Goal: Task Accomplishment & Management: Manage account settings

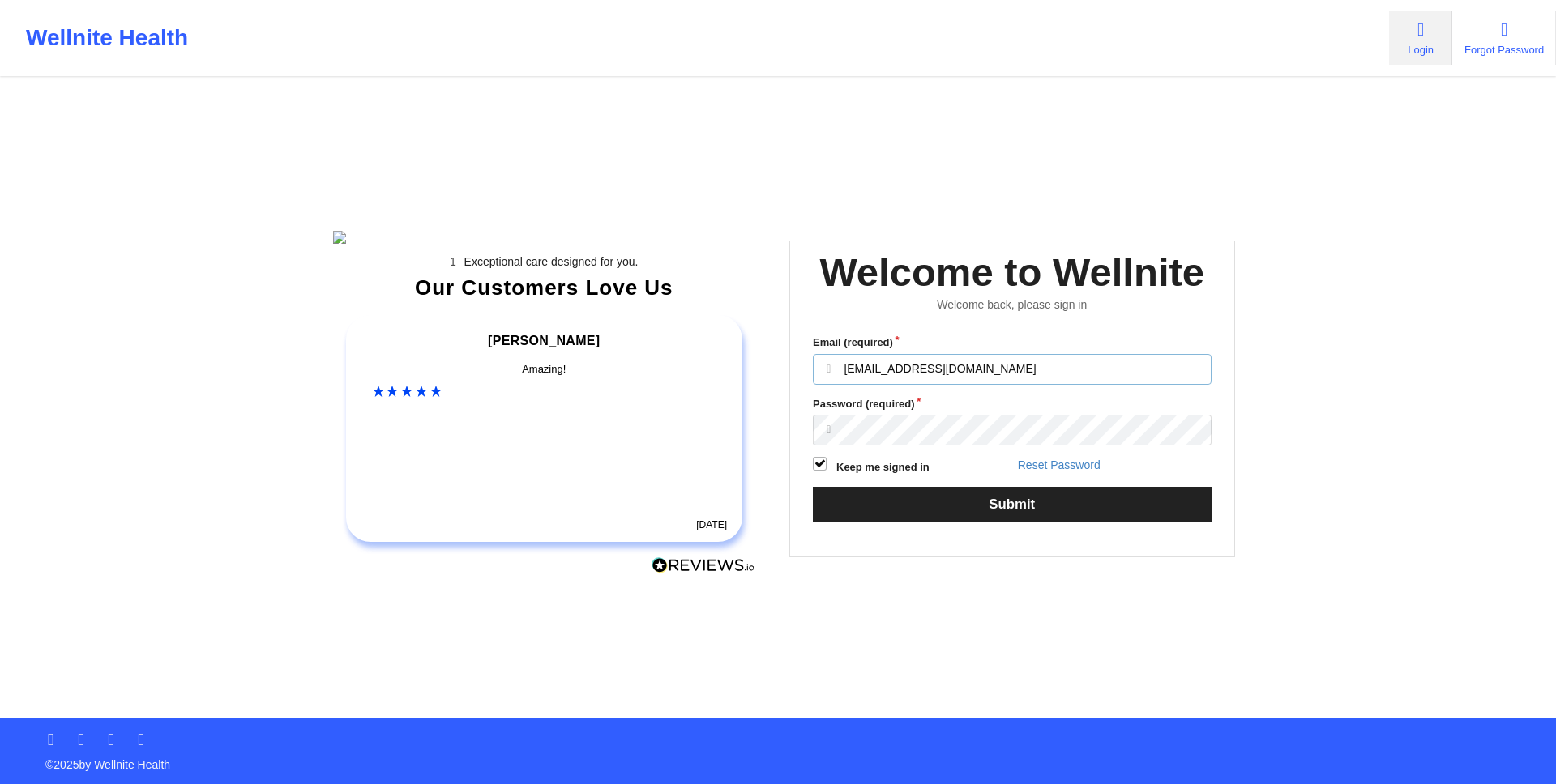
click at [1010, 385] on input "[EMAIL_ADDRESS][DOMAIN_NAME]" at bounding box center [1012, 369] width 399 height 31
type input "[EMAIL_ADDRESS][DOMAIN_NAME]"
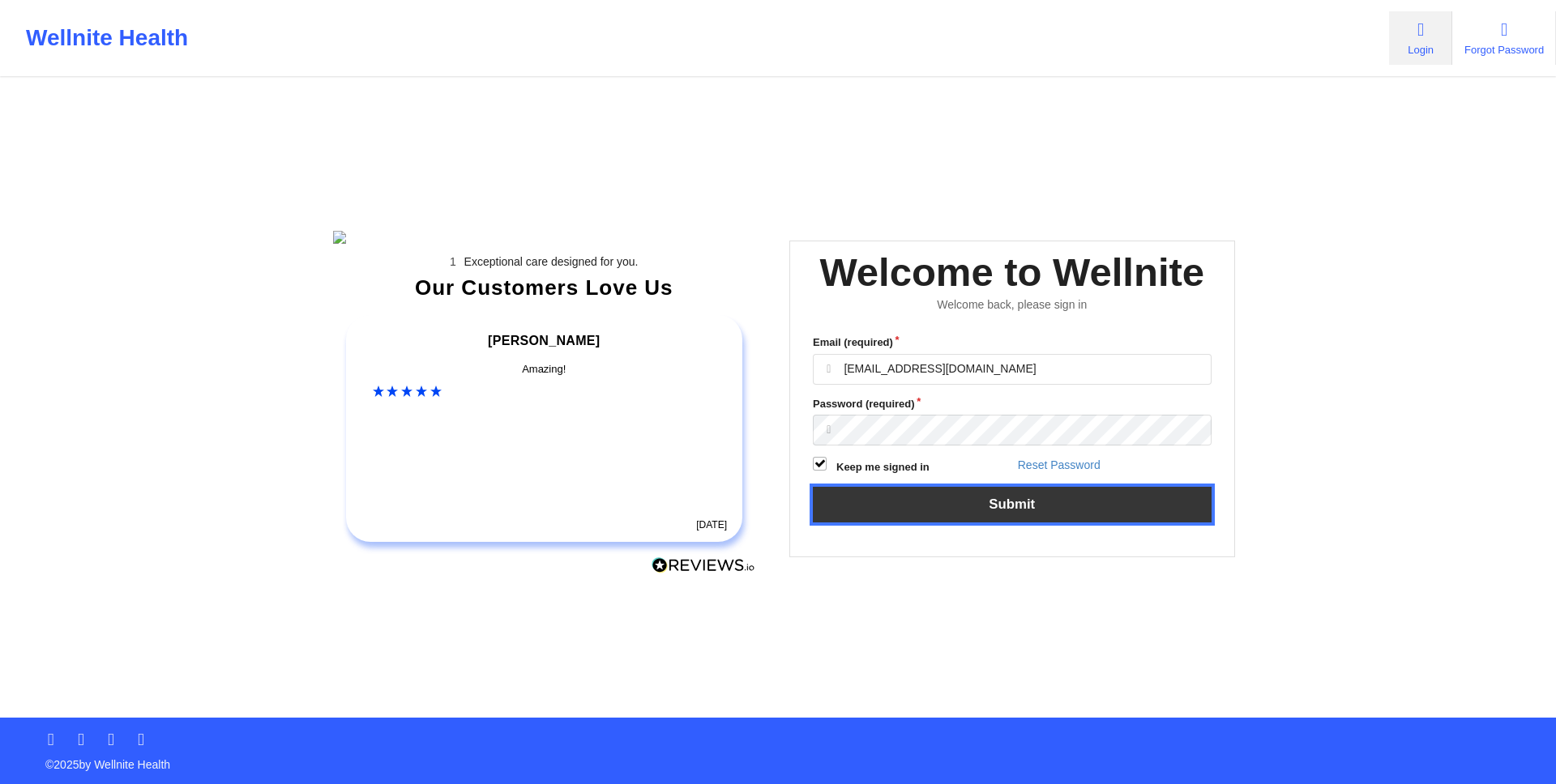
click at [992, 521] on button "Submit" at bounding box center [1012, 504] width 399 height 34
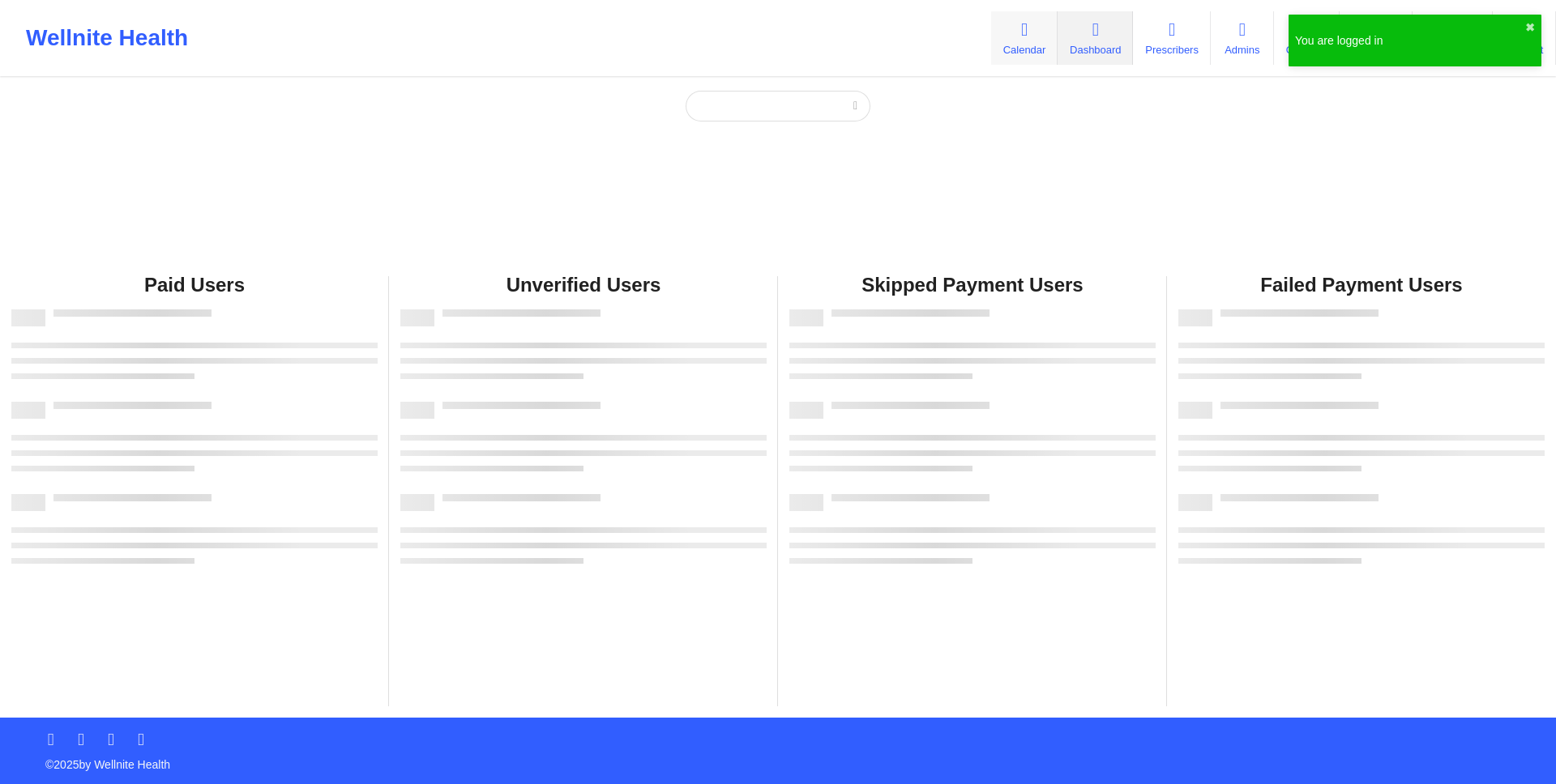
click at [1028, 31] on link "Calendar" at bounding box center [1023, 38] width 66 height 53
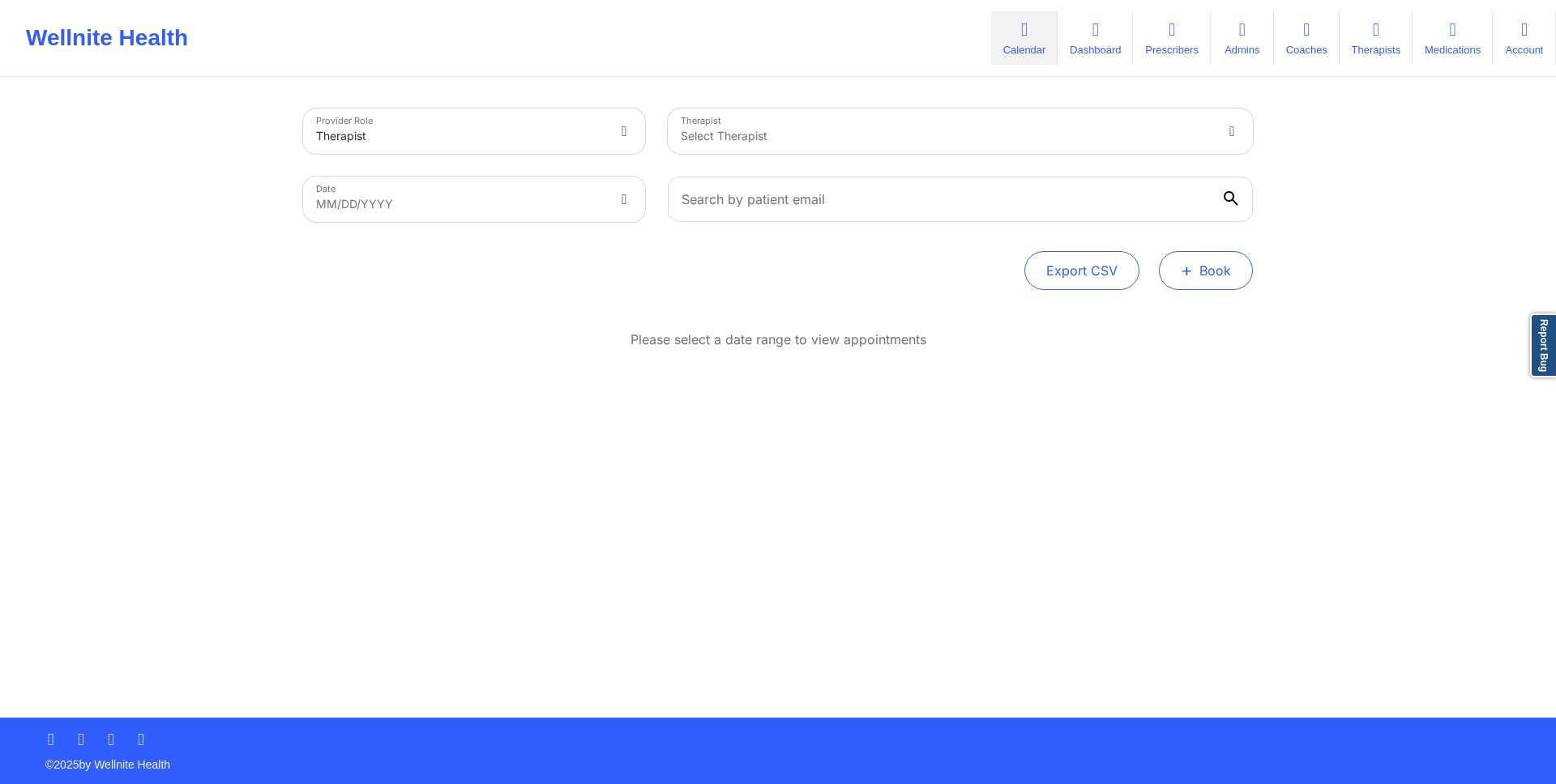
click at [1214, 283] on button "+ Book" at bounding box center [1206, 270] width 94 height 39
click at [1199, 356] on button "Doctor Consultation" at bounding box center [1178, 348] width 124 height 26
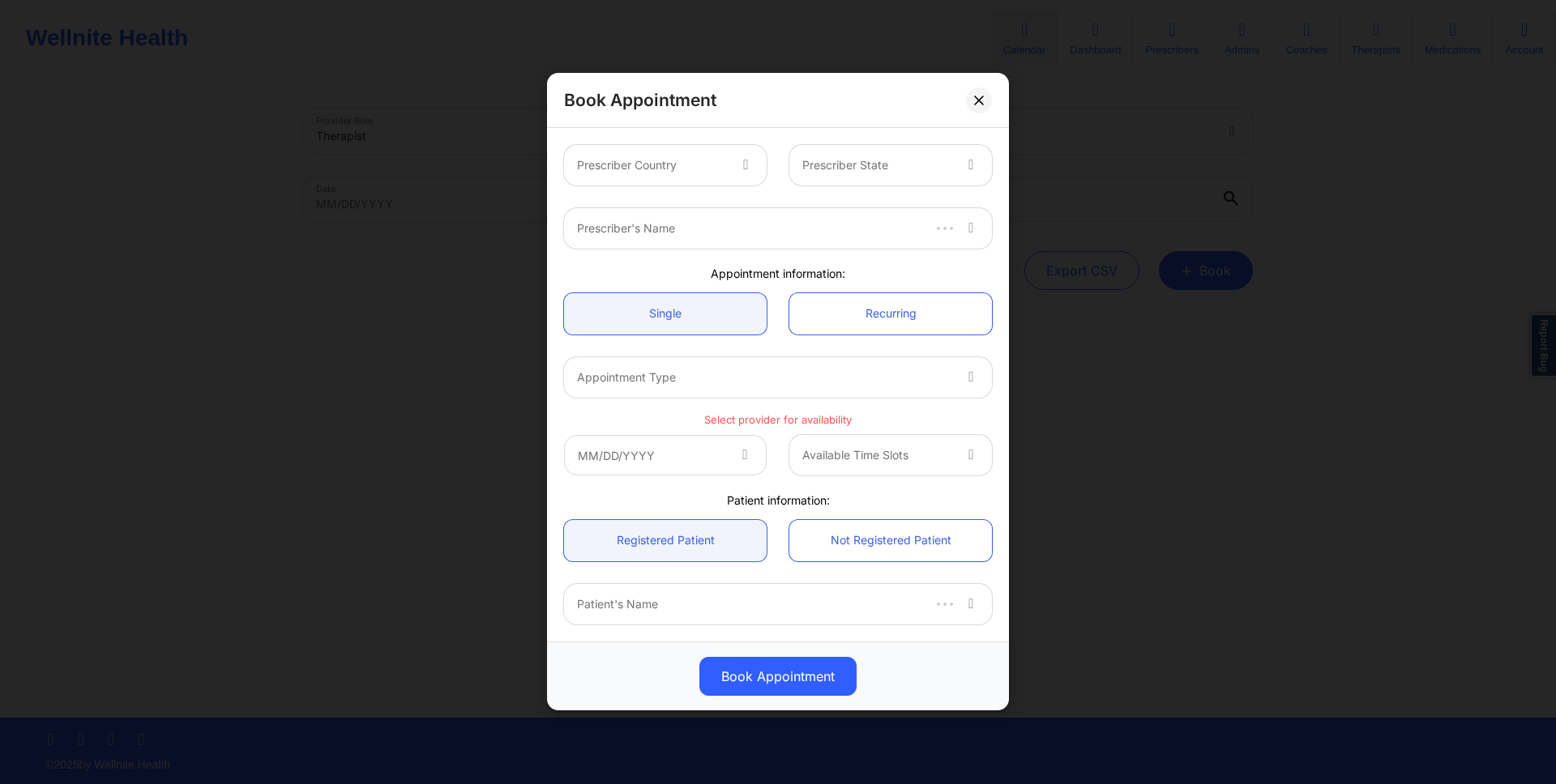
click at [650, 180] on div "Prescriber Country" at bounding box center [646, 165] width 164 height 41
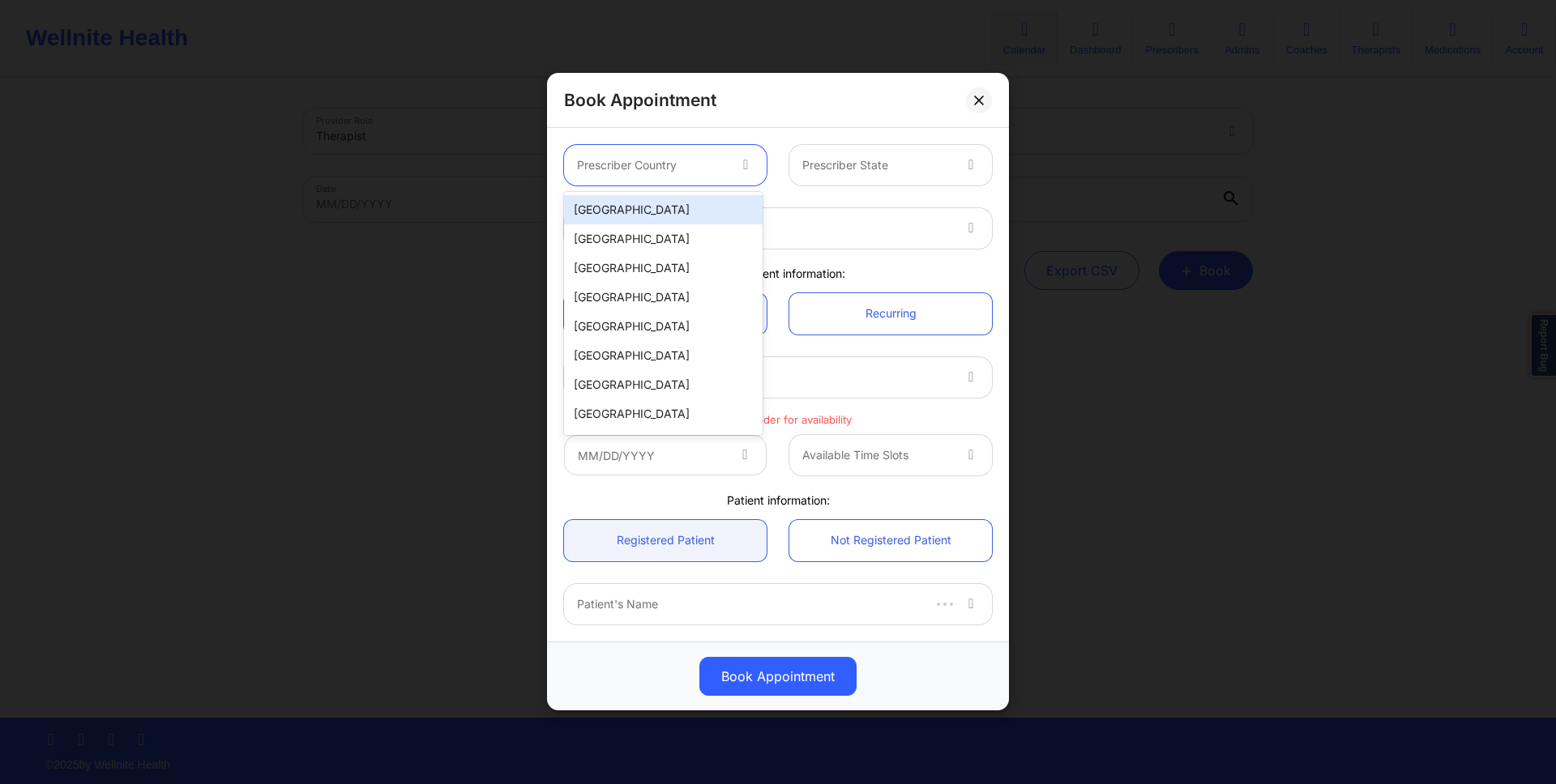
click at [663, 215] on div "United States" at bounding box center [663, 210] width 198 height 29
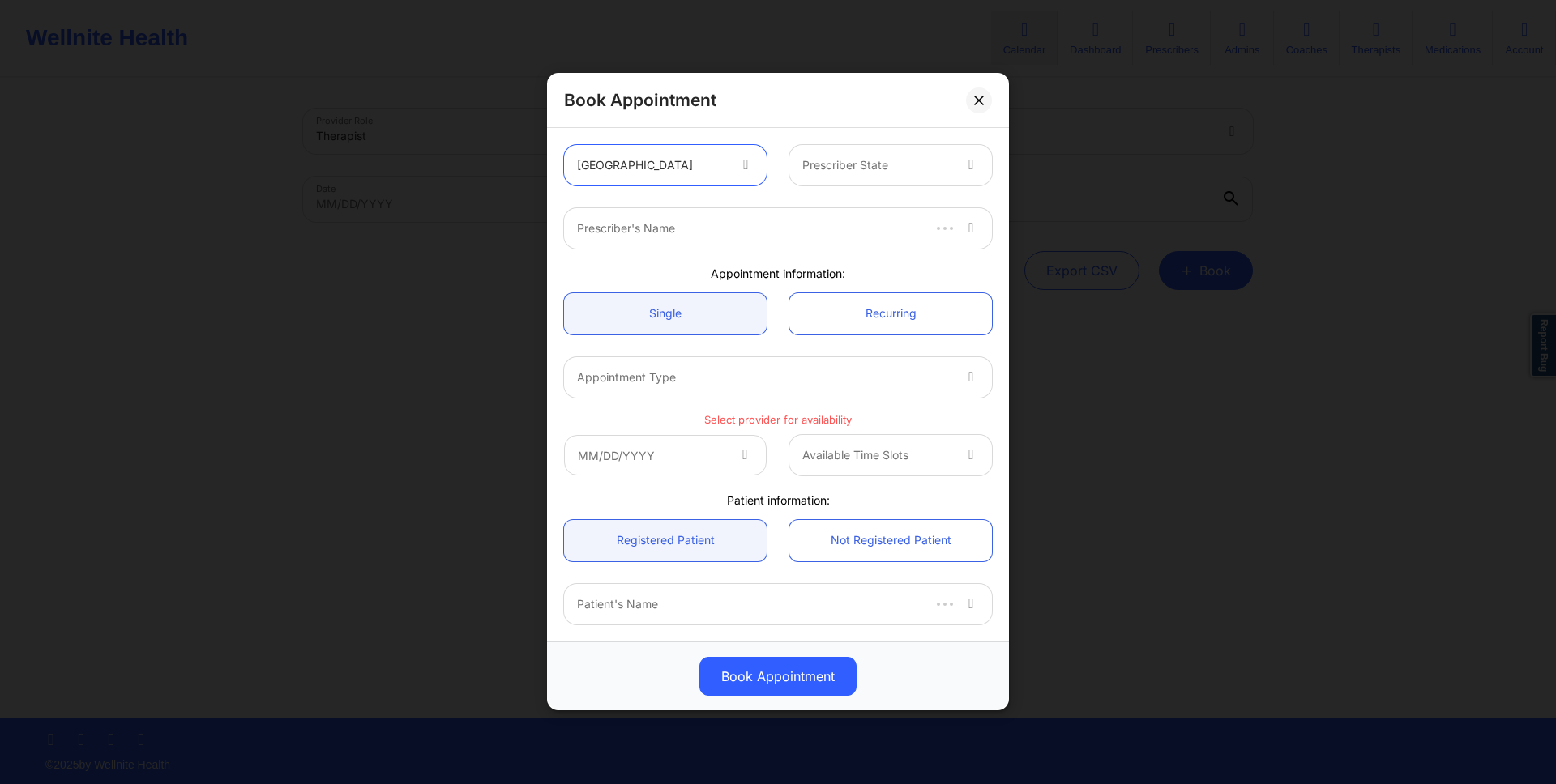
click at [936, 165] on div at bounding box center [877, 166] width 149 height 19
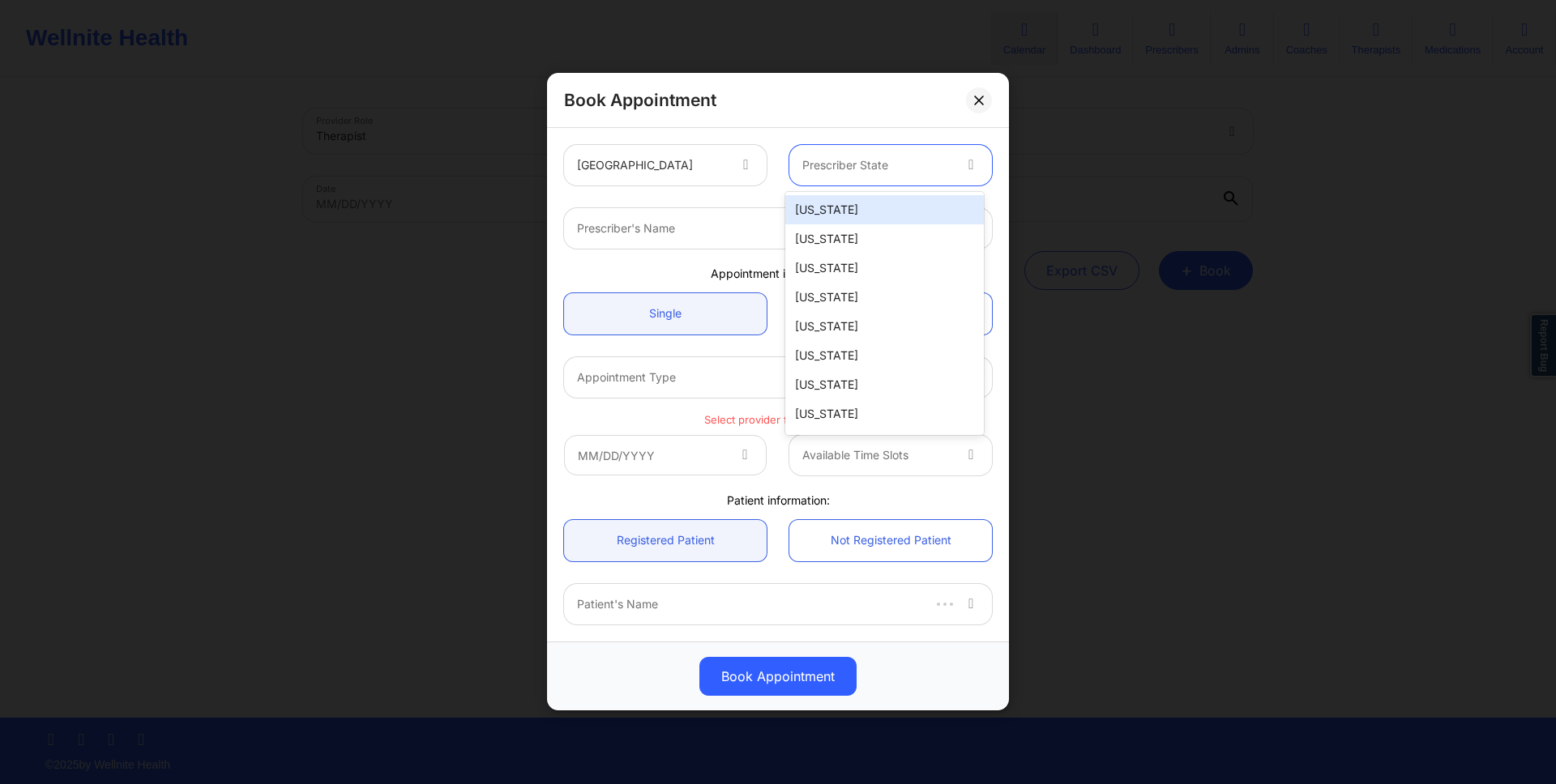
click at [887, 208] on div "Alabama" at bounding box center [884, 210] width 198 height 29
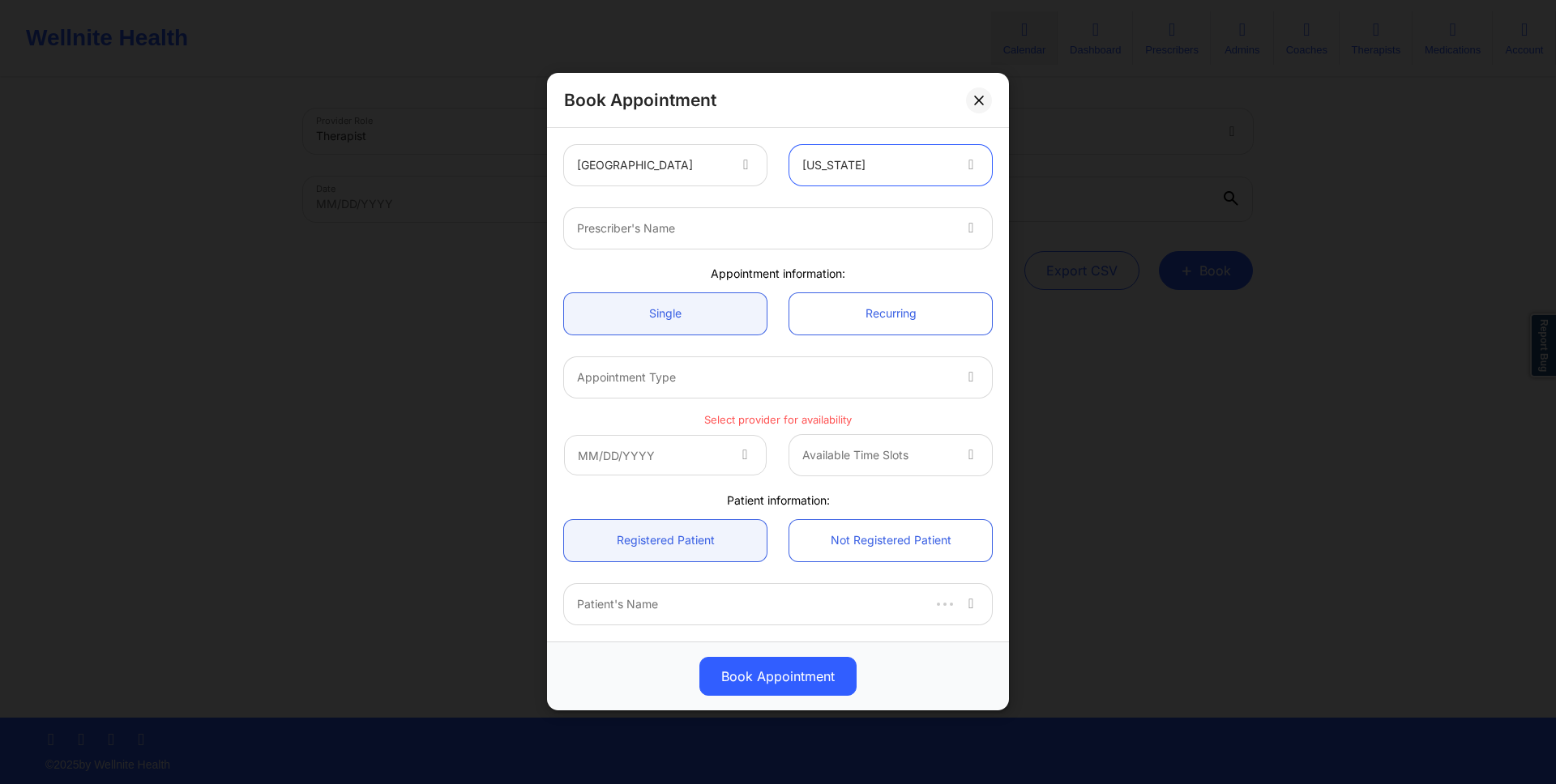
click at [842, 221] on div at bounding box center [764, 228] width 374 height 19
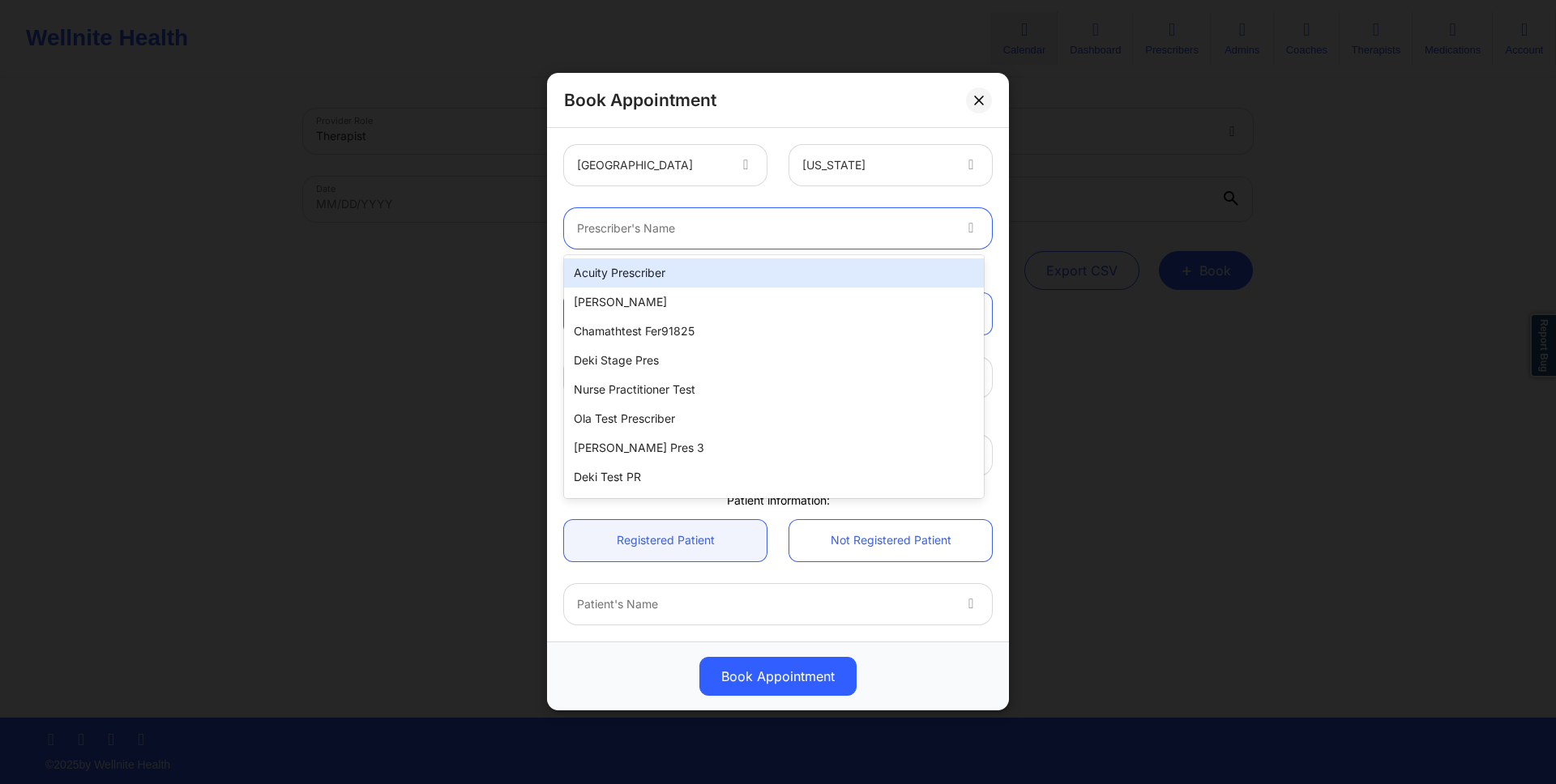
click at [755, 273] on div "Acuity Prescriber" at bounding box center [773, 272] width 419 height 29
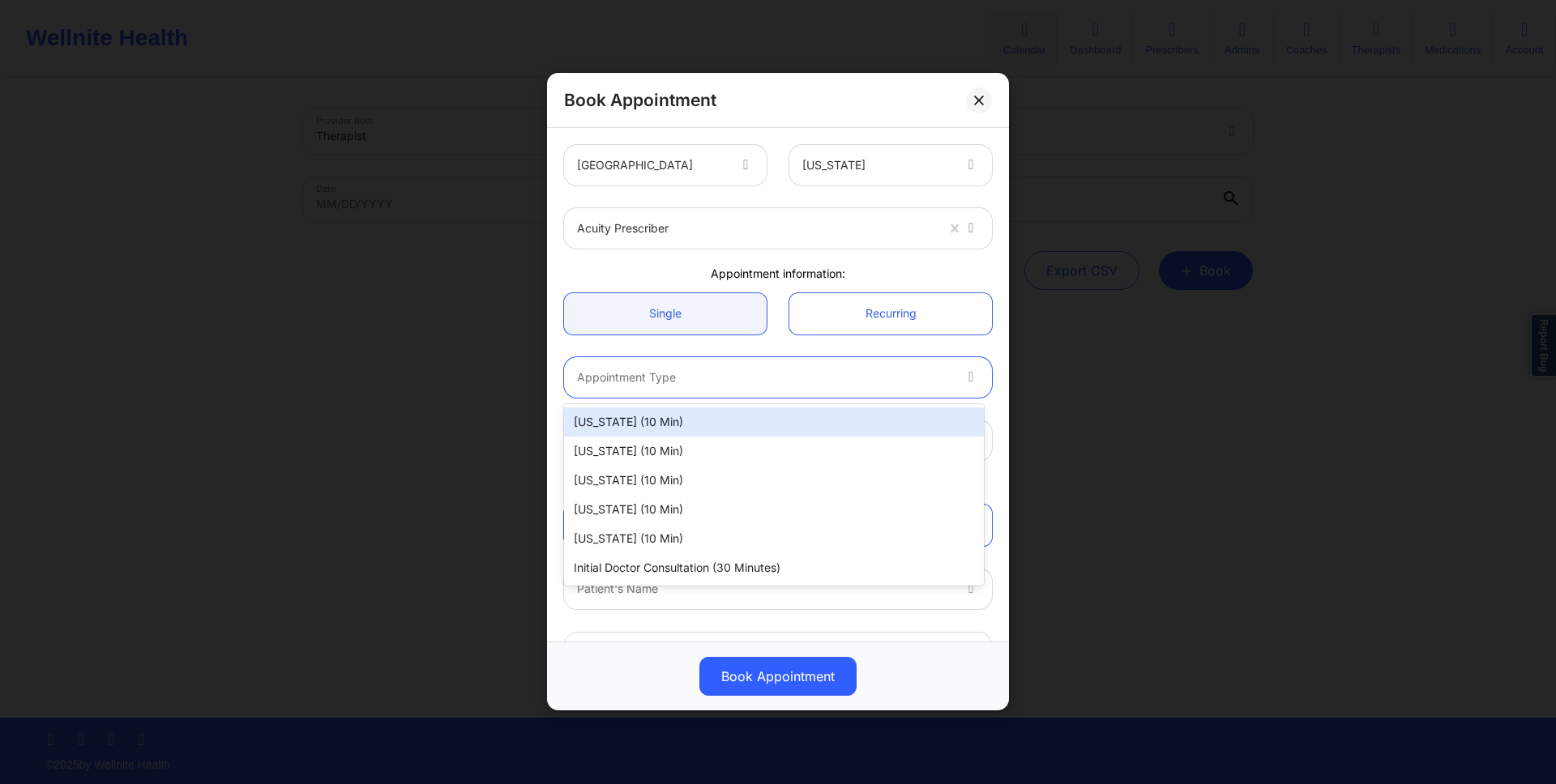
click at [807, 375] on div at bounding box center [764, 377] width 374 height 19
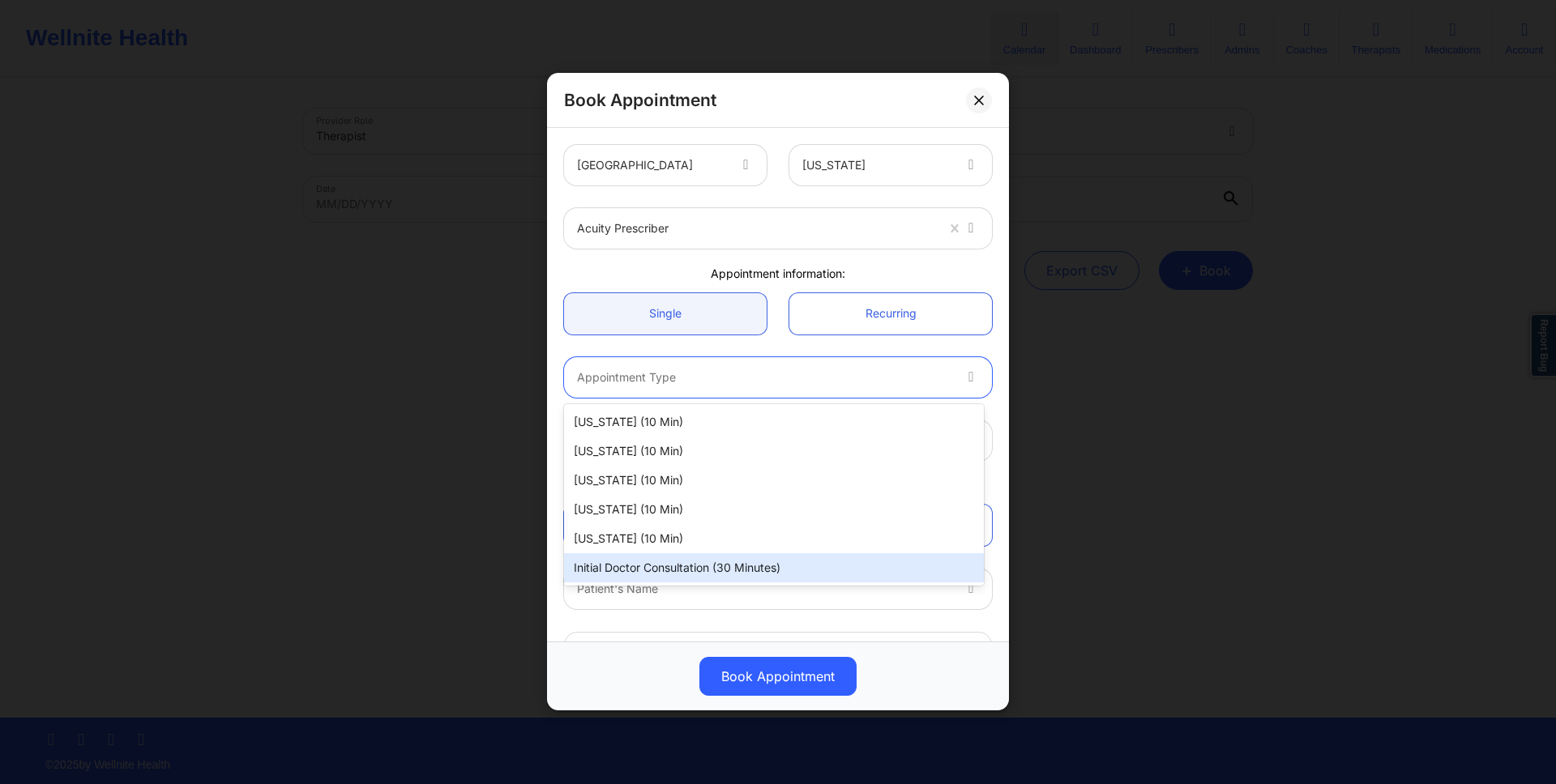
click at [754, 558] on div "Initial doctor consultation (30 minutes)" at bounding box center [773, 568] width 419 height 29
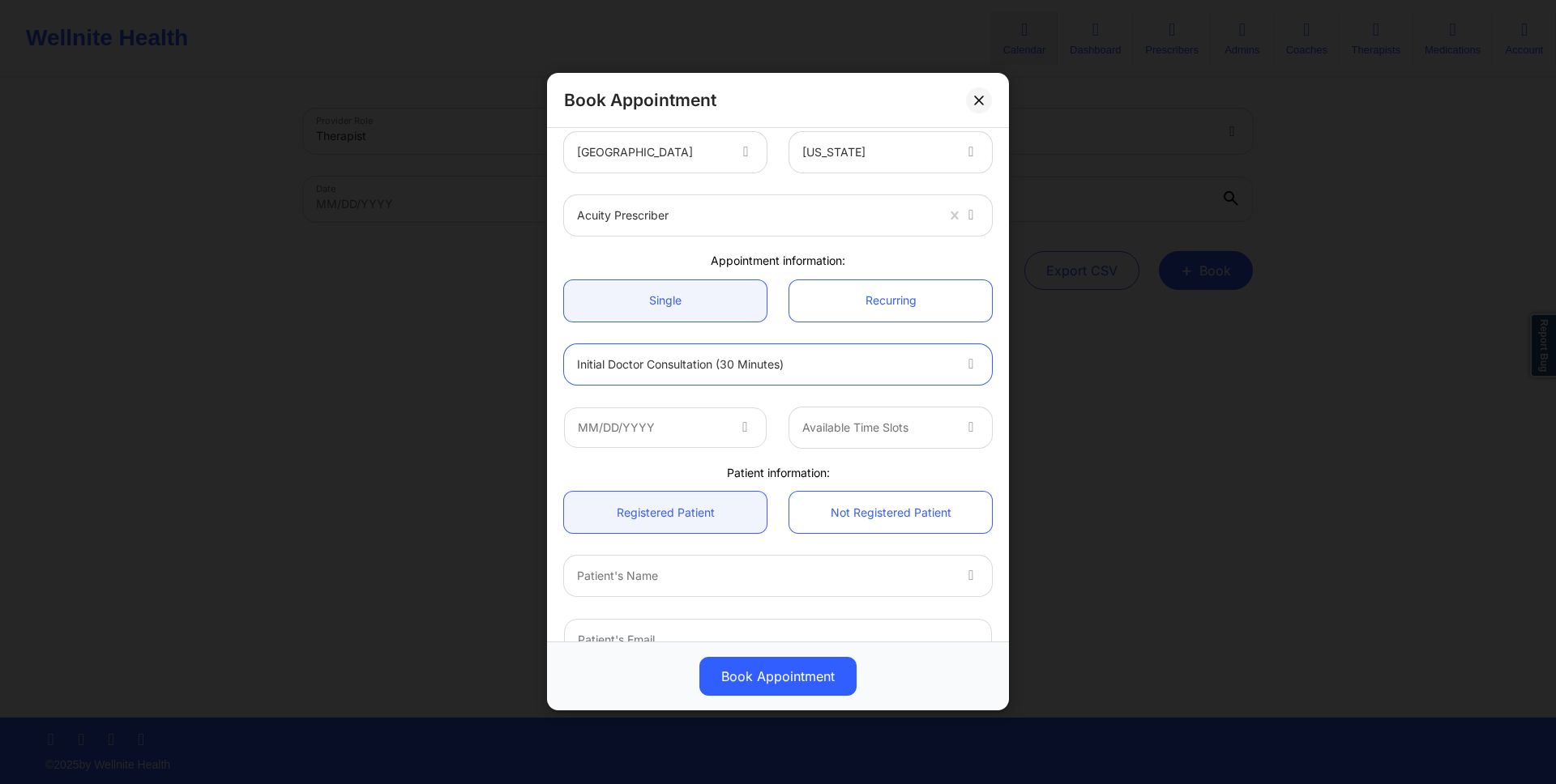
scroll to position [33, 0]
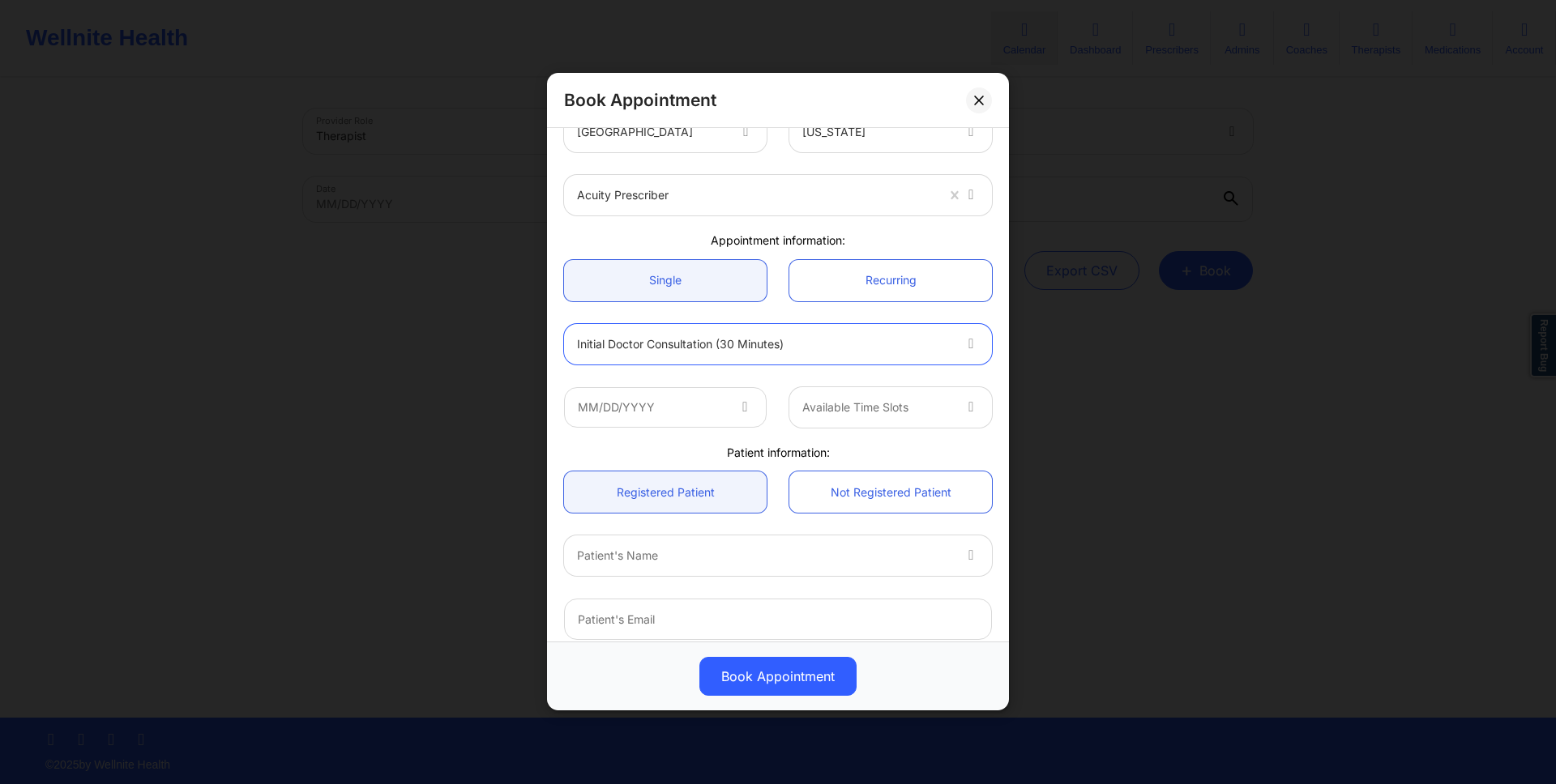
click at [751, 399] on span at bounding box center [745, 406] width 19 height 19
click at [736, 410] on icon at bounding box center [744, 404] width 16 height 14
click at [738, 406] on icon at bounding box center [744, 404] width 16 height 14
click at [703, 404] on input "text" at bounding box center [666, 407] width 203 height 41
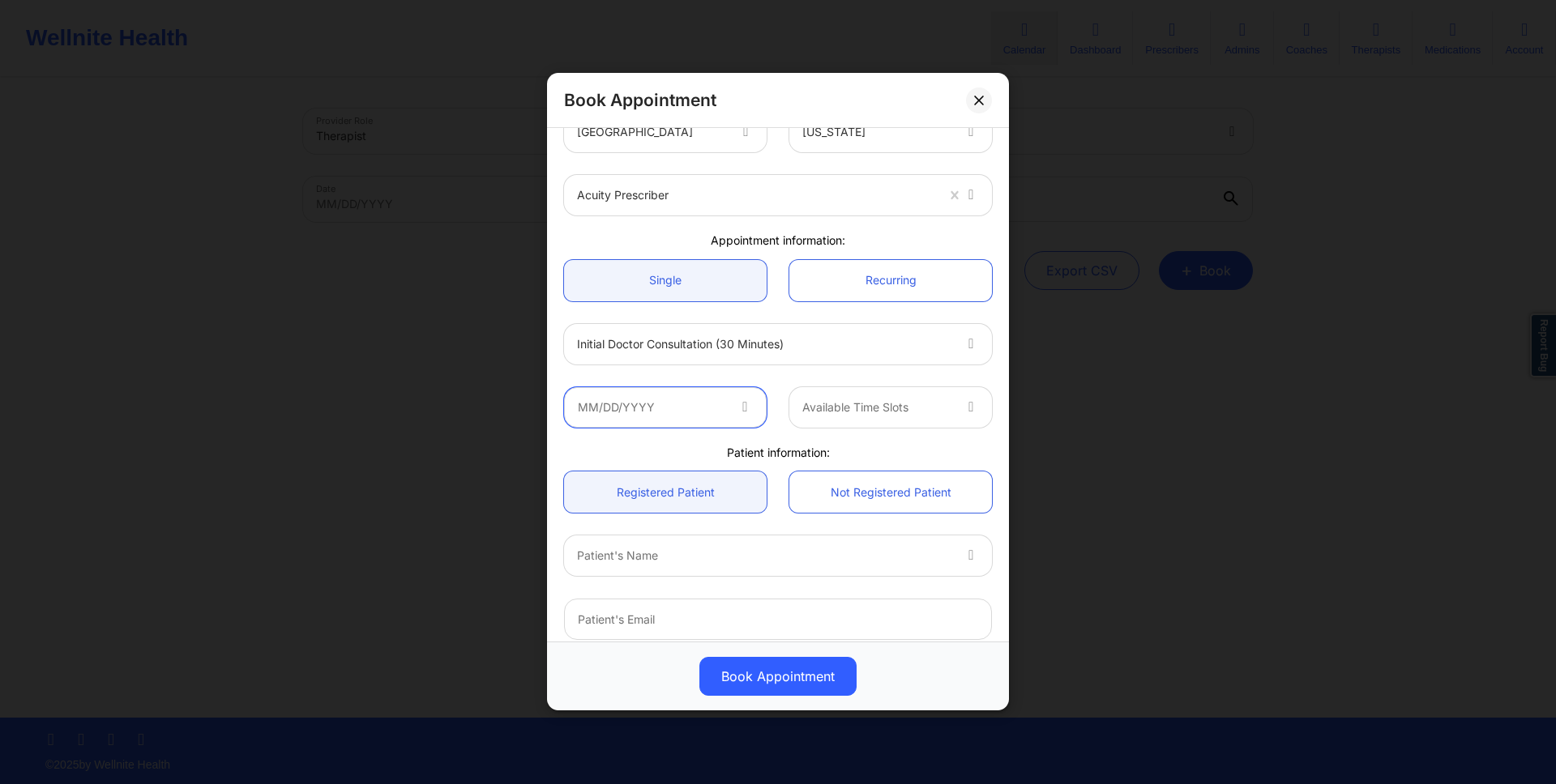
click at [703, 404] on input "text" at bounding box center [666, 407] width 203 height 41
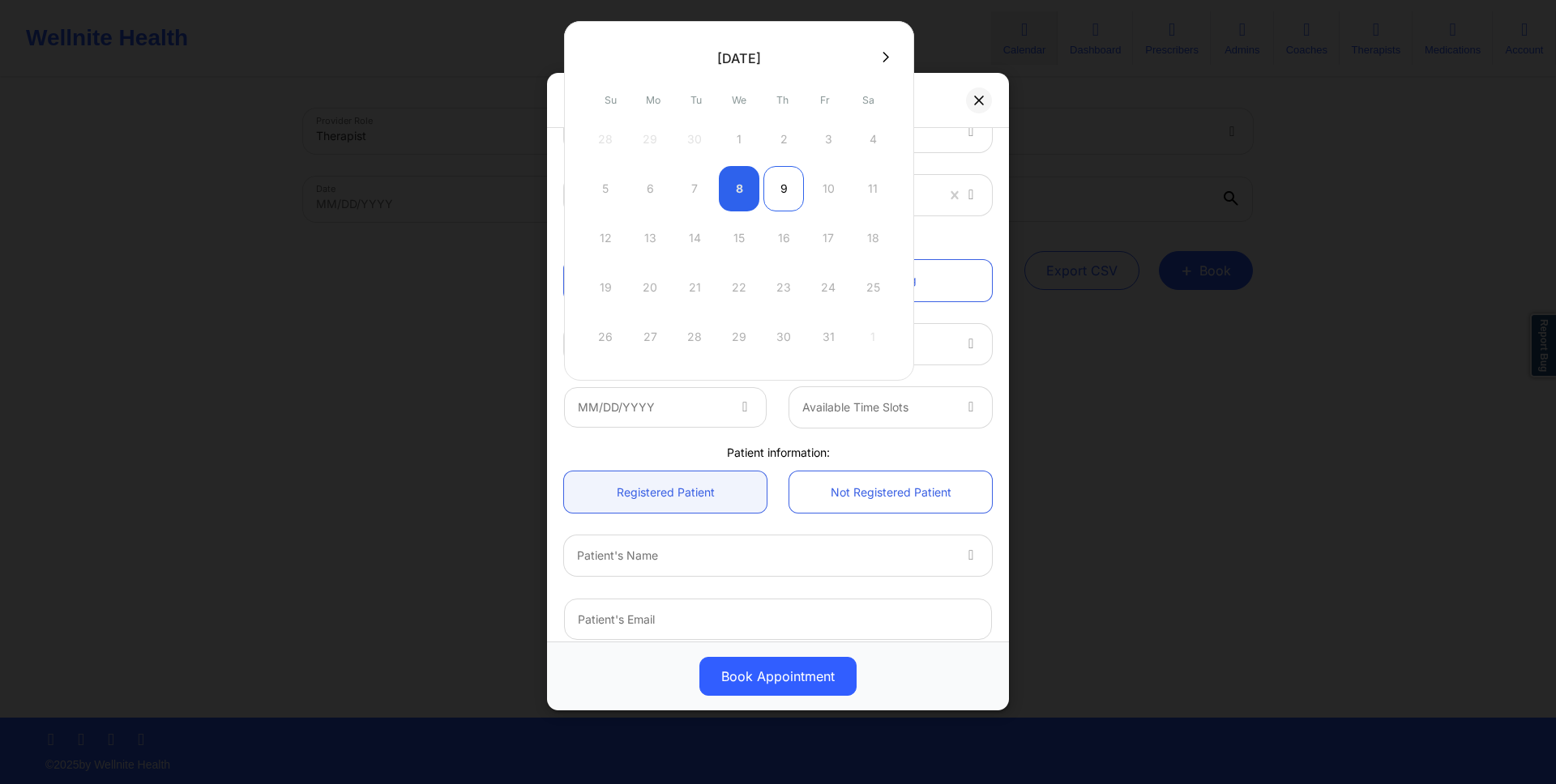
click at [796, 184] on div "9" at bounding box center [783, 188] width 41 height 45
type input "10/09/2025"
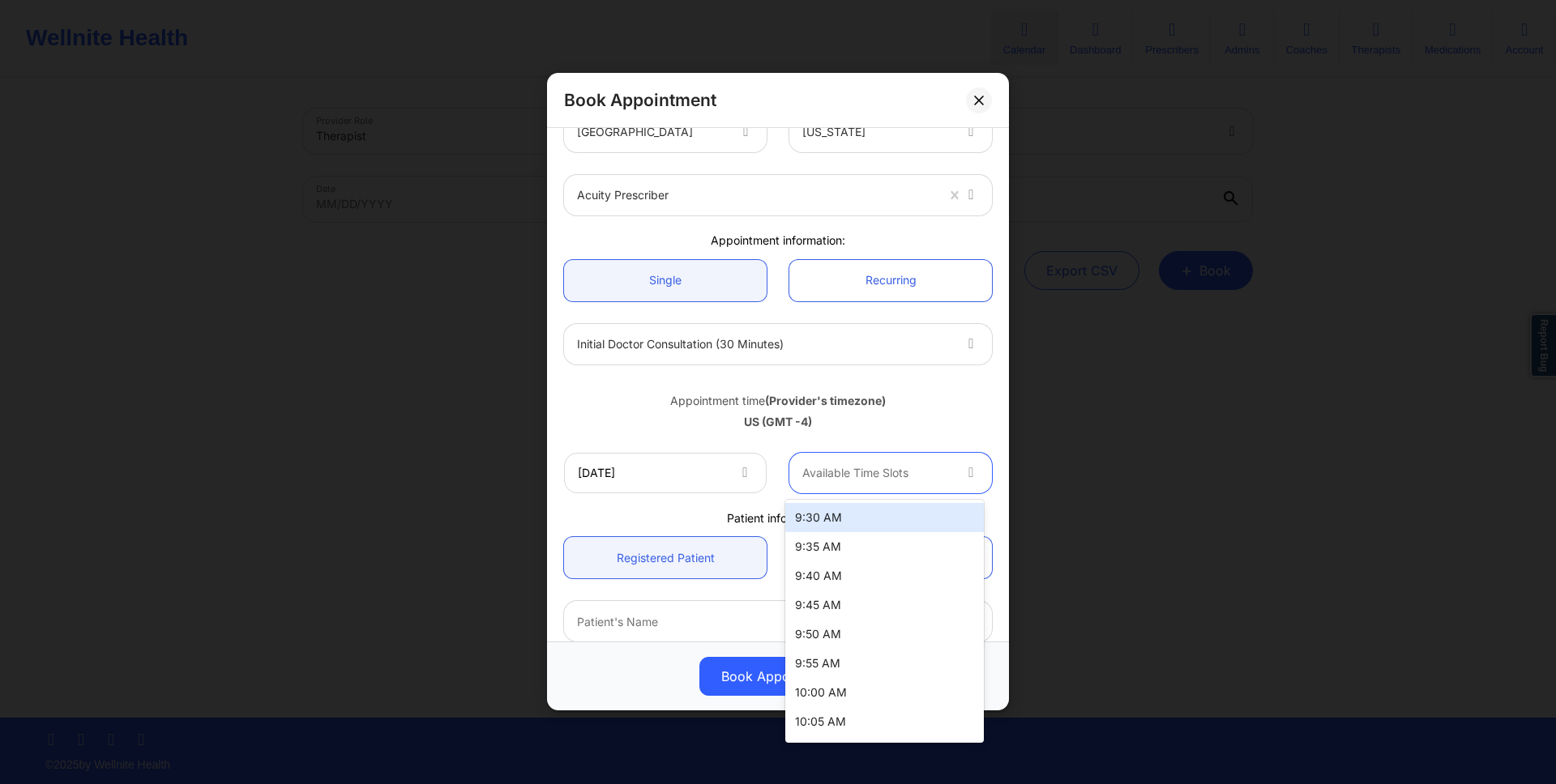
click at [931, 473] on div at bounding box center [877, 473] width 149 height 19
click at [827, 520] on div "9:30 AM" at bounding box center [884, 518] width 198 height 29
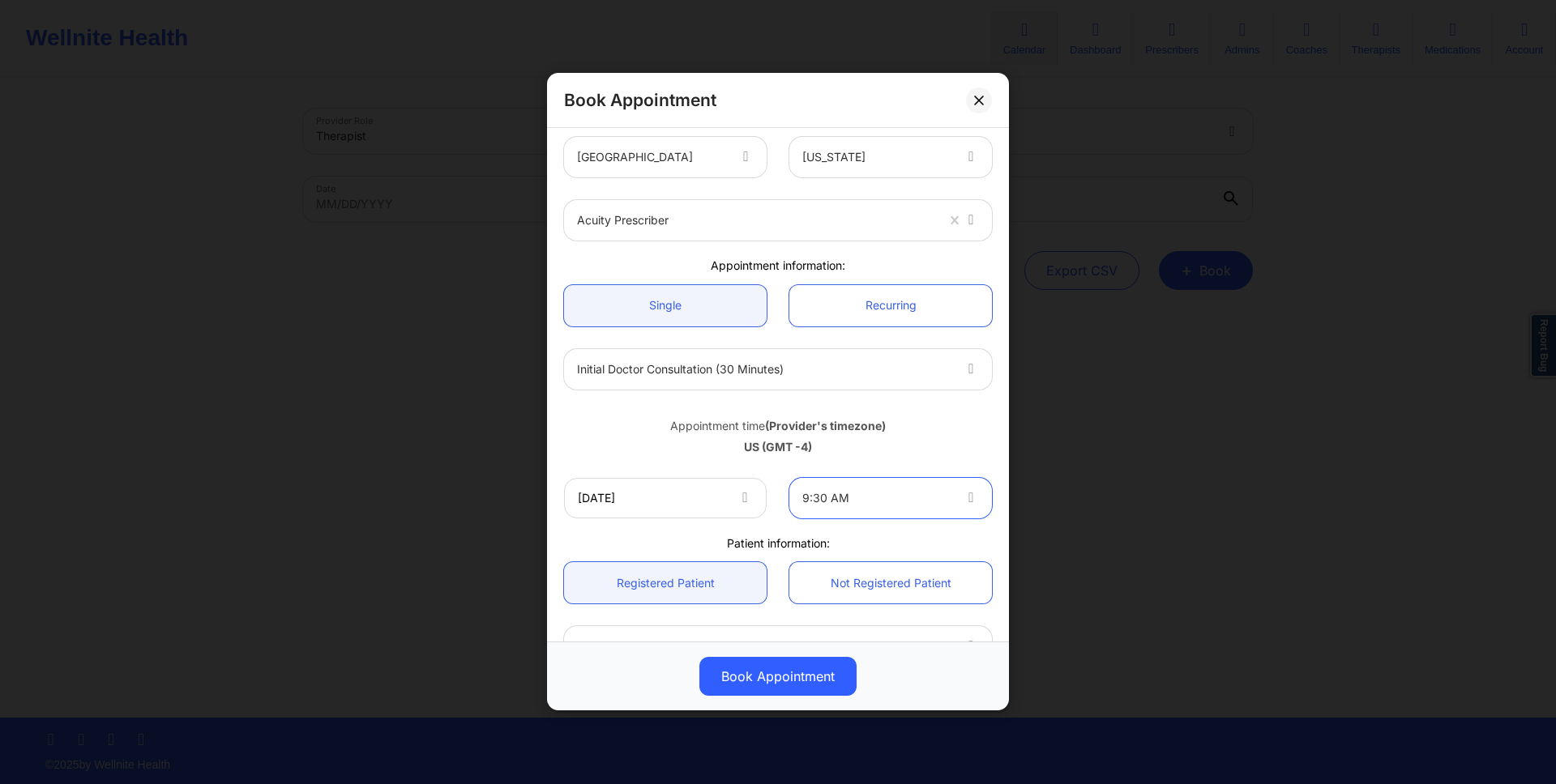
scroll to position [0, 0]
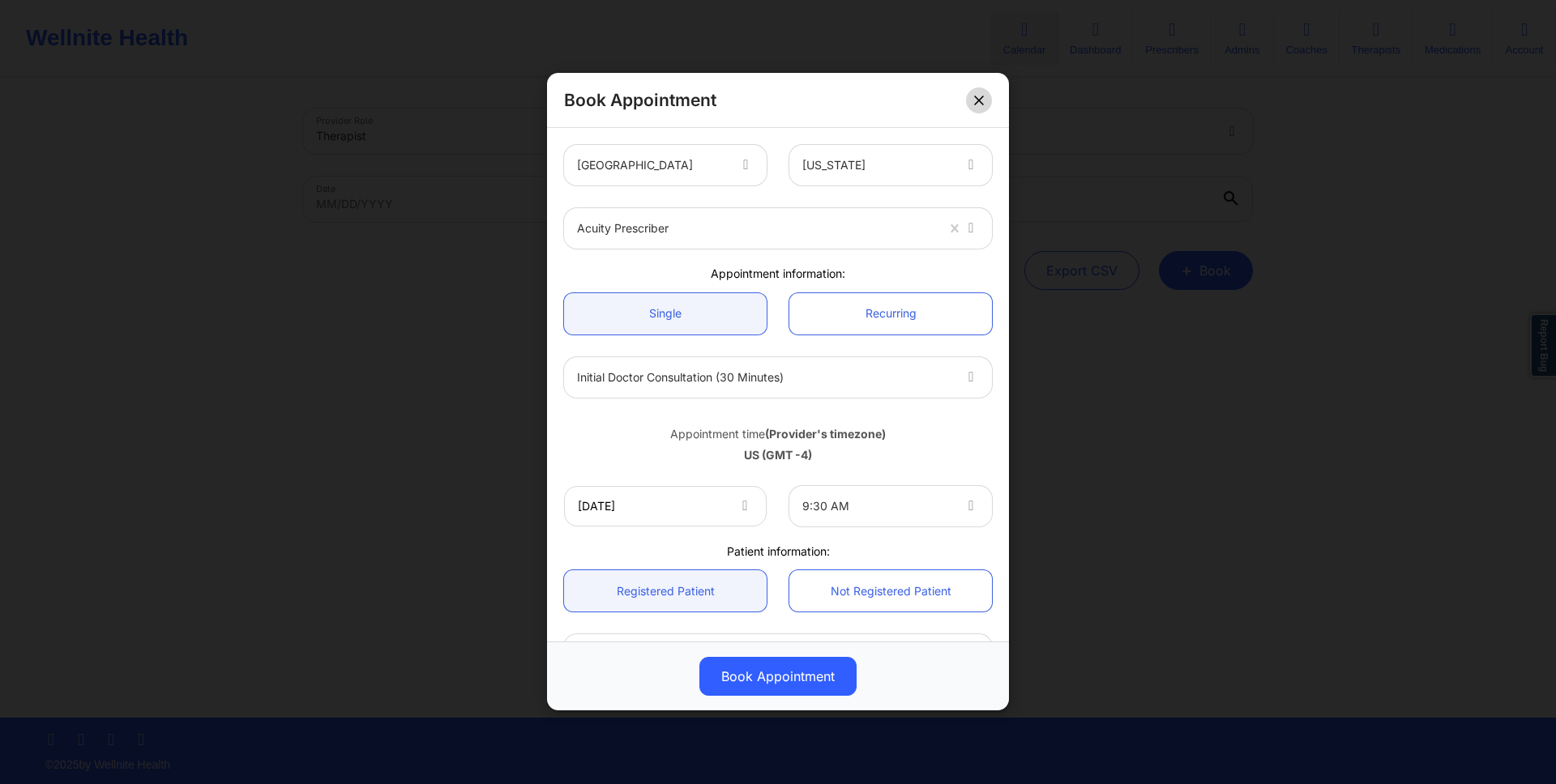
click at [975, 97] on icon at bounding box center [979, 100] width 10 height 10
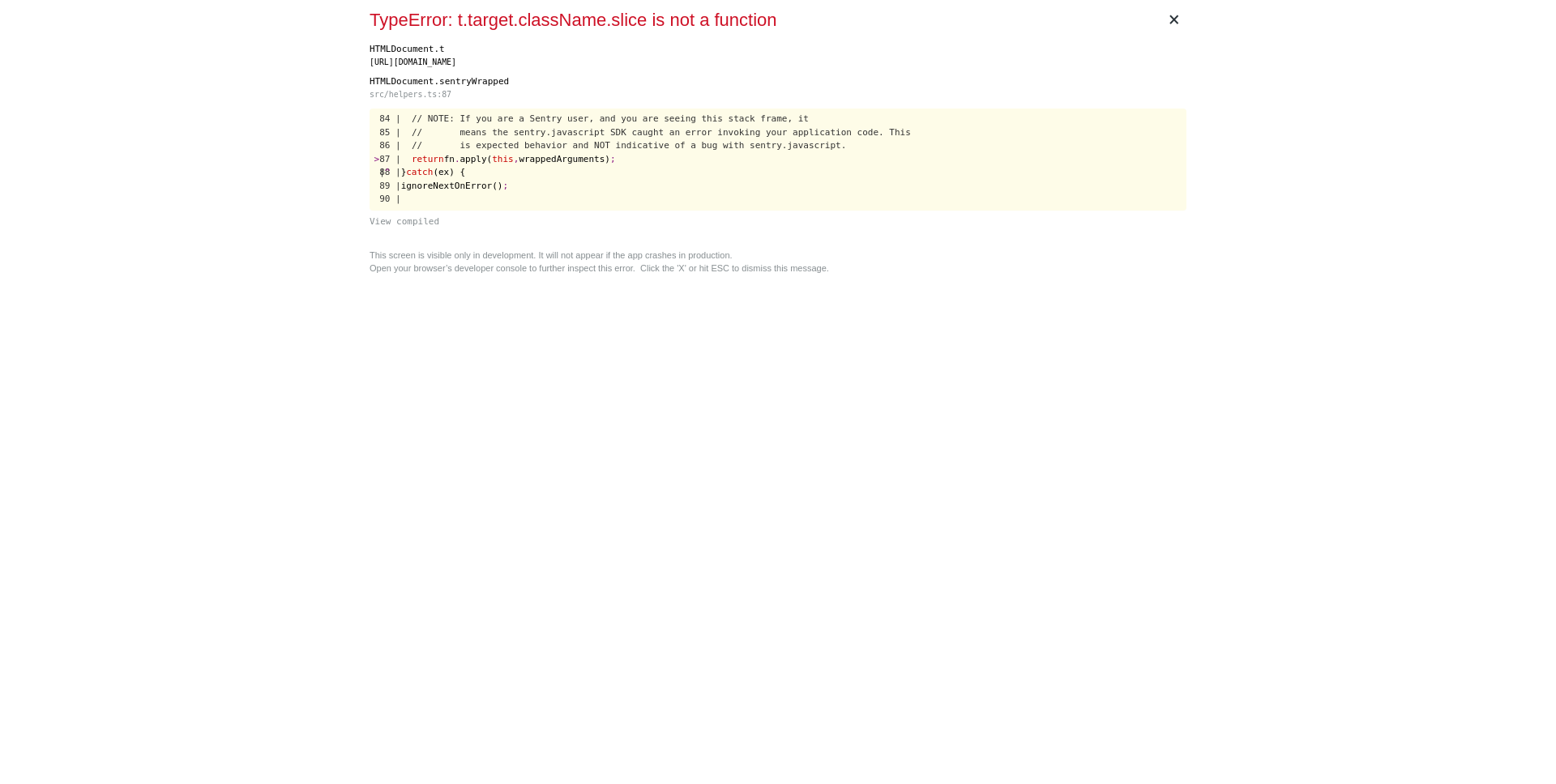
click at [1262, 151] on div "× TypeError: t.target.className.slice is not a function HTMLDocument.t https://…" at bounding box center [778, 392] width 1556 height 784
click at [543, 356] on div "× TypeError: t.target.className.slice is not a function HTMLDocument.t https://…" at bounding box center [778, 392] width 830 height 784
click at [1165, 19] on span "×" at bounding box center [1174, 19] width 37 height 39
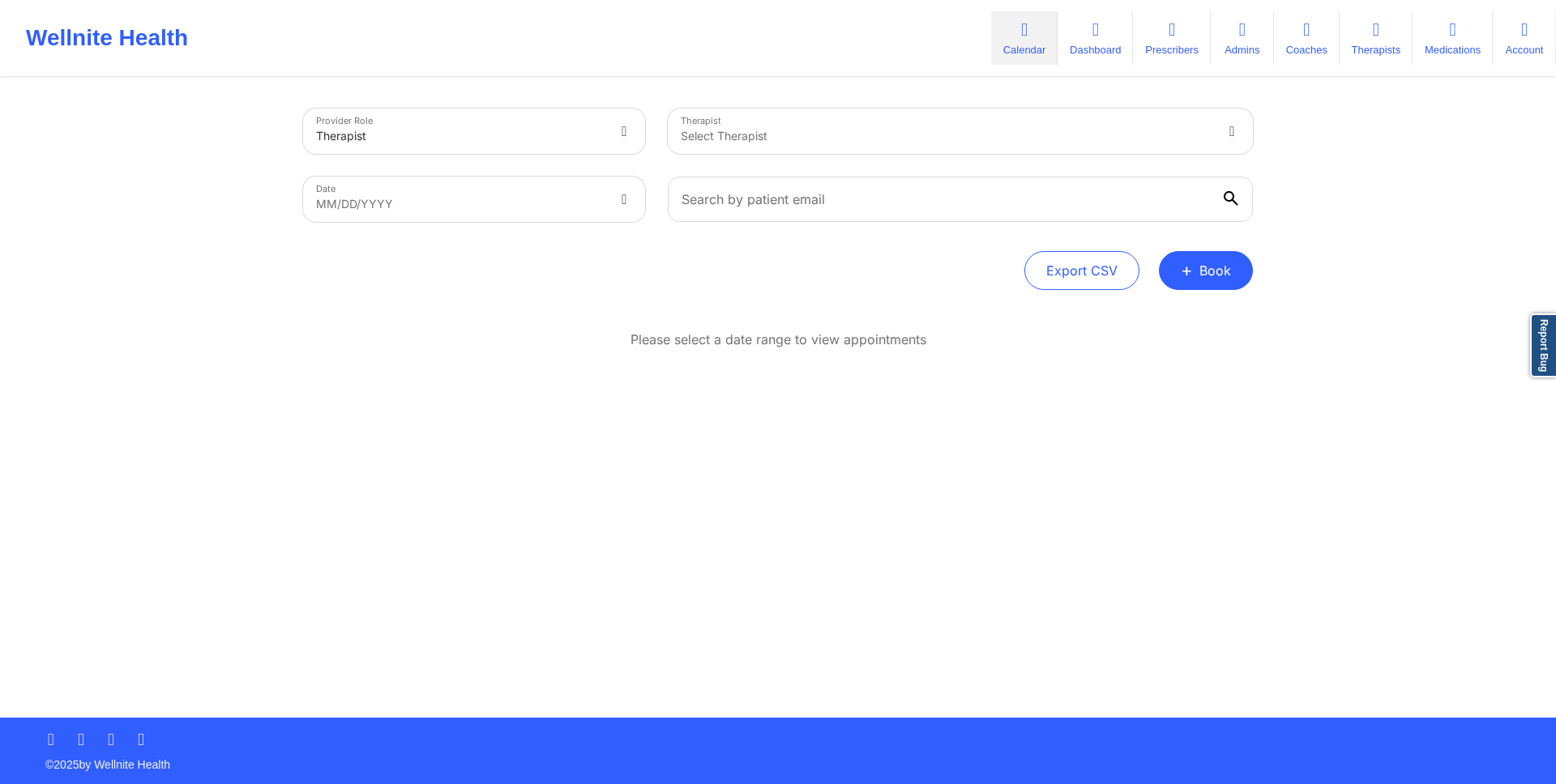
click at [930, 448] on div "Please select a date range to view appointments" at bounding box center [778, 392] width 950 height 124
drag, startPoint x: 1221, startPoint y: 279, endPoint x: 773, endPoint y: 330, distance: 450.9
click at [601, 320] on div "Provider Role Therapist Therapist Select Therapist Date MM/DD/YYYY Export CSV +…" at bounding box center [778, 398] width 973 height 638
click at [1057, 569] on div "Provider Role Therapist Therapist Select Therapist Date MM/DD/YYYY Export CSV +…" at bounding box center [778, 398] width 973 height 638
click at [1186, 253] on button "+ Book" at bounding box center [1206, 270] width 94 height 39
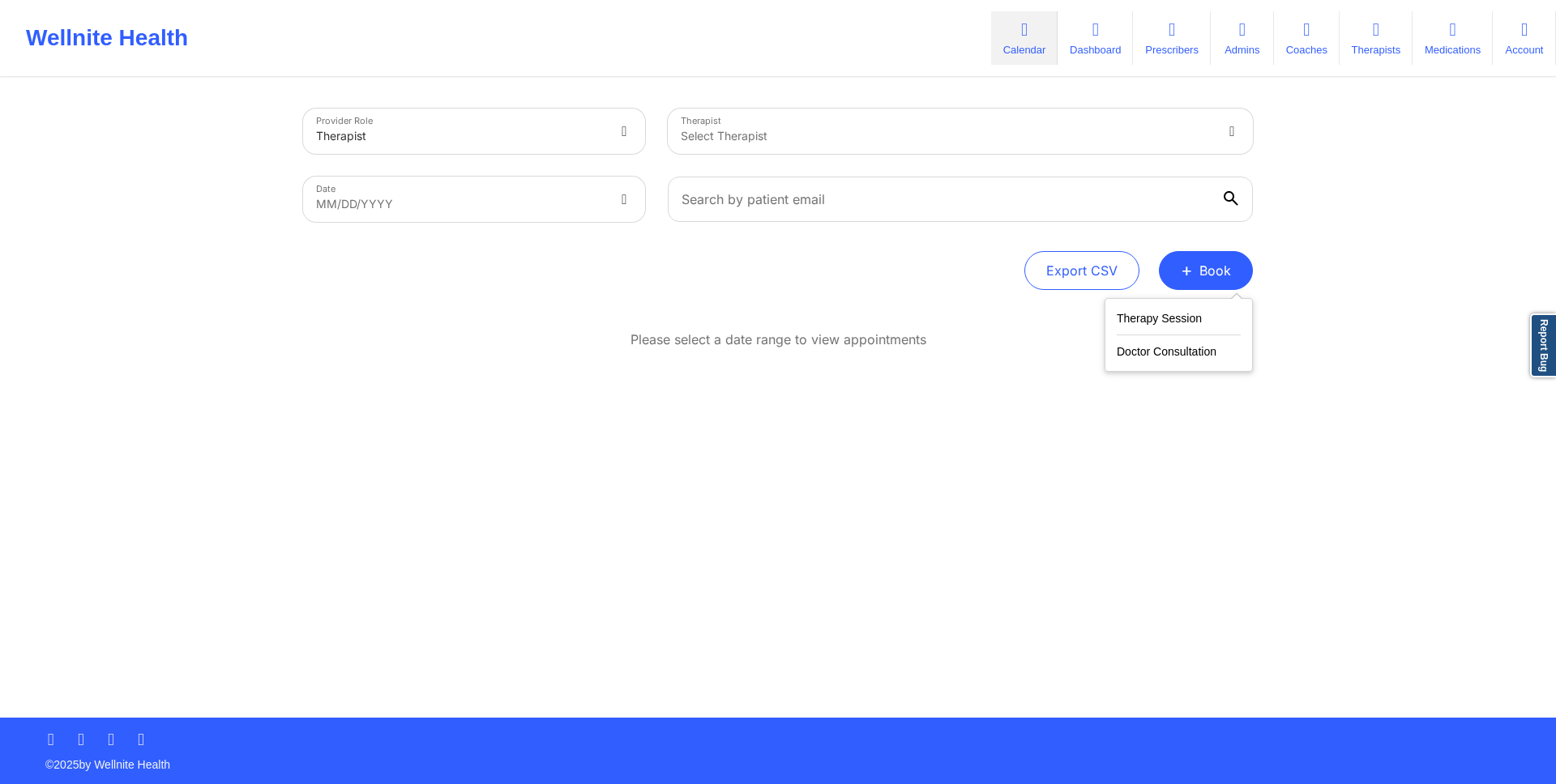
click at [1146, 363] on div "Therapy Session Doctor Consultation" at bounding box center [1179, 334] width 149 height 73
click at [1144, 348] on button "Doctor Consultation" at bounding box center [1178, 348] width 124 height 26
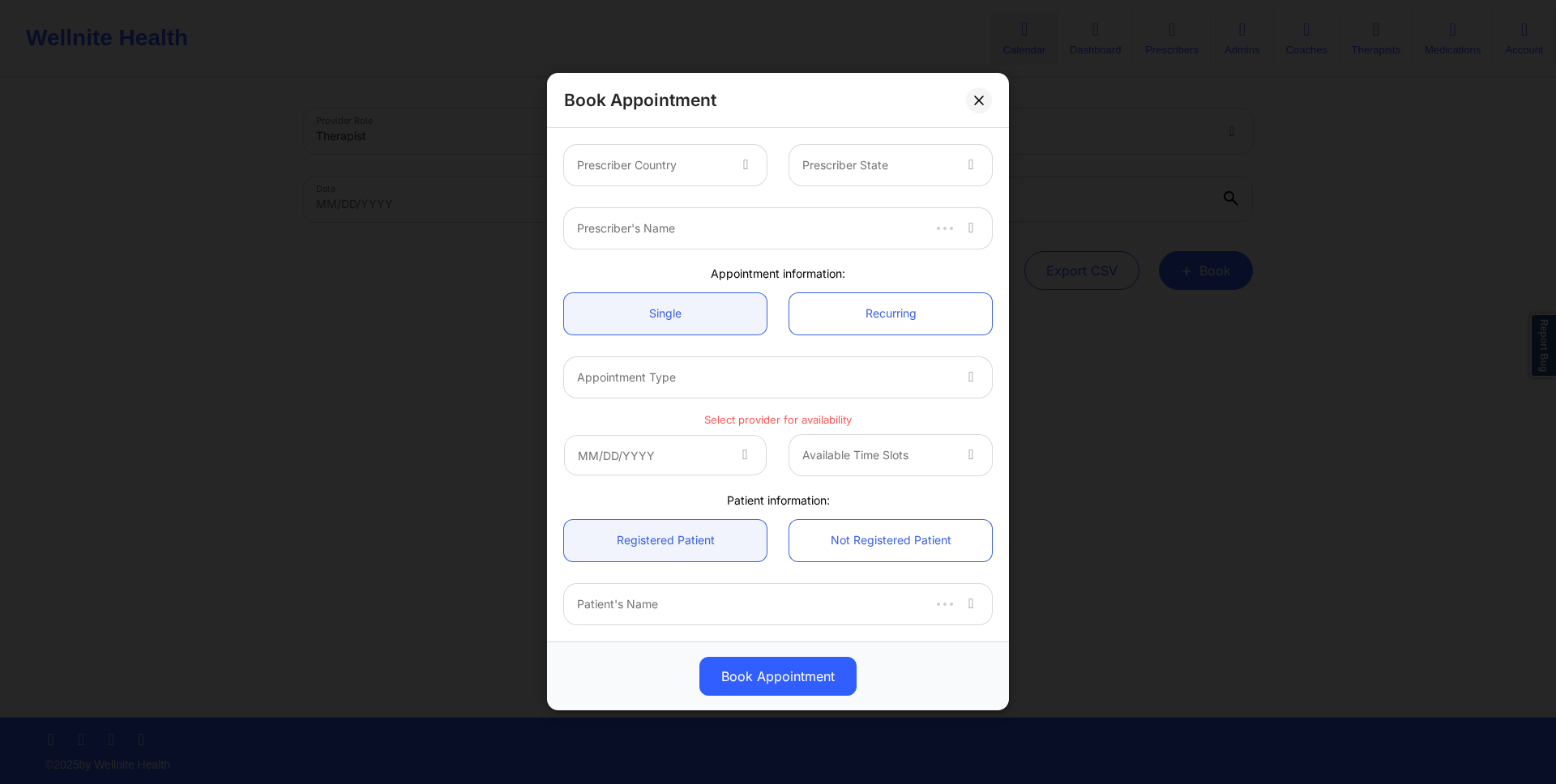
click at [658, 147] on div "Prescriber Country" at bounding box center [646, 165] width 164 height 41
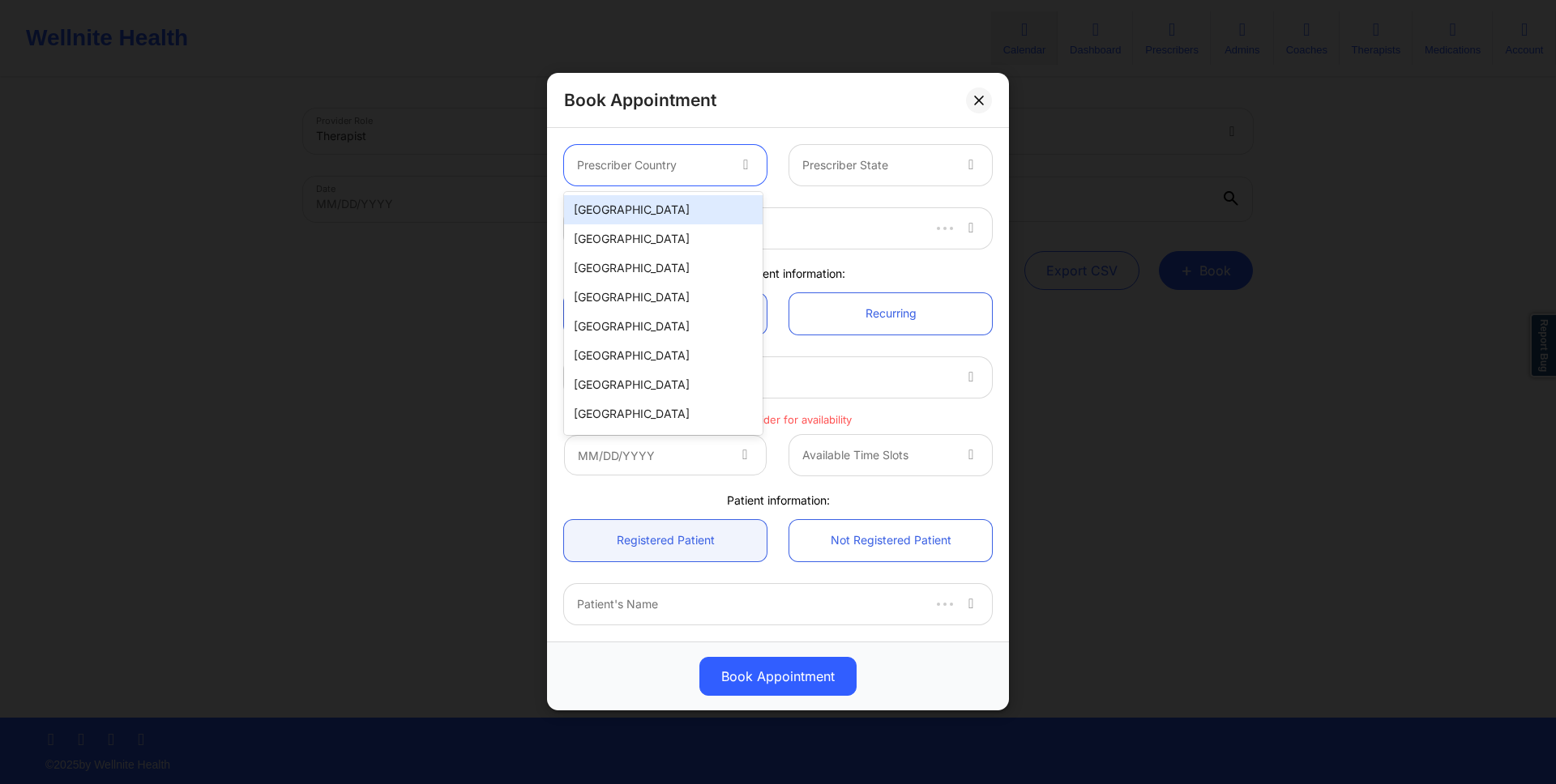
click at [643, 215] on div "[GEOGRAPHIC_DATA]" at bounding box center [663, 210] width 198 height 29
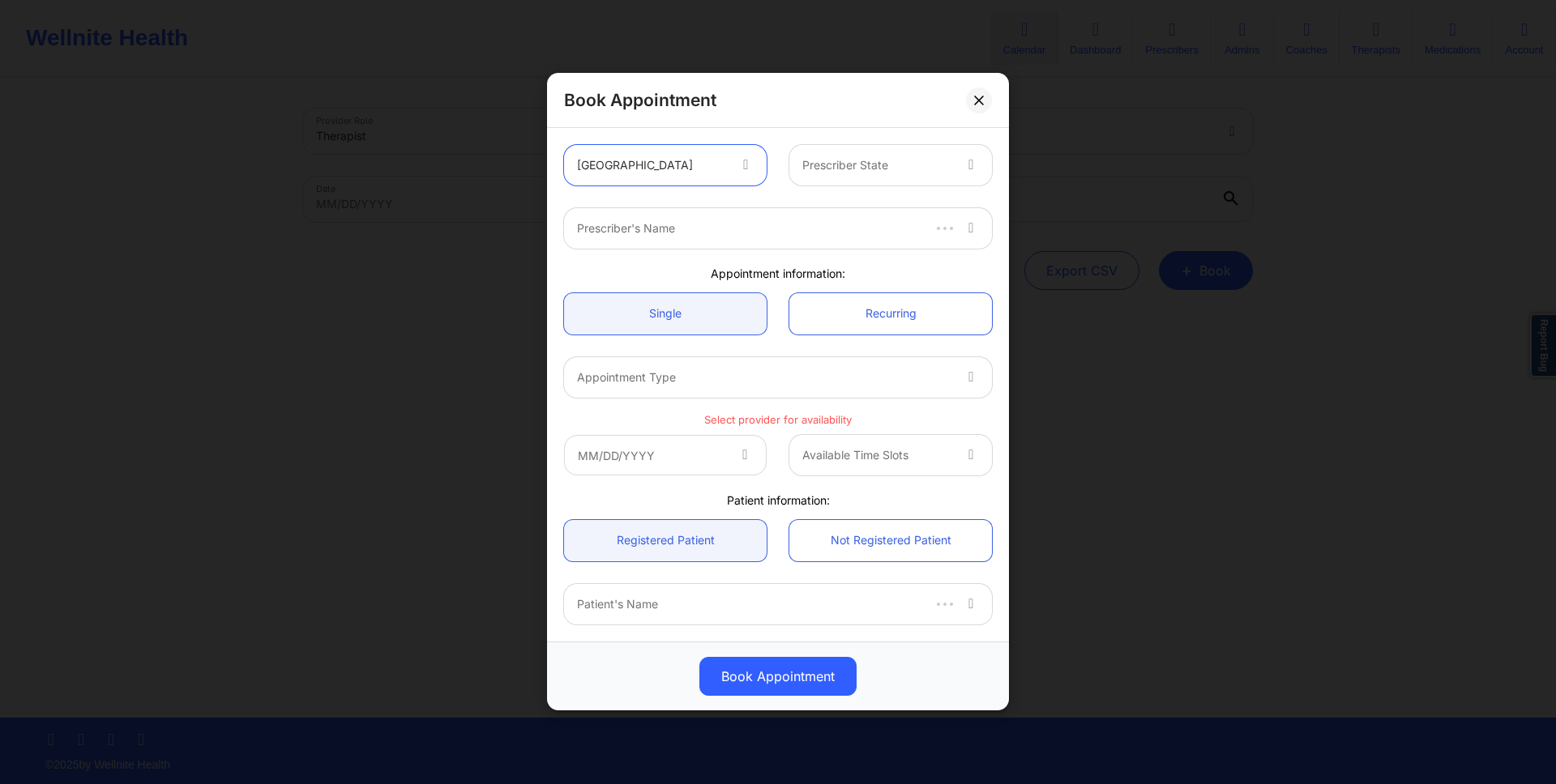
click at [875, 172] on div at bounding box center [877, 166] width 149 height 19
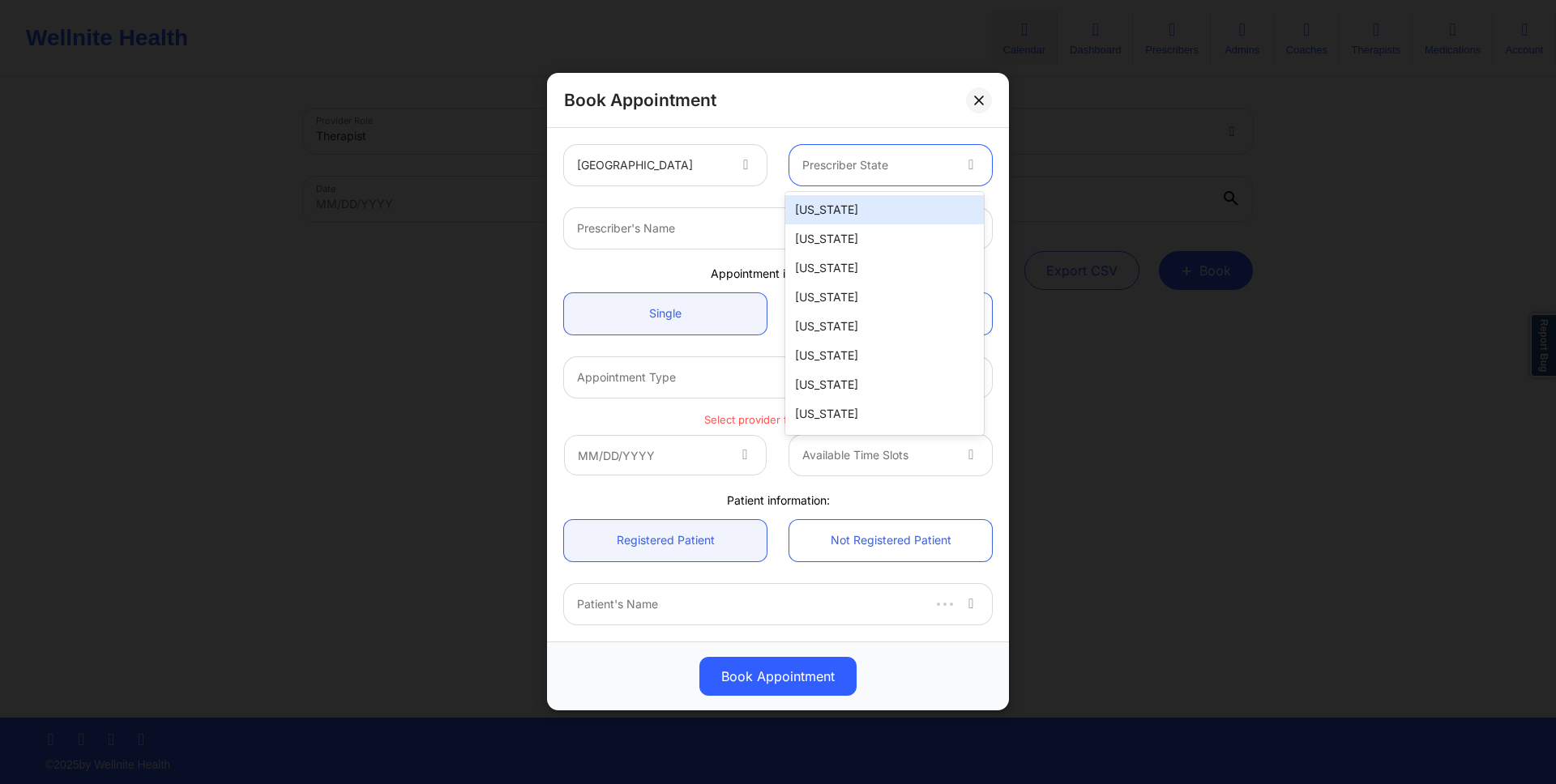
click at [879, 215] on div "[US_STATE]" at bounding box center [884, 210] width 198 height 29
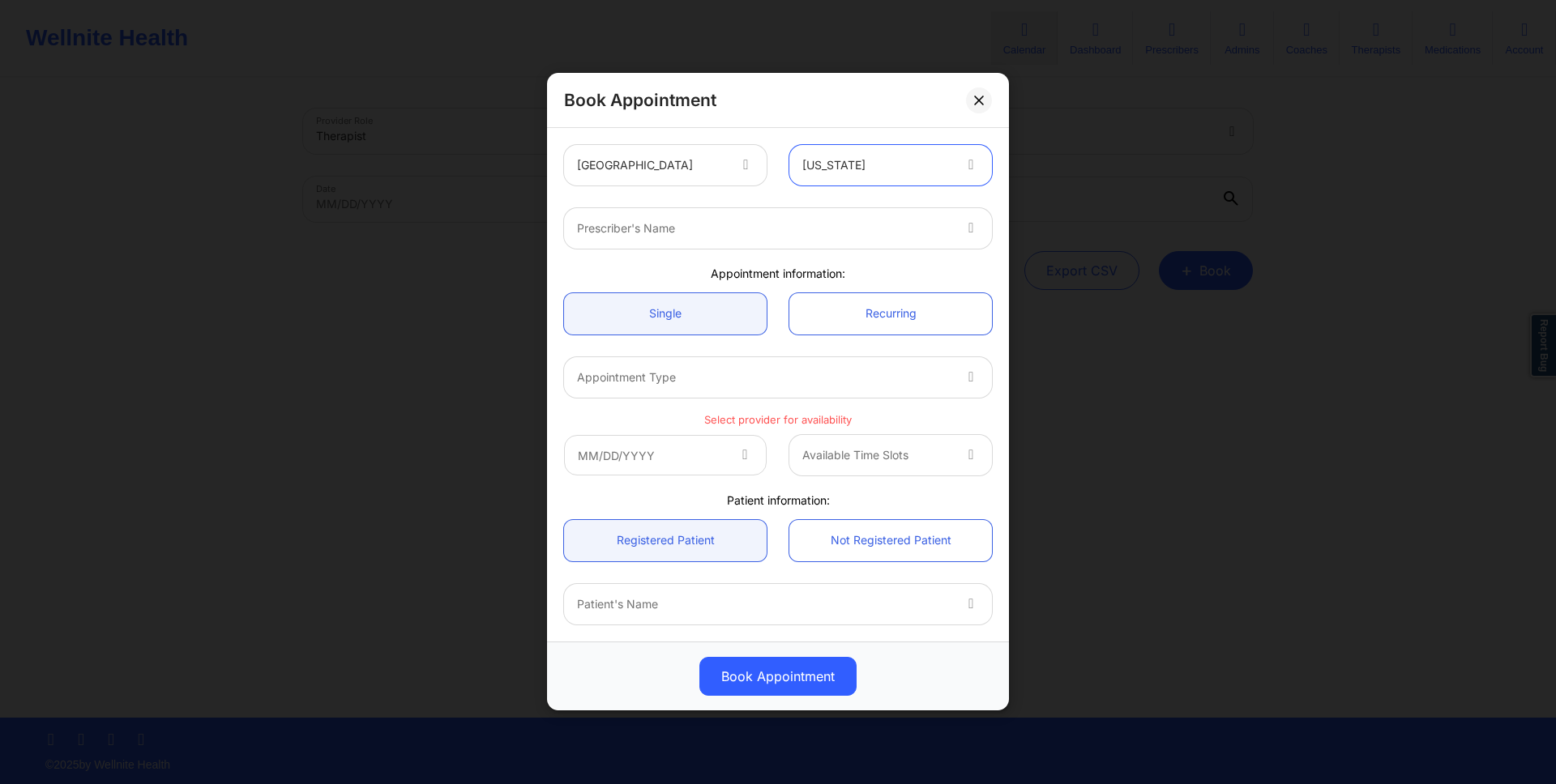
click at [789, 213] on div "Prescriber's Name" at bounding box center [758, 228] width 389 height 41
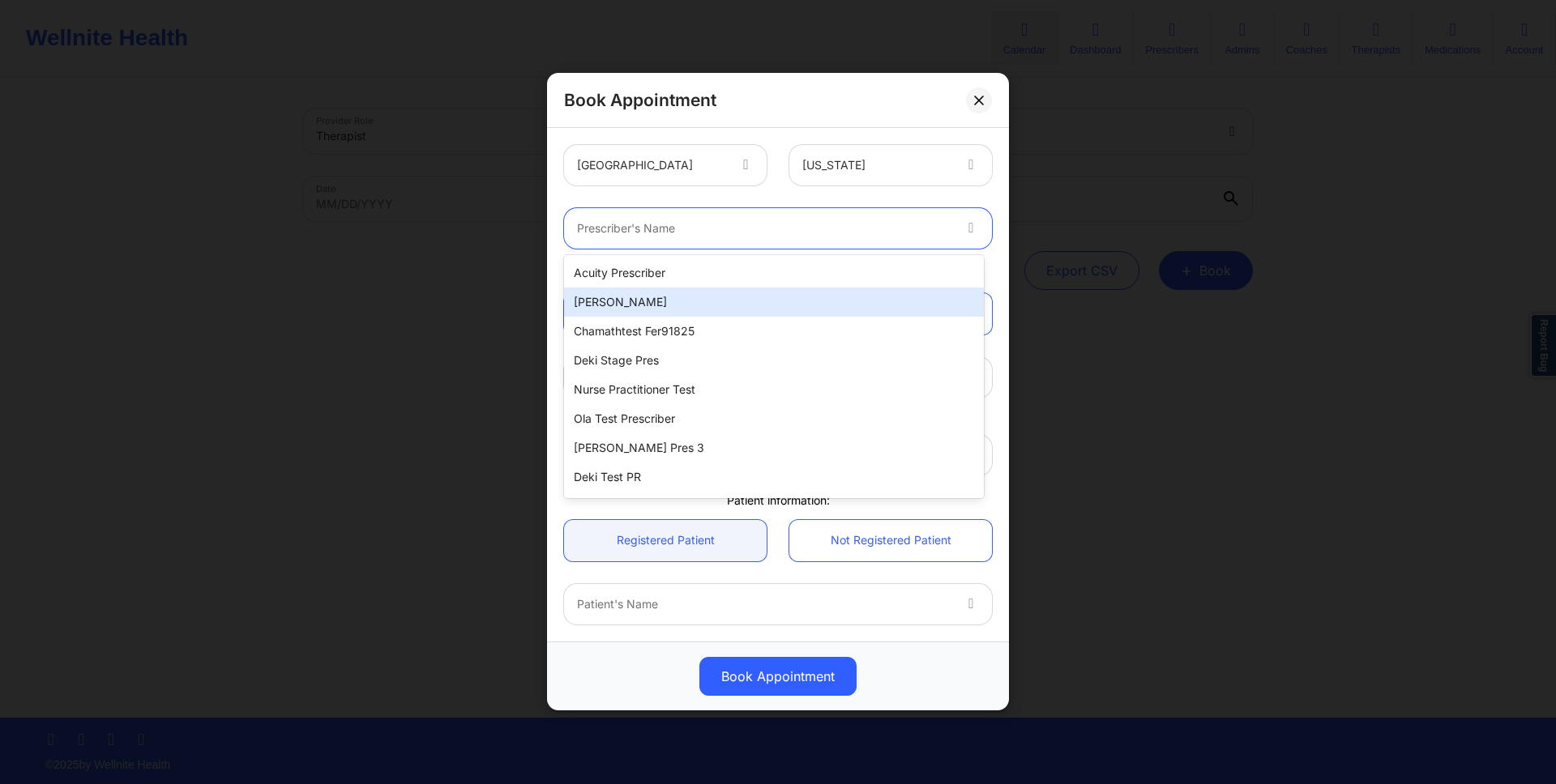
click at [754, 291] on div "[PERSON_NAME]" at bounding box center [773, 302] width 419 height 29
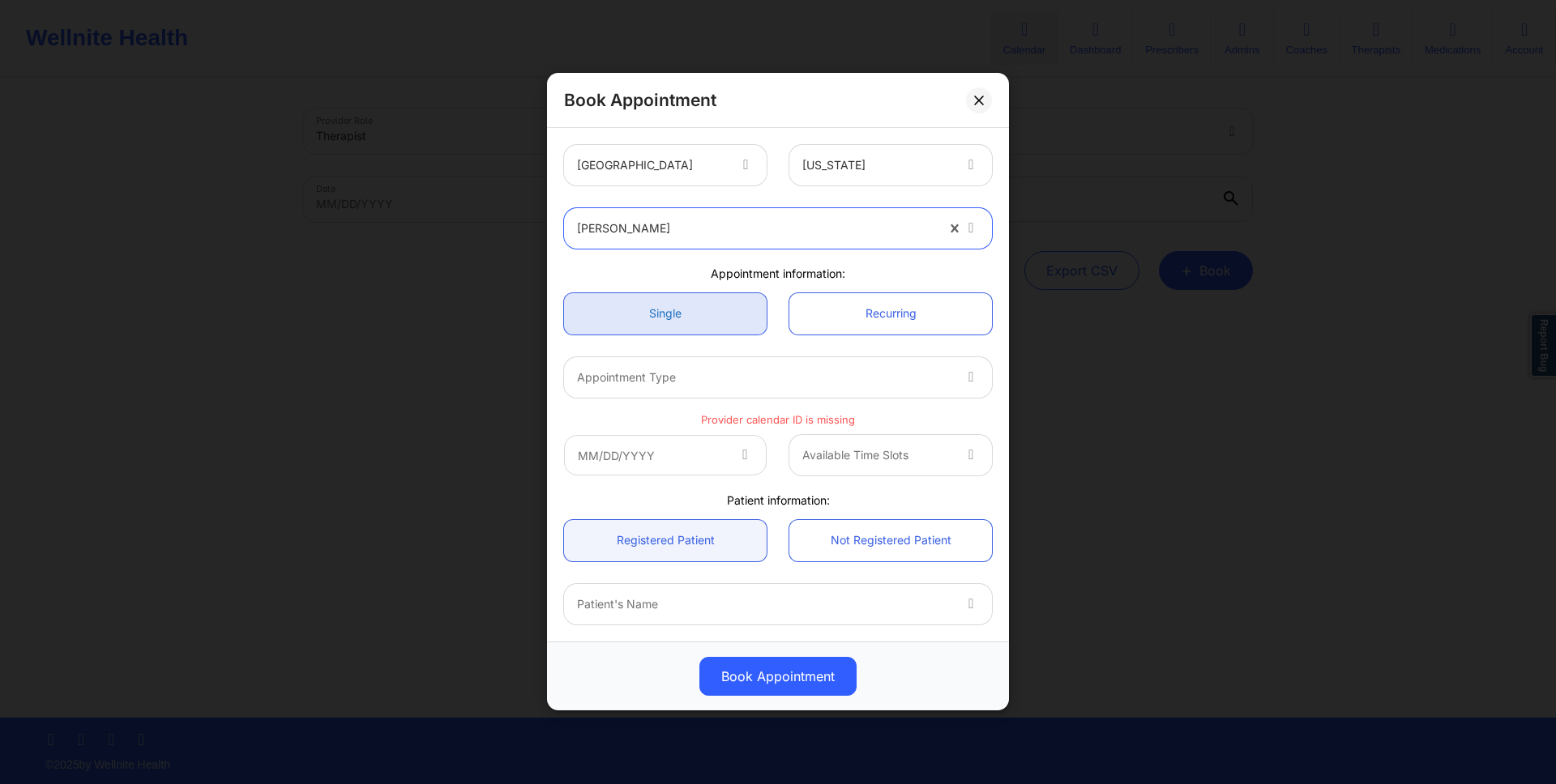
click at [730, 332] on link "Single" at bounding box center [666, 314] width 203 height 42
click at [727, 388] on div "Appointment Type" at bounding box center [758, 378] width 389 height 41
click at [946, 110] on div "Book Appointment" at bounding box center [778, 100] width 462 height 55
click at [966, 100] on button at bounding box center [979, 100] width 26 height 26
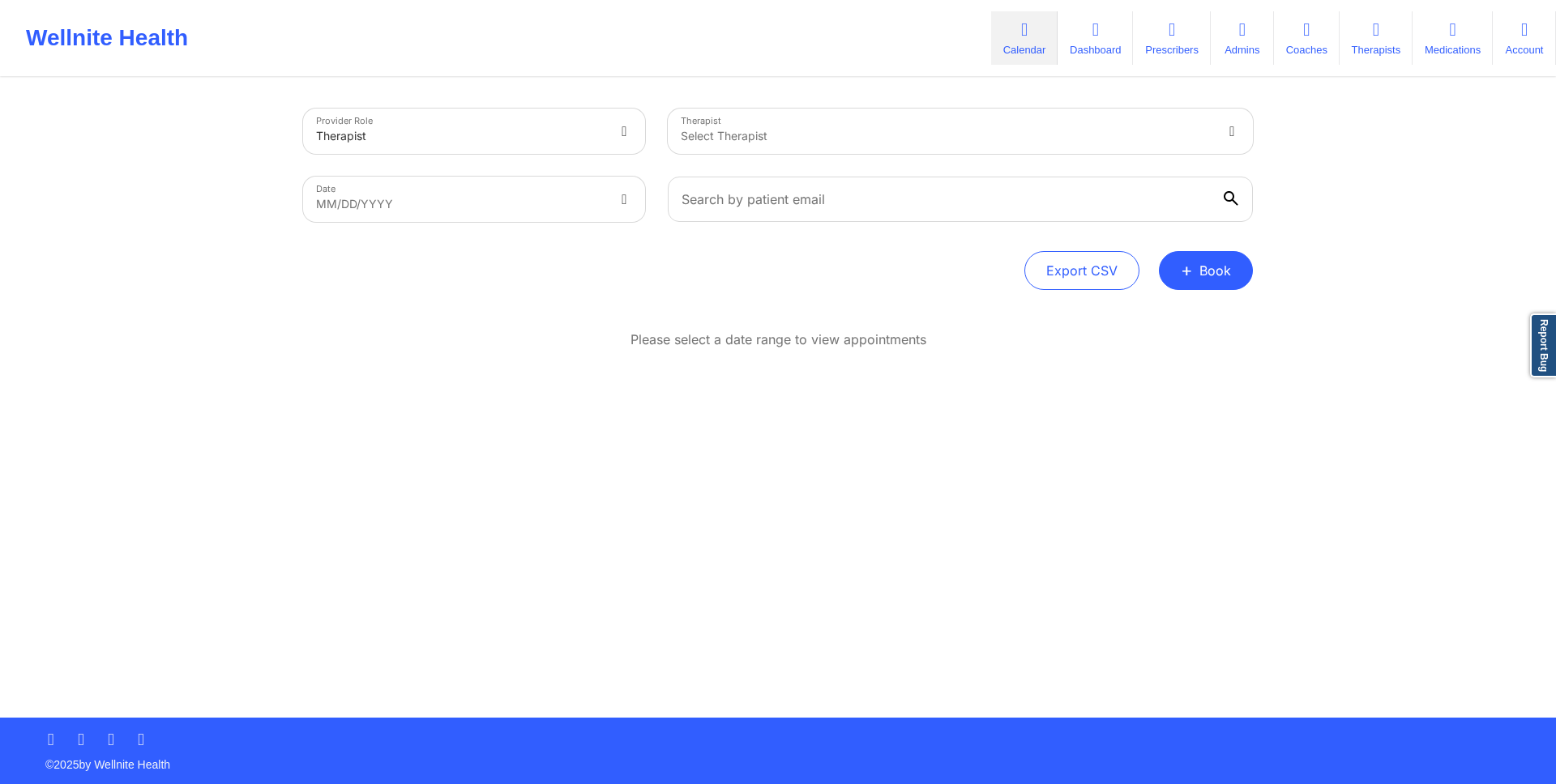
click at [1036, 612] on div "Provider Role Therapist Therapist Select Therapist Date MM/DD/YYYY Export CSV +…" at bounding box center [778, 398] width 973 height 638
click at [1235, 263] on button "+ Book" at bounding box center [1206, 270] width 94 height 39
click at [1190, 345] on button "Doctor Consultation" at bounding box center [1178, 348] width 124 height 26
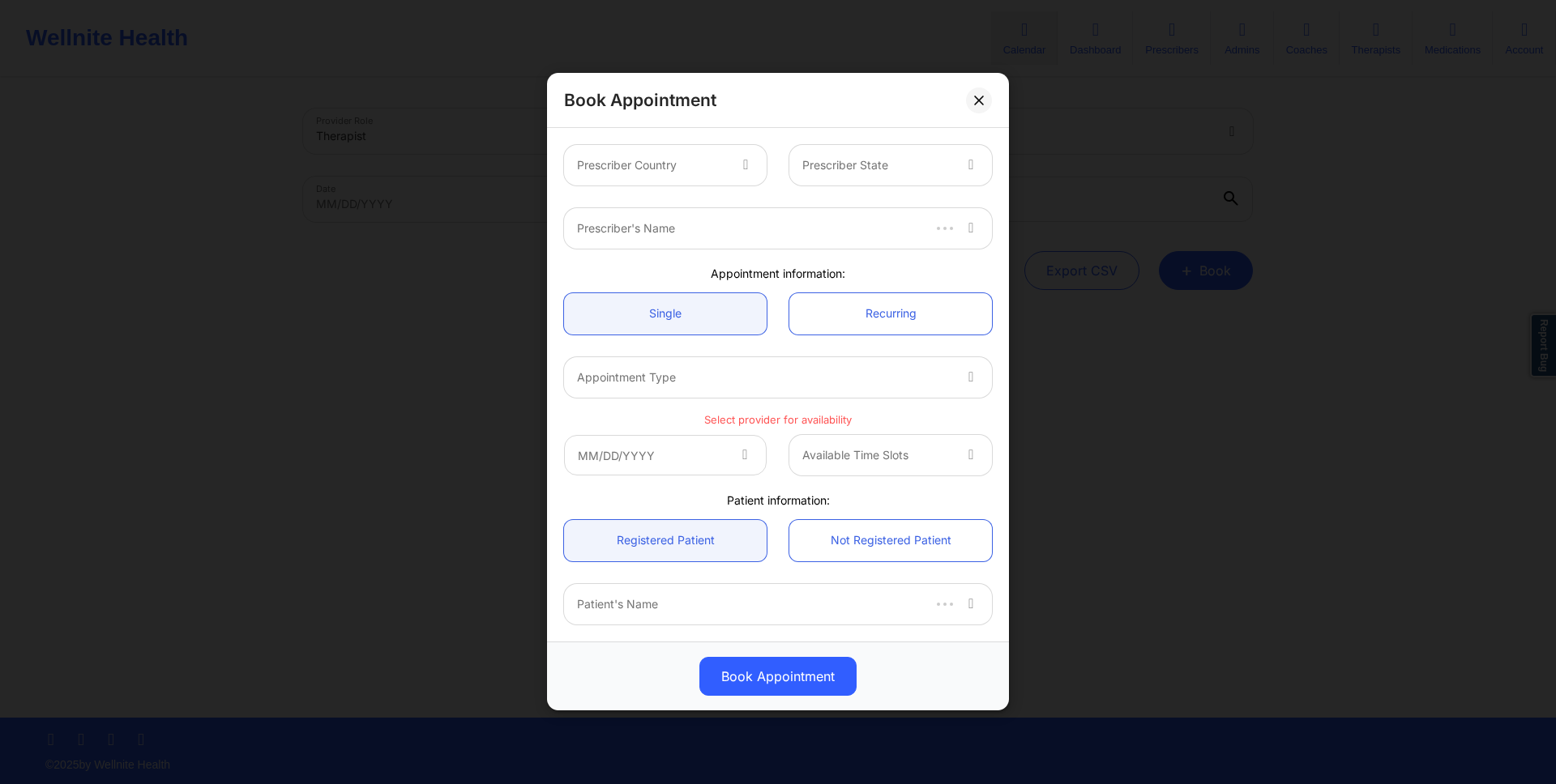
click at [728, 151] on div at bounding box center [747, 165] width 39 height 41
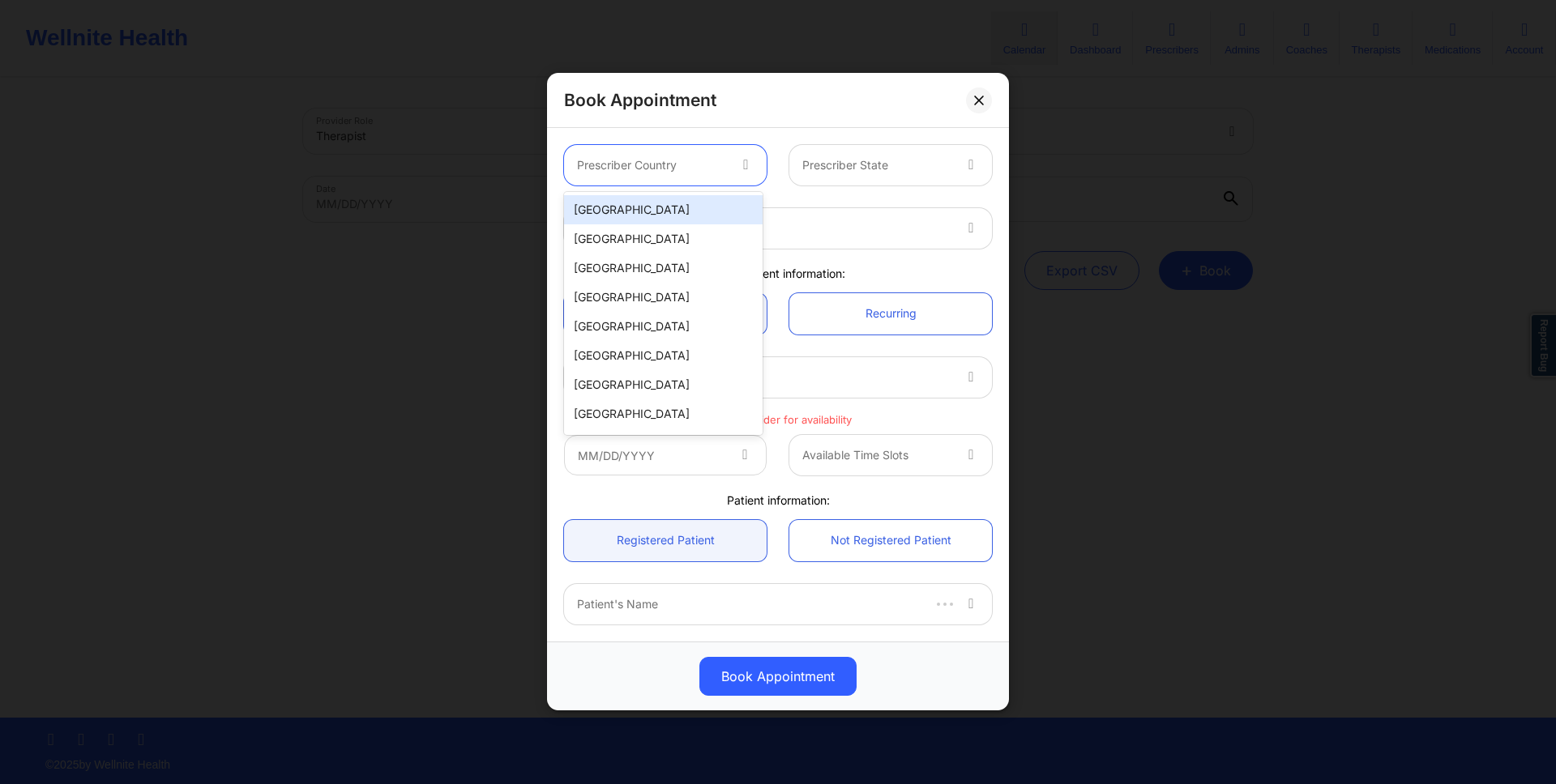
click at [689, 210] on div "[GEOGRAPHIC_DATA]" at bounding box center [663, 210] width 198 height 29
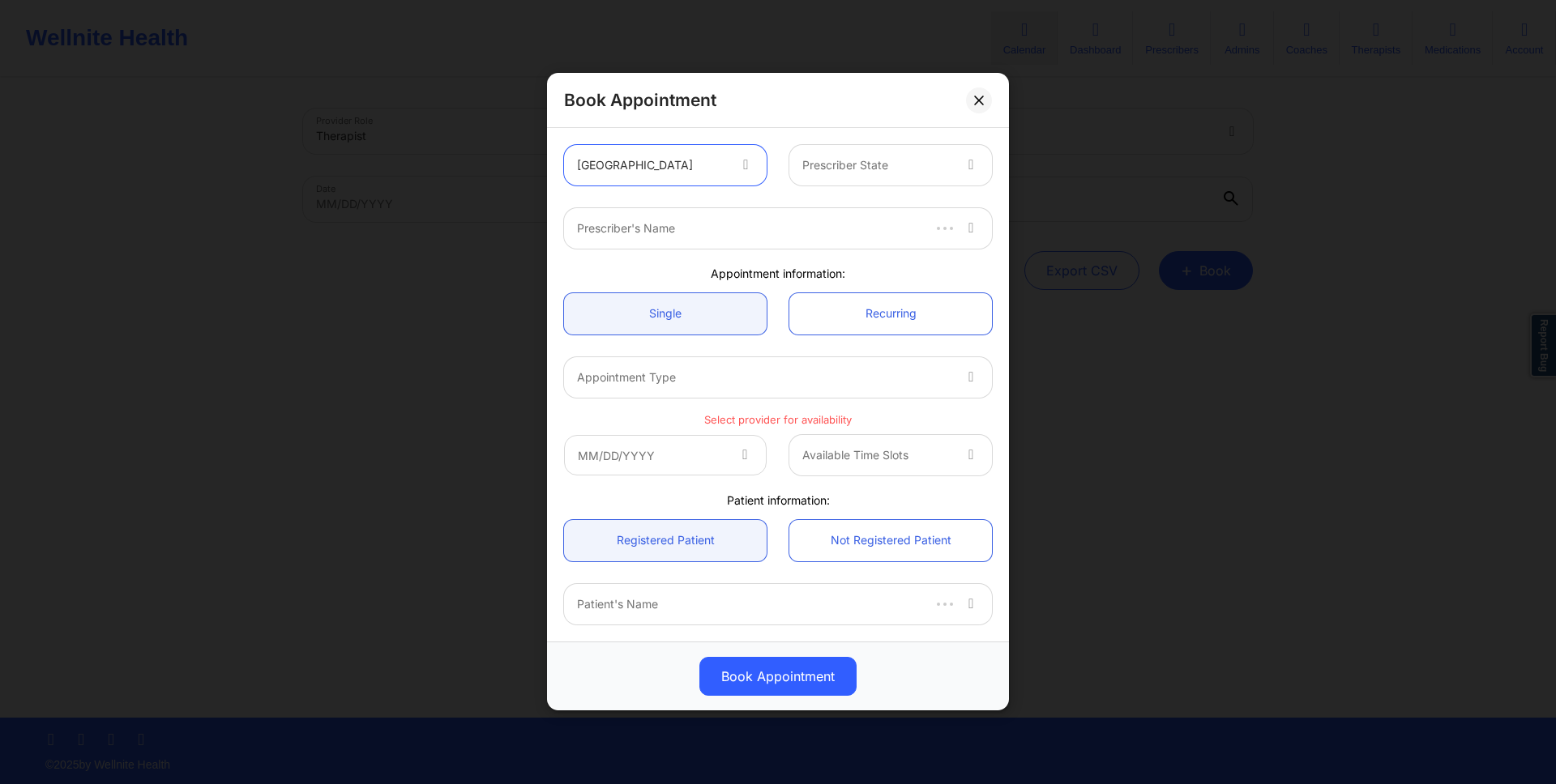
click at [840, 177] on div "Prescriber State" at bounding box center [871, 165] width 164 height 41
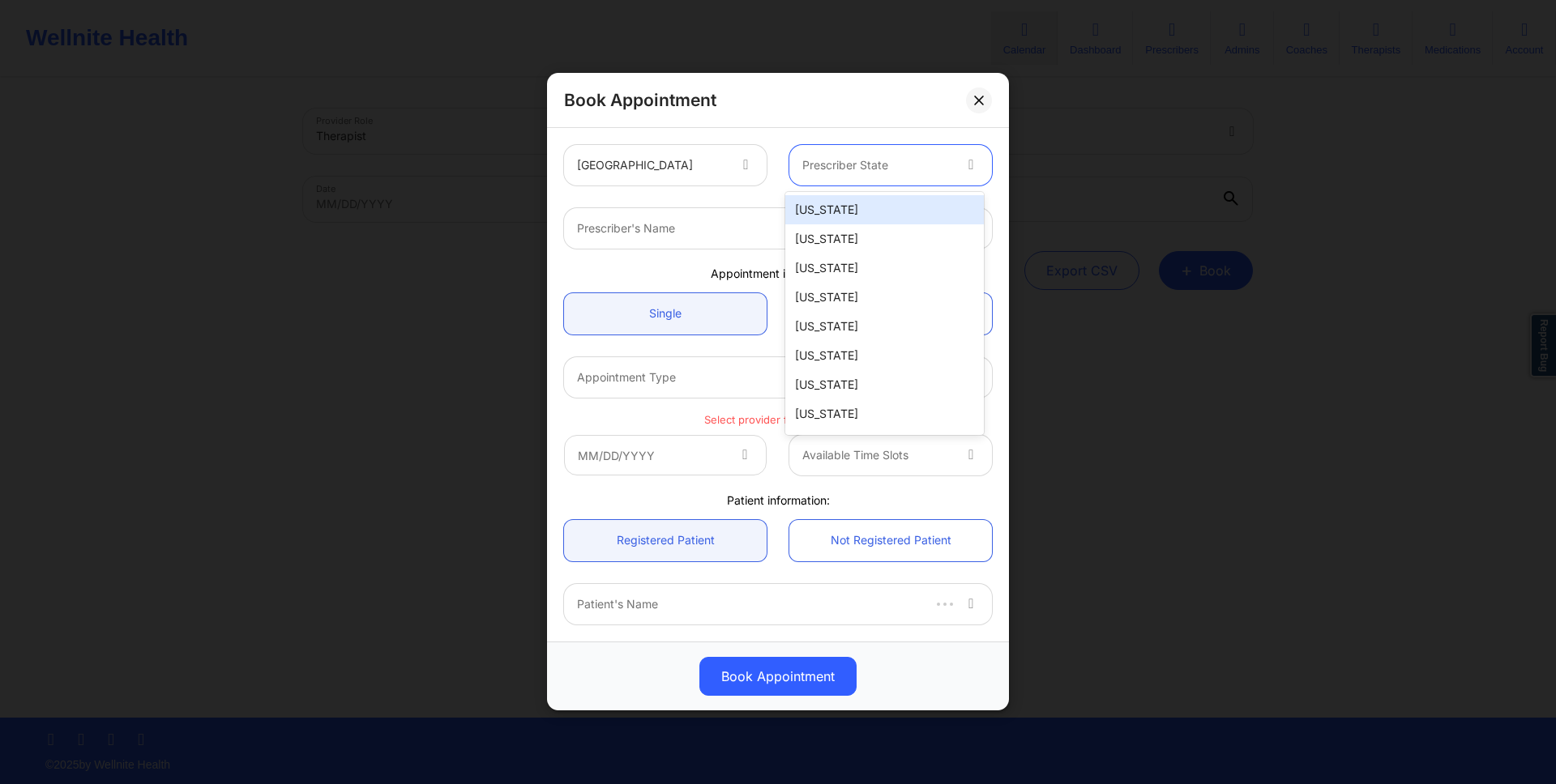
click at [854, 211] on div "Alabama" at bounding box center [884, 210] width 198 height 29
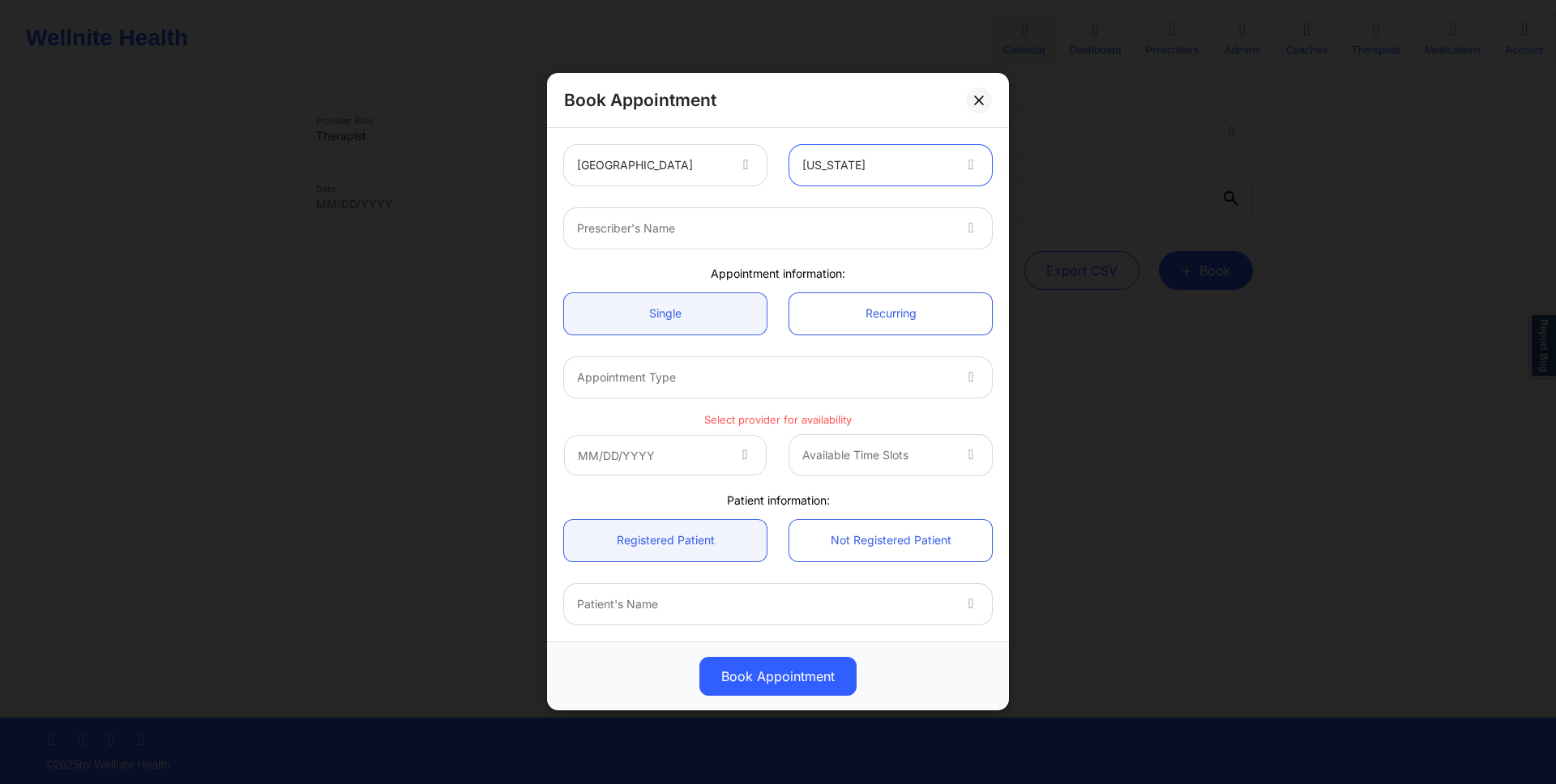
click at [746, 228] on div at bounding box center [764, 228] width 374 height 19
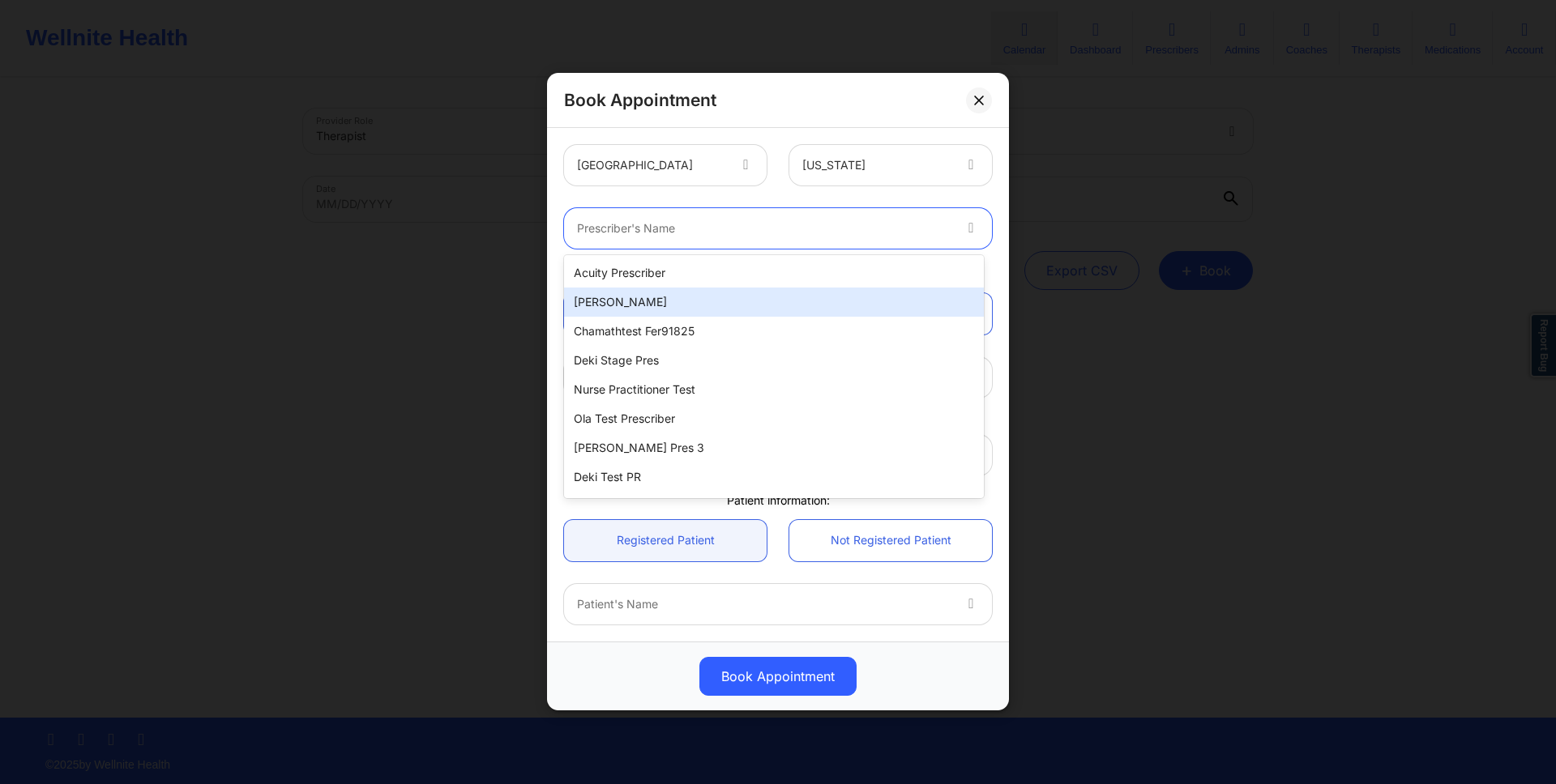
click at [716, 299] on div "Micheal Ogundero" at bounding box center [773, 302] width 419 height 29
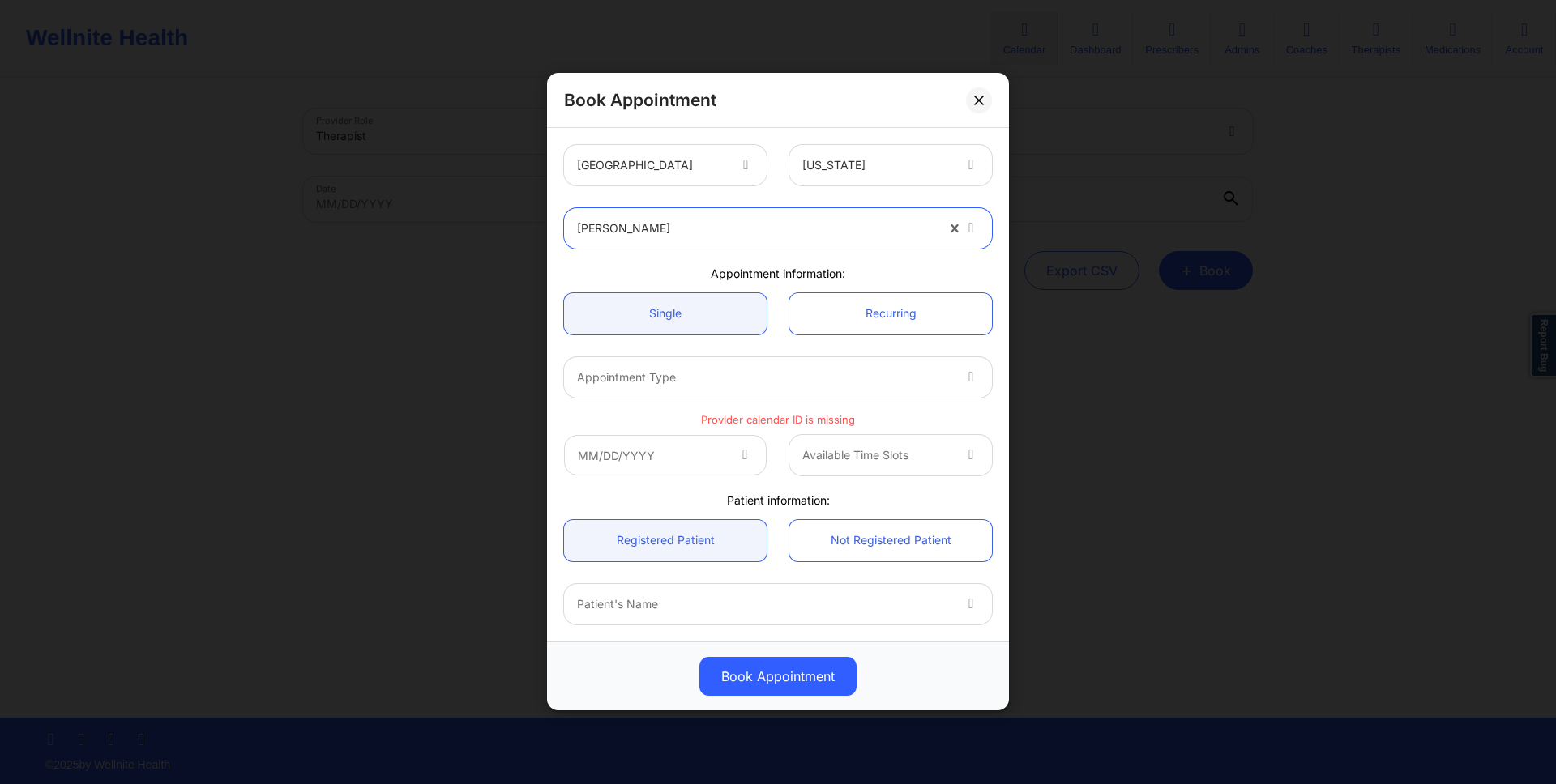
click at [766, 368] on div at bounding box center [764, 377] width 374 height 19
click at [766, 419] on p "Provider calendar ID is missing" at bounding box center [778, 419] width 427 height 15
drag, startPoint x: 793, startPoint y: 366, endPoint x: 788, endPoint y: 376, distance: 11.2
click at [788, 375] on div "Appointment Type" at bounding box center [758, 378] width 389 height 41
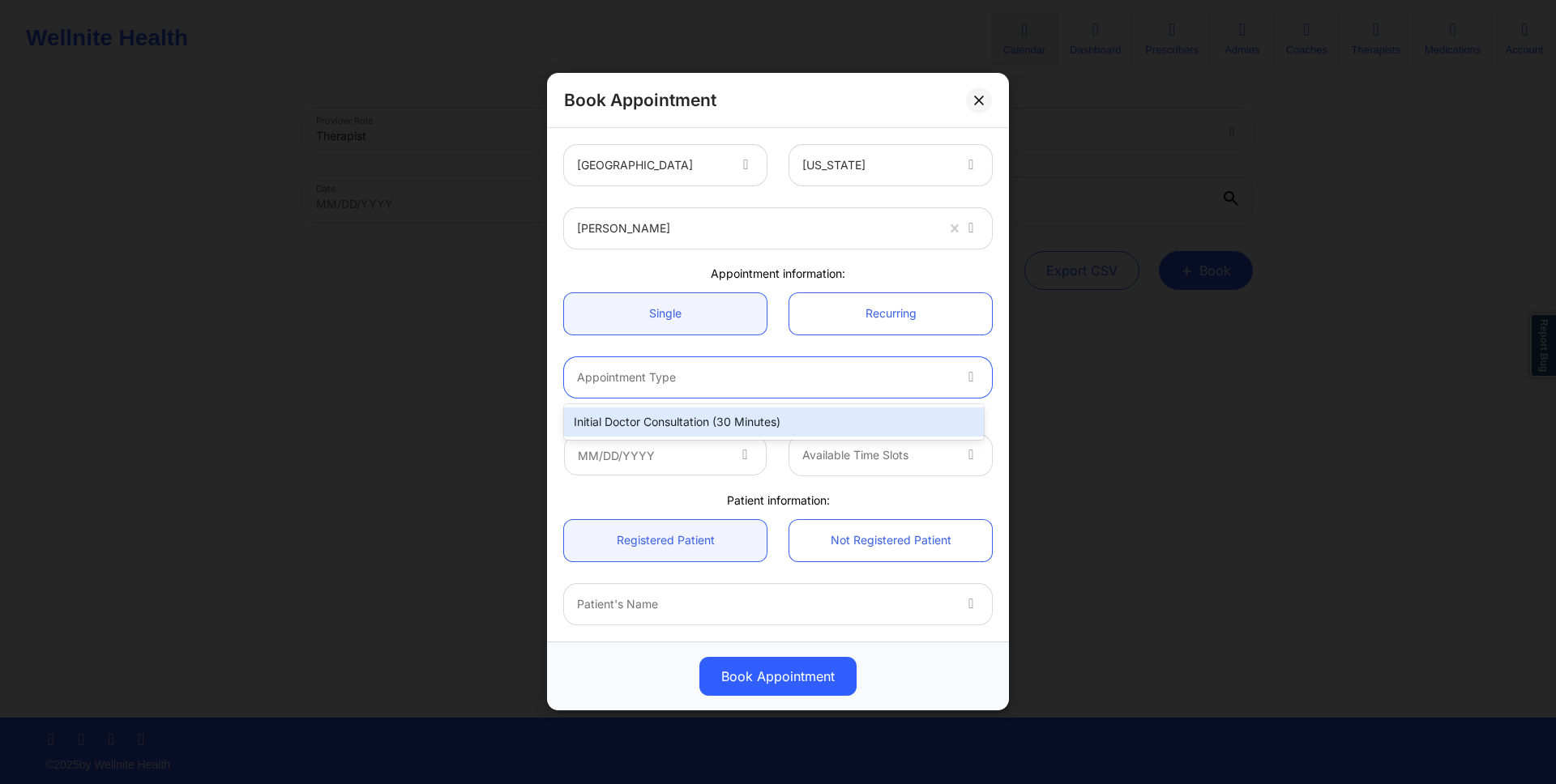
click at [766, 420] on div "Initial doctor consultation (30 minutes)" at bounding box center [773, 422] width 419 height 29
click at [778, 417] on p "Provider calendar ID is missing" at bounding box center [778, 419] width 427 height 15
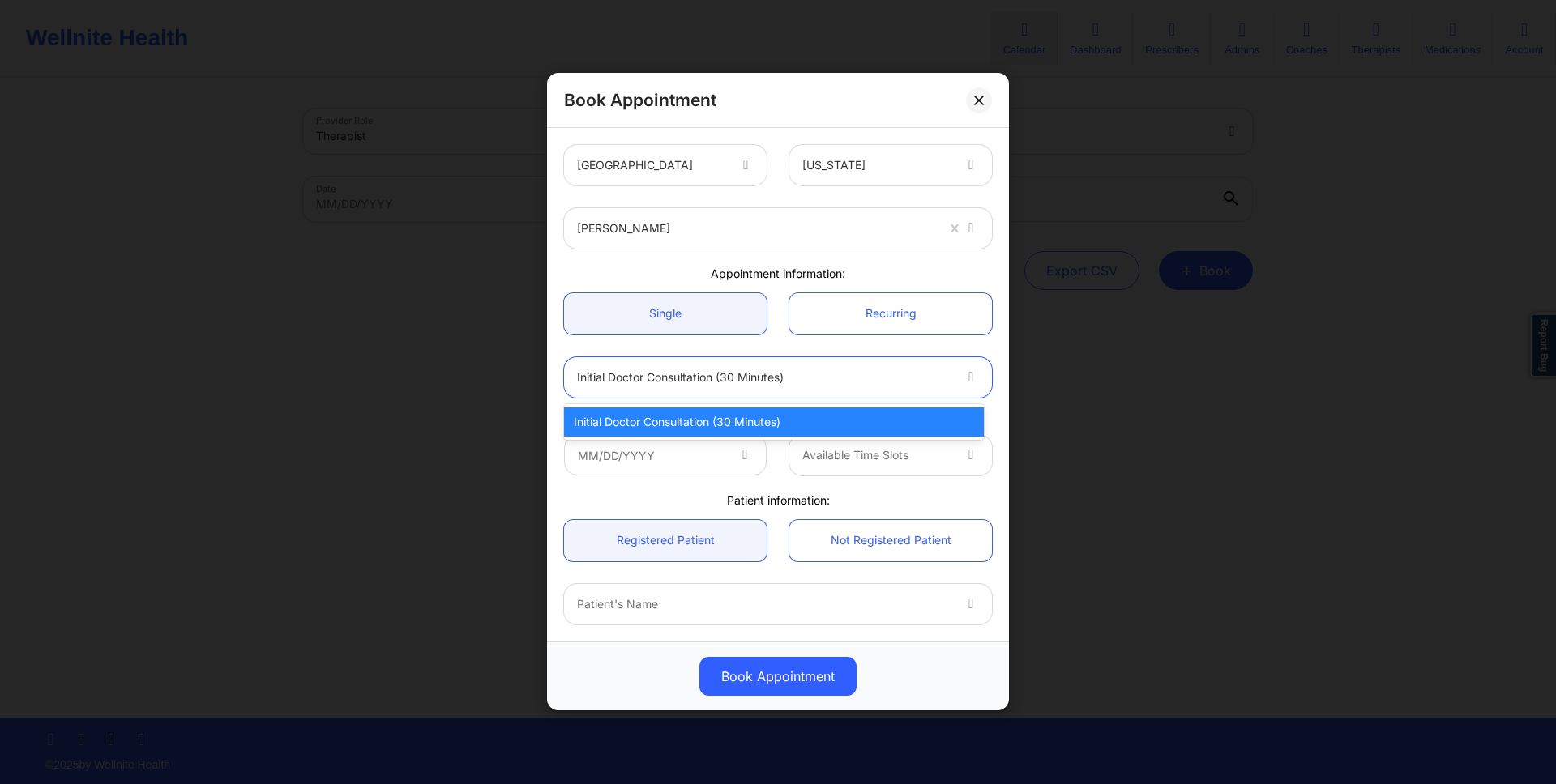
click at [670, 366] on div "Initial doctor consultation (30 minutes)" at bounding box center [764, 378] width 374 height 41
click at [667, 375] on div at bounding box center [764, 377] width 374 height 19
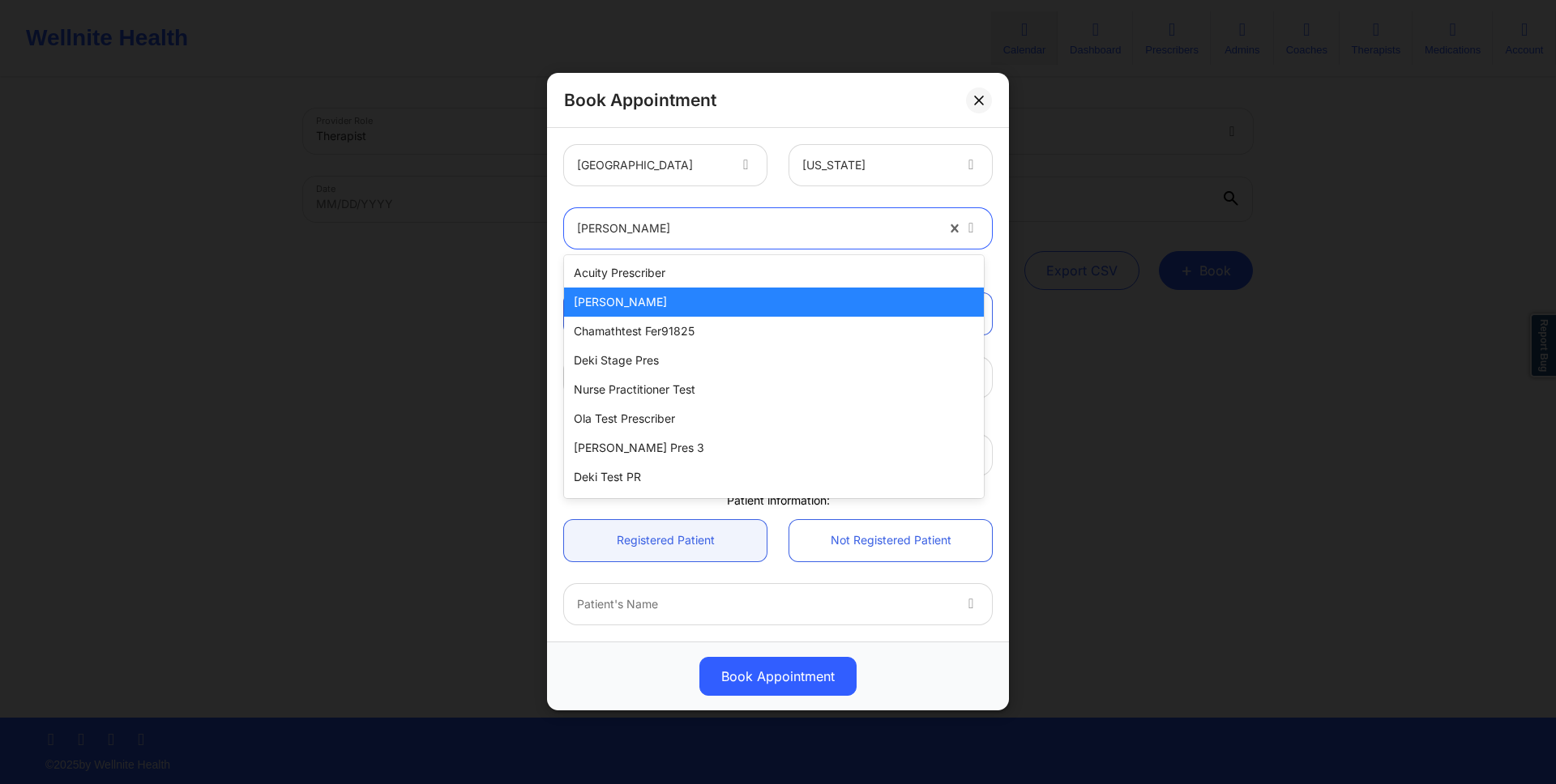
click at [690, 233] on div at bounding box center [755, 228] width 358 height 19
click at [651, 274] on div "Acuity Prescriber" at bounding box center [773, 272] width 419 height 29
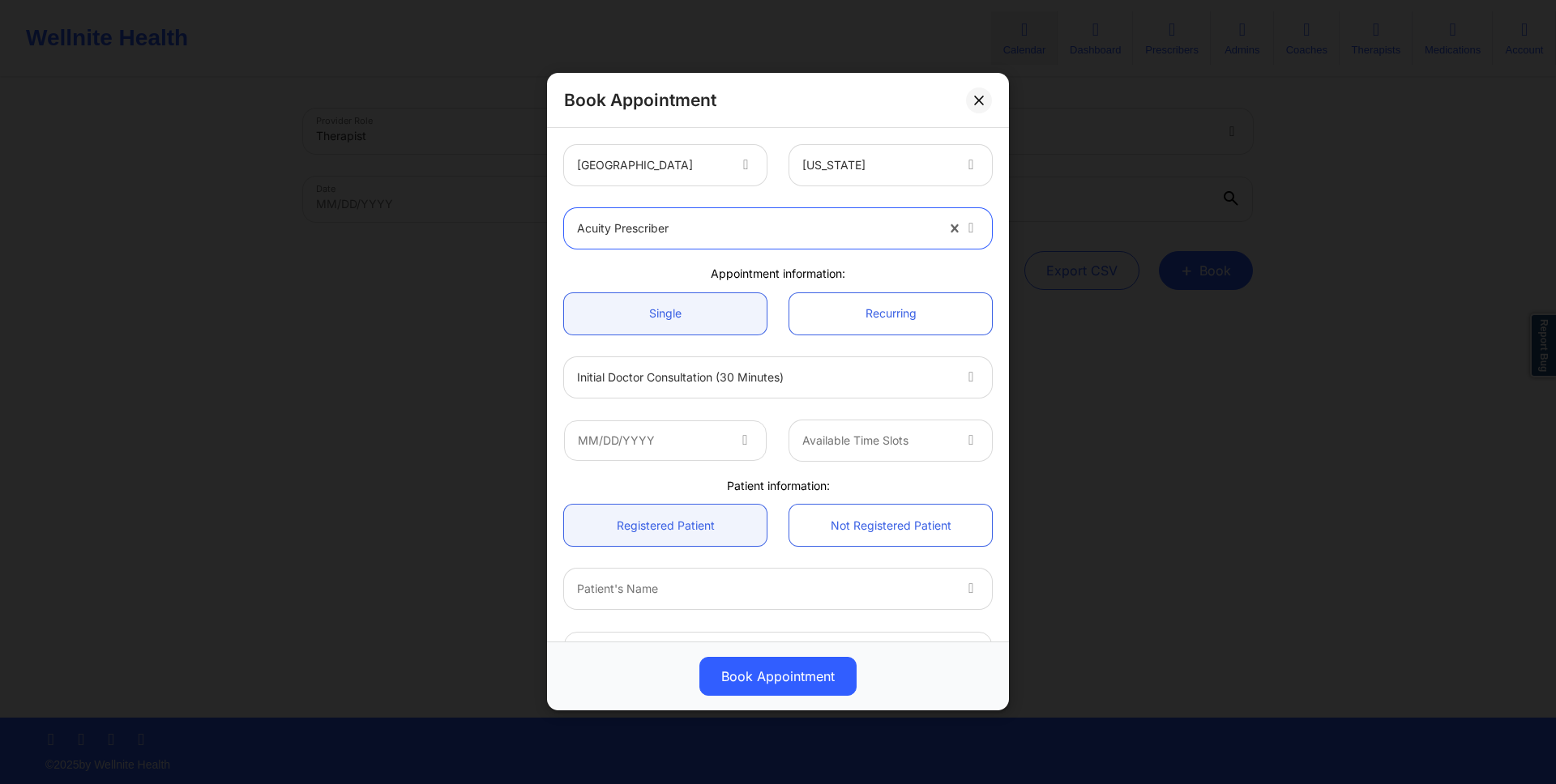
click at [678, 372] on div at bounding box center [764, 377] width 374 height 19
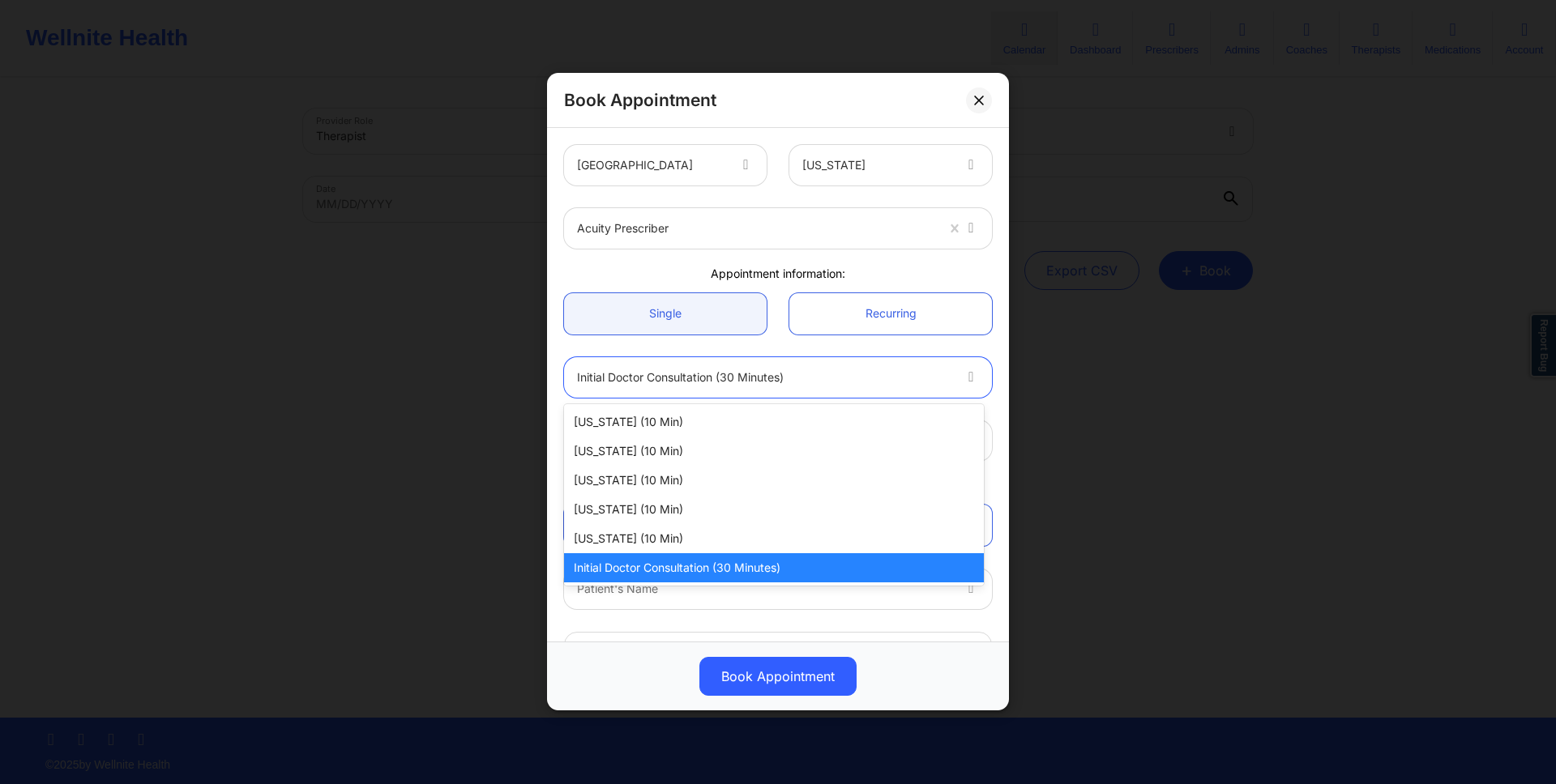
click at [678, 372] on div at bounding box center [764, 377] width 374 height 19
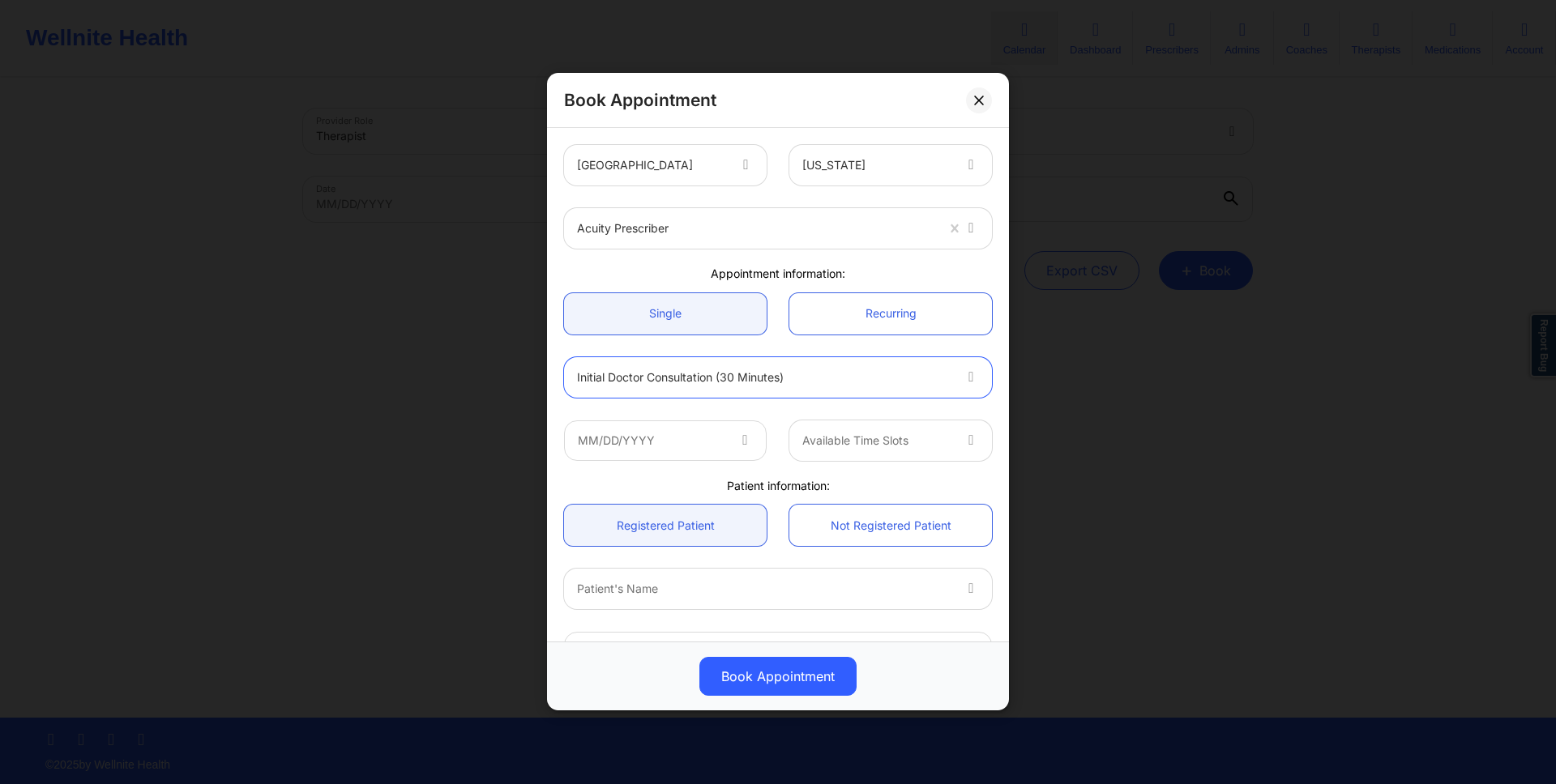
drag, startPoint x: 693, startPoint y: 258, endPoint x: 695, endPoint y: 244, distance: 14.1
click at [692, 259] on div "Acuity Prescriber" at bounding box center [777, 228] width 450 height 63
click at [695, 244] on div "Acuity Prescriber" at bounding box center [755, 228] width 358 height 41
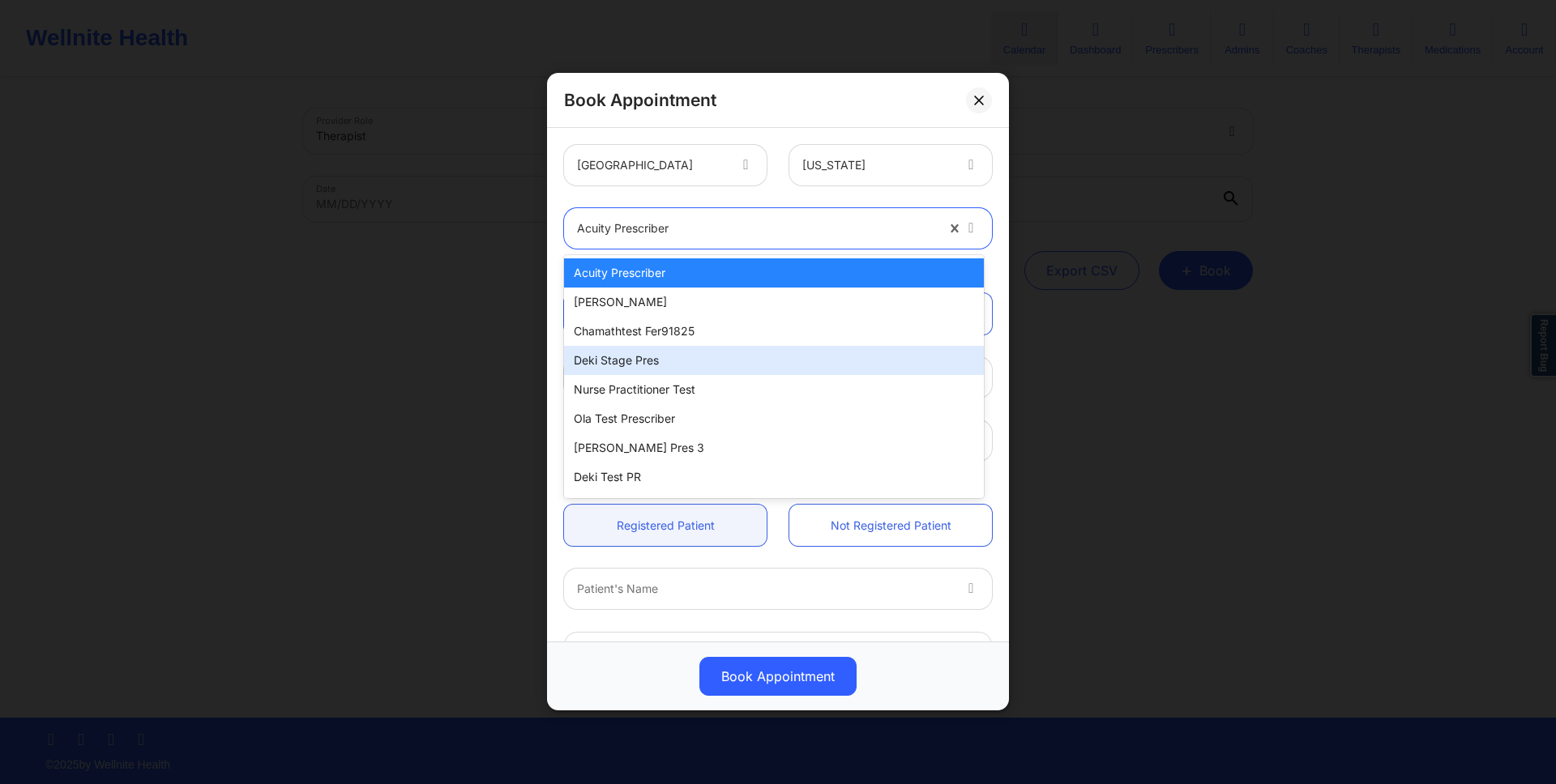
click at [652, 362] on div "Deki Stage Pres" at bounding box center [773, 360] width 419 height 29
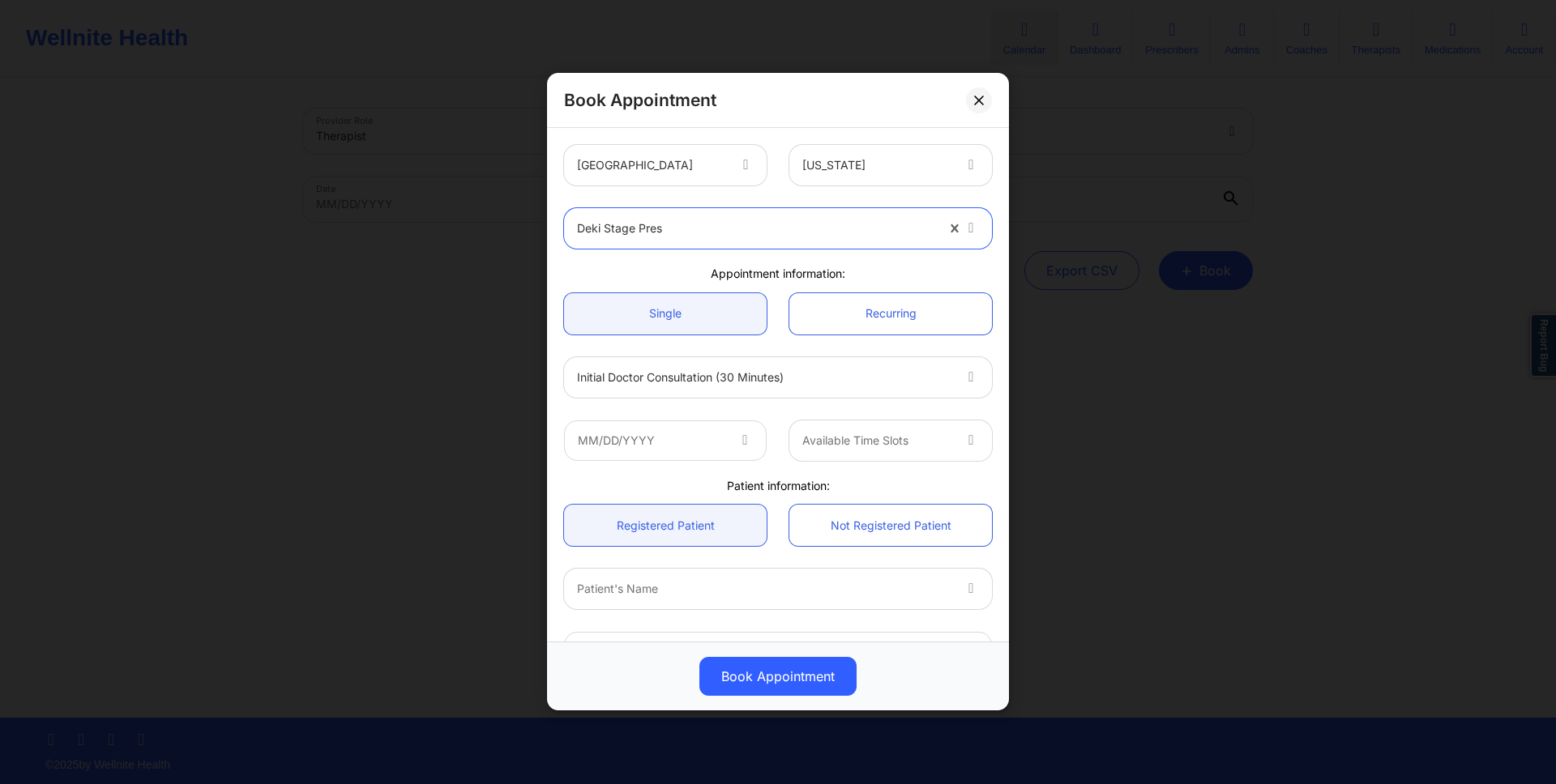
click at [728, 370] on div at bounding box center [764, 377] width 374 height 19
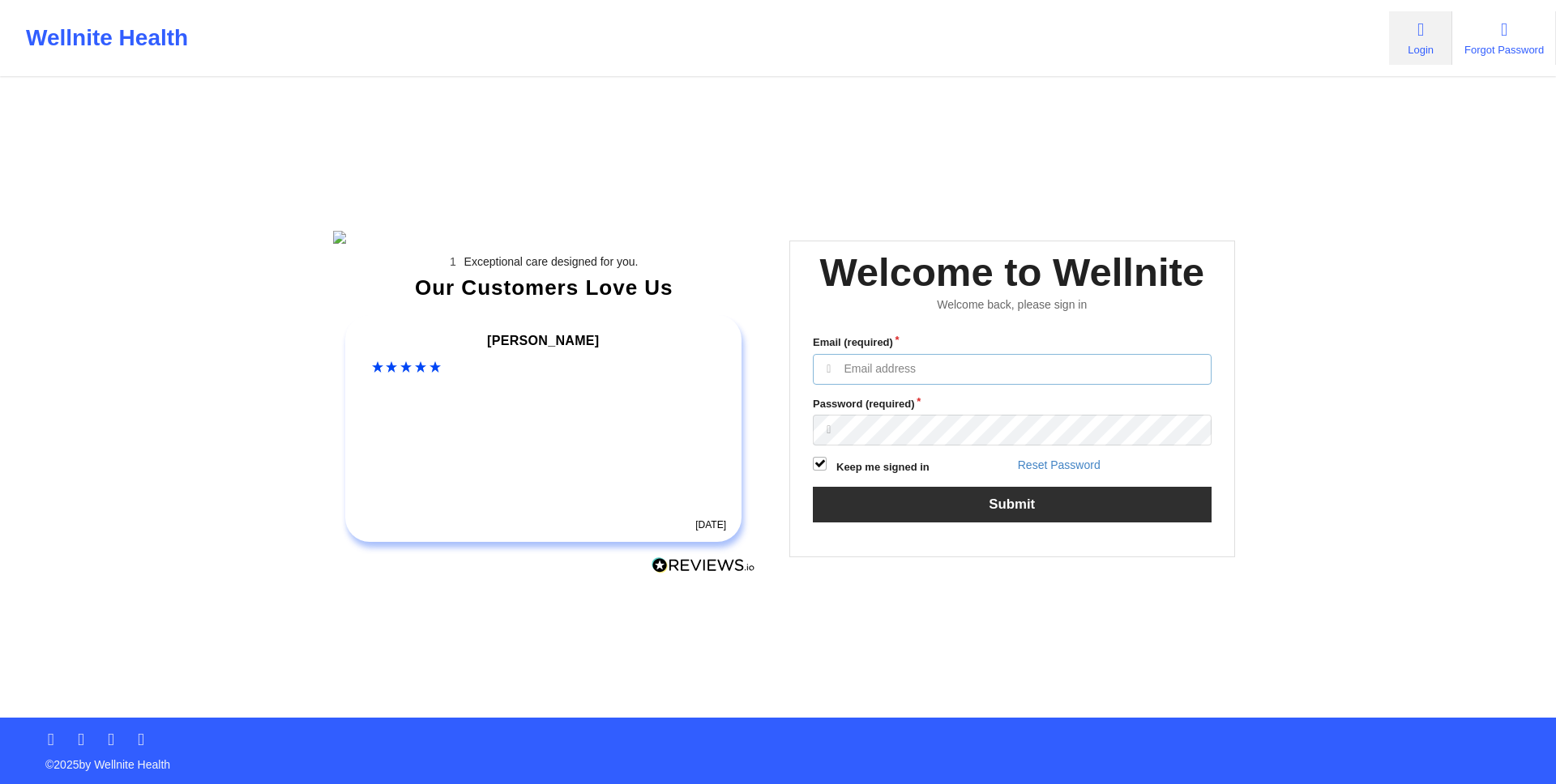
type input "[EMAIL_ADDRESS][DOMAIN_NAME]"
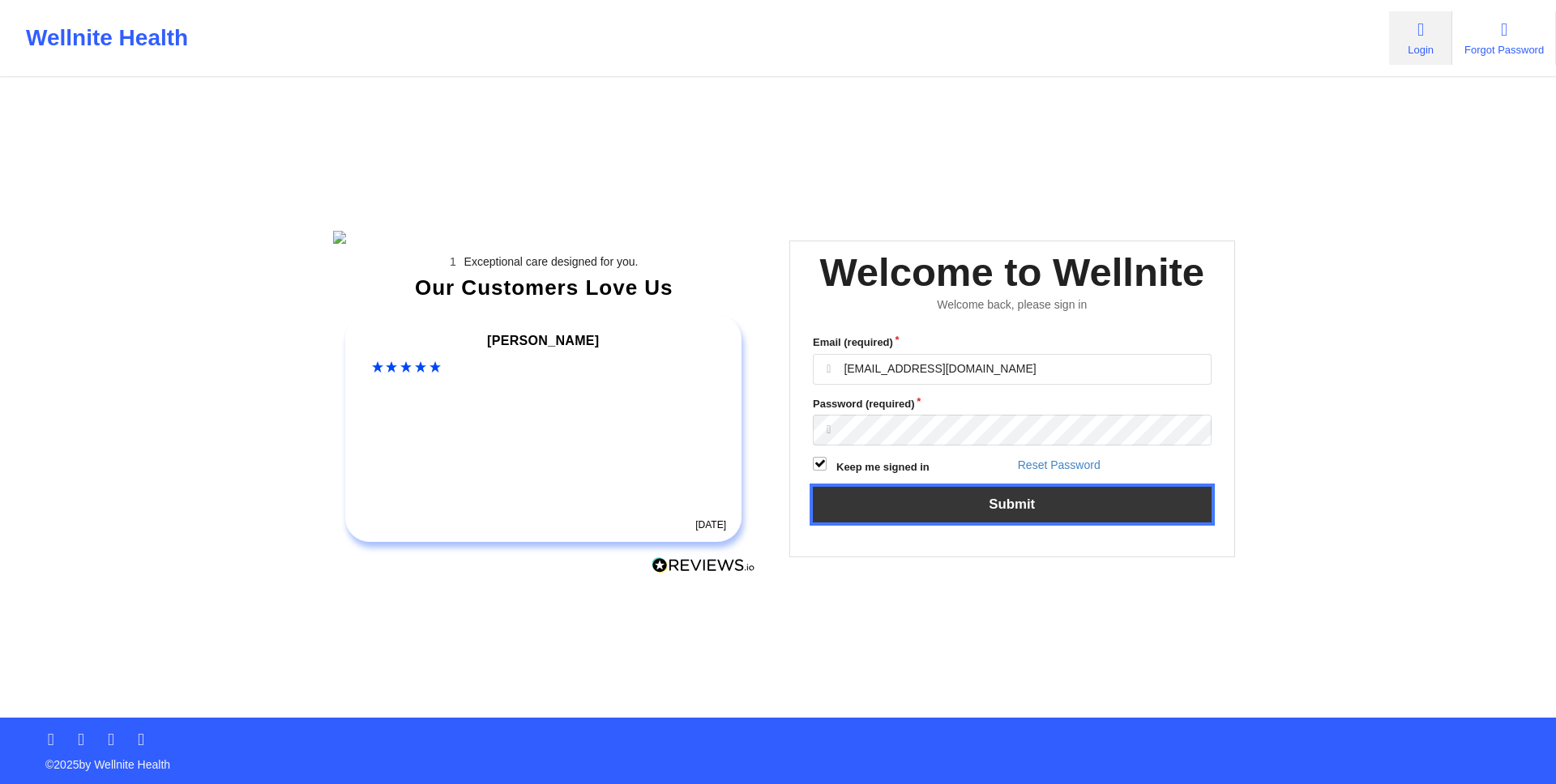
click at [1066, 521] on button "Submit" at bounding box center [1012, 504] width 399 height 34
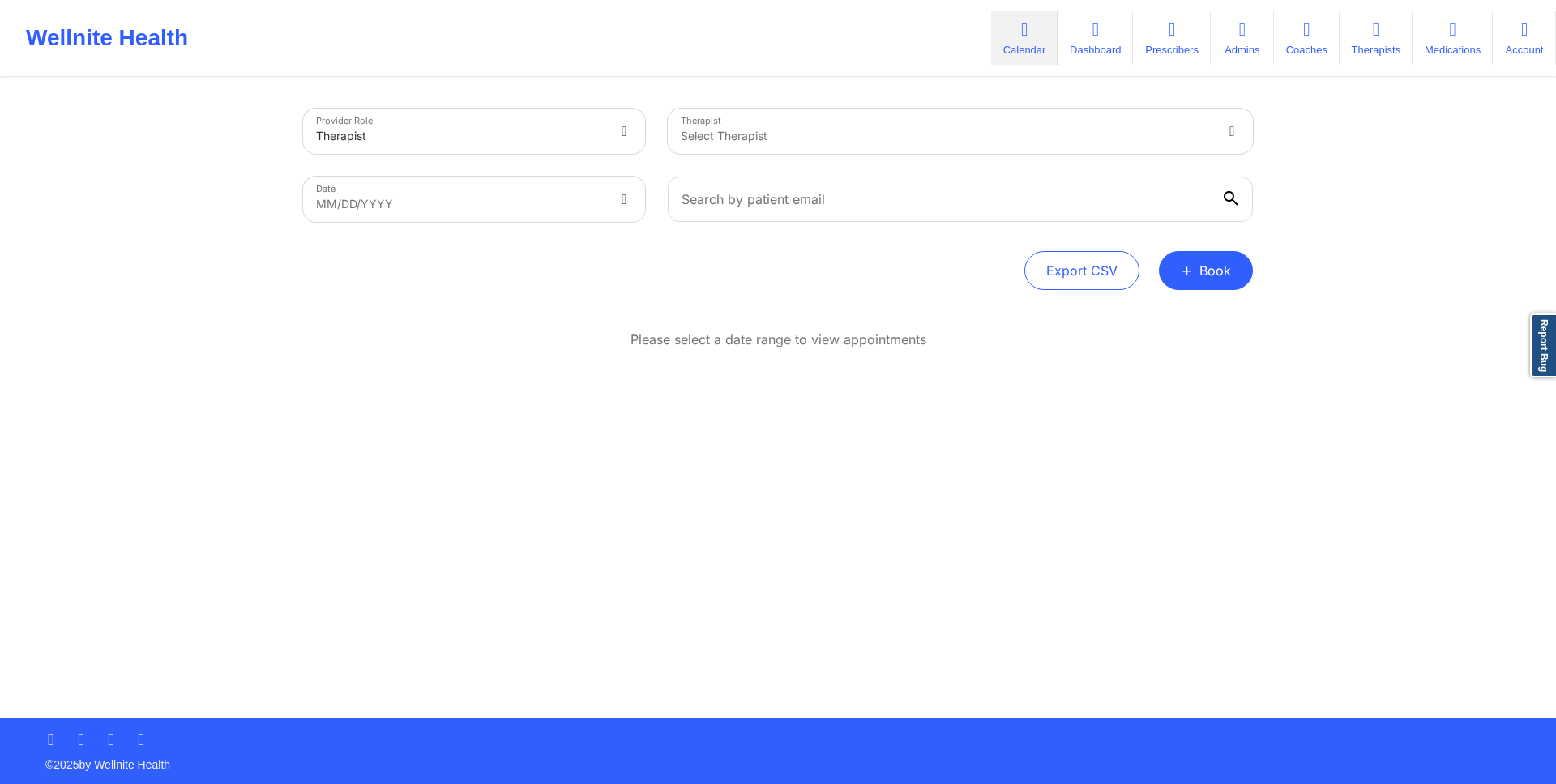
click at [1140, 458] on div "Provider Role Therapist Therapist Select Therapist Date MM/DD/YYYY Export CSV +…" at bounding box center [778, 398] width 973 height 638
click at [1234, 286] on button "+ Book" at bounding box center [1206, 270] width 94 height 39
click at [1176, 357] on button "Doctor Consultation" at bounding box center [1178, 348] width 124 height 26
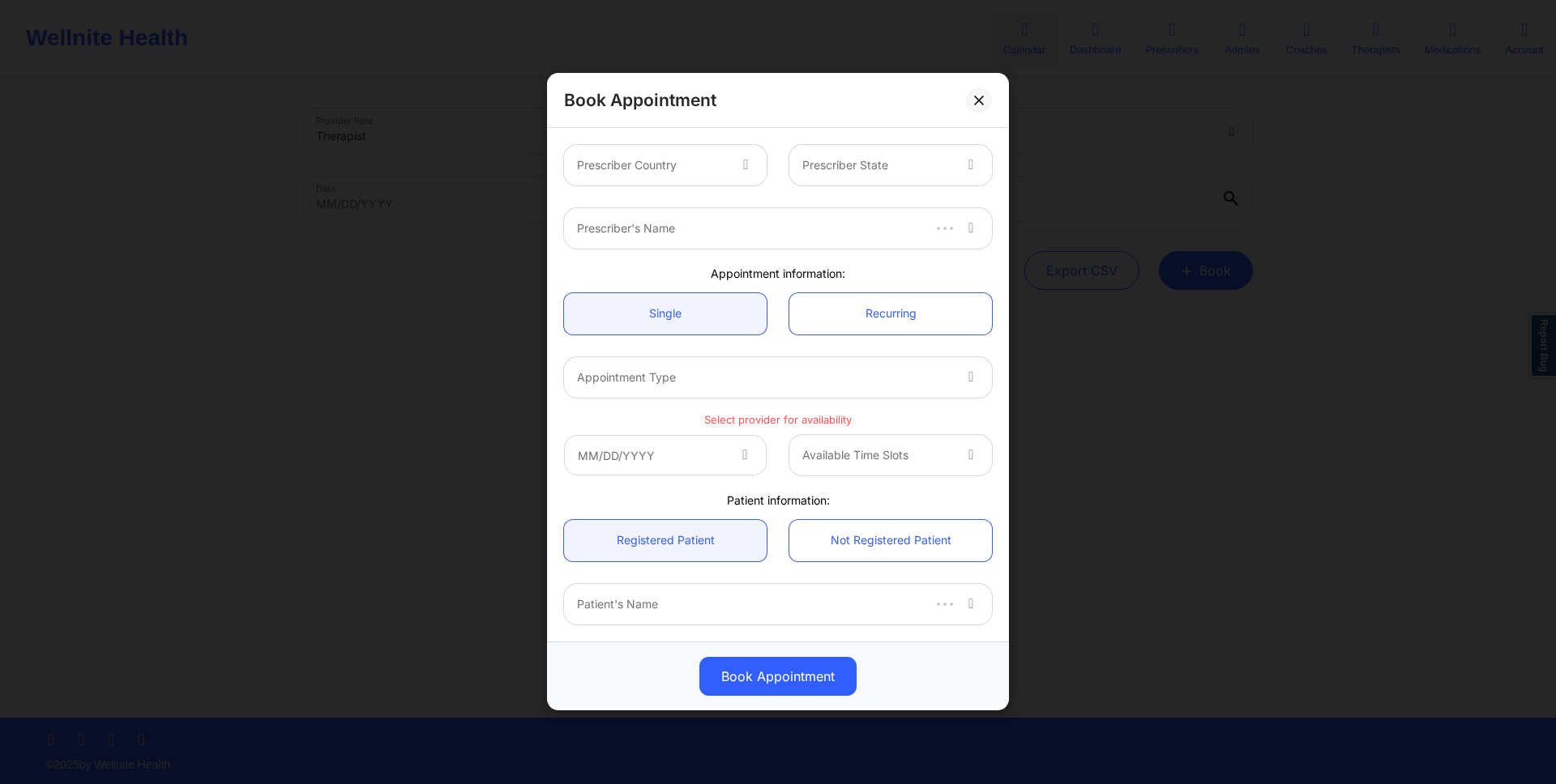
click at [719, 173] on div at bounding box center [651, 166] width 149 height 19
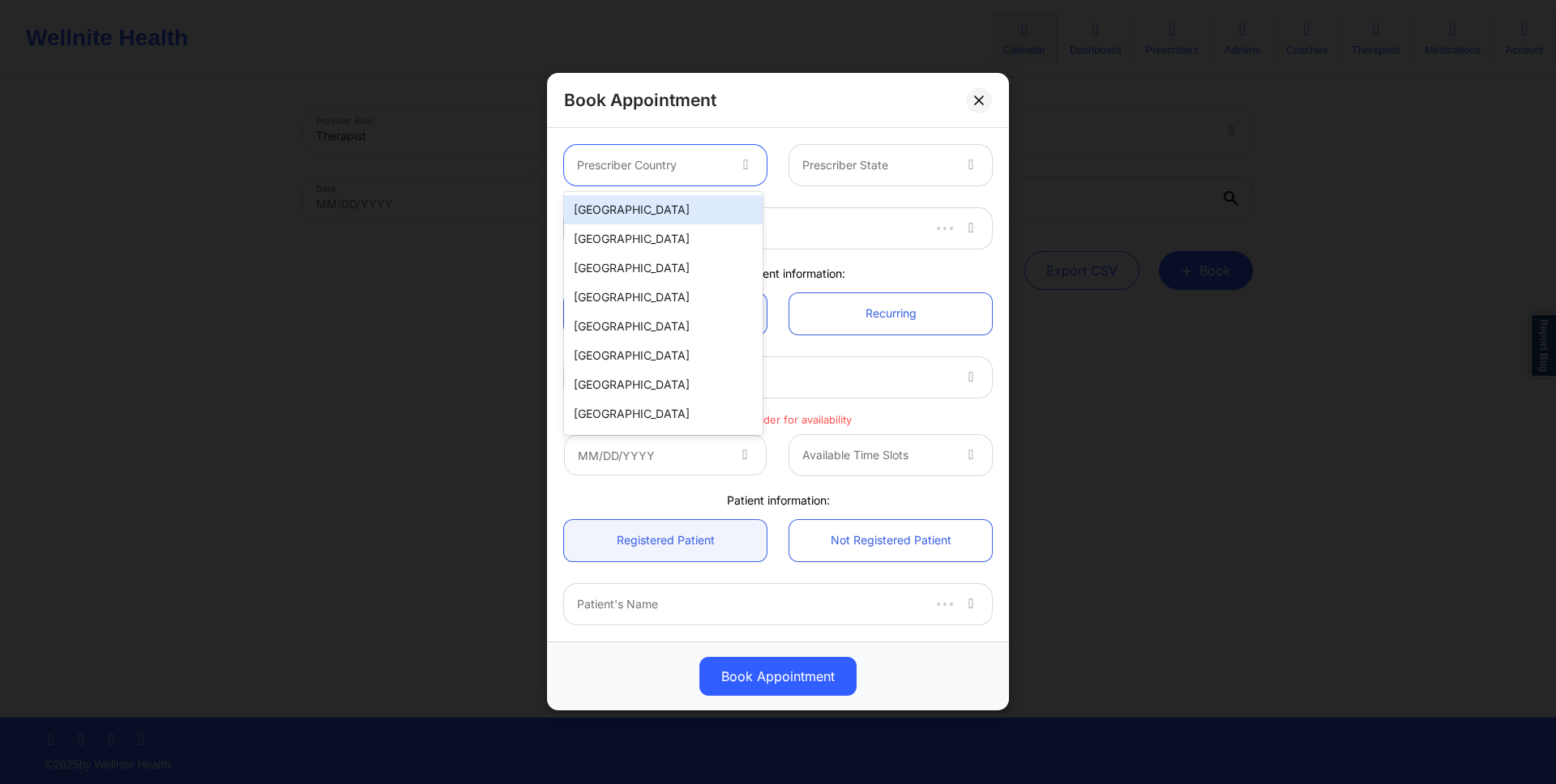
click at [718, 218] on div "United States" at bounding box center [663, 210] width 198 height 29
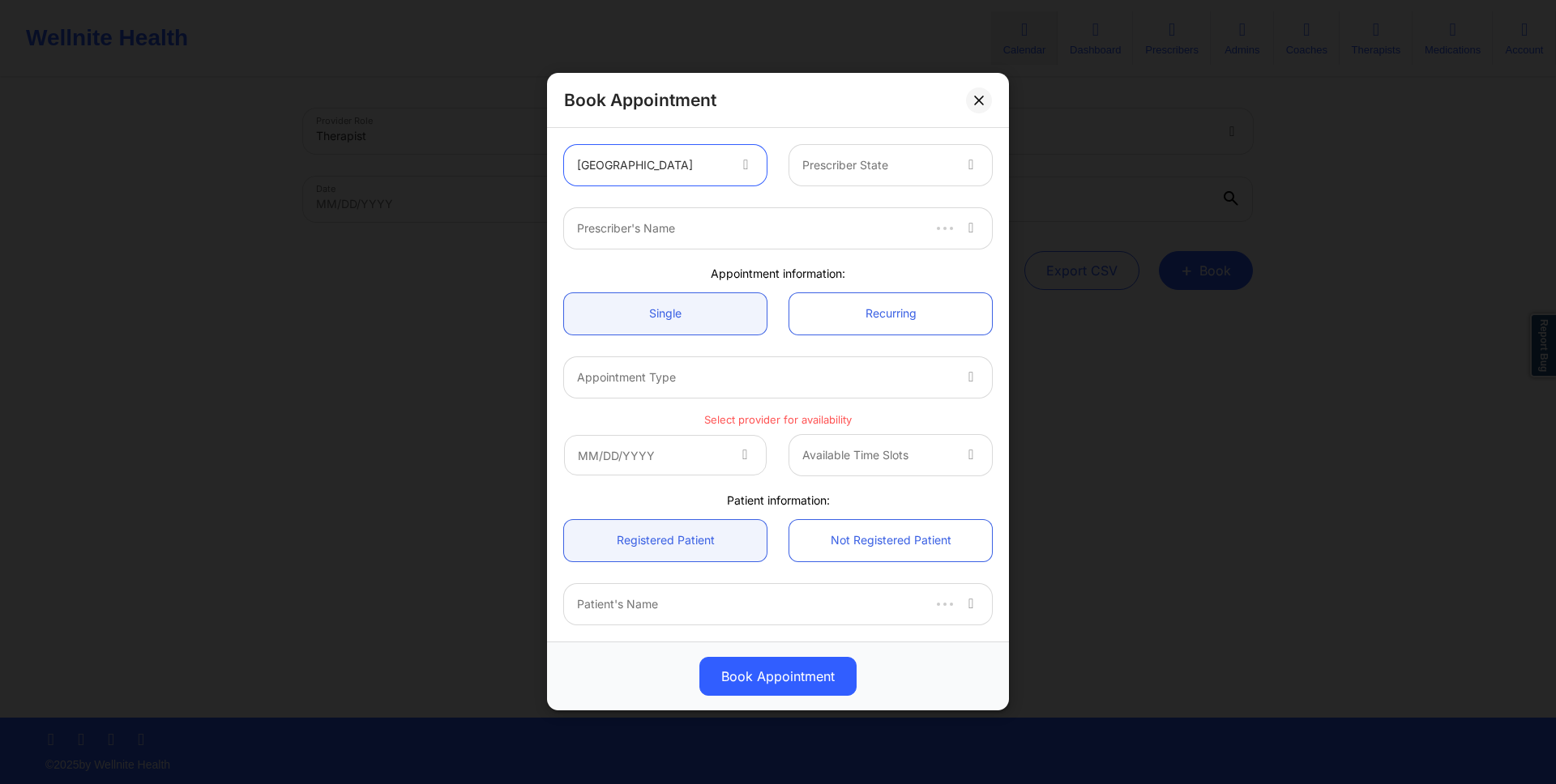
click at [849, 180] on div "Prescriber State" at bounding box center [871, 165] width 164 height 41
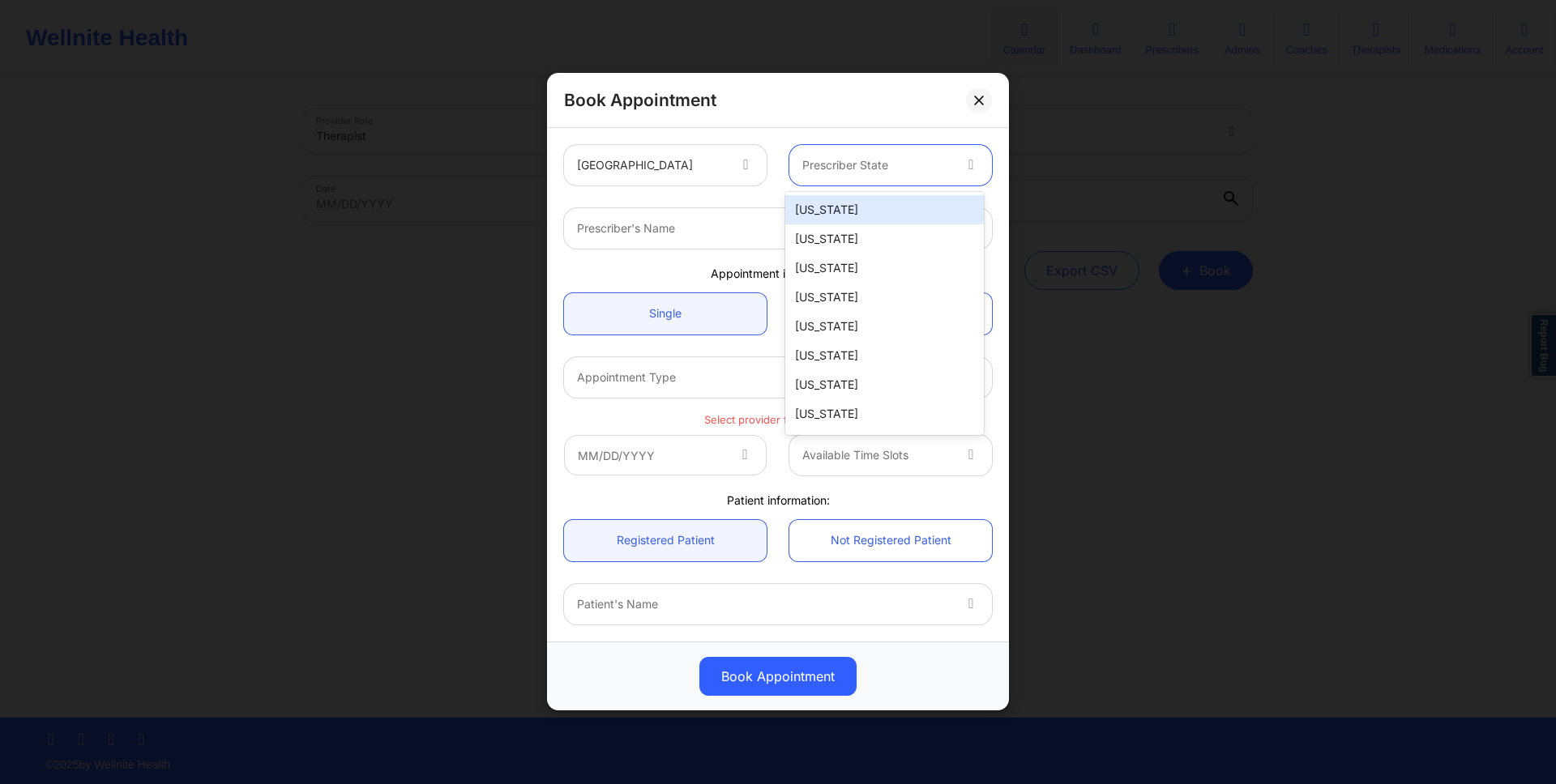
click at [876, 215] on div "Alabama" at bounding box center [884, 210] width 198 height 29
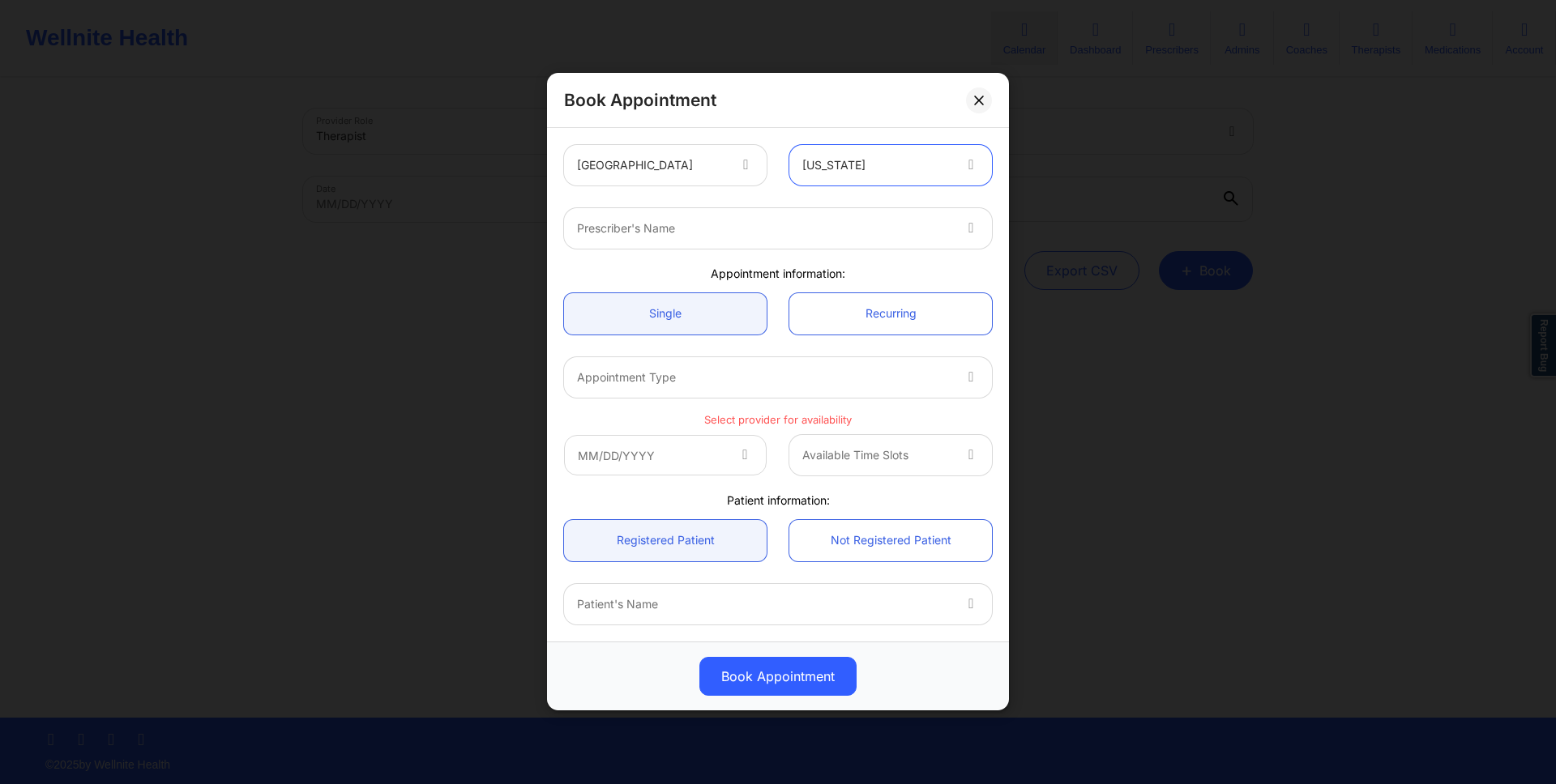
click at [826, 243] on div "Prescriber's Name" at bounding box center [758, 228] width 389 height 41
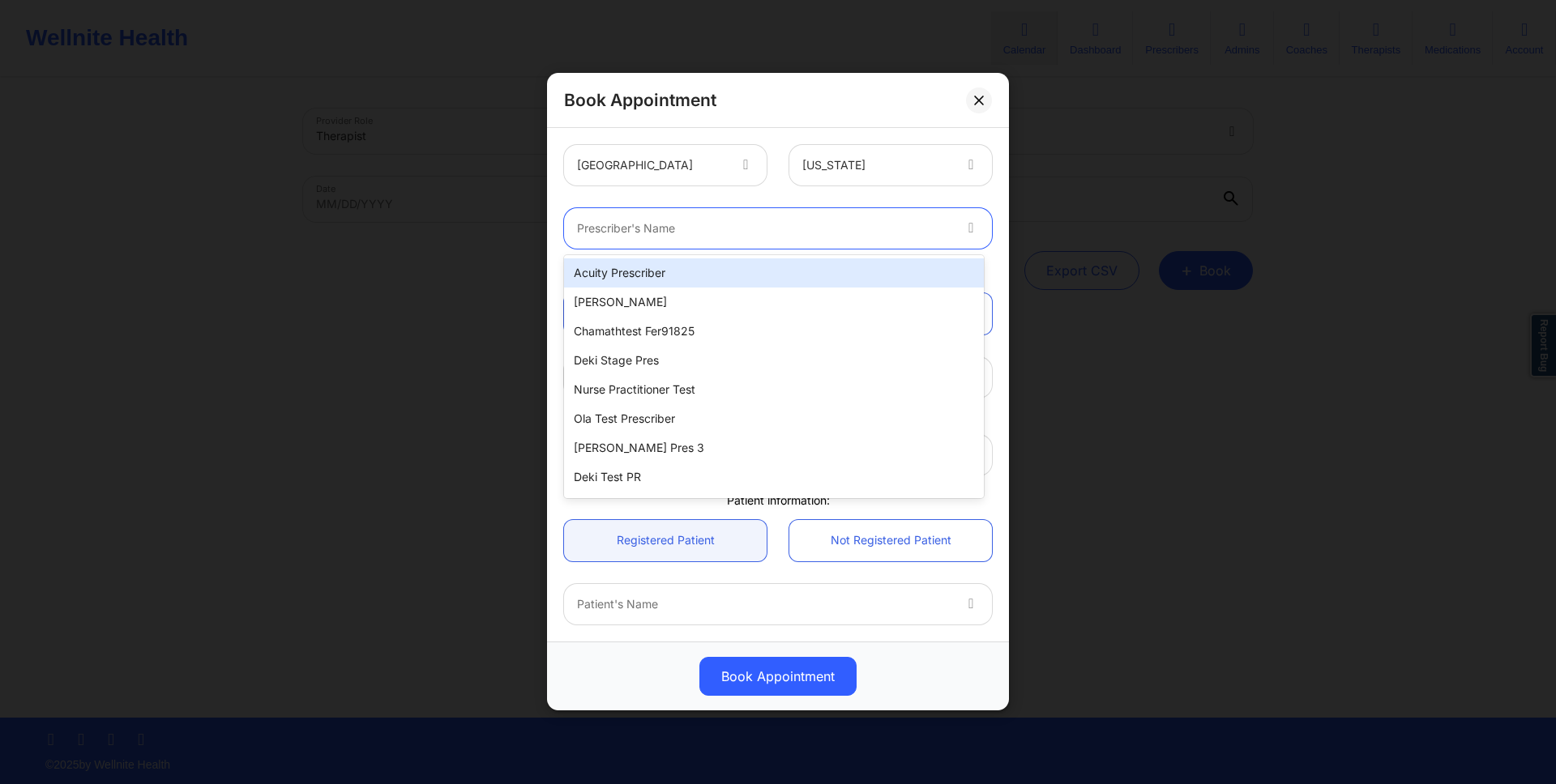
click at [797, 272] on div "Acuity Prescriber" at bounding box center [773, 272] width 419 height 29
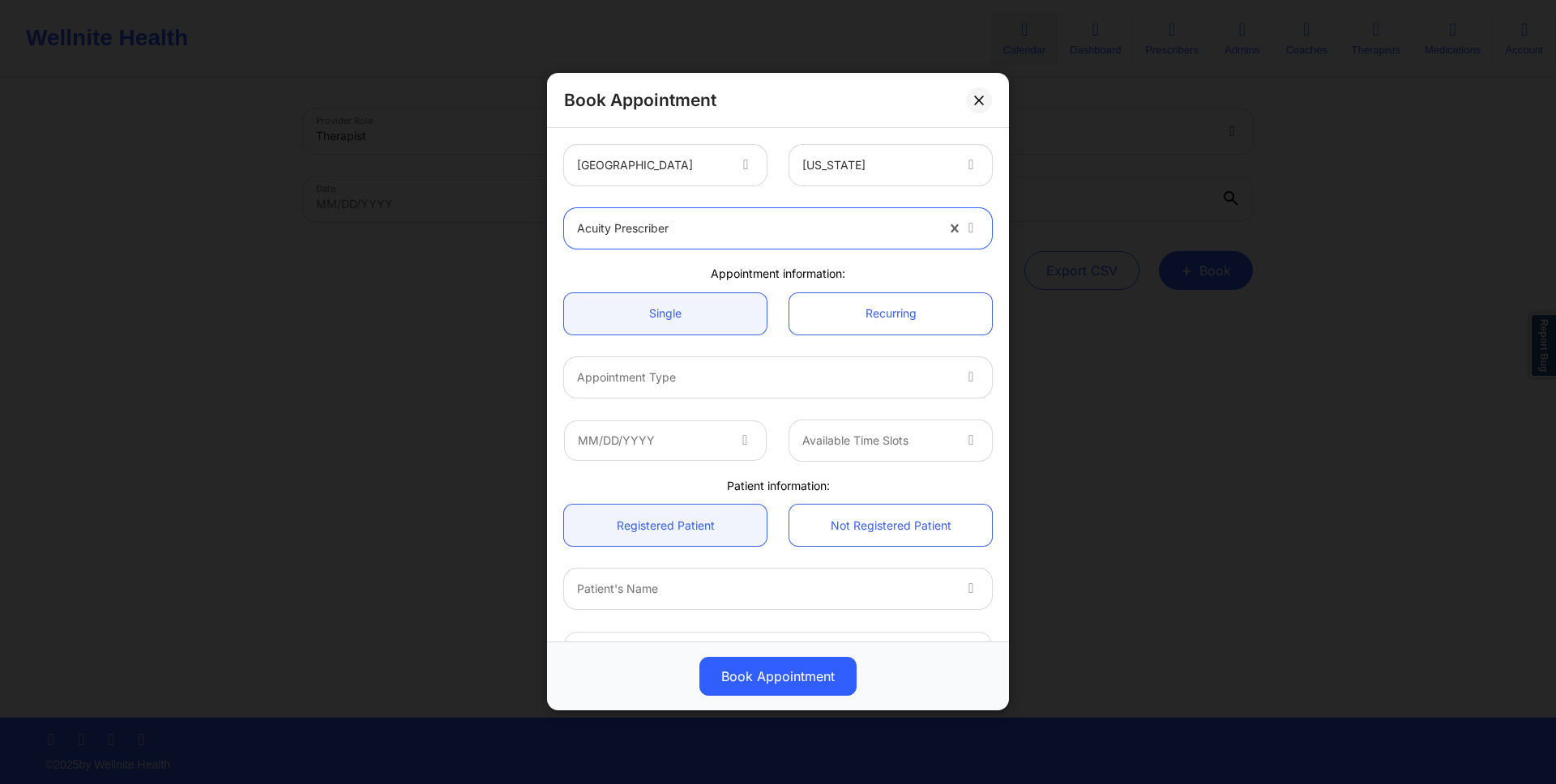
click at [777, 372] on div at bounding box center [764, 377] width 374 height 19
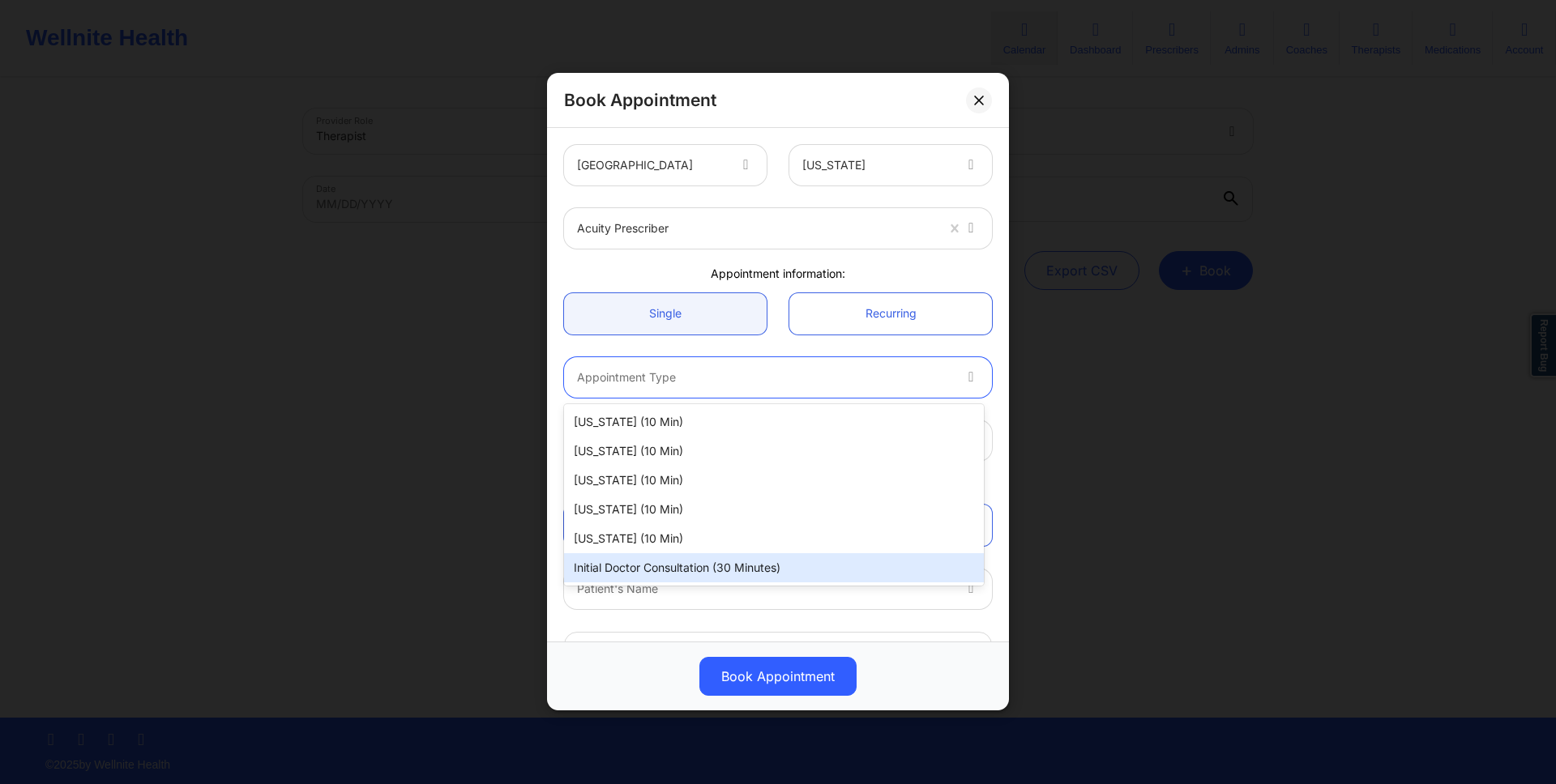
click at [740, 566] on div "Initial doctor consultation (30 minutes)" at bounding box center [773, 568] width 419 height 29
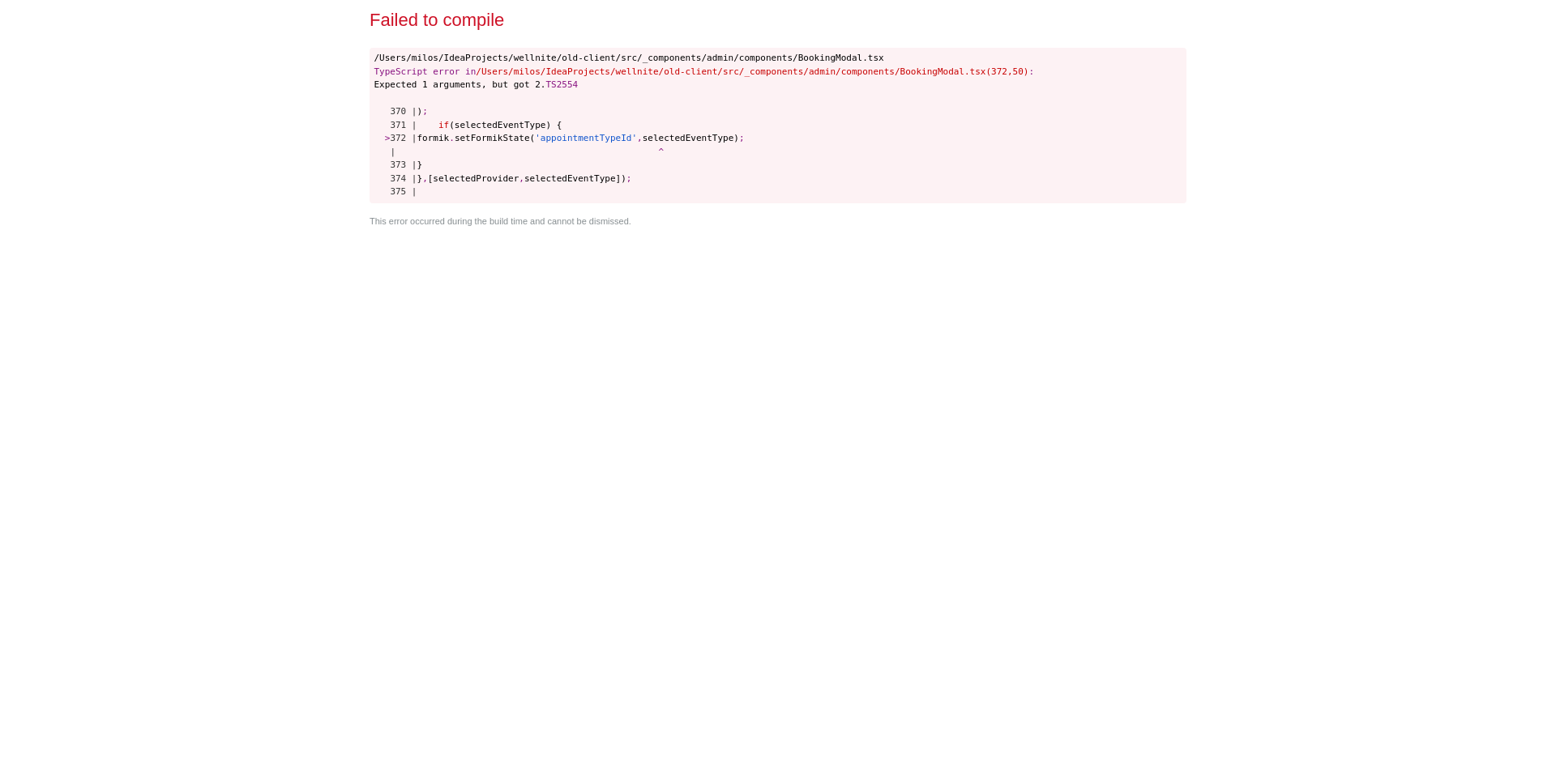
click at [821, 533] on div "Failed to compile /Users/milos/IdeaProjects/wellnite/old-client/src/_components…" at bounding box center [778, 392] width 830 height 784
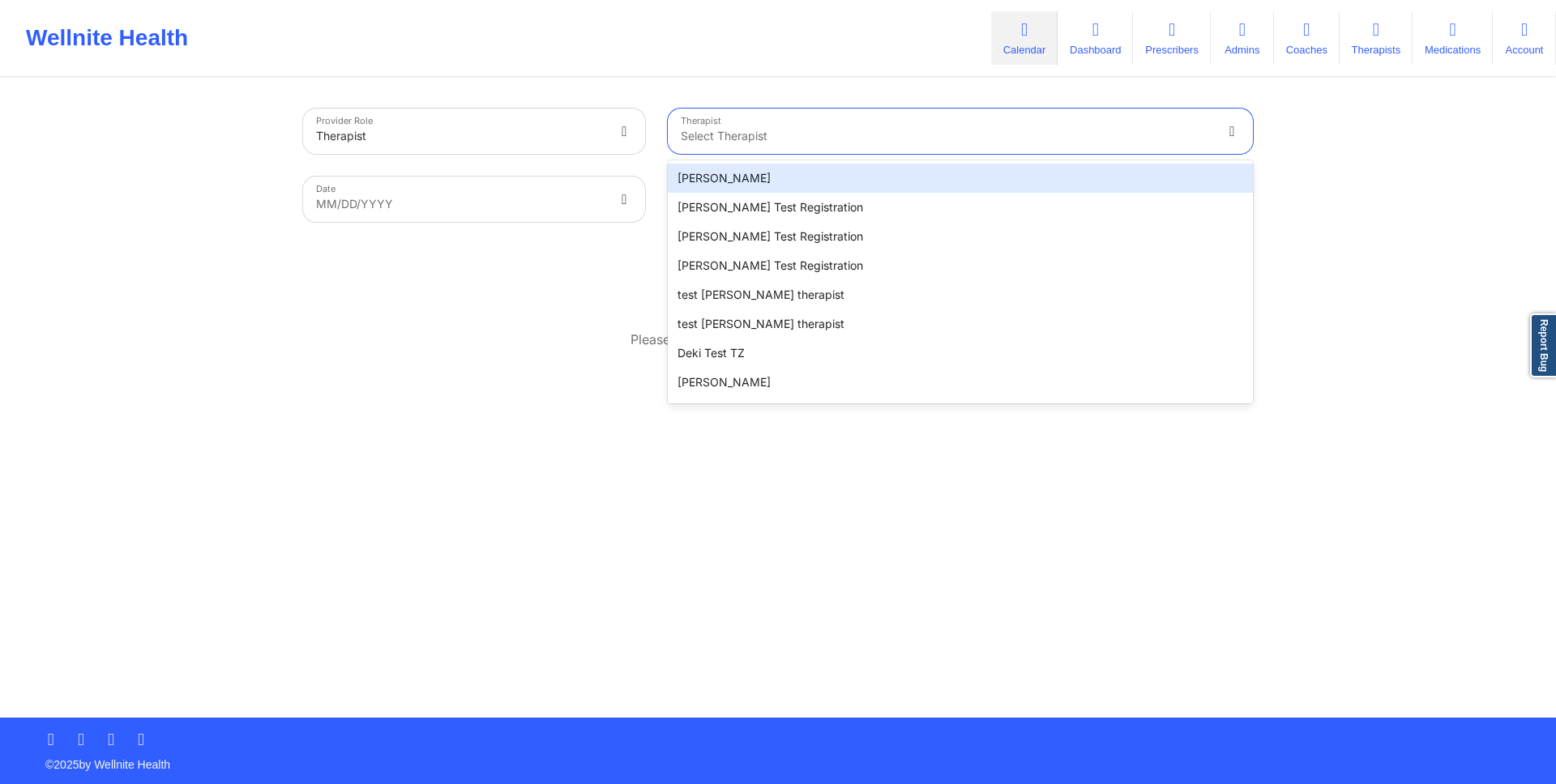
click at [775, 141] on div at bounding box center [946, 136] width 532 height 19
click at [780, 179] on div "Micheal Ogundero" at bounding box center [960, 178] width 585 height 29
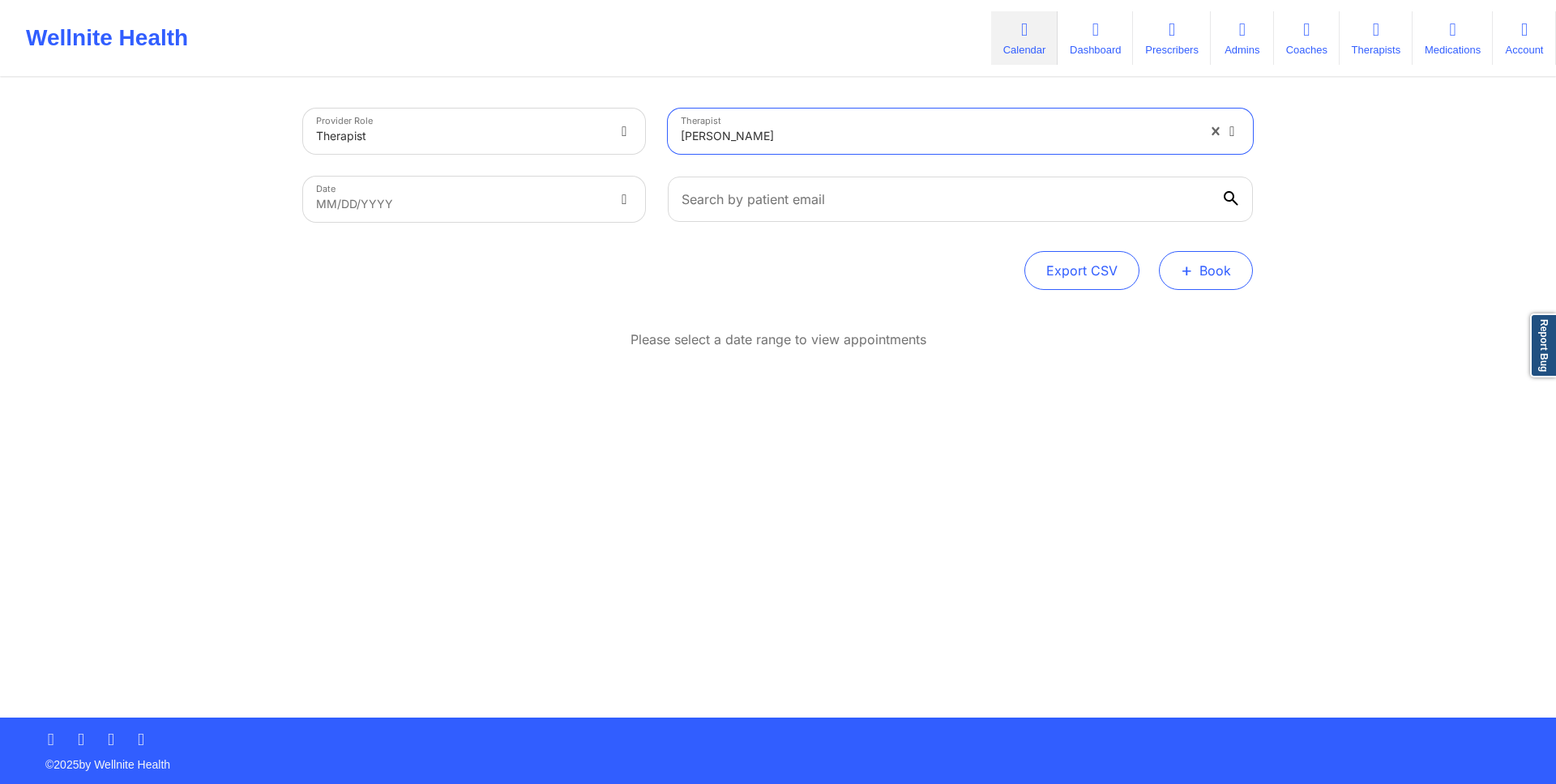
click at [1197, 264] on button "+ Book" at bounding box center [1206, 270] width 94 height 39
click at [1114, 344] on div "Therapy Session Doctor Consultation" at bounding box center [1179, 334] width 149 height 73
click at [1129, 357] on button "Doctor Consultation" at bounding box center [1178, 348] width 124 height 26
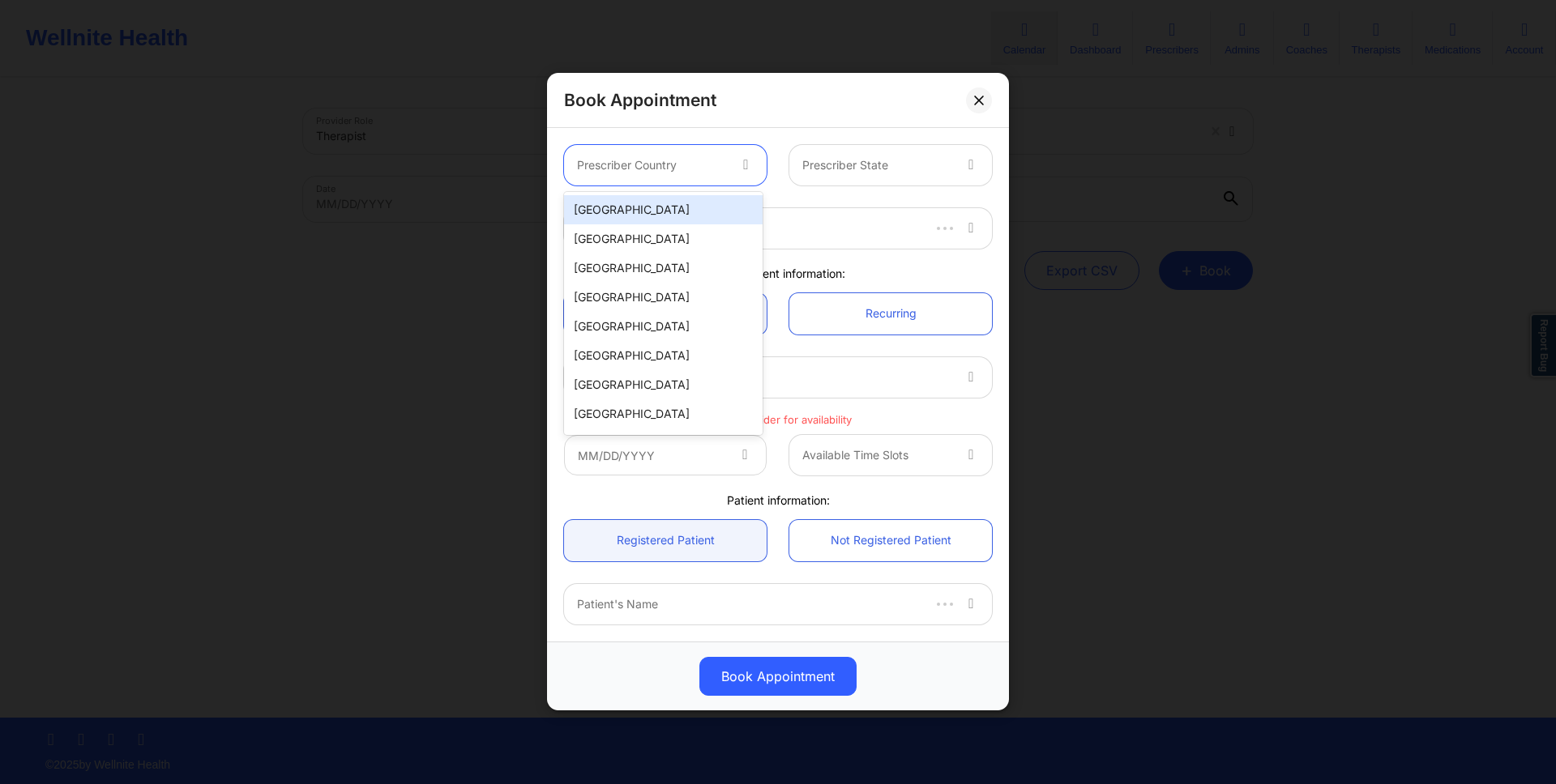
click at [705, 175] on div "Prescriber Country" at bounding box center [646, 165] width 164 height 41
click at [672, 214] on div "United States" at bounding box center [663, 210] width 198 height 29
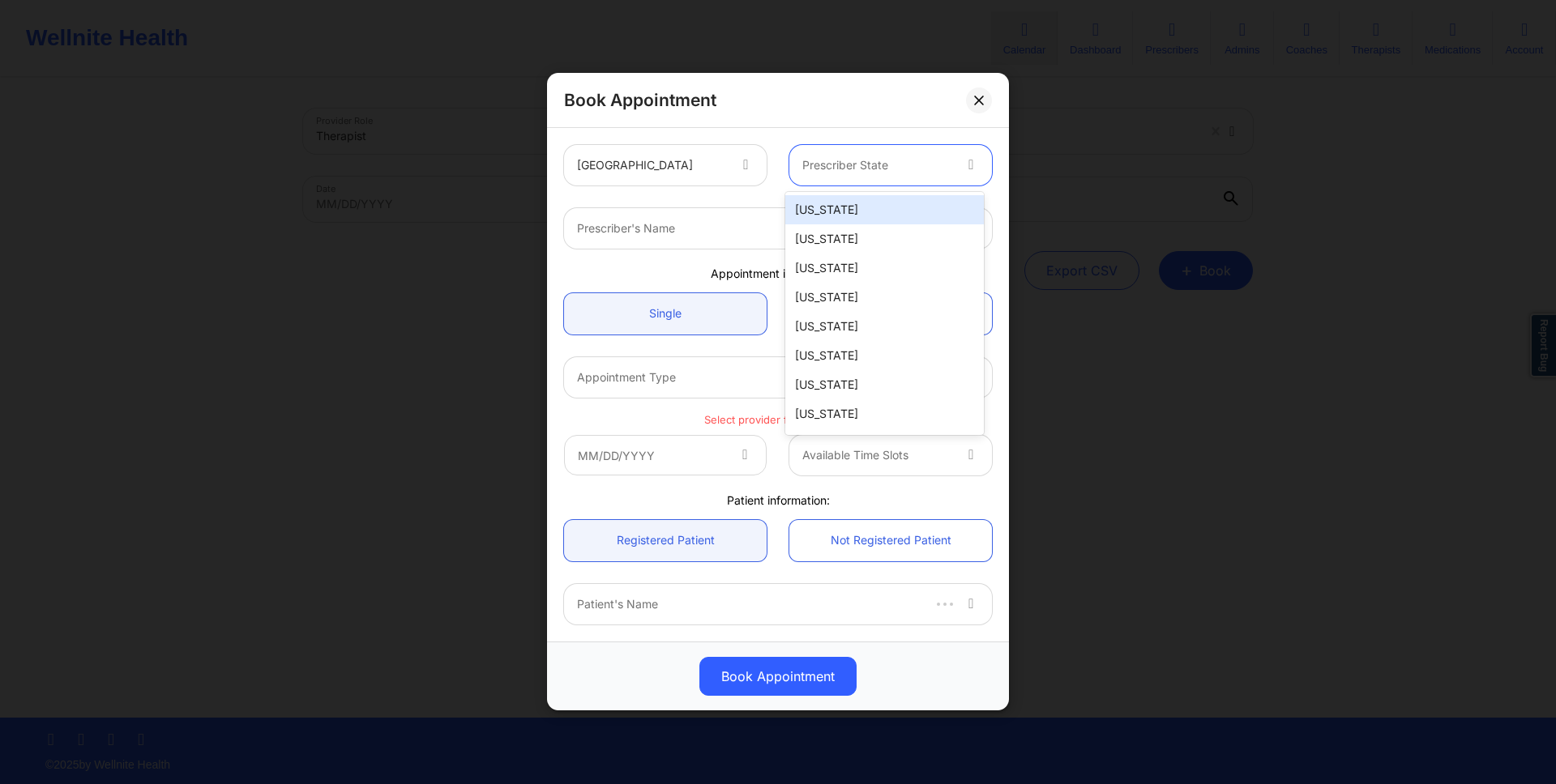
click at [875, 167] on div at bounding box center [877, 166] width 149 height 19
click at [866, 205] on div "[US_STATE]" at bounding box center [884, 210] width 198 height 29
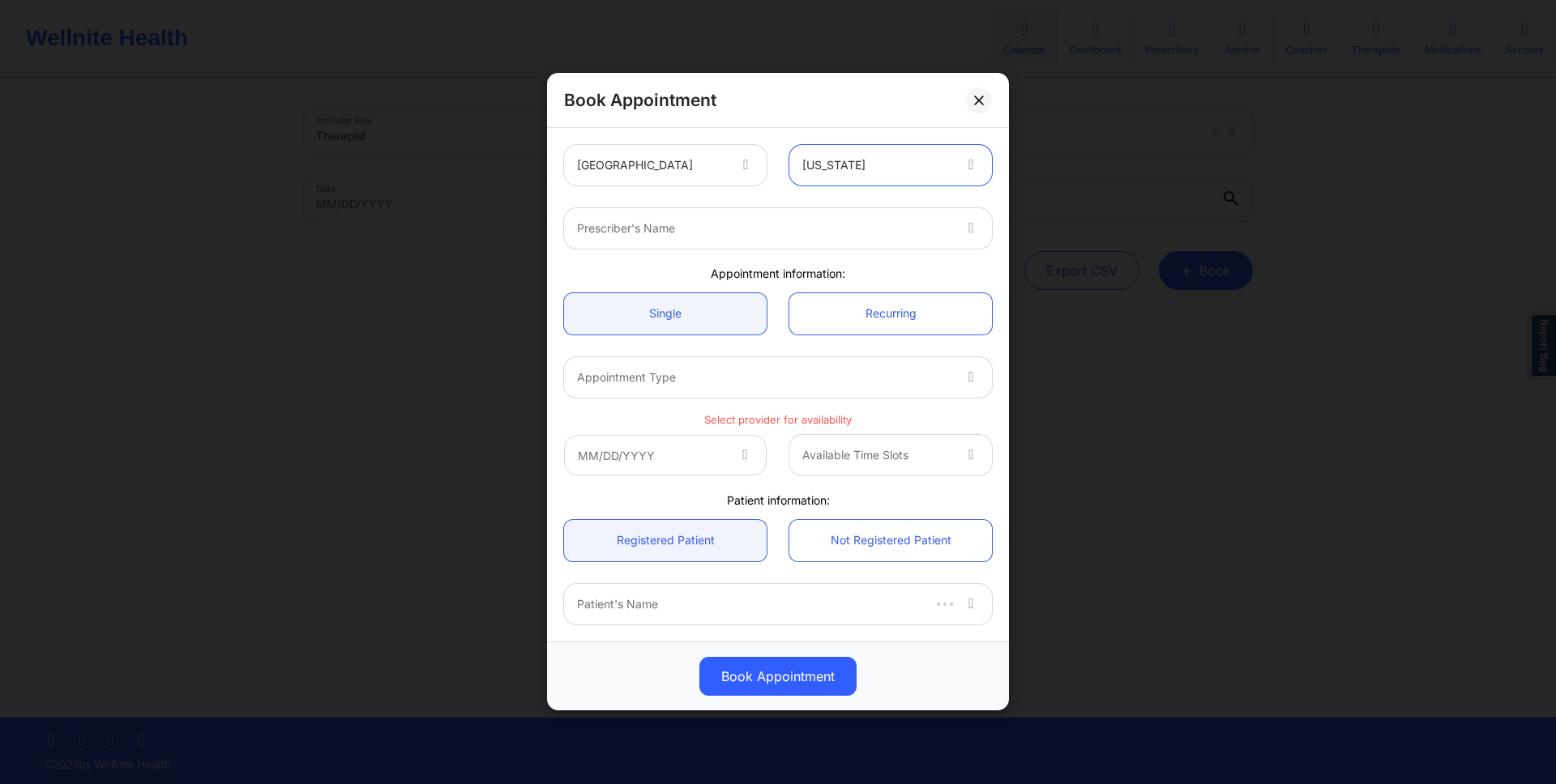
click at [830, 225] on div at bounding box center [764, 228] width 374 height 19
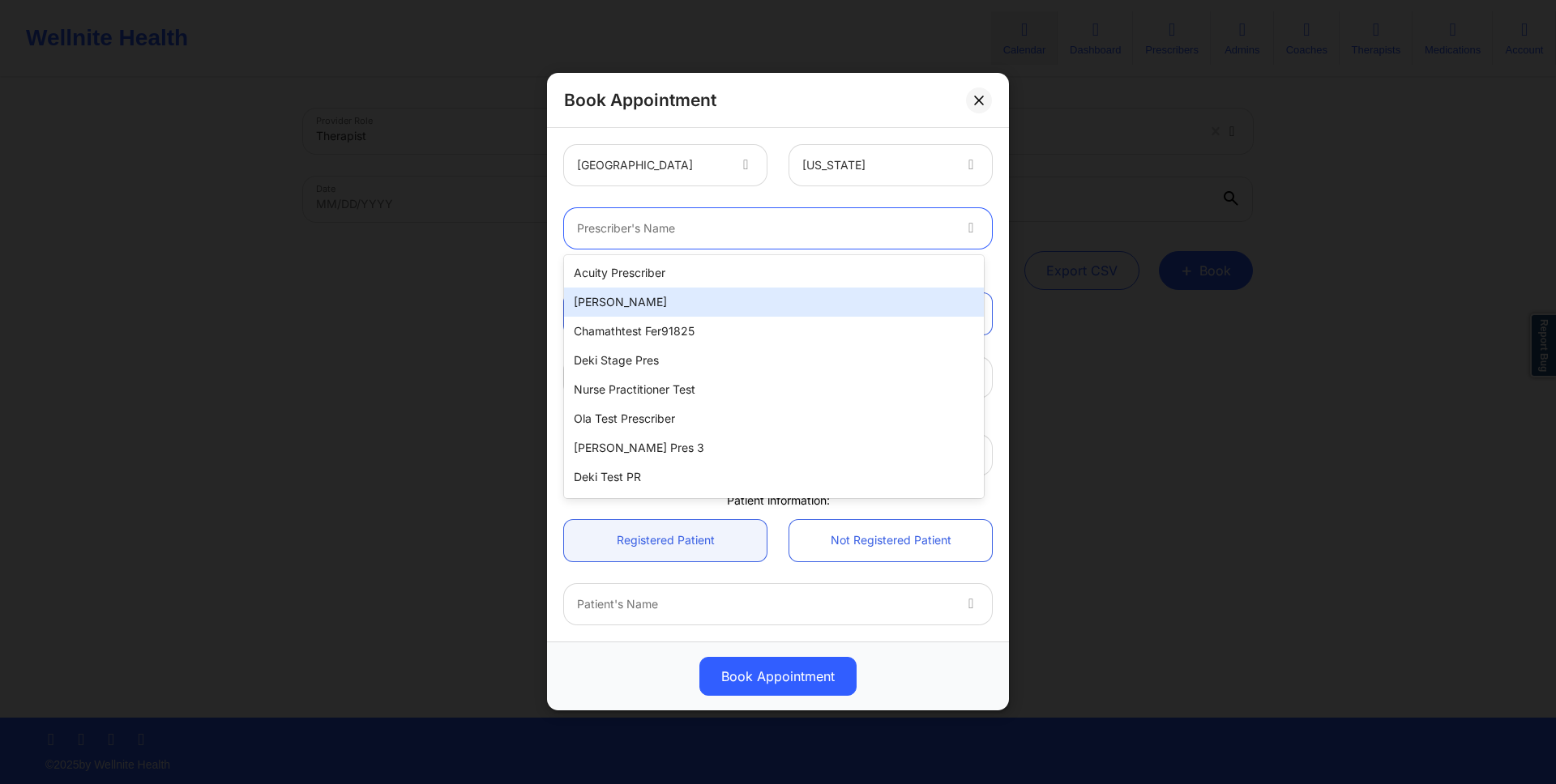
click at [753, 294] on div "[PERSON_NAME]" at bounding box center [773, 302] width 419 height 29
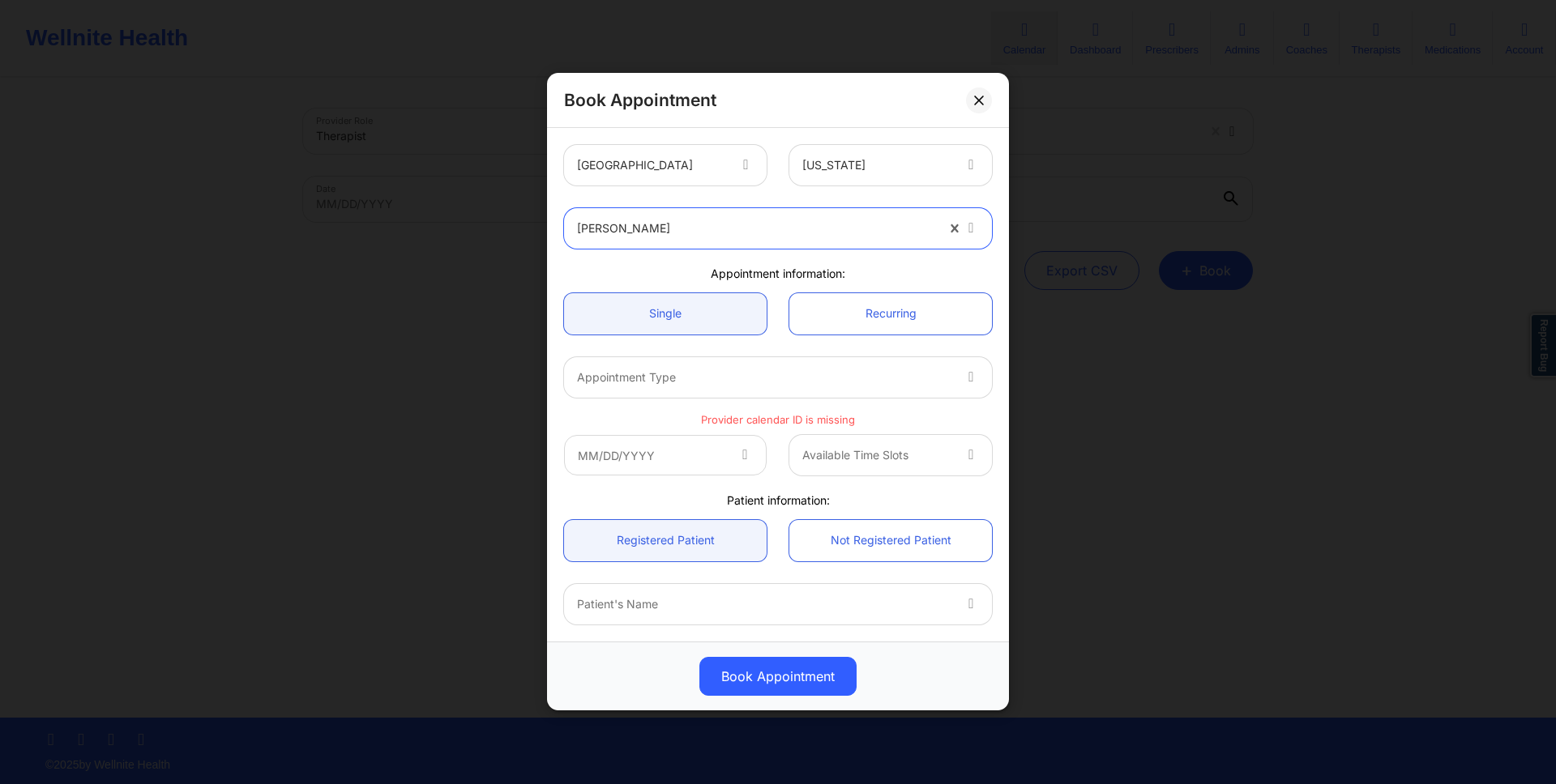
click at [782, 378] on div at bounding box center [764, 377] width 374 height 19
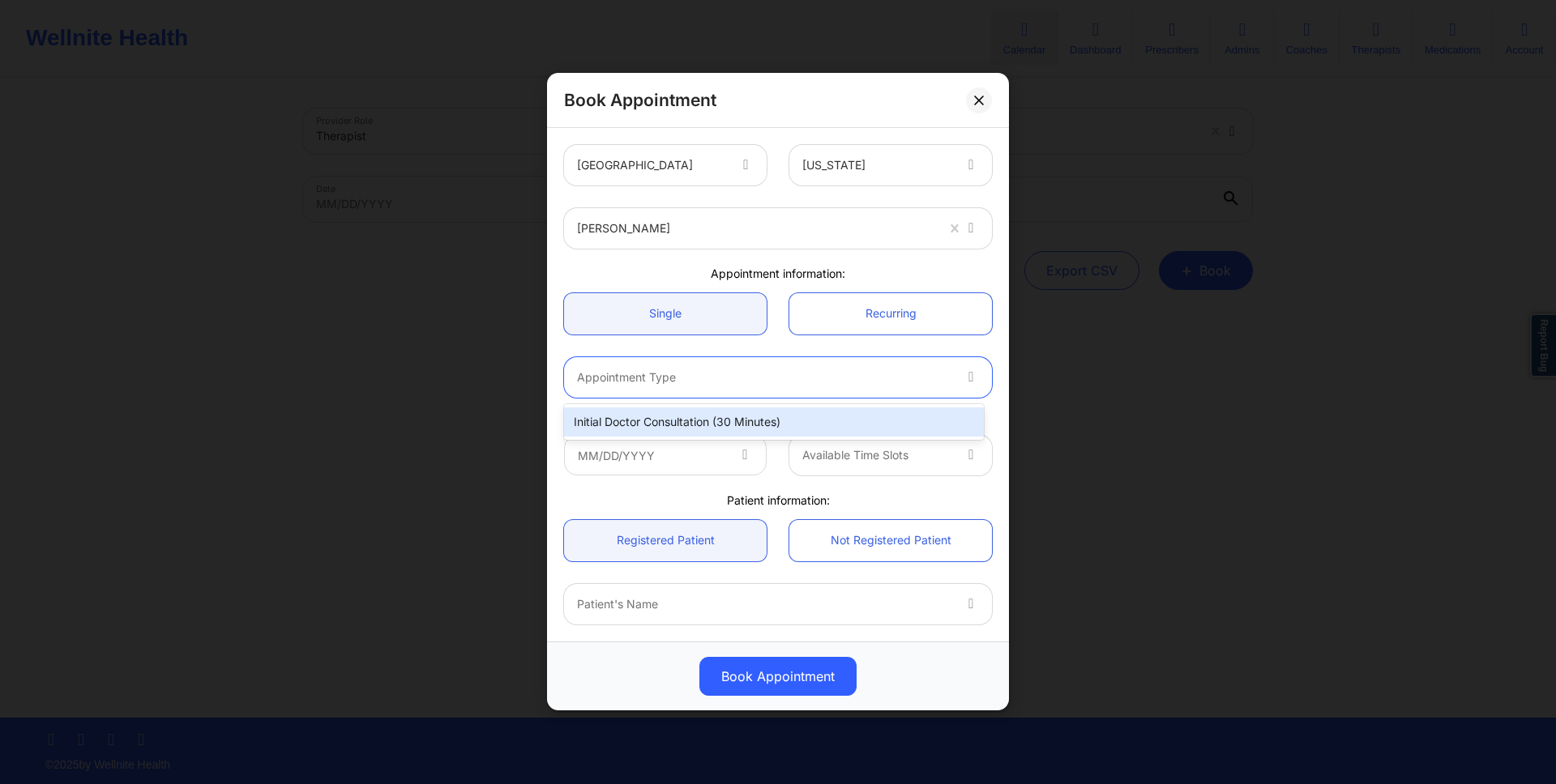
click at [751, 419] on div "Initial doctor consultation (30 minutes)" at bounding box center [773, 422] width 419 height 29
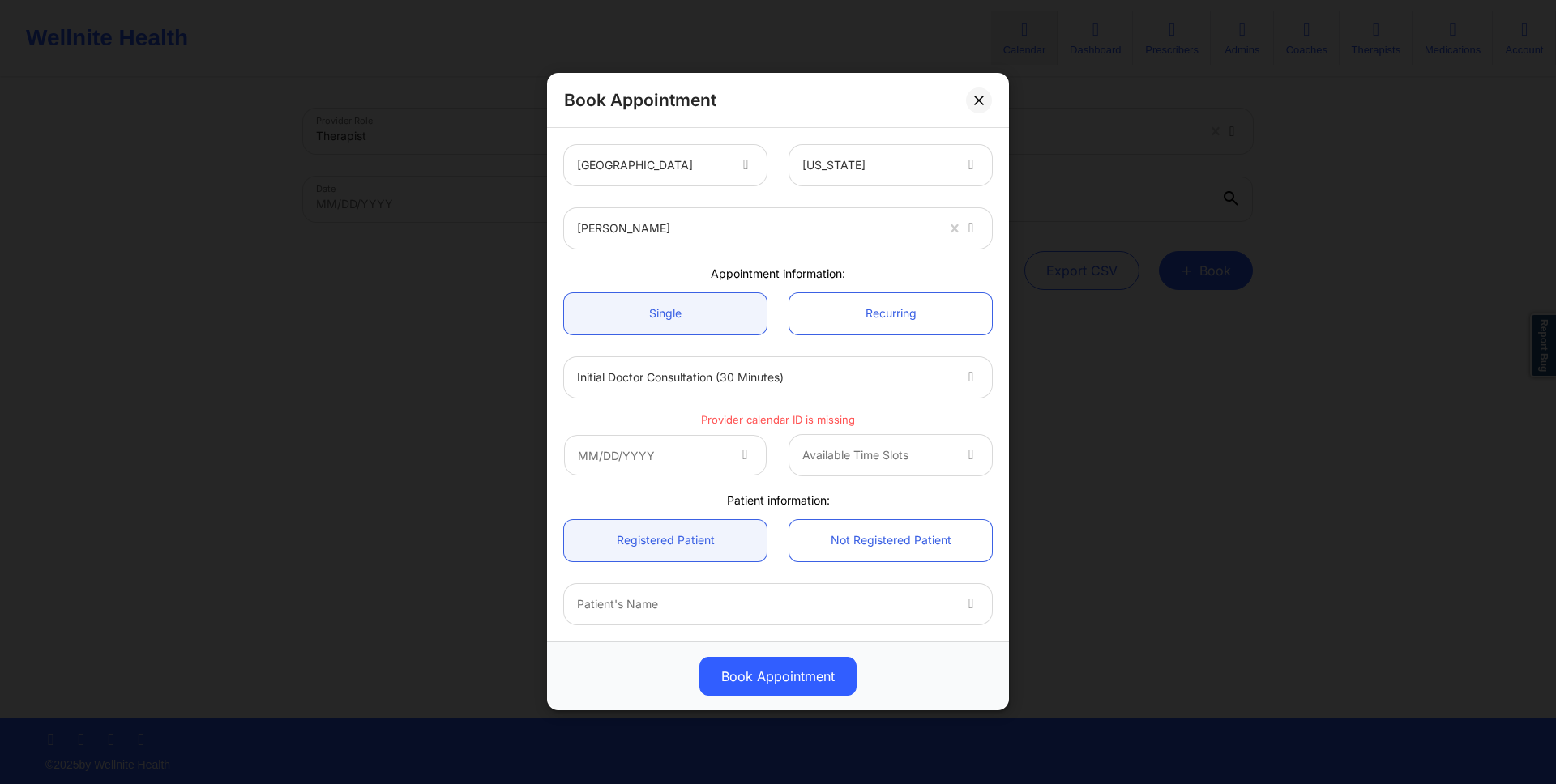
click at [751, 476] on div "Available Time Slots" at bounding box center [777, 455] width 450 height 63
click at [751, 461] on span at bounding box center [745, 455] width 19 height 19
click at [726, 461] on input "text" at bounding box center [666, 454] width 203 height 41
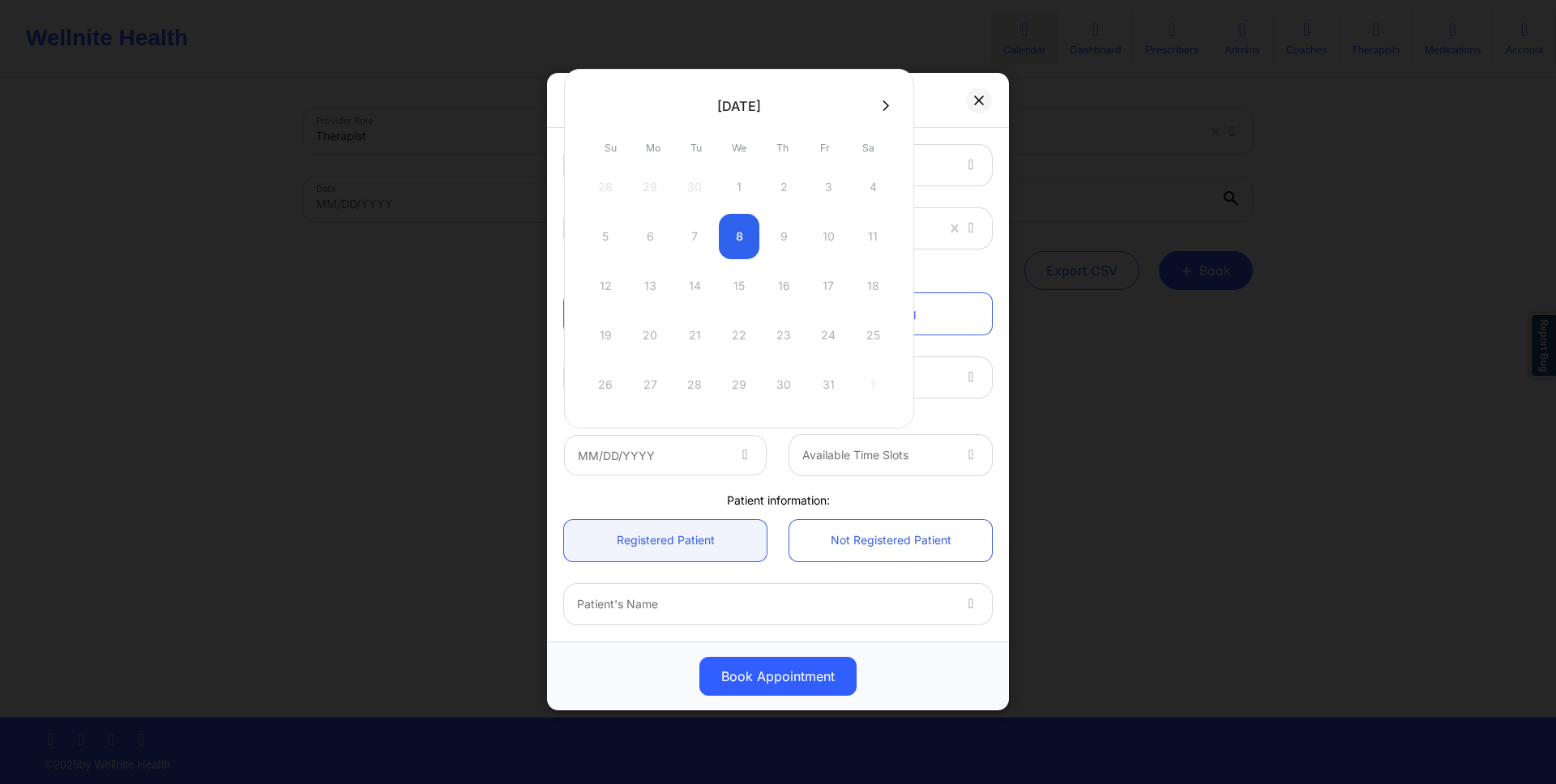
click at [926, 350] on div "Initial doctor consultation (30 minutes)" at bounding box center [777, 378] width 450 height 63
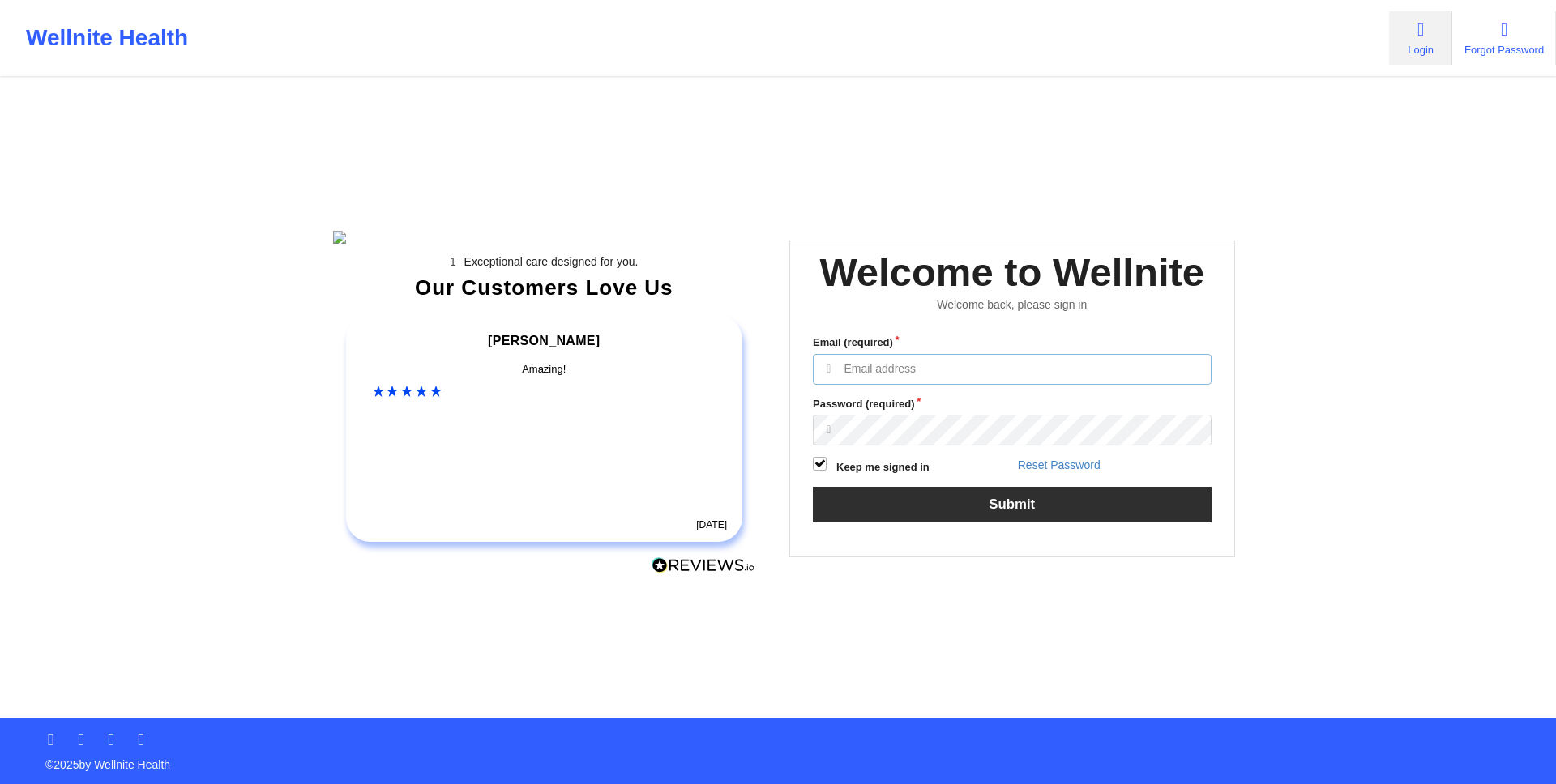
type input "anabelle_gerhold85@example.com"
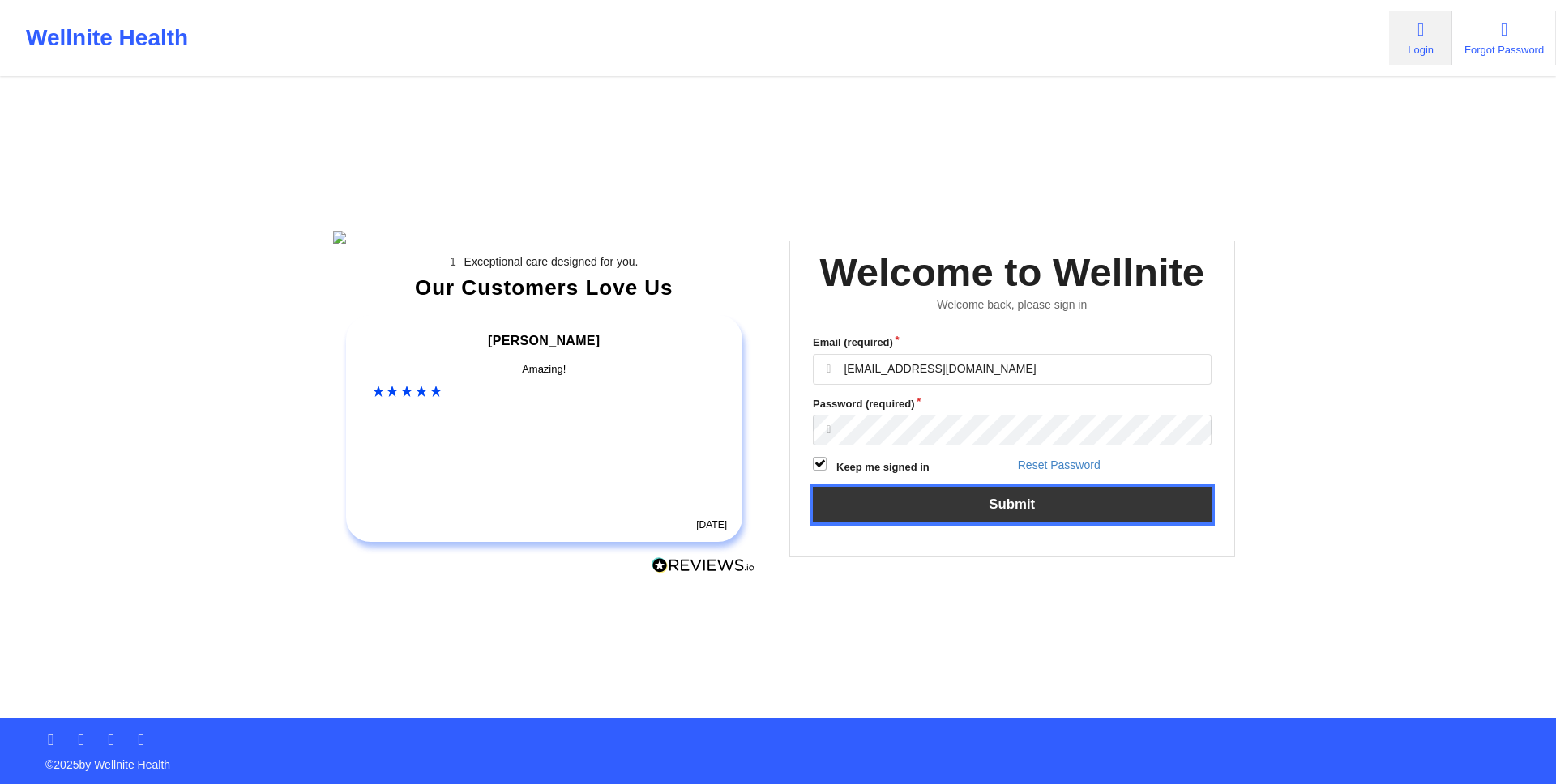
click at [932, 545] on div "Email (required) anabelle_gerhold85@example.com Password (required) Keep me sig…" at bounding box center [1012, 434] width 421 height 222
click at [942, 521] on button "Submit" at bounding box center [1012, 504] width 399 height 34
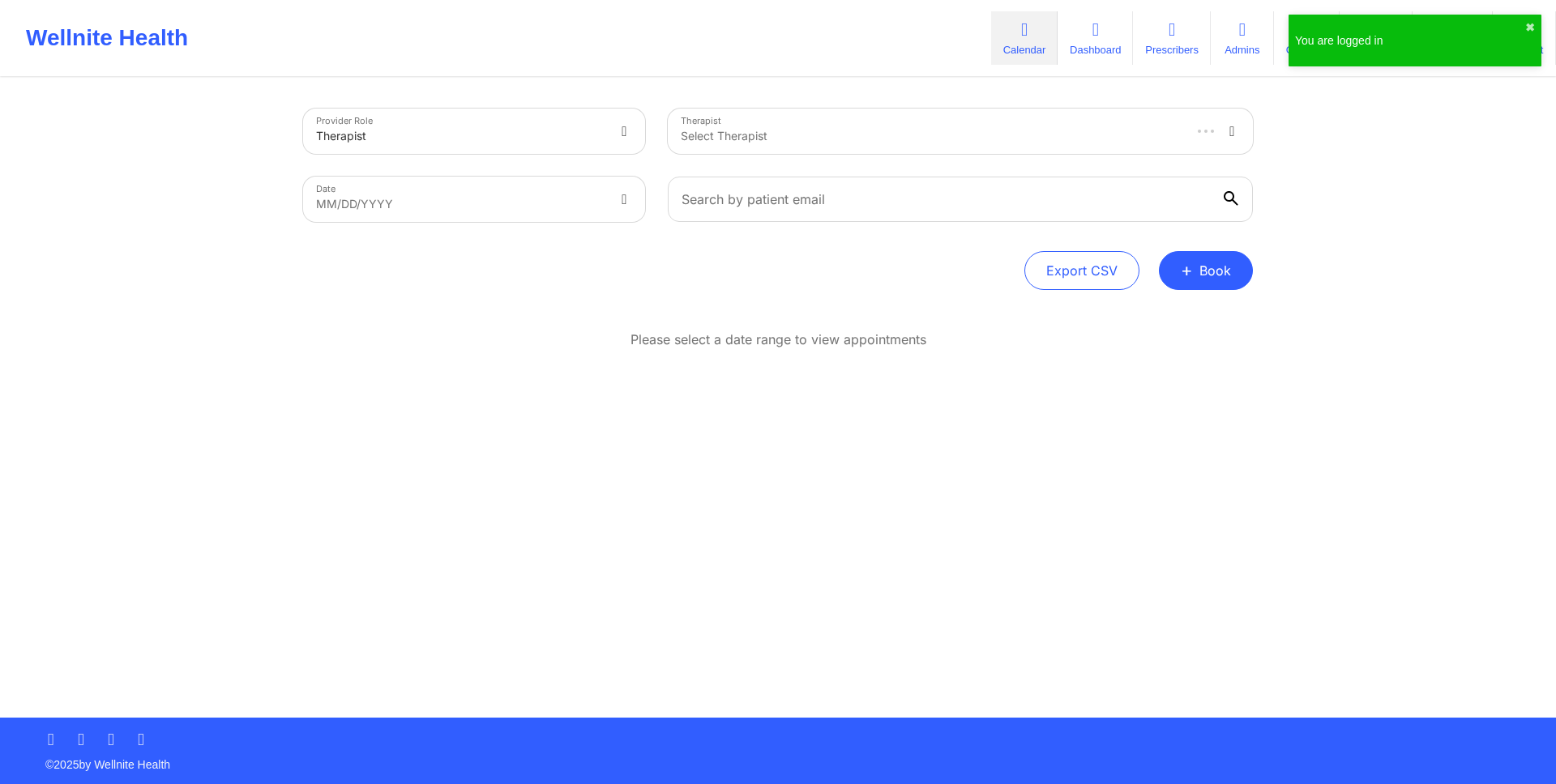
click at [1109, 568] on div "Provider Role Therapist Therapist Select Therapist Date MM/DD/YYYY Export CSV +…" at bounding box center [778, 398] width 973 height 638
click at [1201, 260] on button "+ Book" at bounding box center [1206, 270] width 94 height 39
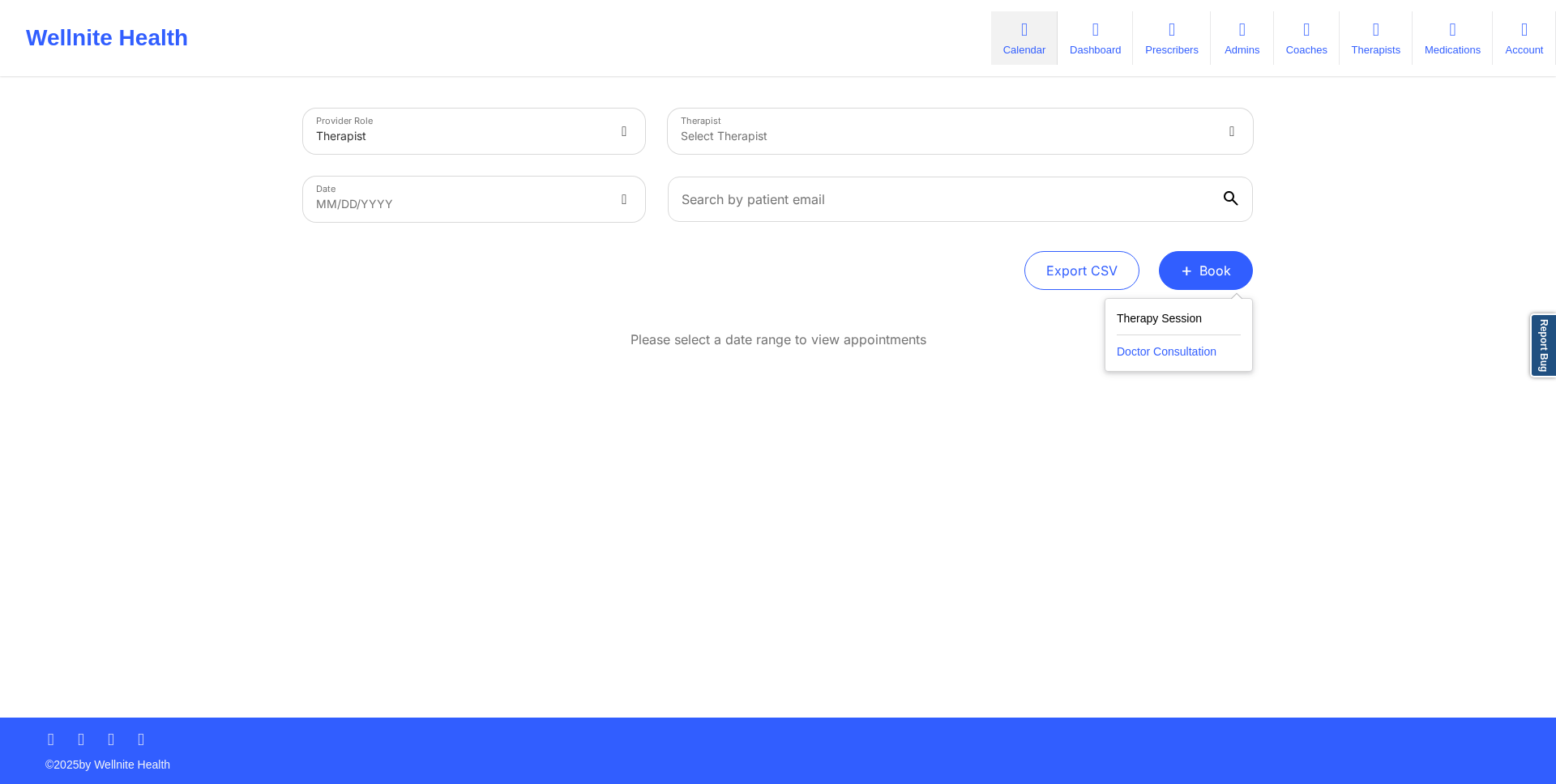
click at [1149, 344] on button "Doctor Consultation" at bounding box center [1178, 348] width 124 height 26
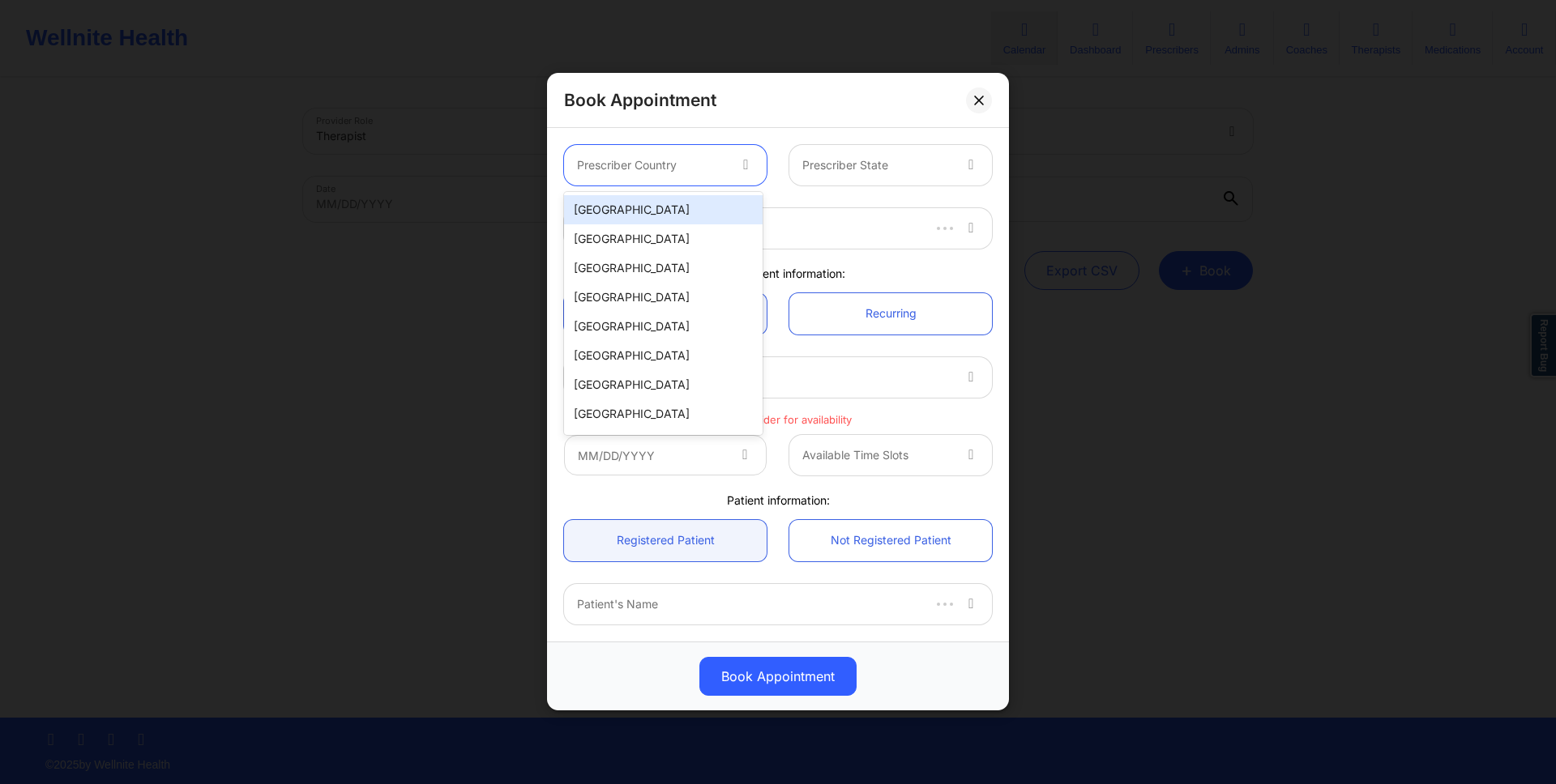
click at [716, 171] on div at bounding box center [651, 166] width 149 height 19
click at [720, 212] on div "[GEOGRAPHIC_DATA]" at bounding box center [663, 210] width 198 height 29
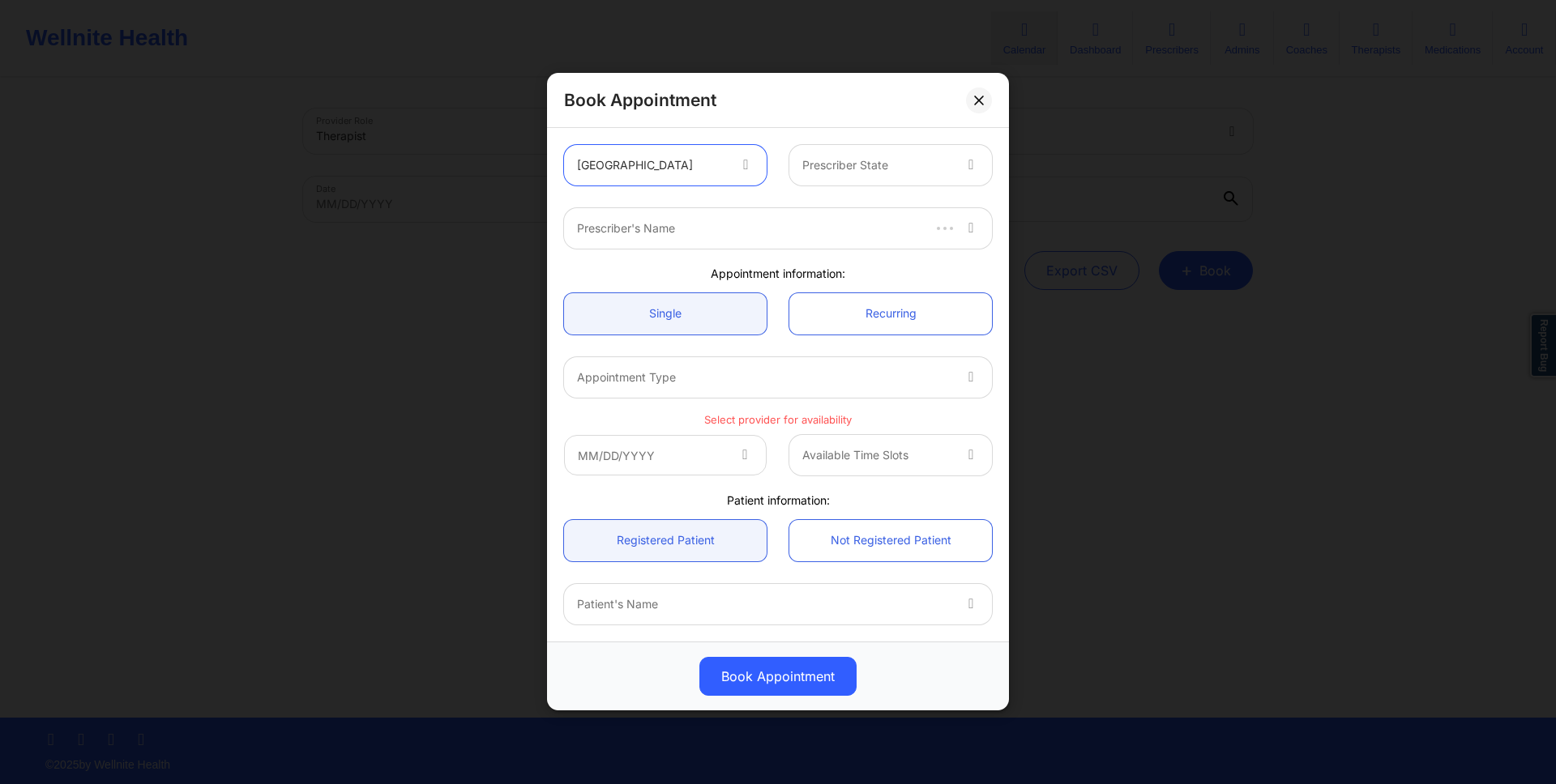
click at [863, 170] on div at bounding box center [877, 166] width 149 height 19
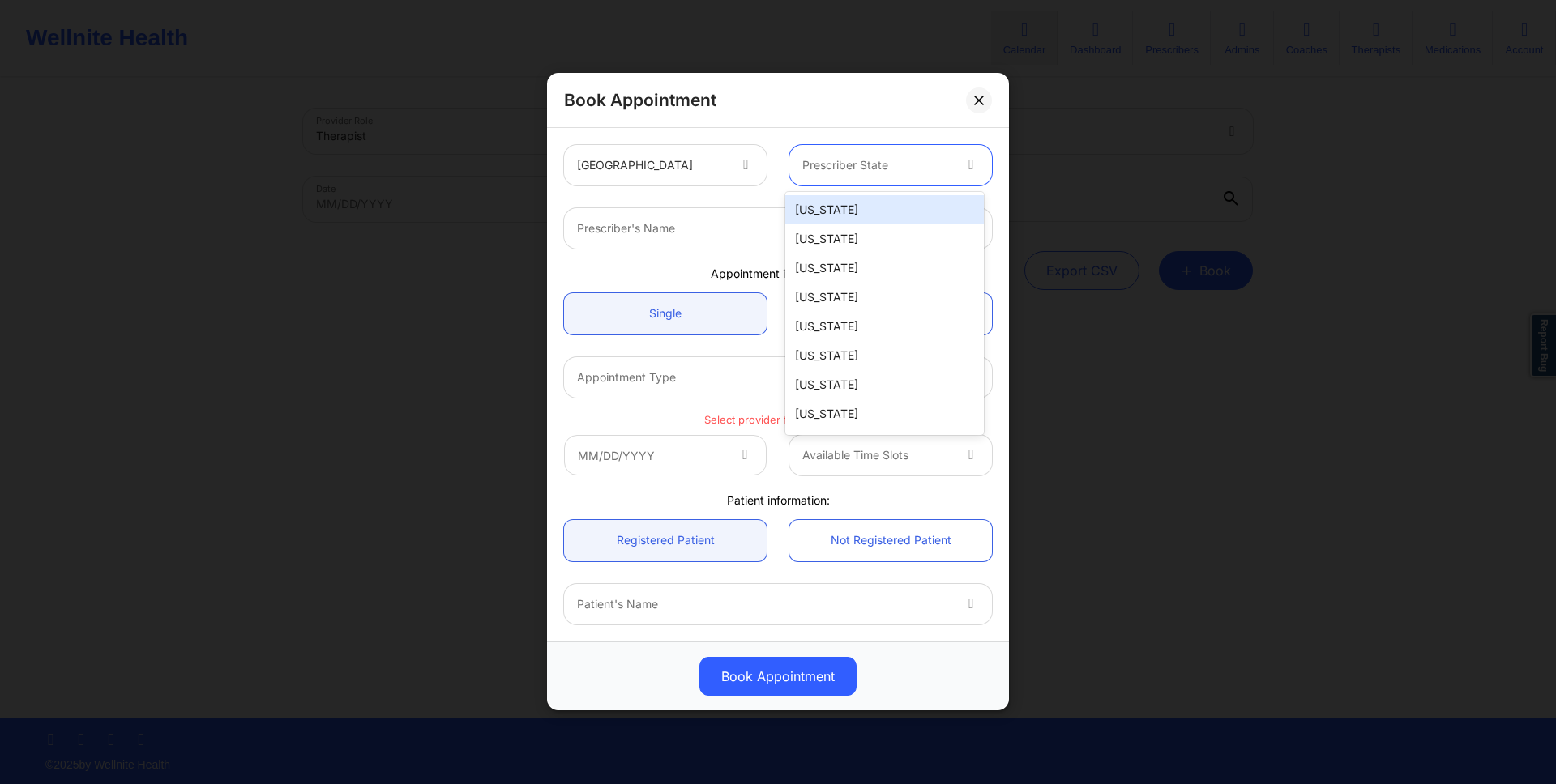
click at [853, 209] on div "[US_STATE]" at bounding box center [884, 210] width 198 height 29
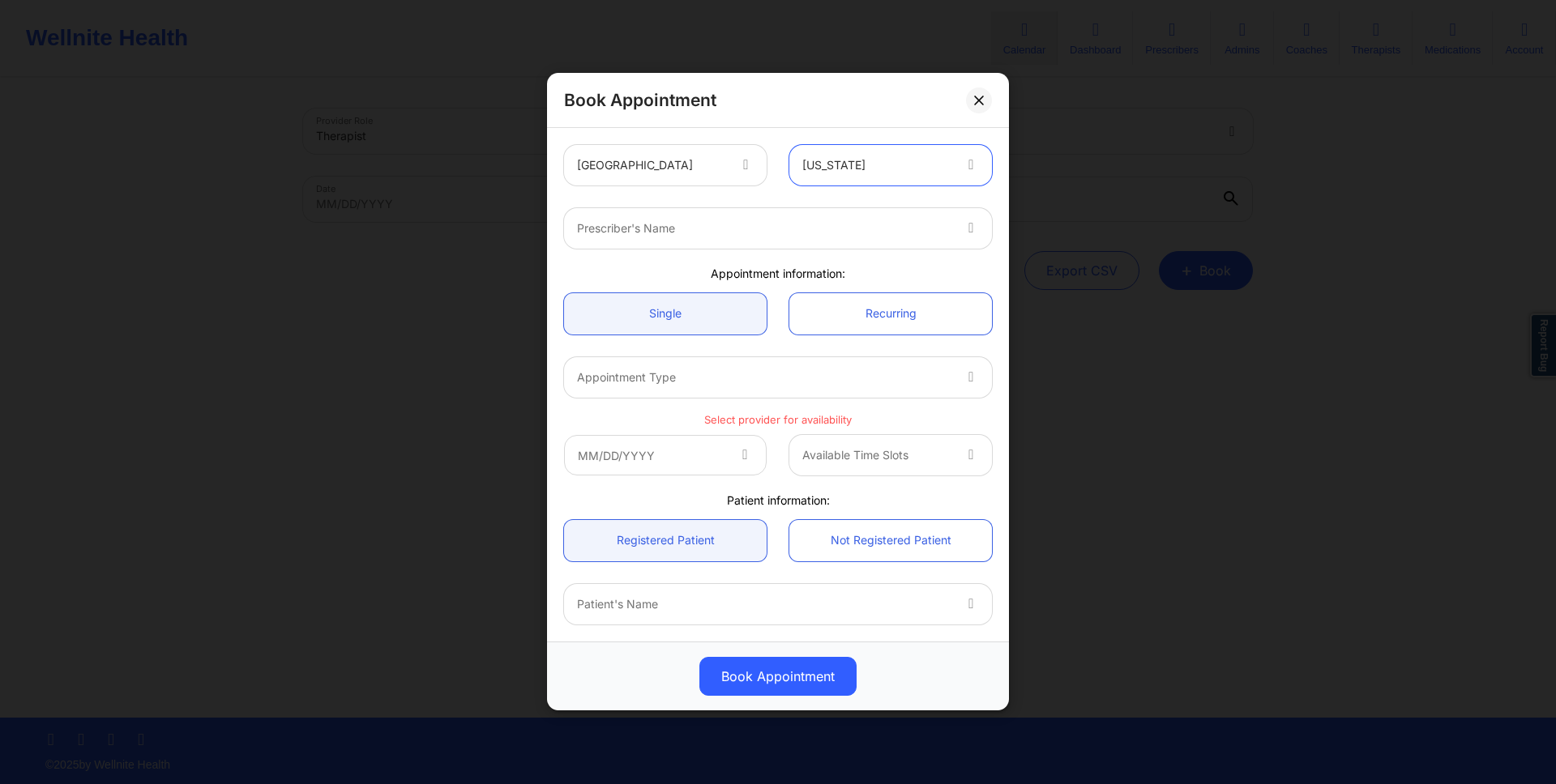
click at [886, 232] on div at bounding box center [764, 228] width 374 height 19
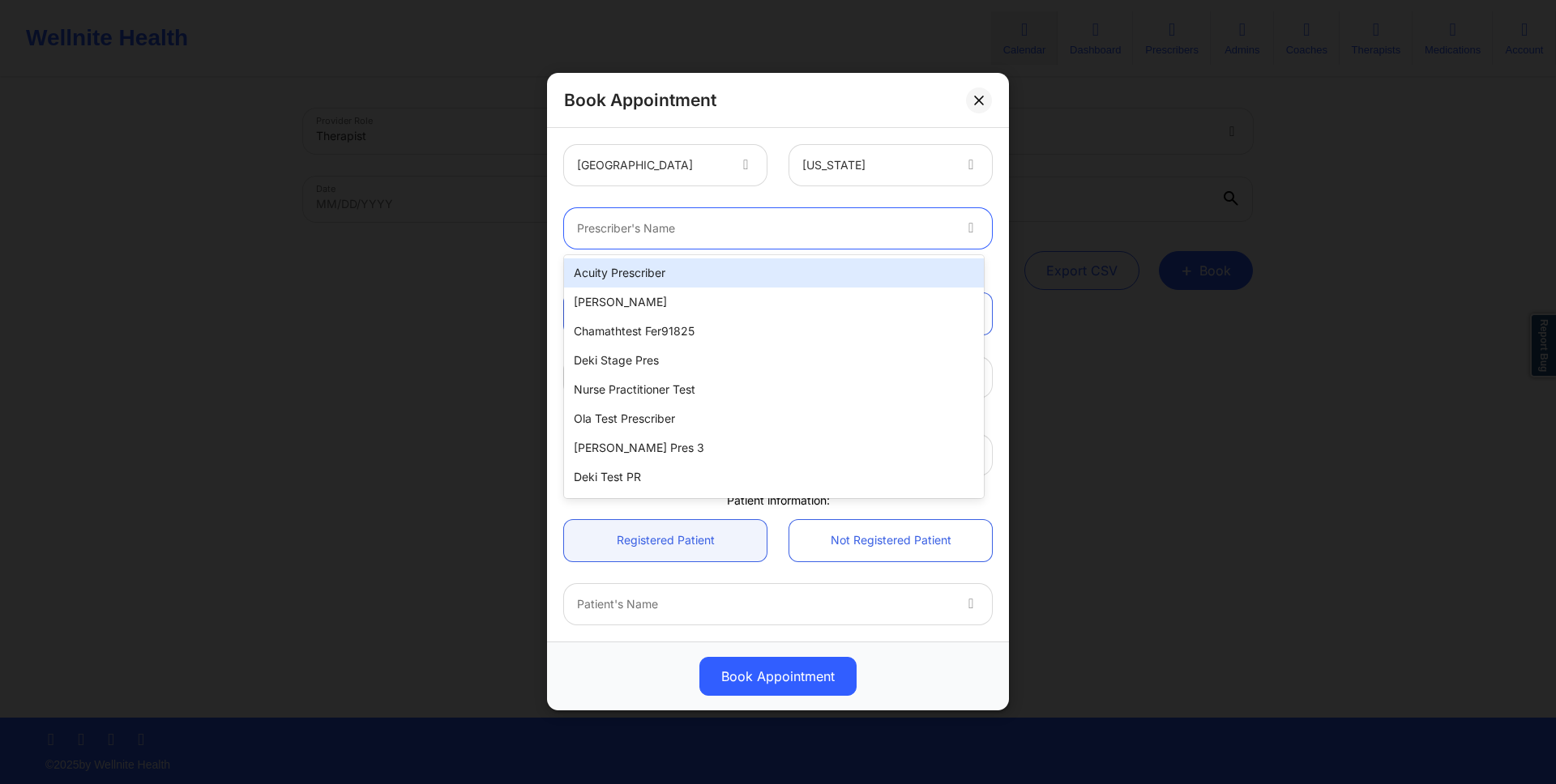
click at [828, 278] on div "Acuity Prescriber" at bounding box center [773, 272] width 419 height 29
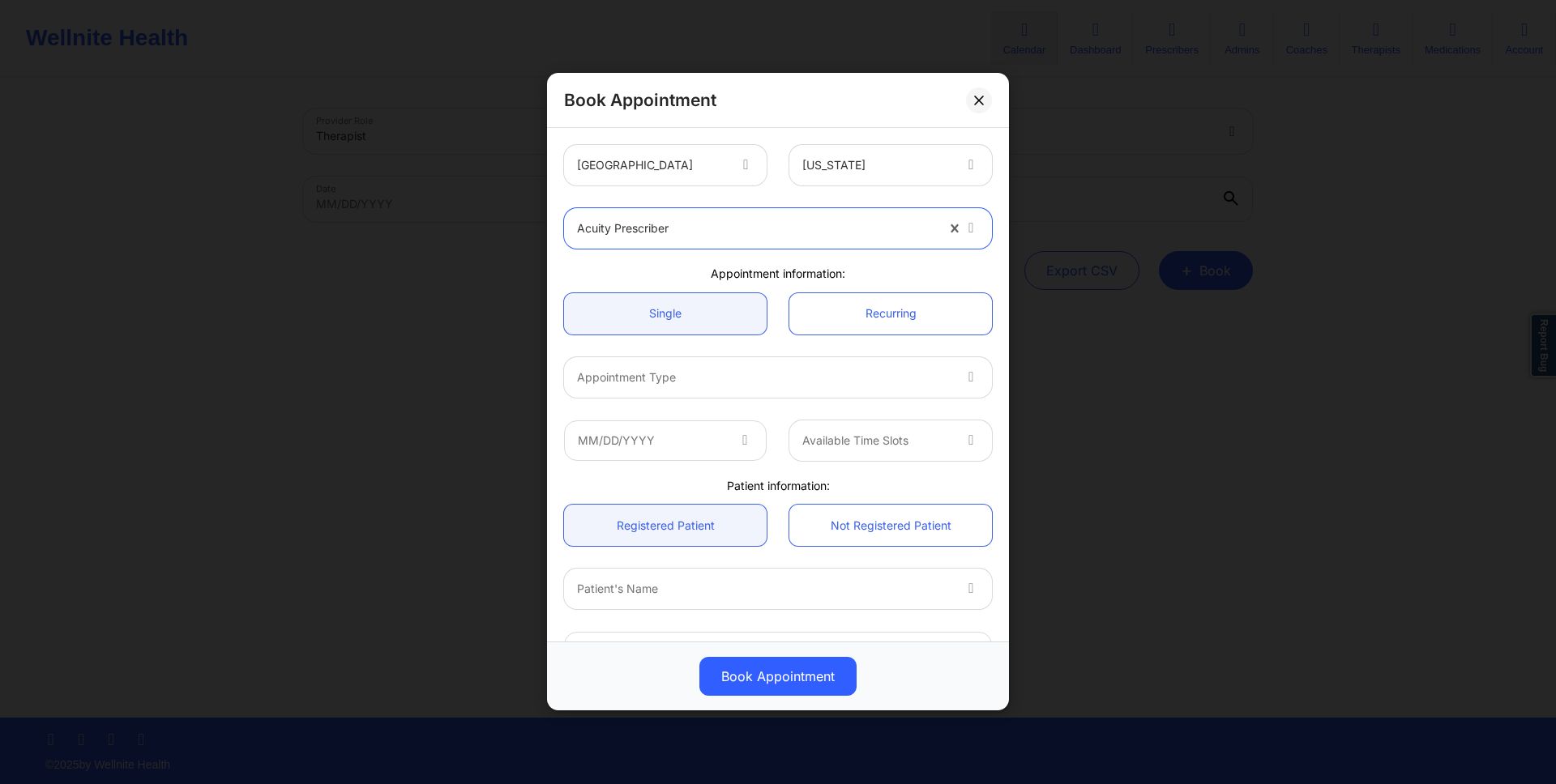
click at [795, 375] on div at bounding box center [764, 377] width 374 height 19
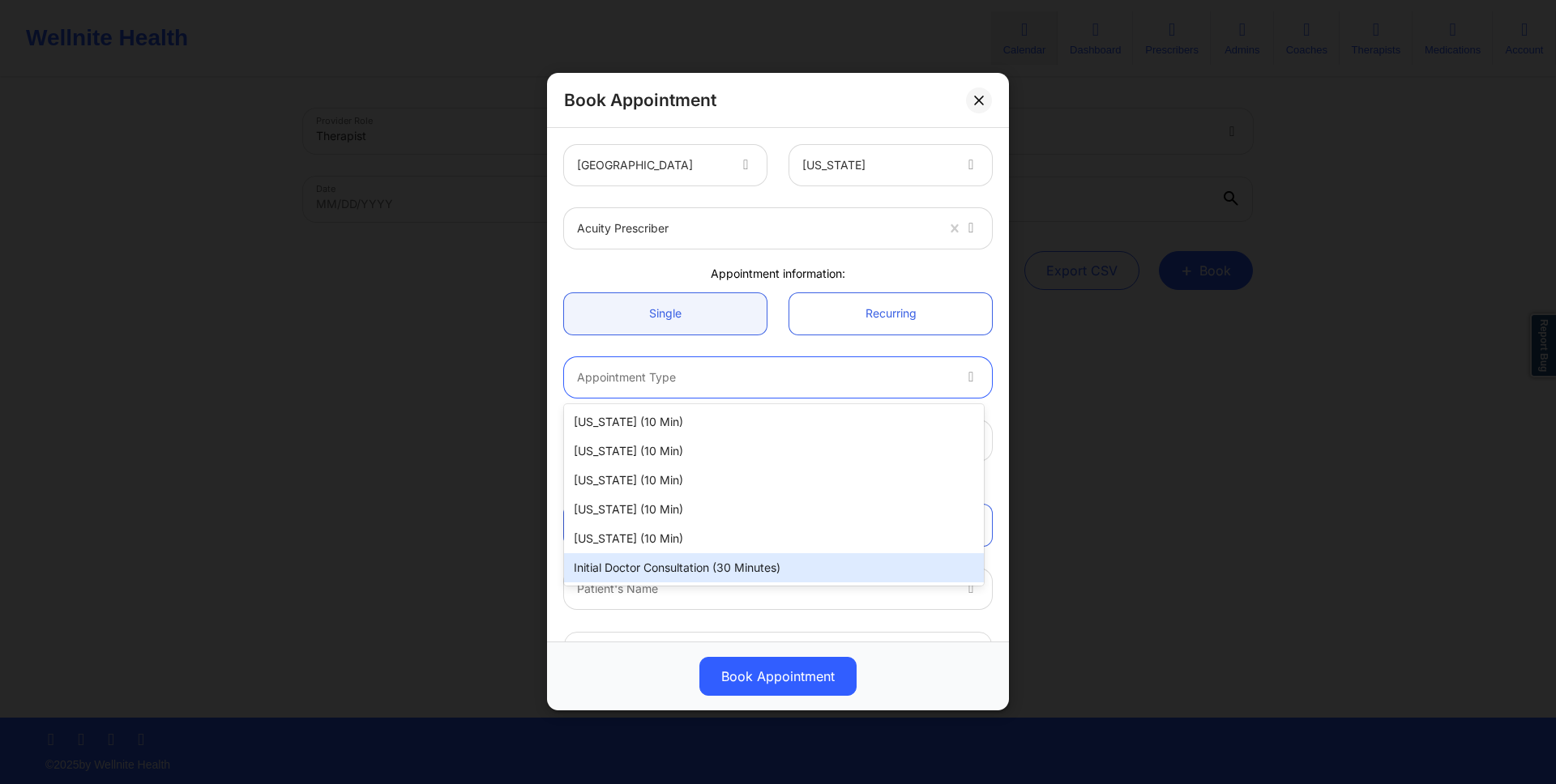
click at [759, 571] on div "Initial doctor consultation (30 minutes)" at bounding box center [773, 568] width 419 height 29
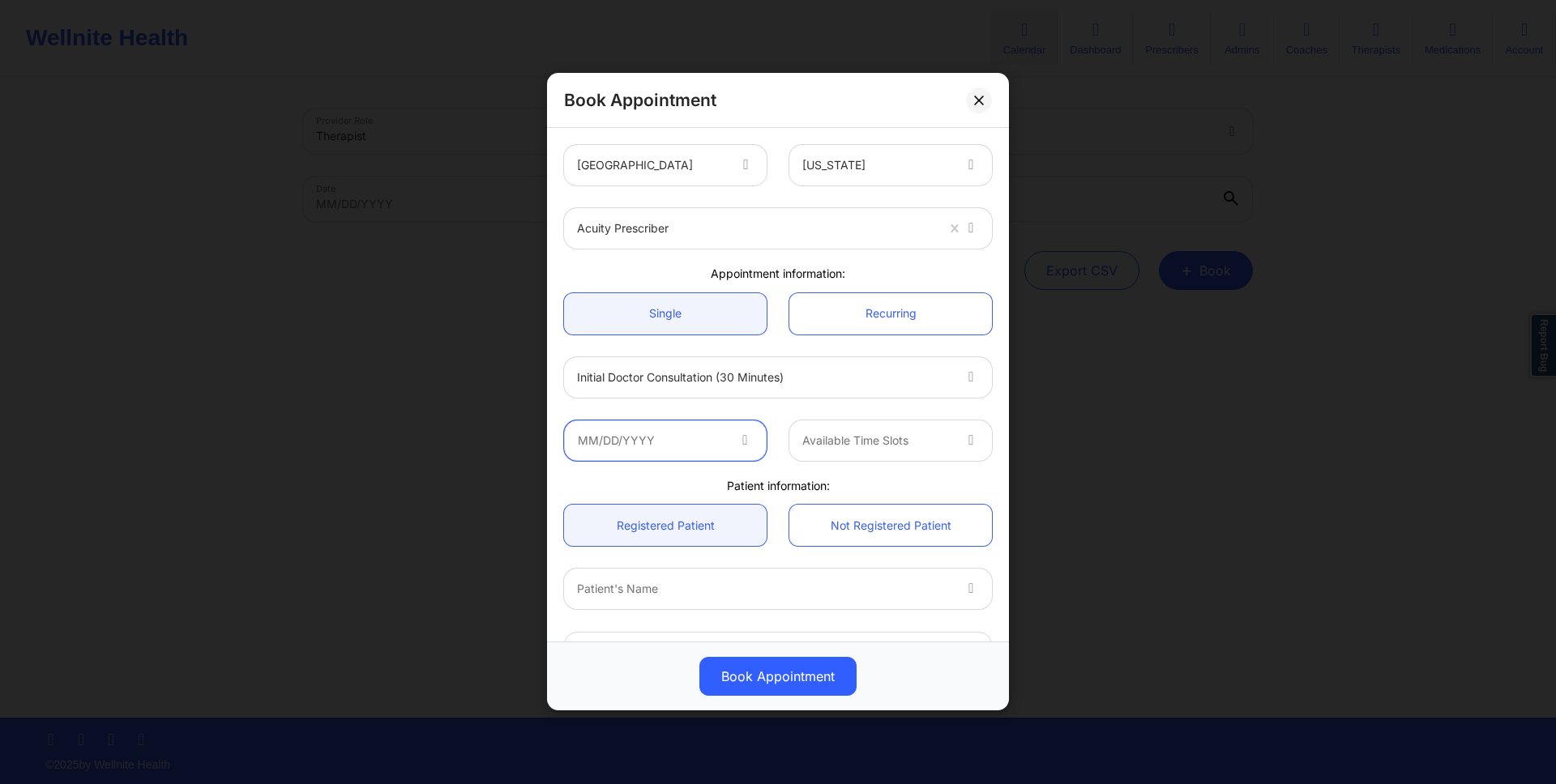
click at [756, 437] on input "text" at bounding box center [666, 440] width 203 height 41
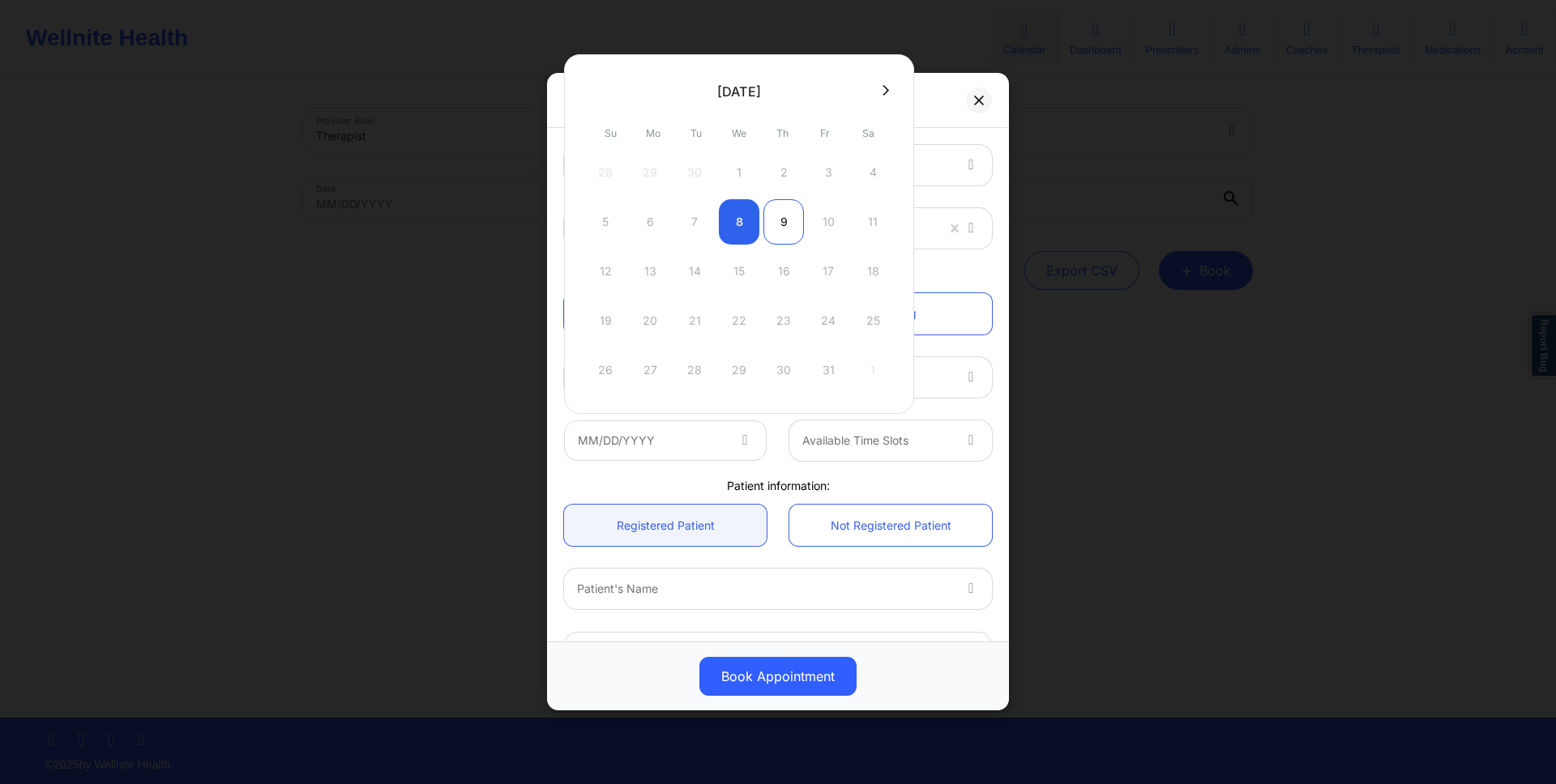
click at [783, 215] on div "9" at bounding box center [783, 222] width 41 height 45
type input "10/09/2025"
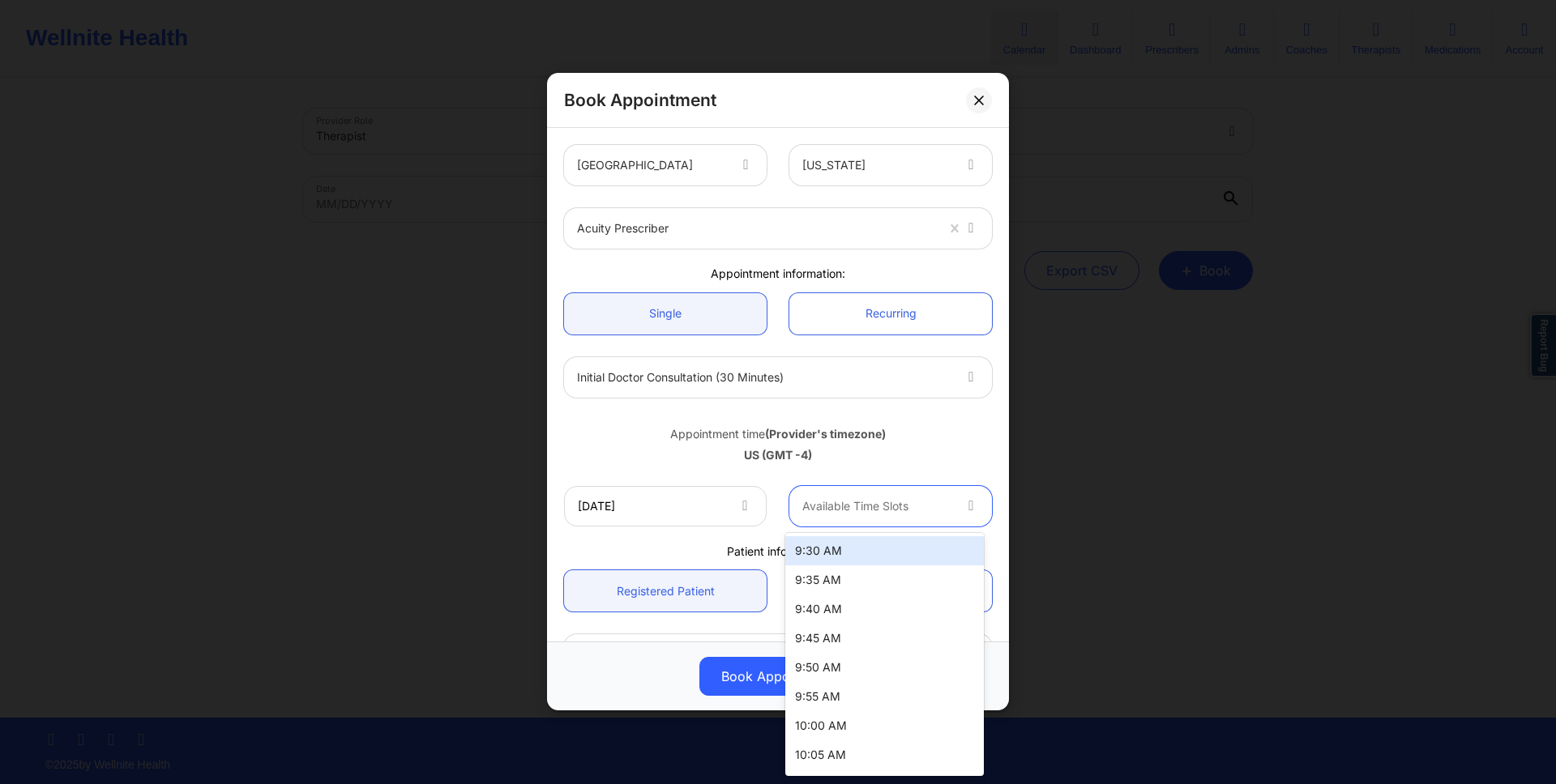
click at [838, 499] on div at bounding box center [877, 505] width 149 height 19
click at [850, 555] on div "9:30 AM" at bounding box center [884, 550] width 198 height 29
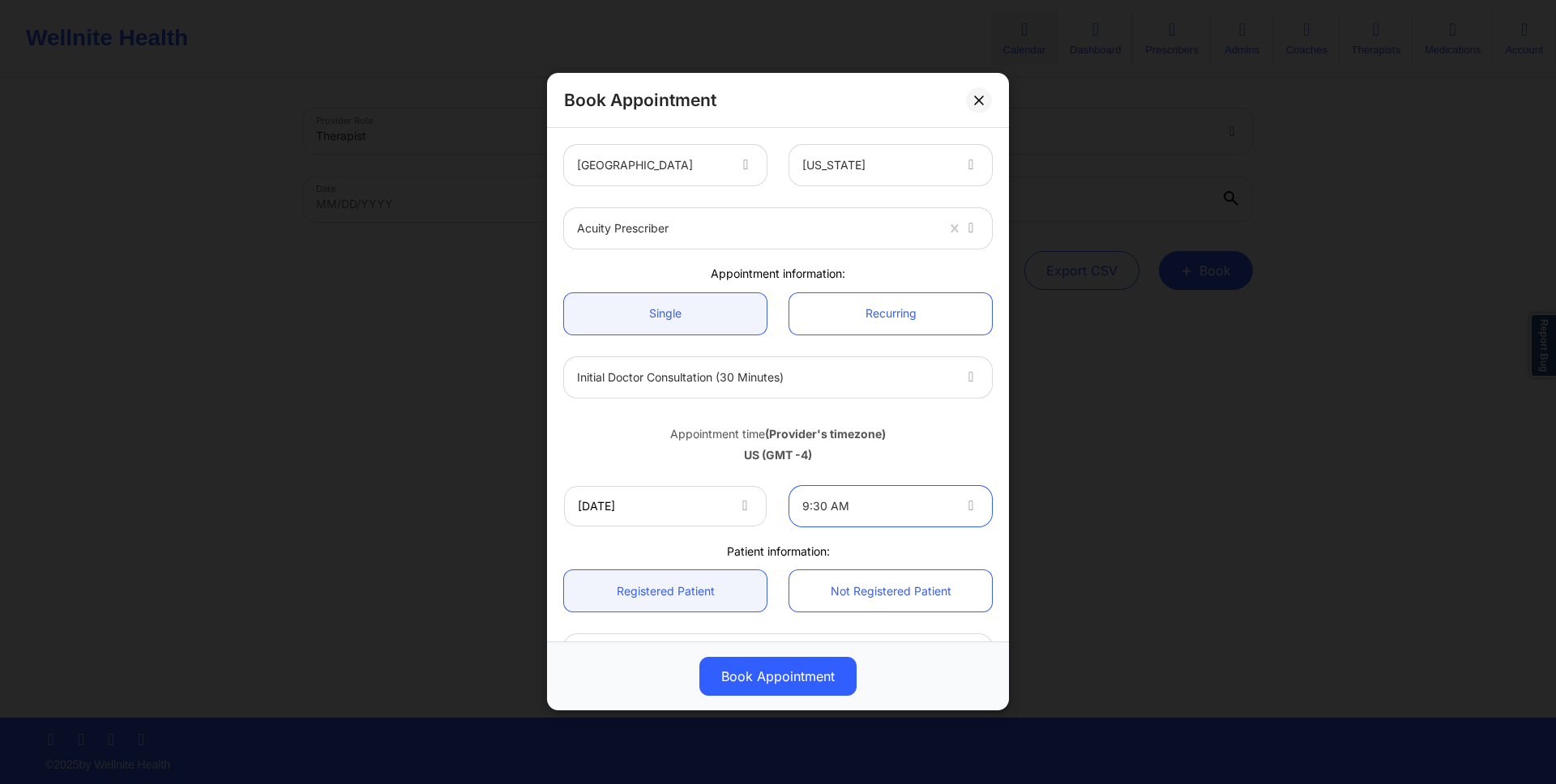
click at [891, 497] on div "9:30 AM" at bounding box center [871, 506] width 164 height 41
click at [893, 497] on div at bounding box center [877, 505] width 149 height 19
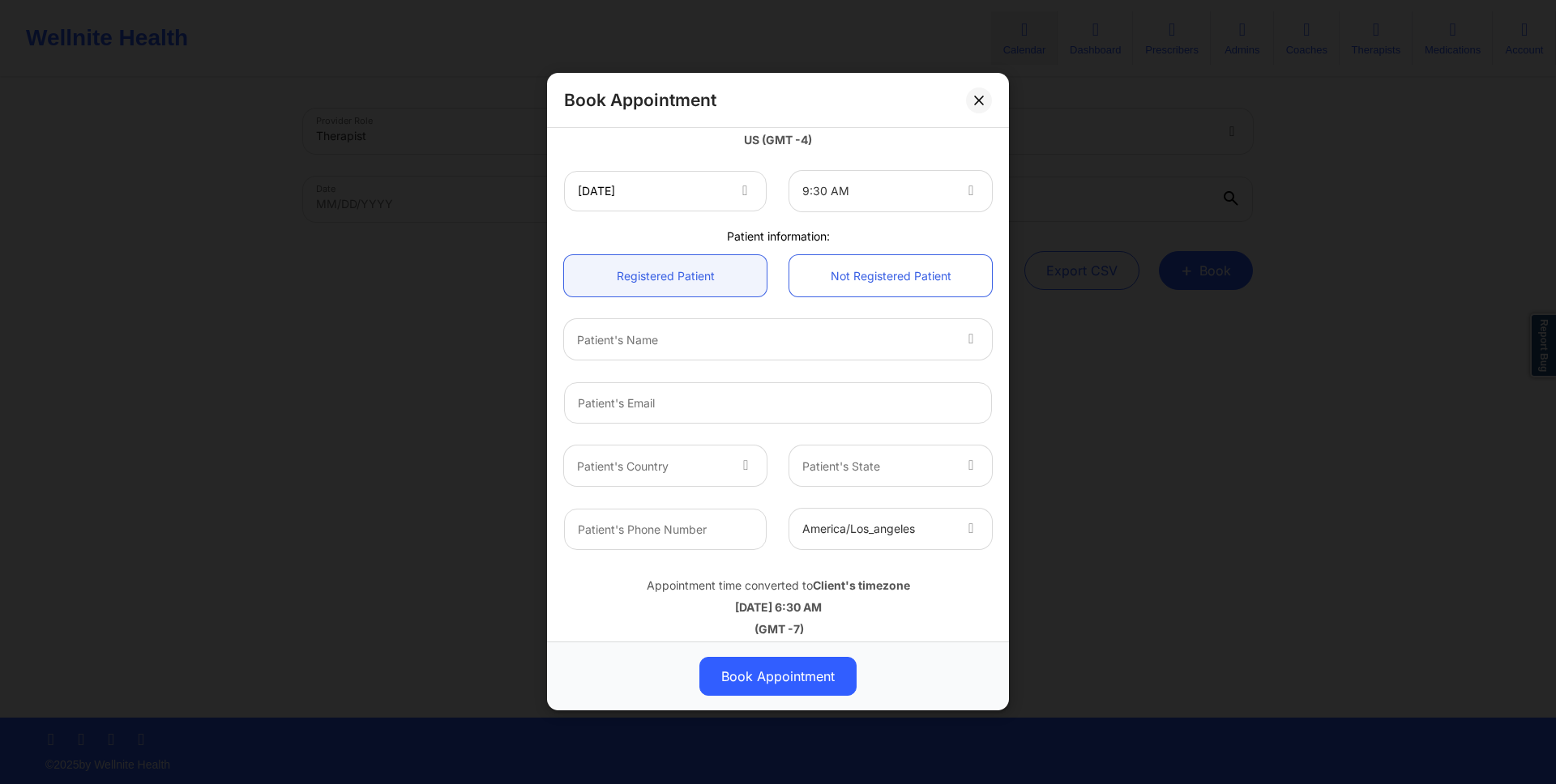
scroll to position [327, 0]
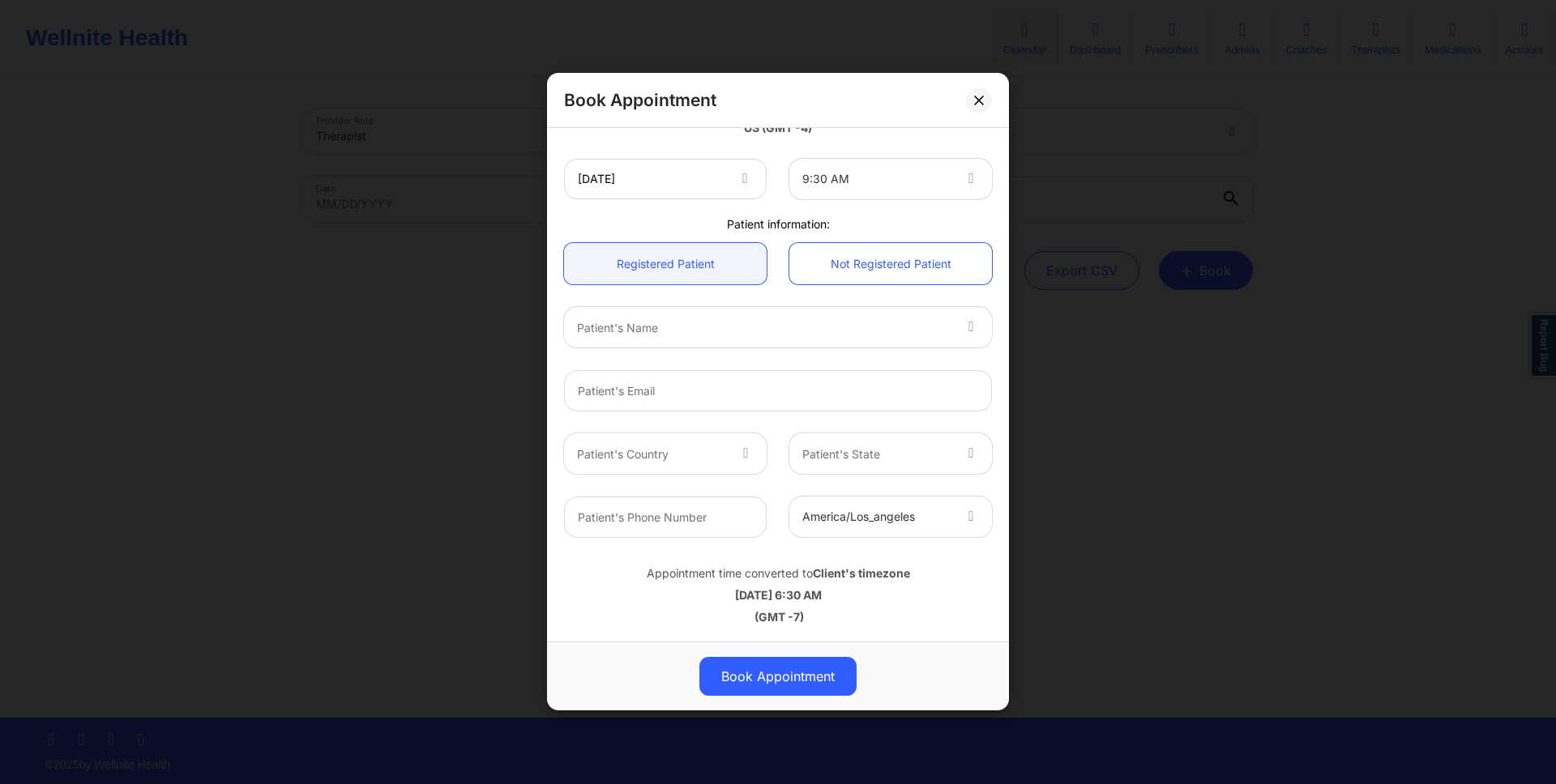
click at [744, 347] on div "Patient's Name" at bounding box center [758, 328] width 389 height 41
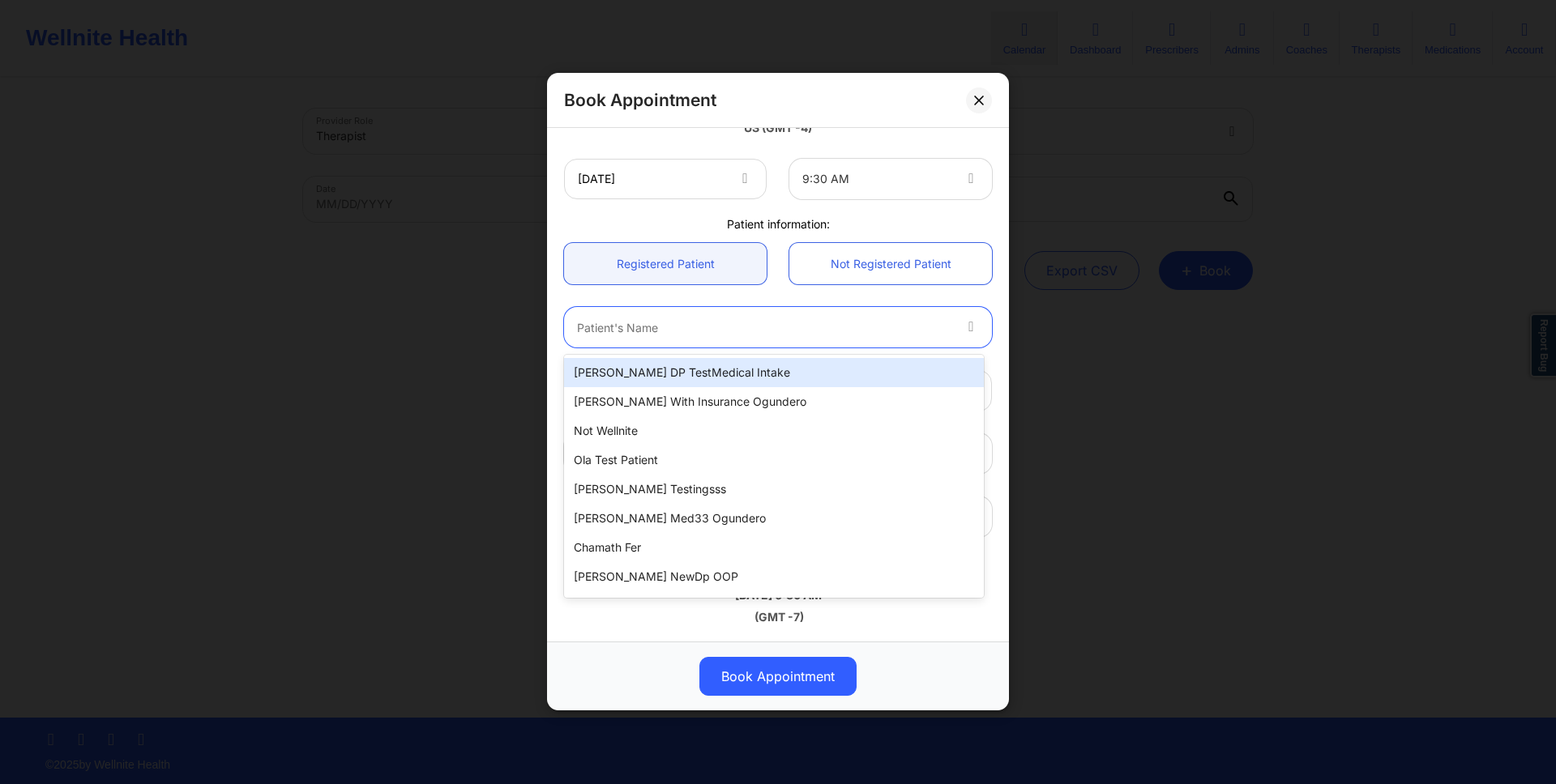
click at [734, 366] on div "Micheal DP TestMedical Intake" at bounding box center [773, 372] width 419 height 29
type input "micheal_withdp@gmail.com"
type input "+16282502474"
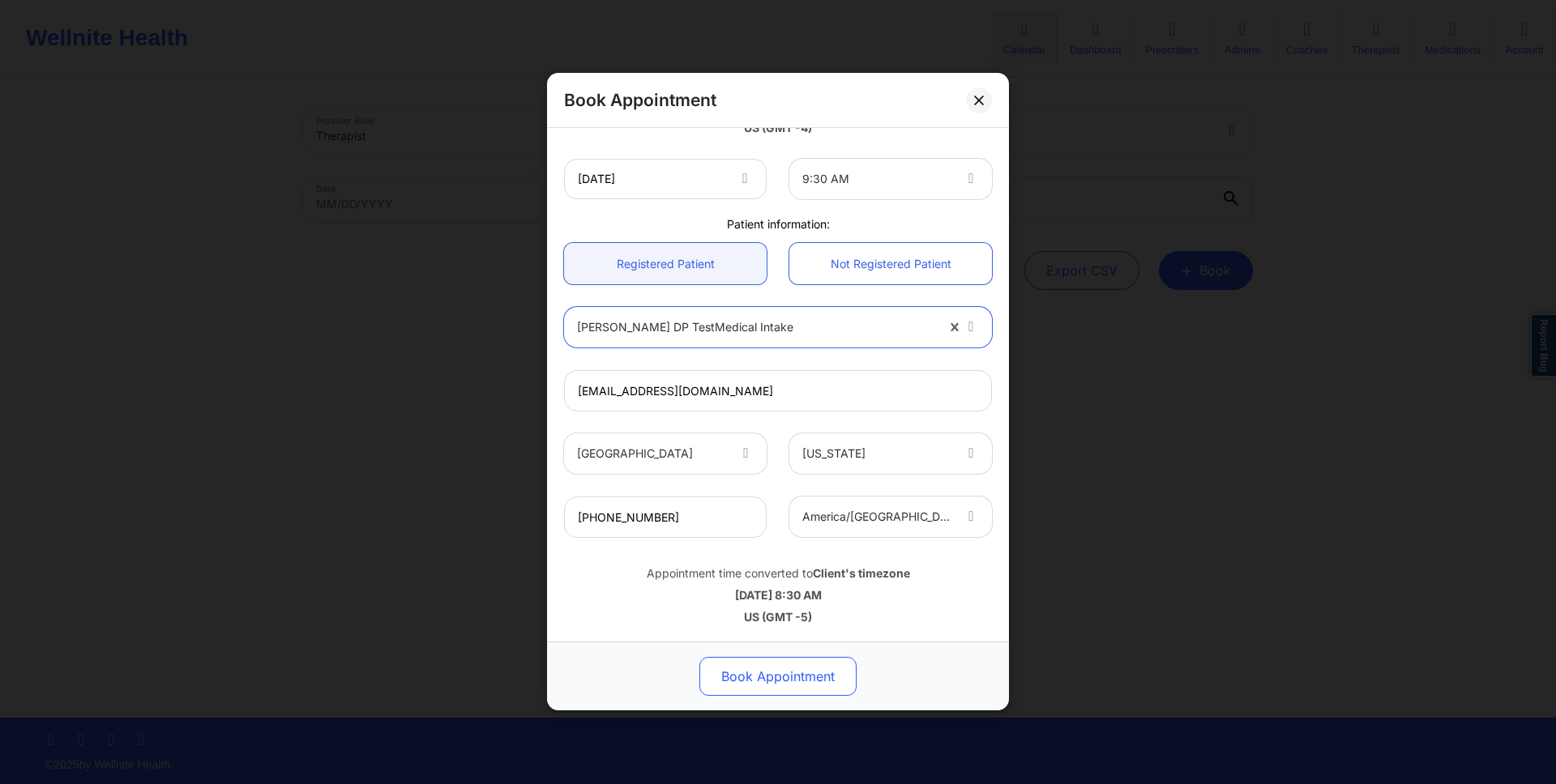
click at [814, 664] on button "Book Appointment" at bounding box center [778, 677] width 158 height 39
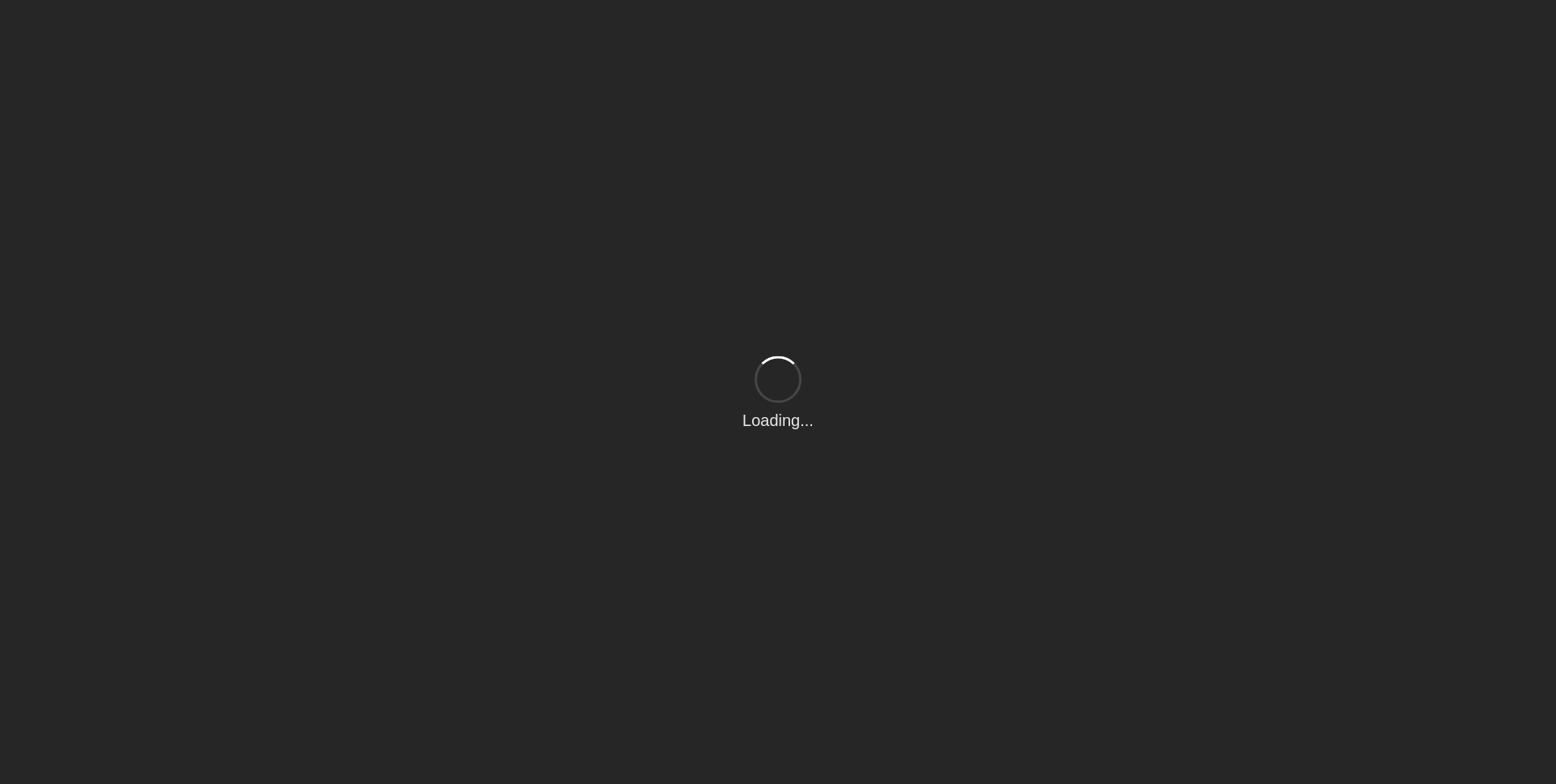
drag, startPoint x: 0, startPoint y: 0, endPoint x: 1174, endPoint y: 726, distance: 1380.3
click at [943, 520] on div "Loading..." at bounding box center [778, 392] width 1556 height 784
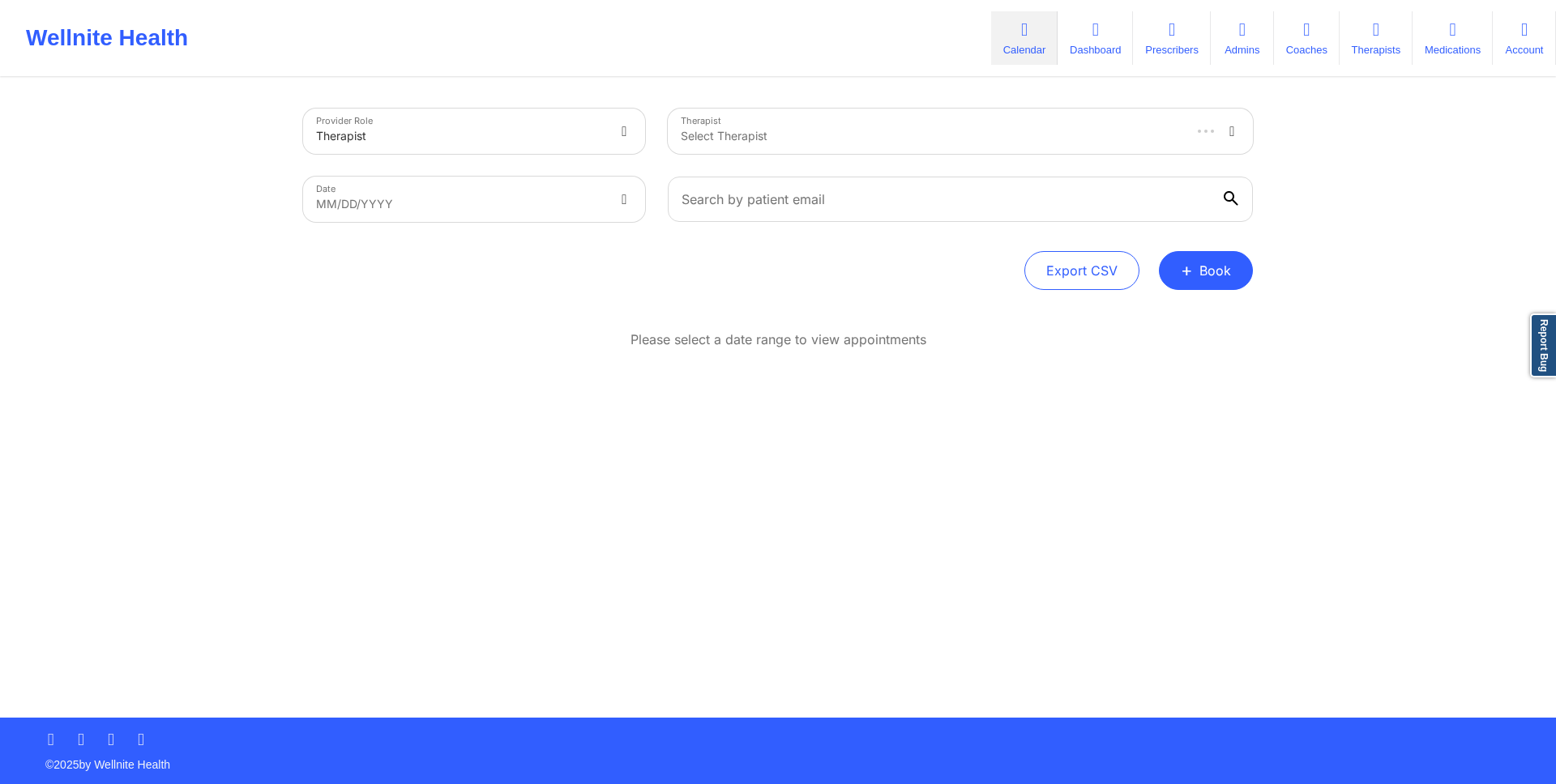
click at [1143, 373] on div "Please select a date range to view appointments" at bounding box center [778, 392] width 950 height 124
click at [1198, 281] on button "+ Book" at bounding box center [1206, 270] width 94 height 39
click at [1174, 354] on button "Doctor Consultation" at bounding box center [1178, 348] width 124 height 26
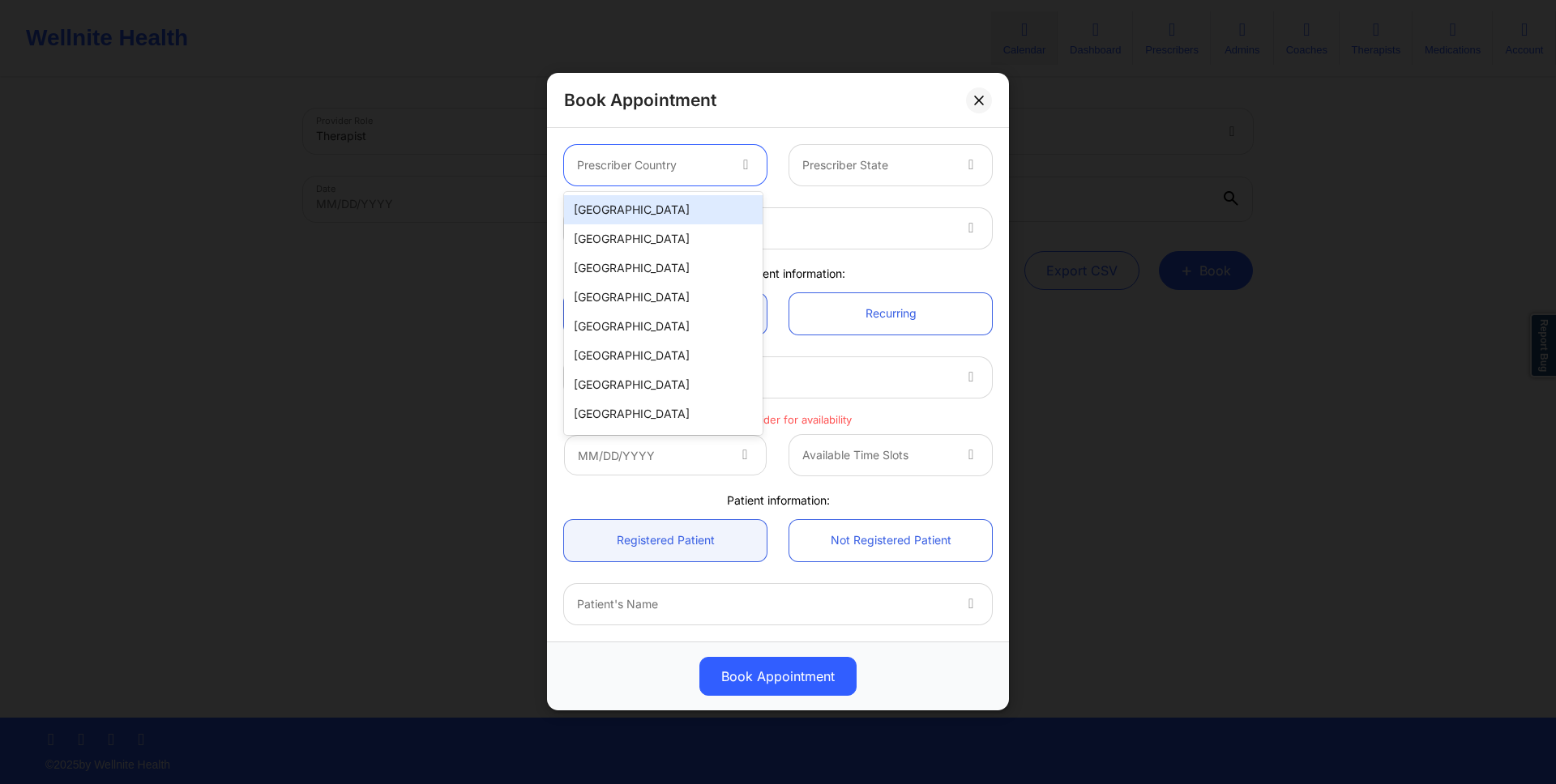
click at [742, 159] on icon at bounding box center [745, 162] width 16 height 14
click at [732, 215] on div "[GEOGRAPHIC_DATA]" at bounding box center [663, 210] width 198 height 29
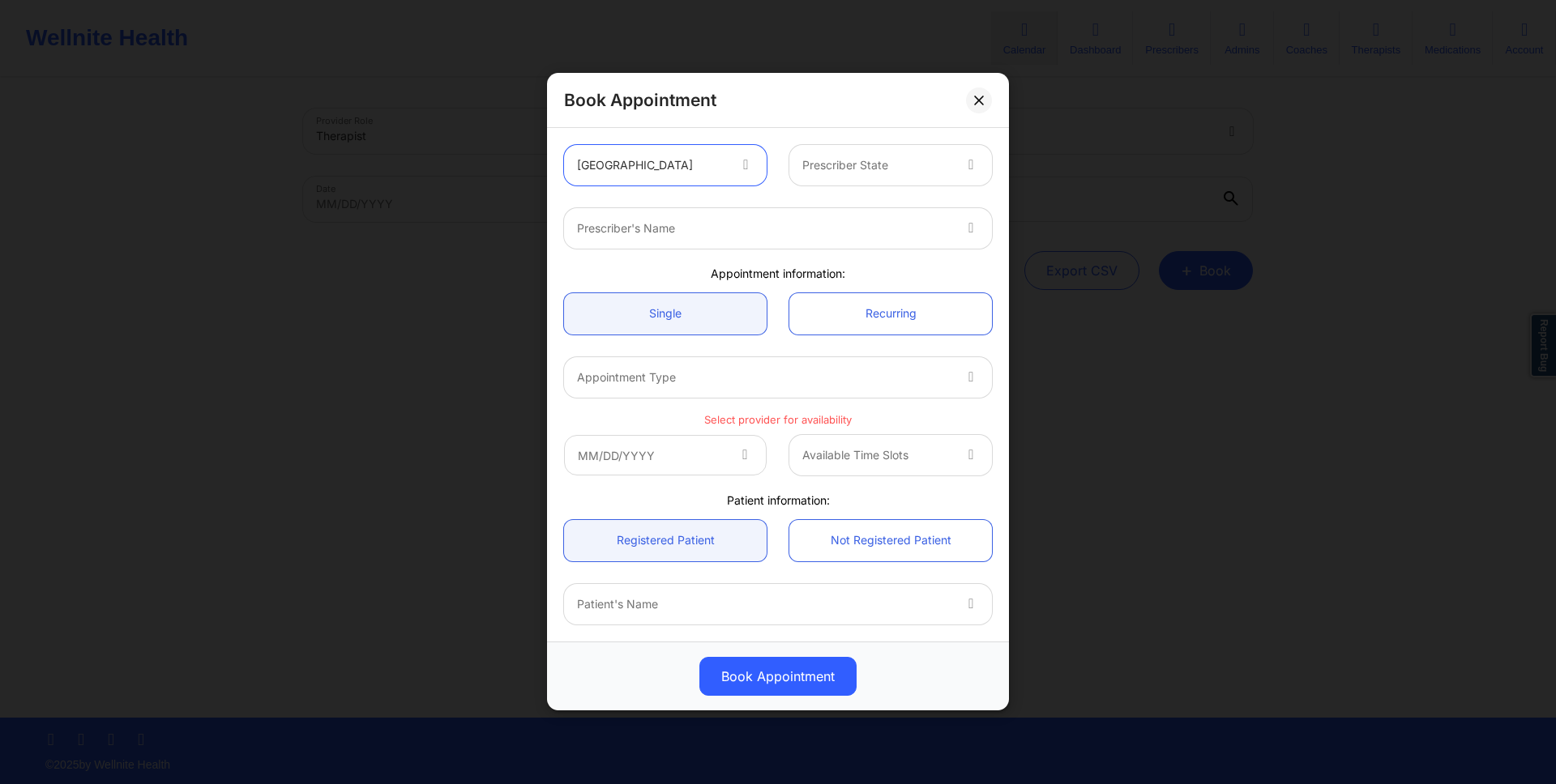
click at [934, 169] on div at bounding box center [877, 166] width 149 height 19
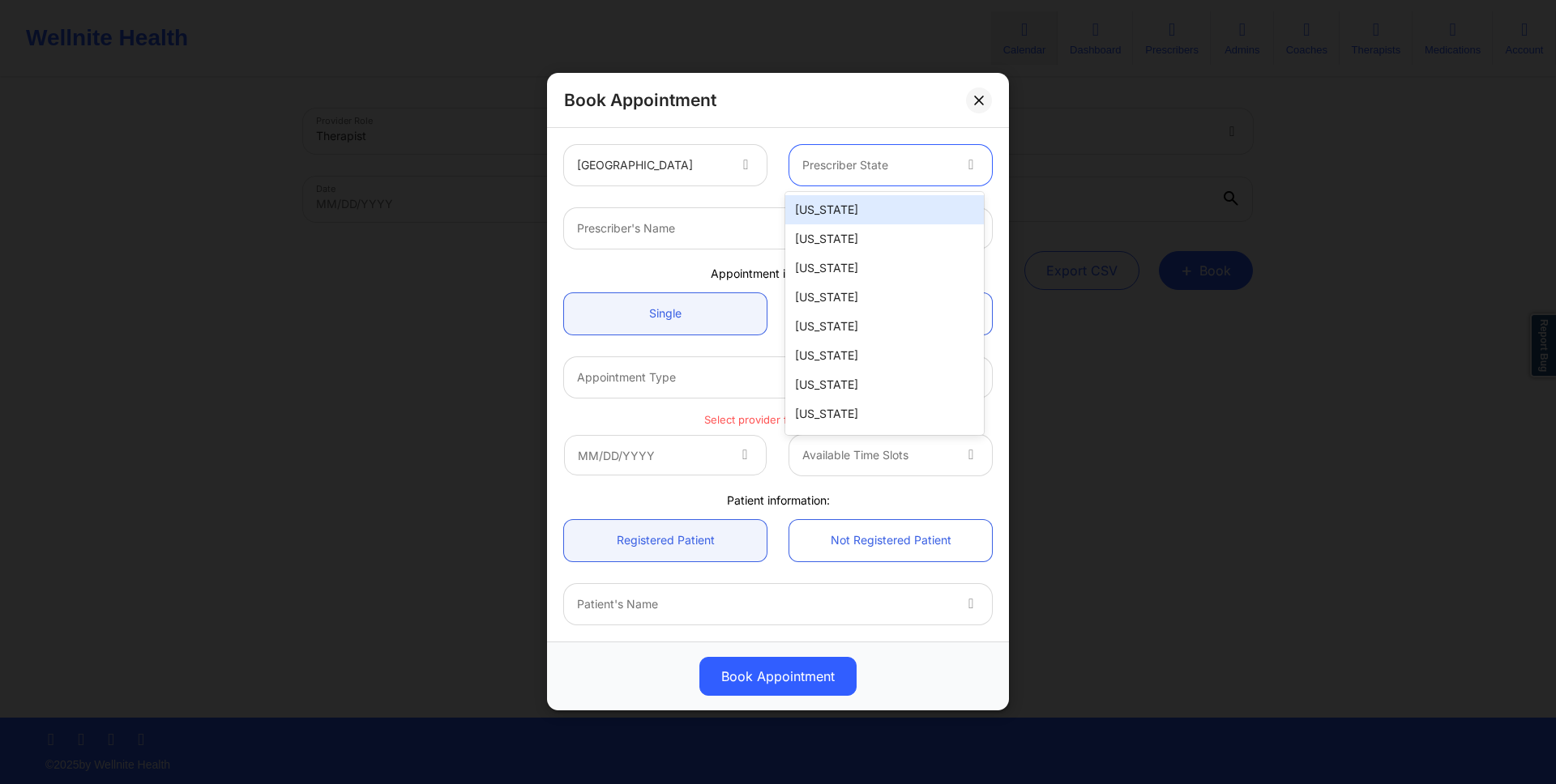
click at [913, 208] on div "[US_STATE]" at bounding box center [884, 210] width 198 height 29
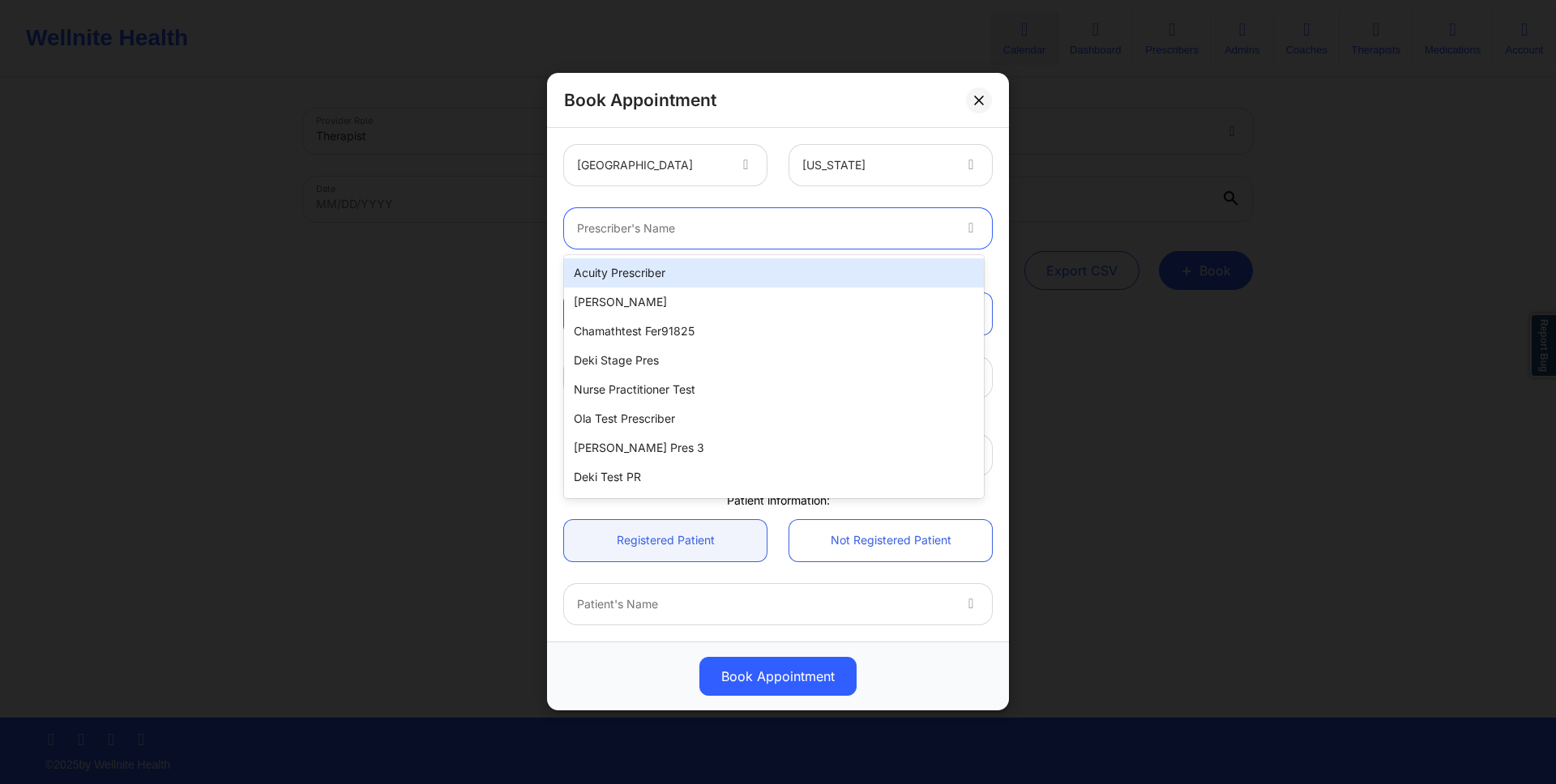
click at [847, 234] on div at bounding box center [764, 228] width 374 height 19
click at [812, 272] on div "Acuity Prescriber" at bounding box center [773, 272] width 419 height 29
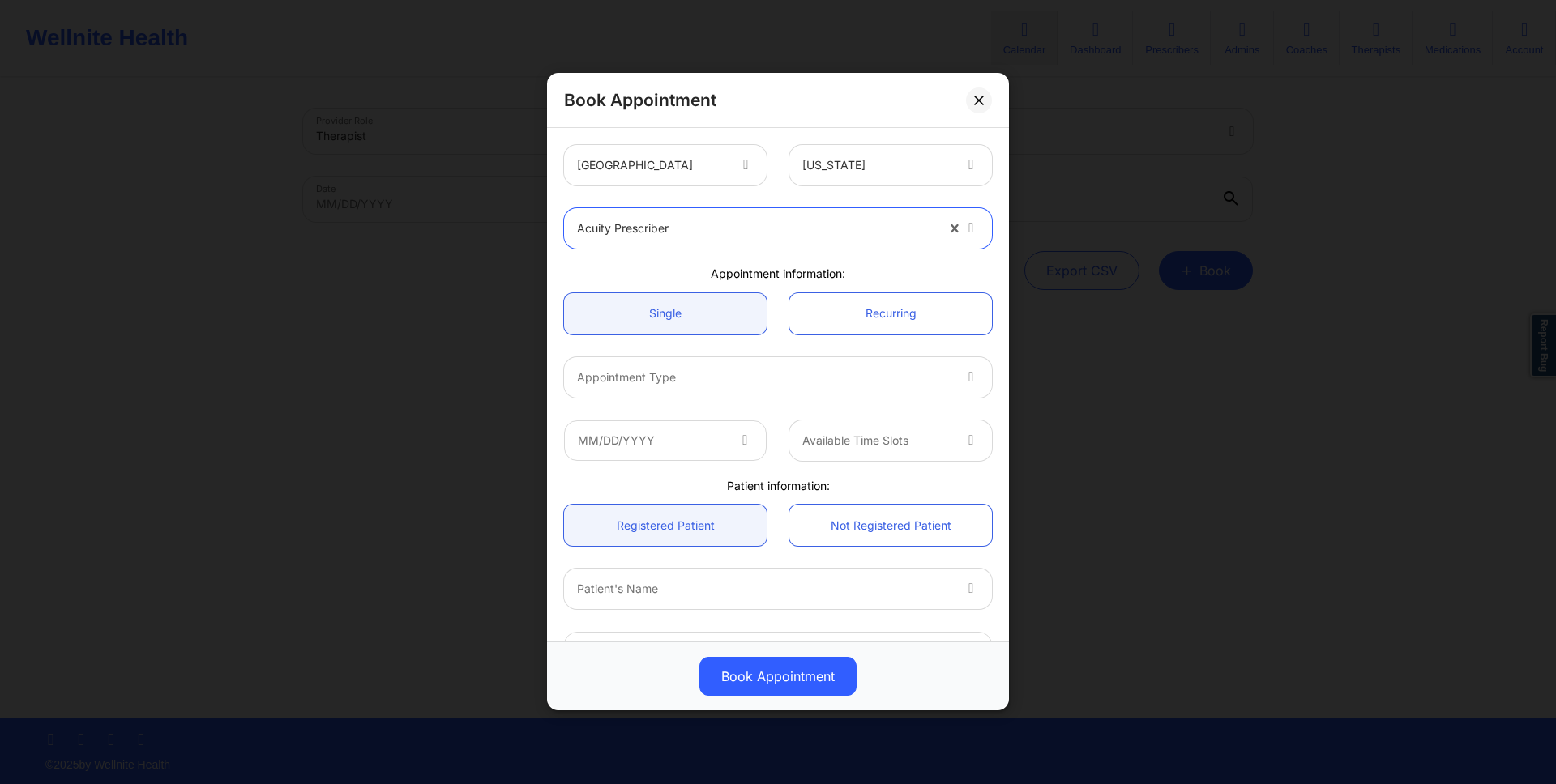
click at [803, 378] on div at bounding box center [764, 377] width 374 height 19
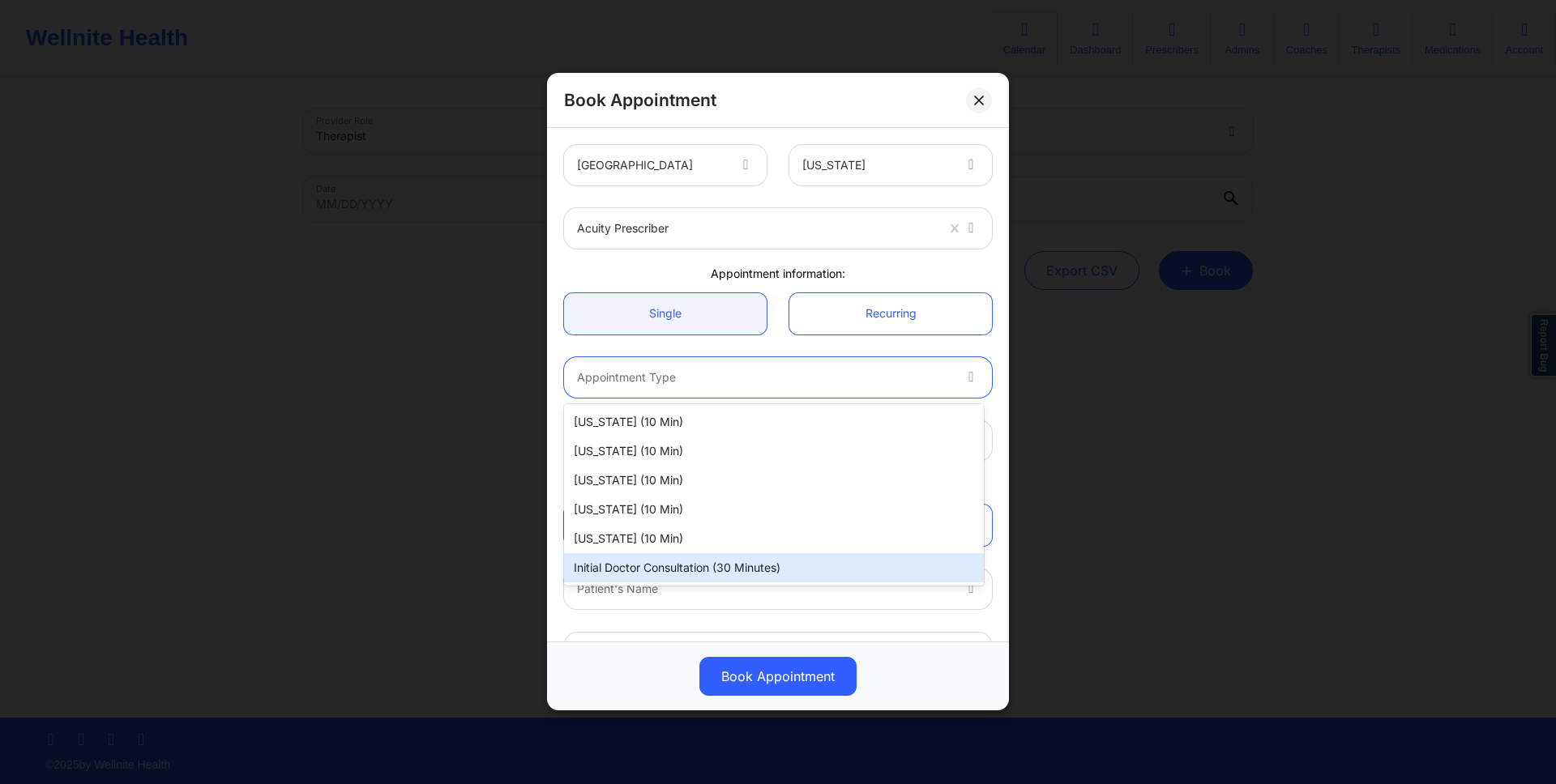
click at [746, 560] on div "Initial doctor consultation (30 minutes)" at bounding box center [773, 568] width 419 height 29
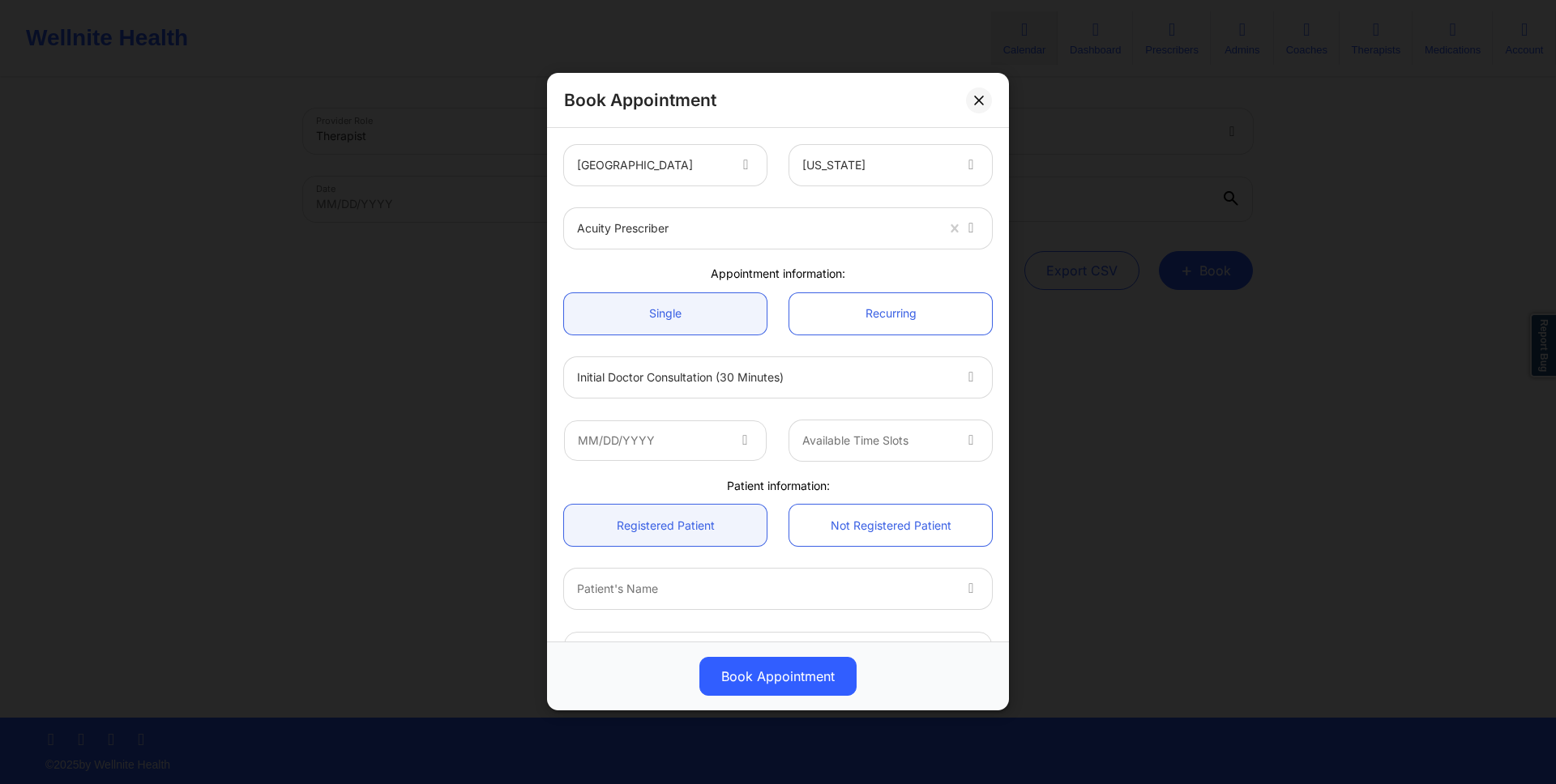
click at [744, 435] on icon at bounding box center [744, 437] width 16 height 14
click at [743, 435] on icon at bounding box center [744, 437] width 16 height 14
click at [739, 438] on icon at bounding box center [744, 437] width 16 height 14
click at [723, 441] on input "text" at bounding box center [666, 440] width 203 height 41
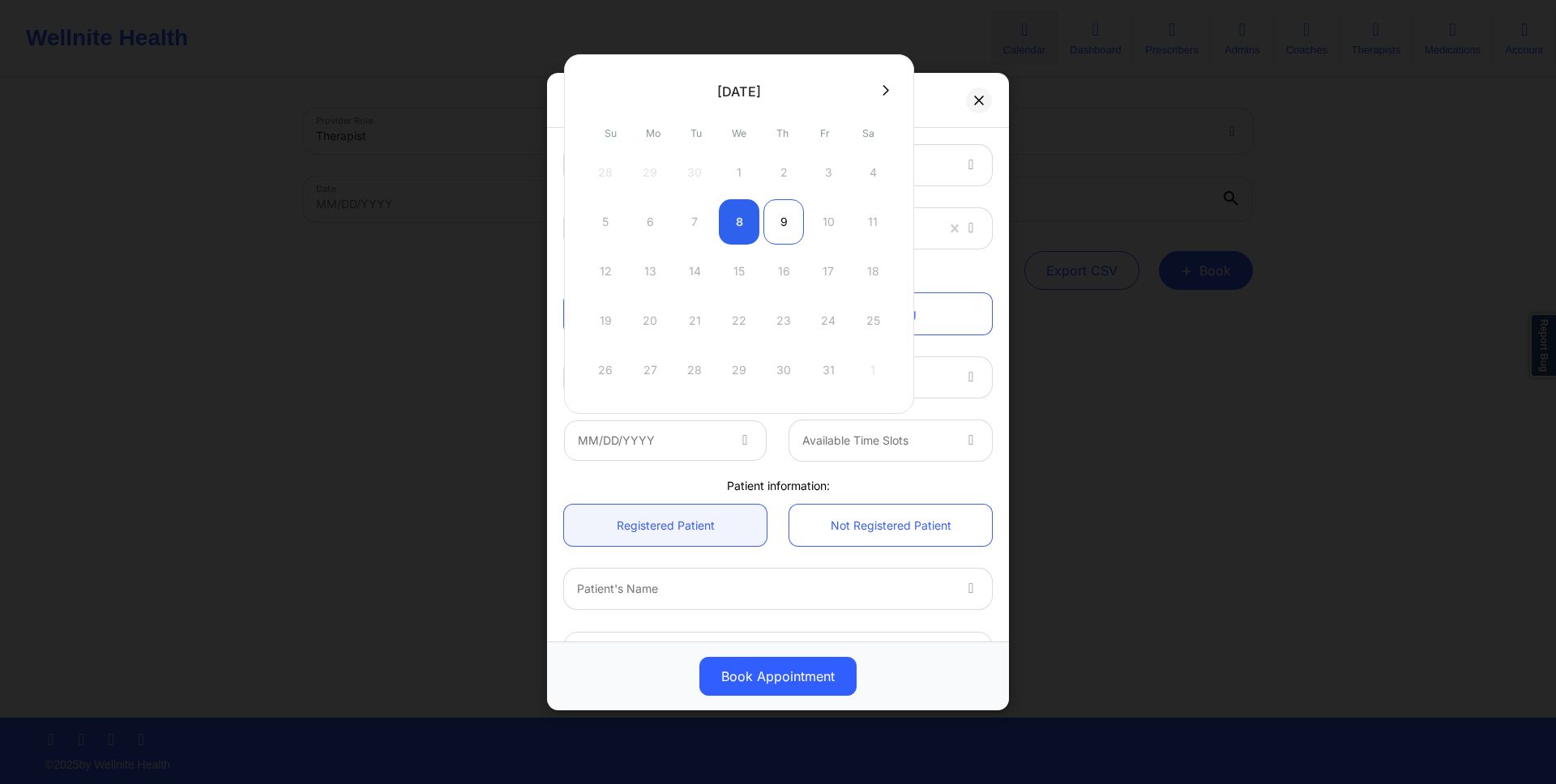
click at [772, 217] on div "9" at bounding box center [783, 222] width 41 height 45
type input "10/09/2025"
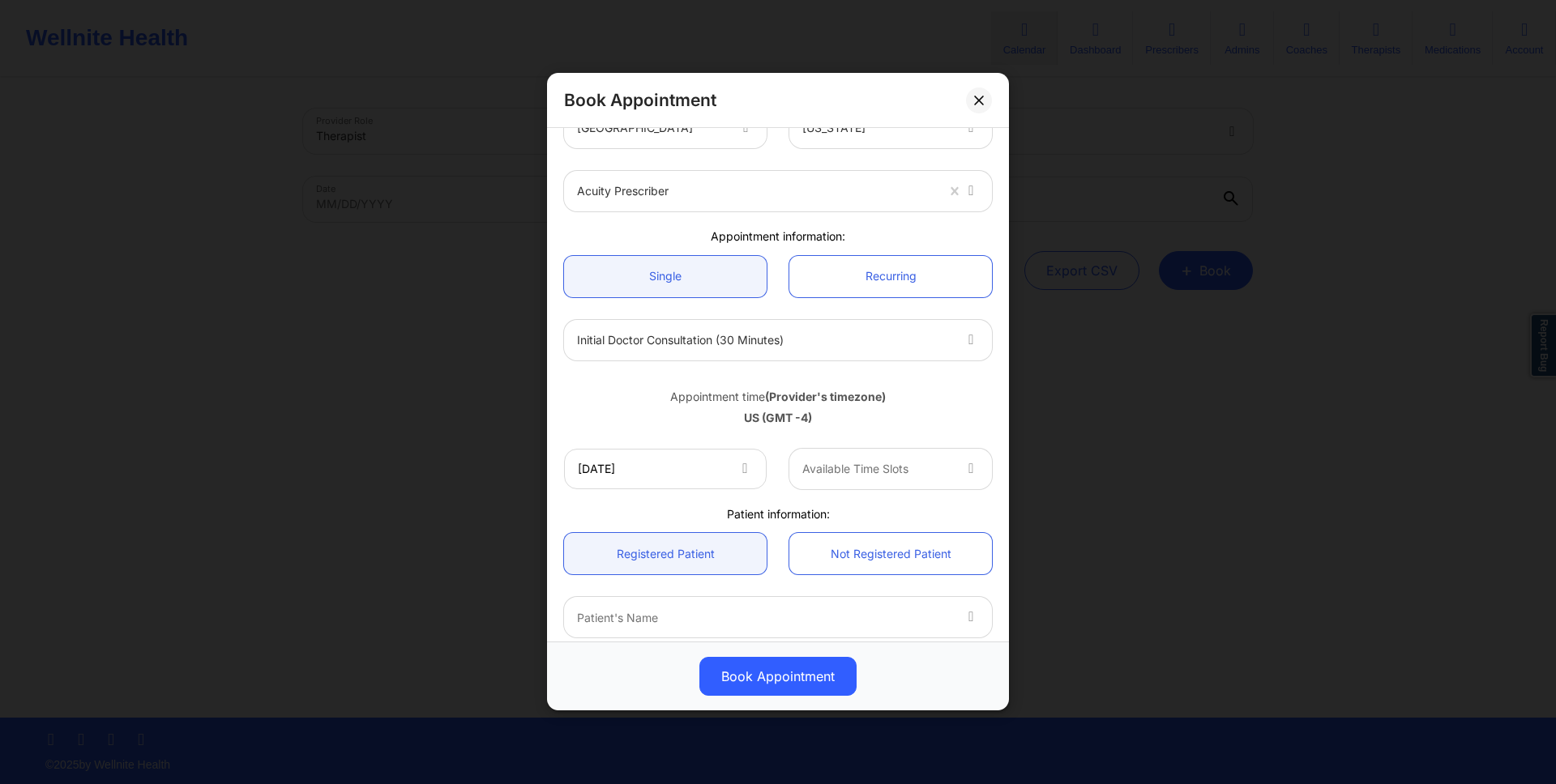
scroll to position [240, 0]
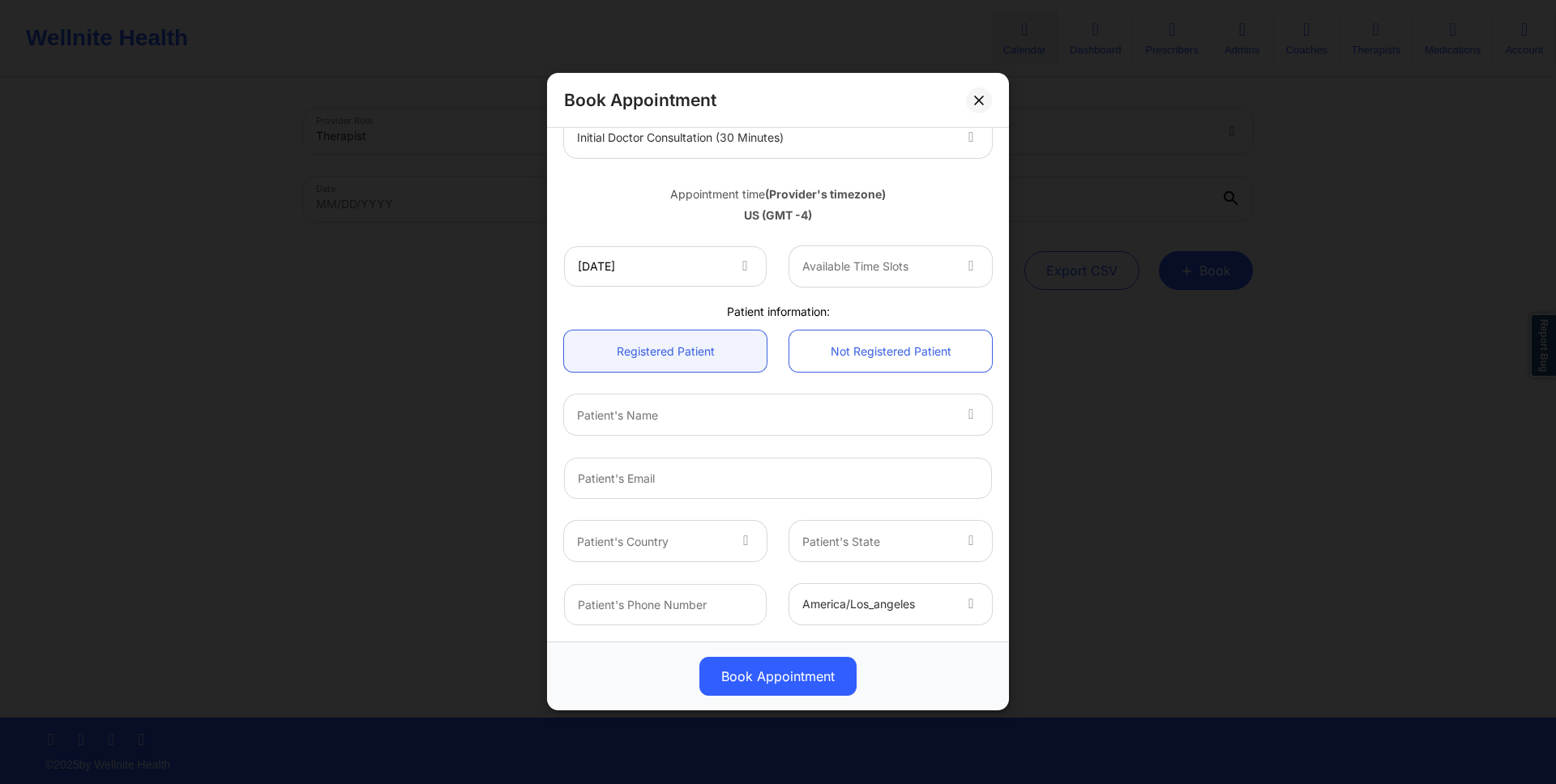
click at [934, 429] on div "Patient's Name" at bounding box center [758, 416] width 389 height 41
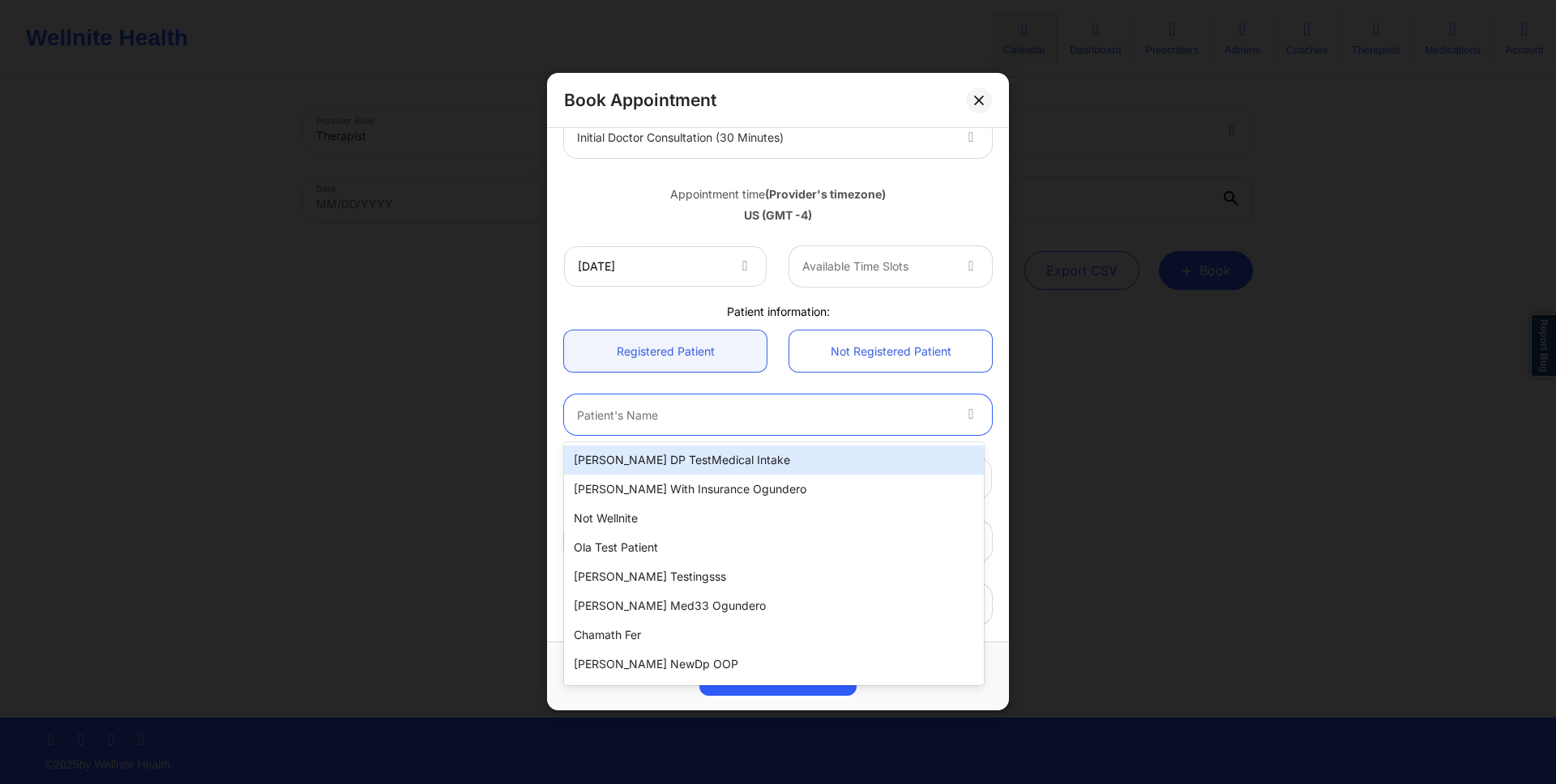
click at [924, 470] on div "Micheal DP TestMedical Intake" at bounding box center [773, 460] width 419 height 29
type input "[EMAIL_ADDRESS][DOMAIN_NAME]"
type input "[PHONE_NUMBER]"
click at [964, 417] on icon at bounding box center [971, 412] width 16 height 14
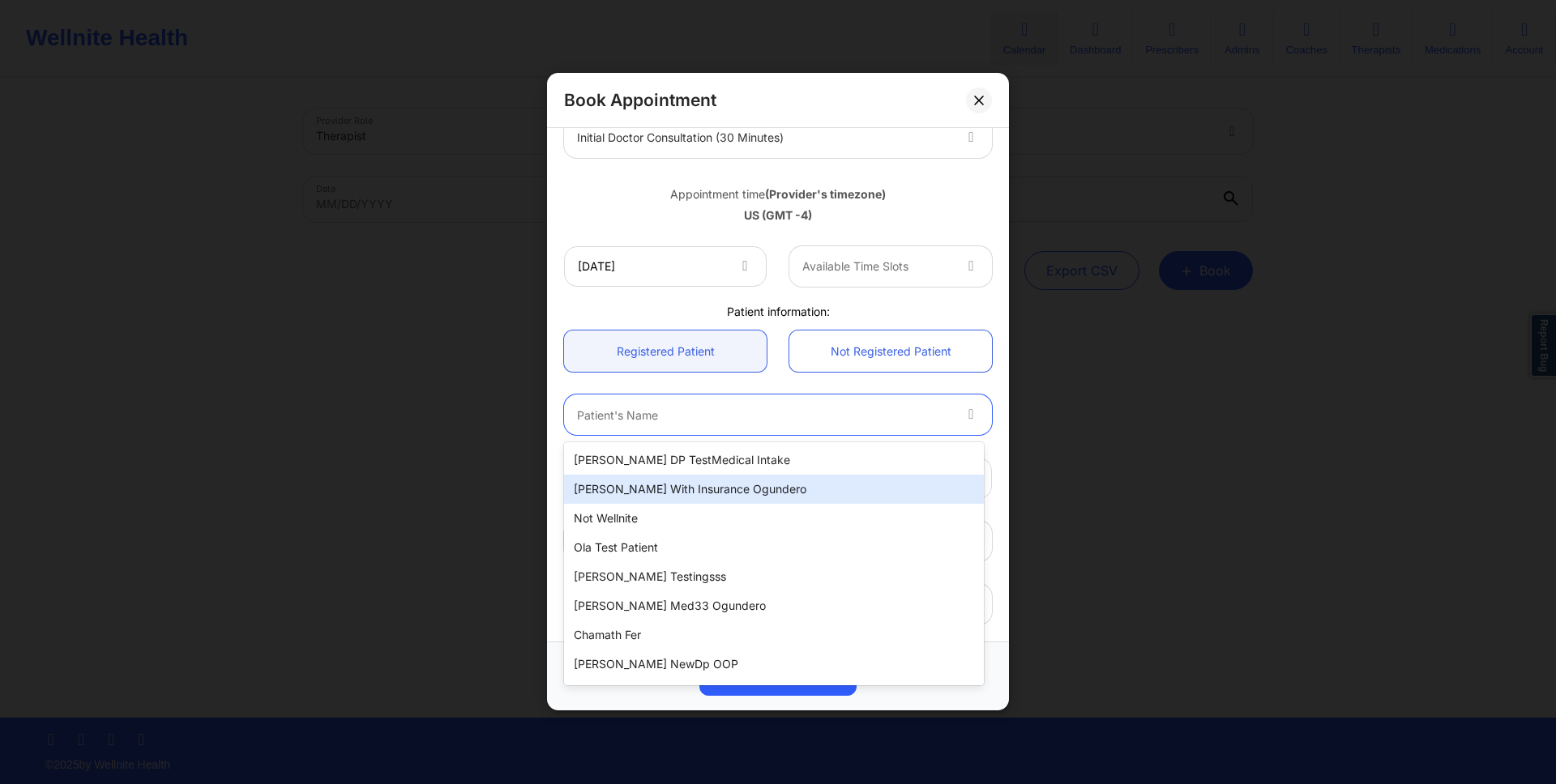
click at [917, 477] on div "[PERSON_NAME] With Insurance Ogundero" at bounding box center [773, 489] width 419 height 29
type input "micheal_withinsurance@gmail.com"
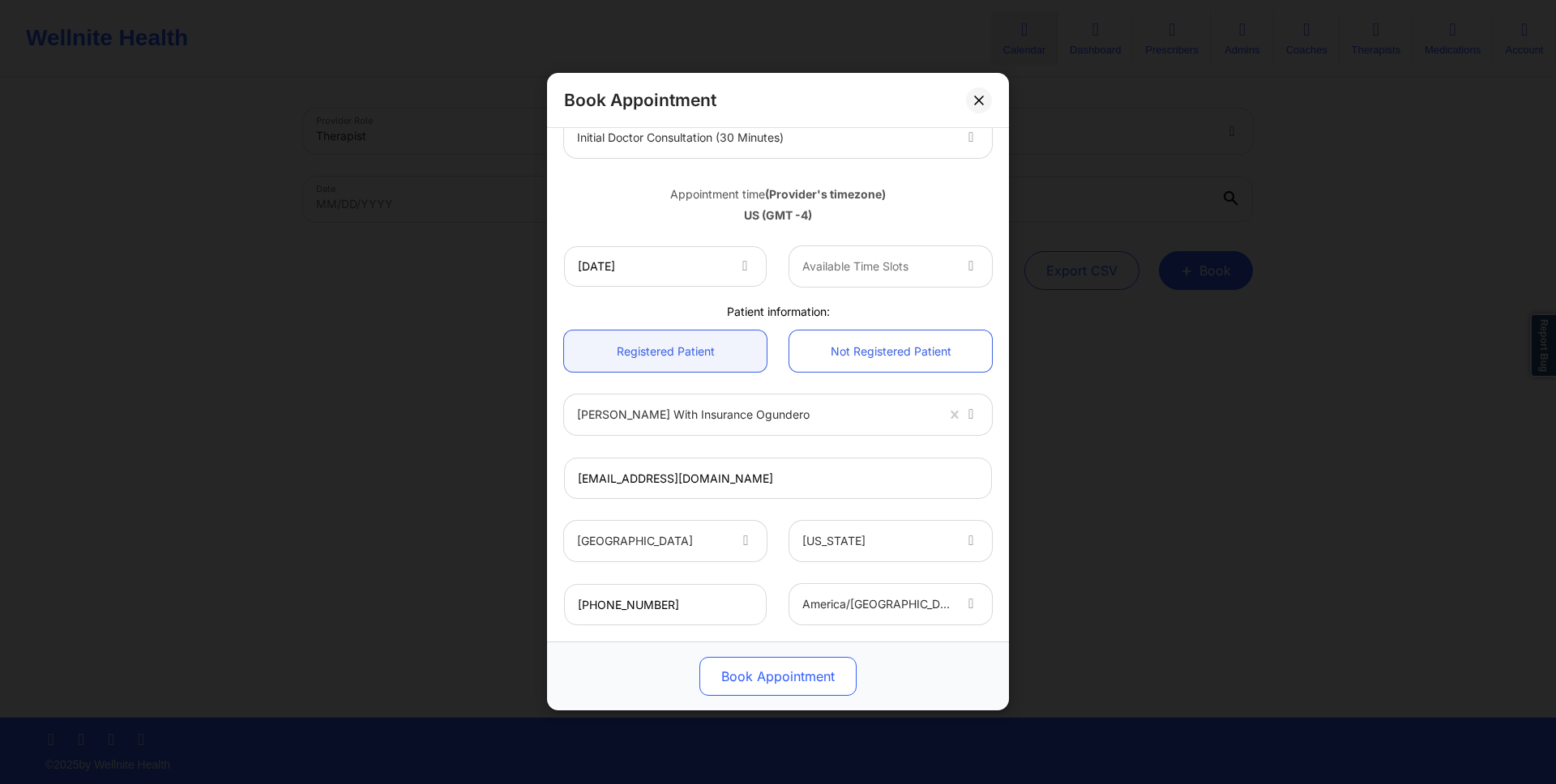
click at [781, 684] on button "Book Appointment" at bounding box center [778, 677] width 158 height 39
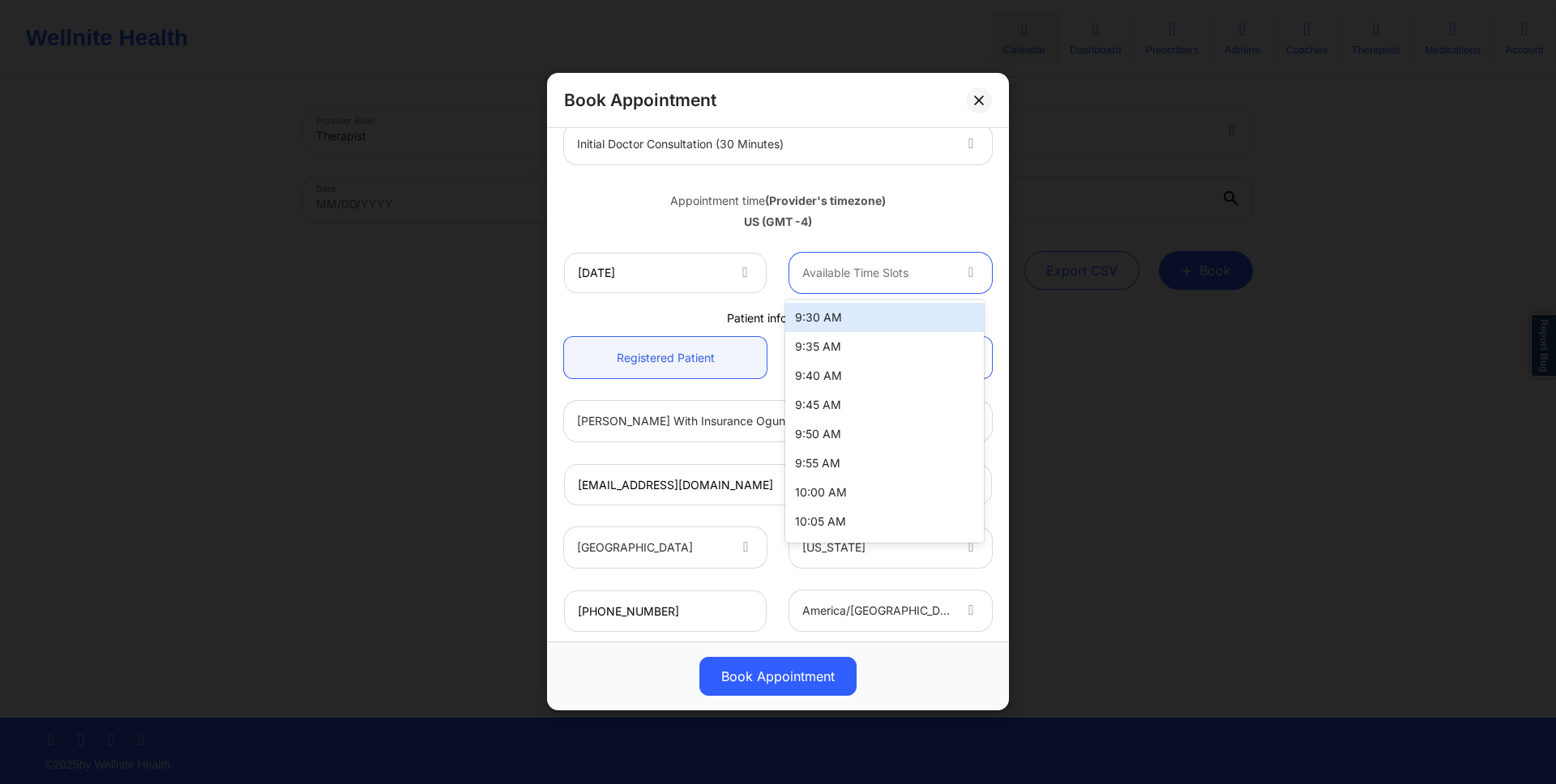
click at [867, 278] on div at bounding box center [877, 272] width 149 height 19
click at [859, 344] on div "9:35 AM" at bounding box center [884, 347] width 198 height 29
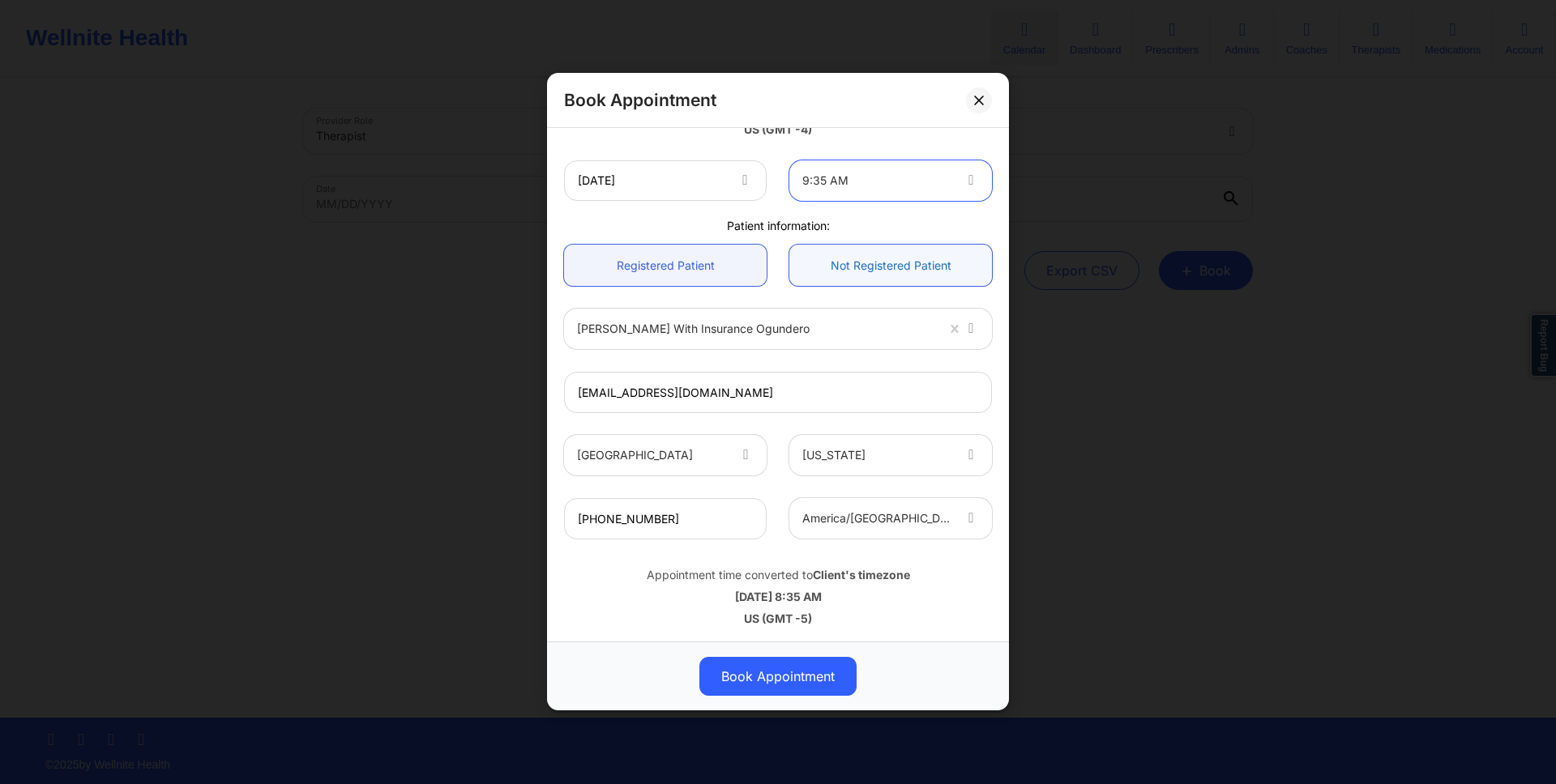
scroll to position [327, 0]
click at [926, 159] on div "9:35 AM" at bounding box center [877, 178] width 149 height 41
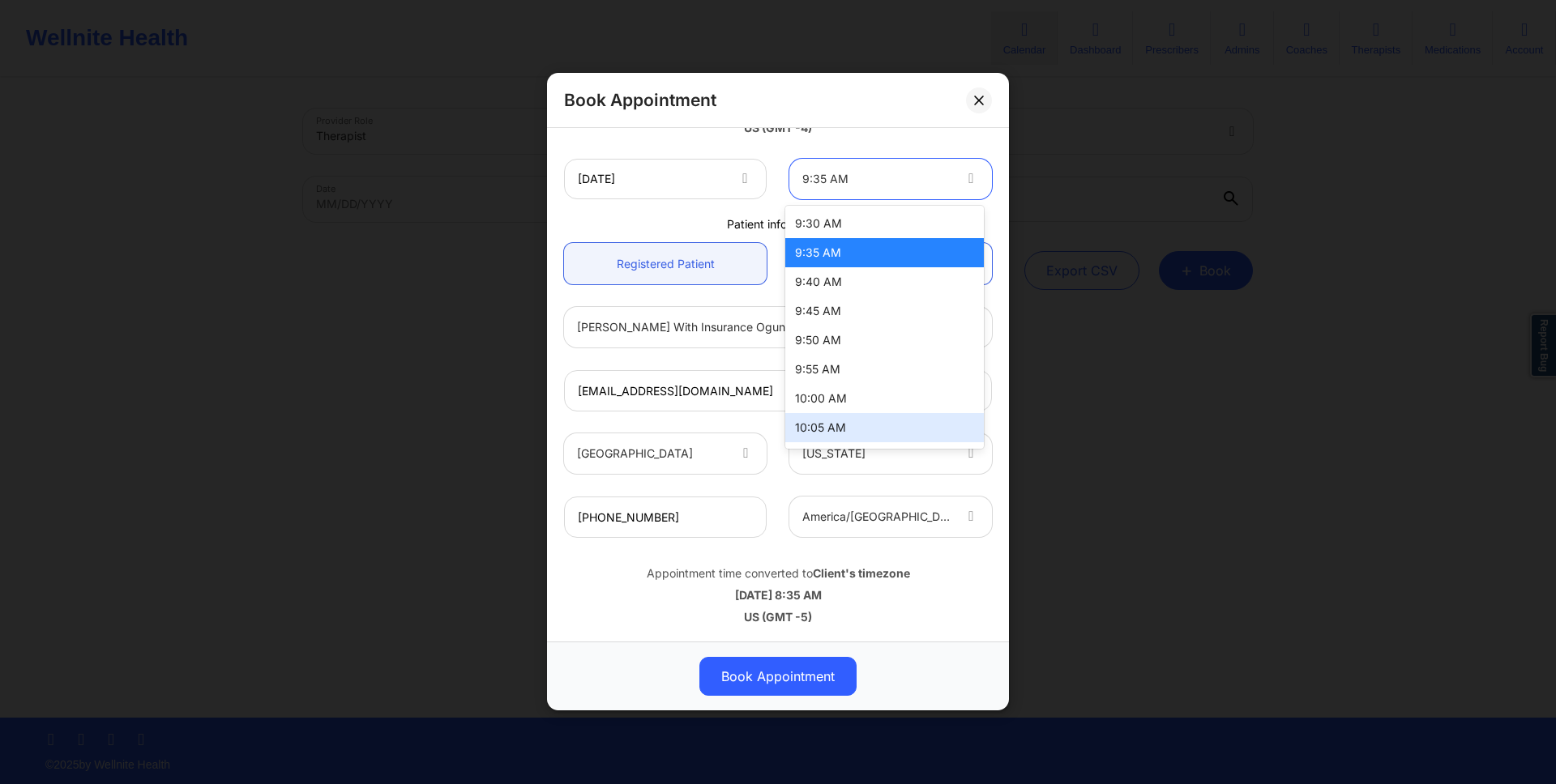
click at [872, 416] on div "10:05 AM" at bounding box center [884, 427] width 198 height 29
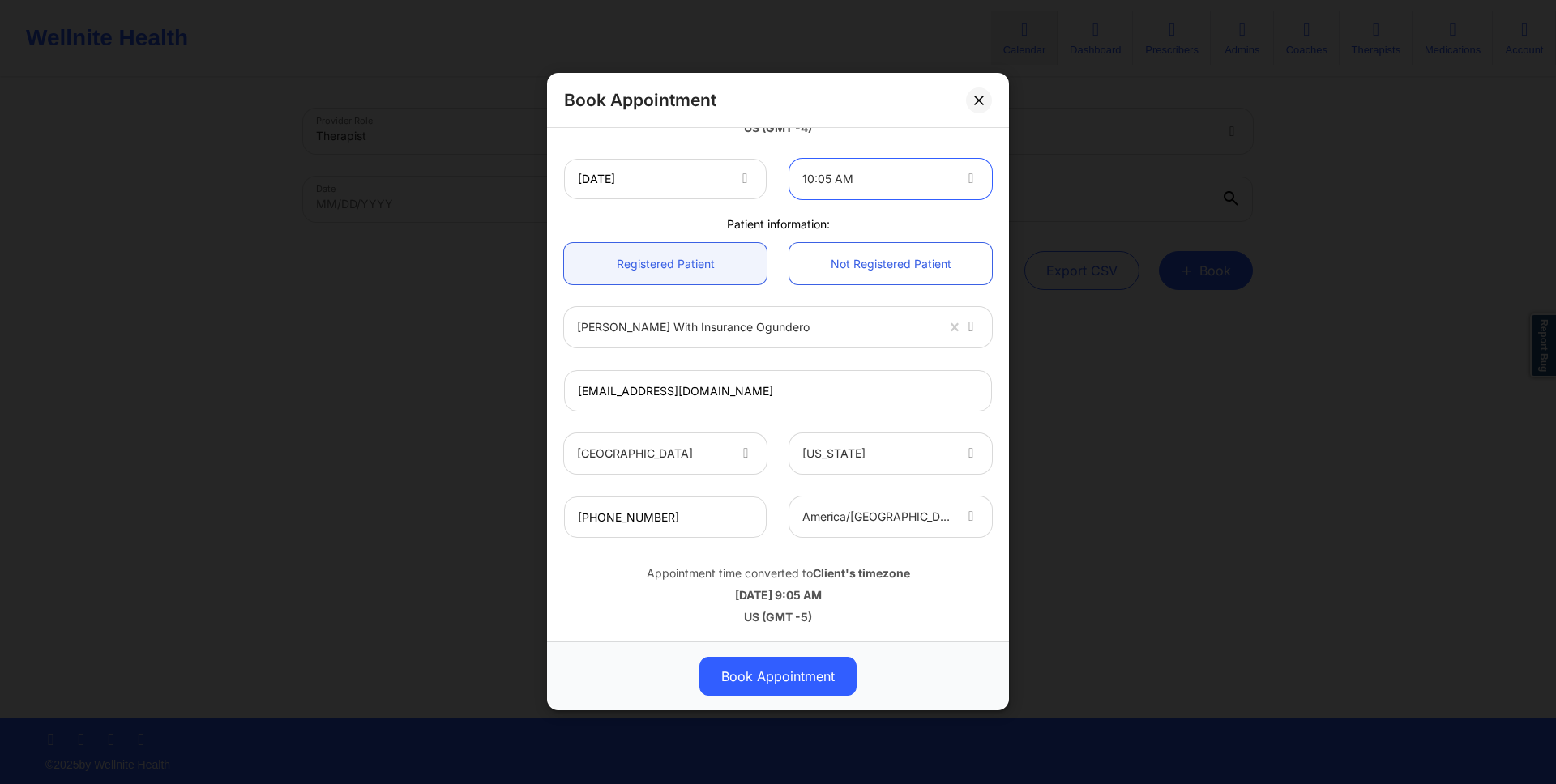
click at [627, 607] on div "Appointment time converted to Client's timezone 10/09/2025 9:05 AM US (GMT -5)" at bounding box center [777, 593] width 450 height 65
click at [811, 685] on button "Book Appointment" at bounding box center [778, 677] width 158 height 39
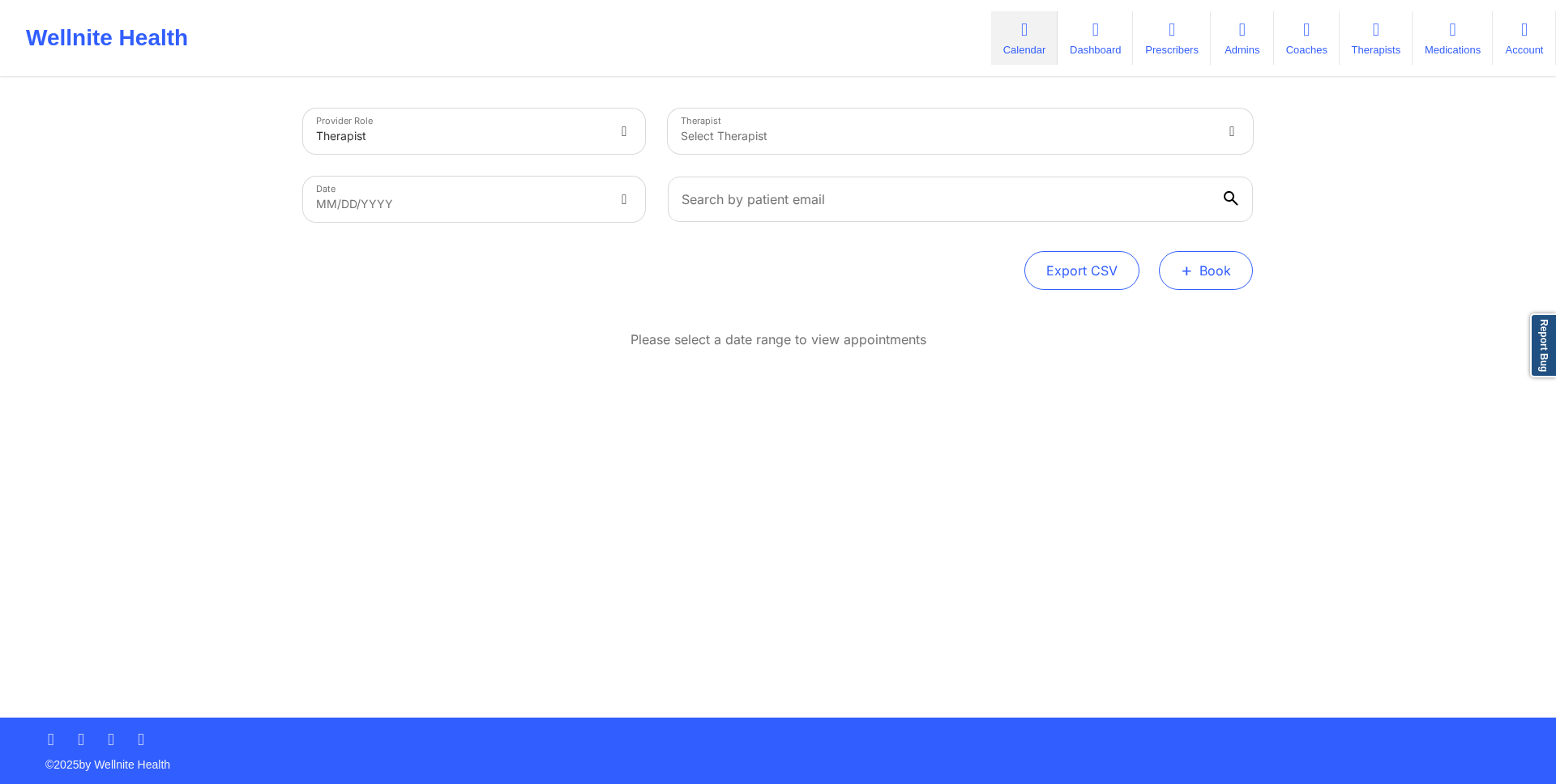
click at [1203, 263] on button "+ Book" at bounding box center [1206, 270] width 94 height 39
click at [1203, 355] on button "Doctor Consultation" at bounding box center [1178, 348] width 124 height 26
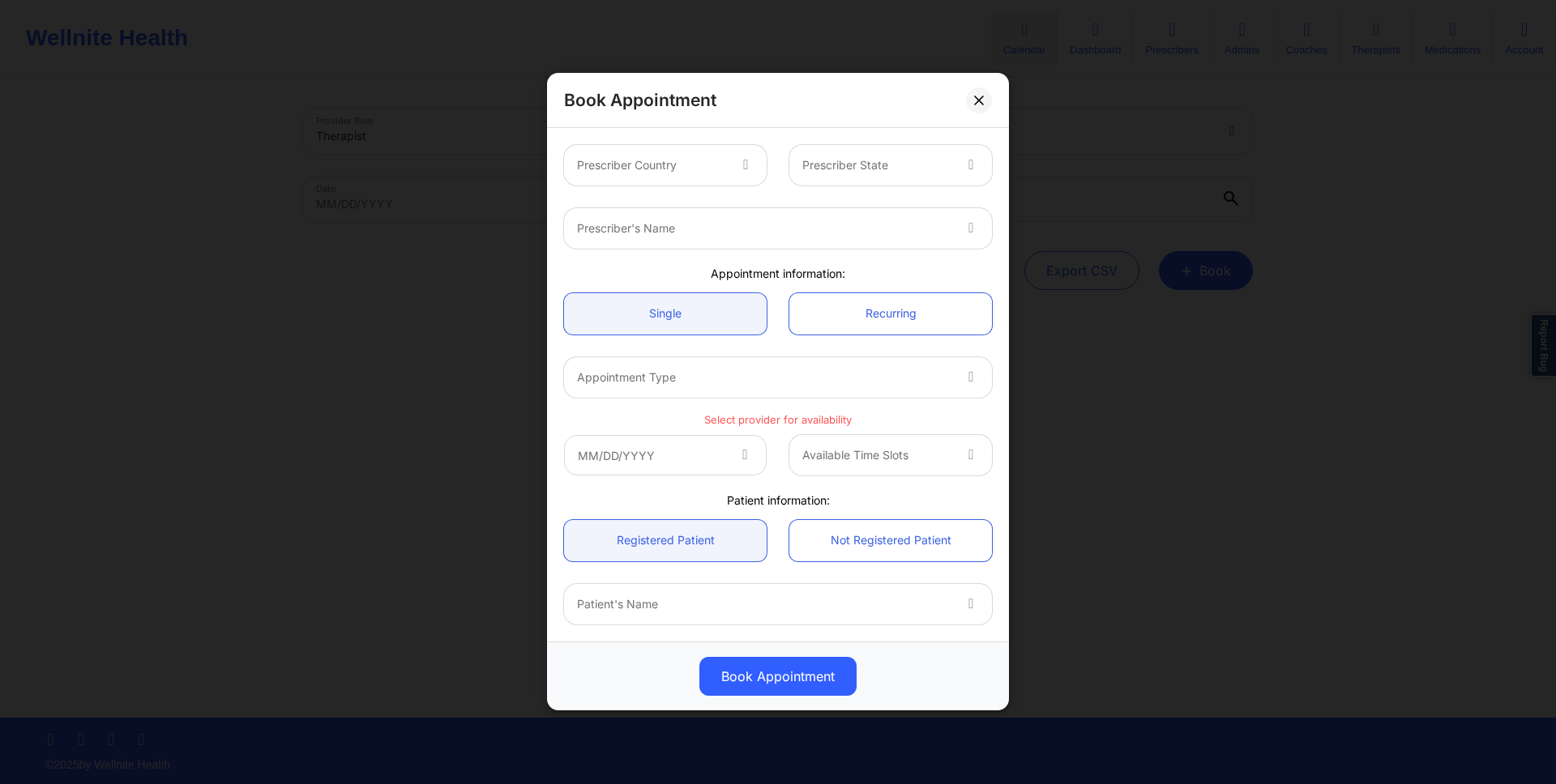
click at [677, 174] on div at bounding box center [651, 166] width 149 height 19
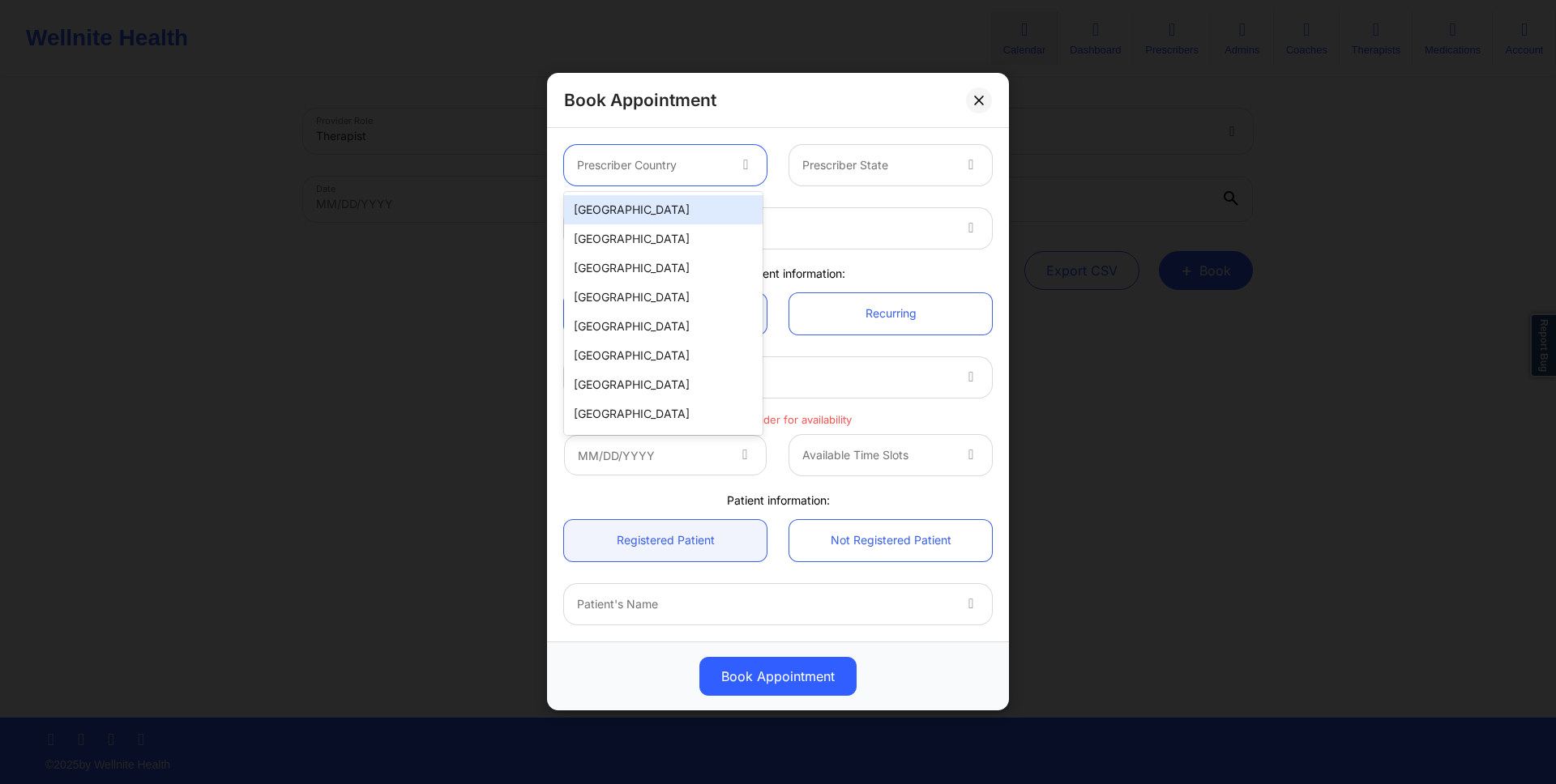
click at [677, 197] on div "[GEOGRAPHIC_DATA]" at bounding box center [663, 210] width 198 height 29
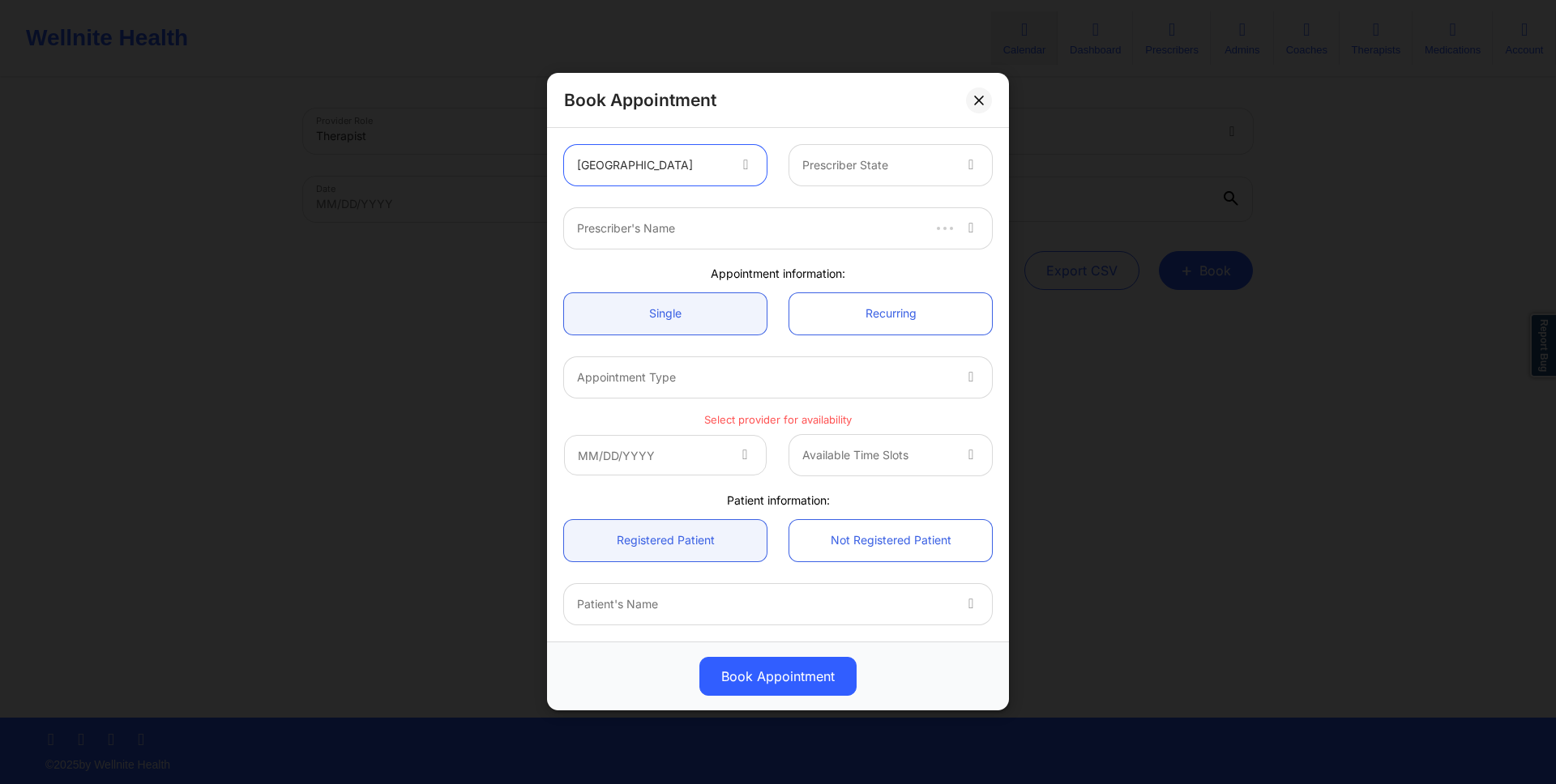
click at [812, 178] on div "Prescriber State" at bounding box center [871, 165] width 164 height 41
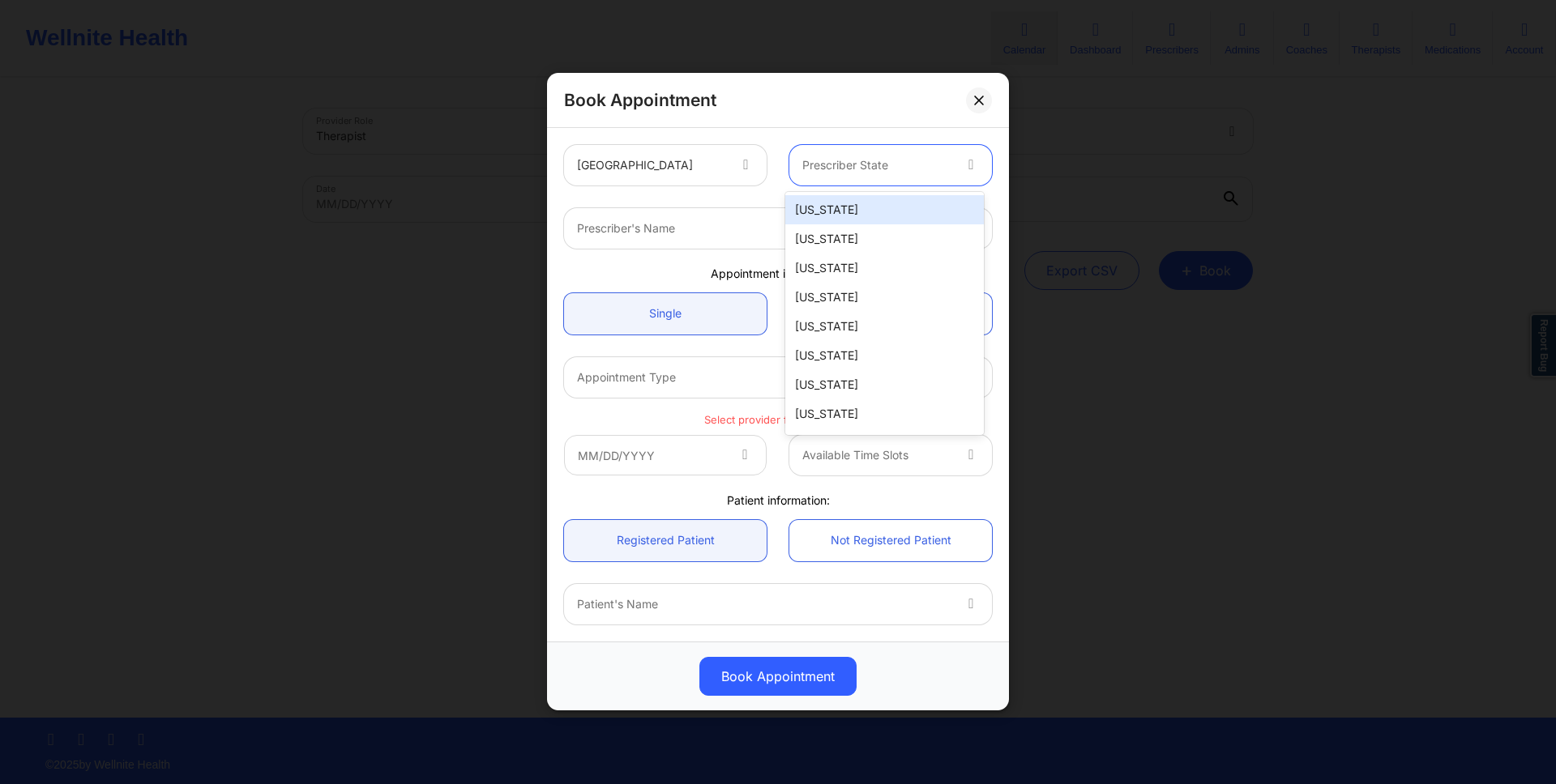
click at [812, 203] on div "Alabama" at bounding box center [884, 210] width 198 height 29
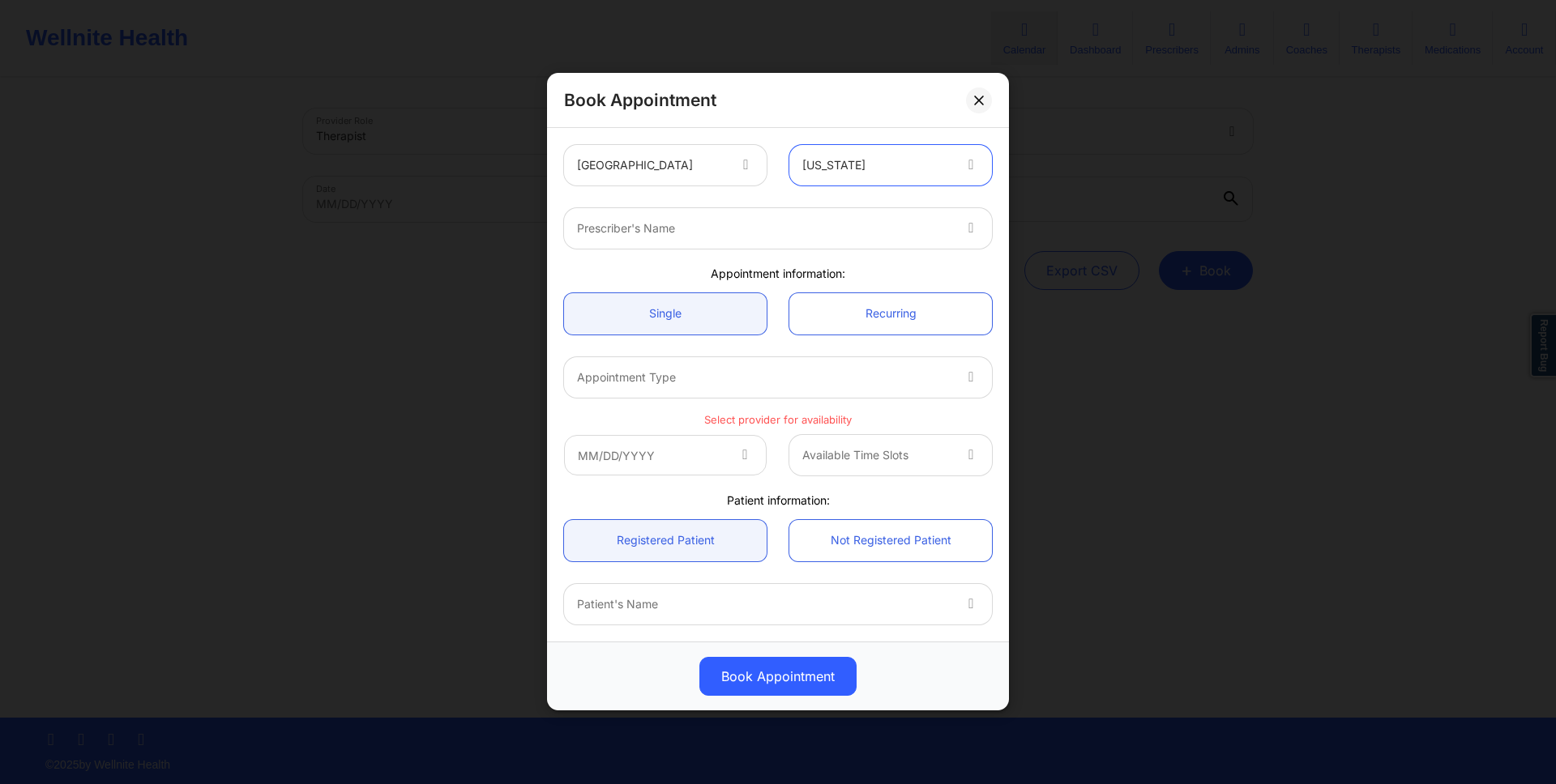
click at [812, 240] on div "Prescriber's Name" at bounding box center [758, 228] width 389 height 41
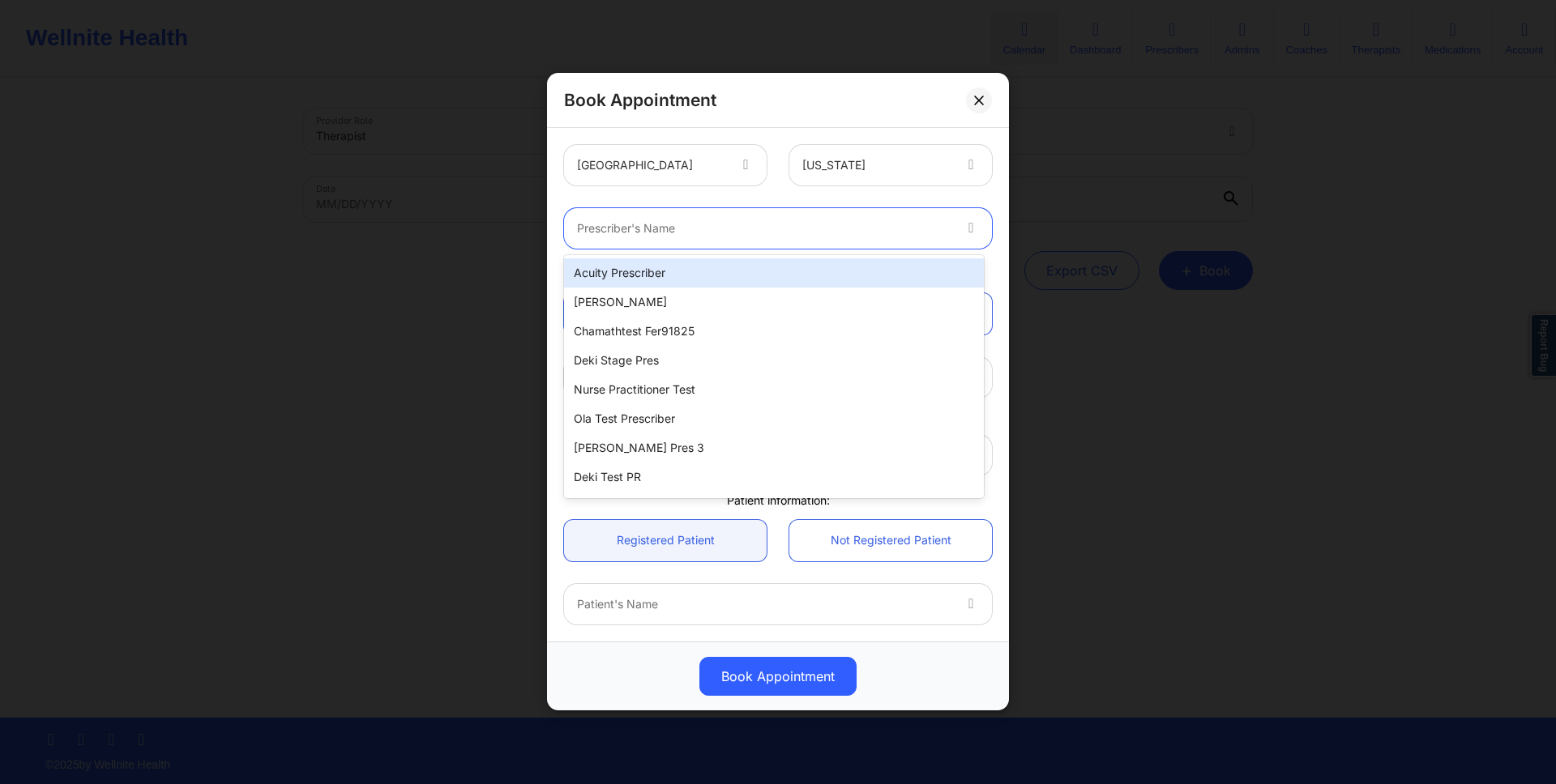
click at [812, 277] on div "Acuity Prescriber" at bounding box center [773, 272] width 419 height 29
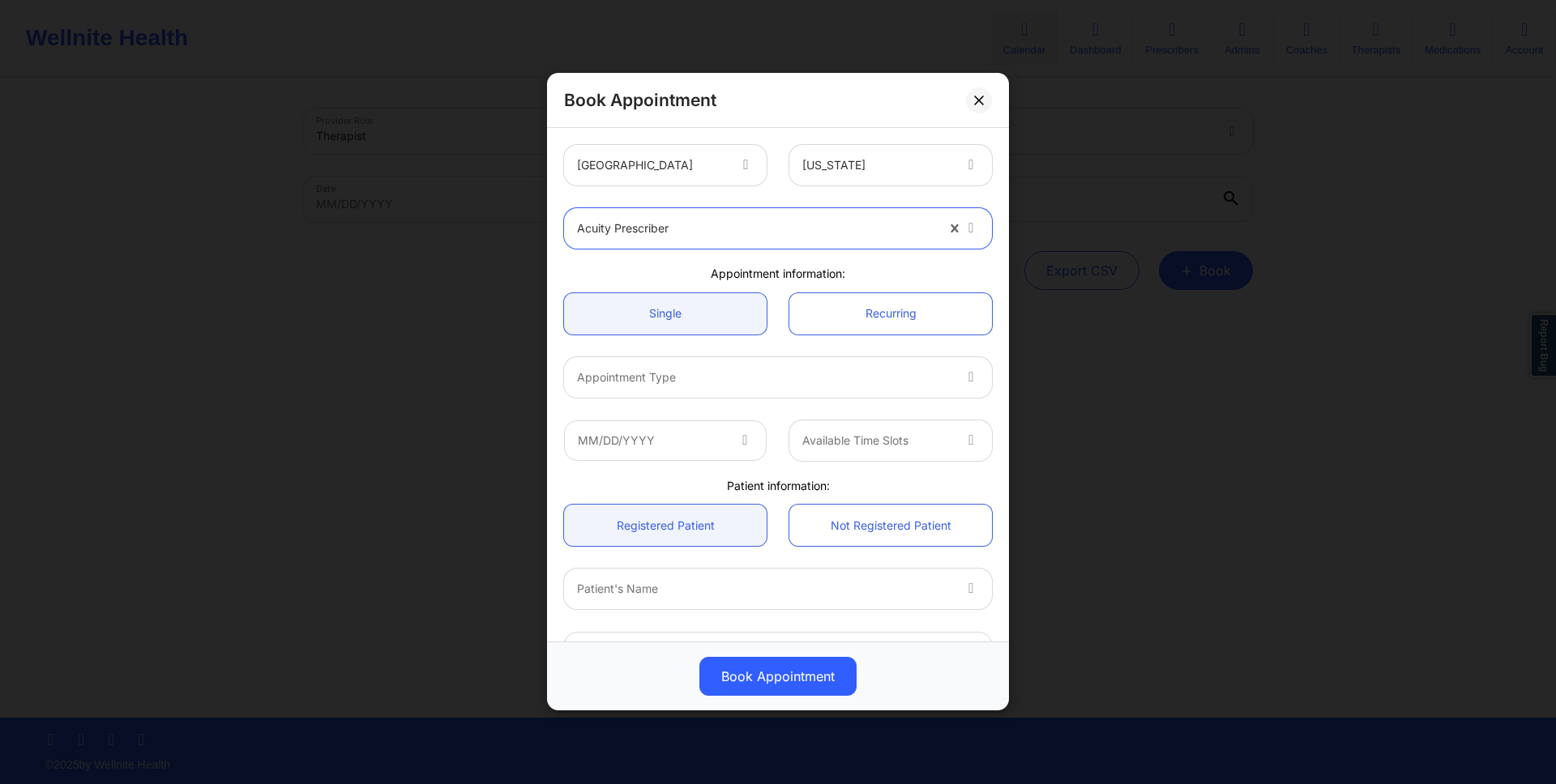
click at [757, 378] on div at bounding box center [764, 377] width 374 height 19
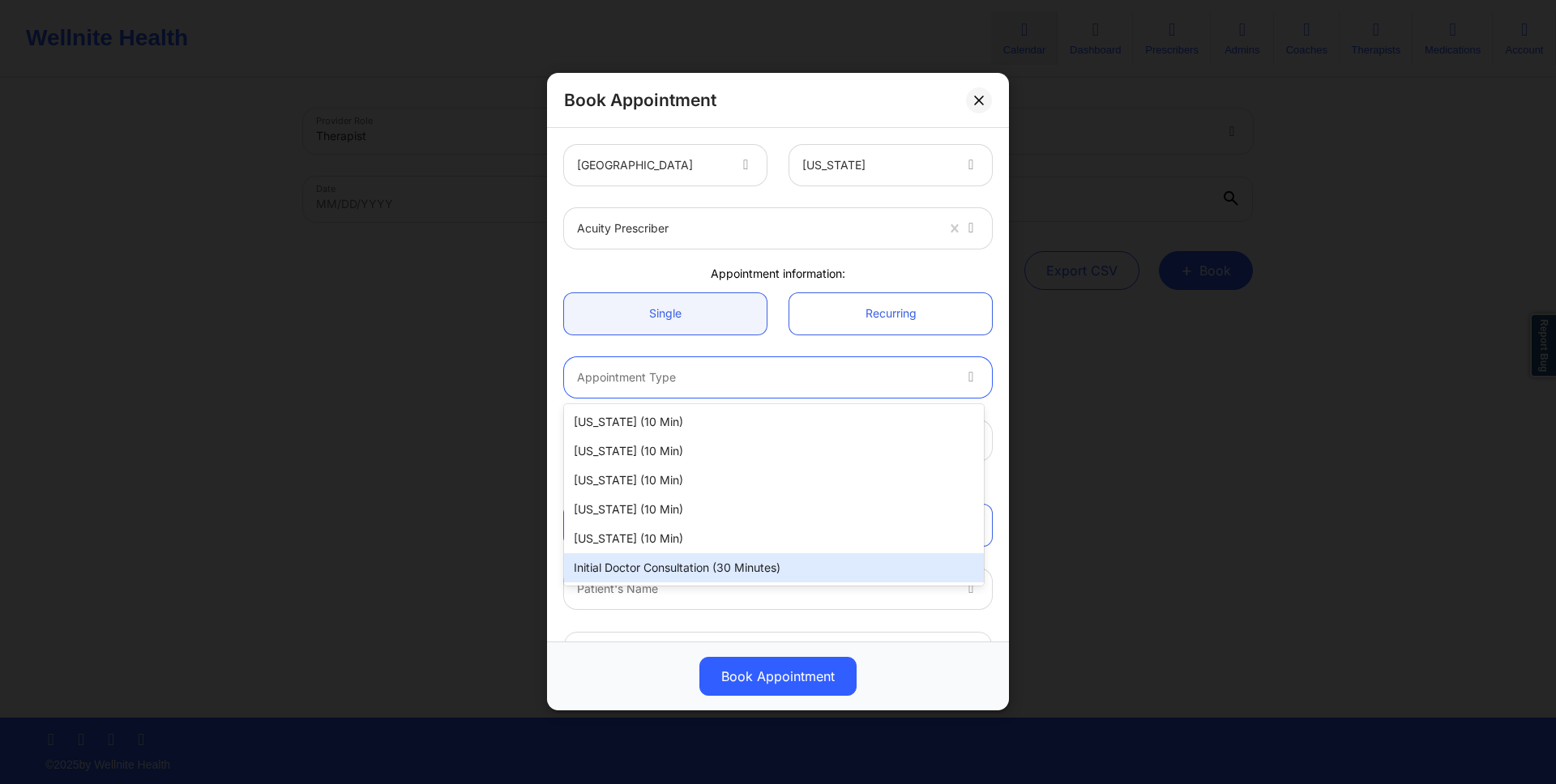
click at [757, 566] on div "Initial doctor consultation (30 minutes)" at bounding box center [773, 568] width 419 height 29
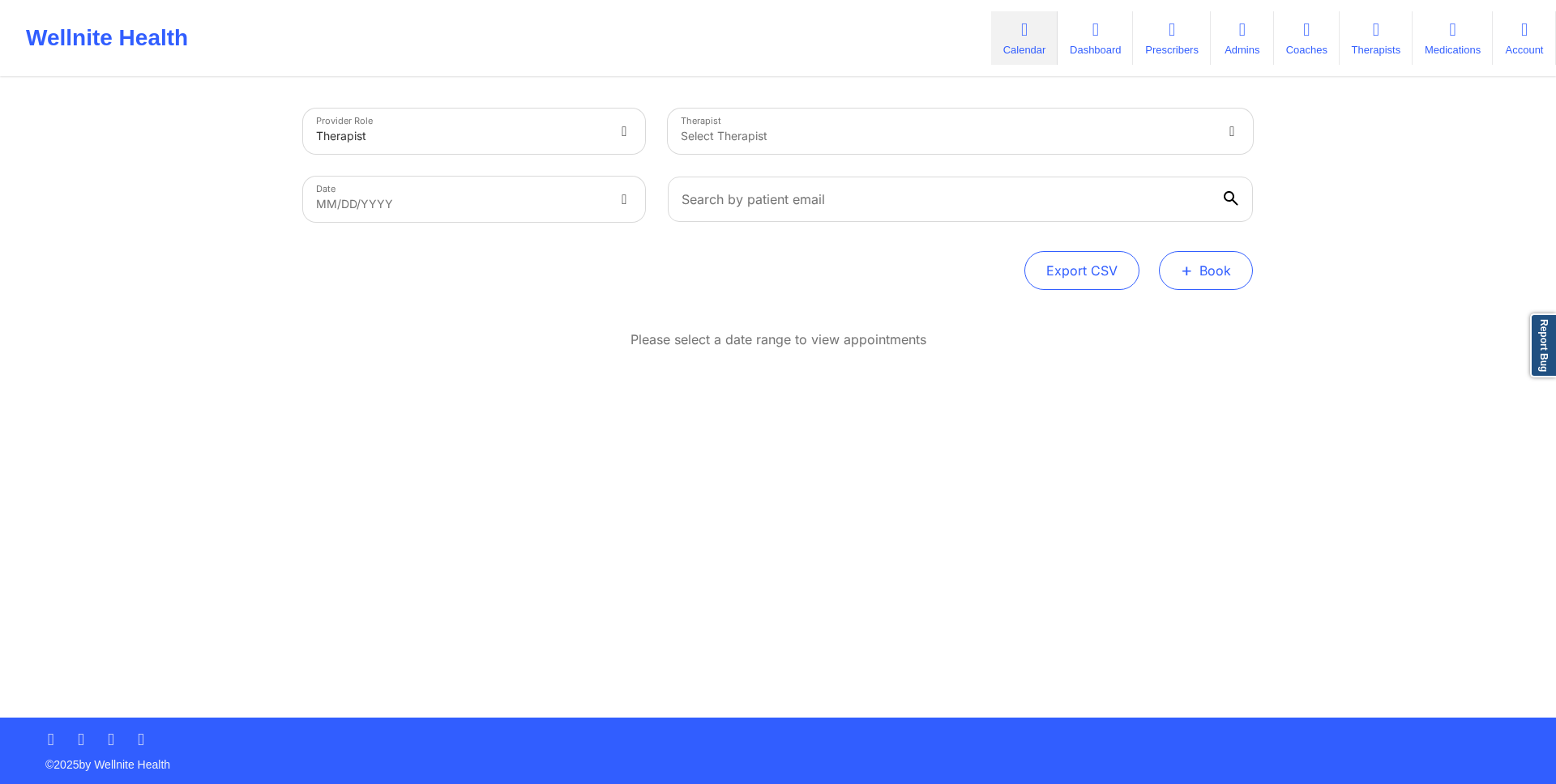
click at [1201, 282] on button "+ Book" at bounding box center [1206, 270] width 94 height 39
click at [1228, 355] on button "Doctor Consultation" at bounding box center [1178, 348] width 124 height 26
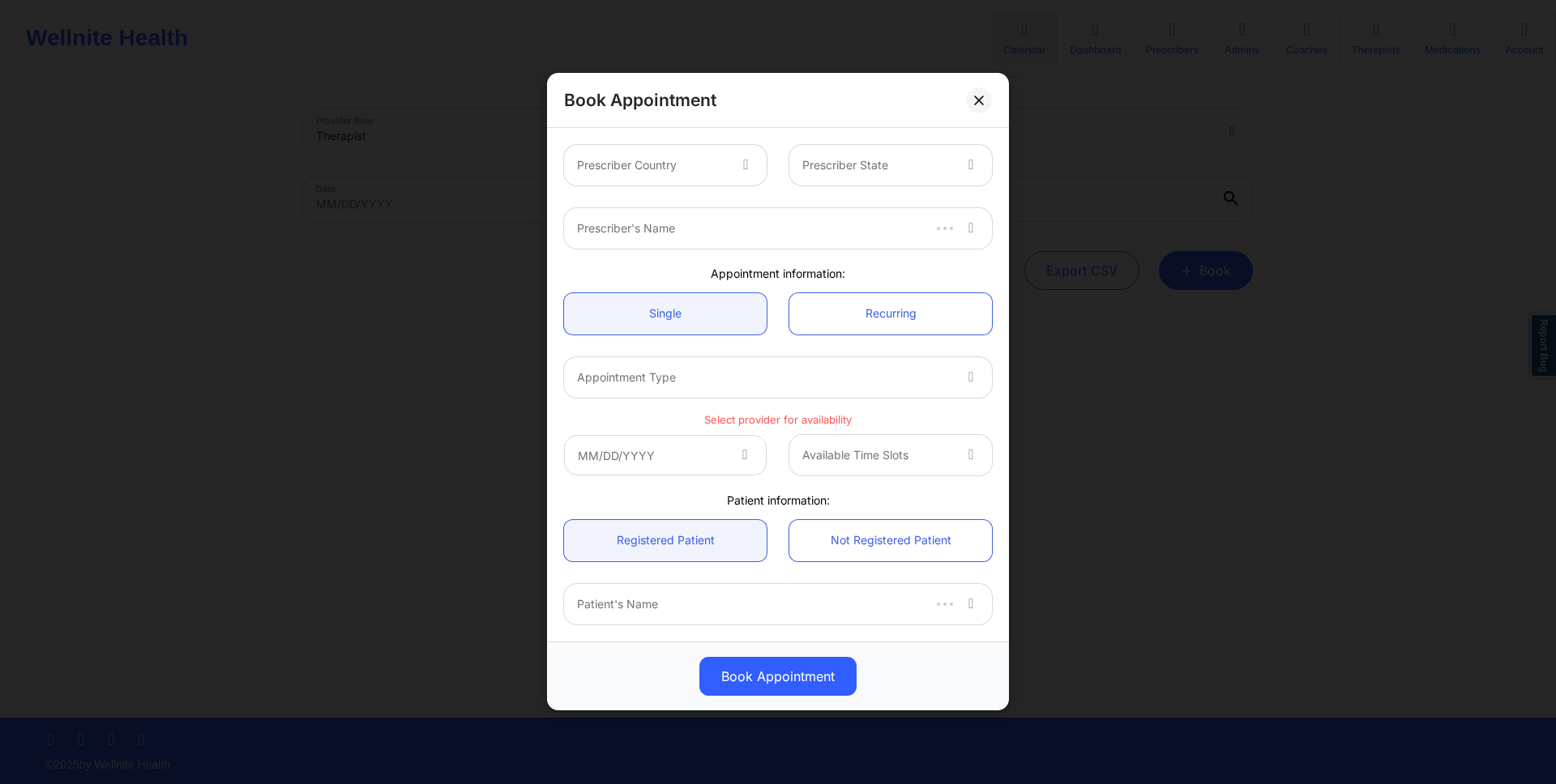
click at [709, 177] on div "Prescriber Country" at bounding box center [646, 165] width 164 height 41
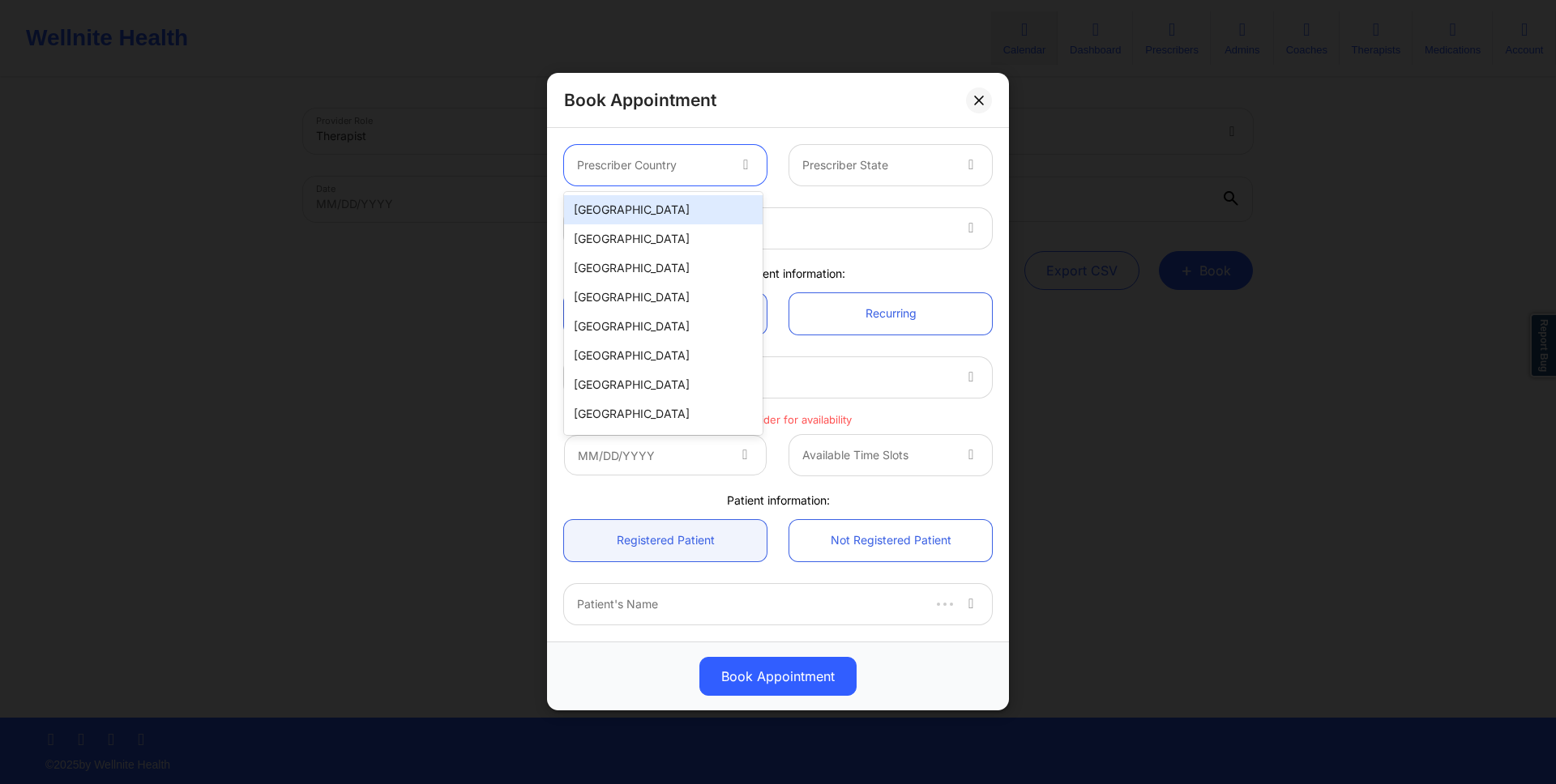
click at [709, 215] on div "[GEOGRAPHIC_DATA]" at bounding box center [663, 210] width 198 height 29
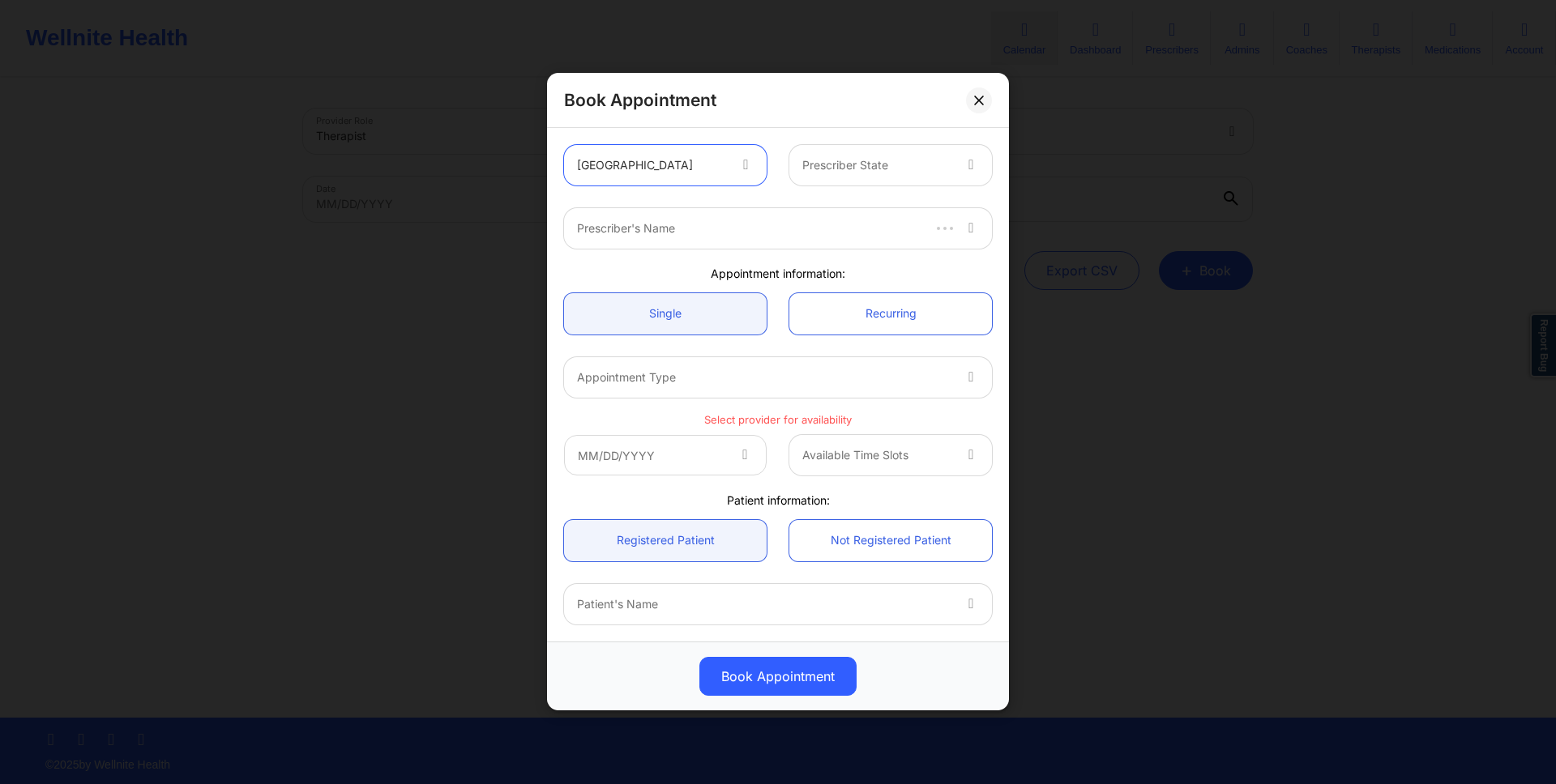
click at [888, 216] on div "Prescriber's Name" at bounding box center [743, 228] width 357 height 41
click at [888, 139] on div "United States Prescriber State" at bounding box center [777, 166] width 450 height 63
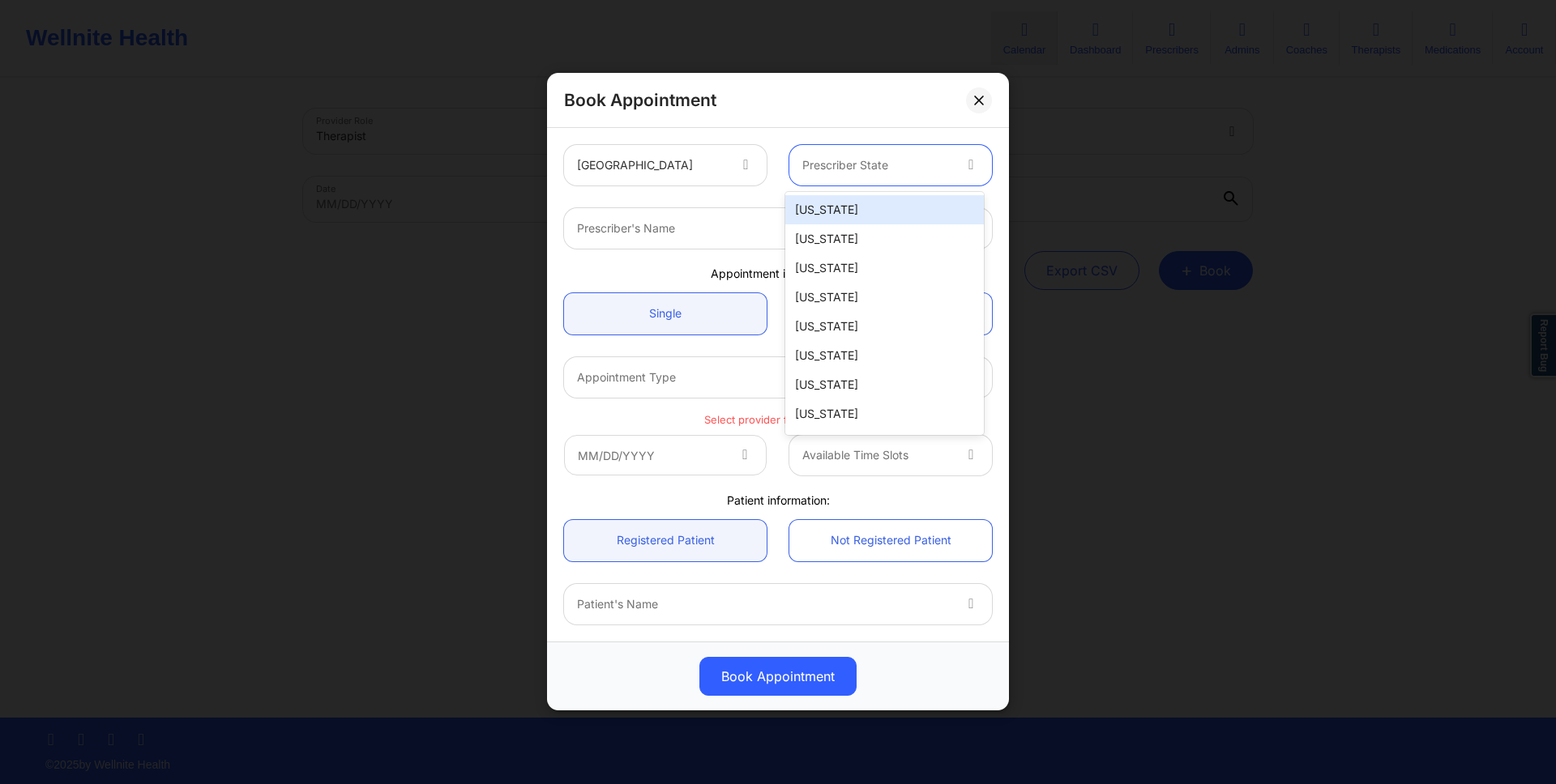
click at [888, 177] on div "Prescriber State" at bounding box center [871, 165] width 164 height 41
click at [888, 196] on div "[US_STATE]" at bounding box center [884, 210] width 198 height 29
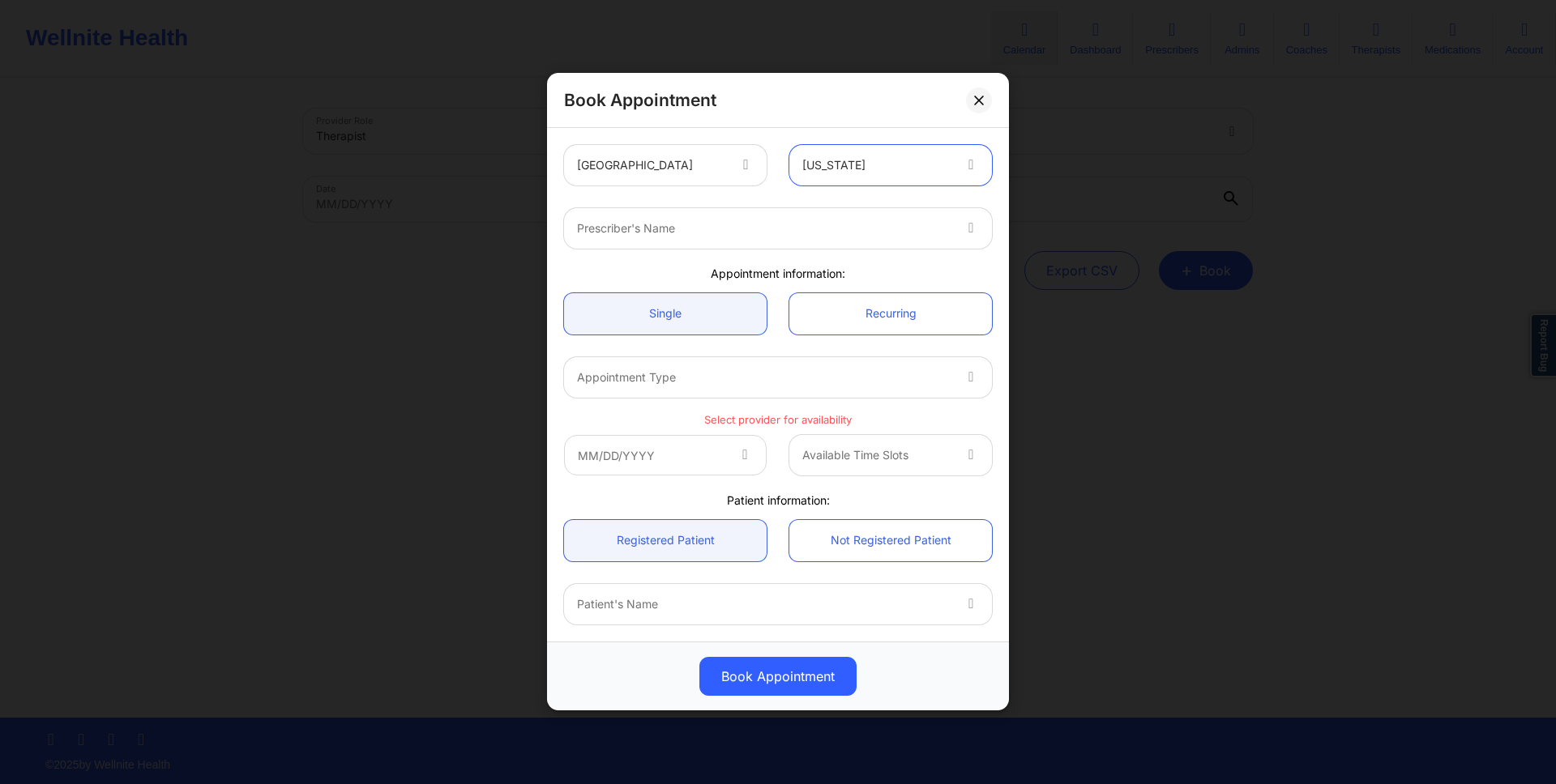
click at [888, 234] on div at bounding box center [764, 228] width 374 height 19
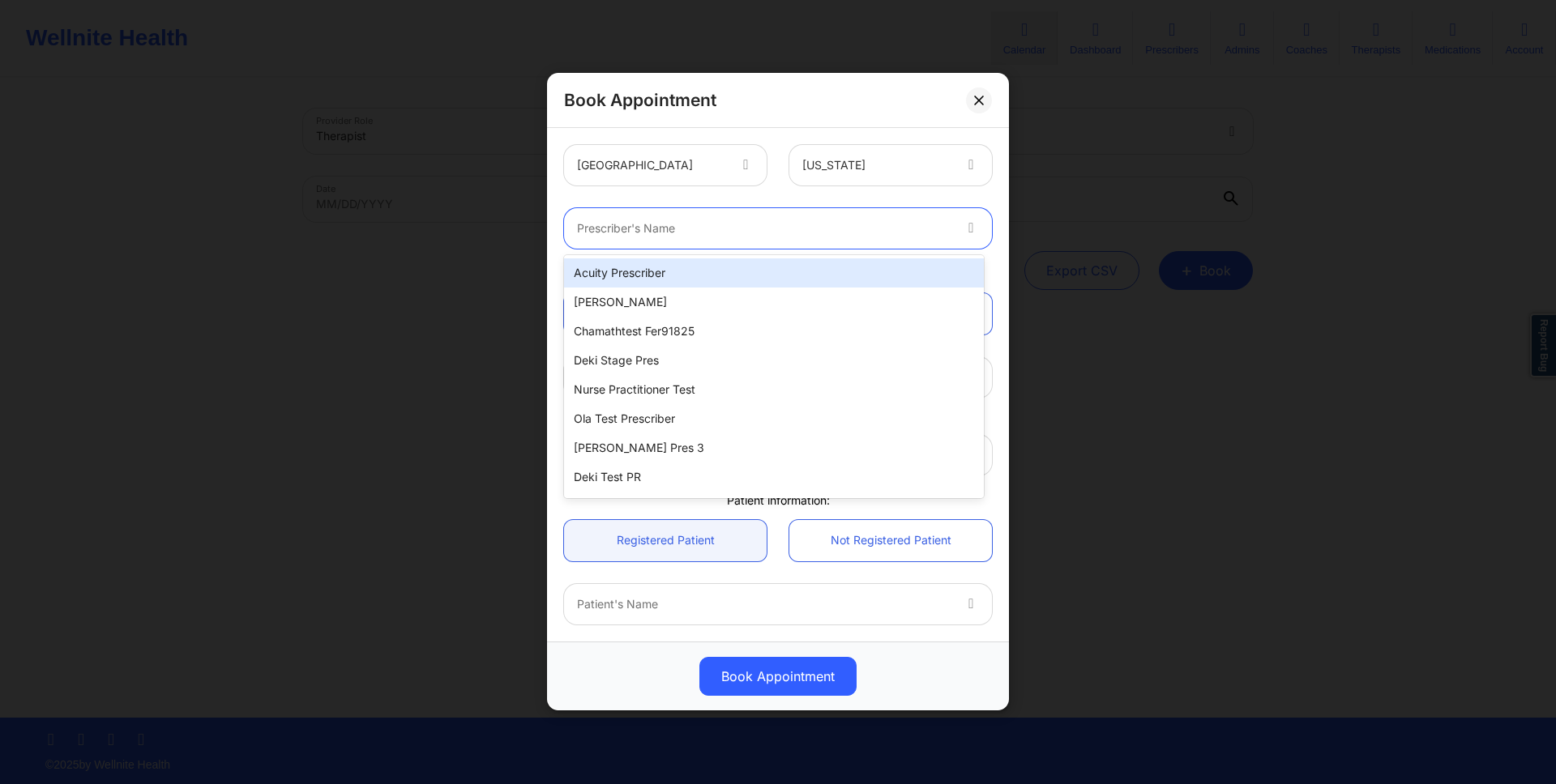
click at [888, 271] on div "Acuity Prescriber" at bounding box center [773, 272] width 419 height 29
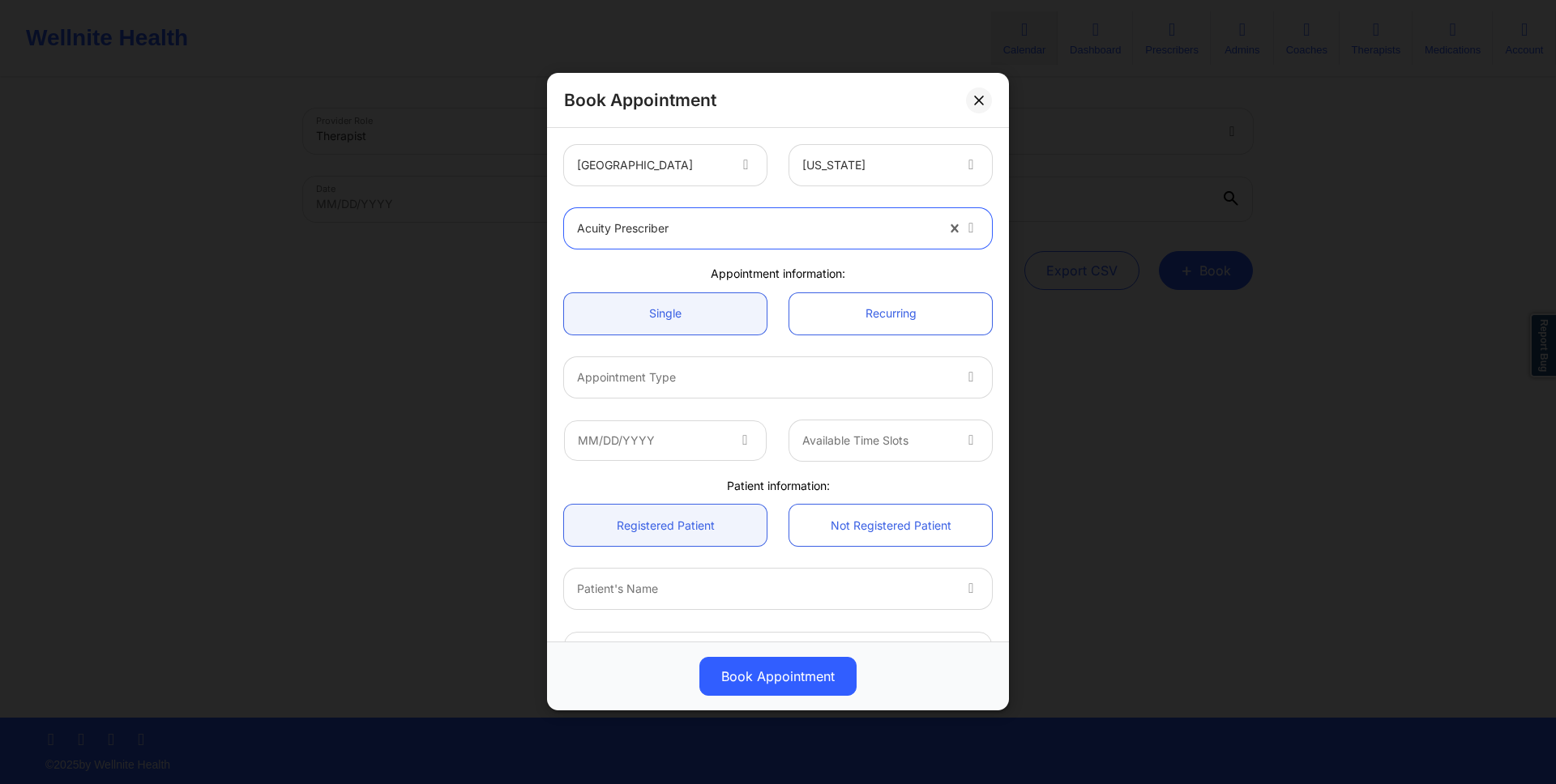
click at [888, 373] on div at bounding box center [764, 377] width 374 height 19
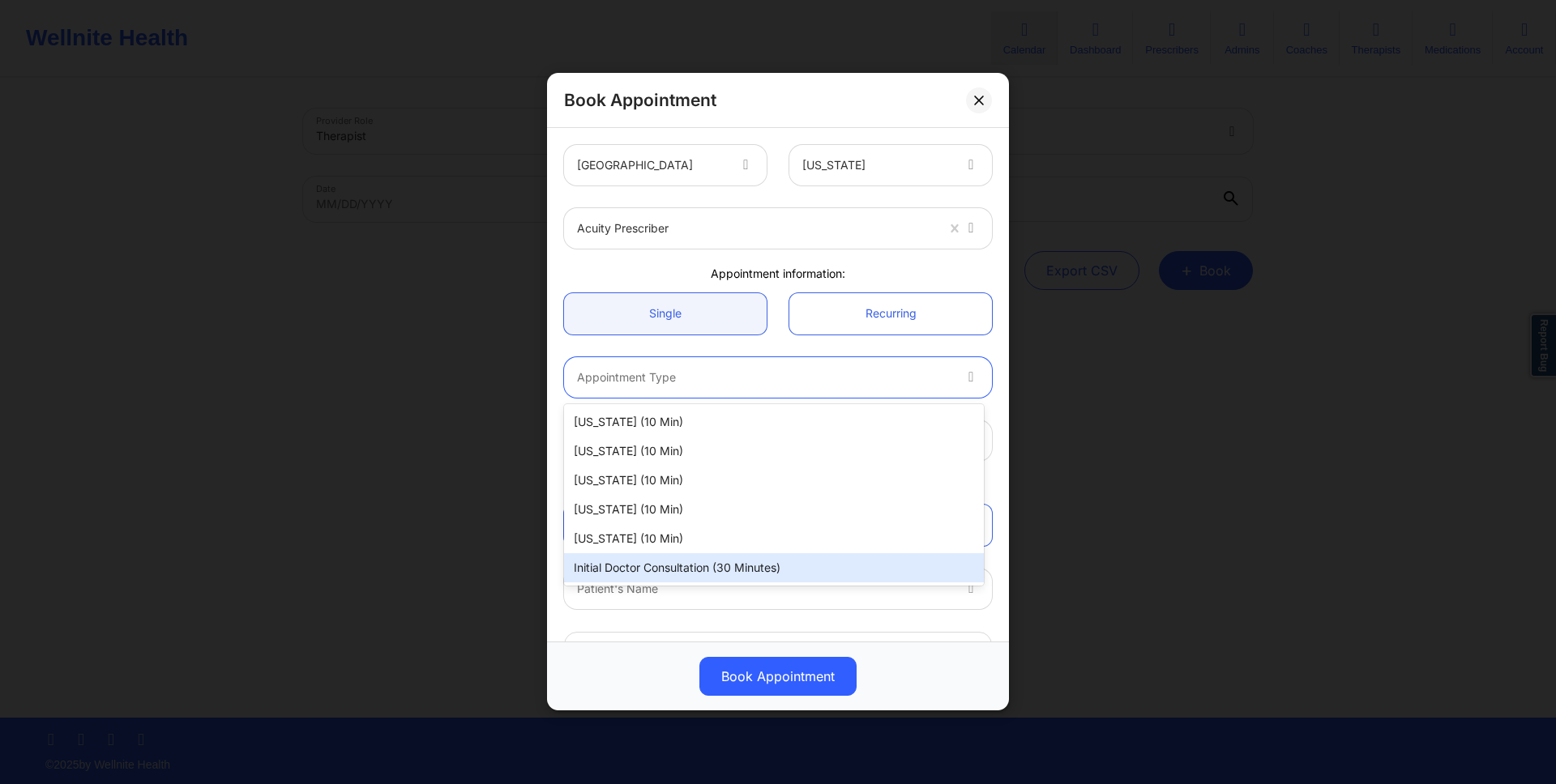
click at [888, 569] on div "Initial doctor consultation (30 minutes)" at bounding box center [773, 568] width 419 height 29
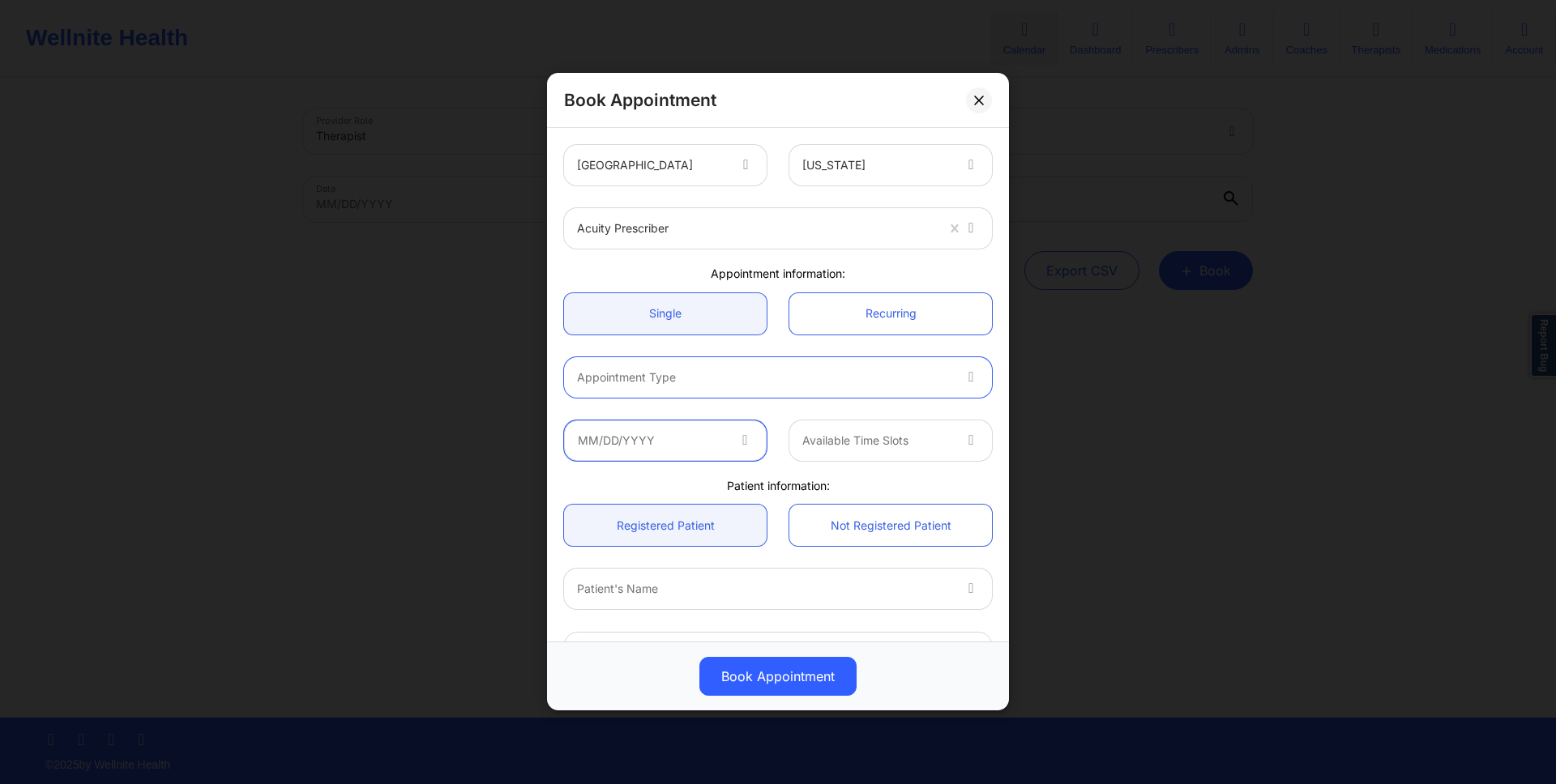
click at [674, 448] on input "text" at bounding box center [666, 440] width 203 height 41
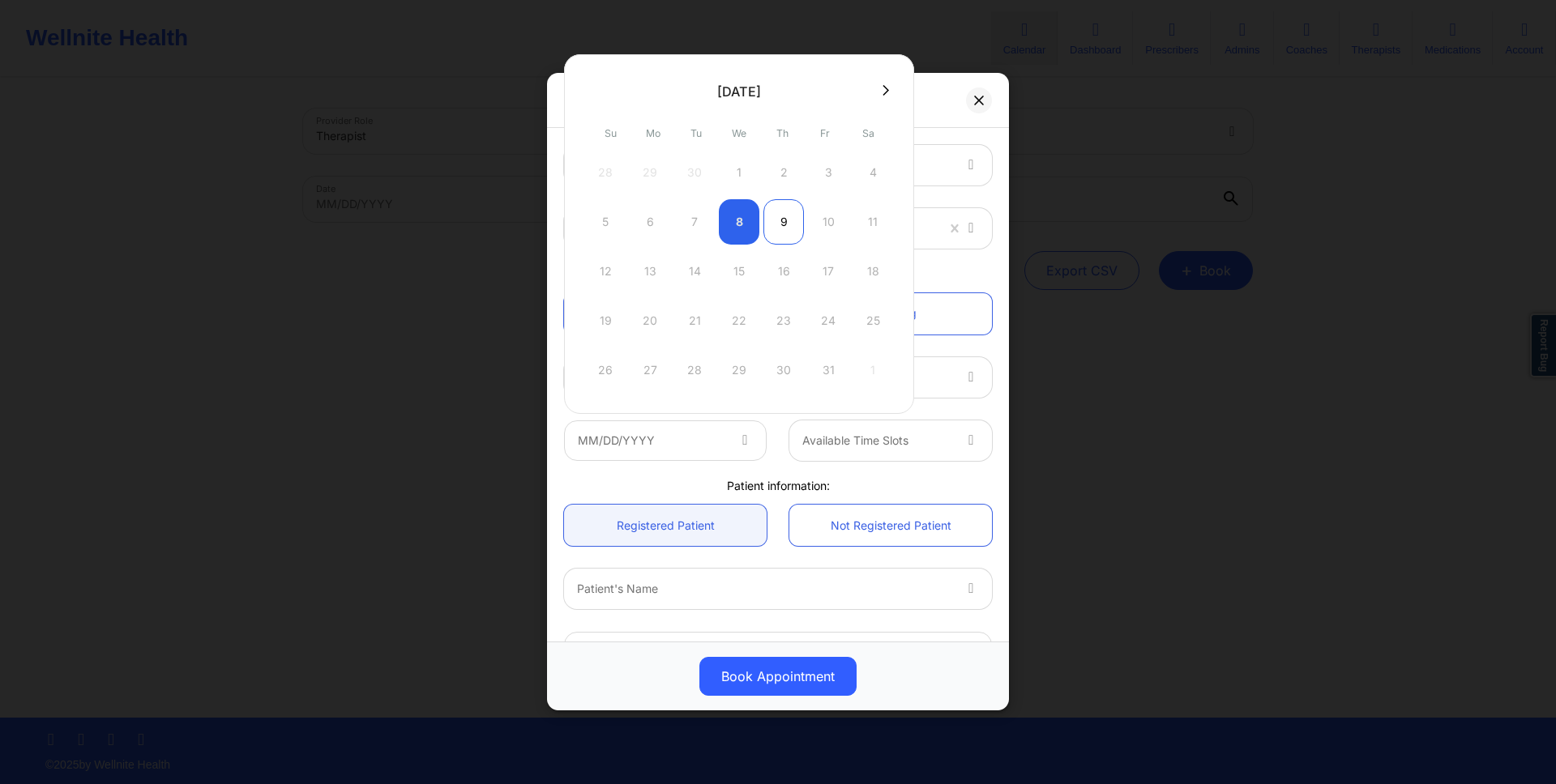
click at [782, 205] on div "9" at bounding box center [783, 222] width 41 height 45
type input "[DATE]"
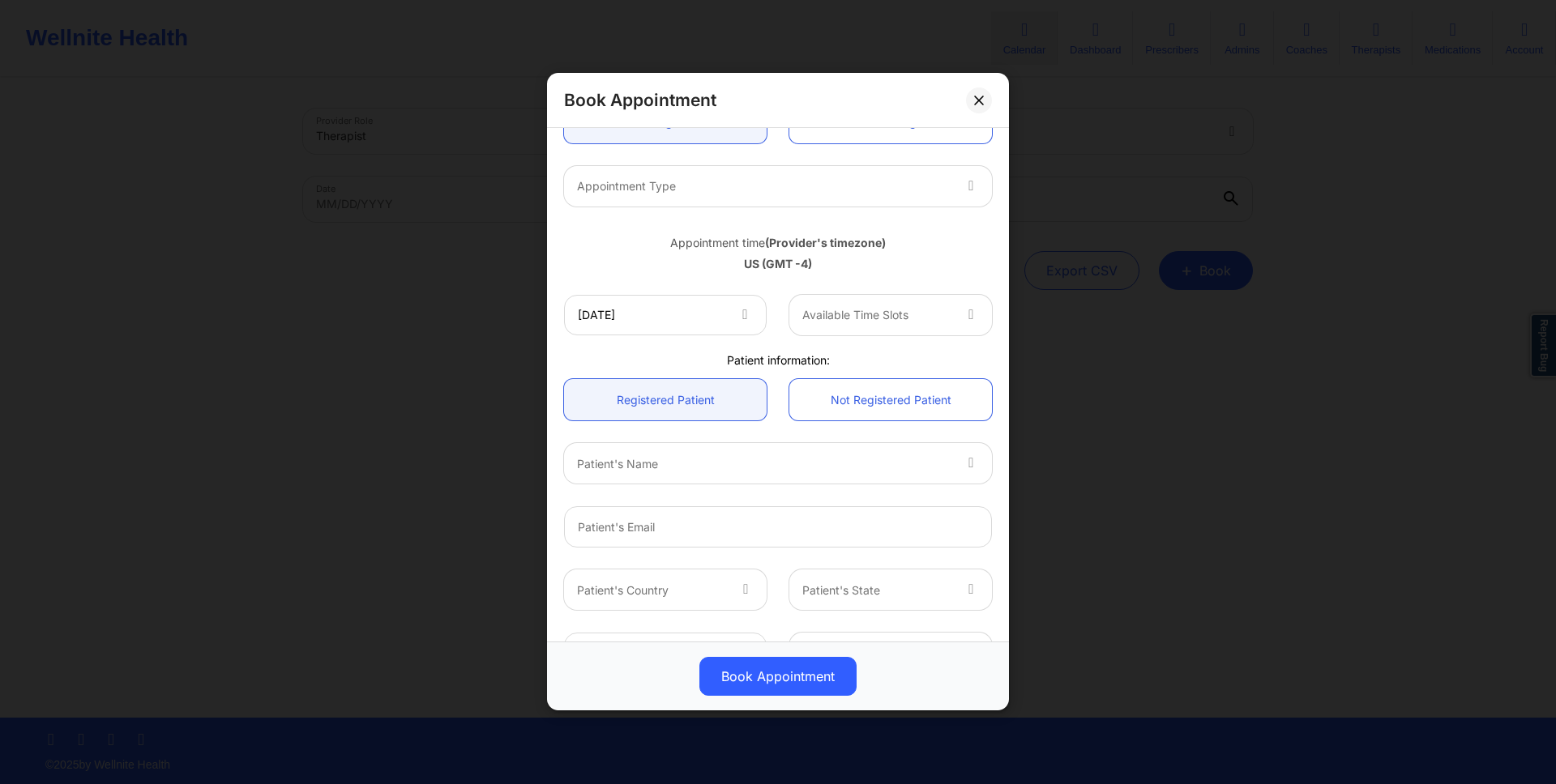
scroll to position [240, 0]
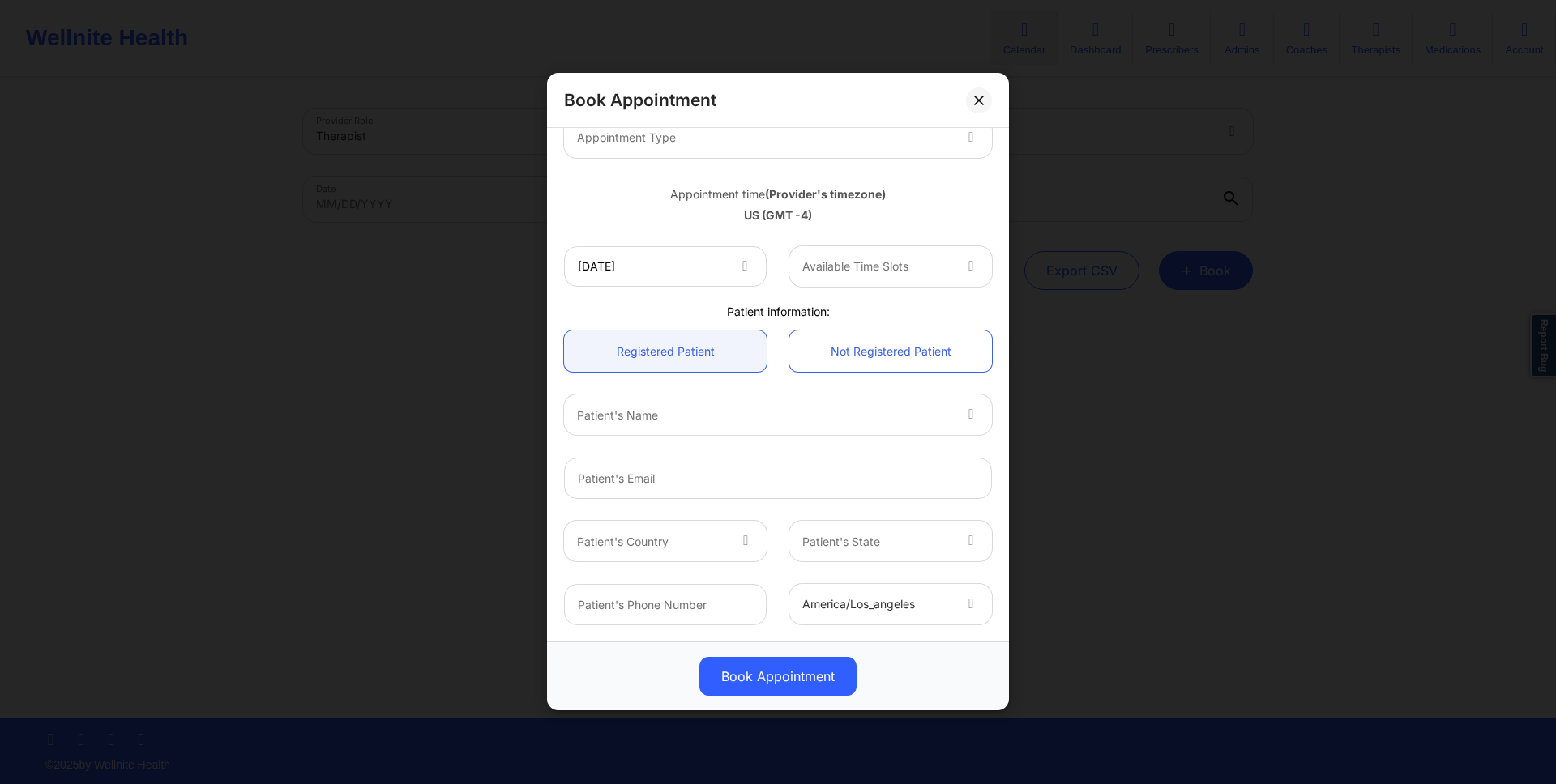
click at [880, 266] on div at bounding box center [877, 266] width 149 height 19
click at [880, 357] on div "10:05 AM" at bounding box center [884, 355] width 198 height 29
click at [825, 412] on div at bounding box center [764, 415] width 374 height 19
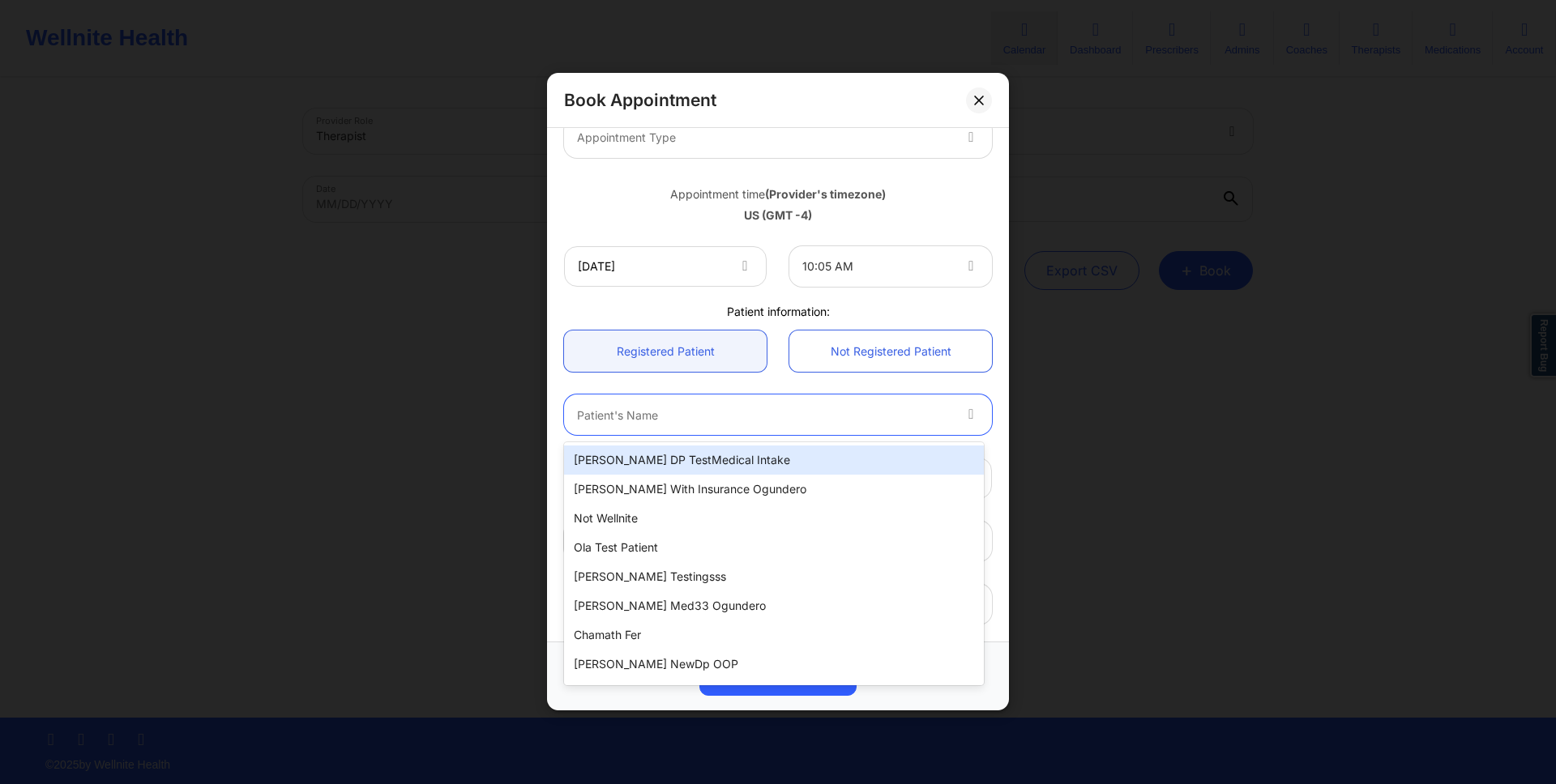
click at [825, 456] on div "[PERSON_NAME] DP TestMedical Intake" at bounding box center [773, 460] width 419 height 29
type input "[EMAIL_ADDRESS][DOMAIN_NAME]"
type input "[PHONE_NUMBER]"
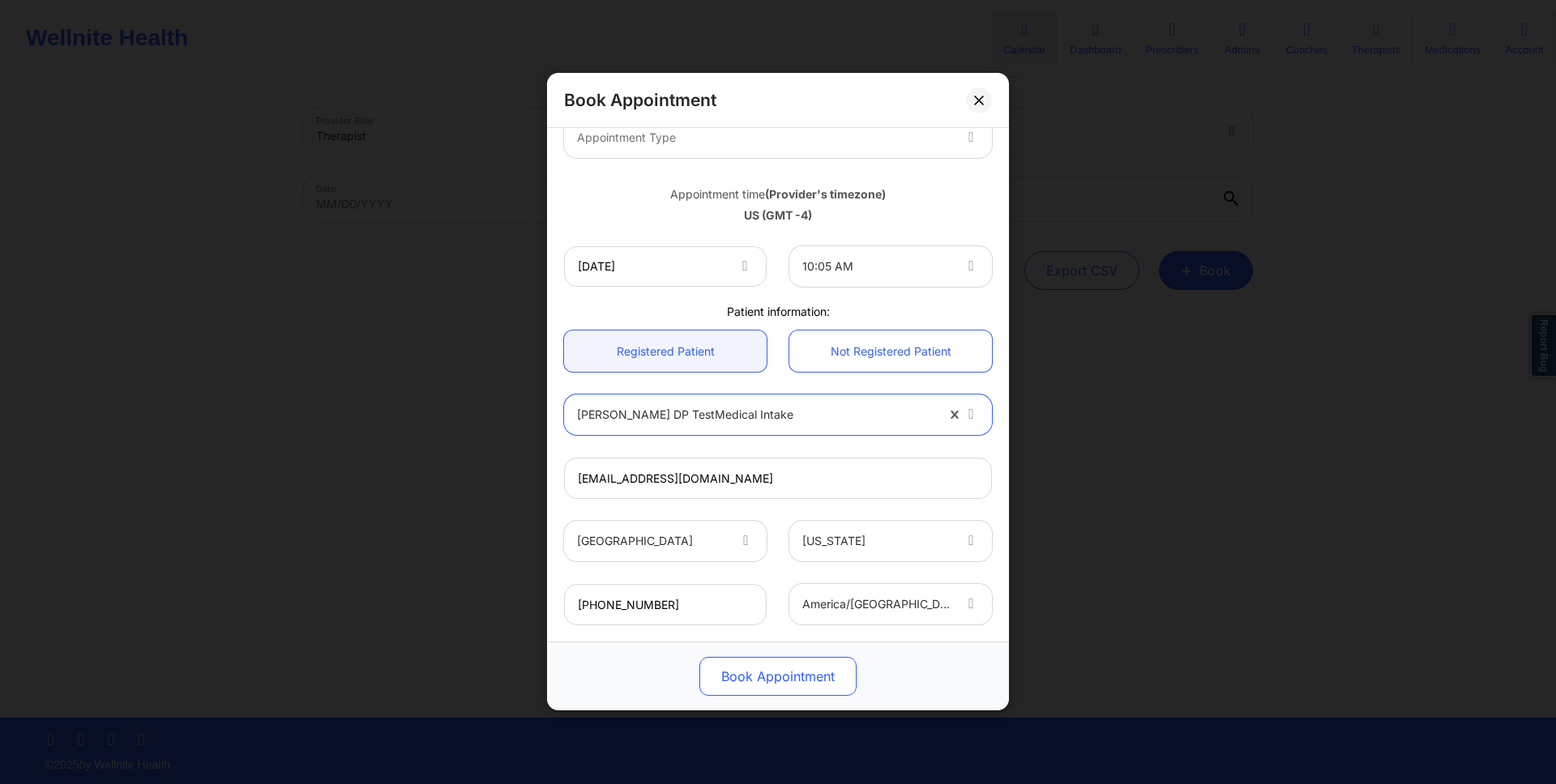
click at [839, 682] on button "Book Appointment" at bounding box center [778, 677] width 158 height 39
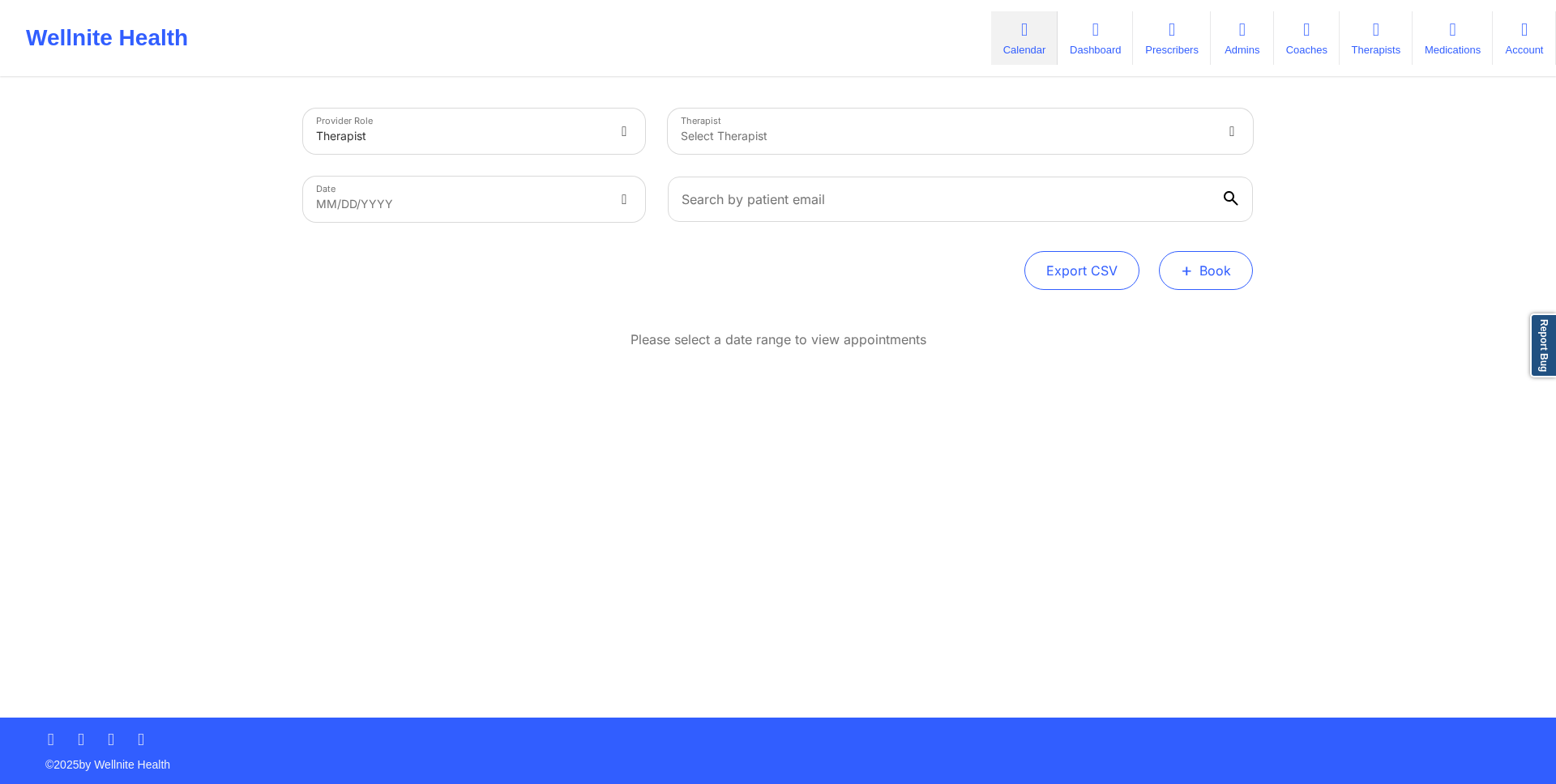
click at [1177, 257] on button "+ Book" at bounding box center [1206, 270] width 94 height 39
click at [1177, 349] on button "Doctor Consultation" at bounding box center [1178, 348] width 124 height 26
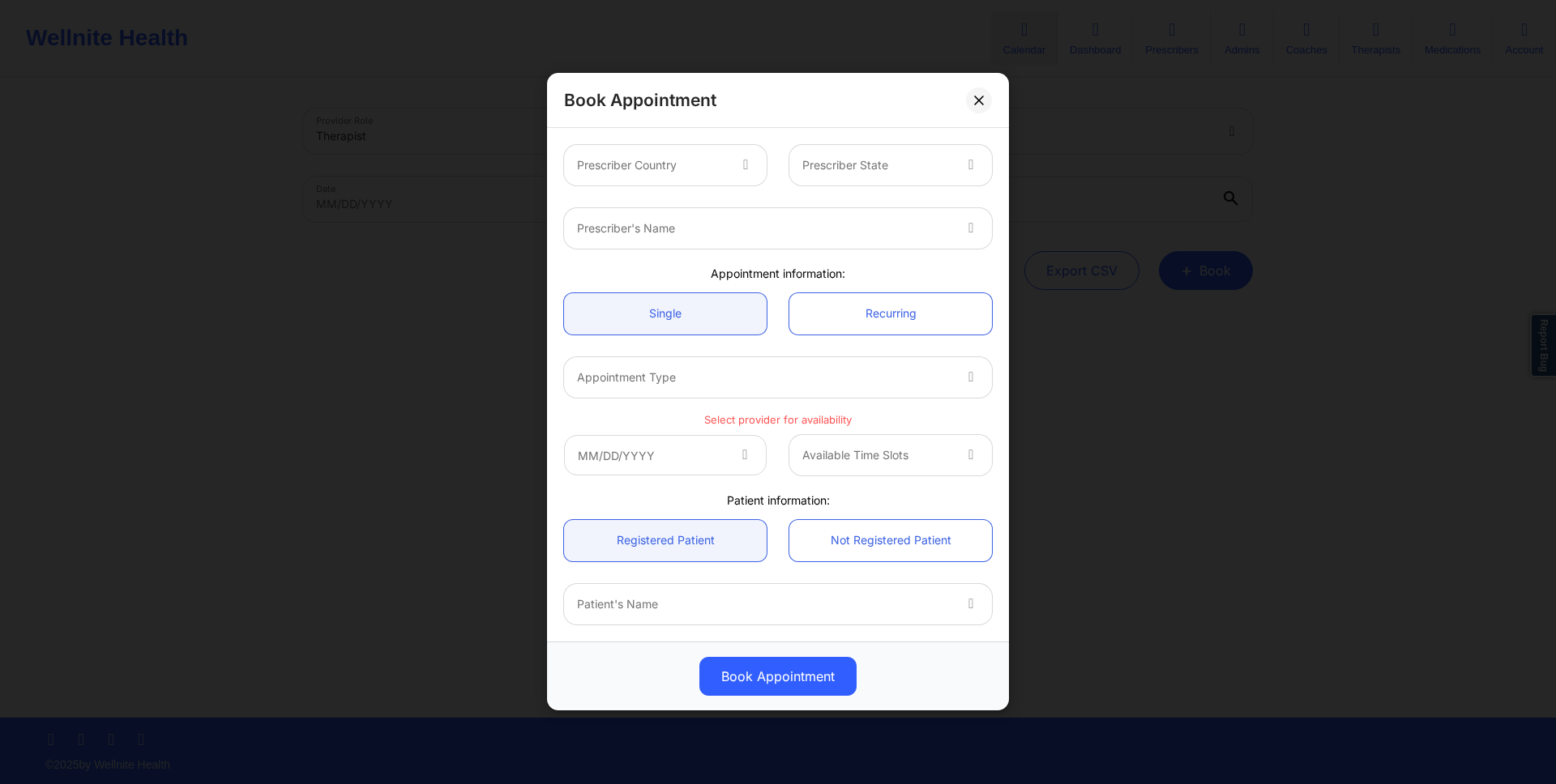
click at [683, 148] on div "Prescriber Country" at bounding box center [646, 165] width 164 height 41
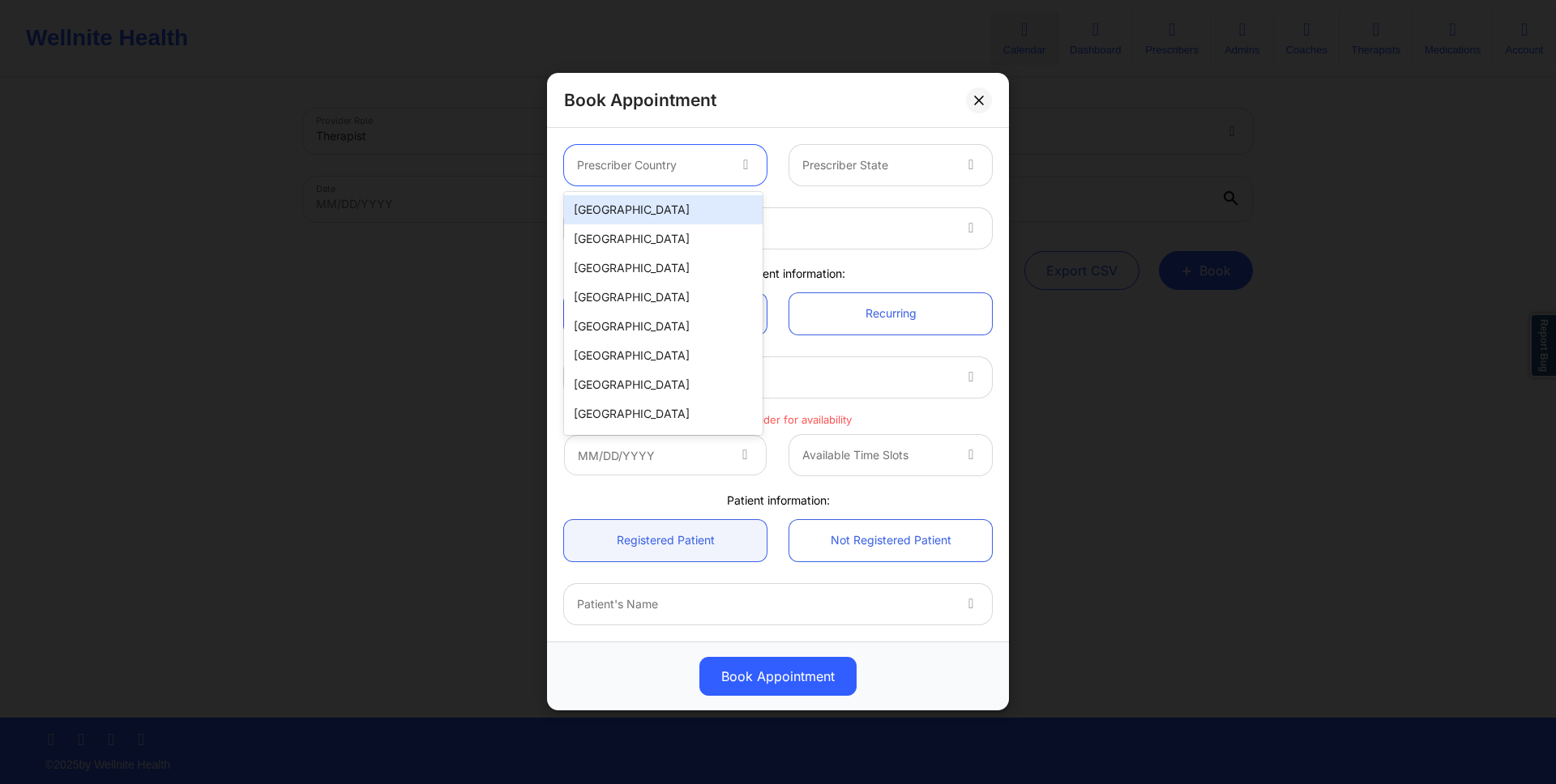
click at [683, 215] on div "[GEOGRAPHIC_DATA]" at bounding box center [663, 210] width 198 height 29
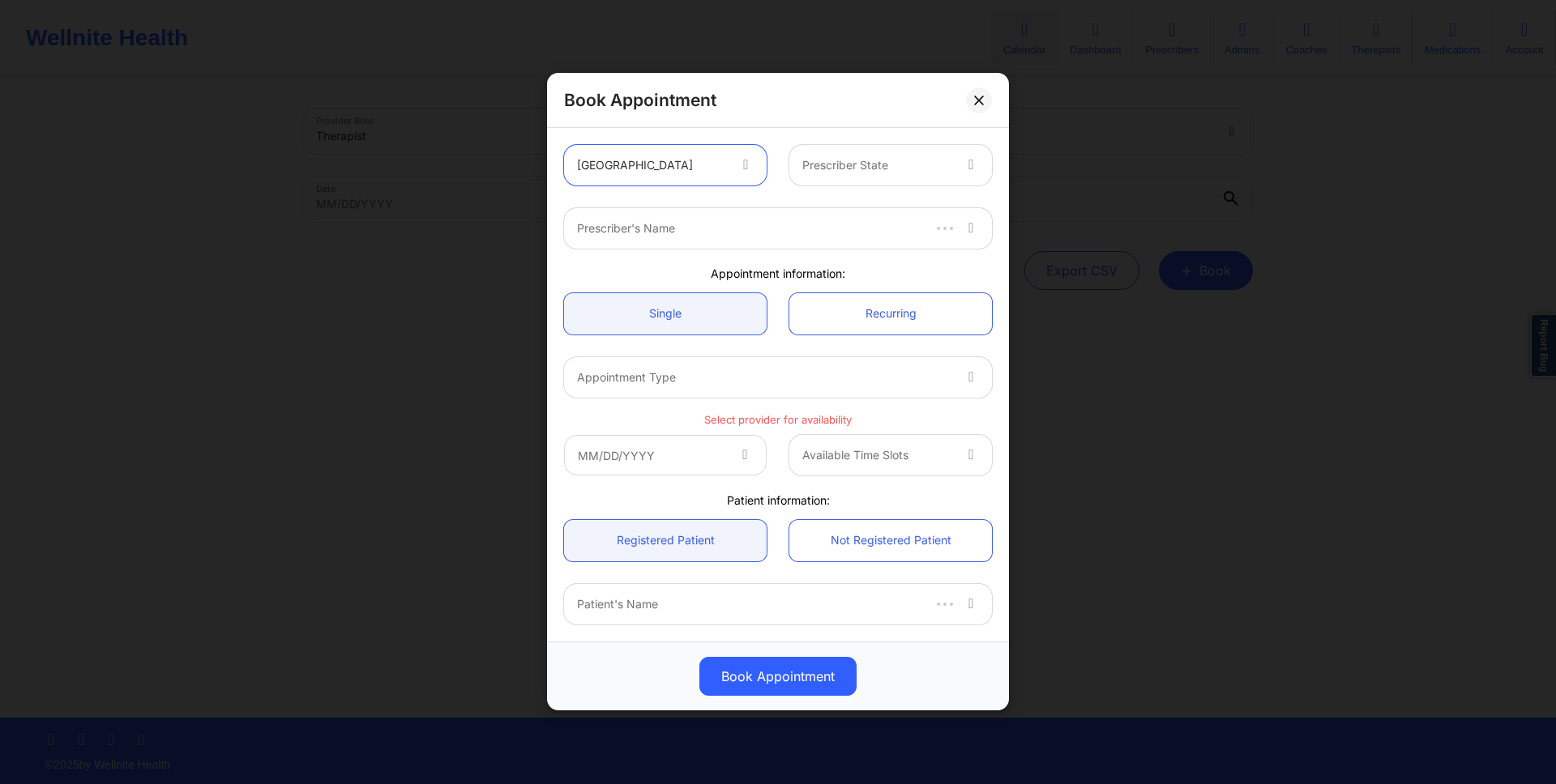
click at [821, 165] on div at bounding box center [877, 166] width 149 height 19
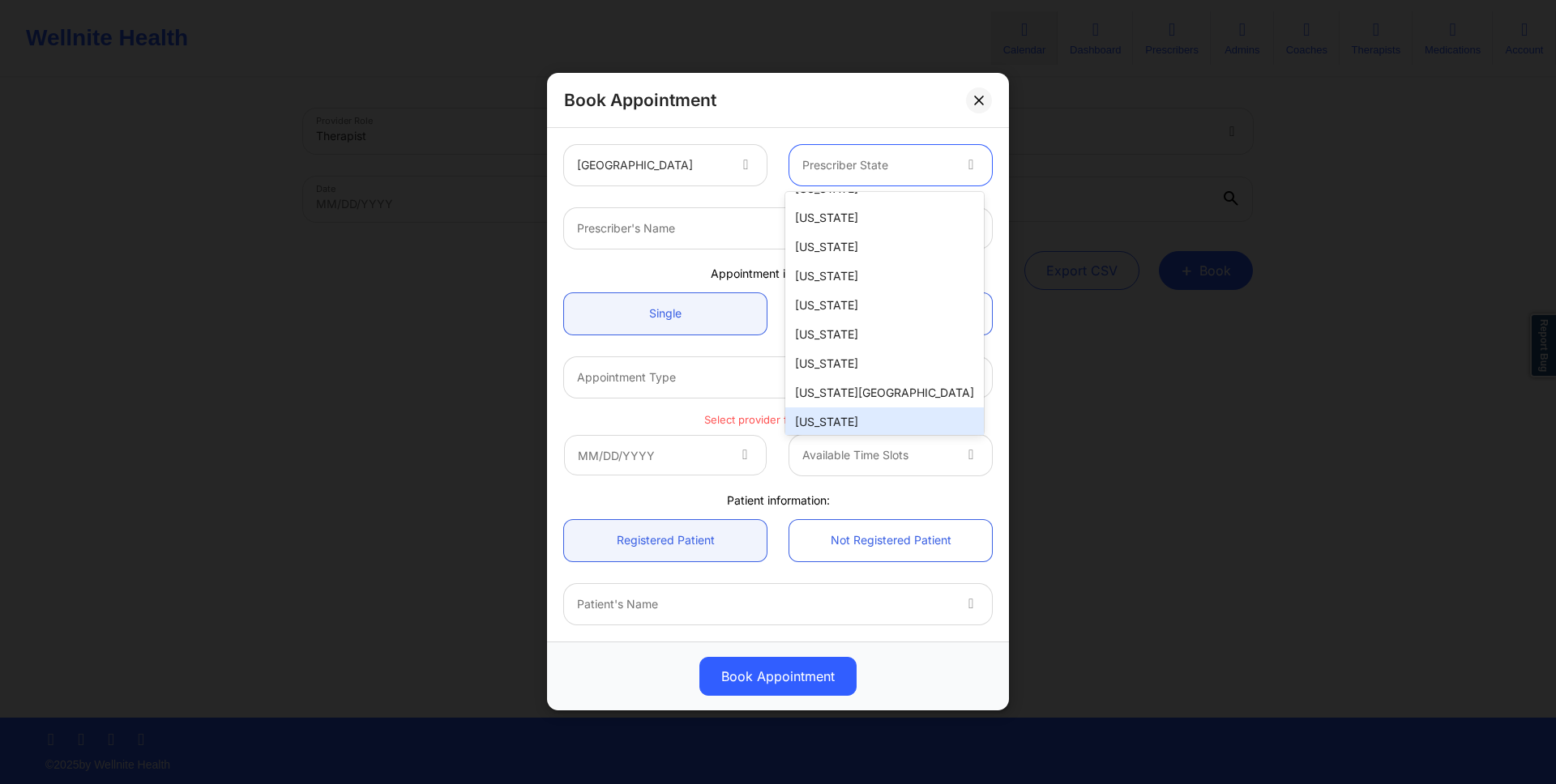
scroll to position [0, 0]
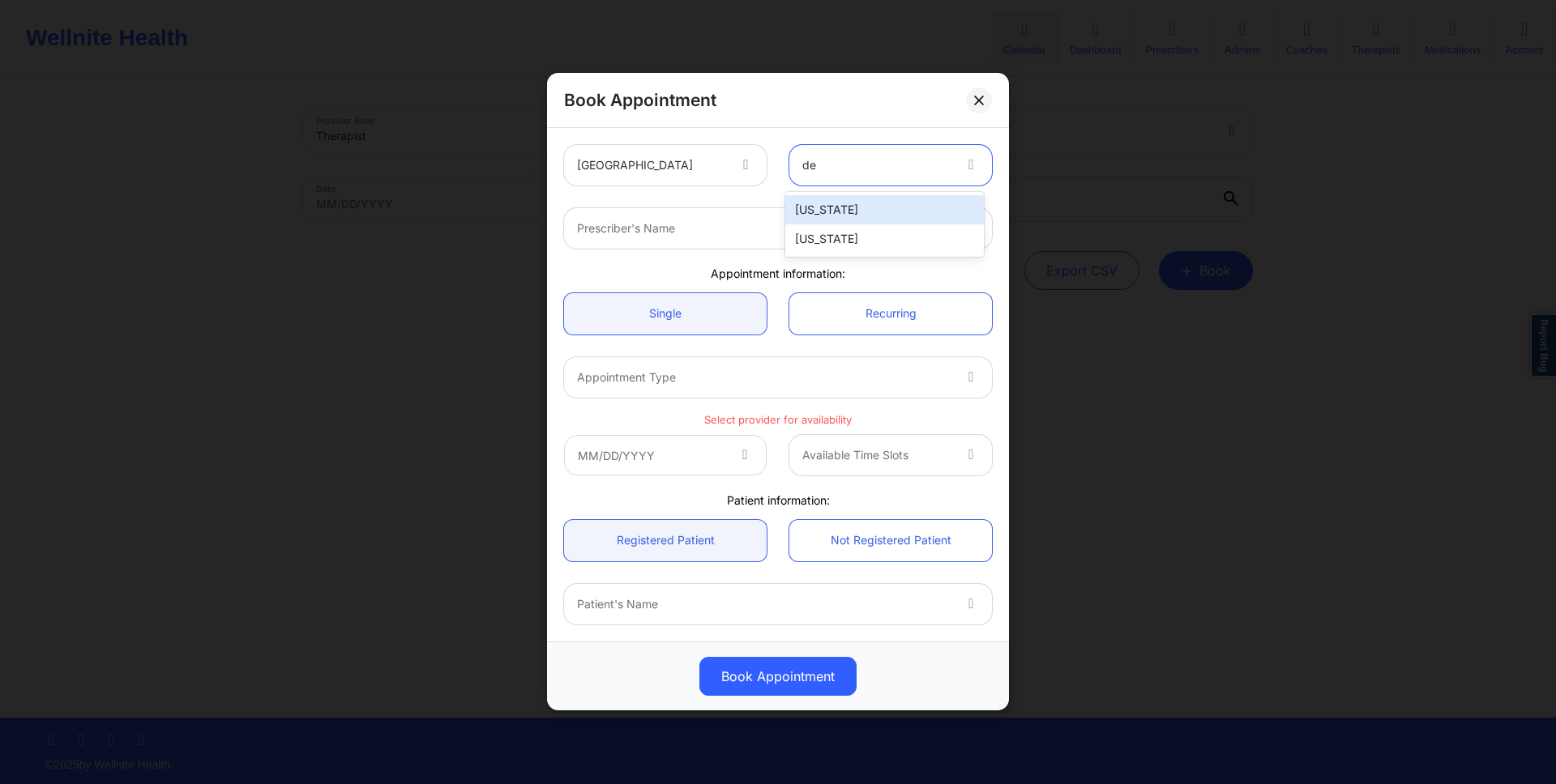
type input "d"
click at [840, 222] on div "[US_STATE]" at bounding box center [884, 210] width 198 height 29
click at [763, 222] on div at bounding box center [764, 228] width 374 height 19
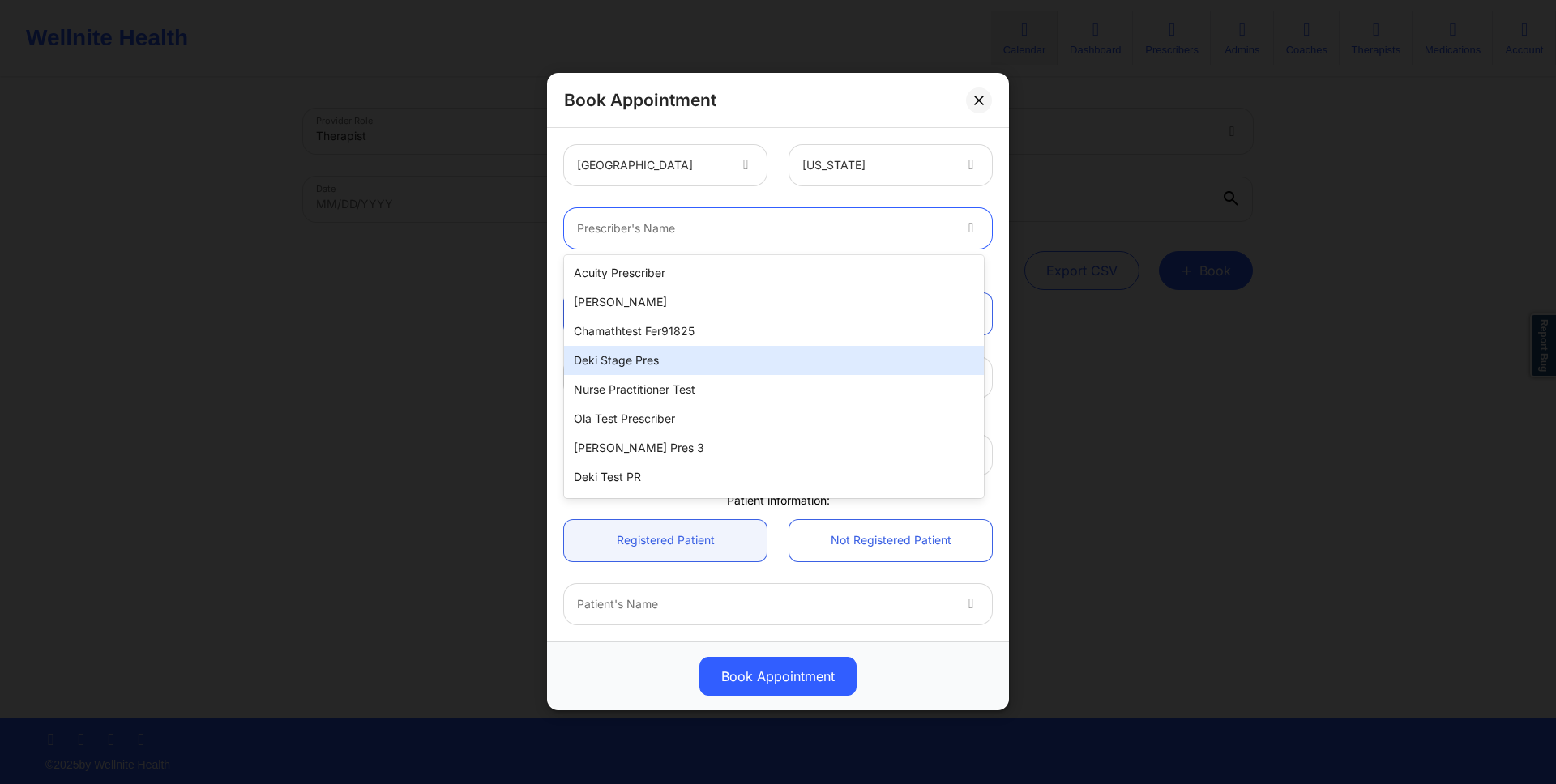
click at [763, 363] on div "Deki Stage Pres" at bounding box center [773, 360] width 419 height 29
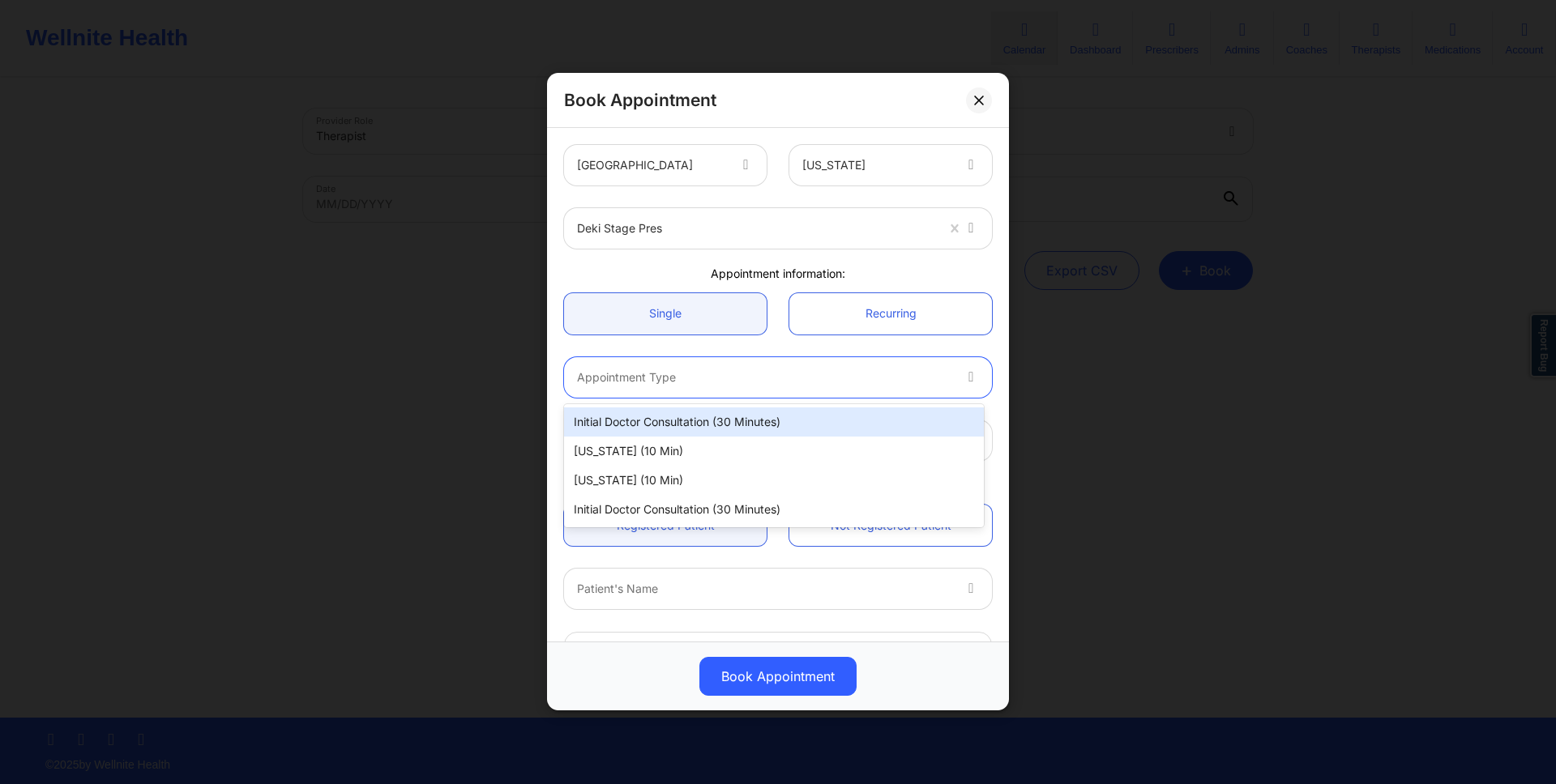
click at [763, 363] on div "Appointment Type" at bounding box center [758, 378] width 389 height 41
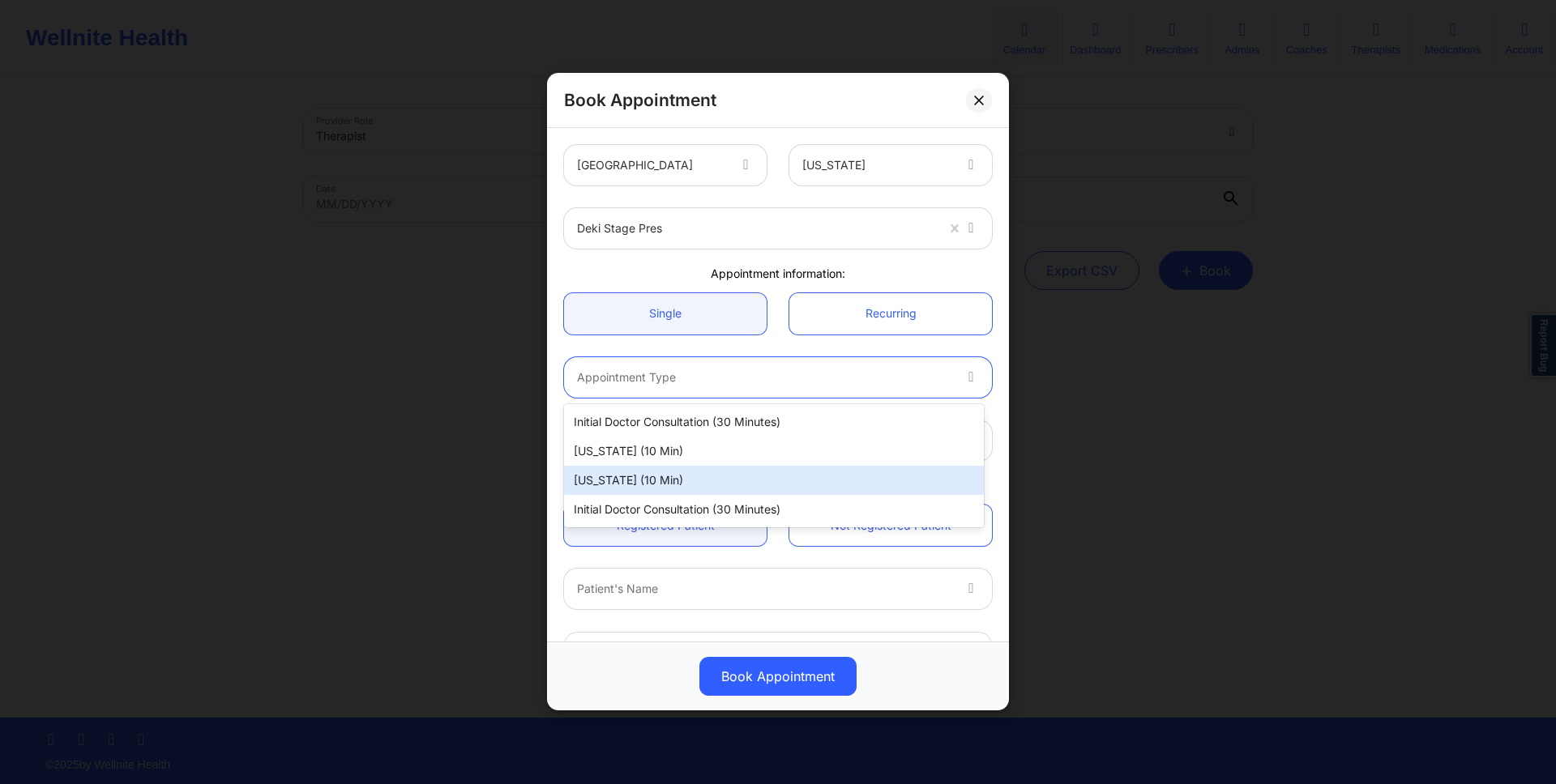
click at [763, 473] on div "[US_STATE] (10 min)" at bounding box center [773, 480] width 419 height 29
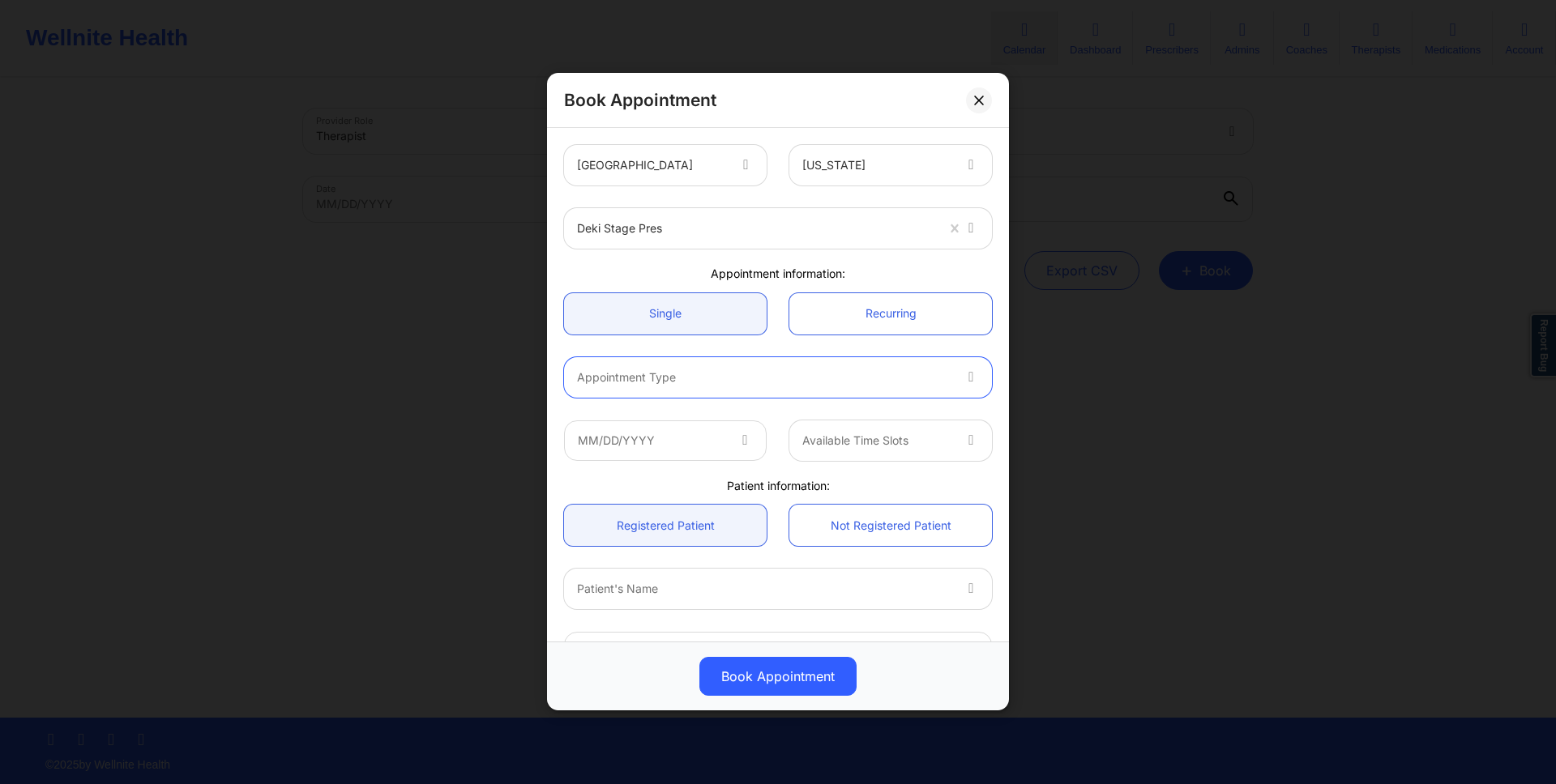
click at [763, 371] on div at bounding box center [764, 377] width 374 height 19
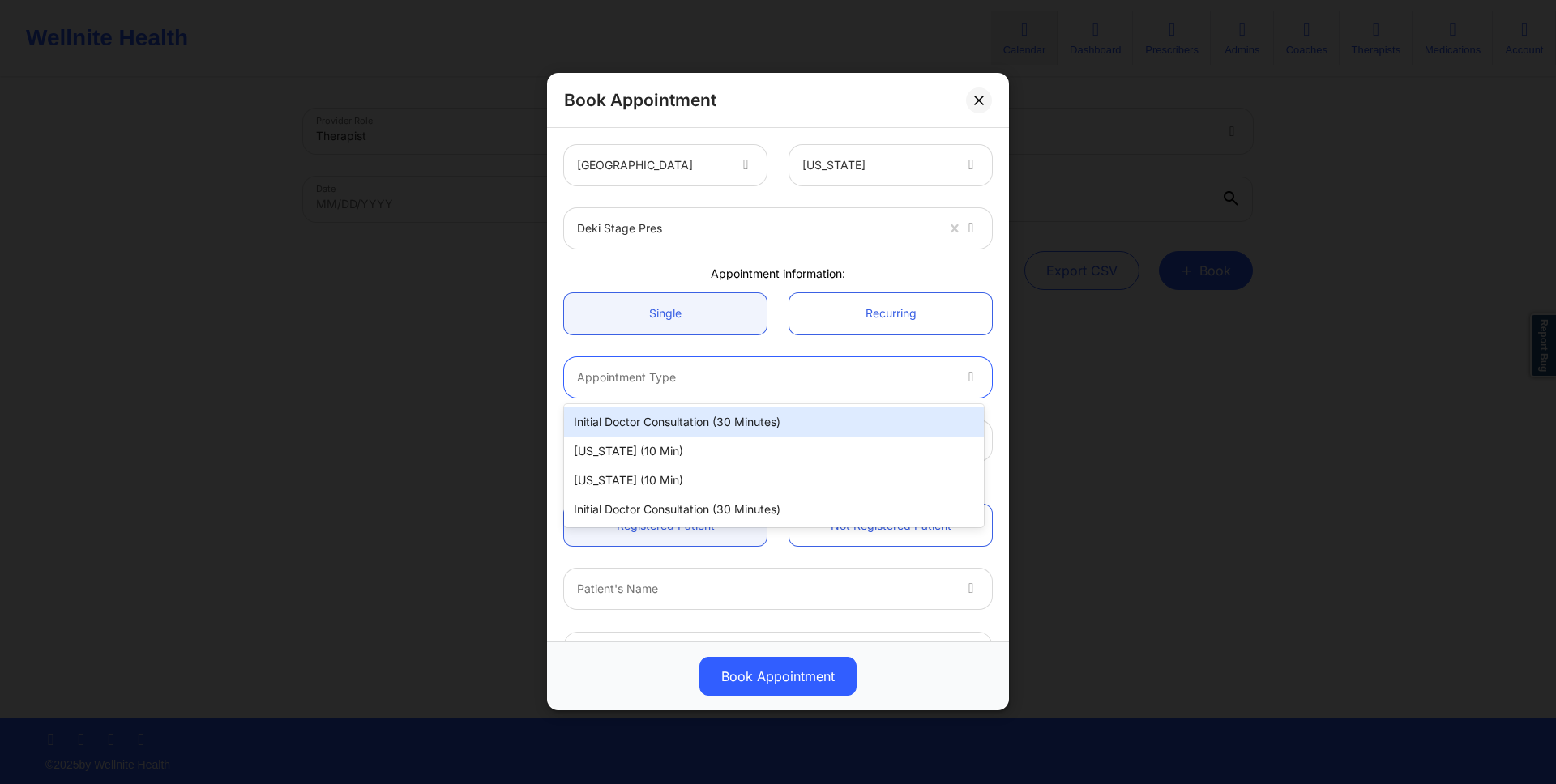
click at [1024, 414] on div "Book Appointment [GEOGRAPHIC_DATA] [US_STATE] Deki Stage Pres Appointment infor…" at bounding box center [778, 392] width 1556 height 784
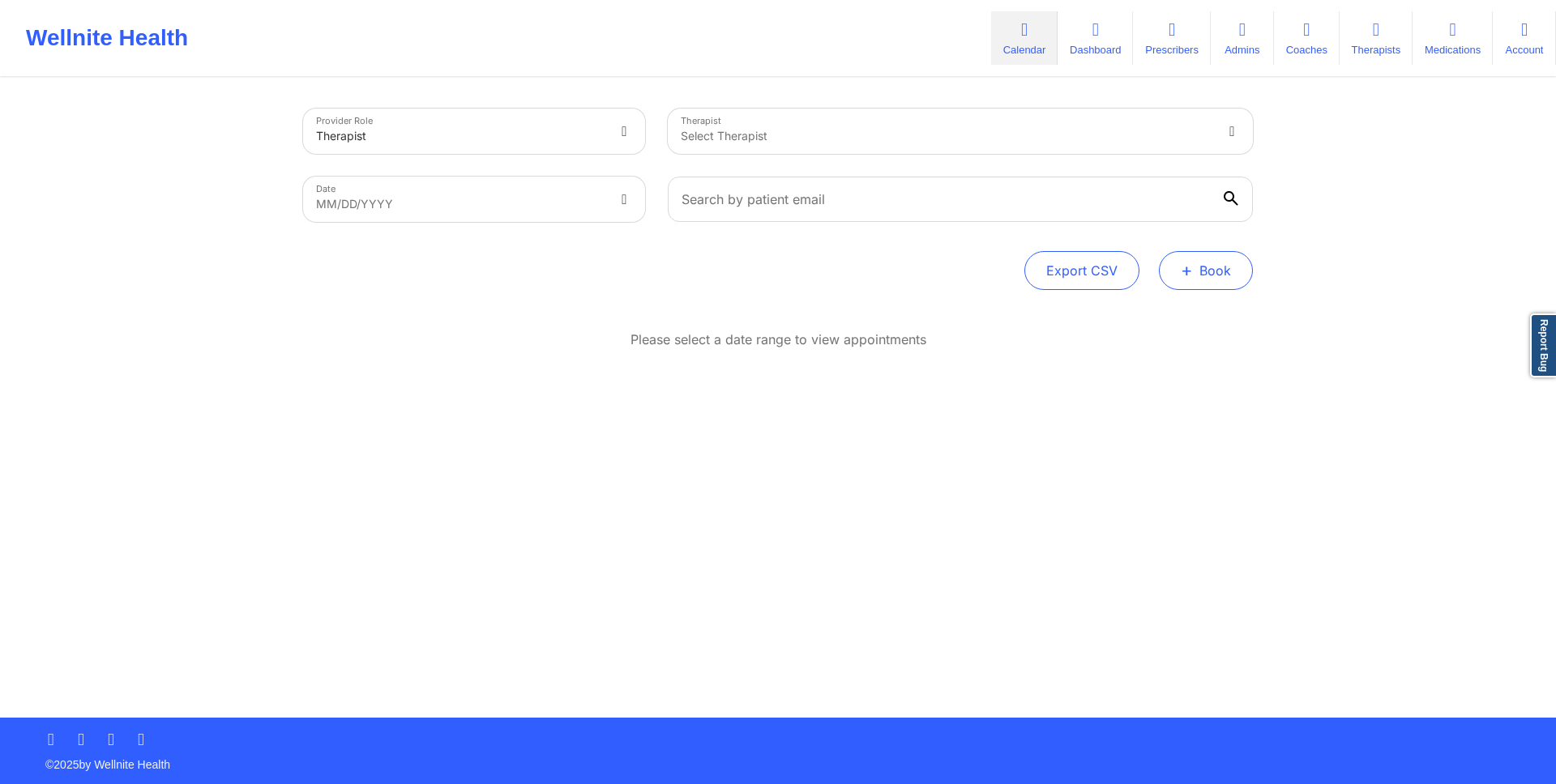
click at [1219, 265] on button "+ Book" at bounding box center [1206, 270] width 94 height 39
click at [1219, 335] on button "Doctor Consultation" at bounding box center [1178, 348] width 124 height 26
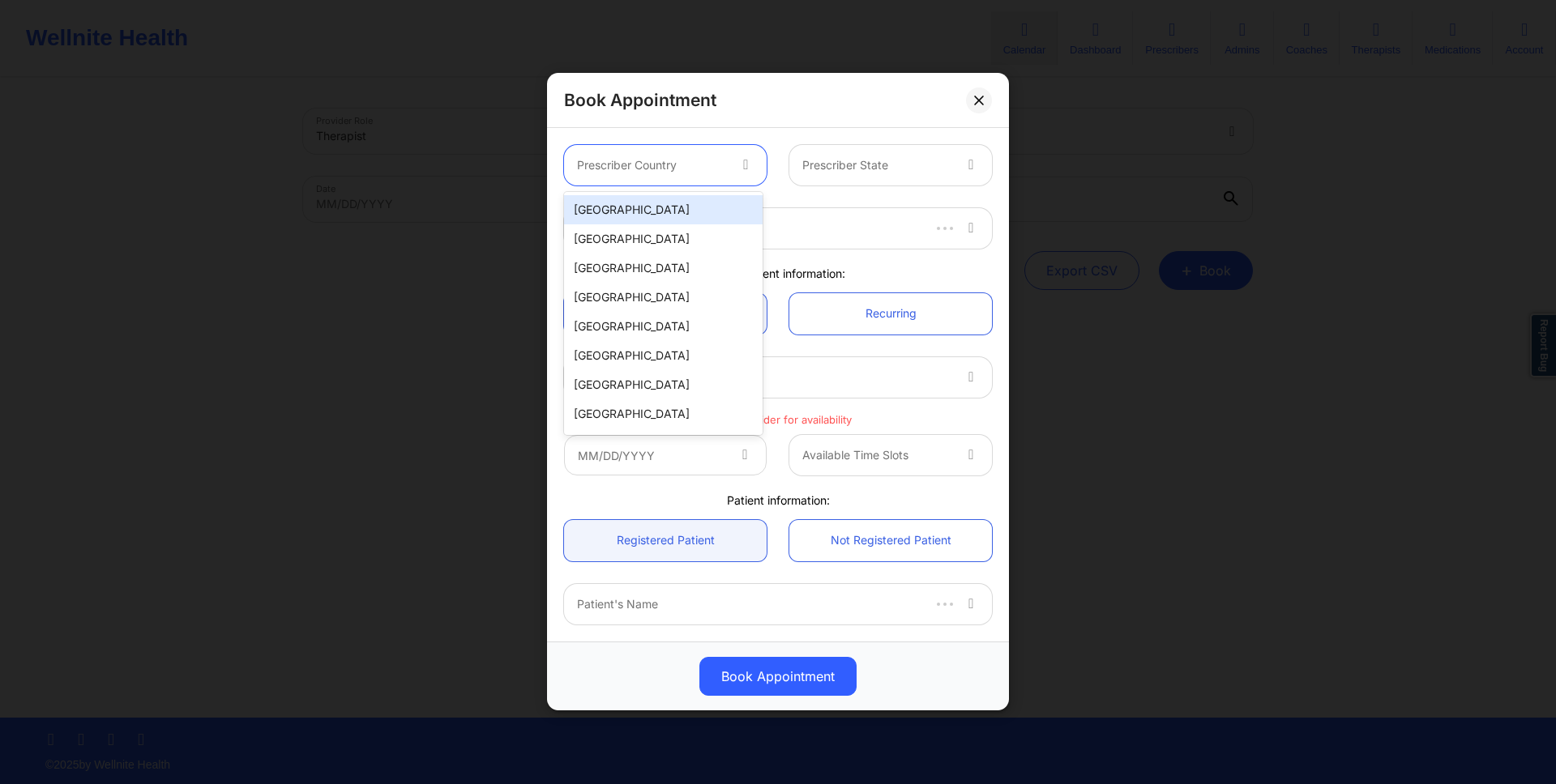
click at [728, 178] on div at bounding box center [747, 165] width 39 height 41
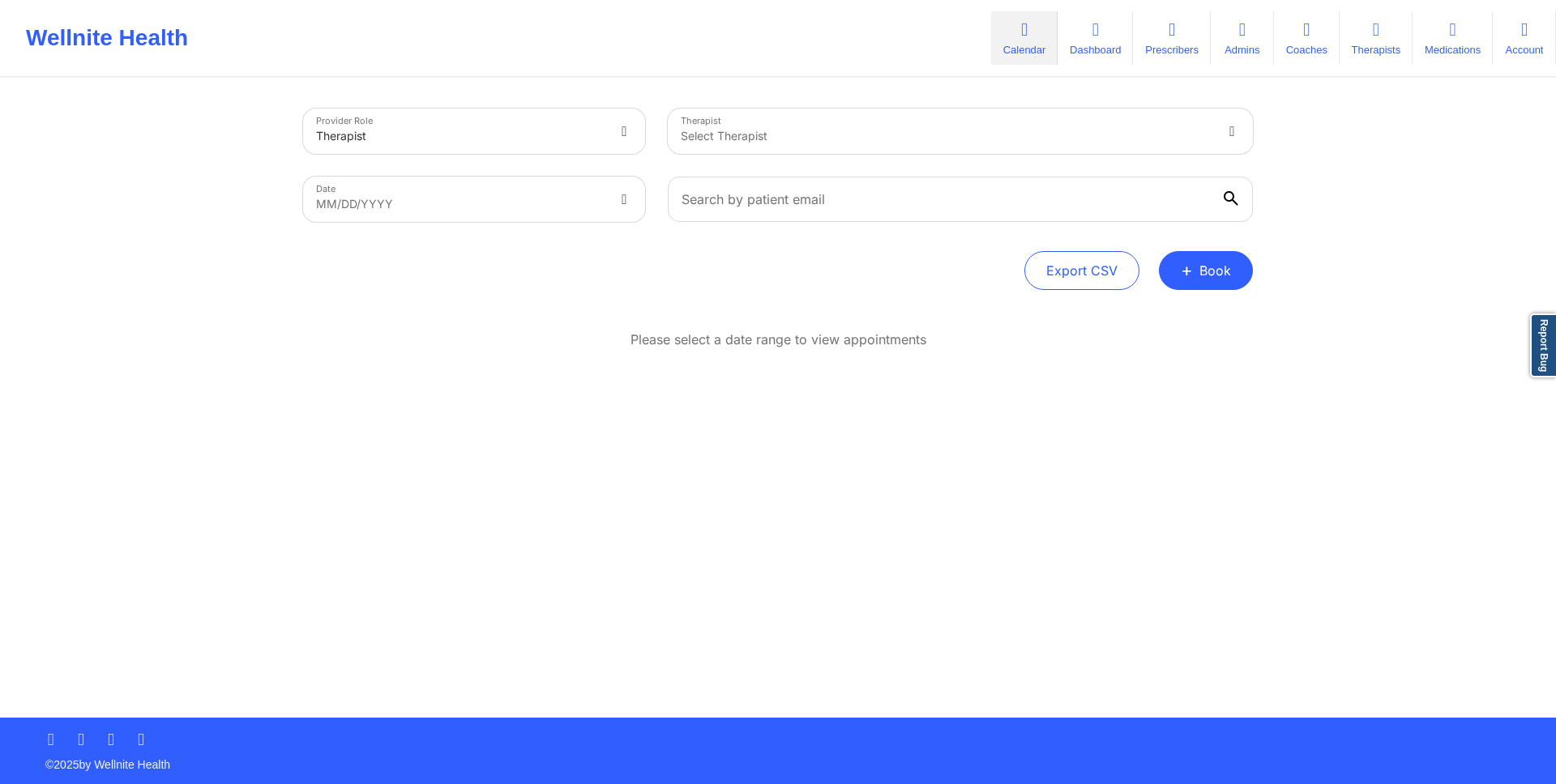
click at [909, 443] on div "Please select a date range to view appointments" at bounding box center [778, 392] width 950 height 124
click at [1199, 263] on button "+ Book" at bounding box center [1206, 270] width 94 height 39
click at [1186, 347] on button "Doctor Consultation" at bounding box center [1178, 348] width 124 height 26
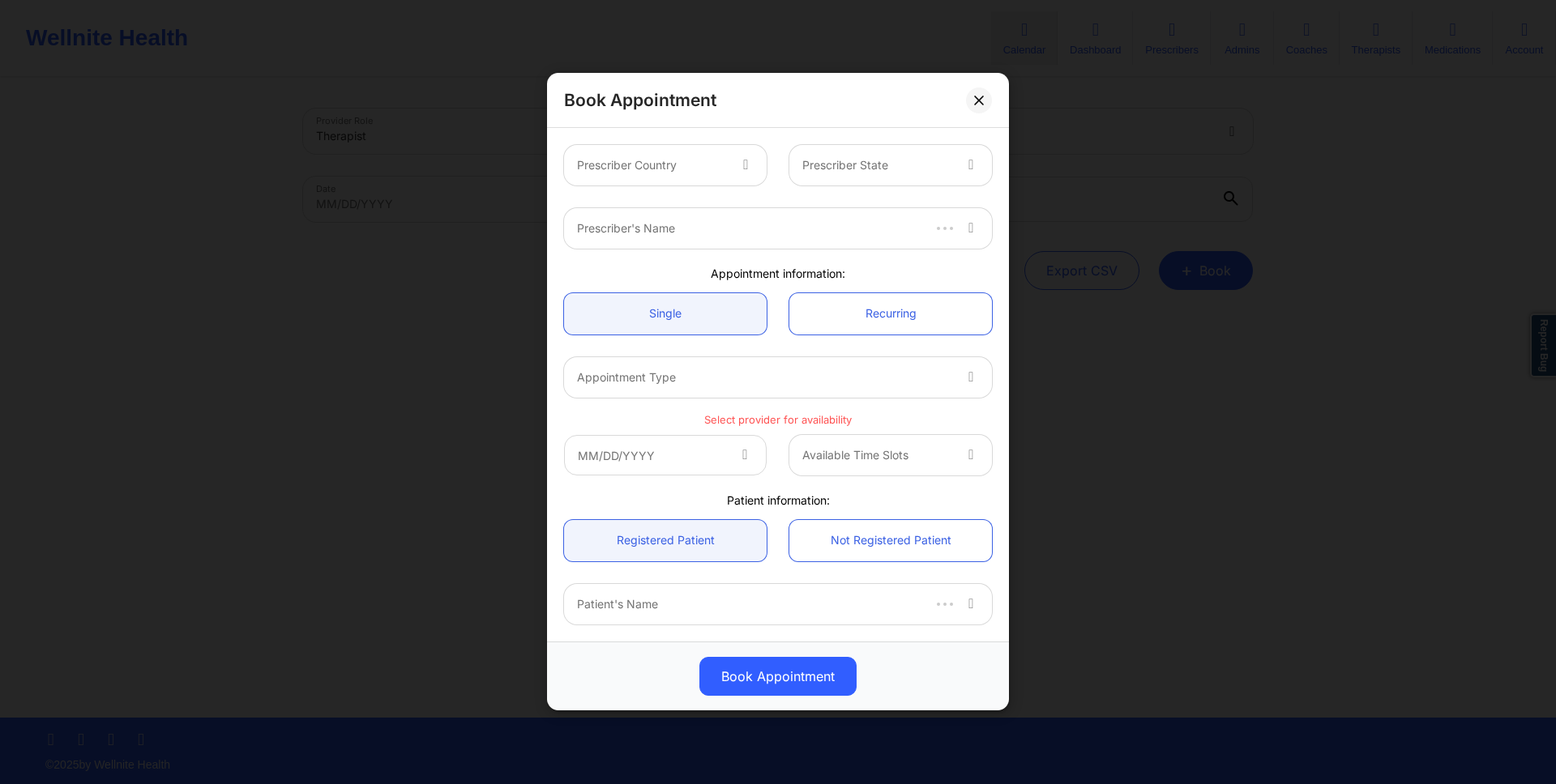
click at [729, 169] on div at bounding box center [747, 165] width 39 height 41
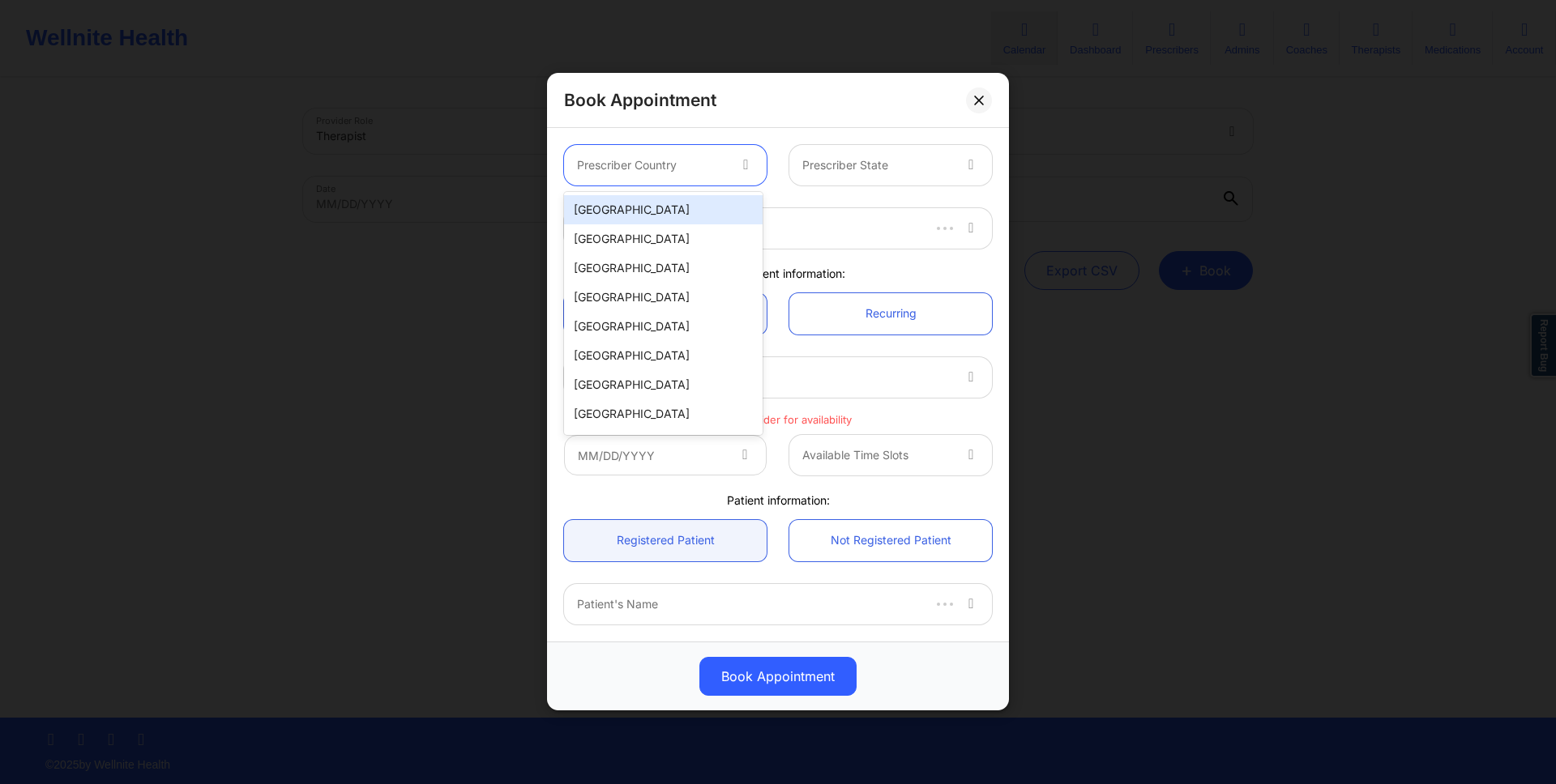
click at [690, 203] on div "United States" at bounding box center [663, 210] width 198 height 29
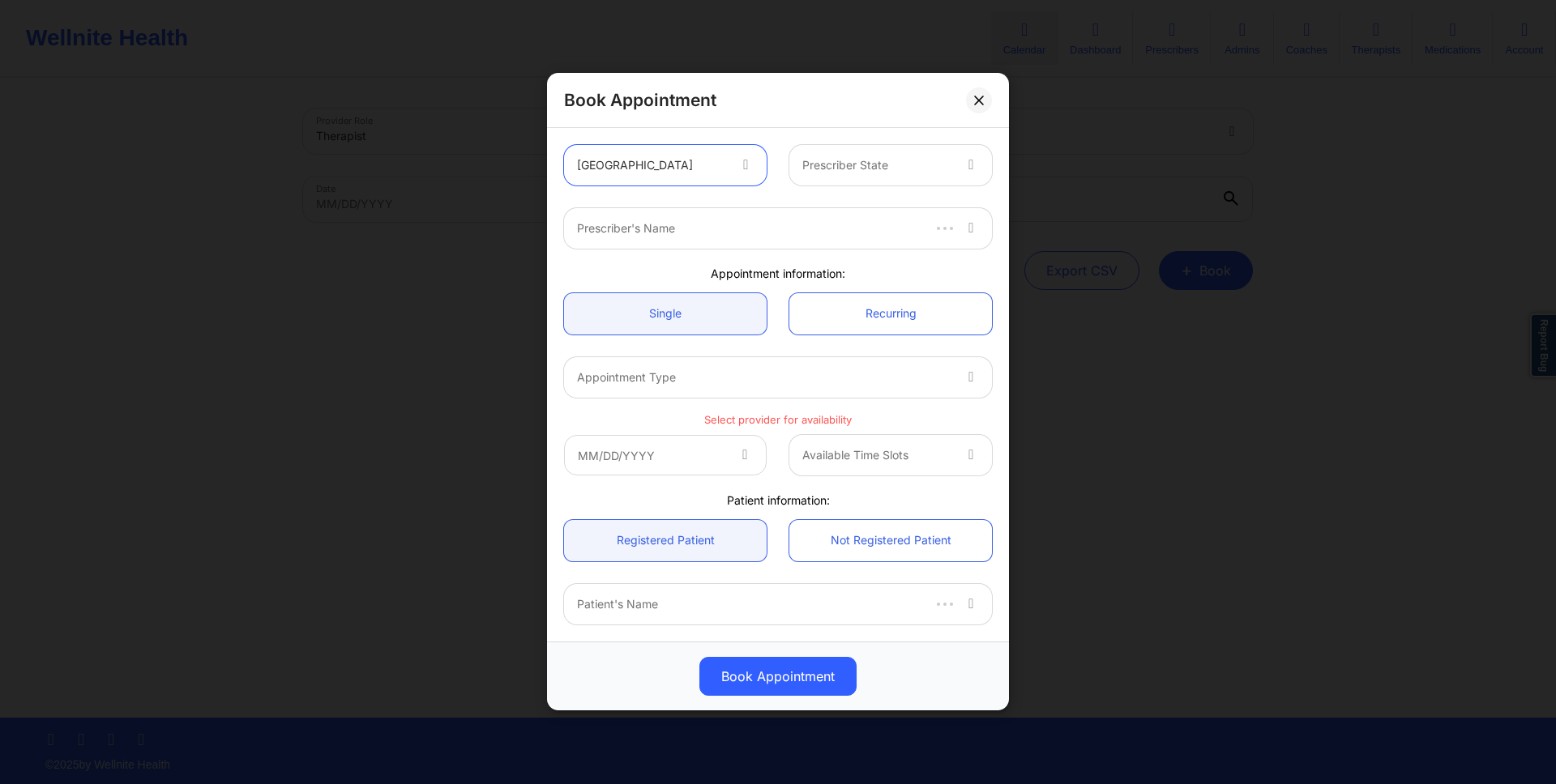
click at [815, 167] on div at bounding box center [877, 166] width 149 height 19
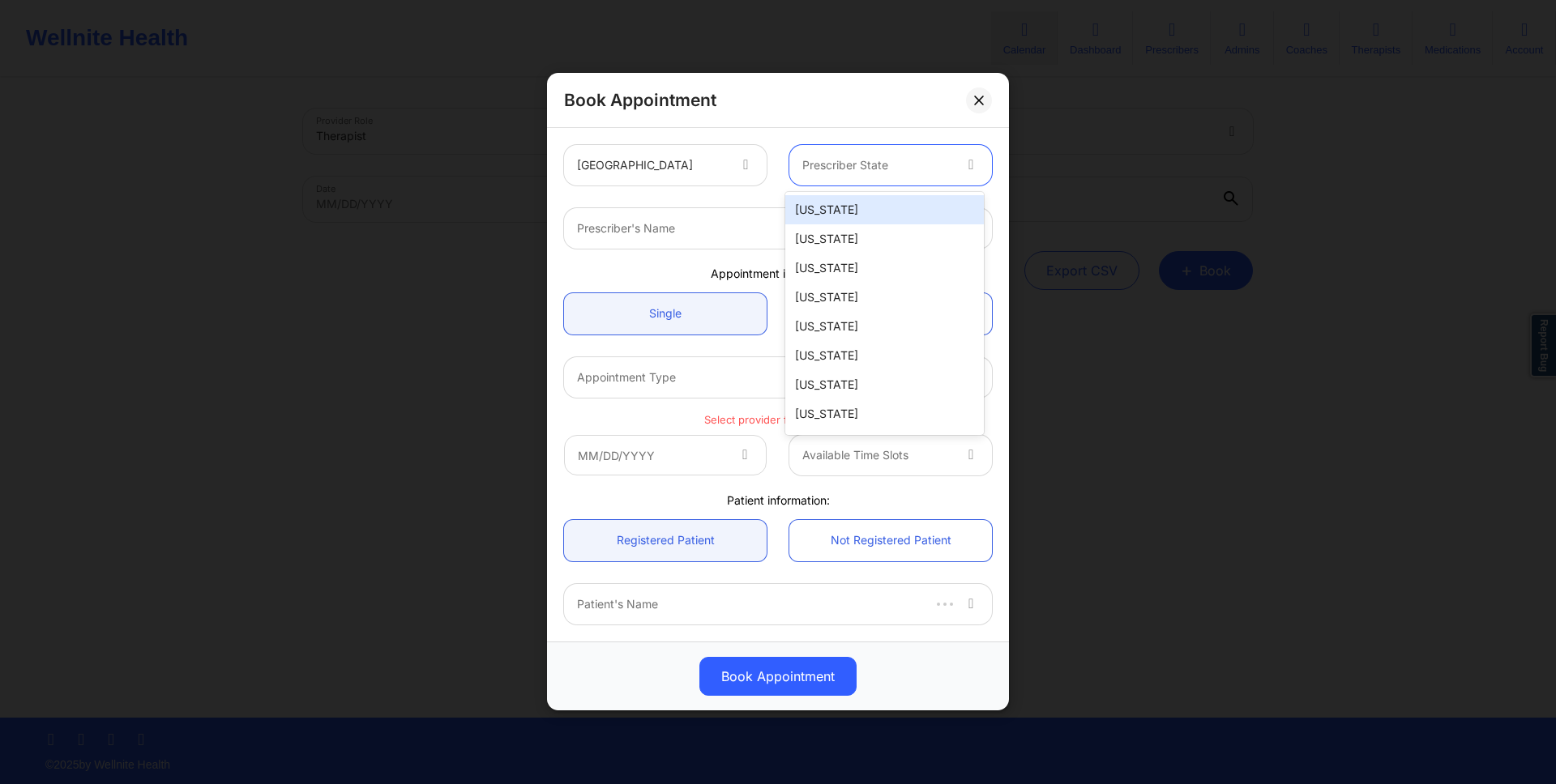
click at [836, 203] on div "[US_STATE]" at bounding box center [884, 210] width 198 height 29
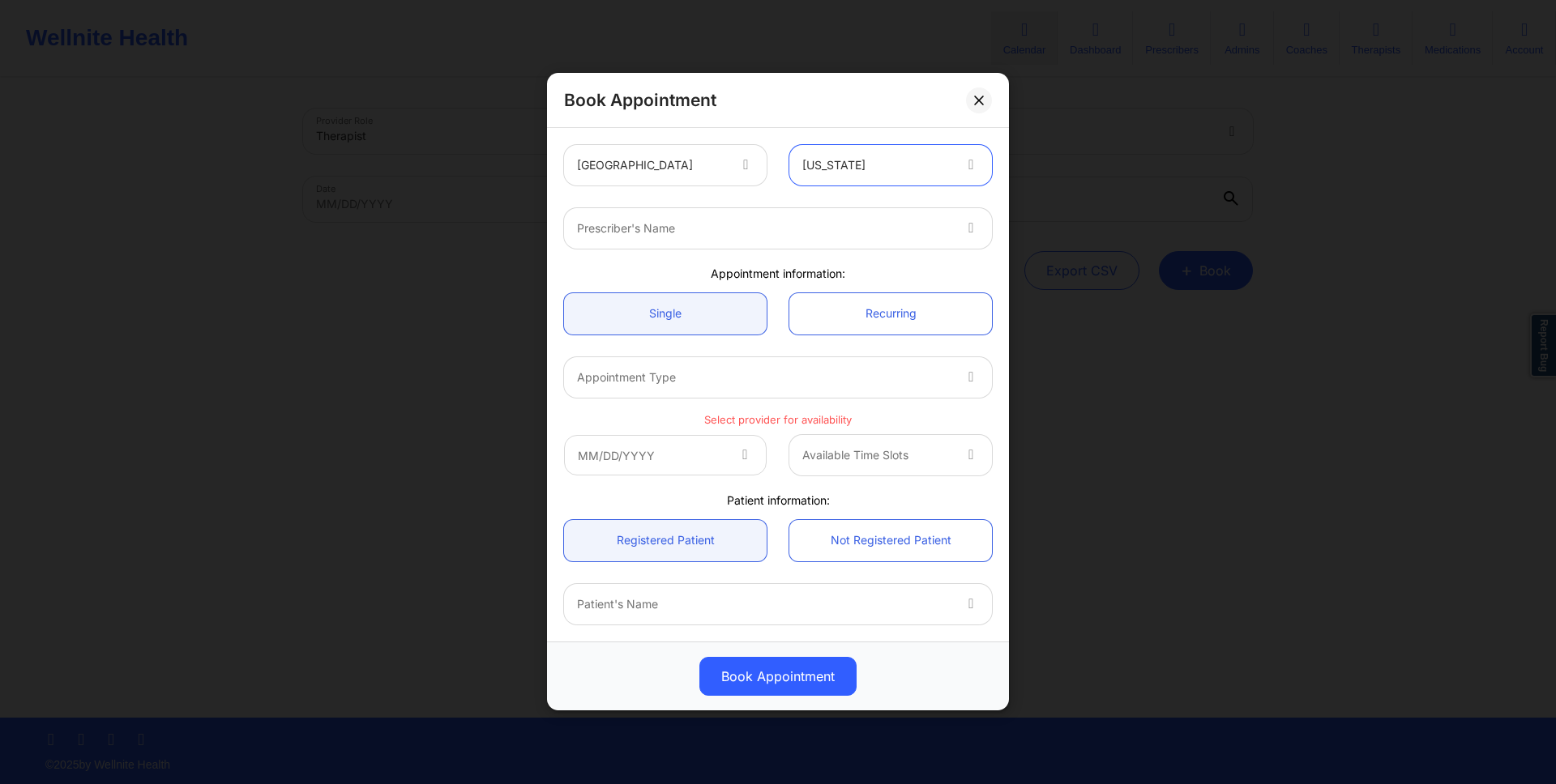
click at [803, 233] on div at bounding box center [764, 228] width 374 height 19
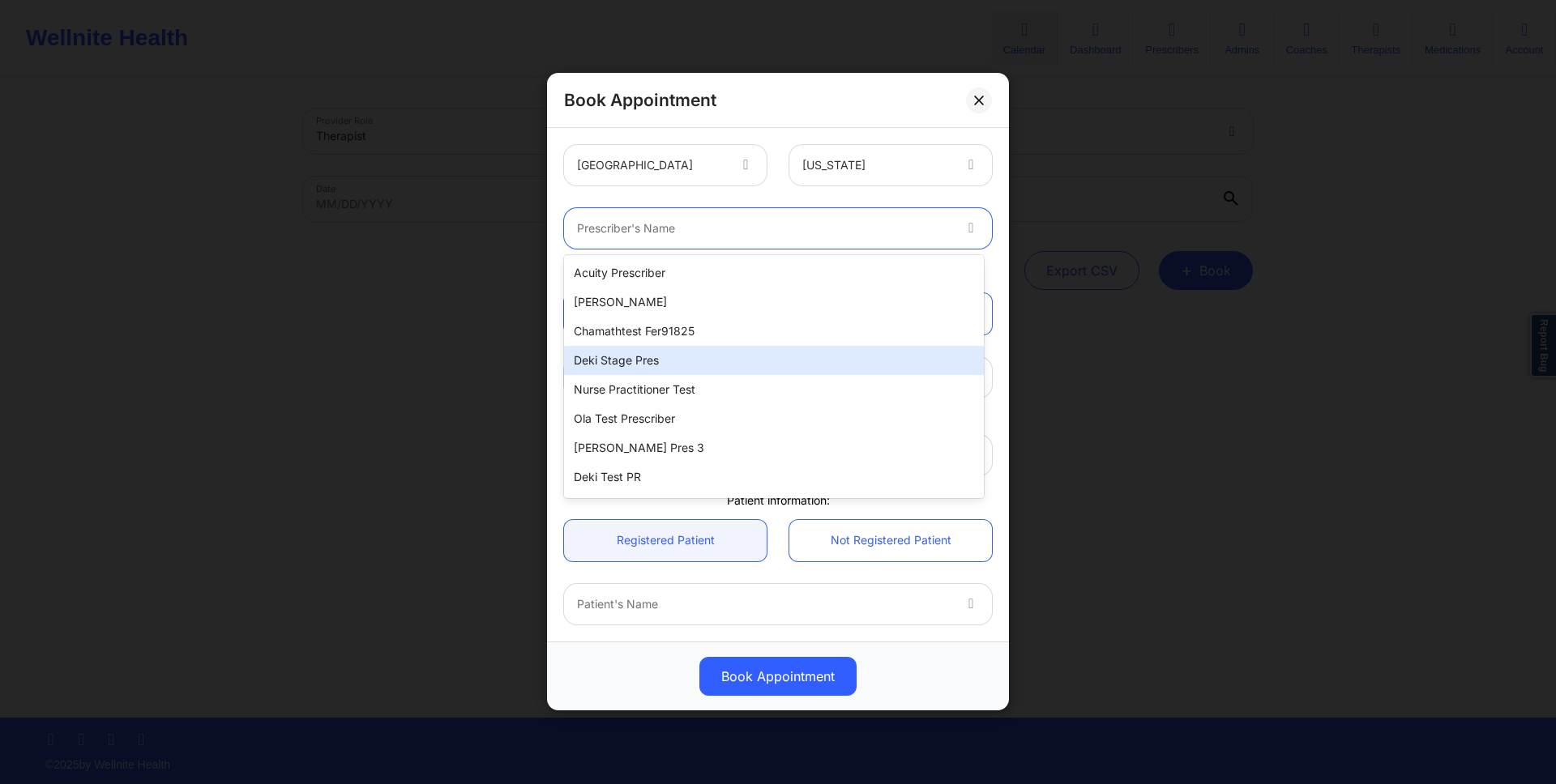
click at [750, 351] on div "Deki Stage Pres" at bounding box center [773, 360] width 419 height 29
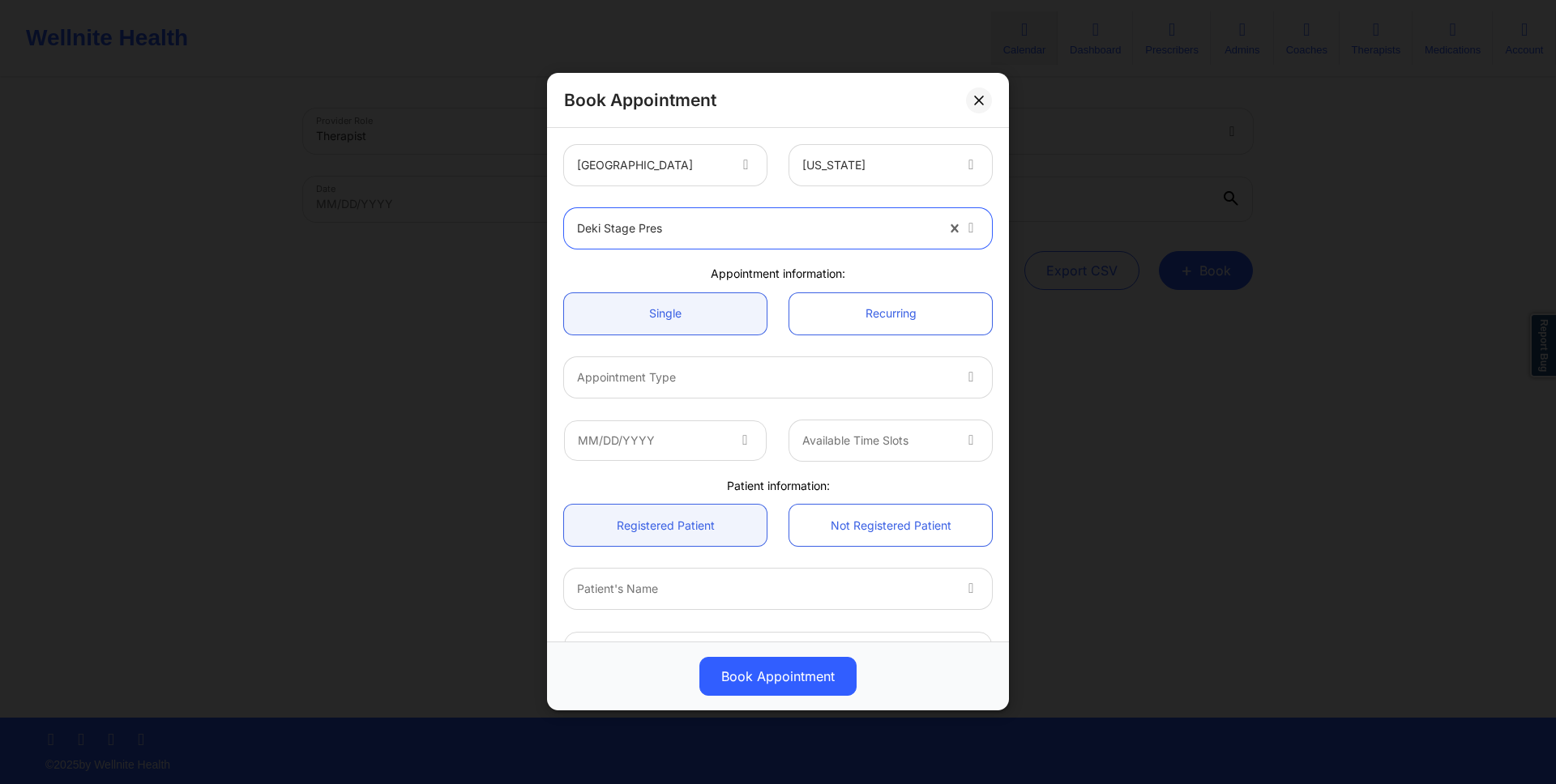
click at [737, 380] on div at bounding box center [764, 377] width 374 height 19
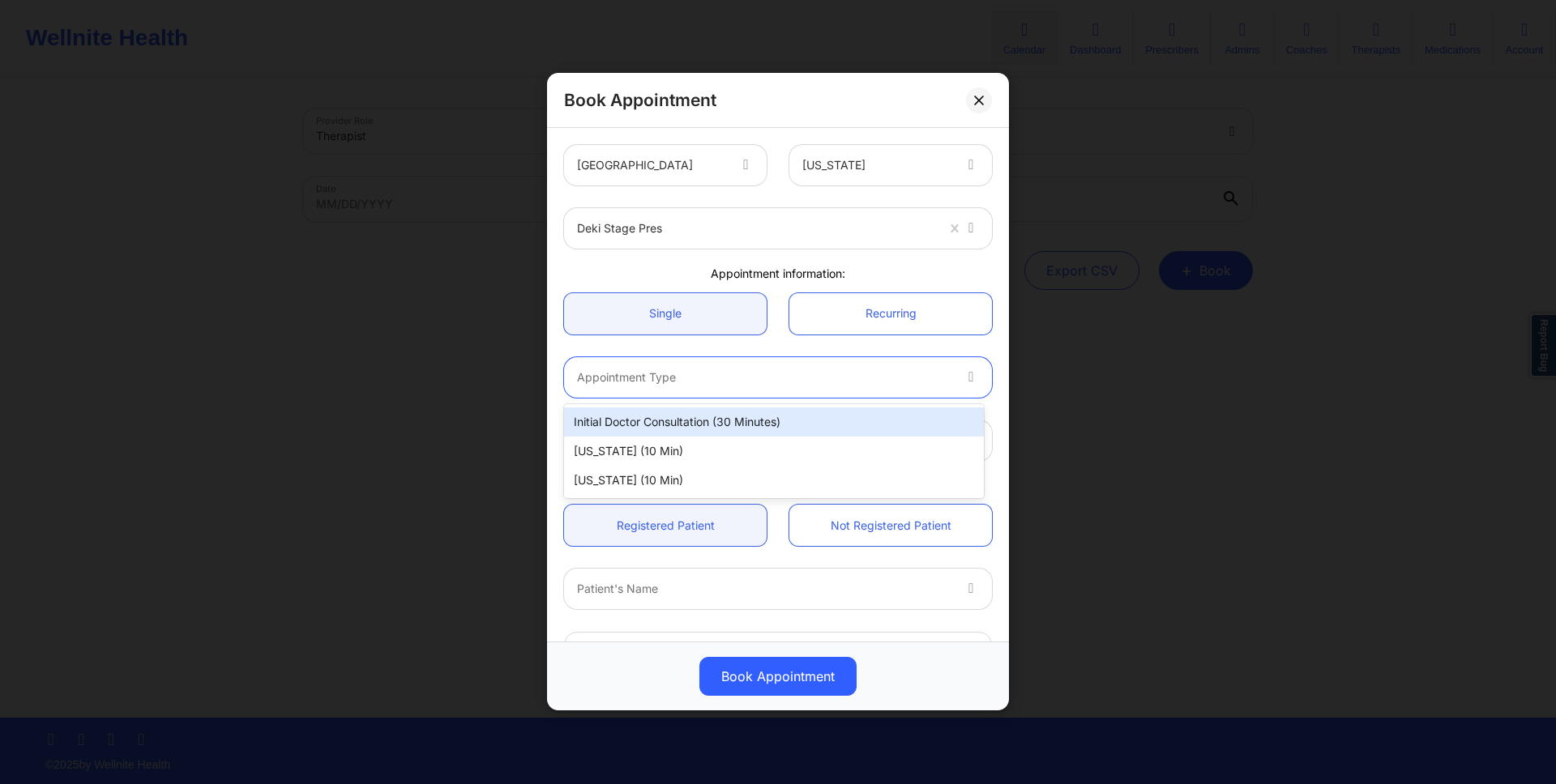
click at [745, 419] on div "Initial doctor consultation (30 minutes)" at bounding box center [773, 422] width 419 height 29
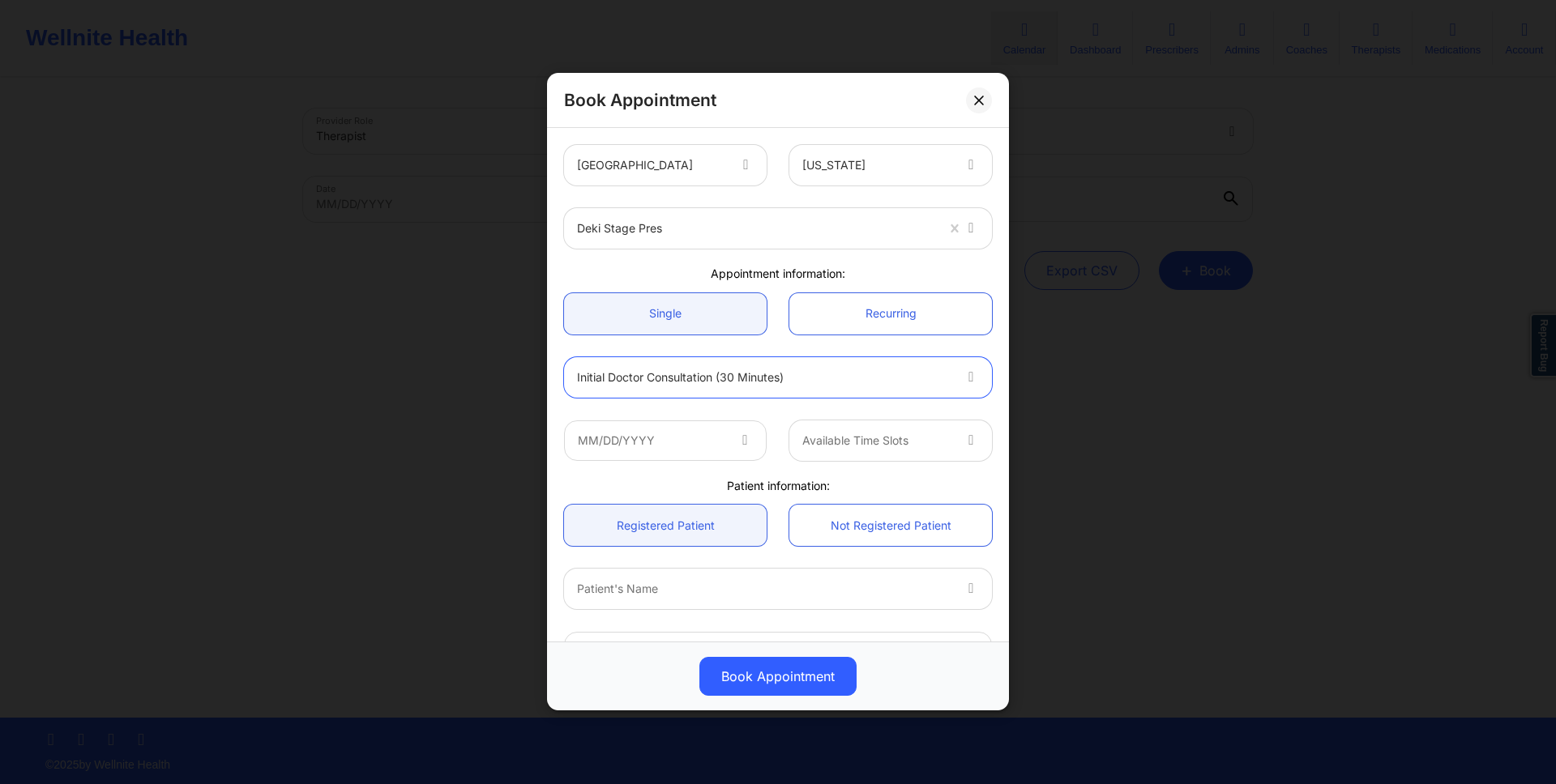
click at [736, 444] on span at bounding box center [745, 440] width 19 height 19
click at [731, 444] on input "text" at bounding box center [666, 440] width 203 height 41
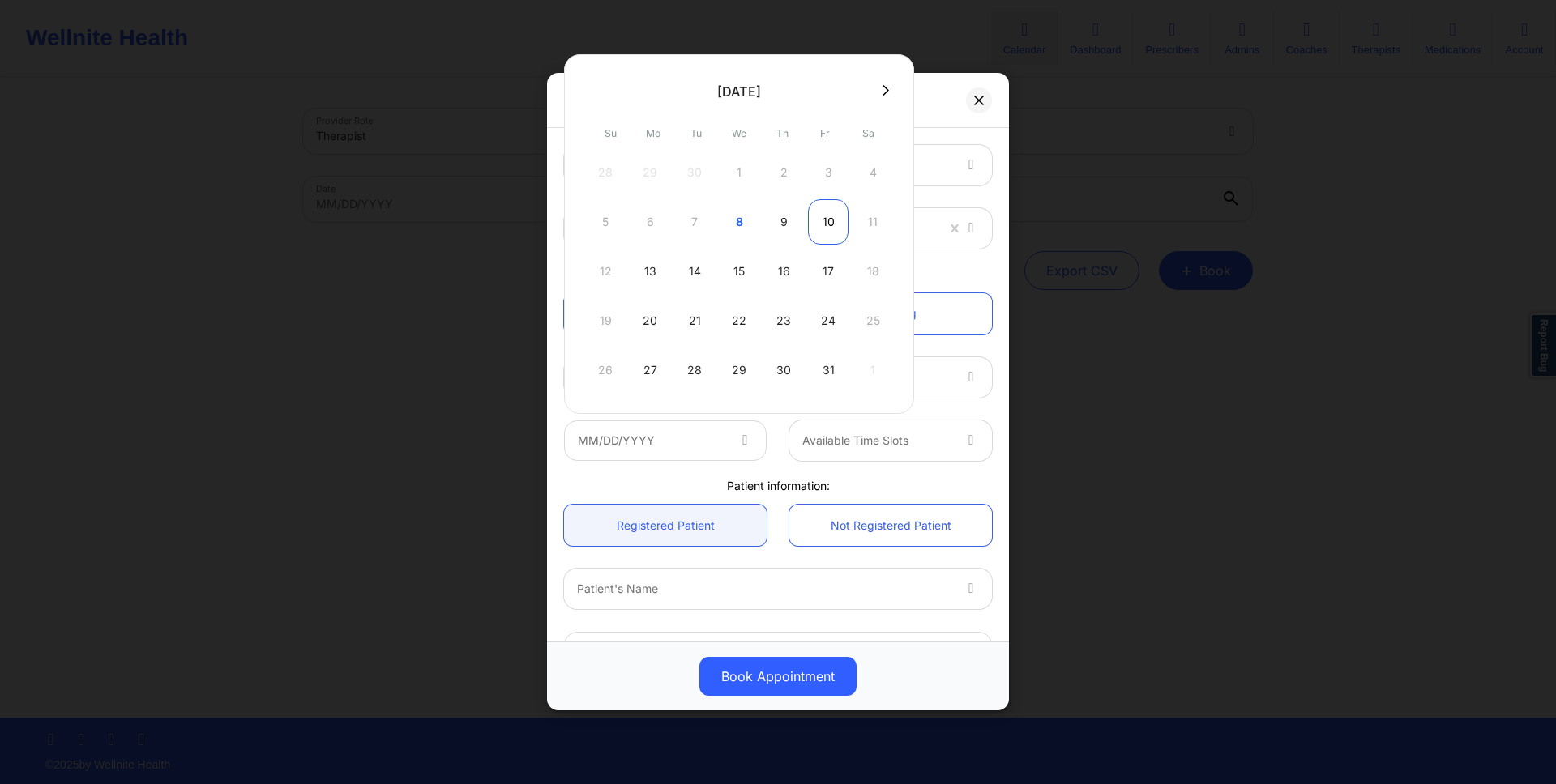
click at [812, 227] on div "10" at bounding box center [828, 222] width 41 height 45
type input "10/10/2025"
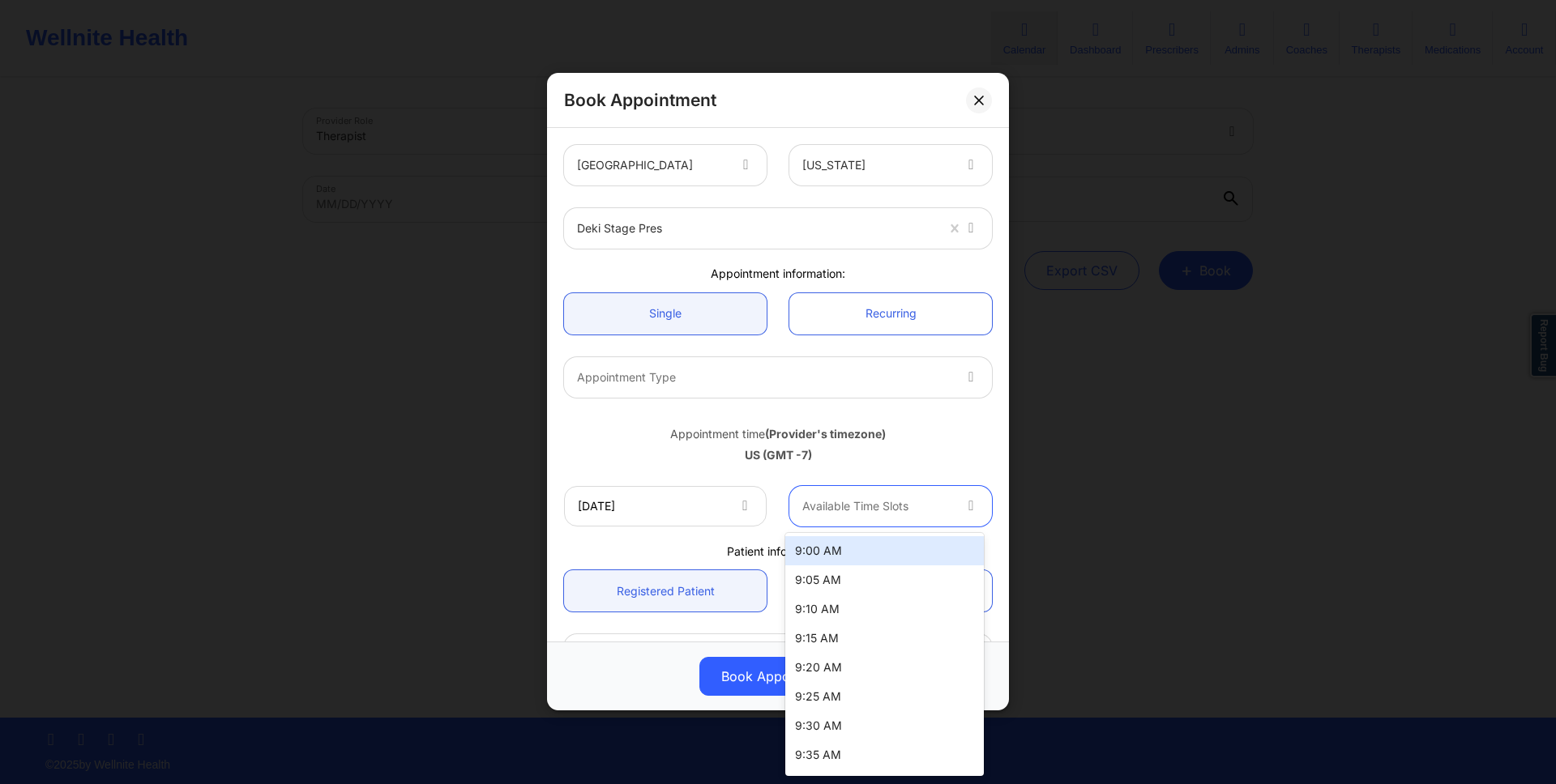
click at [888, 492] on div "Available Time Slots" at bounding box center [871, 506] width 164 height 41
click at [875, 559] on div "9:00 AM" at bounding box center [884, 550] width 198 height 29
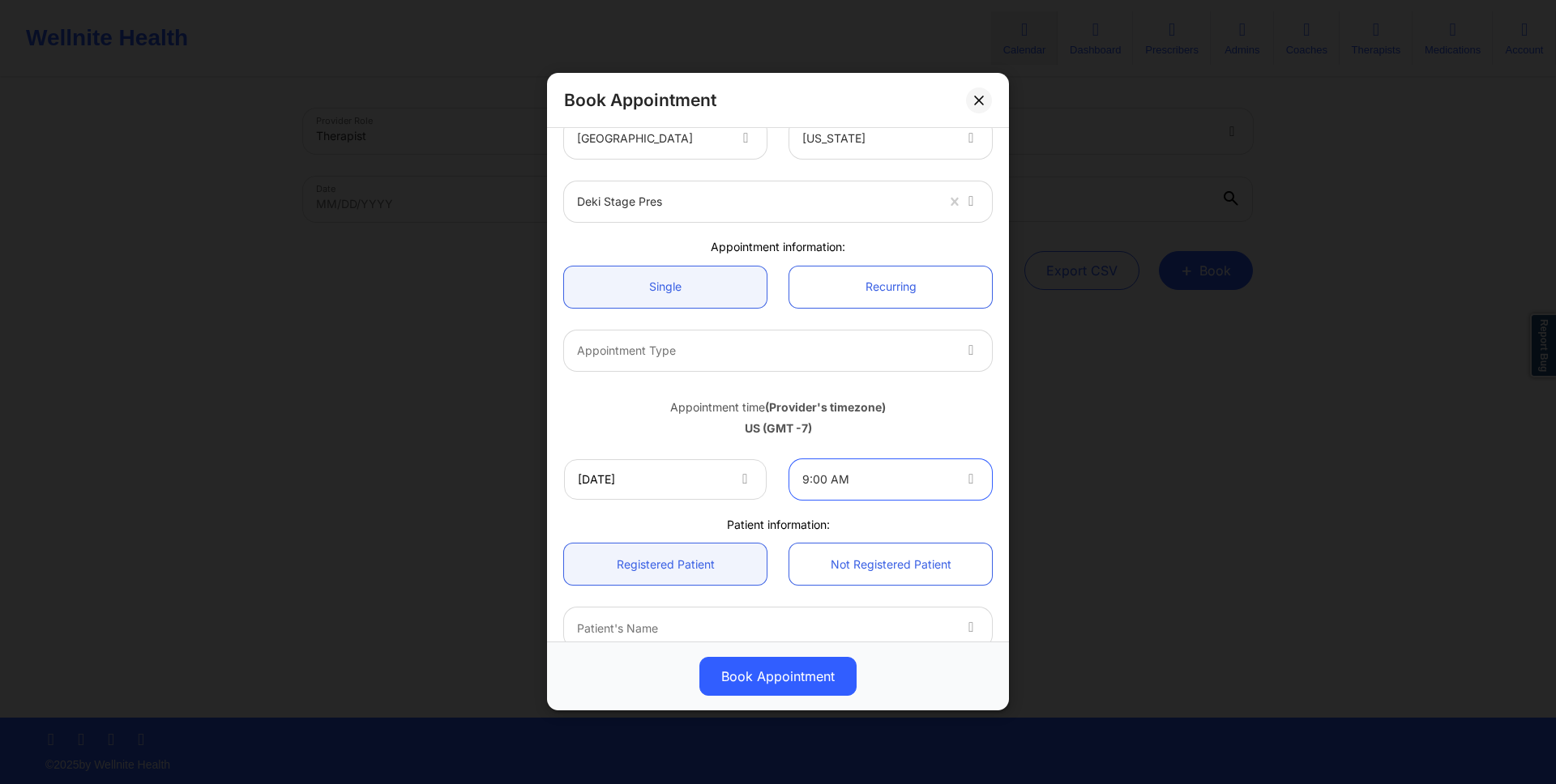
scroll to position [191, 0]
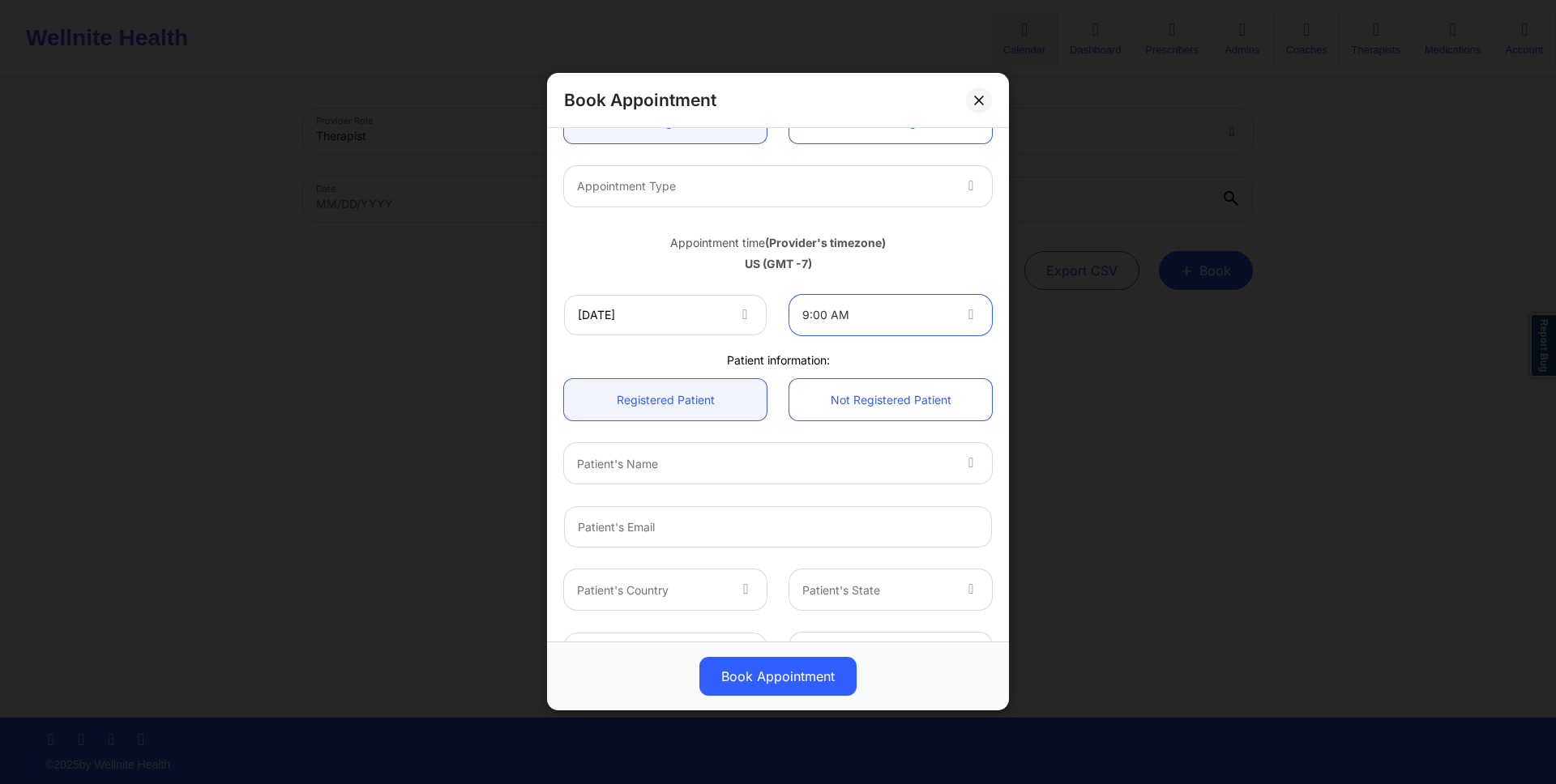
click at [820, 481] on div "Patient's Name" at bounding box center [758, 464] width 389 height 41
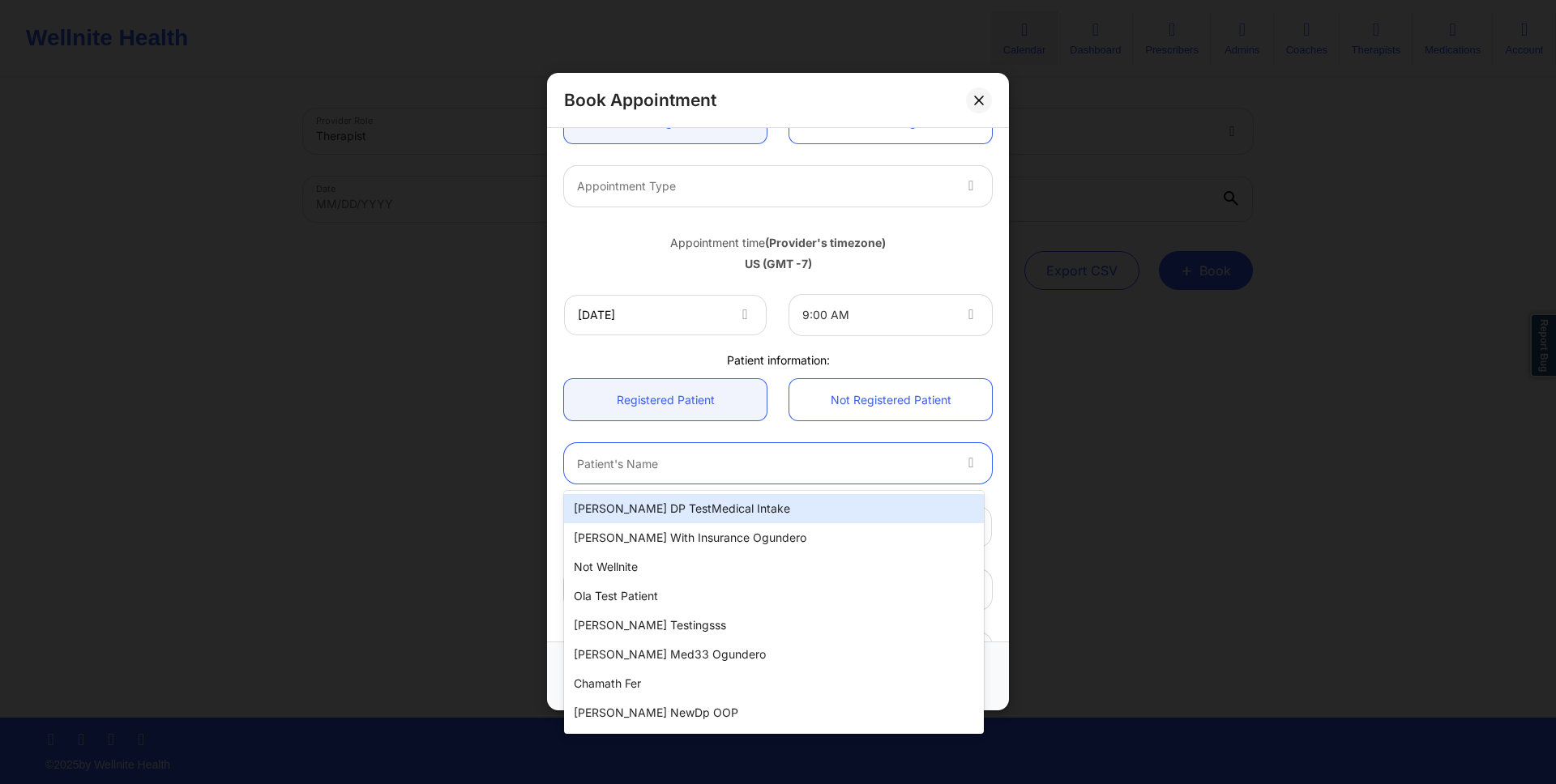
click at [814, 517] on div "Micheal DP TestMedical Intake" at bounding box center [773, 509] width 419 height 29
type input "micheal_withdp@gmail.com"
type input "+16282502474"
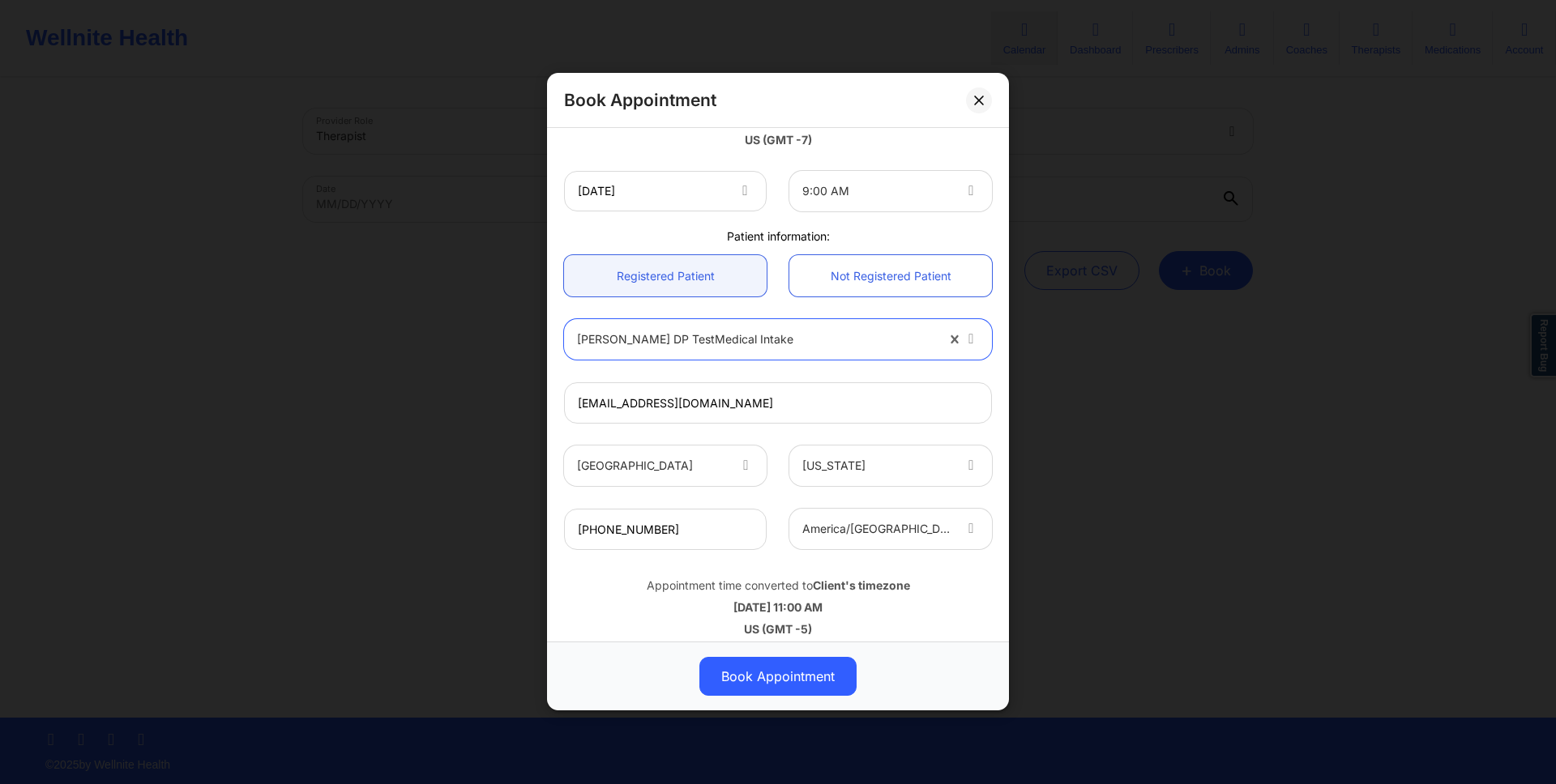
scroll to position [327, 0]
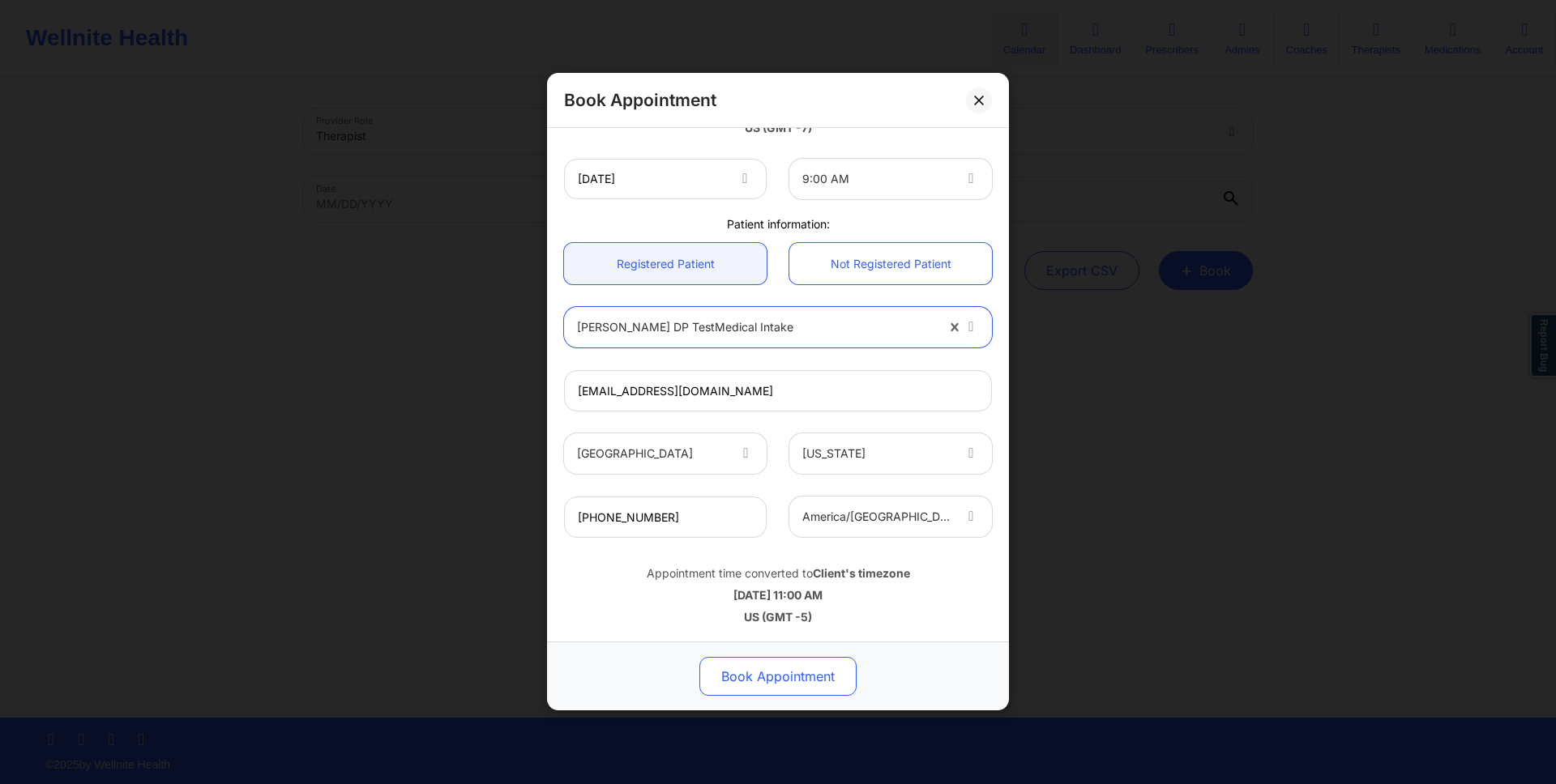
click at [803, 681] on button "Book Appointment" at bounding box center [778, 677] width 158 height 39
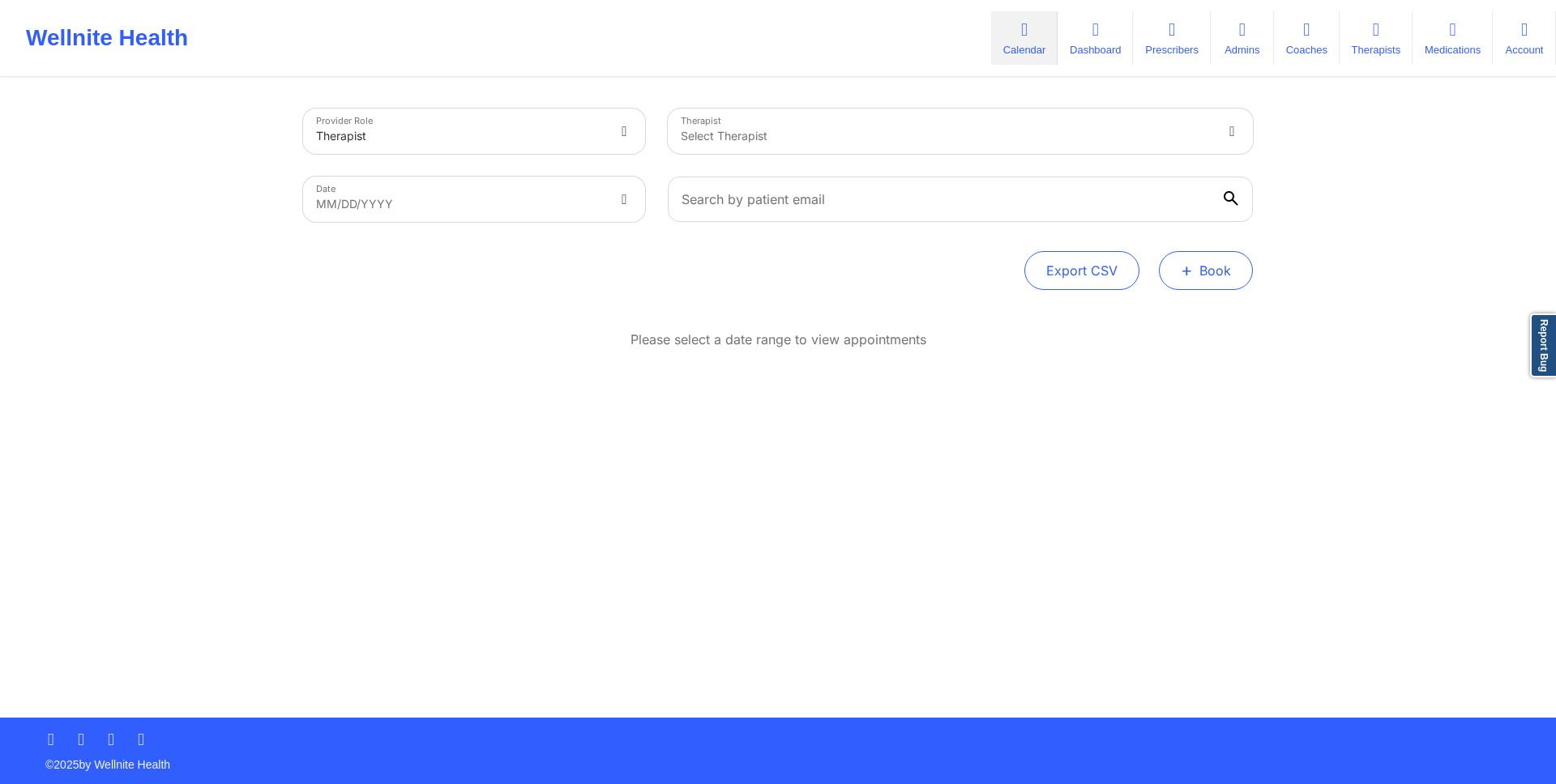
click at [1196, 264] on button "+ Book" at bounding box center [1206, 270] width 94 height 39
click at [1186, 346] on button "Doctor Consultation" at bounding box center [1178, 348] width 124 height 26
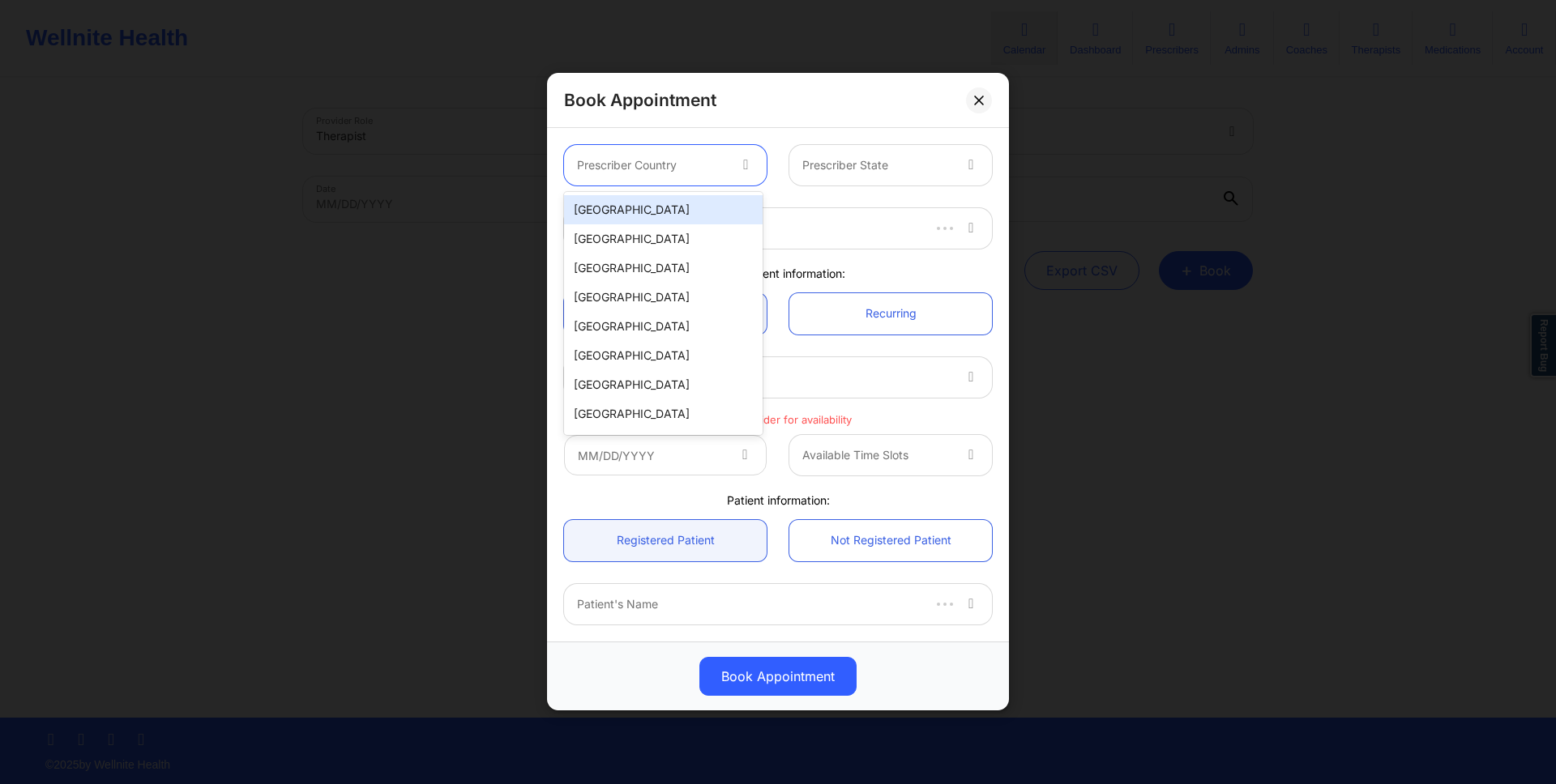
click at [749, 161] on icon at bounding box center [745, 162] width 16 height 14
click at [725, 206] on div "[GEOGRAPHIC_DATA]" at bounding box center [663, 210] width 198 height 29
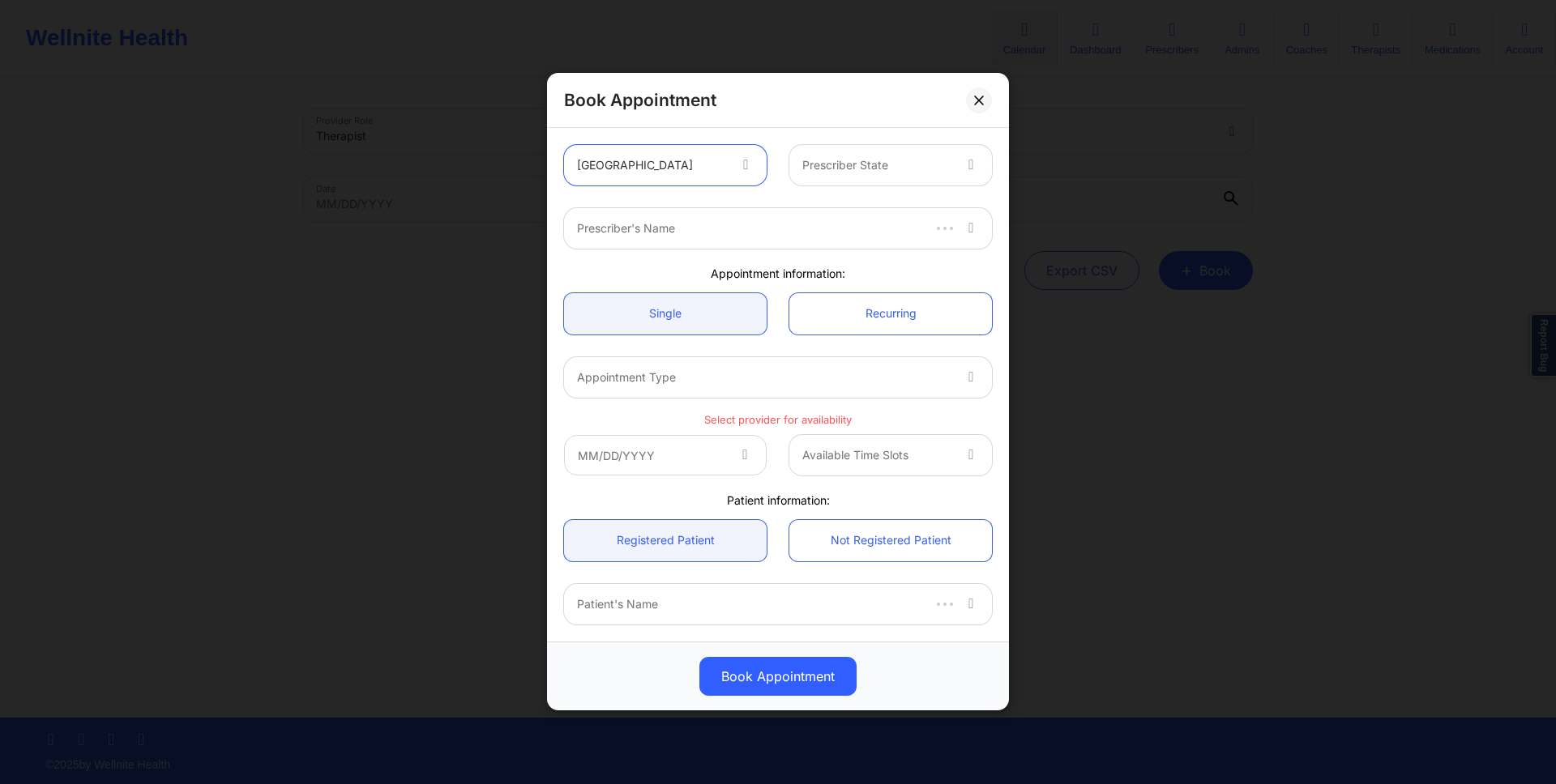
click at [888, 159] on div at bounding box center [877, 166] width 149 height 19
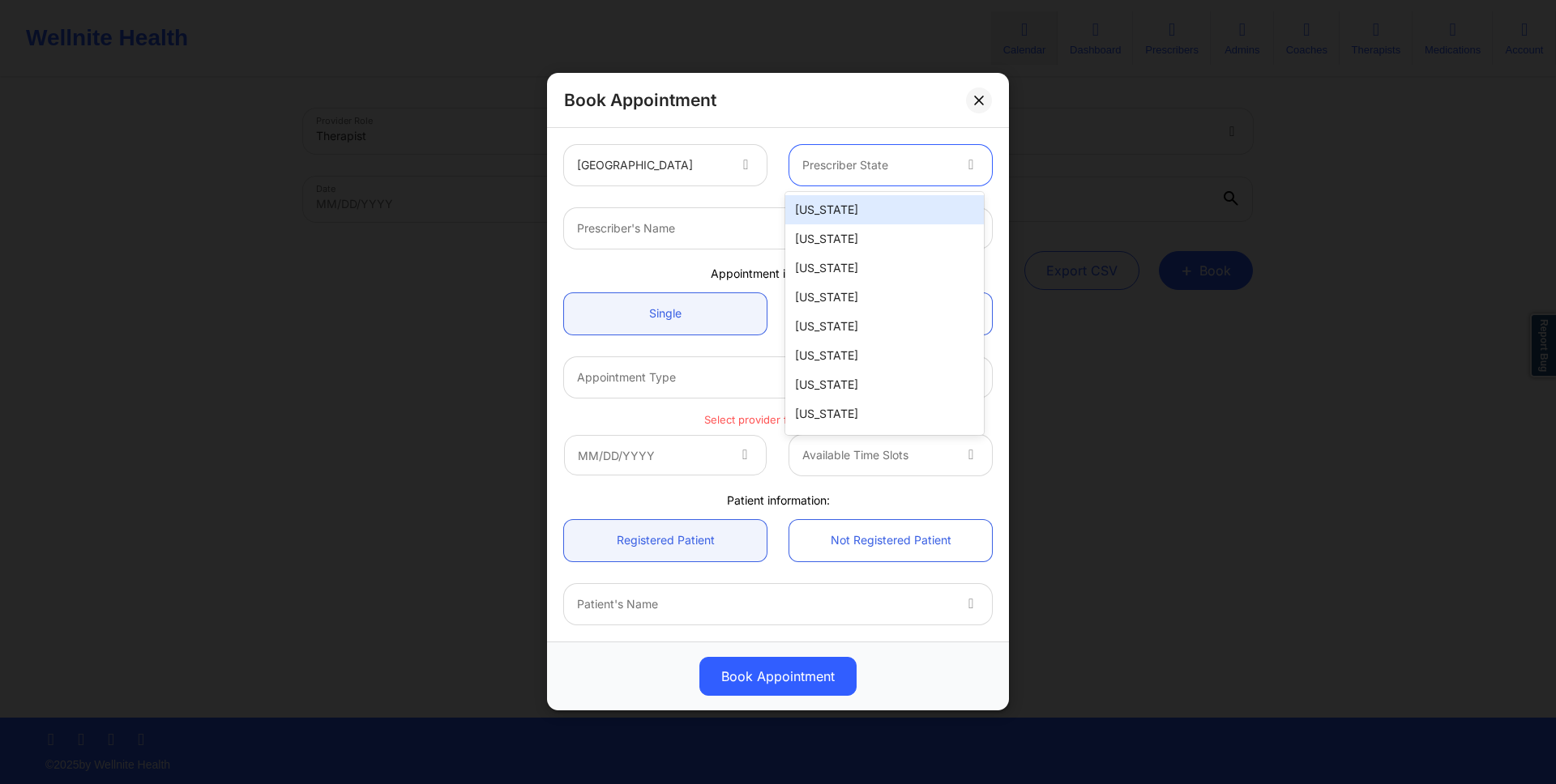
click at [872, 204] on div "[US_STATE]" at bounding box center [884, 210] width 198 height 29
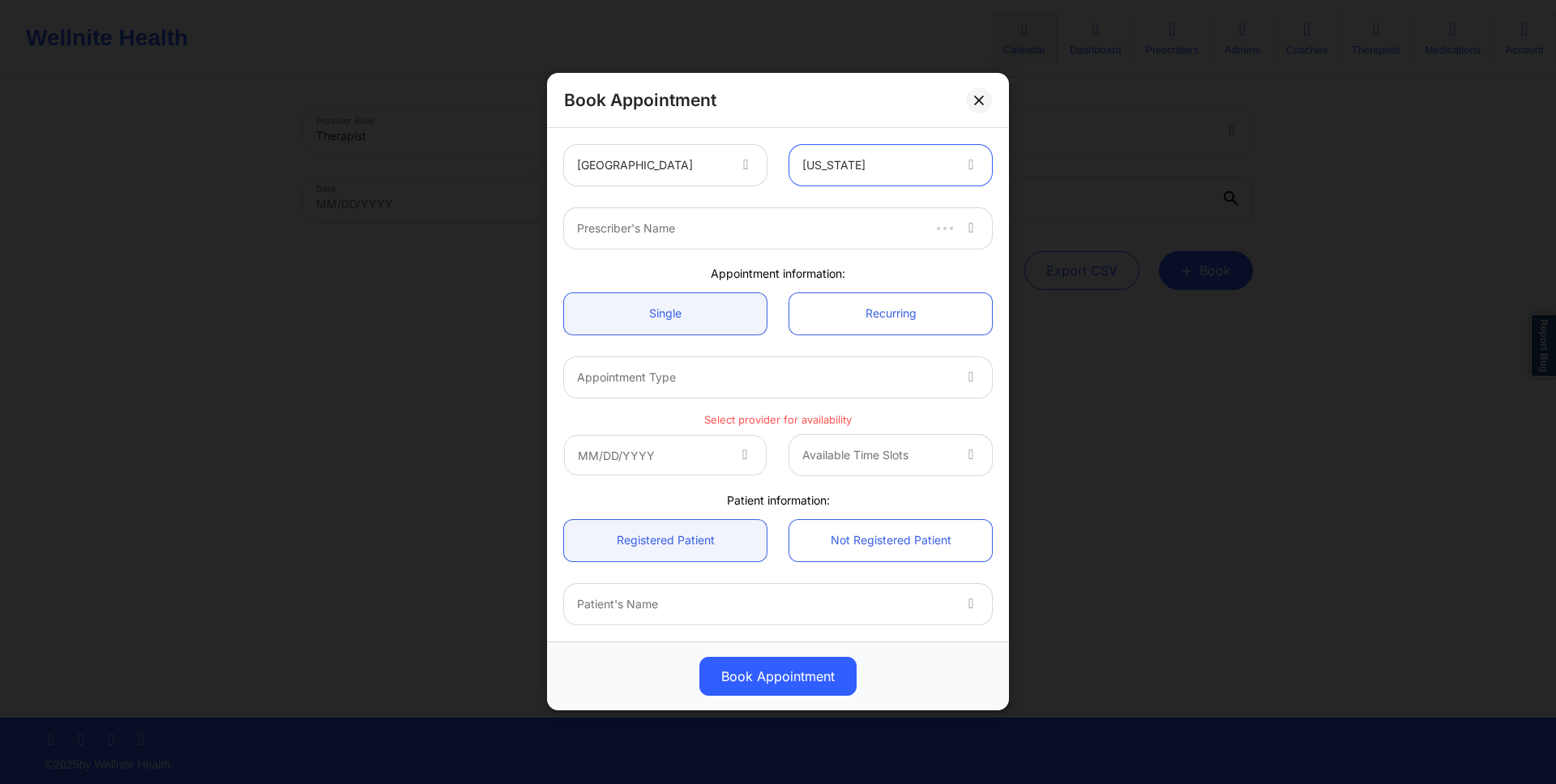
click at [850, 220] on div at bounding box center [748, 228] width 342 height 19
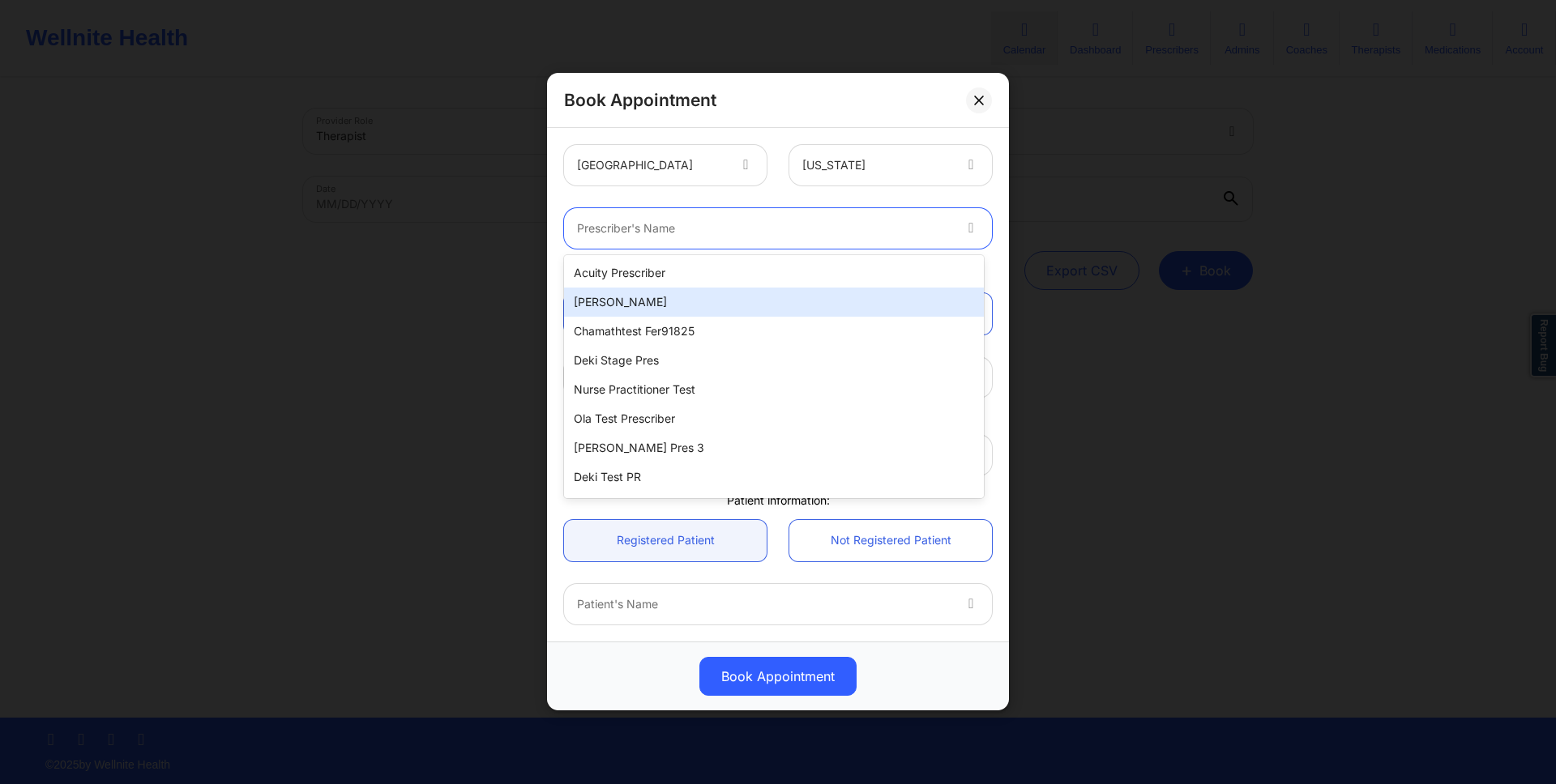
click at [812, 297] on div "[PERSON_NAME]" at bounding box center [773, 302] width 419 height 29
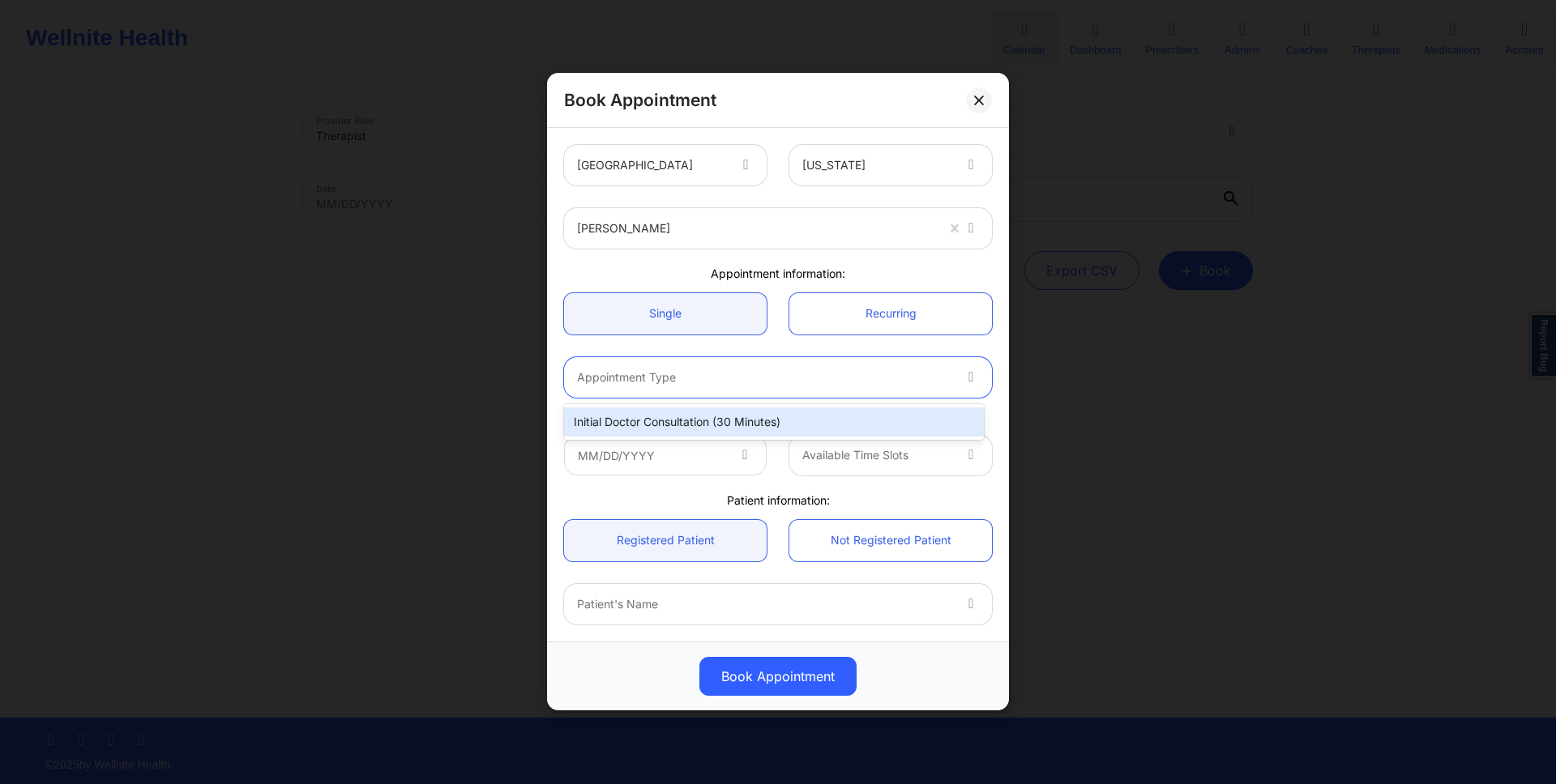
click at [789, 359] on div "Appointment Type" at bounding box center [758, 378] width 389 height 41
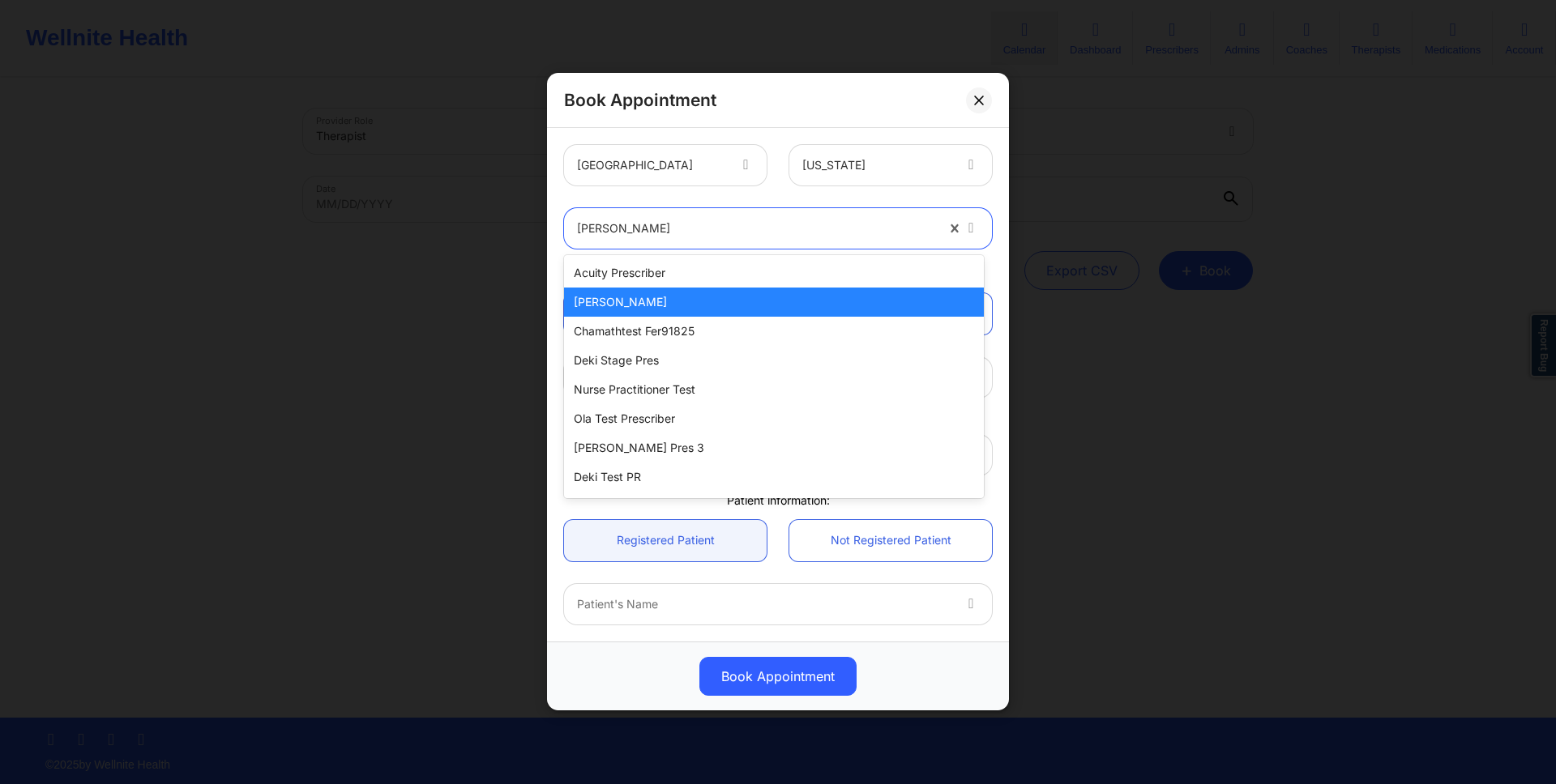
click at [804, 230] on div at bounding box center [755, 228] width 358 height 19
click at [743, 381] on div "Nurse Practitioner Test" at bounding box center [773, 389] width 419 height 29
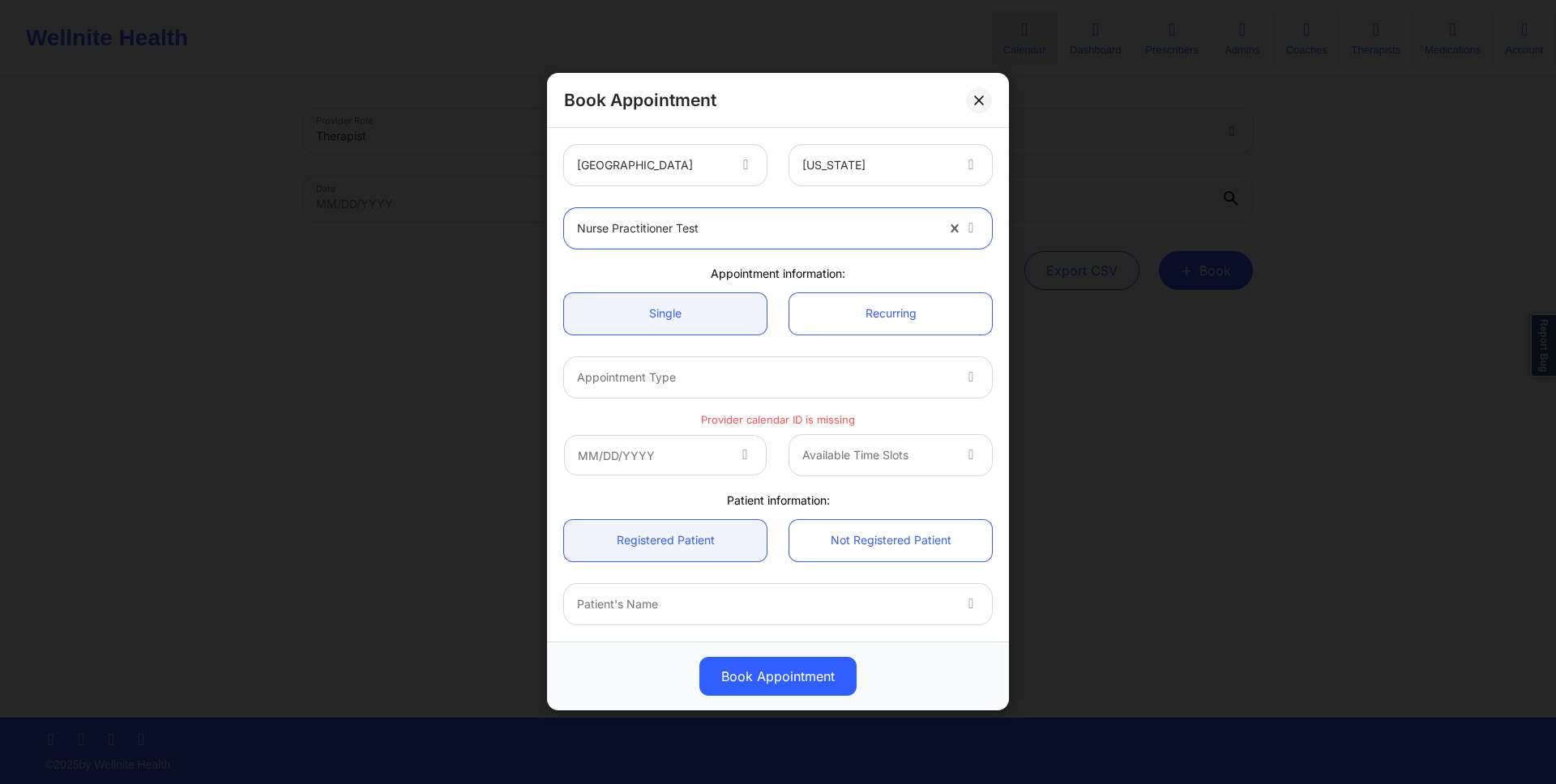
click at [762, 361] on div "Appointment Type" at bounding box center [758, 378] width 389 height 41
click at [792, 214] on div "Nurse Practitioner Test" at bounding box center [755, 228] width 358 height 41
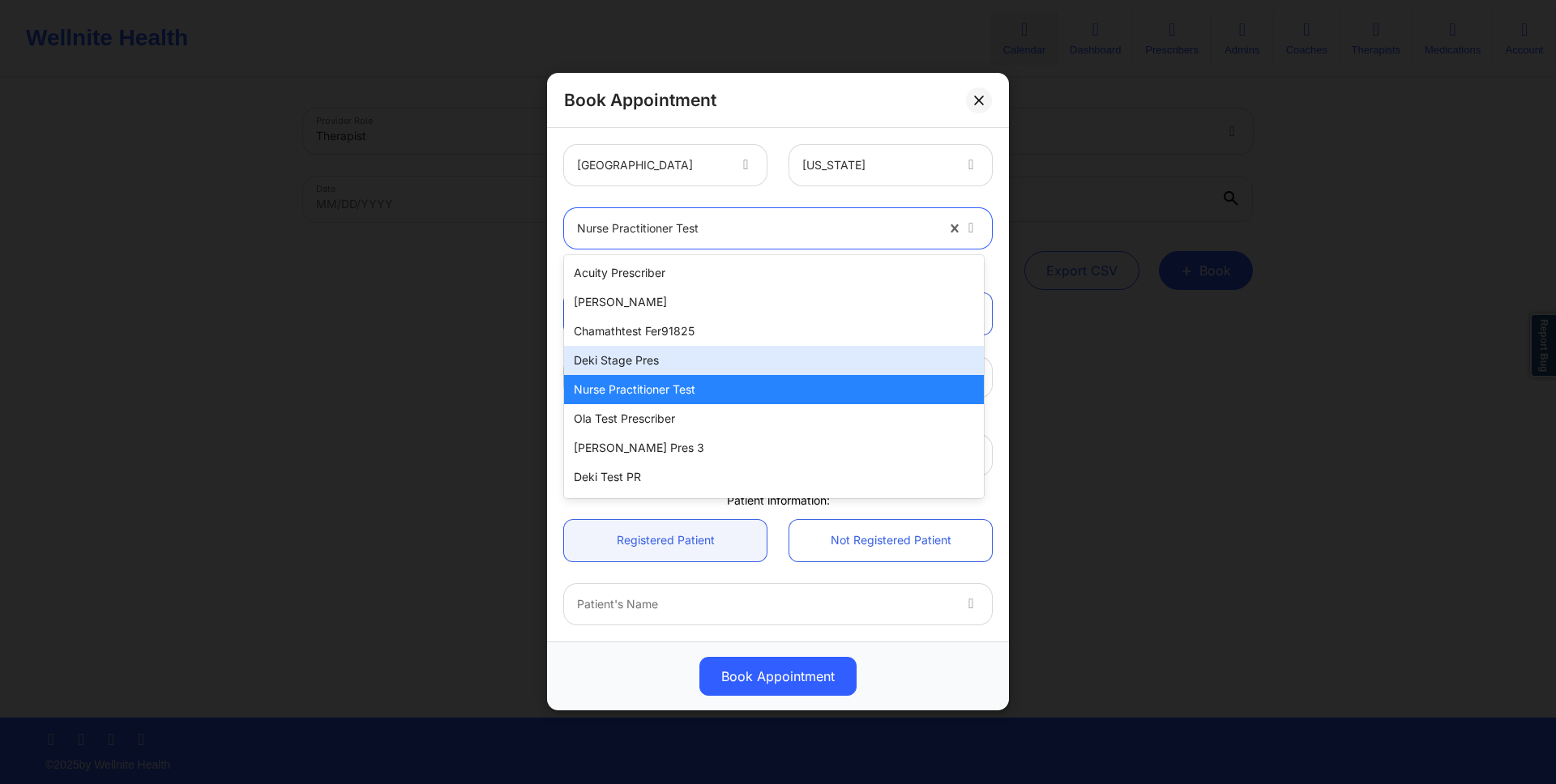
click at [739, 362] on div "Deki Stage Pres" at bounding box center [773, 360] width 419 height 29
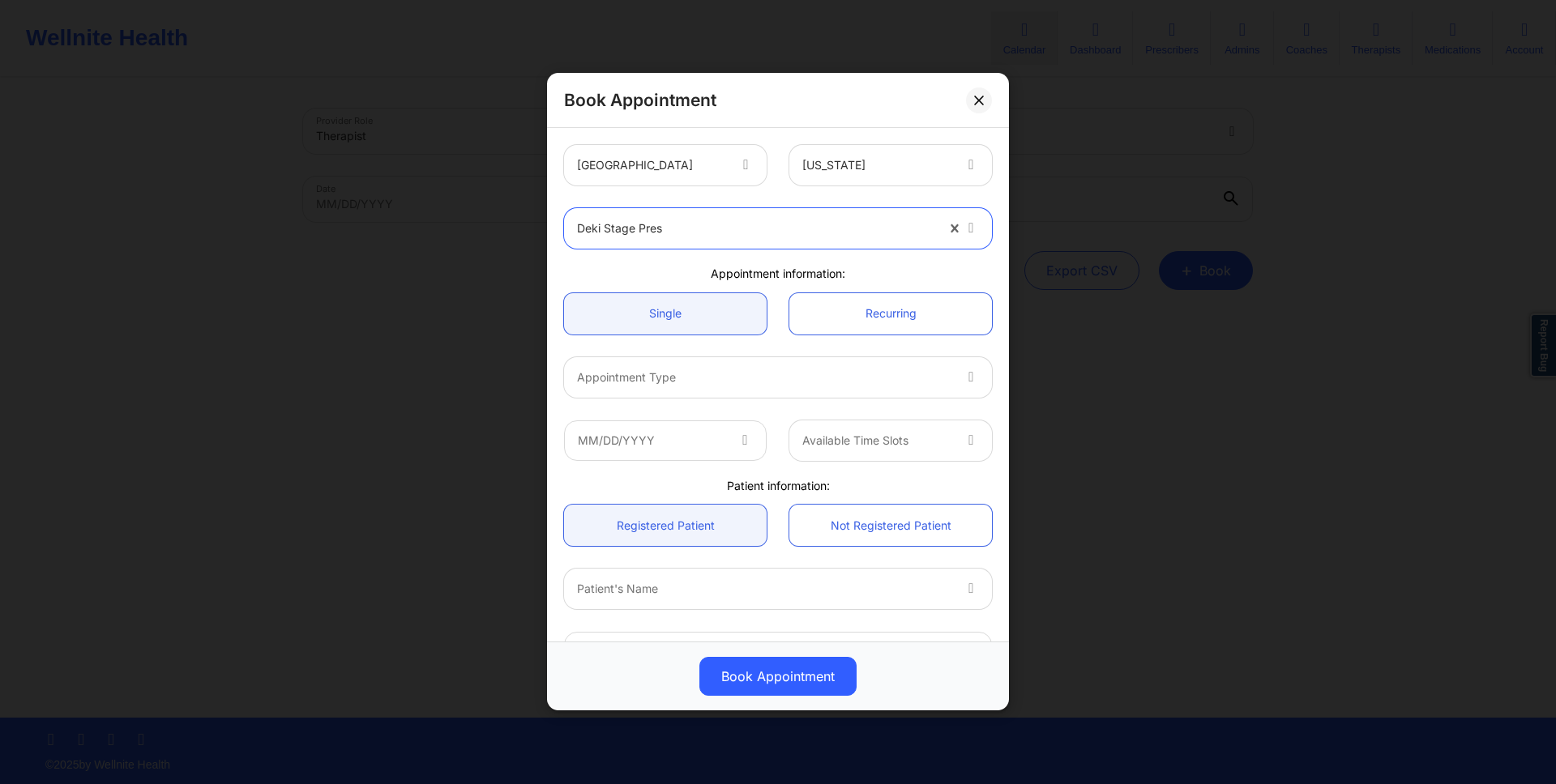
click at [734, 369] on div at bounding box center [764, 377] width 374 height 19
click at [836, 99] on div "Book Appointment" at bounding box center [778, 100] width 462 height 55
click at [705, 368] on div at bounding box center [764, 377] width 374 height 19
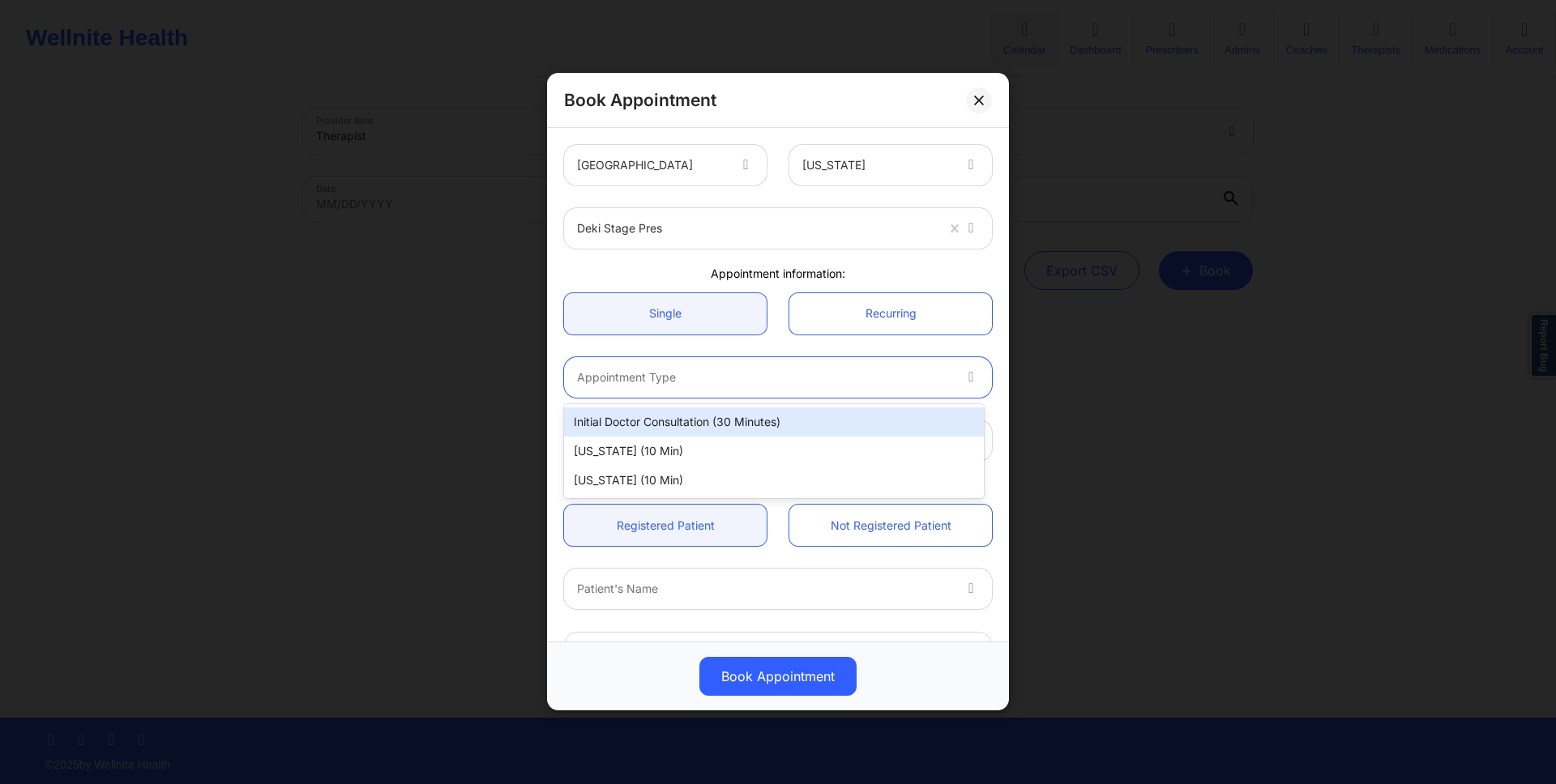
click at [705, 368] on div at bounding box center [764, 377] width 374 height 19
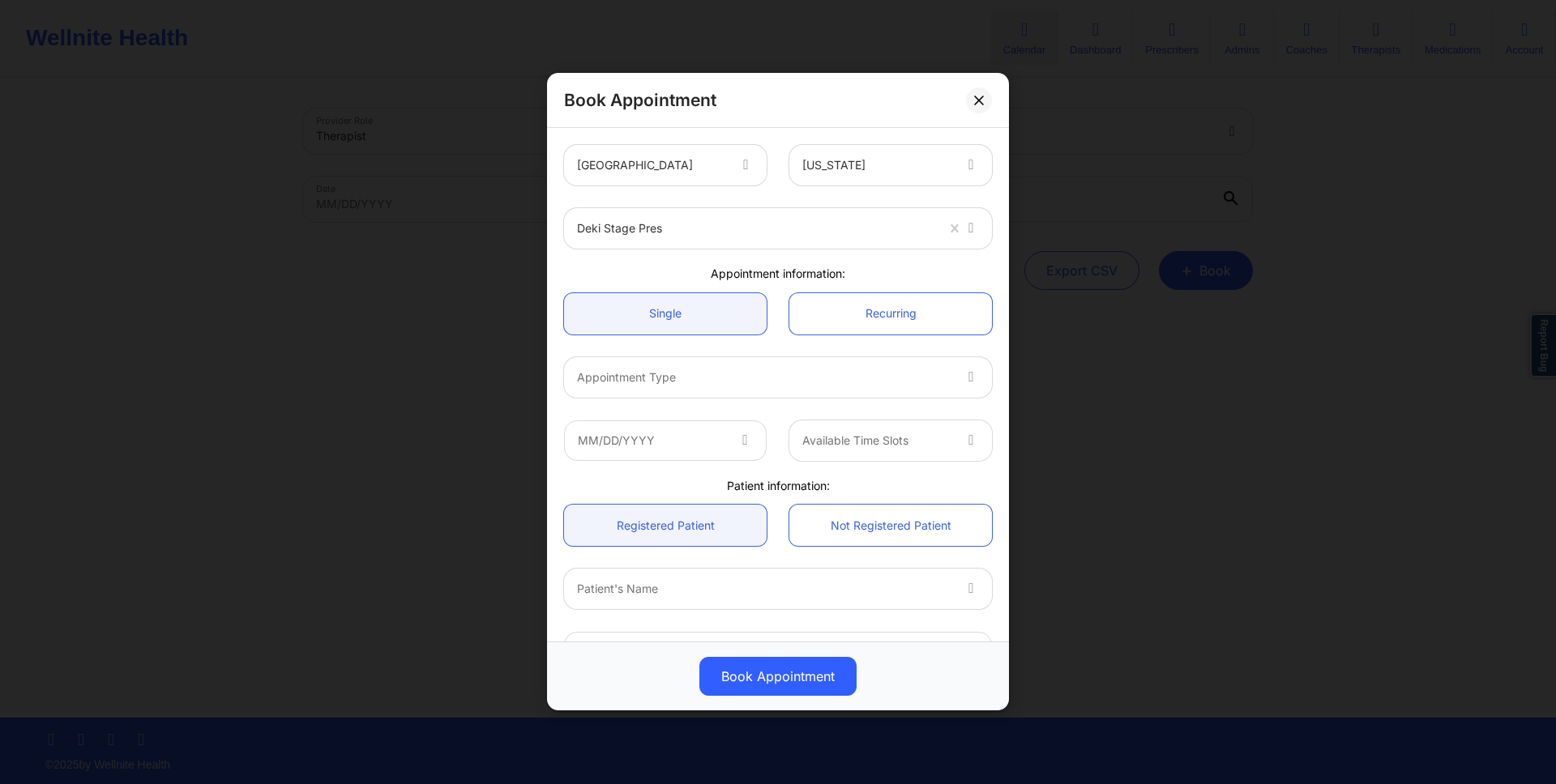
click at [922, 92] on div "Book Appointment" at bounding box center [778, 100] width 462 height 55
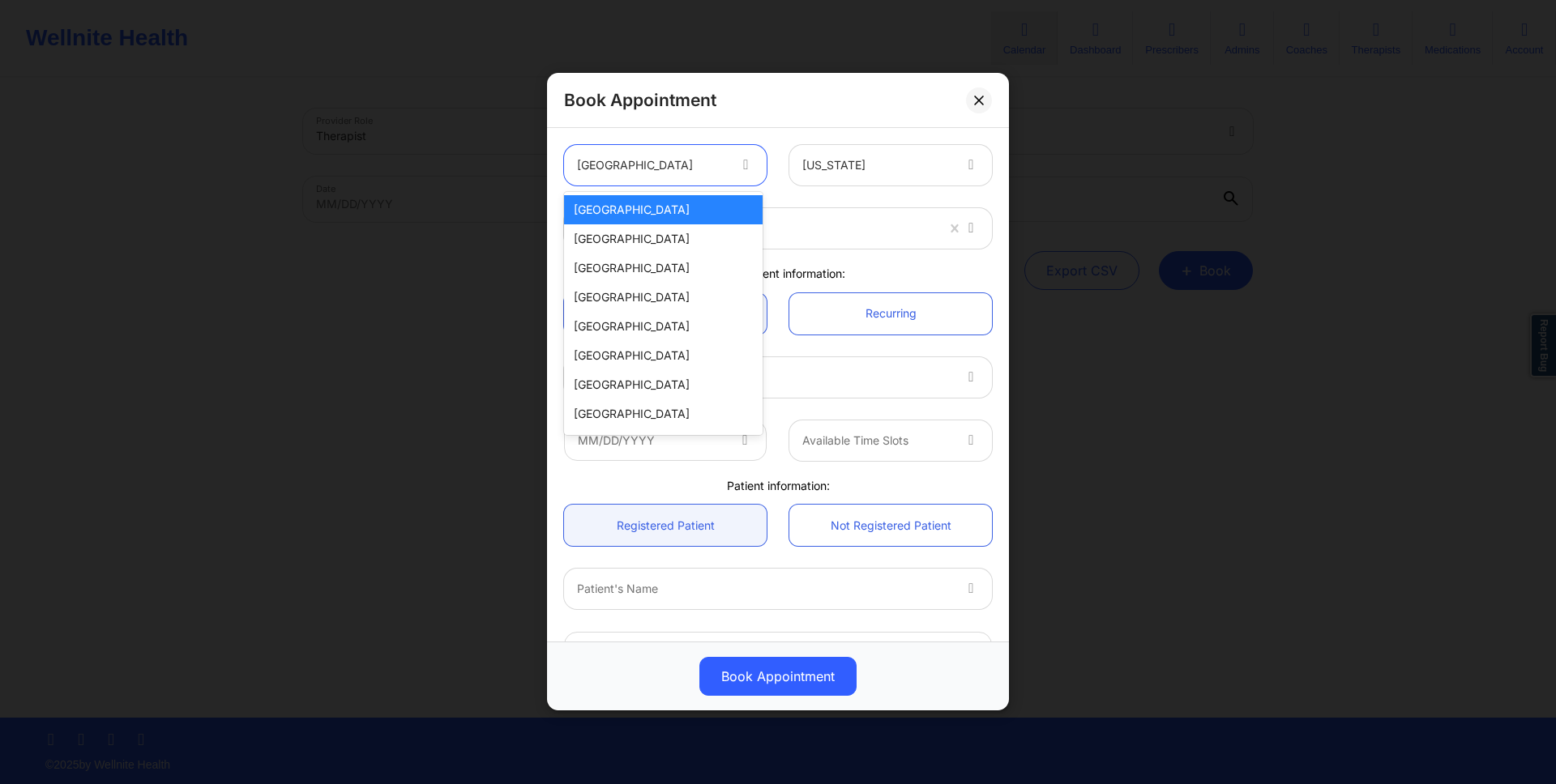
click at [634, 157] on div at bounding box center [651, 166] width 149 height 19
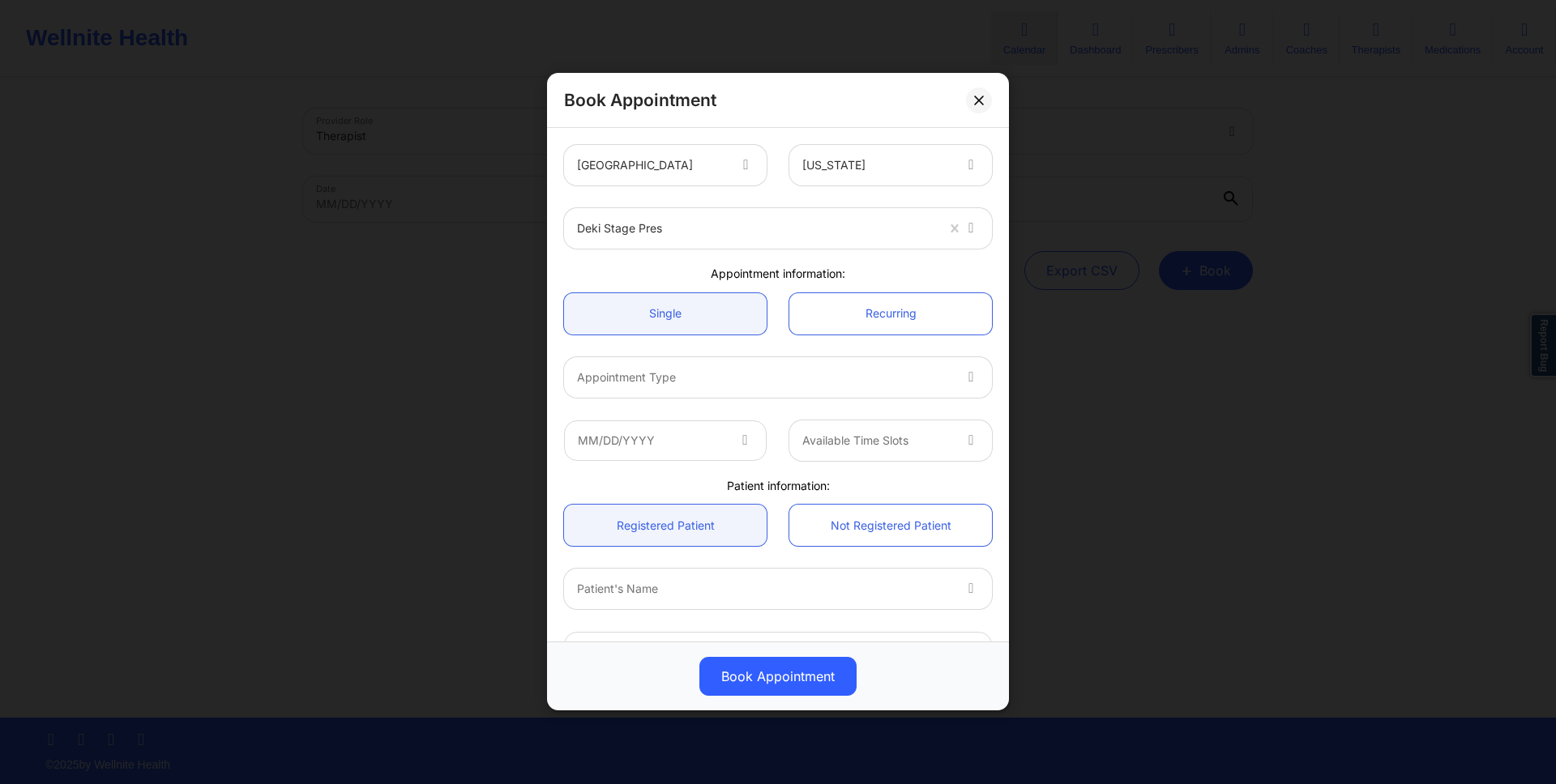
click at [833, 206] on div "Deki Stage Pres" at bounding box center [777, 228] width 450 height 63
click at [818, 223] on div at bounding box center [755, 228] width 358 height 19
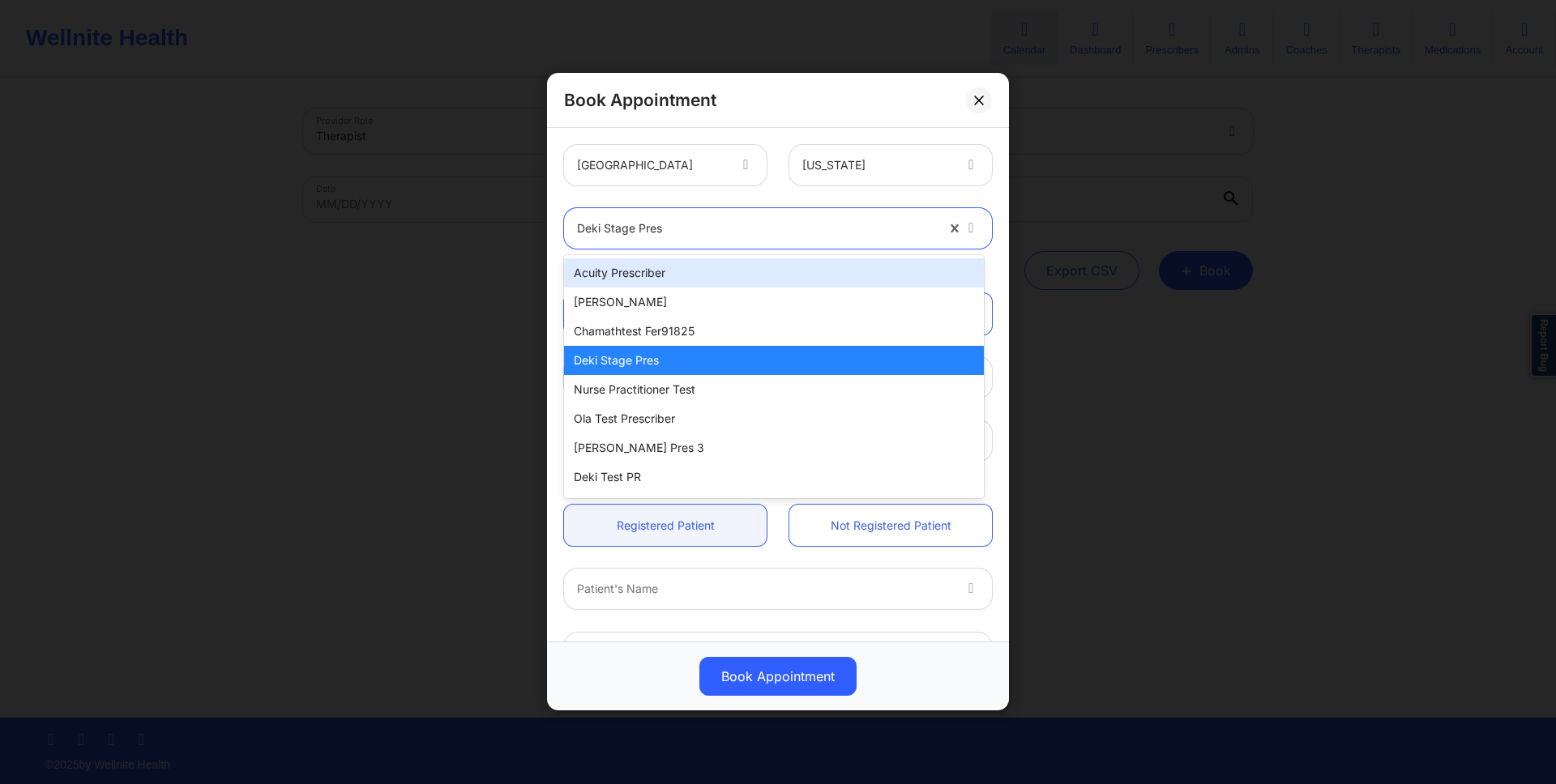
click at [758, 281] on div "Acuity Prescriber" at bounding box center [773, 272] width 419 height 29
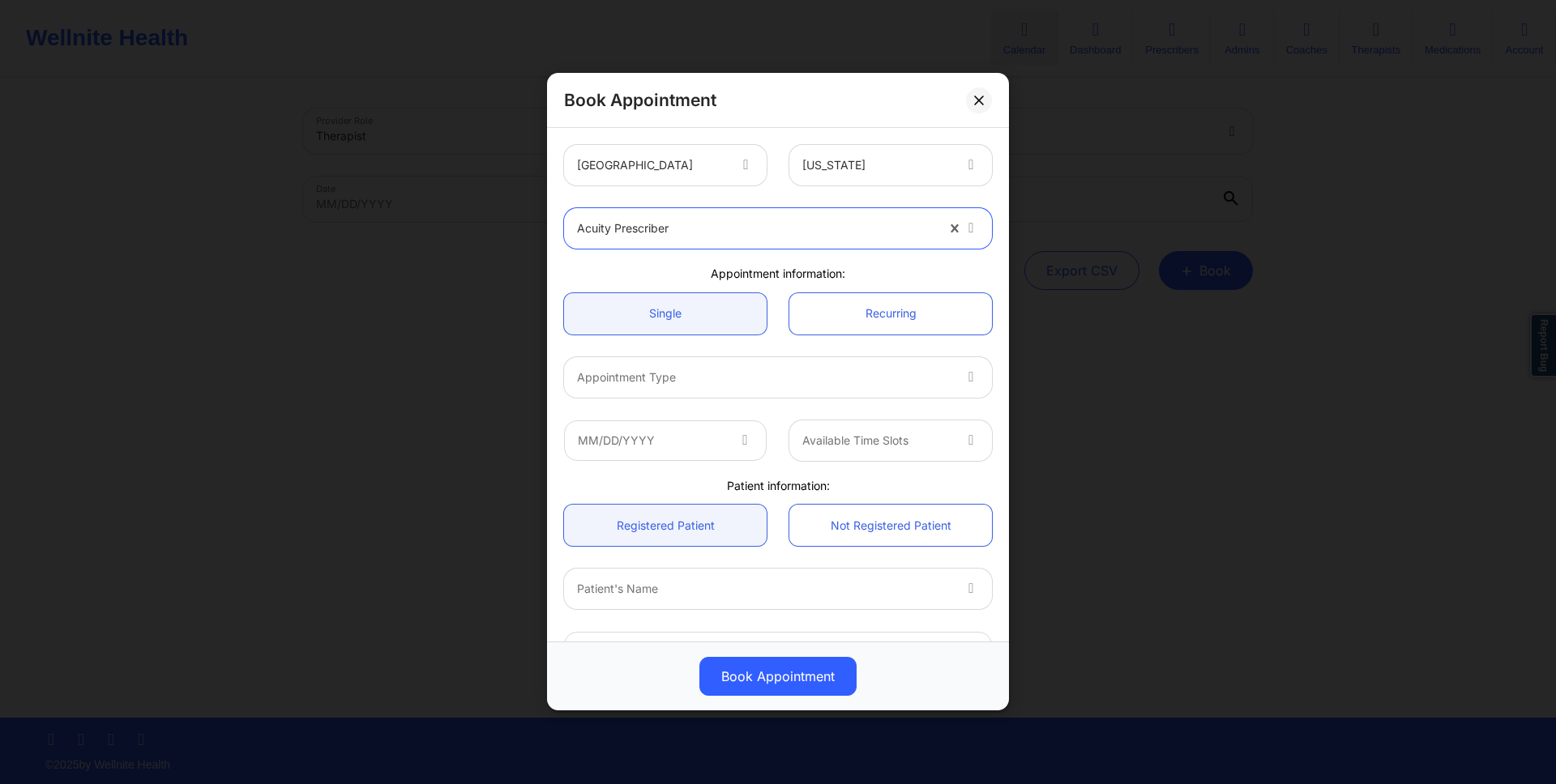
click at [716, 360] on div "Appointment Type" at bounding box center [758, 378] width 389 height 41
click at [744, 120] on div "Book Appointment" at bounding box center [778, 100] width 462 height 55
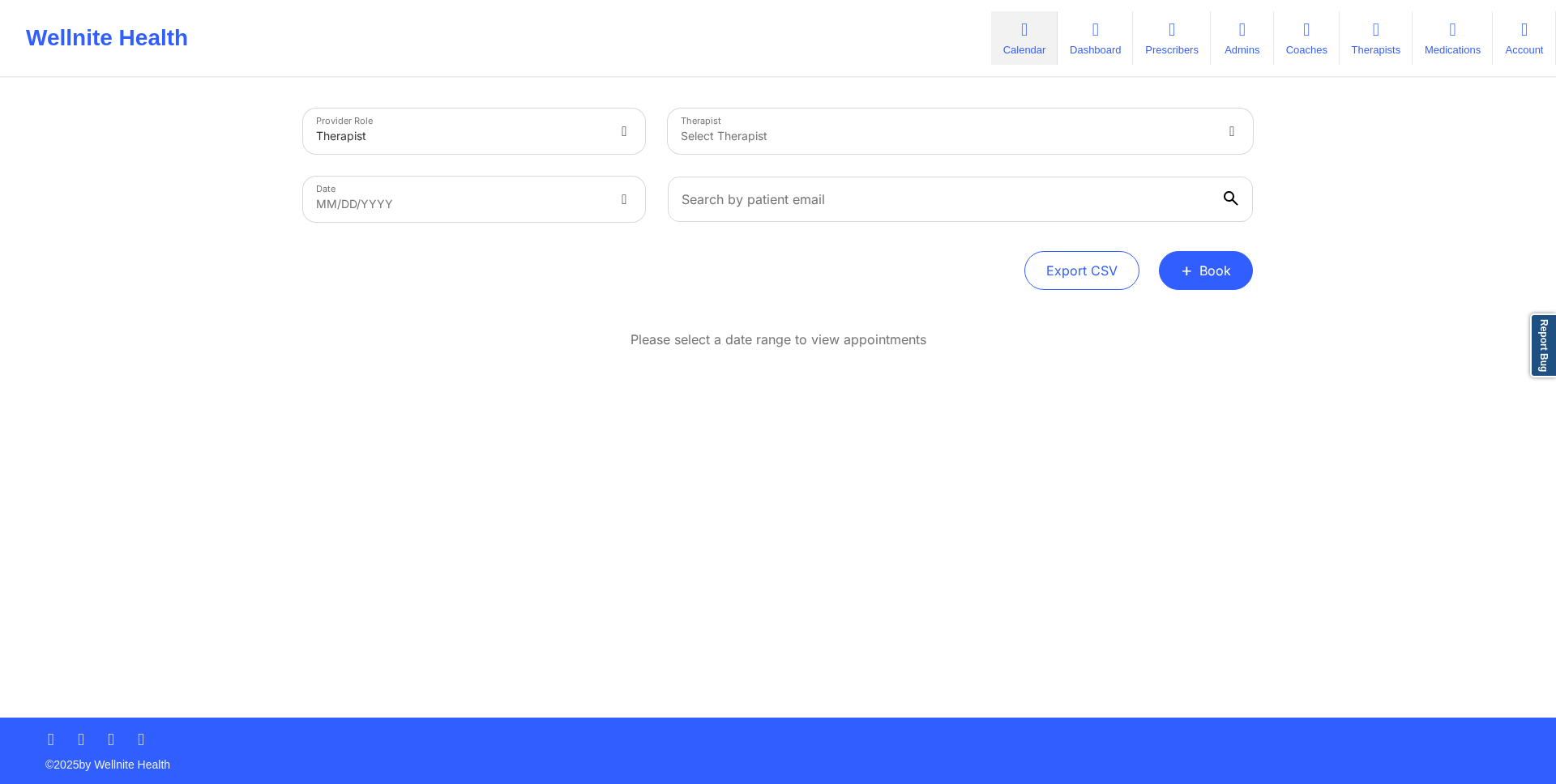
click at [688, 646] on div "Provider Role Therapist Therapist Select Therapist Date MM/DD/YYYY Export CSV +…" at bounding box center [778, 398] width 973 height 638
click at [1091, 568] on div "Provider Role Therapist Therapist Select Therapist Date MM/DD/YYYY Export CSV +…" at bounding box center [778, 398] width 973 height 638
click at [1216, 296] on div "Provider Role Therapist Therapist Select Therapist Date MM/DD/YYYY Export CSV +…" at bounding box center [778, 398] width 973 height 638
click at [1220, 281] on button "+ Book" at bounding box center [1206, 270] width 94 height 39
click at [1207, 349] on button "Doctor Consultation" at bounding box center [1178, 348] width 124 height 26
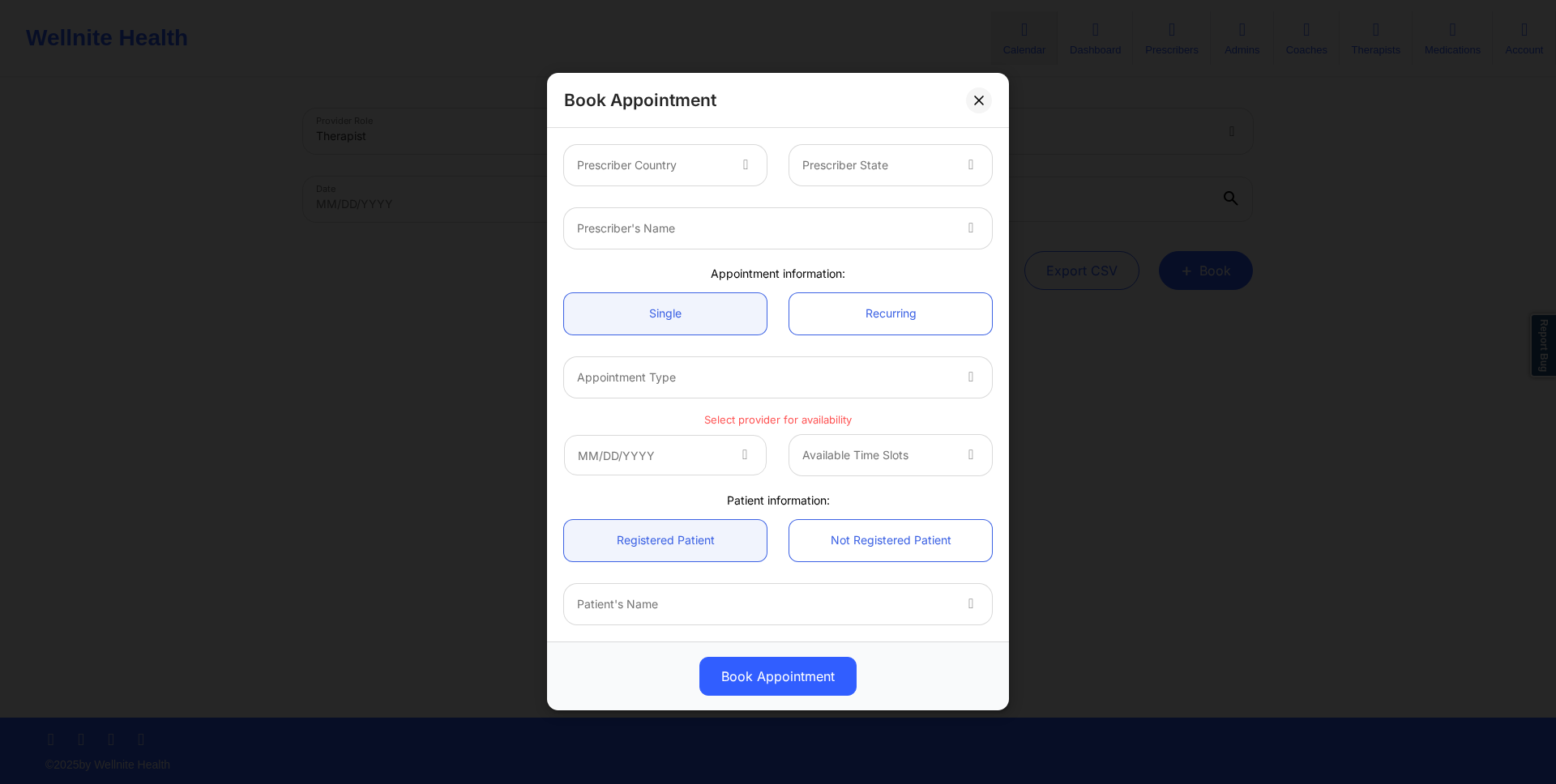
click at [721, 169] on div at bounding box center [651, 166] width 149 height 19
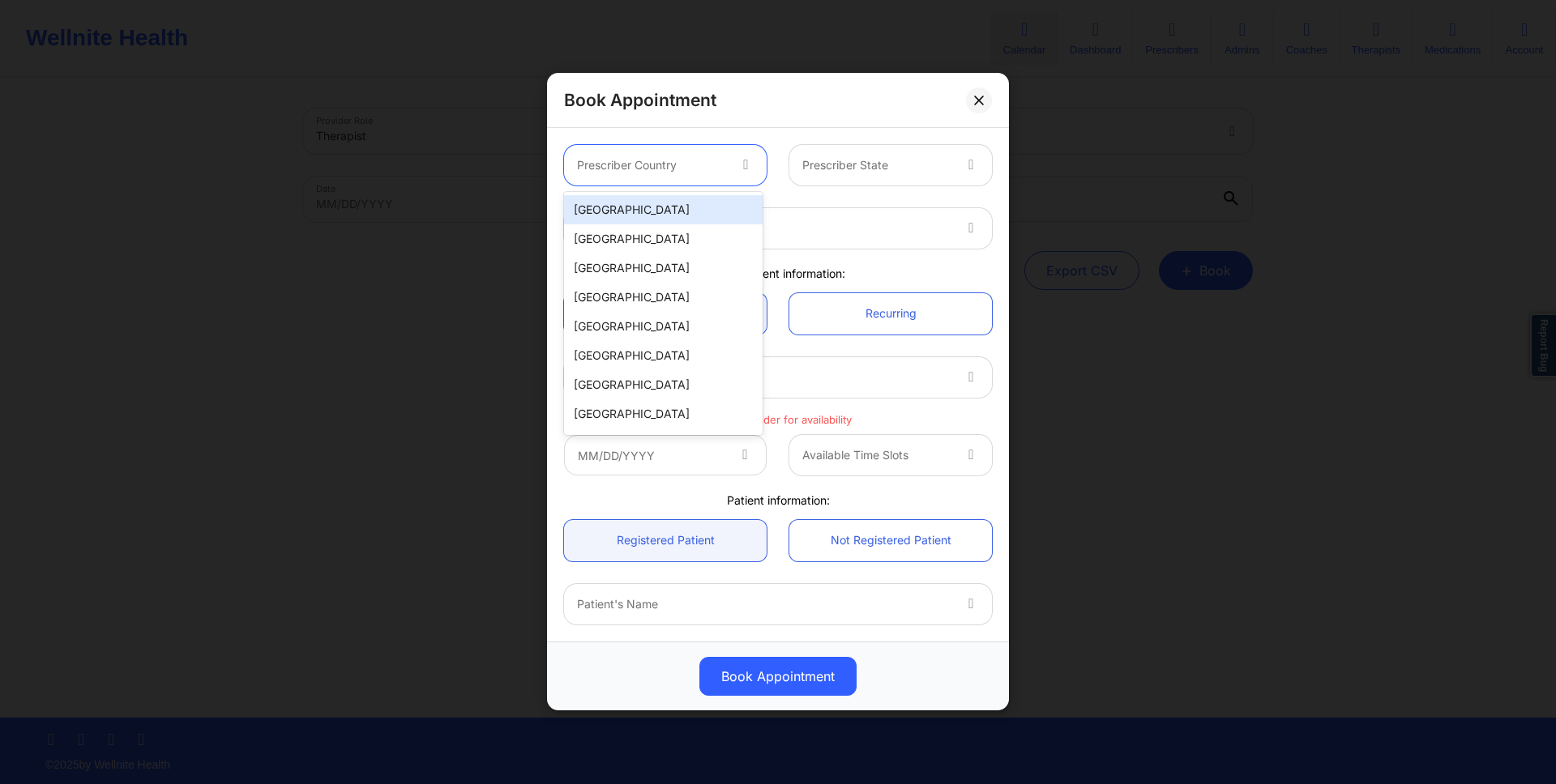
click at [716, 206] on div "[GEOGRAPHIC_DATA]" at bounding box center [663, 210] width 198 height 29
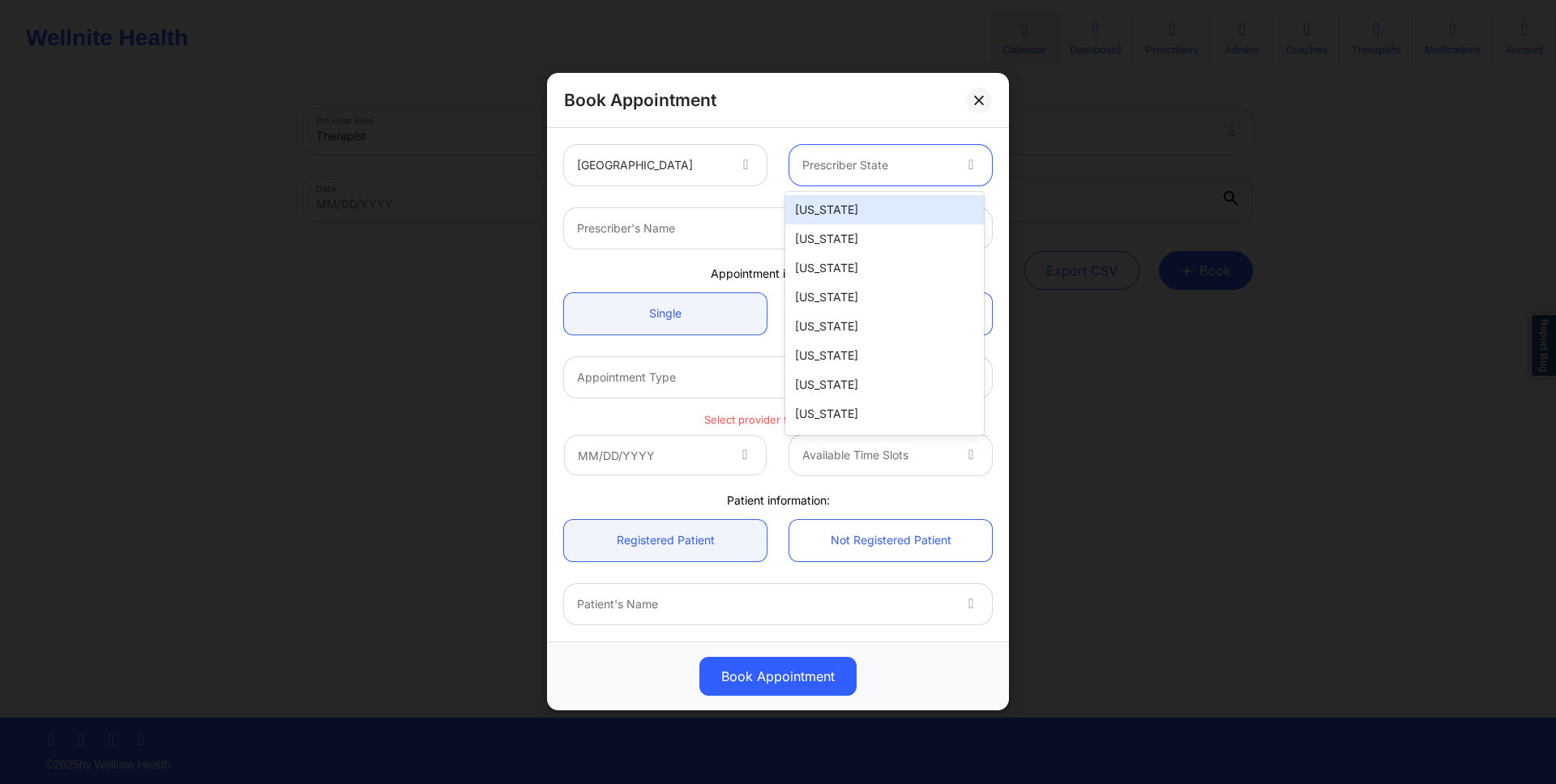
click at [964, 168] on icon at bounding box center [971, 162] width 16 height 14
click at [920, 209] on div "Alabama" at bounding box center [884, 210] width 198 height 29
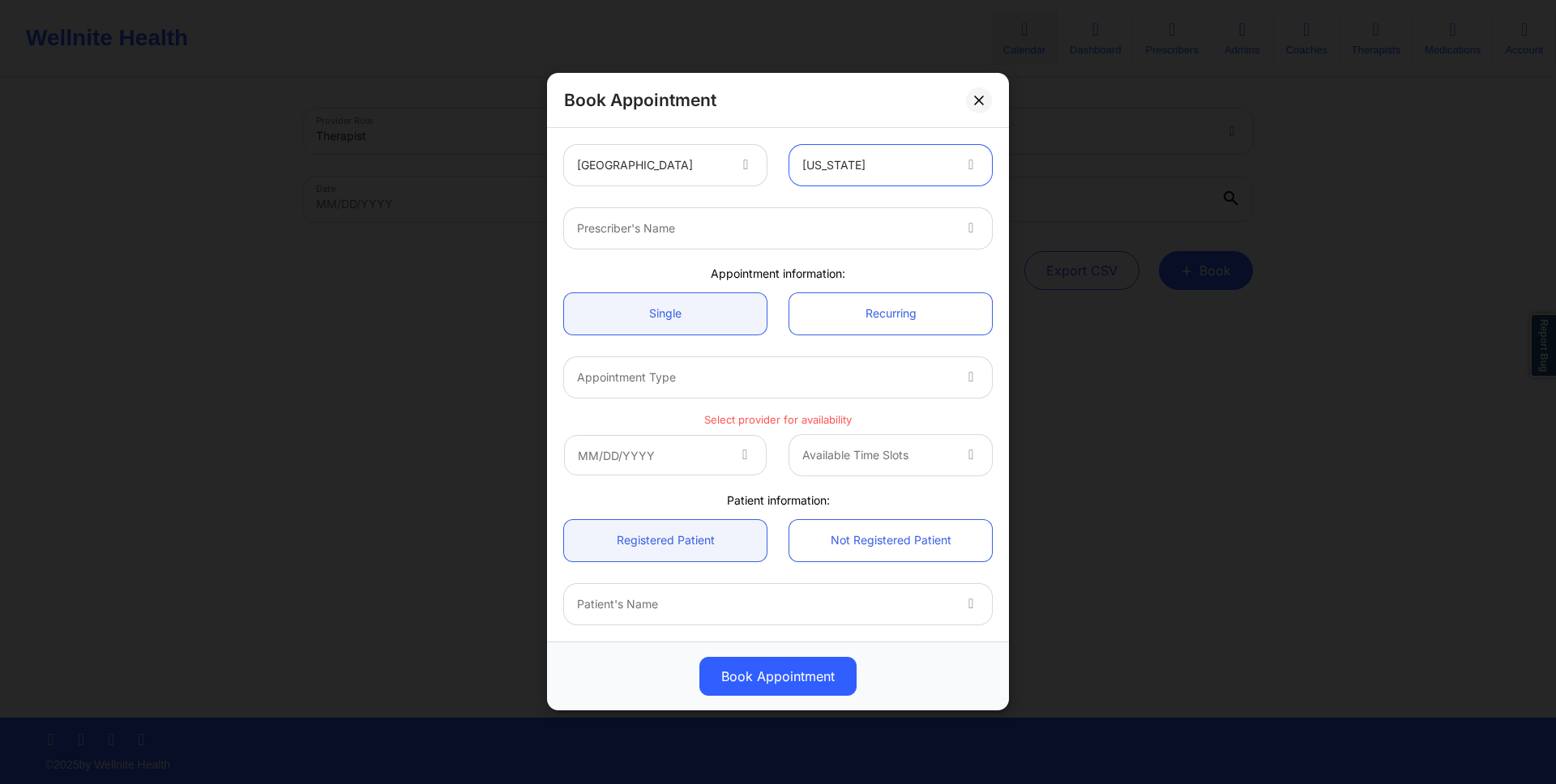
click at [898, 219] on div at bounding box center [764, 228] width 374 height 19
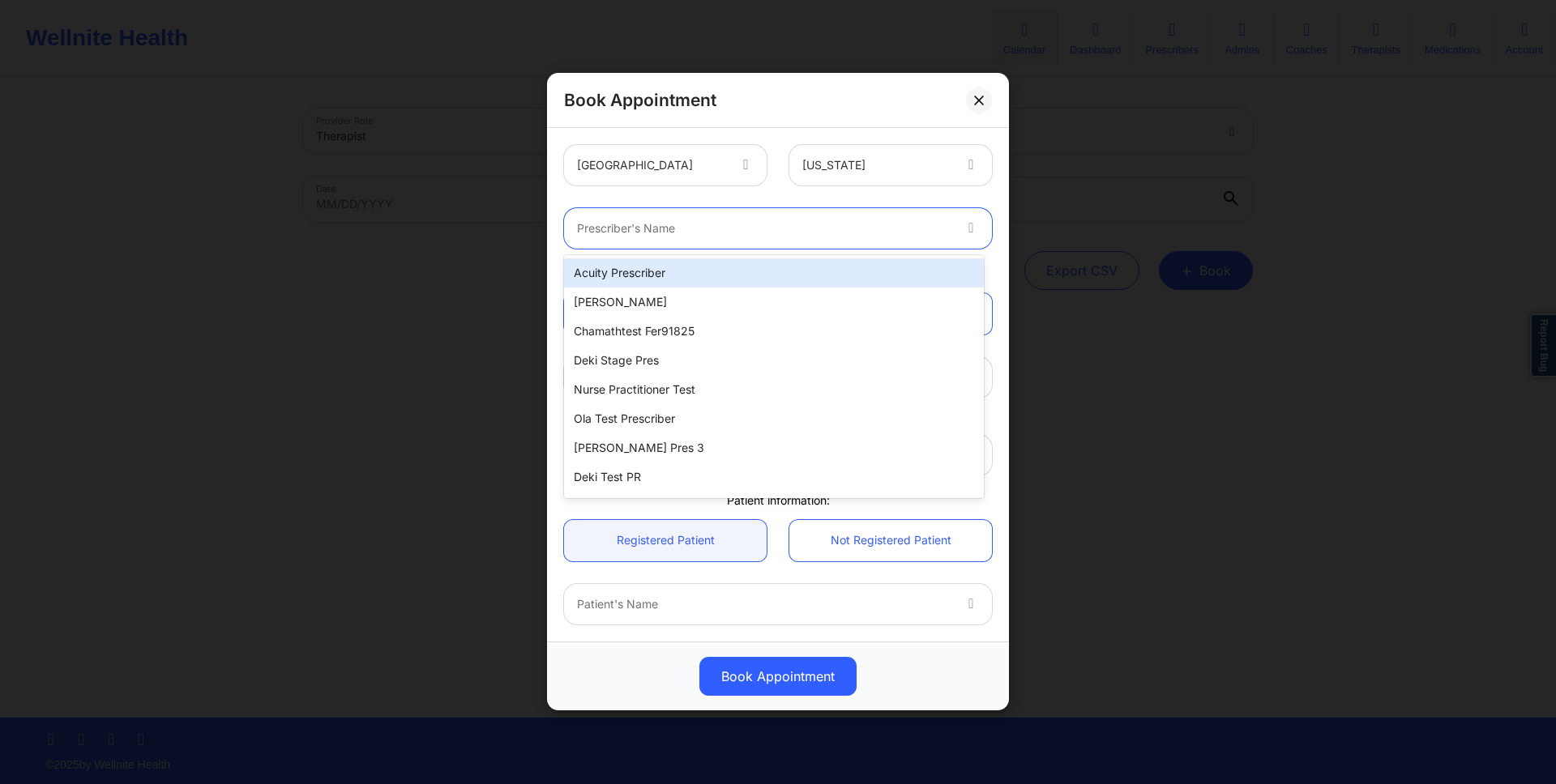
click at [858, 270] on div "Acuity Prescriber" at bounding box center [773, 272] width 419 height 29
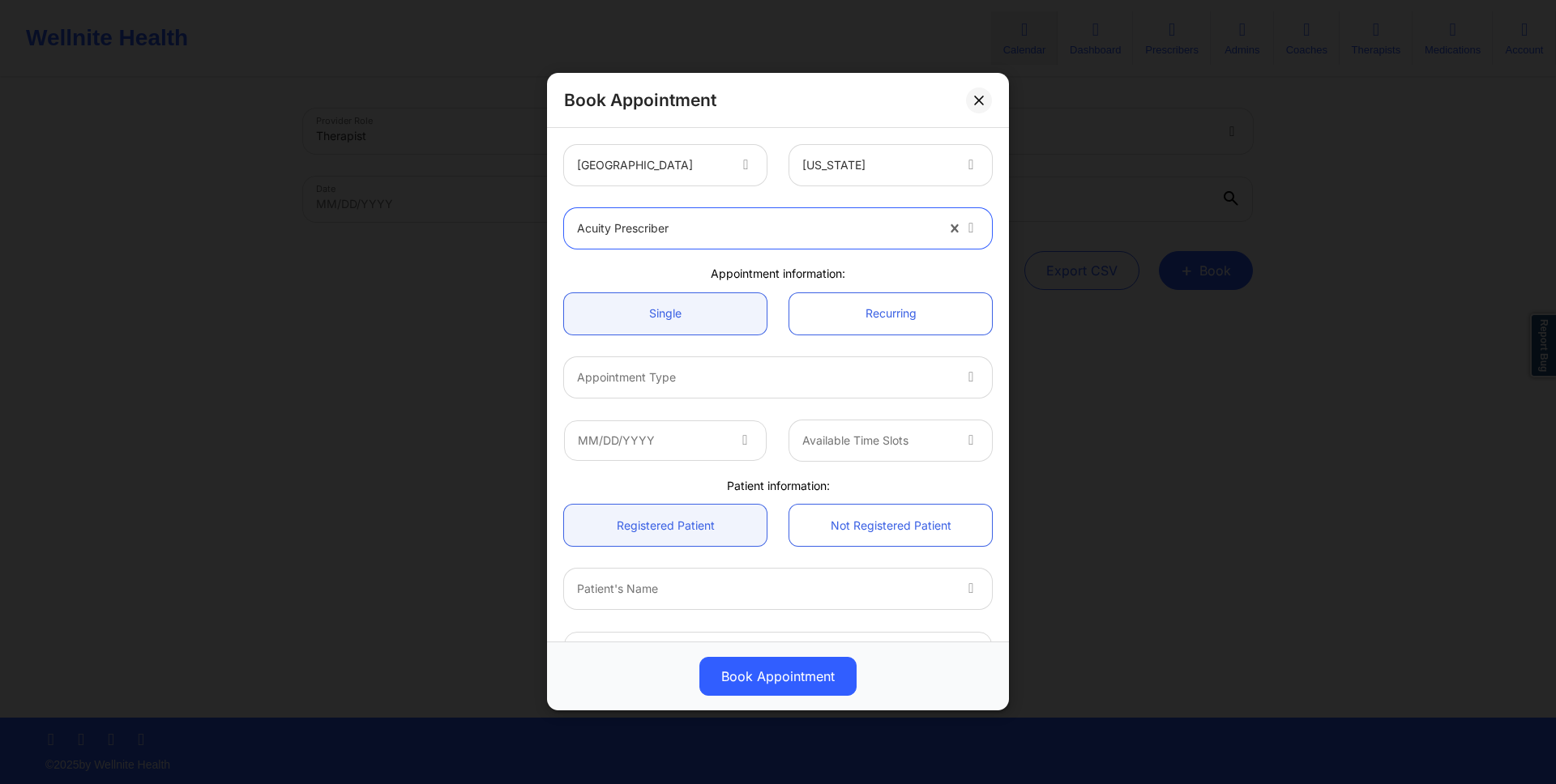
click at [728, 377] on div at bounding box center [764, 377] width 374 height 19
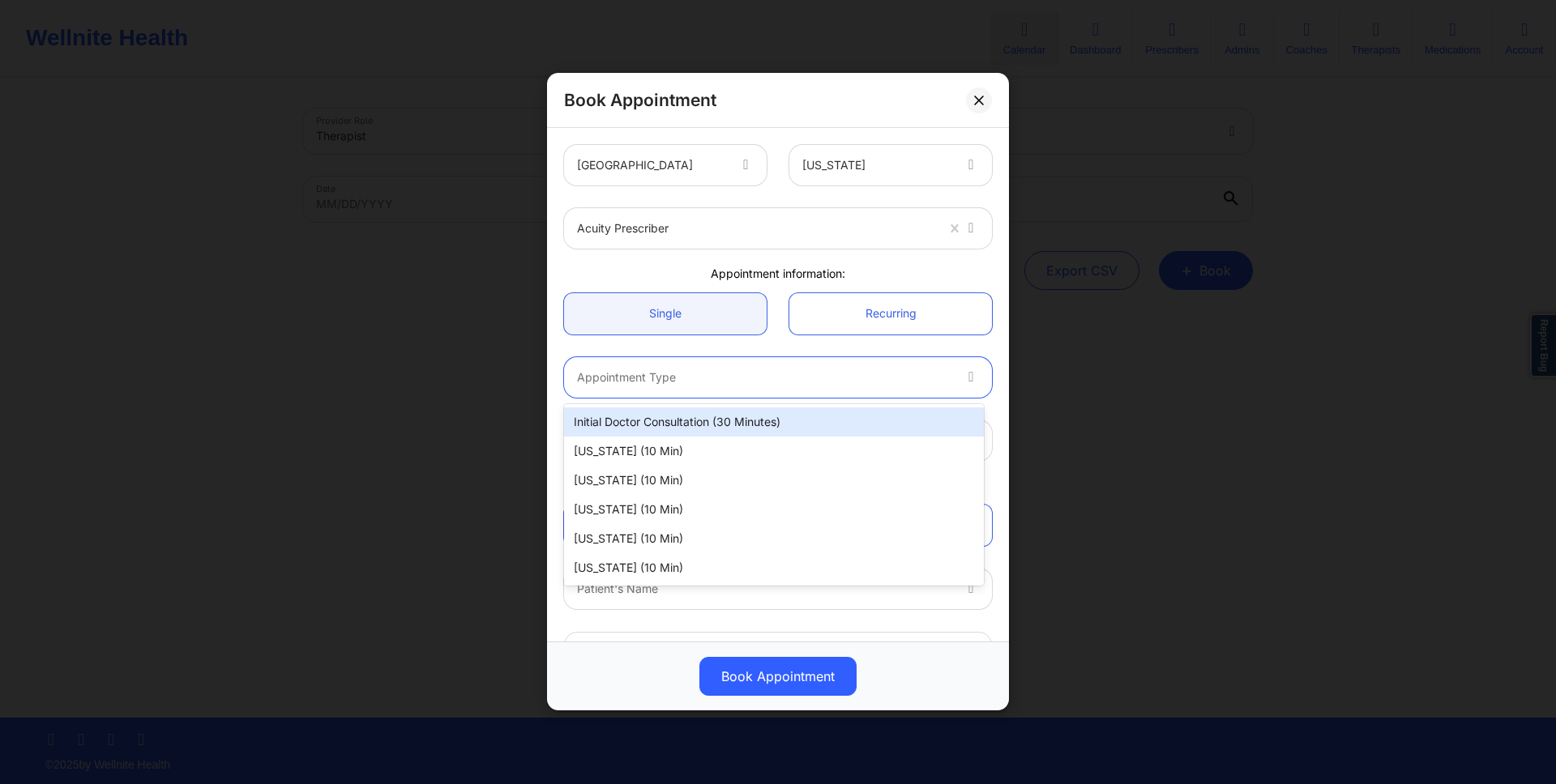
click at [812, 418] on div "Initial doctor consultation (30 minutes)" at bounding box center [773, 422] width 419 height 29
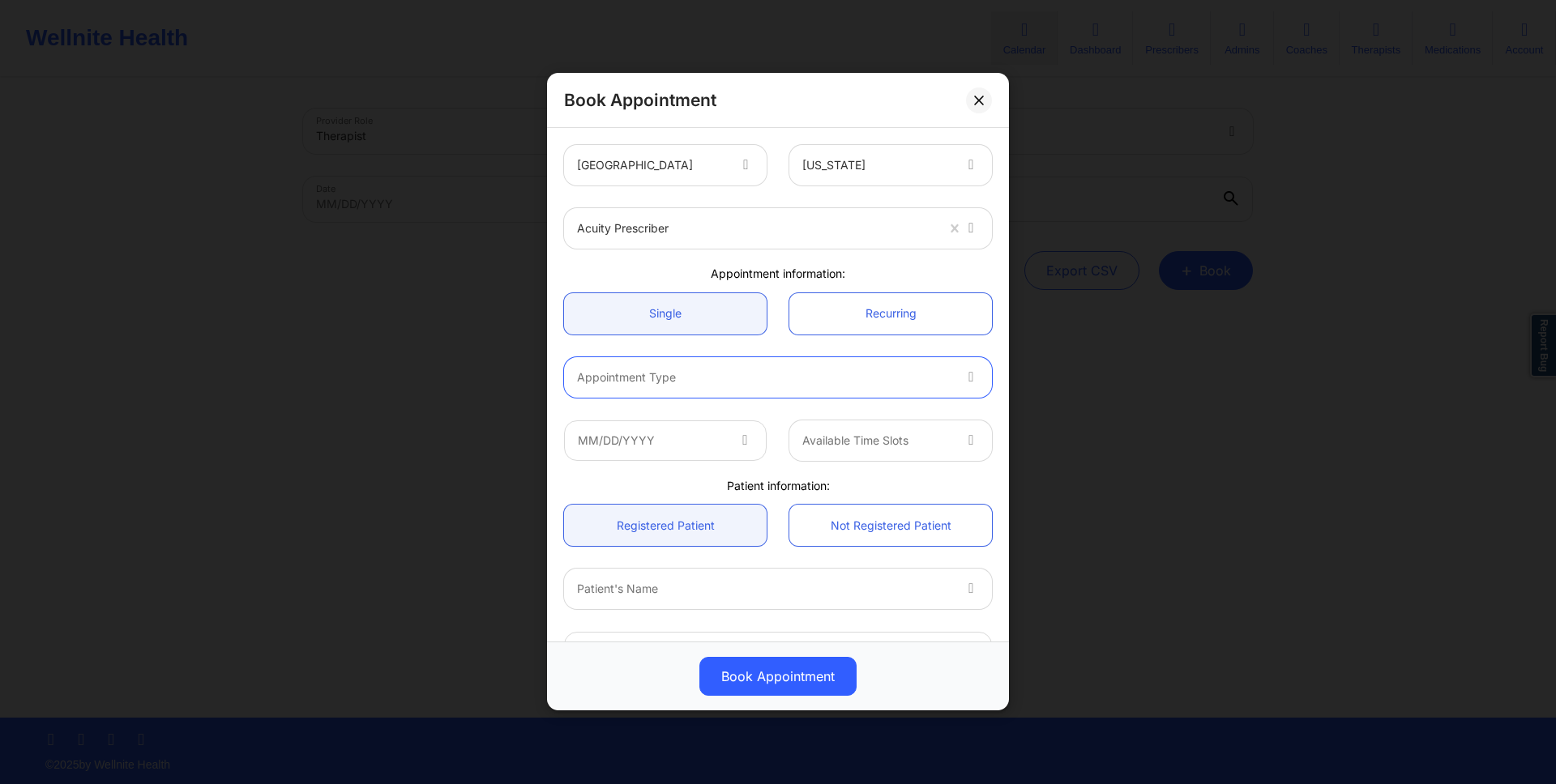
click at [761, 372] on div at bounding box center [764, 377] width 374 height 19
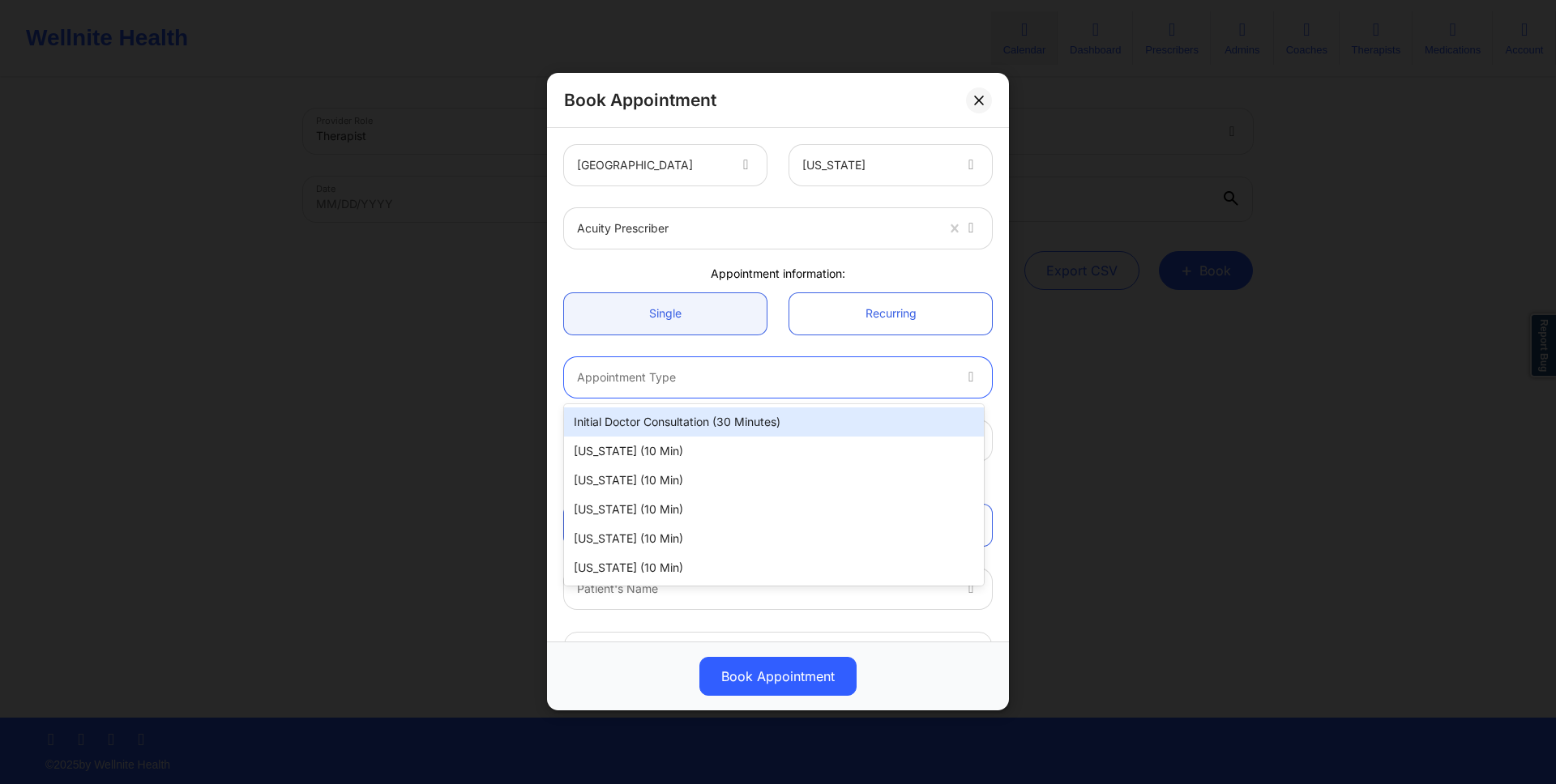
click at [783, 423] on div "Initial doctor consultation (30 minutes)" at bounding box center [773, 422] width 419 height 29
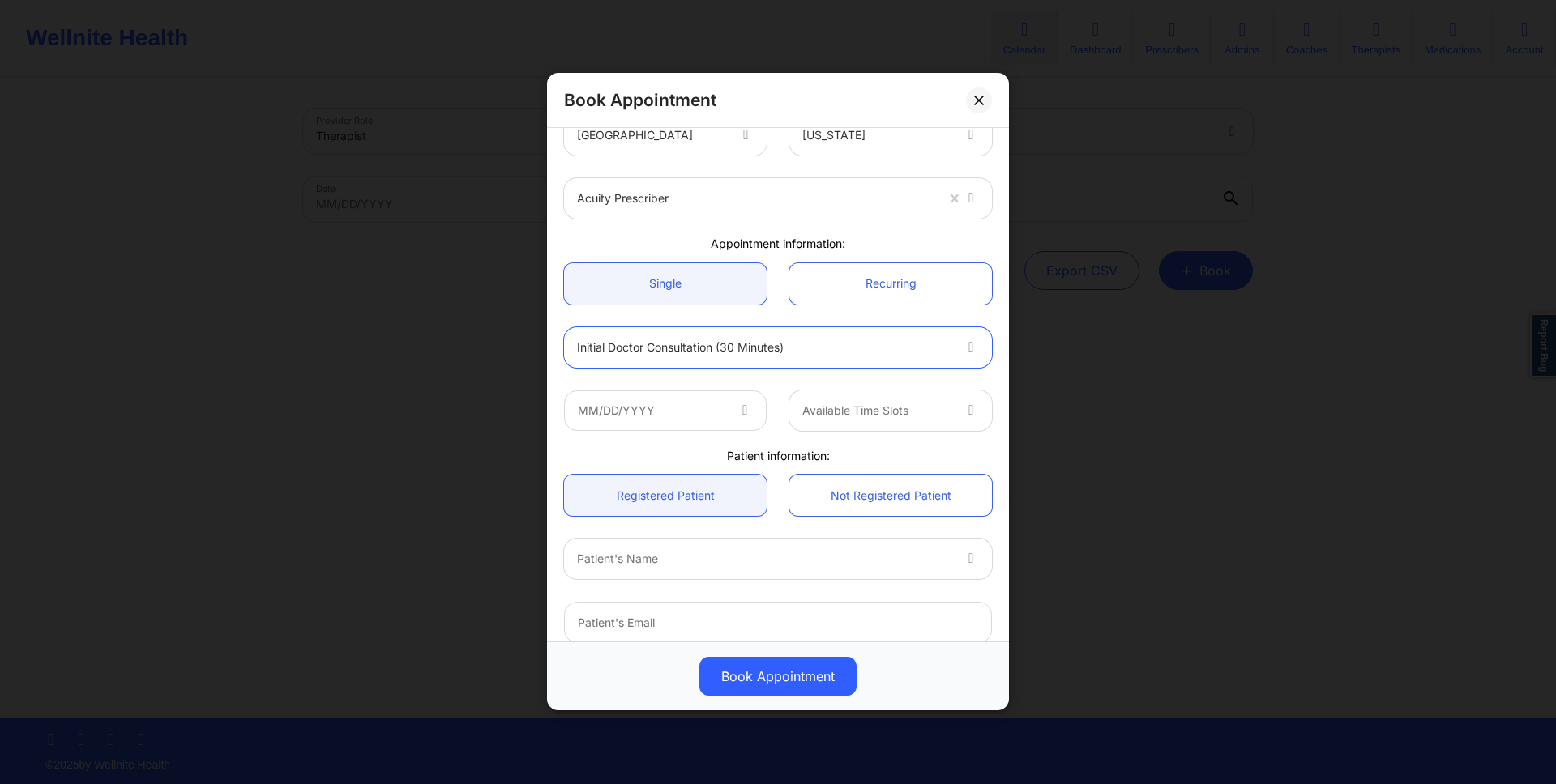
scroll to position [13, 0]
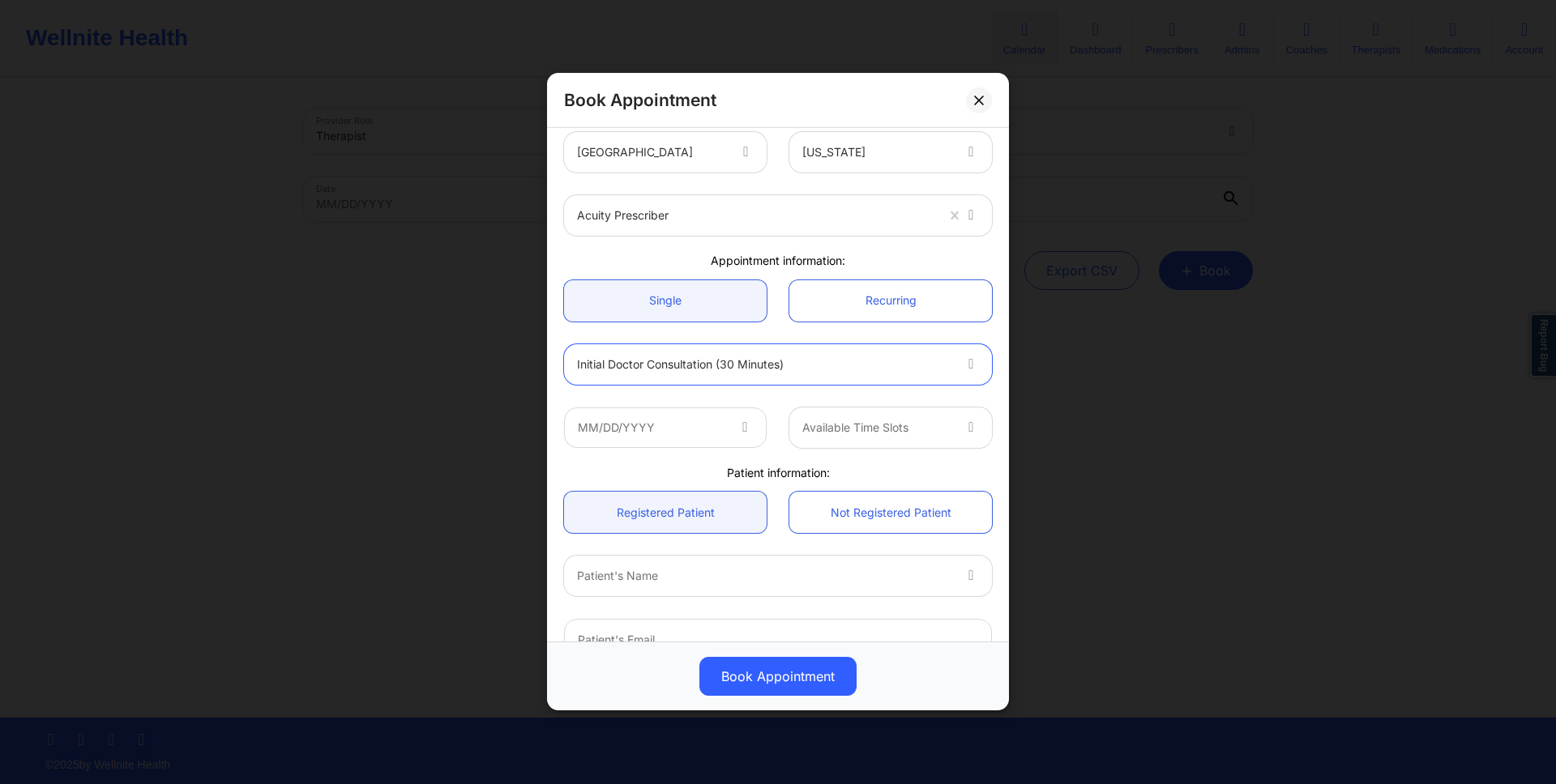
click at [749, 425] on span at bounding box center [745, 427] width 19 height 19
click at [736, 427] on icon at bounding box center [744, 425] width 16 height 14
click at [705, 416] on input "text" at bounding box center [666, 427] width 203 height 41
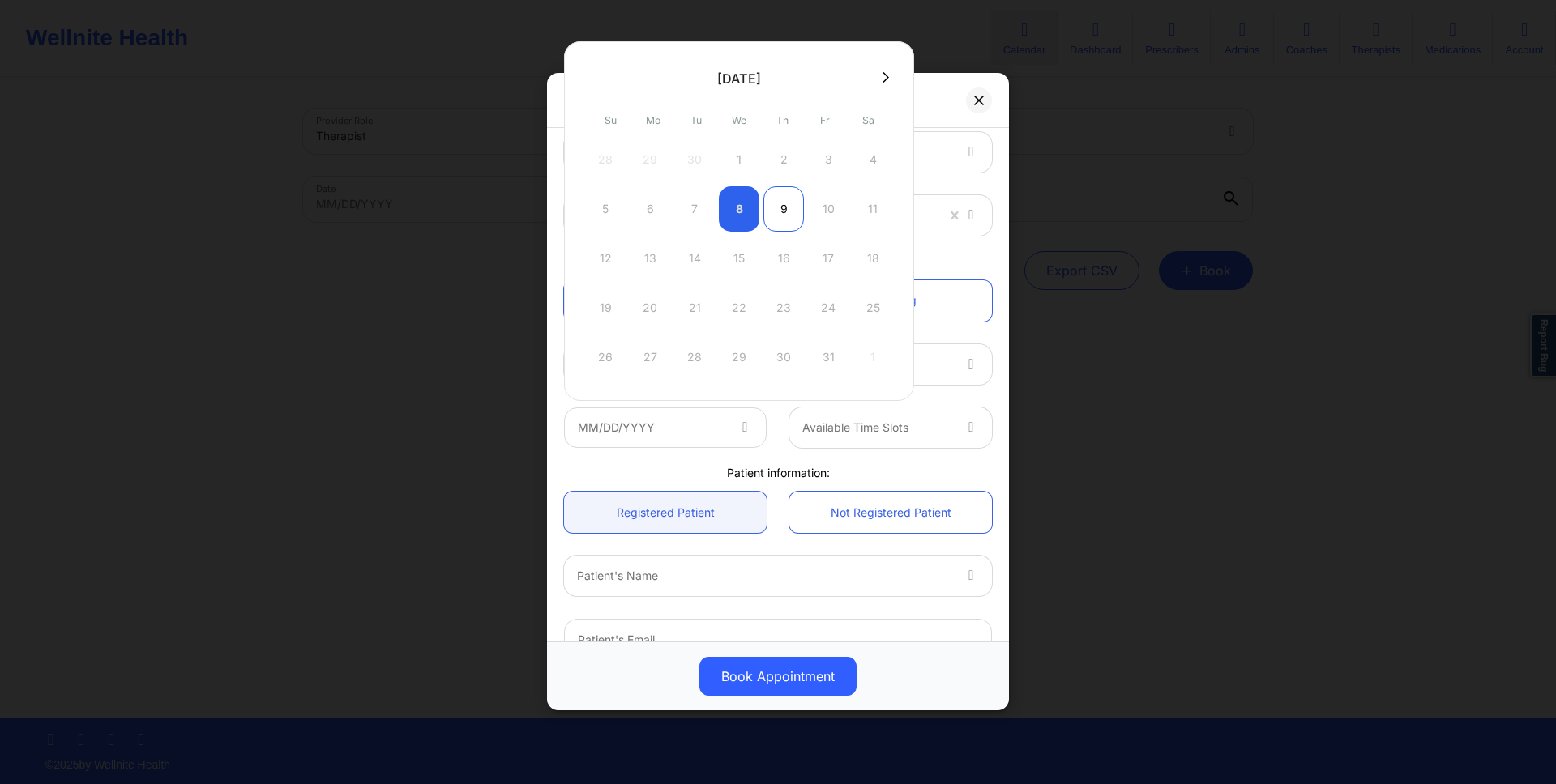
click at [777, 215] on div "9" at bounding box center [783, 209] width 41 height 45
type input "10/09/2025"
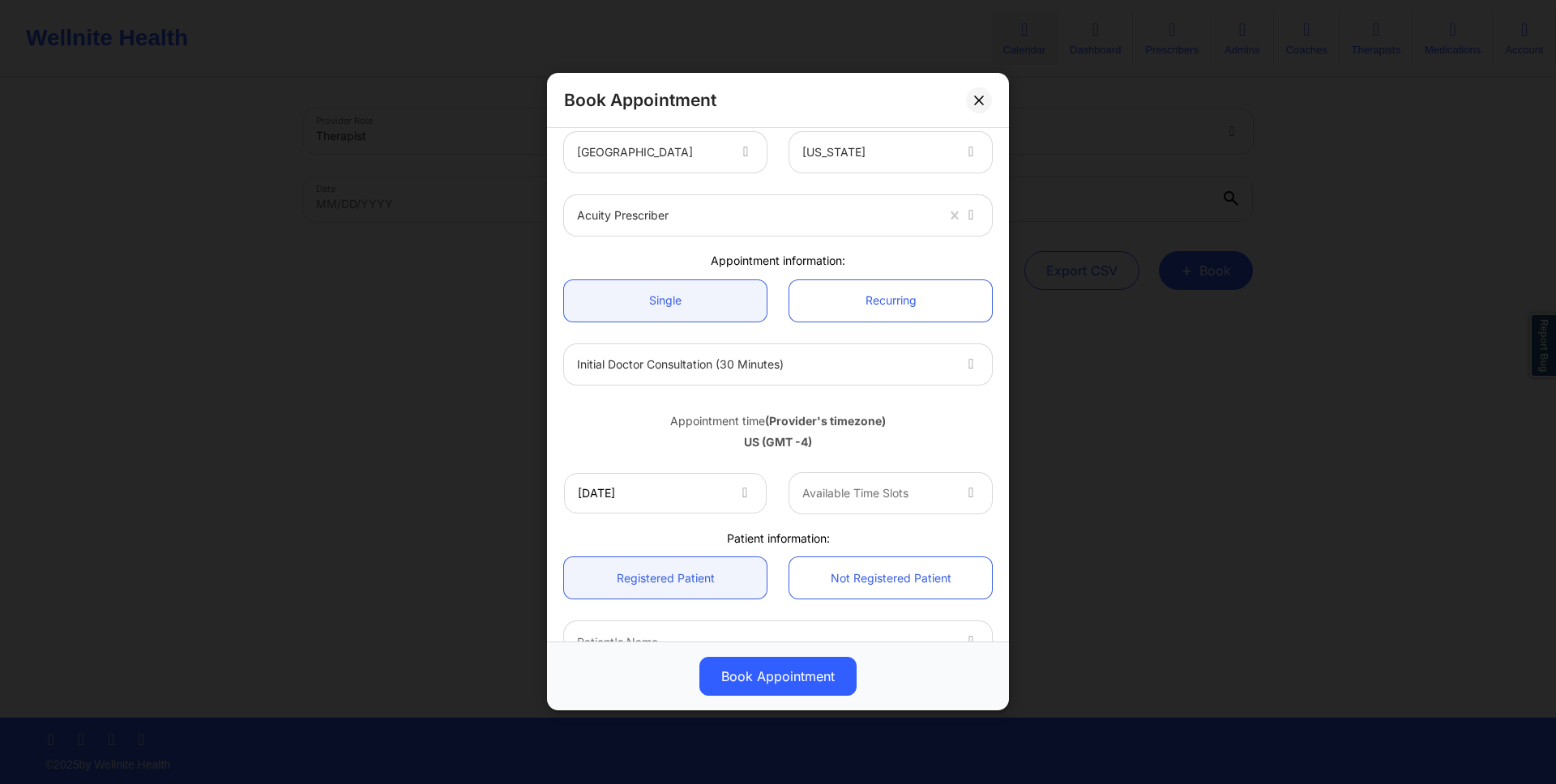
click at [932, 500] on div at bounding box center [877, 492] width 149 height 19
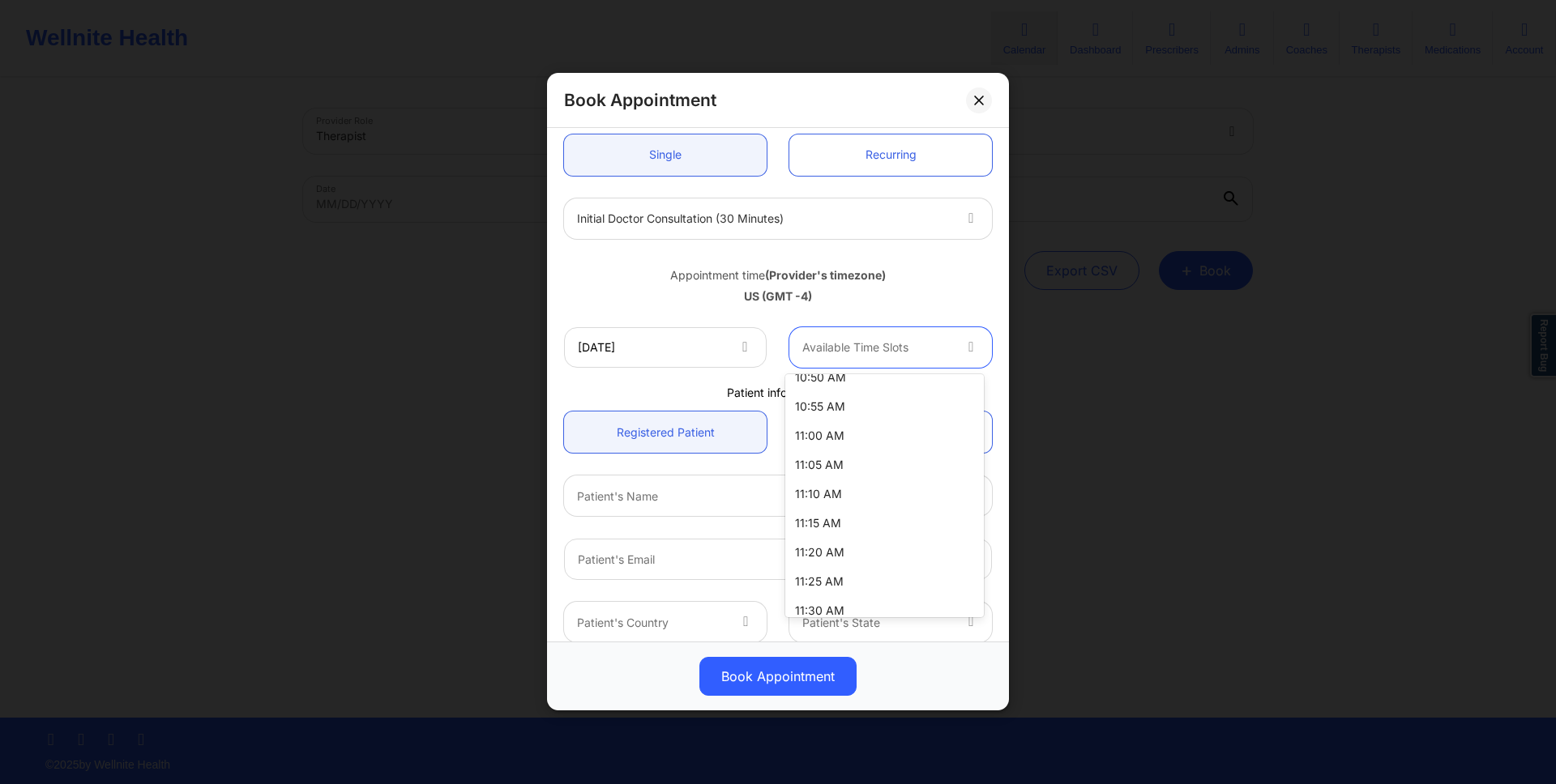
scroll to position [164, 0]
click at [916, 488] on div "11:10 AM" at bounding box center [884, 491] width 198 height 29
click at [914, 482] on div "Patient's Name" at bounding box center [758, 496] width 389 height 41
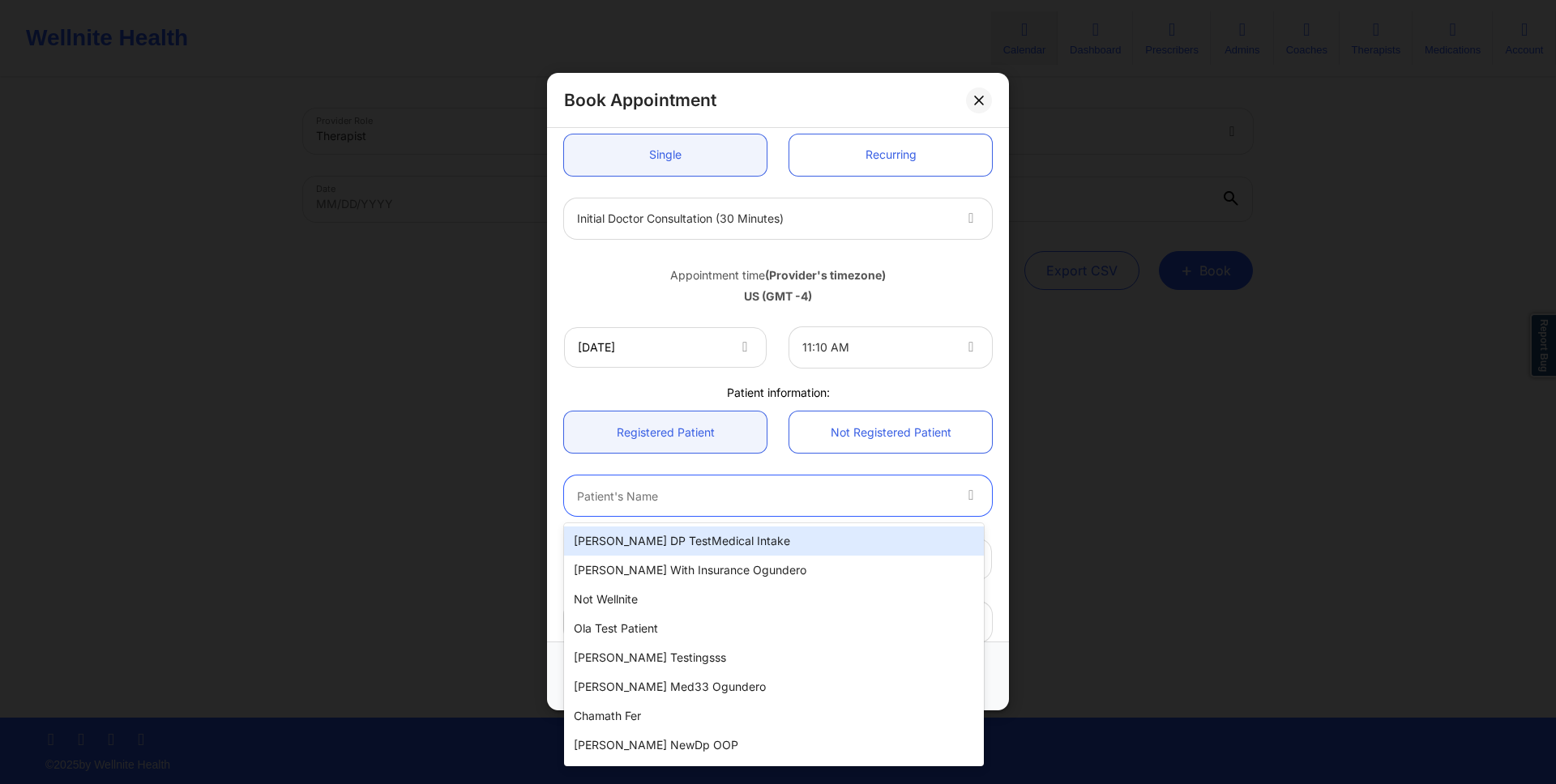
click at [833, 537] on div "Micheal DP TestMedical Intake" at bounding box center [773, 541] width 419 height 29
type input "micheal_withdp@gmail.com"
type input "+16282502474"
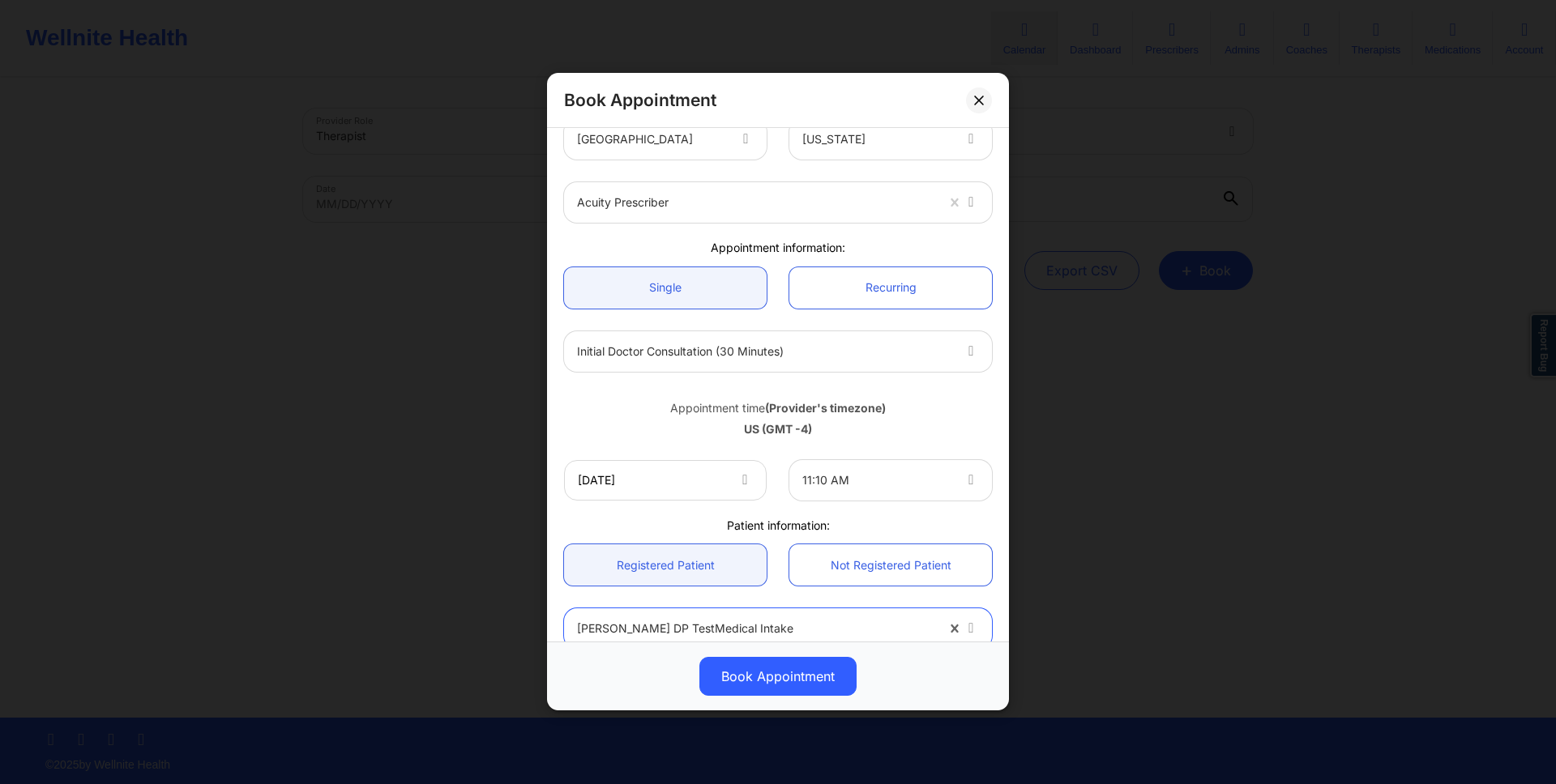
scroll to position [327, 0]
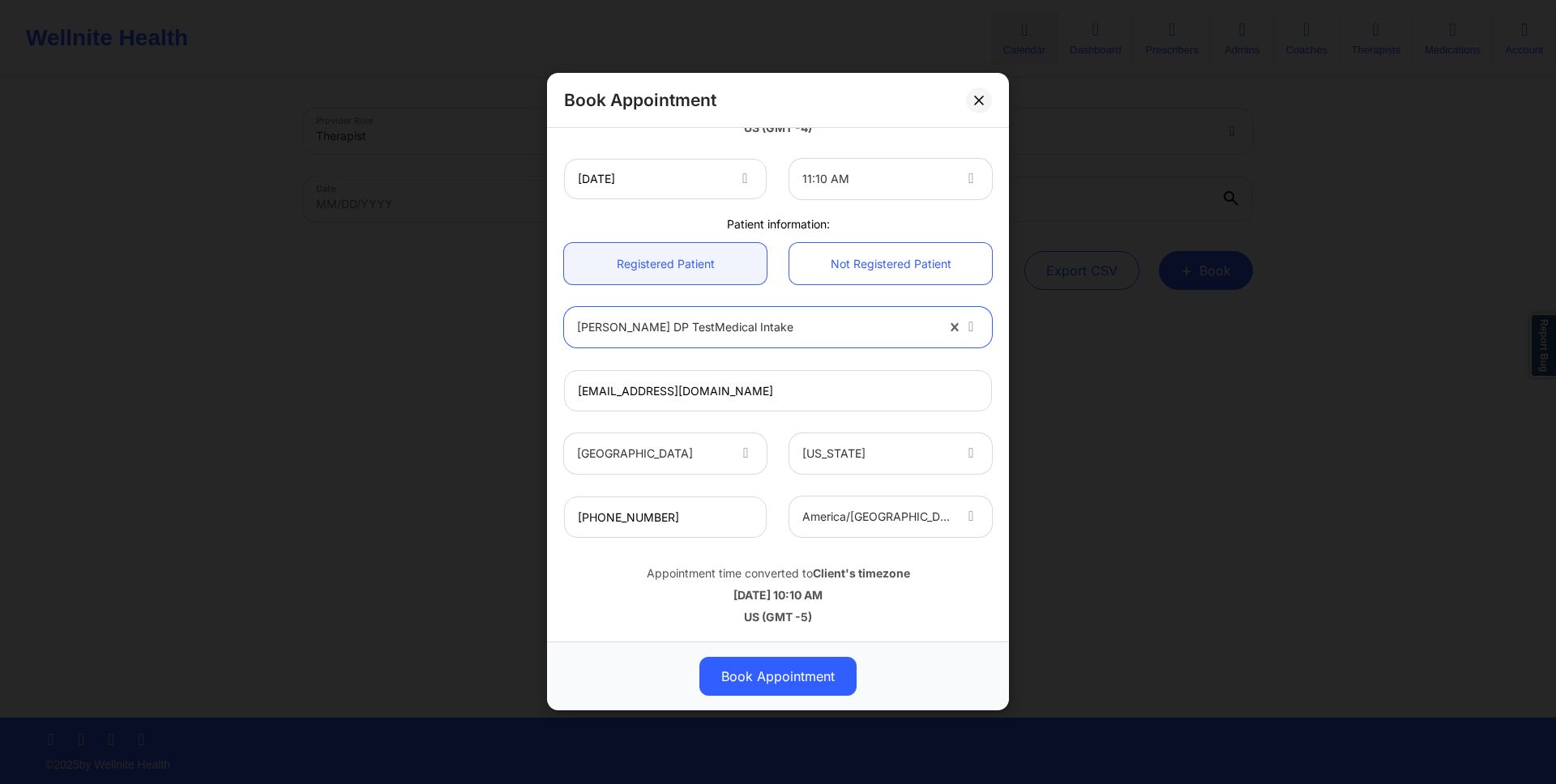
click at [795, 668] on button "Book Appointment" at bounding box center [778, 677] width 158 height 39
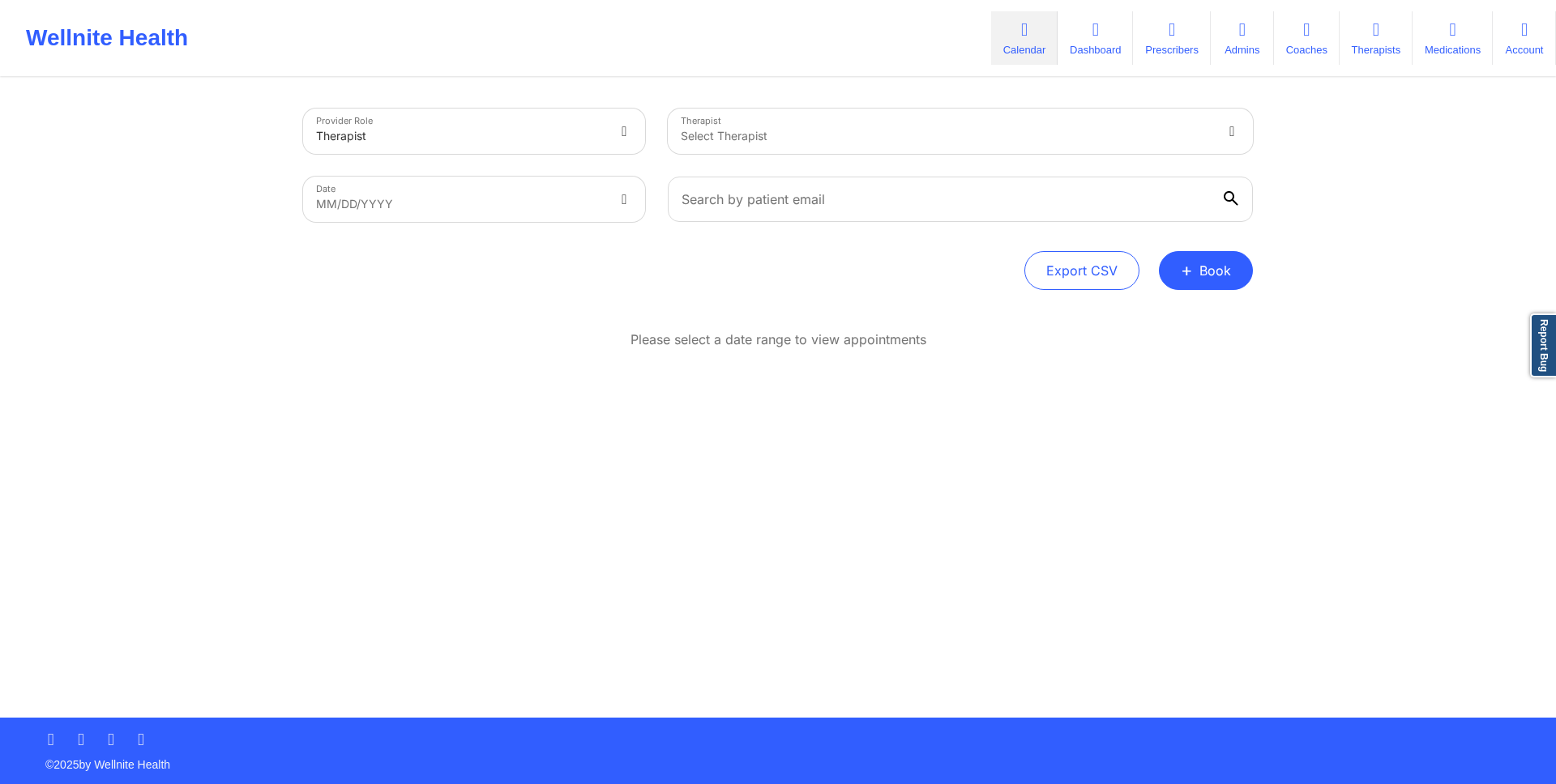
click at [926, 588] on div "Provider Role Therapist Therapist Select Therapist Date MM/DD/YYYY Export CSV +…" at bounding box center [778, 398] width 973 height 638
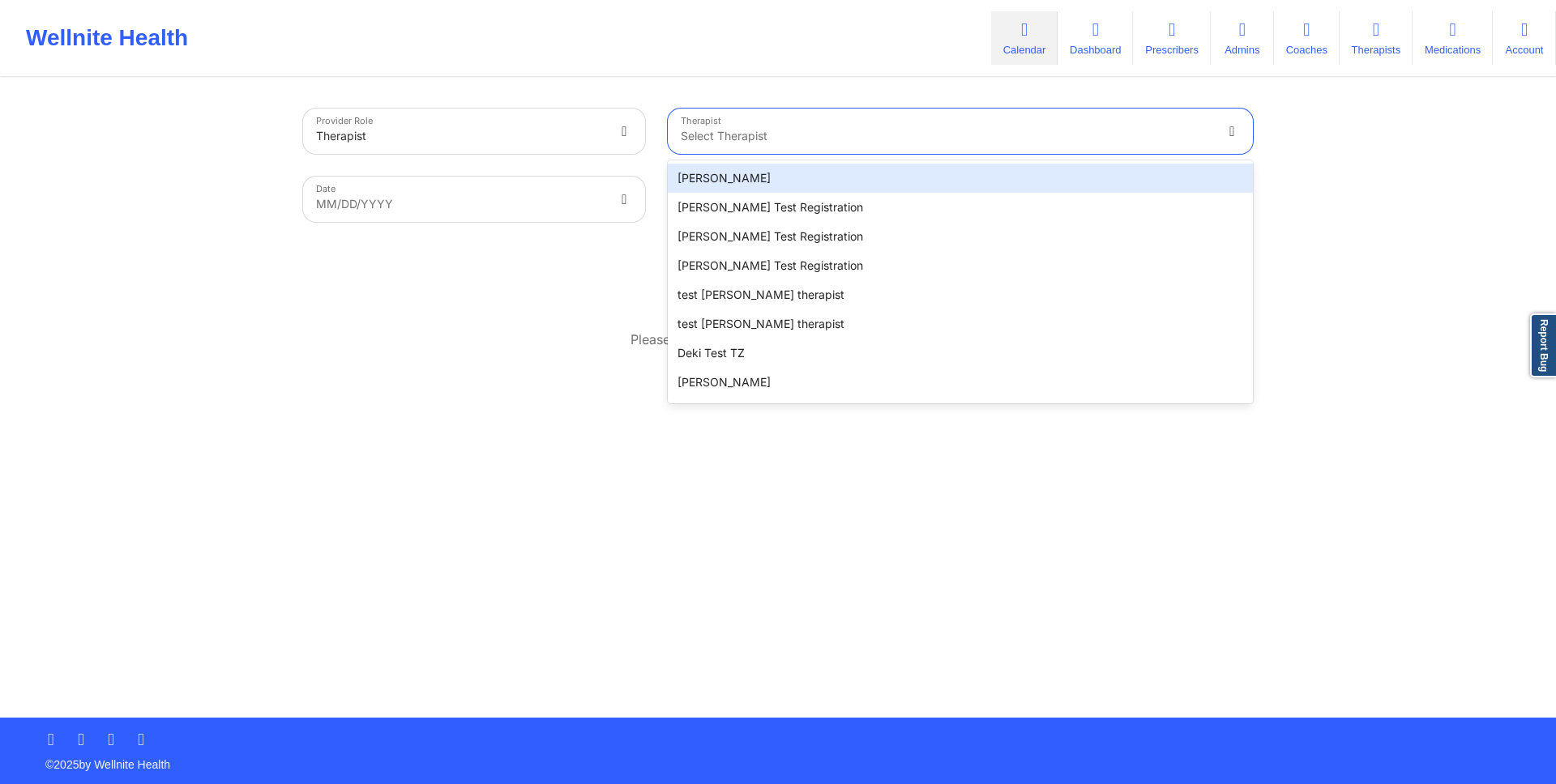
click at [1028, 127] on div at bounding box center [946, 136] width 532 height 19
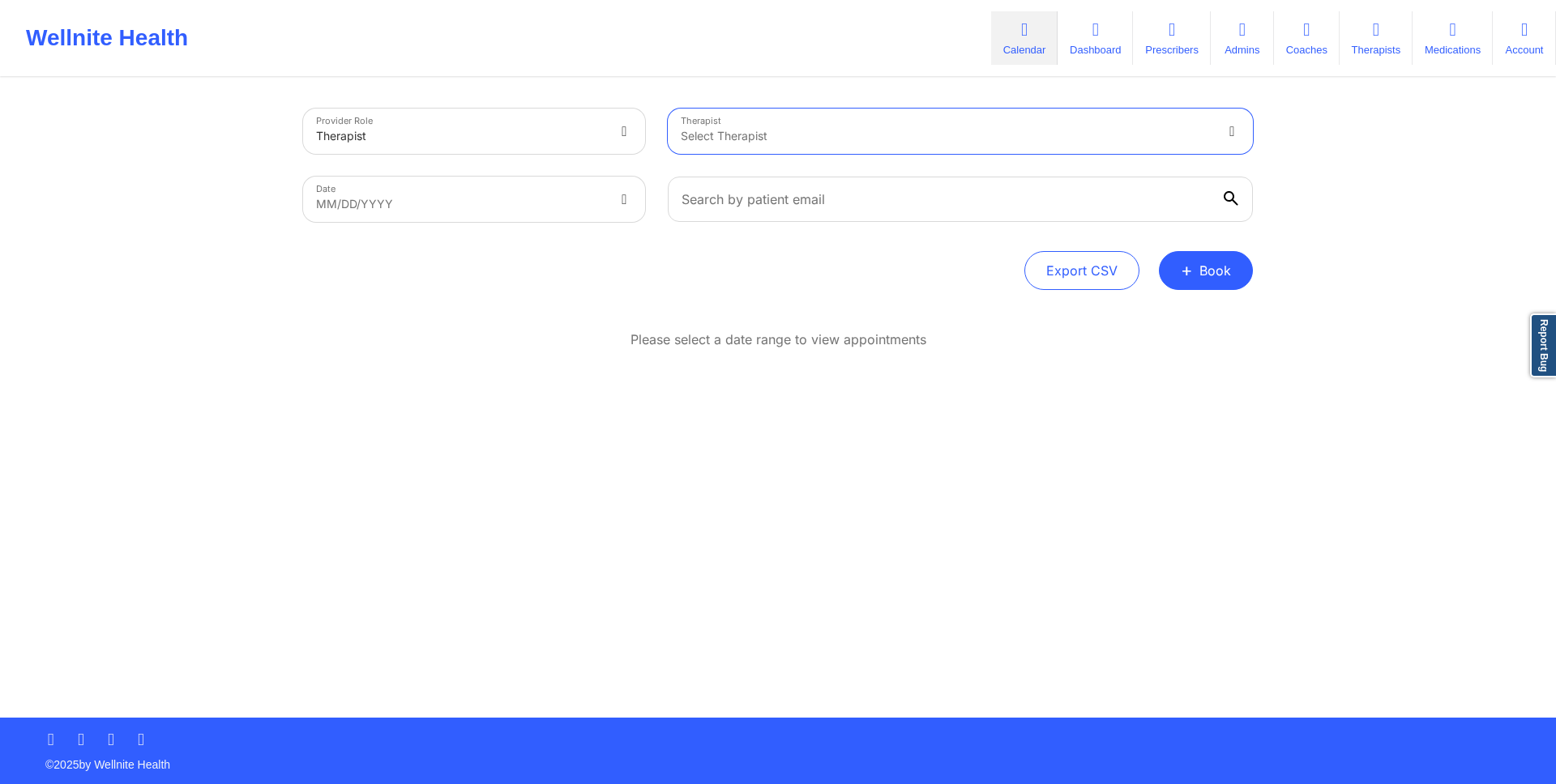
click at [1289, 158] on div "Provider Role Therapist Therapist option , selected. Select is focused ,type to…" at bounding box center [778, 359] width 1556 height 718
click at [1382, 296] on div "Provider Role Therapist Therapist Select Therapist Date MM/DD/YYYY Export CSV +…" at bounding box center [778, 359] width 1556 height 718
click at [1223, 282] on button "+ Book" at bounding box center [1206, 270] width 94 height 39
click at [1175, 347] on button "Doctor Consultation" at bounding box center [1178, 348] width 124 height 26
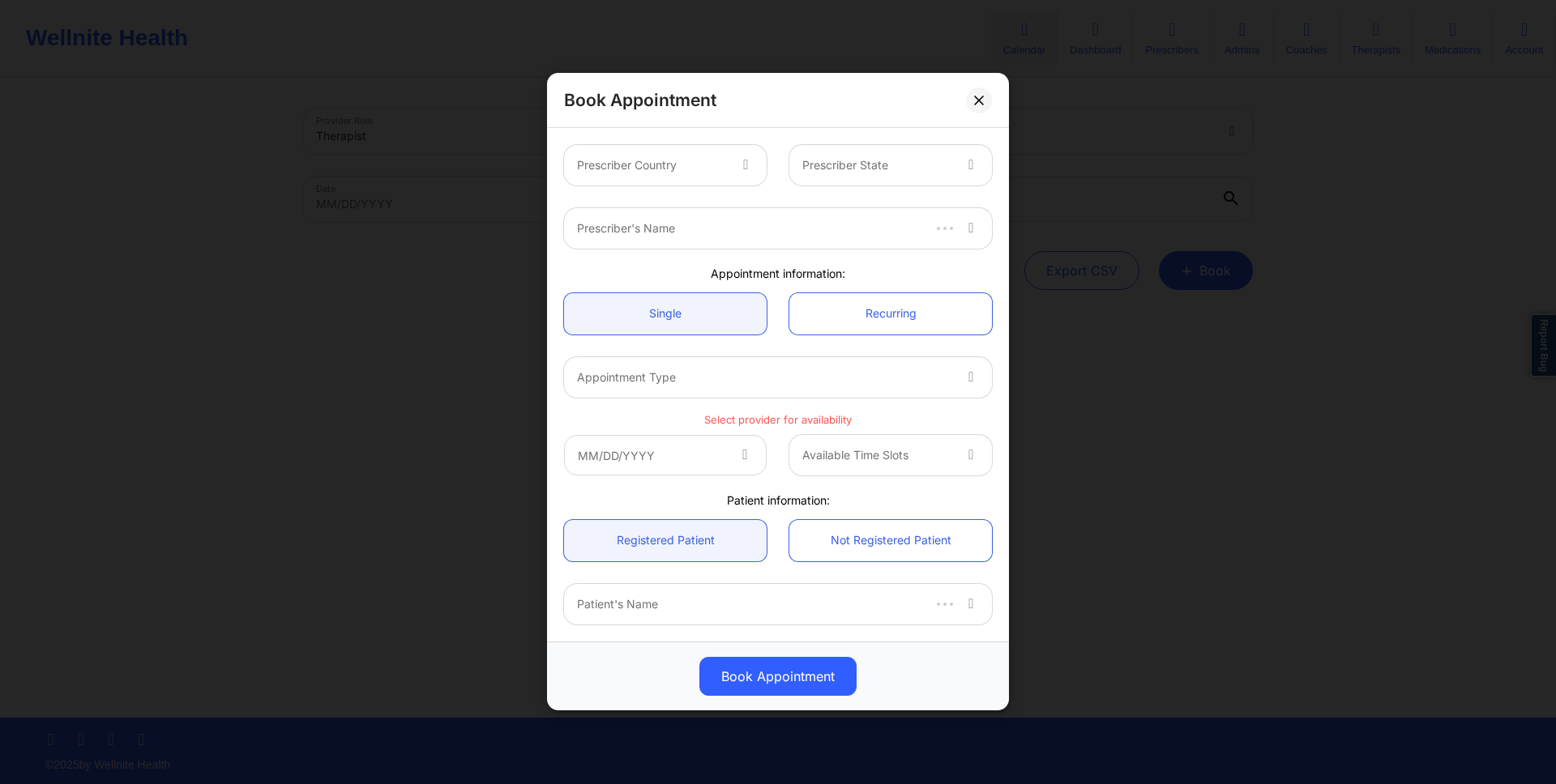
click at [622, 162] on div at bounding box center [651, 166] width 149 height 19
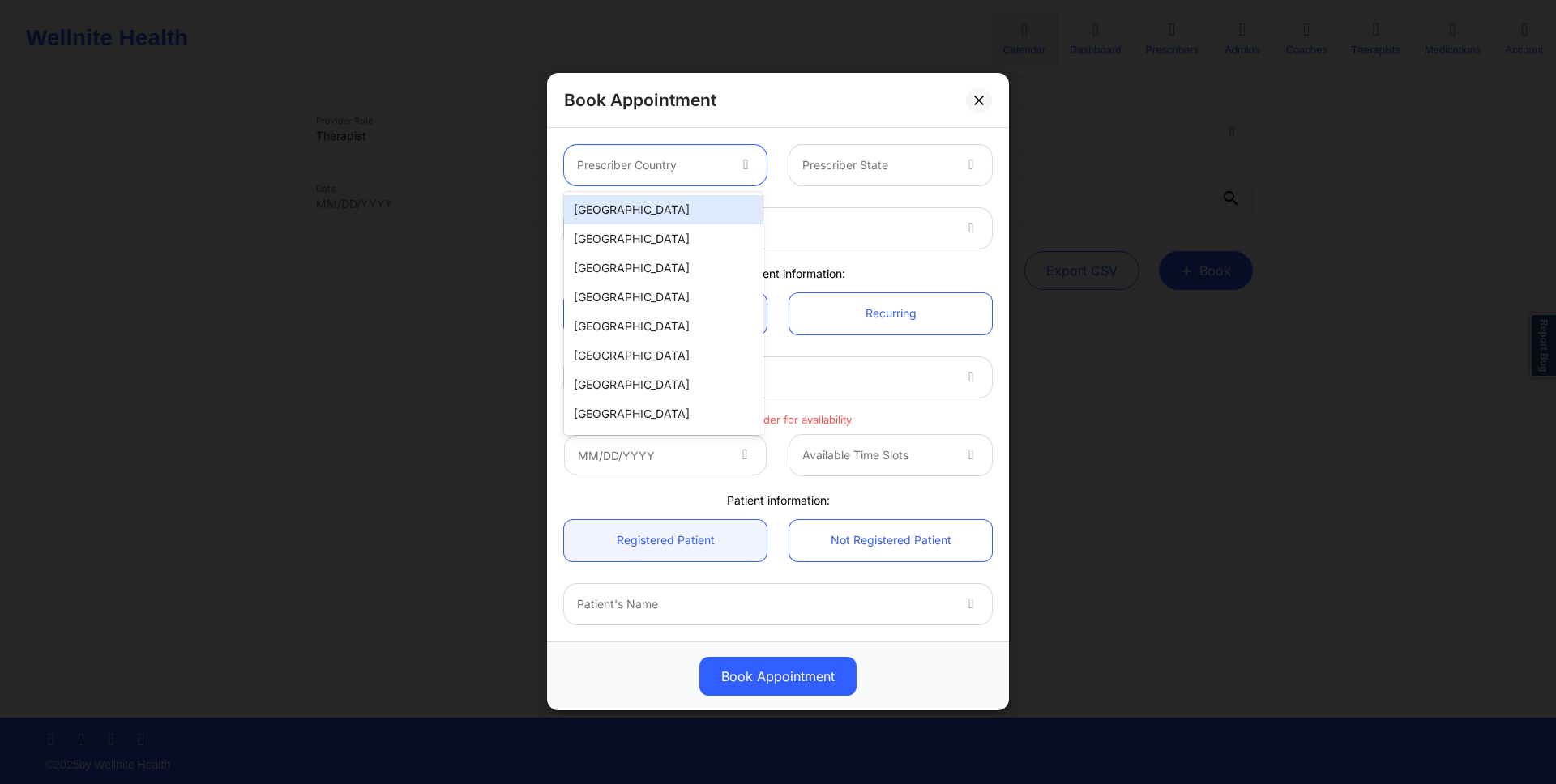
click at [667, 216] on div "[GEOGRAPHIC_DATA]" at bounding box center [663, 210] width 198 height 29
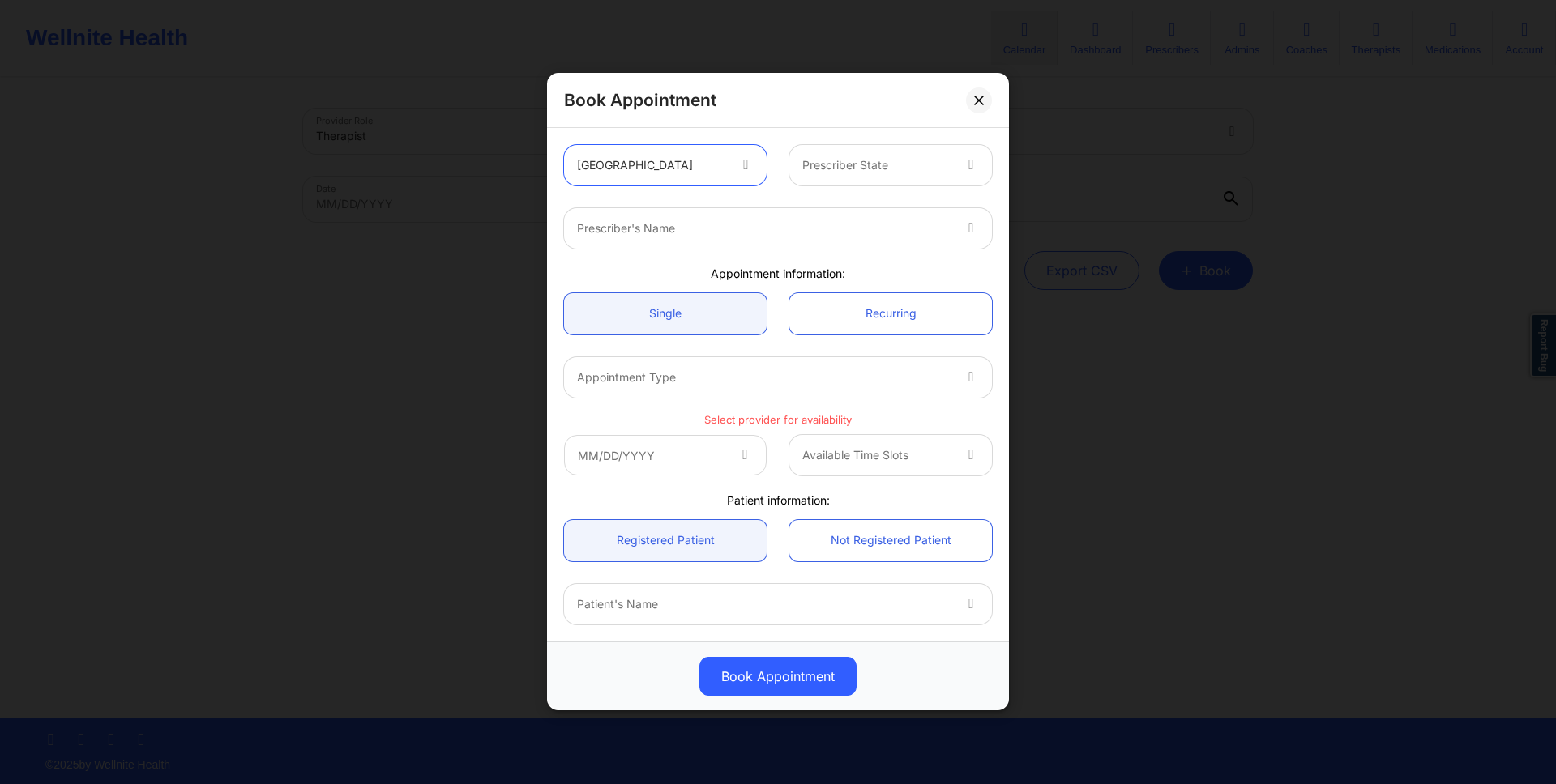
click at [953, 166] on div at bounding box center [972, 165] width 39 height 41
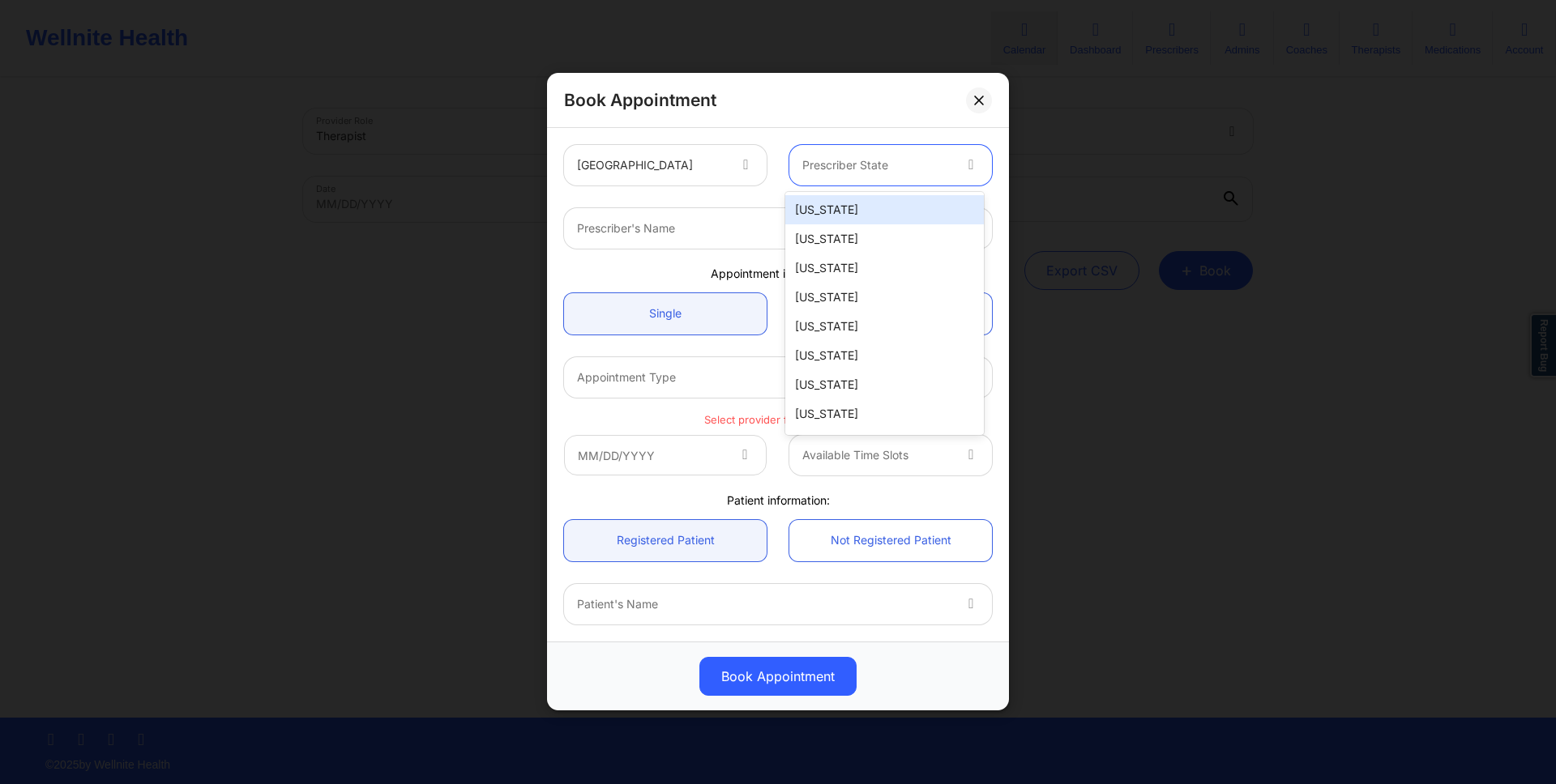
click at [923, 214] on div "[US_STATE]" at bounding box center [884, 210] width 198 height 29
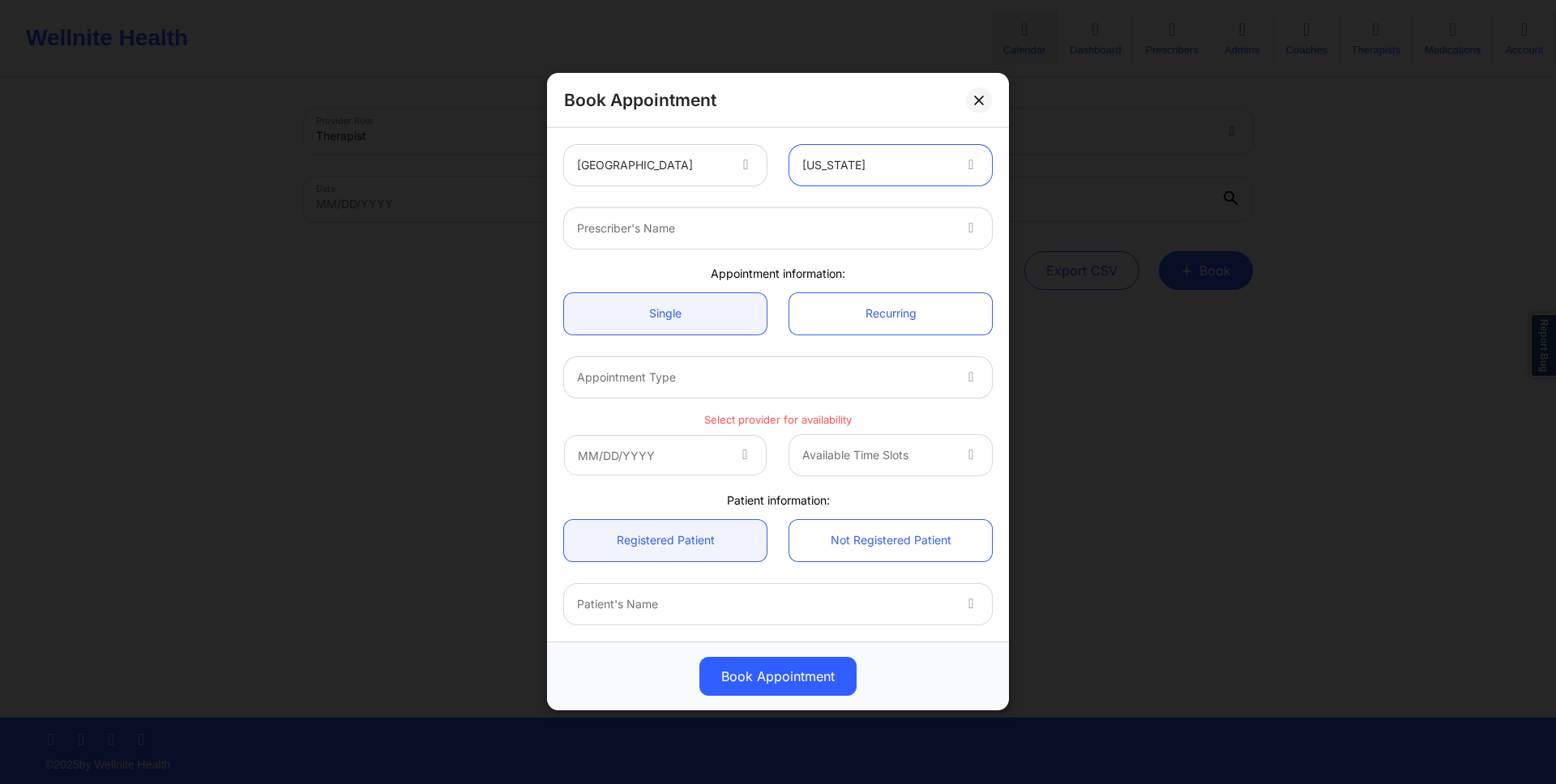
click at [929, 234] on div at bounding box center [764, 228] width 374 height 19
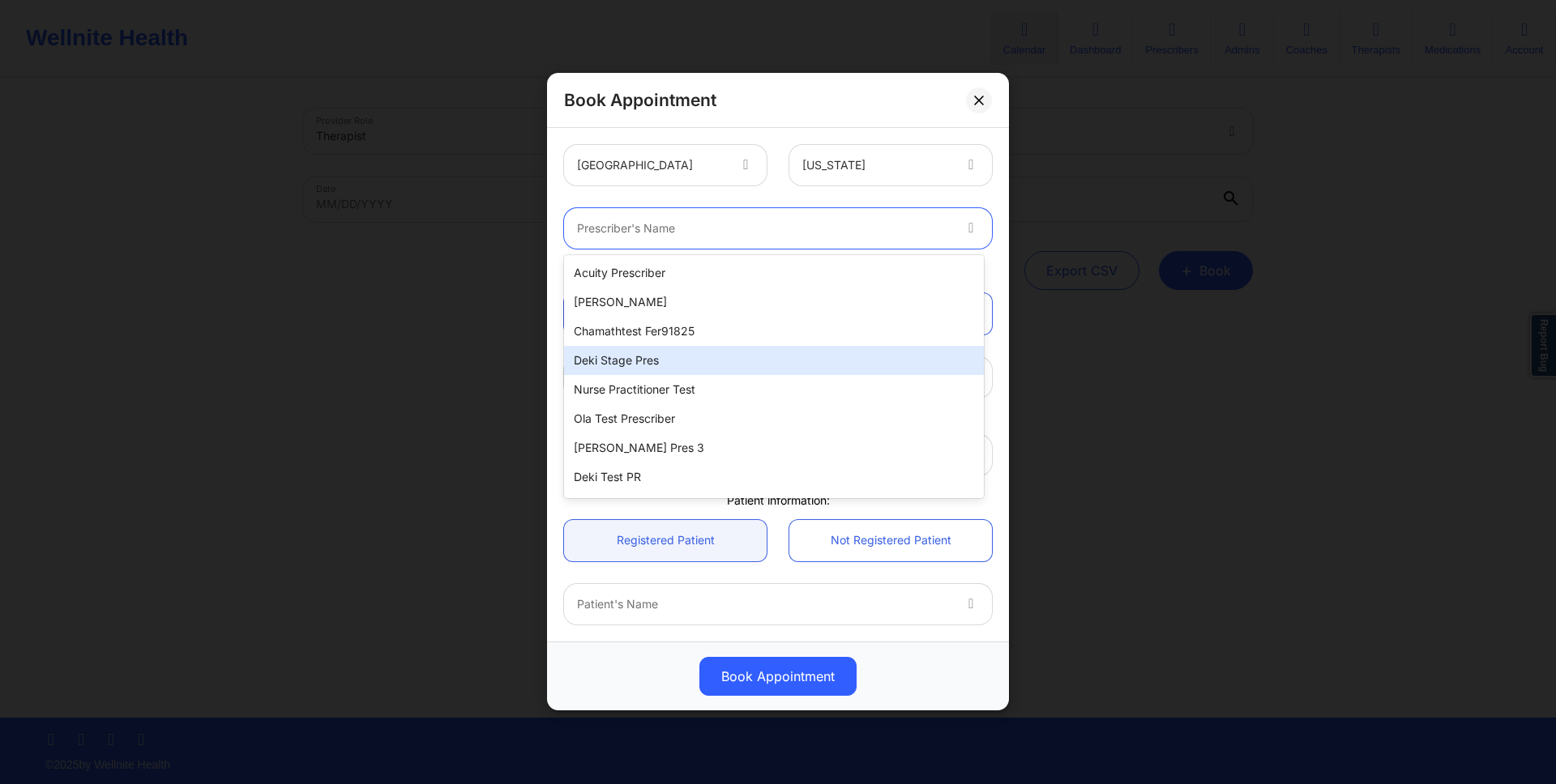
click at [847, 370] on div "Deki Stage Pres" at bounding box center [773, 360] width 419 height 29
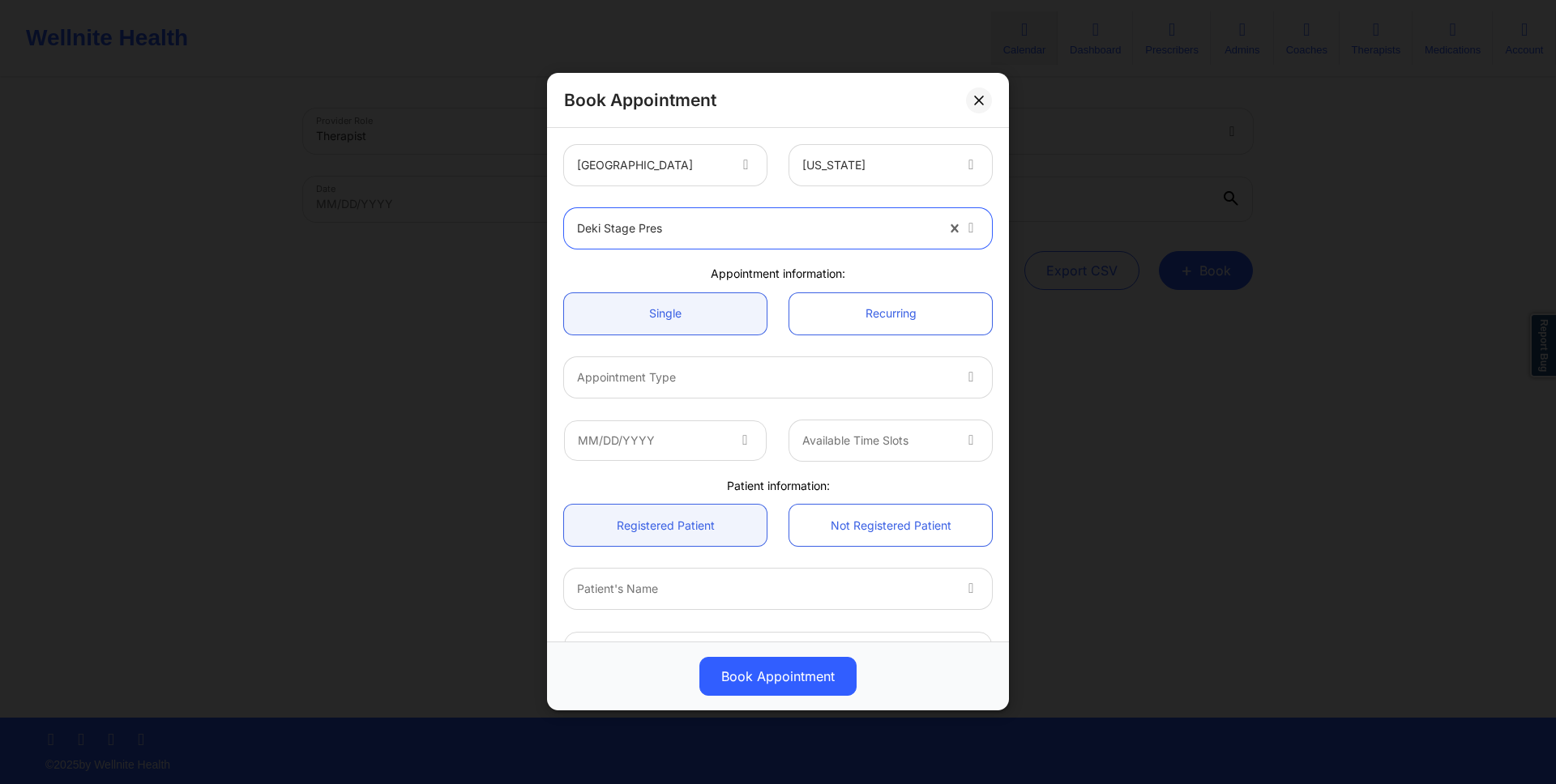
click at [935, 381] on div at bounding box center [764, 377] width 374 height 19
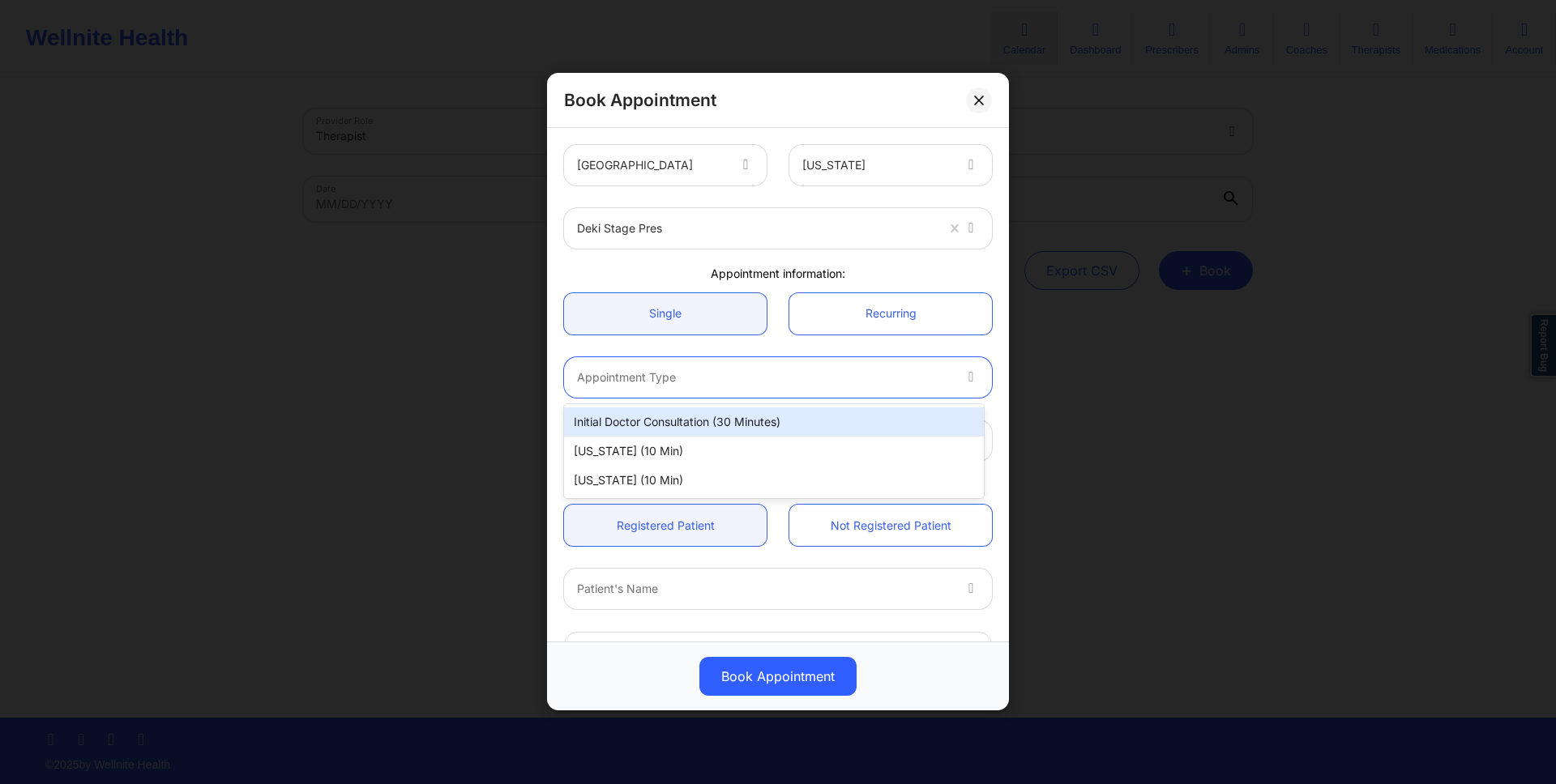
click at [867, 427] on div "Initial doctor consultation (30 minutes)" at bounding box center [773, 422] width 419 height 29
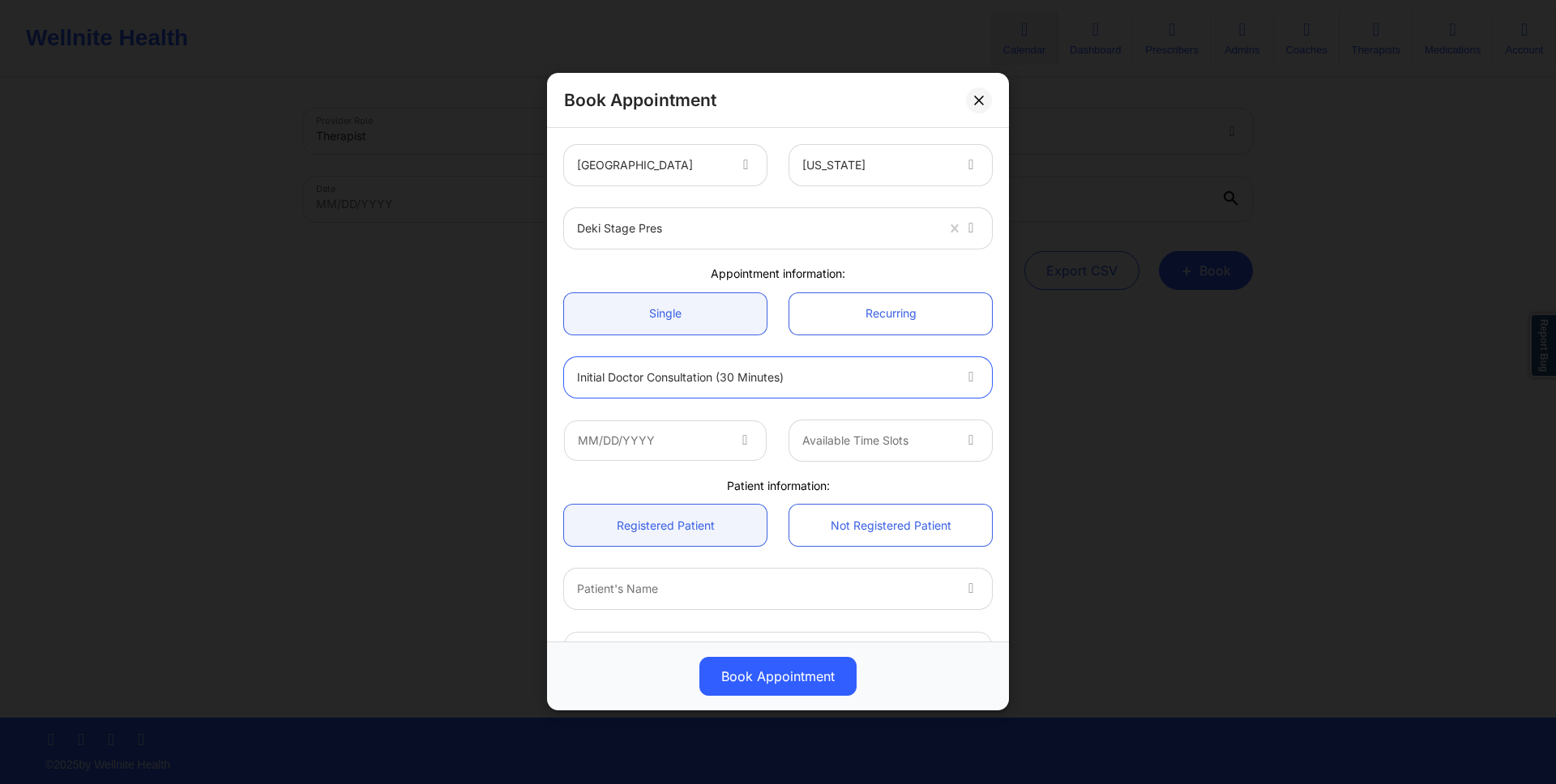
click at [742, 445] on icon at bounding box center [744, 437] width 16 height 14
click at [688, 423] on input "text" at bounding box center [666, 440] width 203 height 41
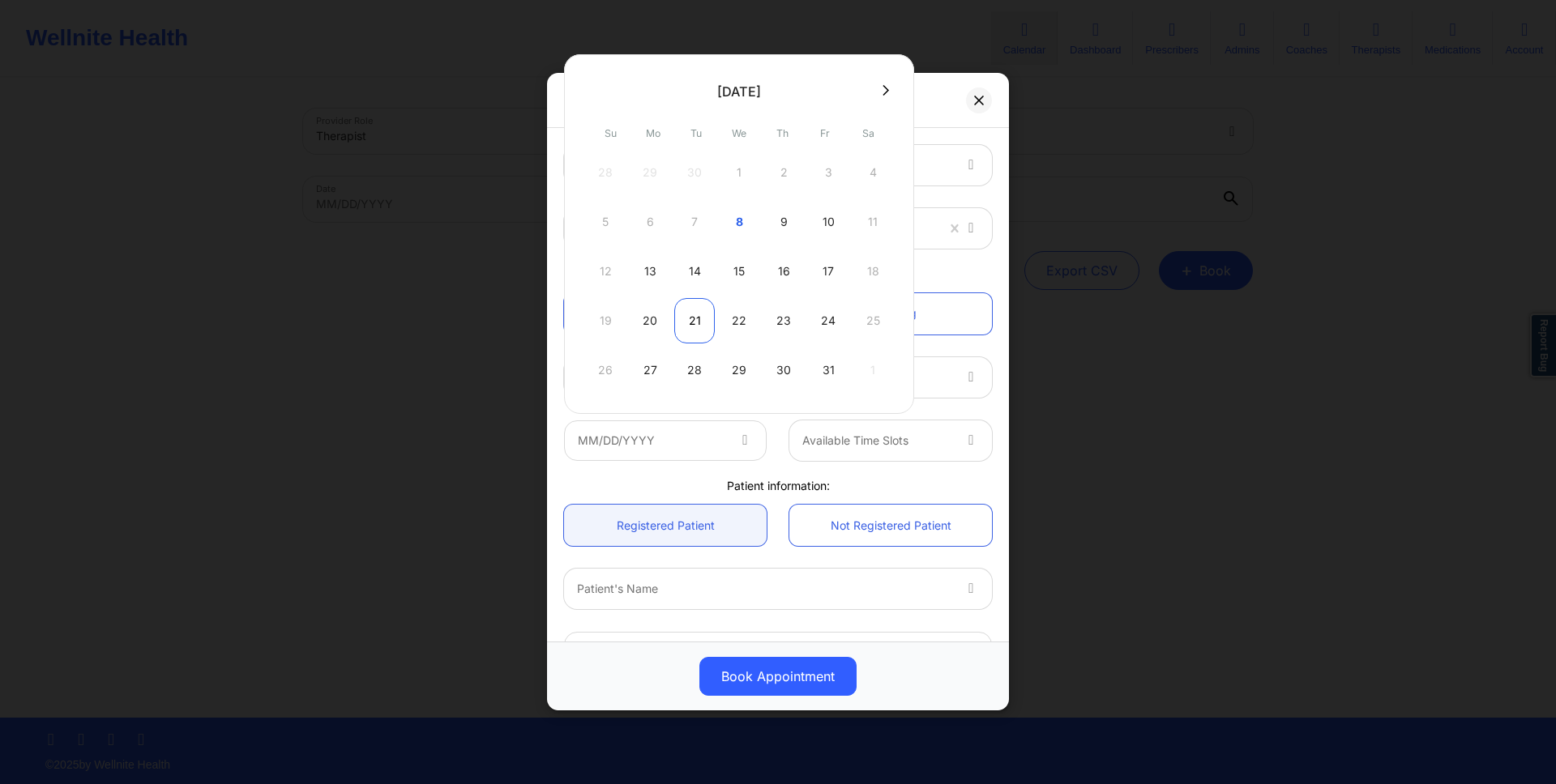
click at [687, 320] on div "21" at bounding box center [694, 320] width 41 height 45
type input "10/21/2025"
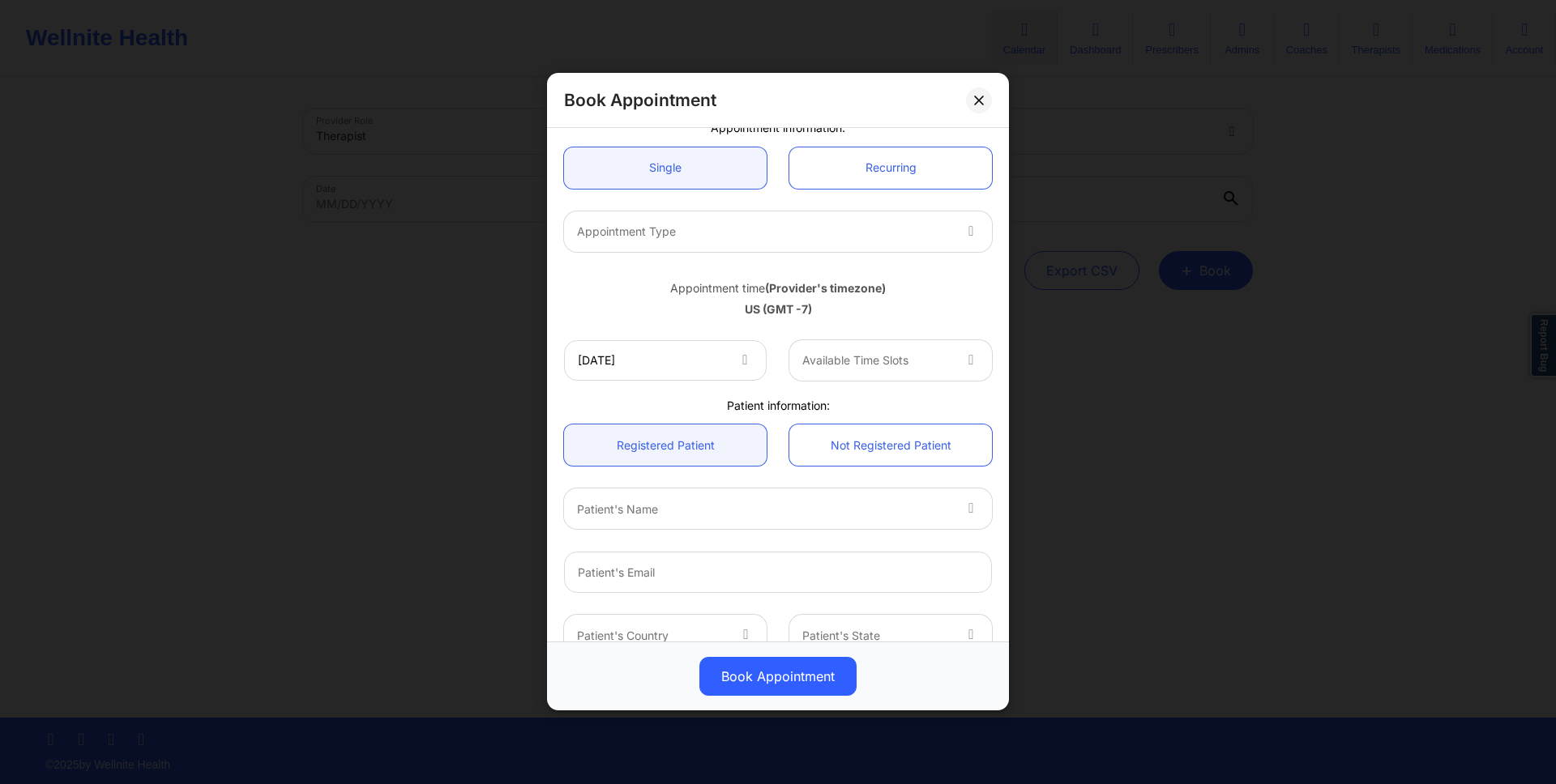
scroll to position [79, 0]
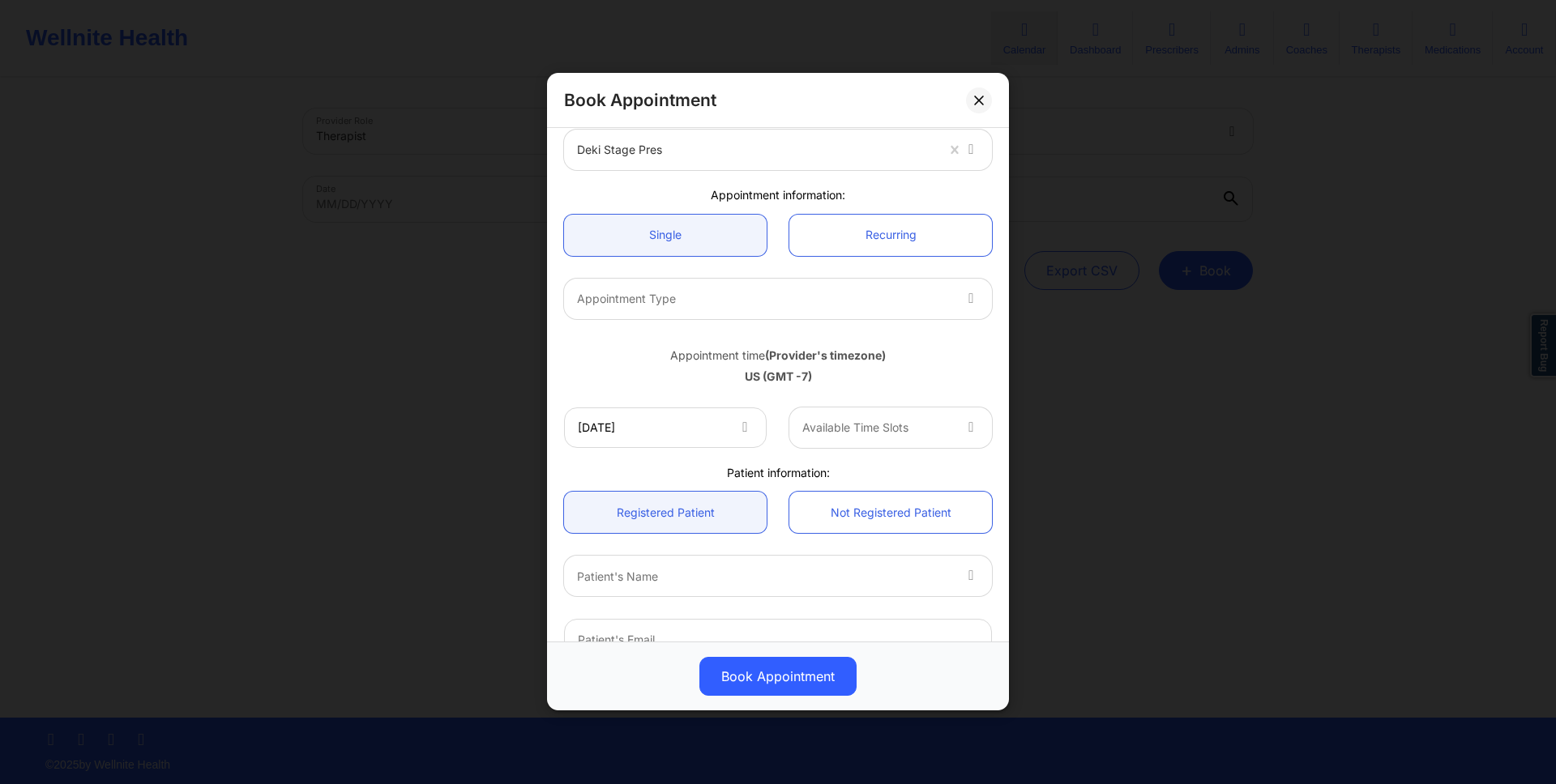
click at [828, 308] on div "Appointment Type" at bounding box center [758, 299] width 389 height 41
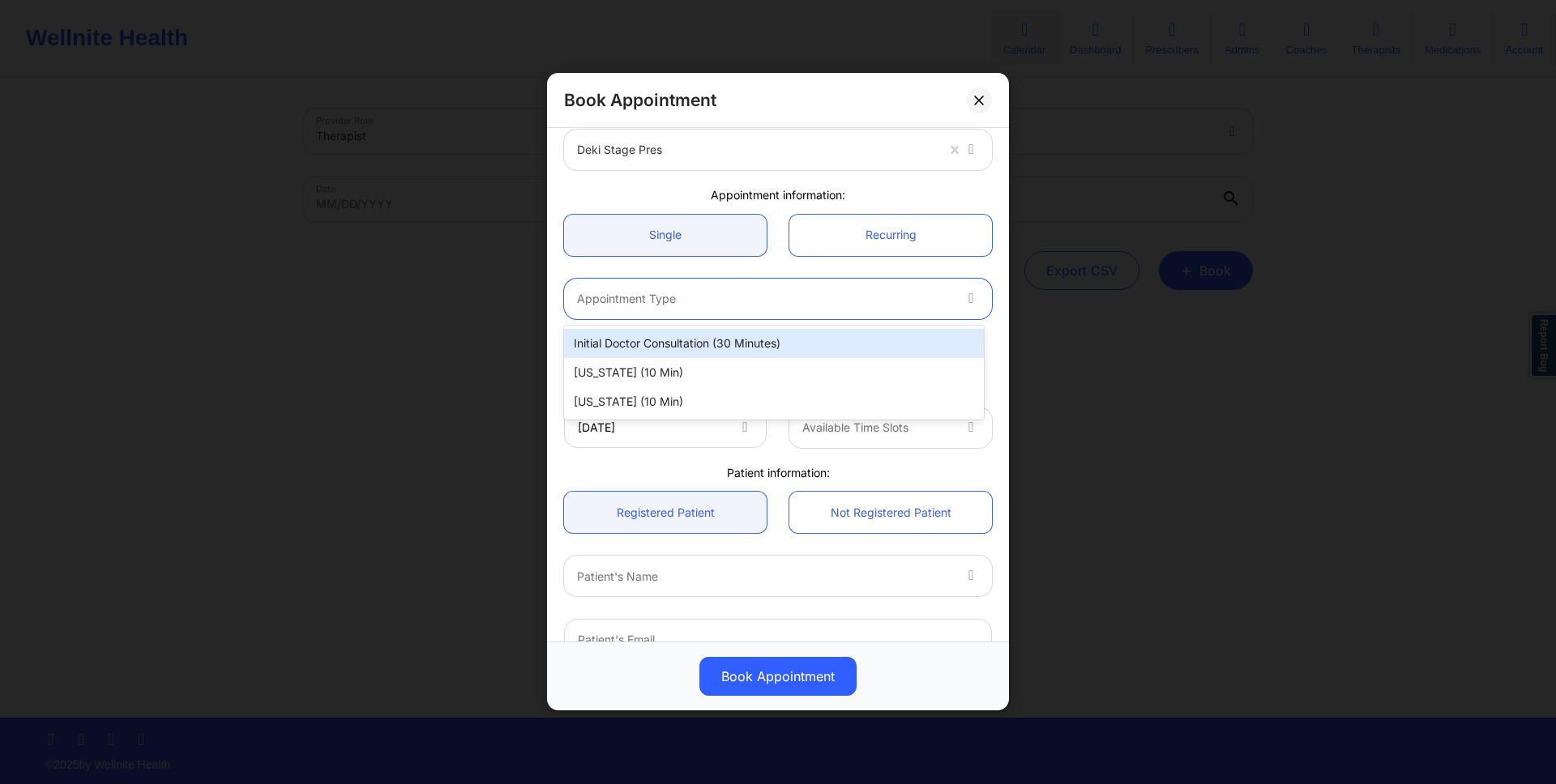
click at [808, 340] on div "Initial doctor consultation (30 minutes)" at bounding box center [773, 343] width 419 height 29
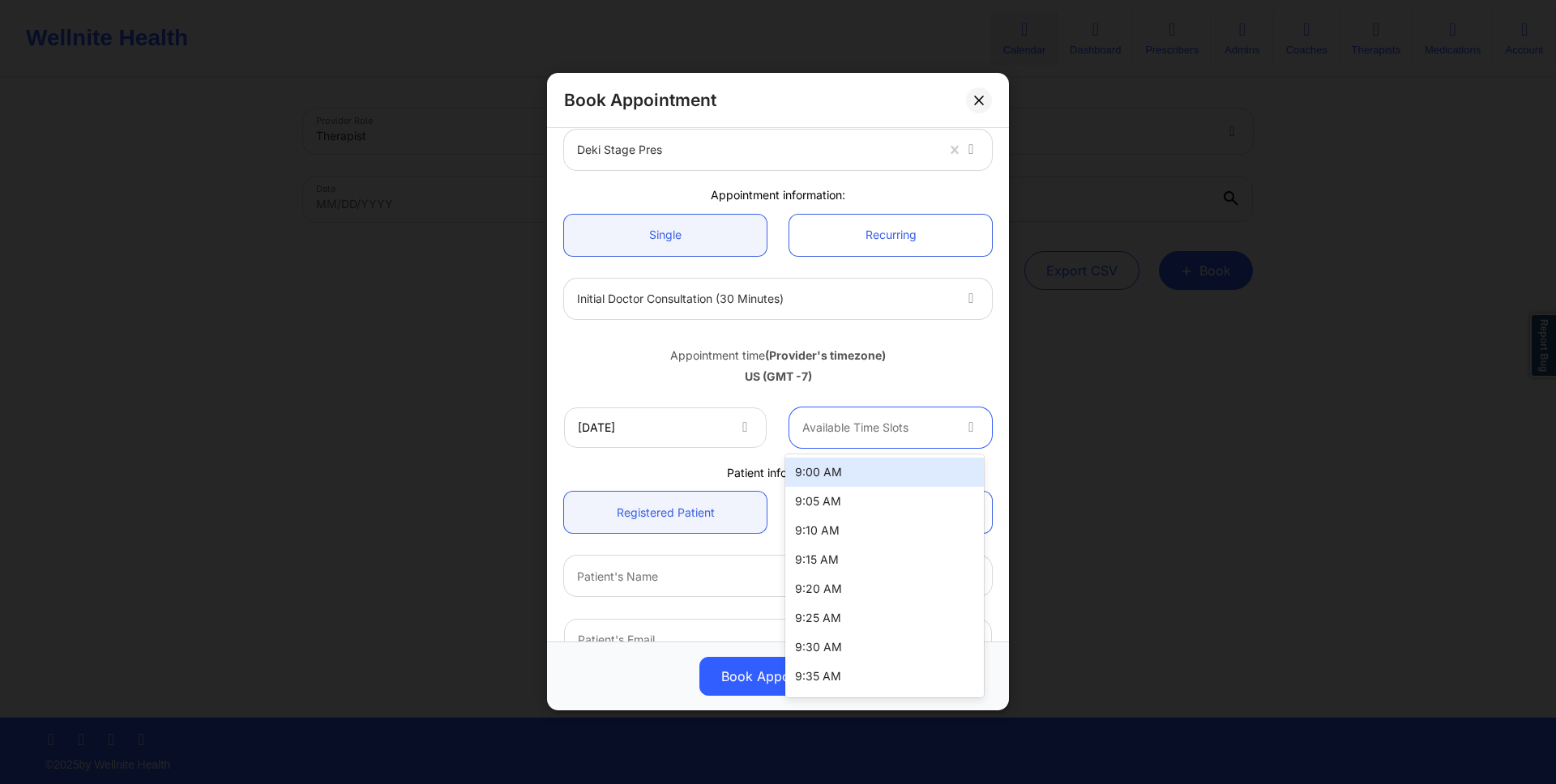
click at [833, 431] on div at bounding box center [877, 427] width 149 height 19
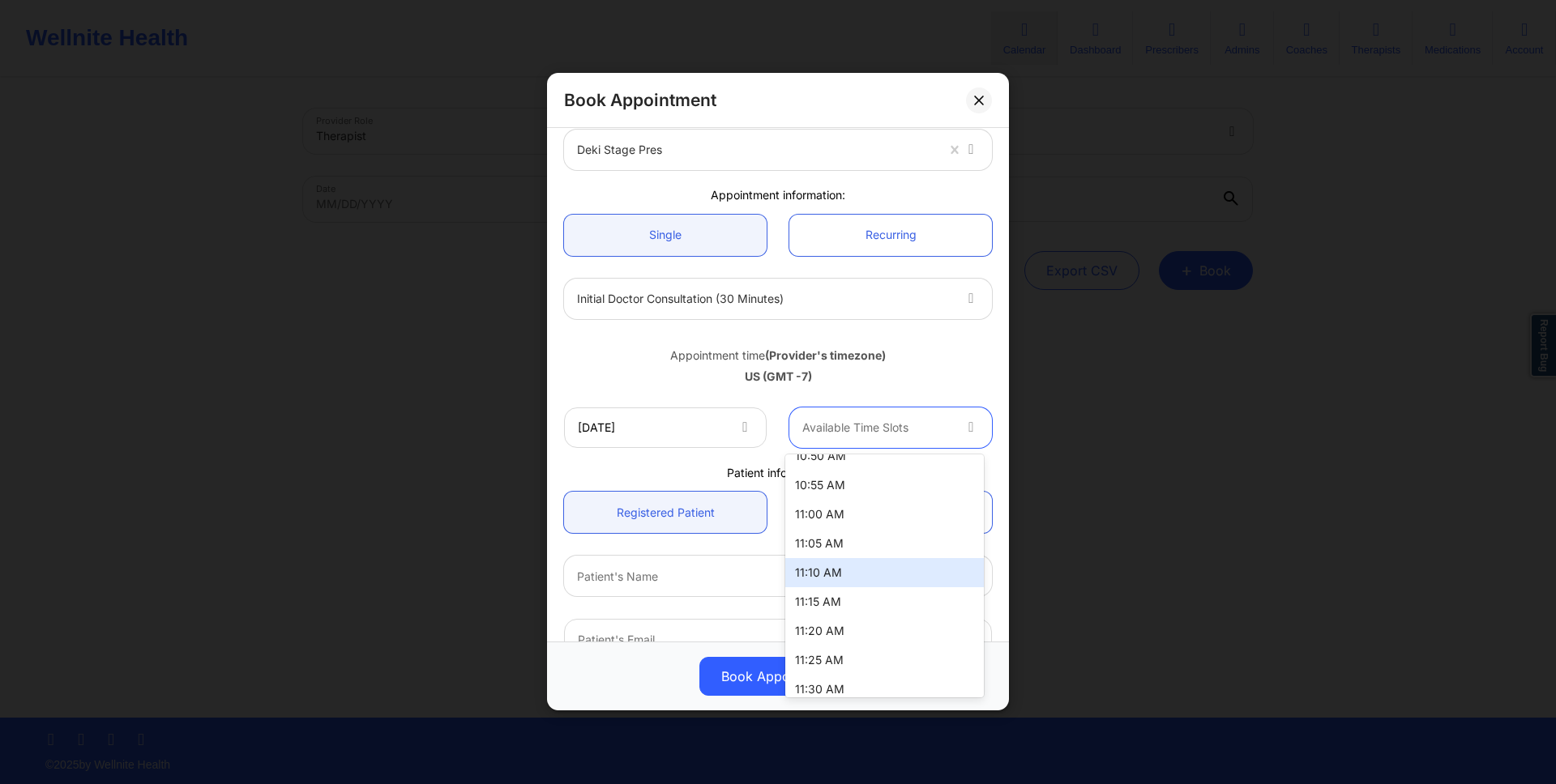
click at [870, 573] on div "11:10 AM" at bounding box center [884, 572] width 198 height 29
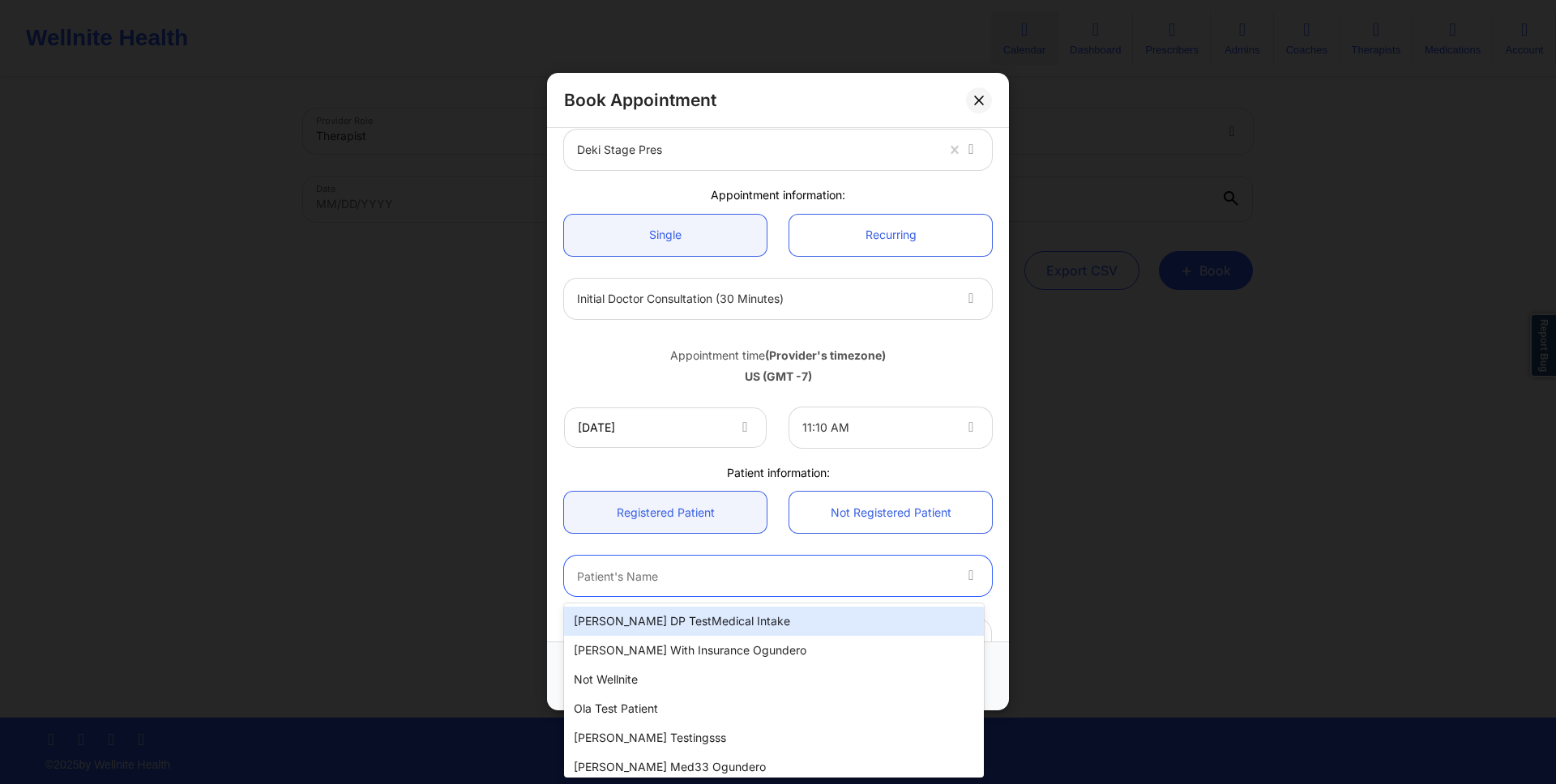
click at [806, 577] on div at bounding box center [764, 576] width 374 height 19
click at [756, 620] on div "Micheal DP TestMedical Intake" at bounding box center [773, 621] width 419 height 29
type input "micheal_withdp@gmail.com"
type input "+16282502474"
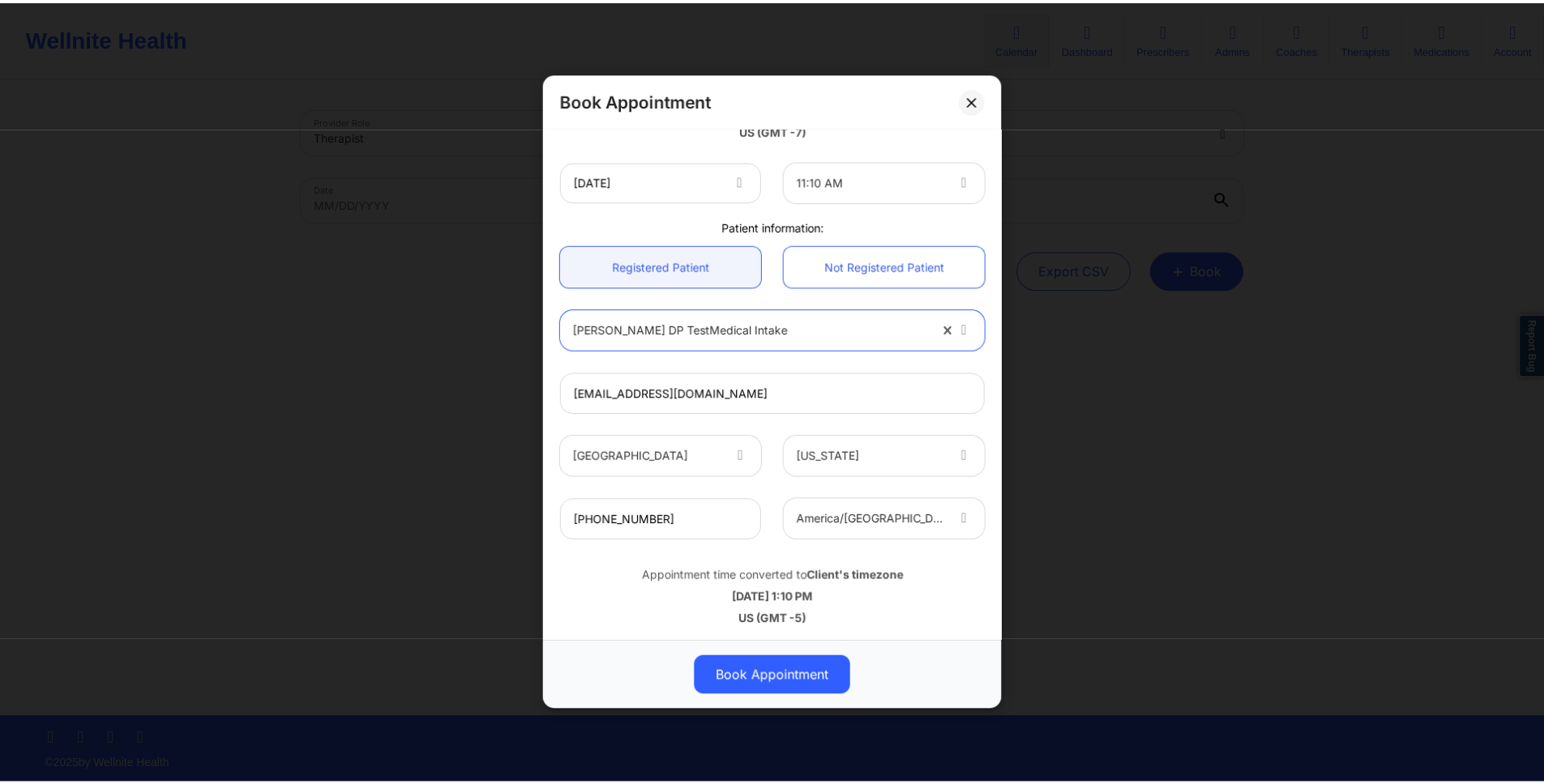
scroll to position [324, 0]
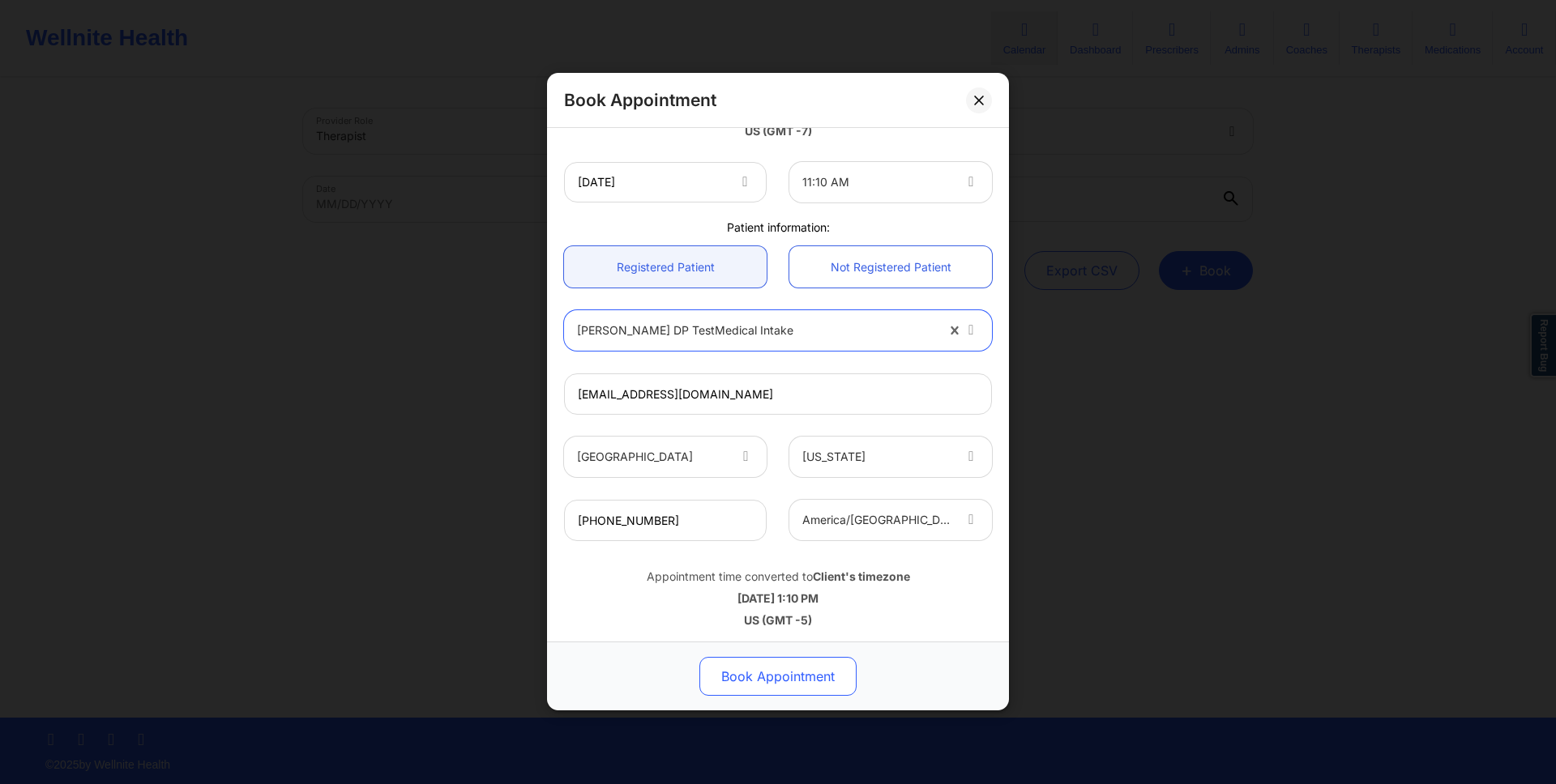
click at [776, 686] on button "Book Appointment" at bounding box center [778, 677] width 158 height 39
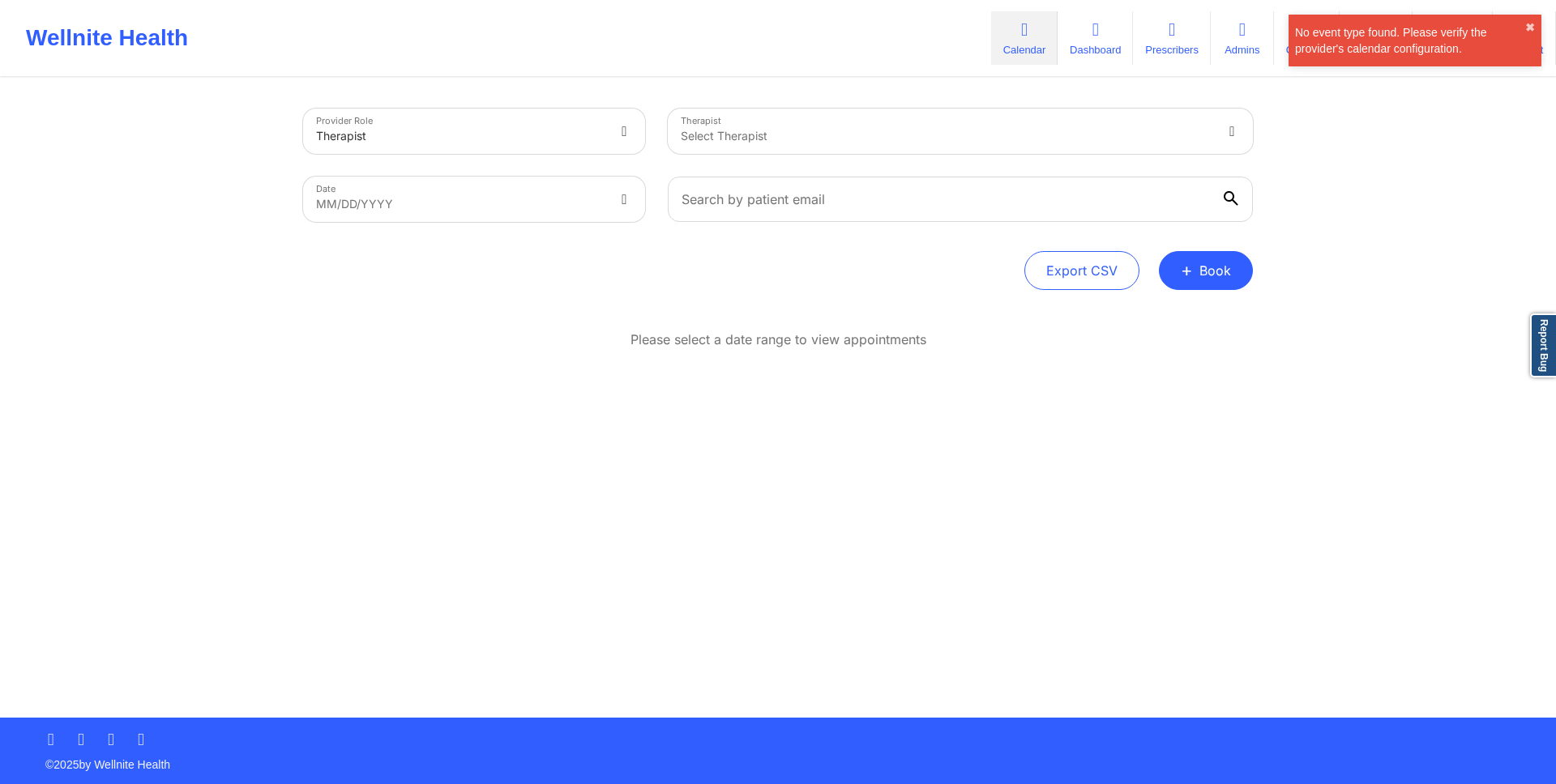
click at [1354, 150] on div "Provider Role Therapist Therapist Select Therapist Date MM/DD/YYYY Export CSV +…" at bounding box center [778, 359] width 1556 height 718
click at [1535, 23] on div "No event type found. Please verify the provider's calendar configuration. ✖︎" at bounding box center [1415, 40] width 253 height 52
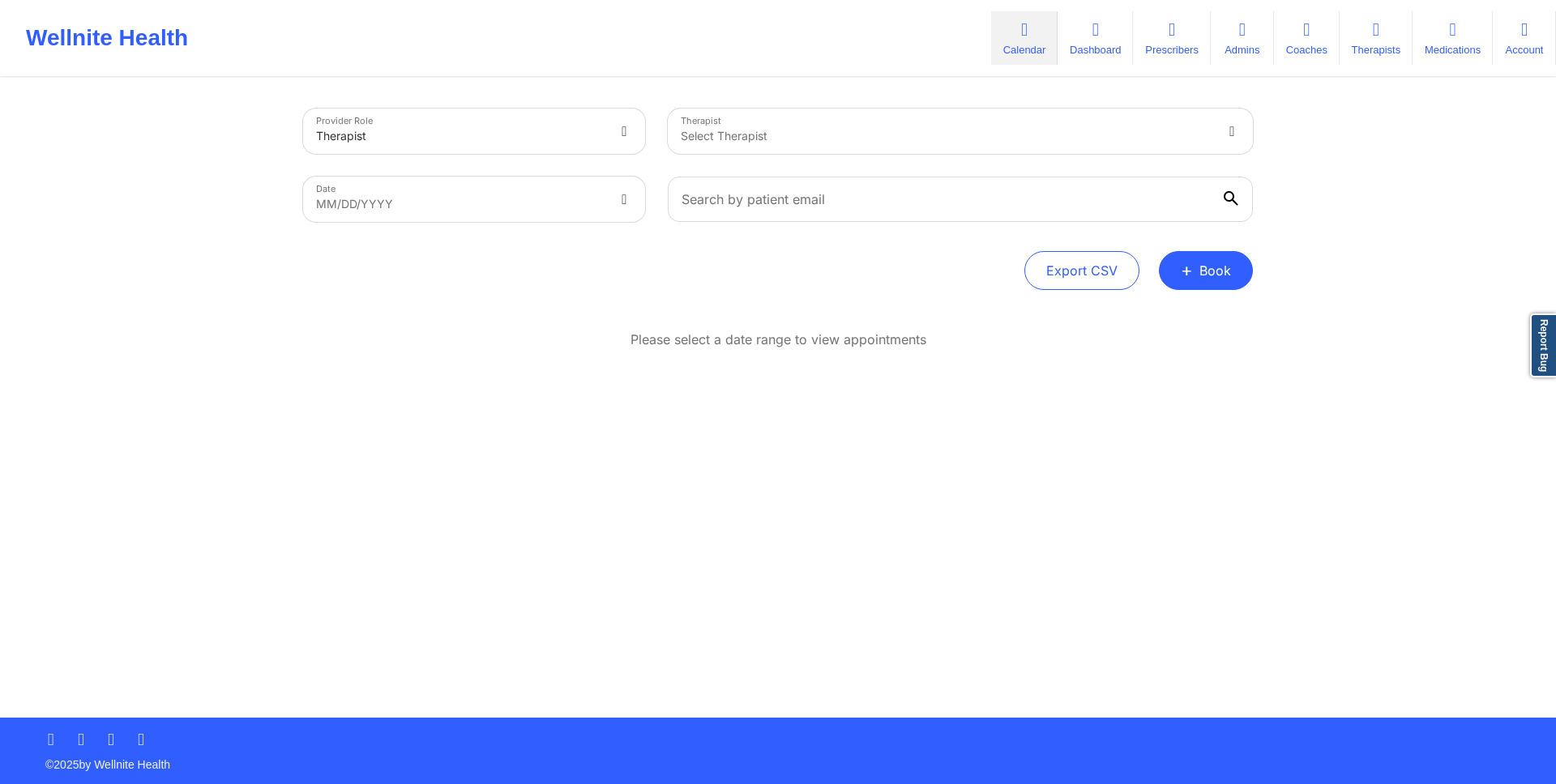
click at [1021, 145] on div at bounding box center [946, 136] width 532 height 19
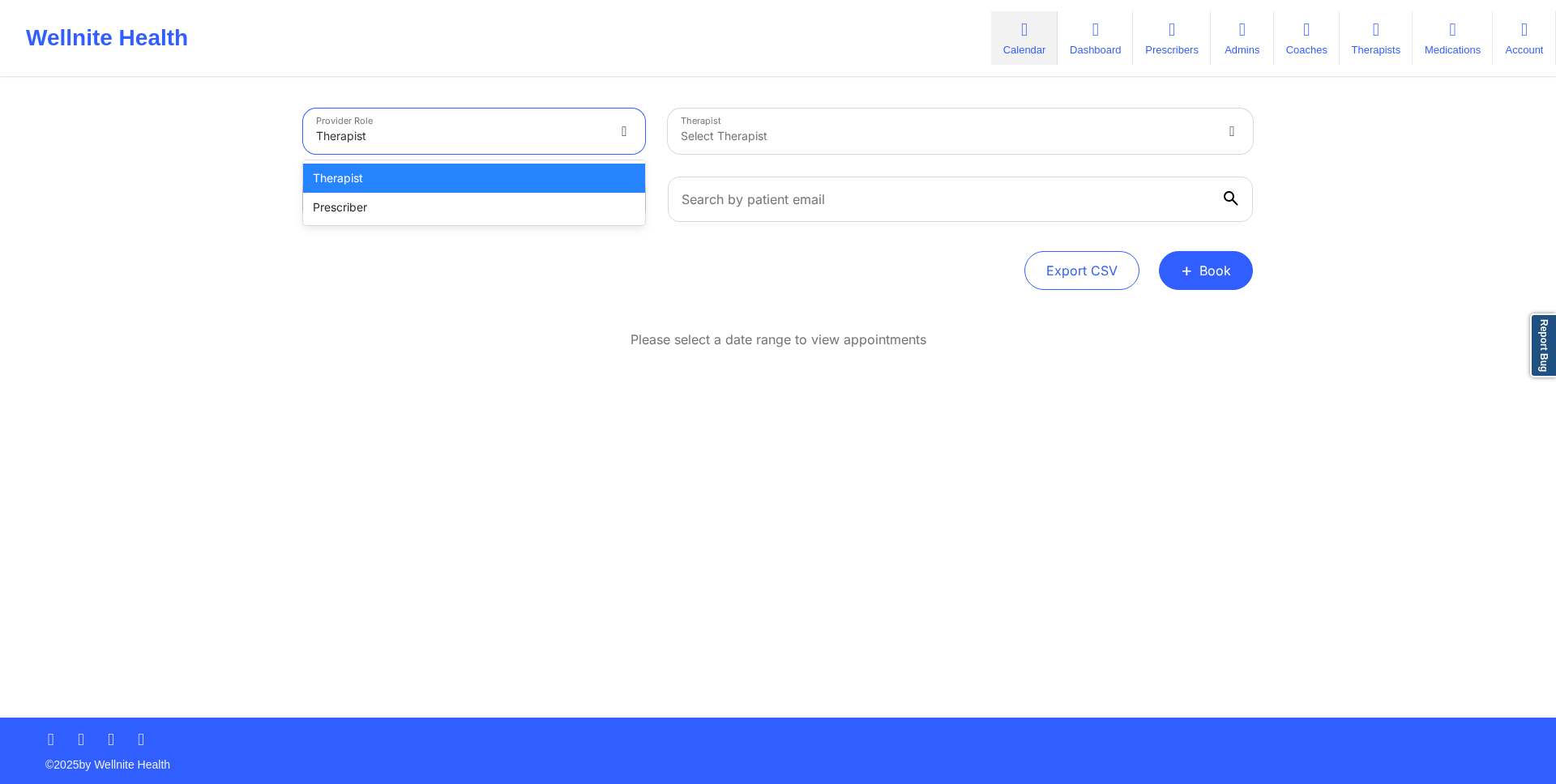
click at [533, 112] on div "Therapist" at bounding box center [455, 131] width 303 height 45
click at [488, 193] on div "Prescriber" at bounding box center [475, 207] width 342 height 29
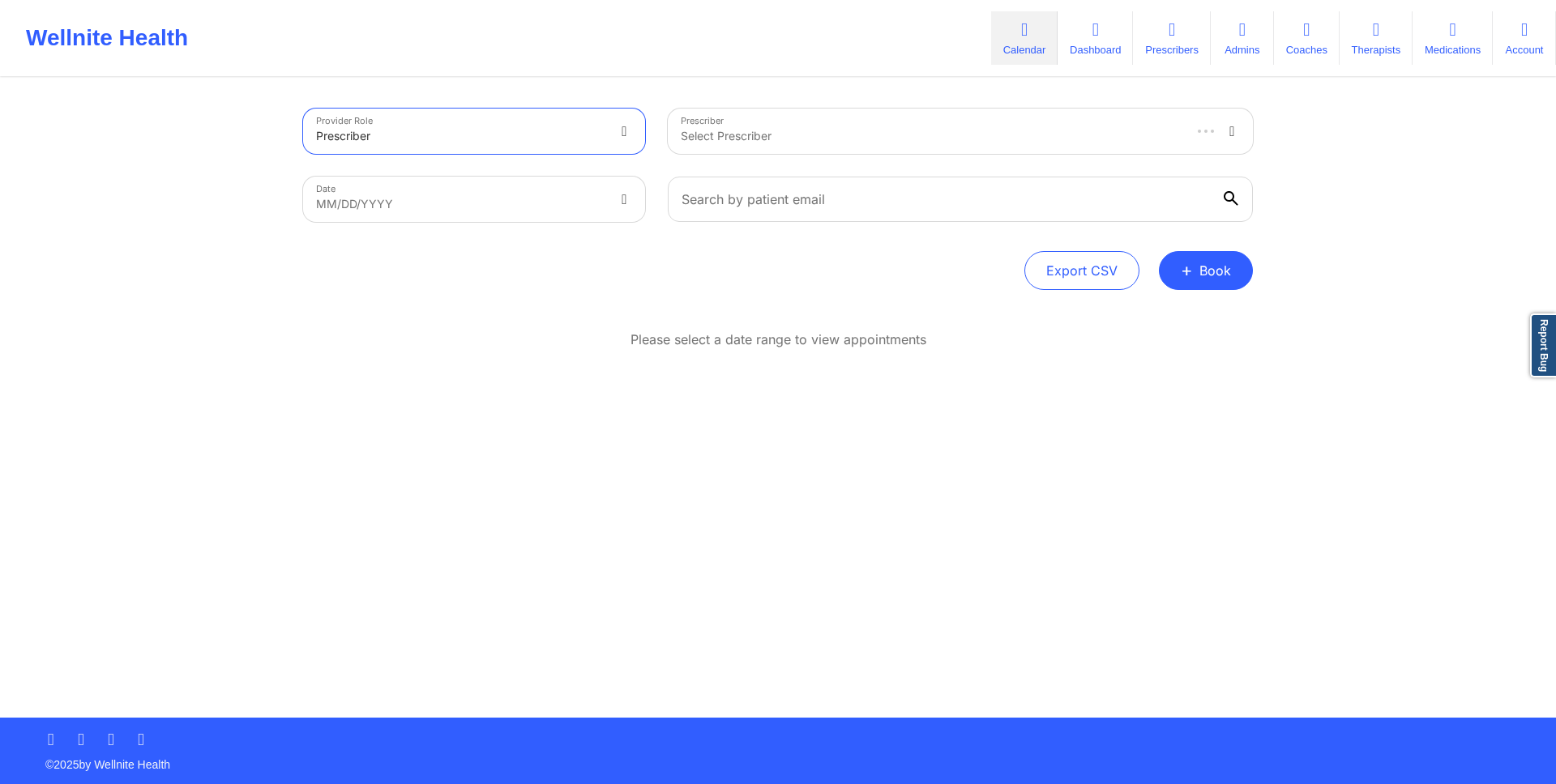
click at [971, 138] on div at bounding box center [930, 136] width 499 height 19
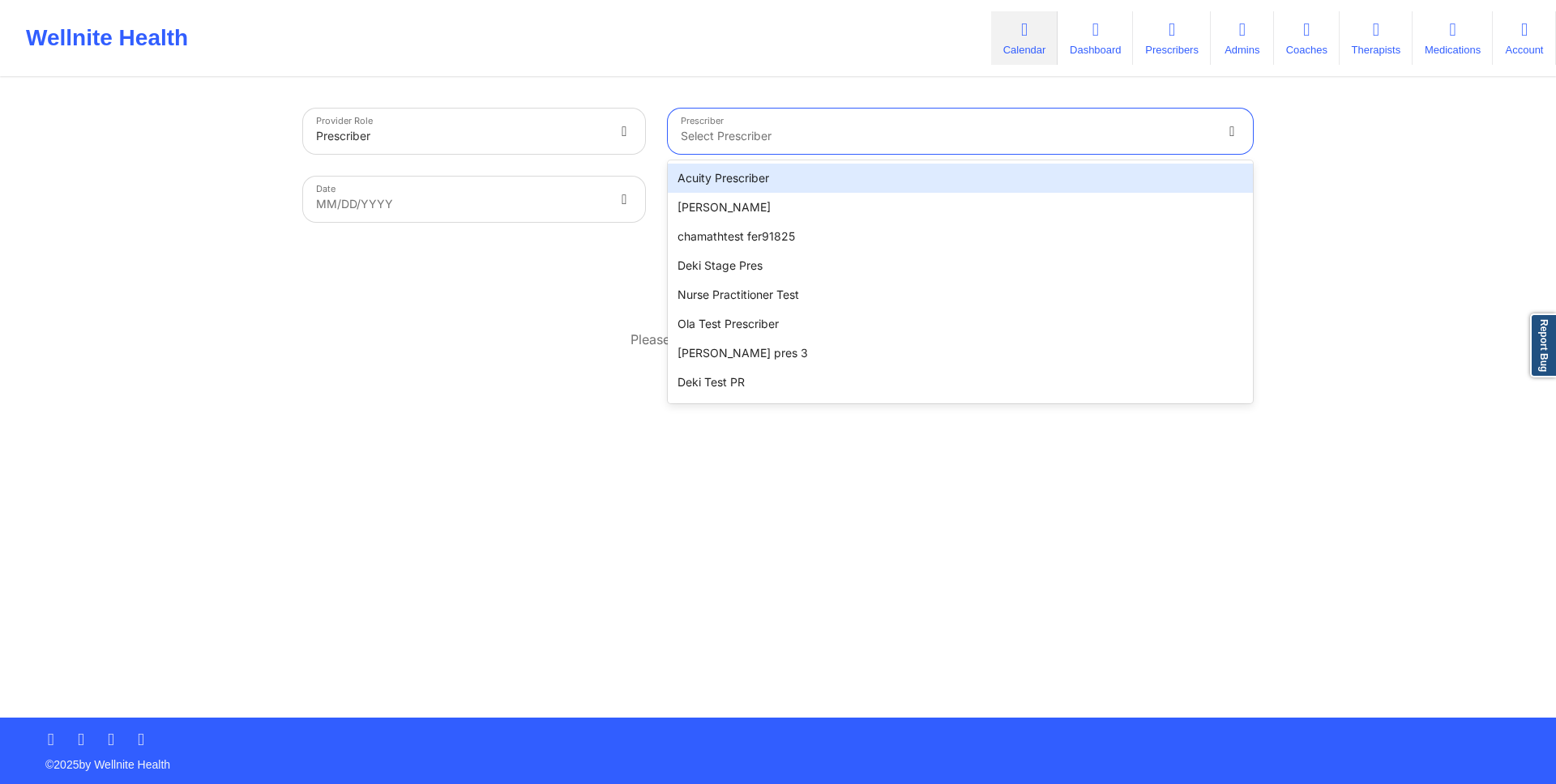
drag, startPoint x: 1015, startPoint y: 175, endPoint x: 1028, endPoint y: 179, distance: 13.6
click at [1015, 175] on div "Acuity Prescriber" at bounding box center [960, 178] width 585 height 29
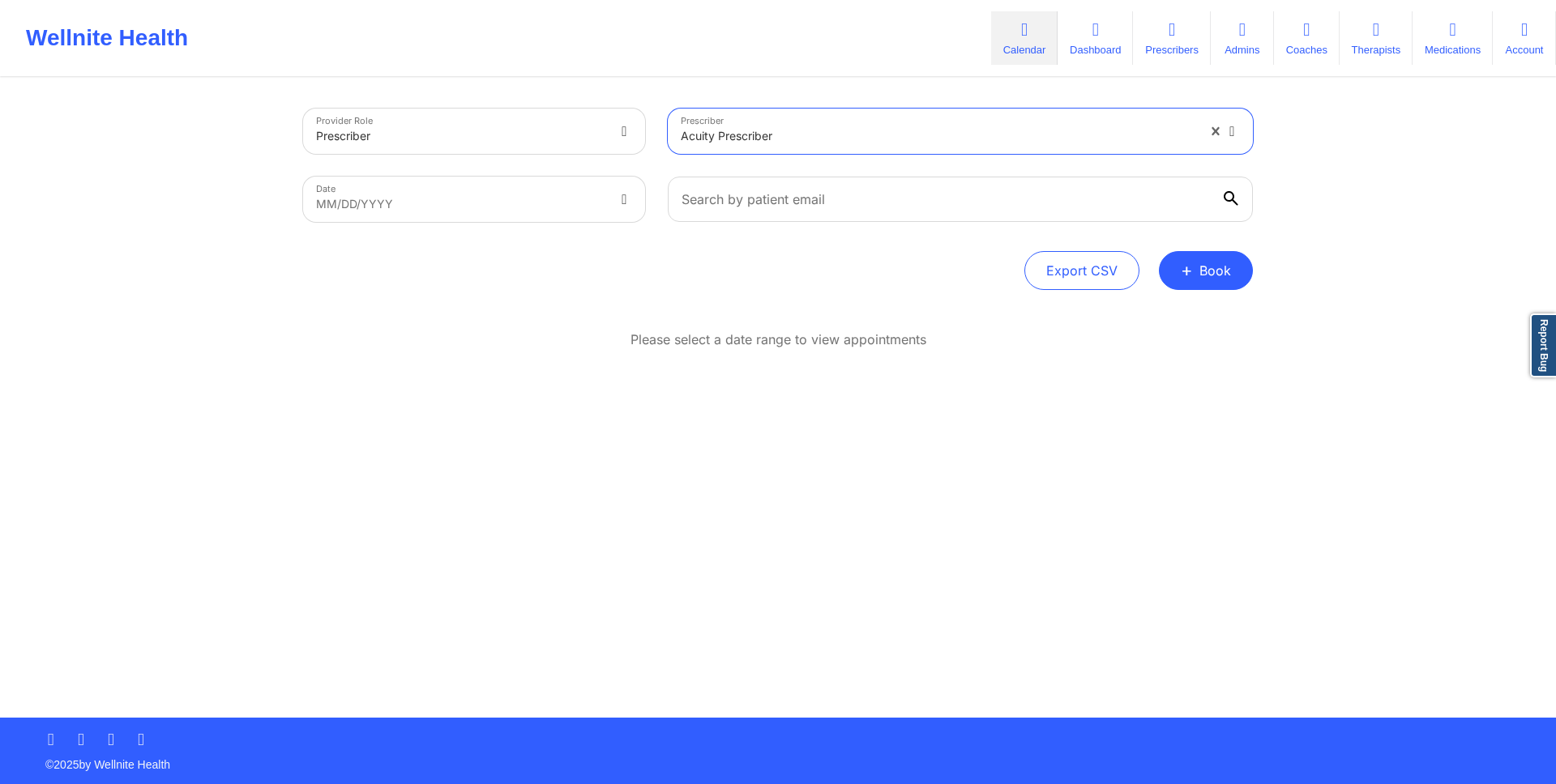
click at [549, 217] on body "Wellnite Health Calendar Dashboard Prescribers Admins Coaches Therapists Medica…" at bounding box center [778, 392] width 1556 height 784
select select "2025-8"
select select "2025-9"
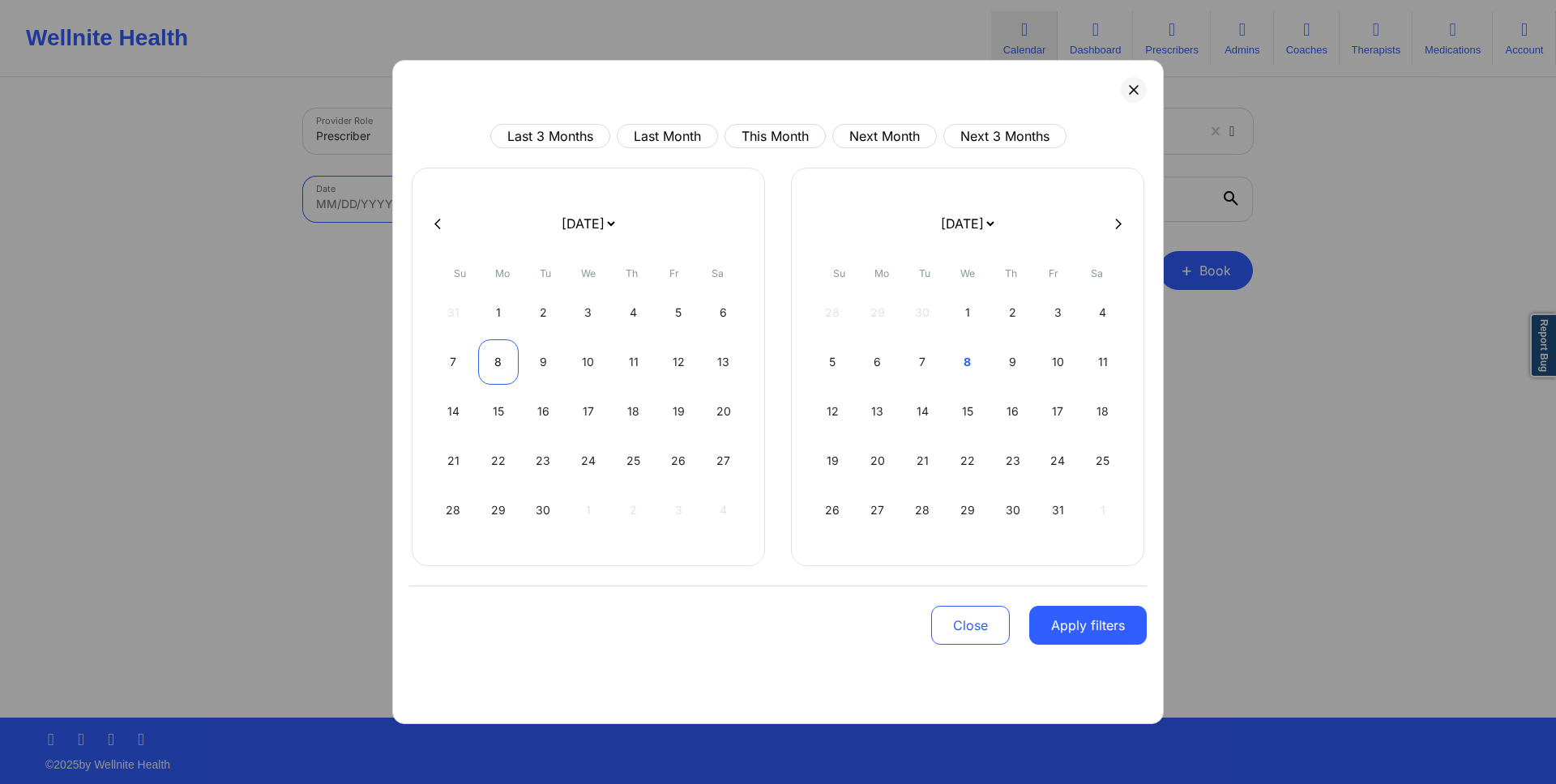
click at [489, 356] on div "8" at bounding box center [499, 362] width 42 height 45
select select "2025-8"
select select "2025-9"
select select "2025-8"
select select "2025-9"
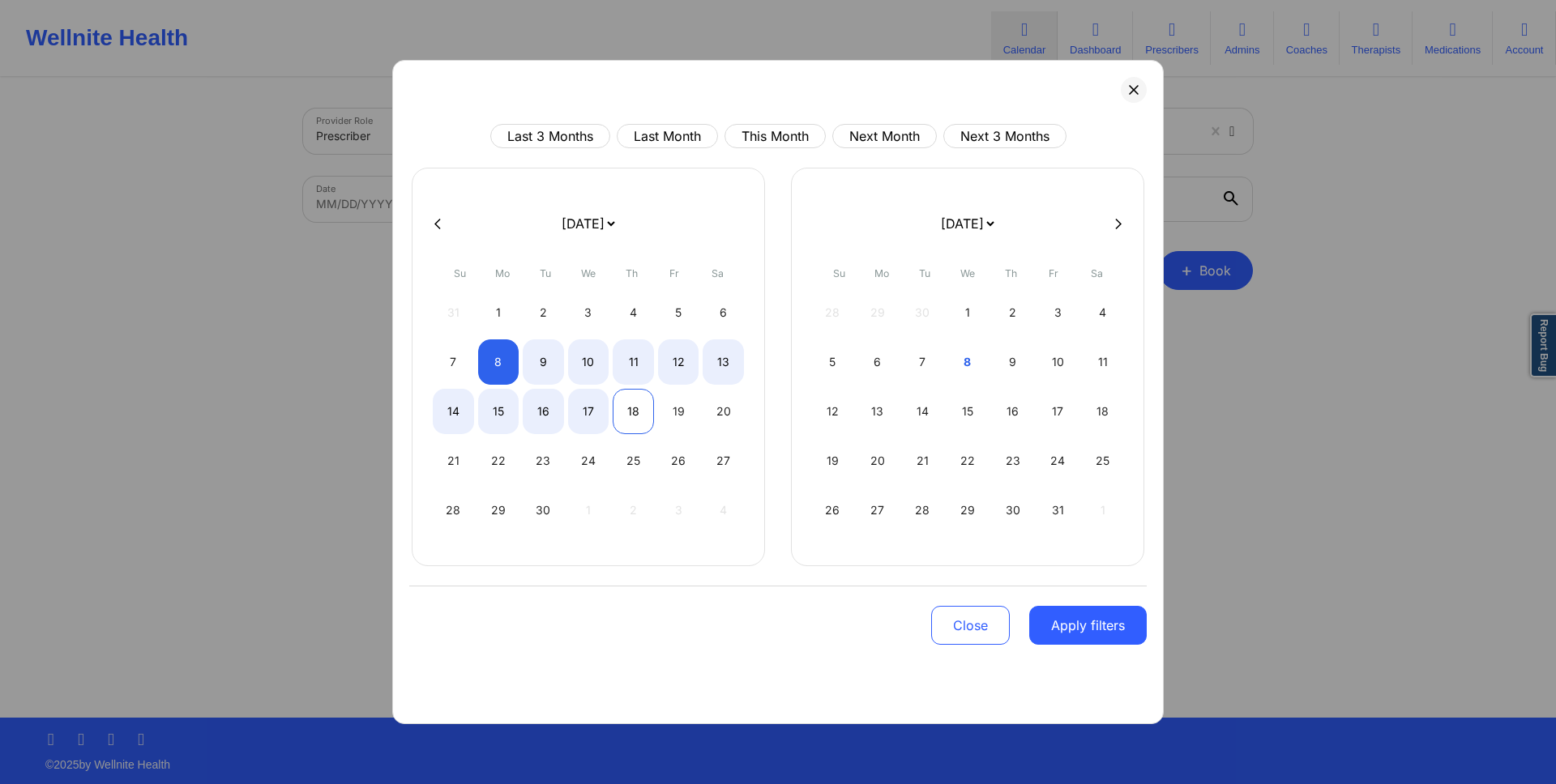
select select "2025-8"
select select "2025-9"
click at [614, 406] on div "18" at bounding box center [633, 411] width 42 height 45
select select "2025-8"
select select "2025-9"
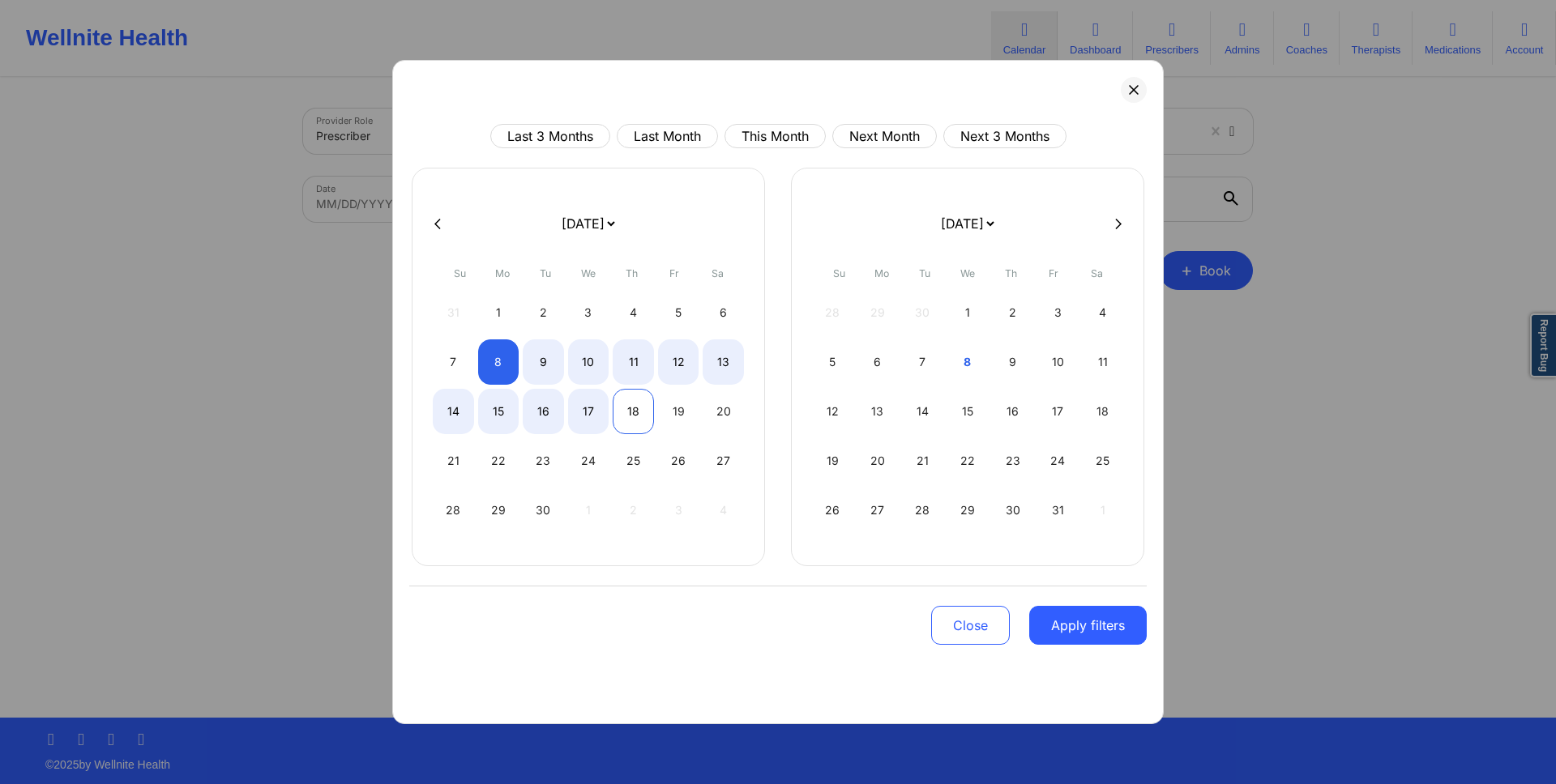
click at [626, 412] on div "18" at bounding box center [633, 411] width 42 height 45
select select "2025-8"
select select "2025-9"
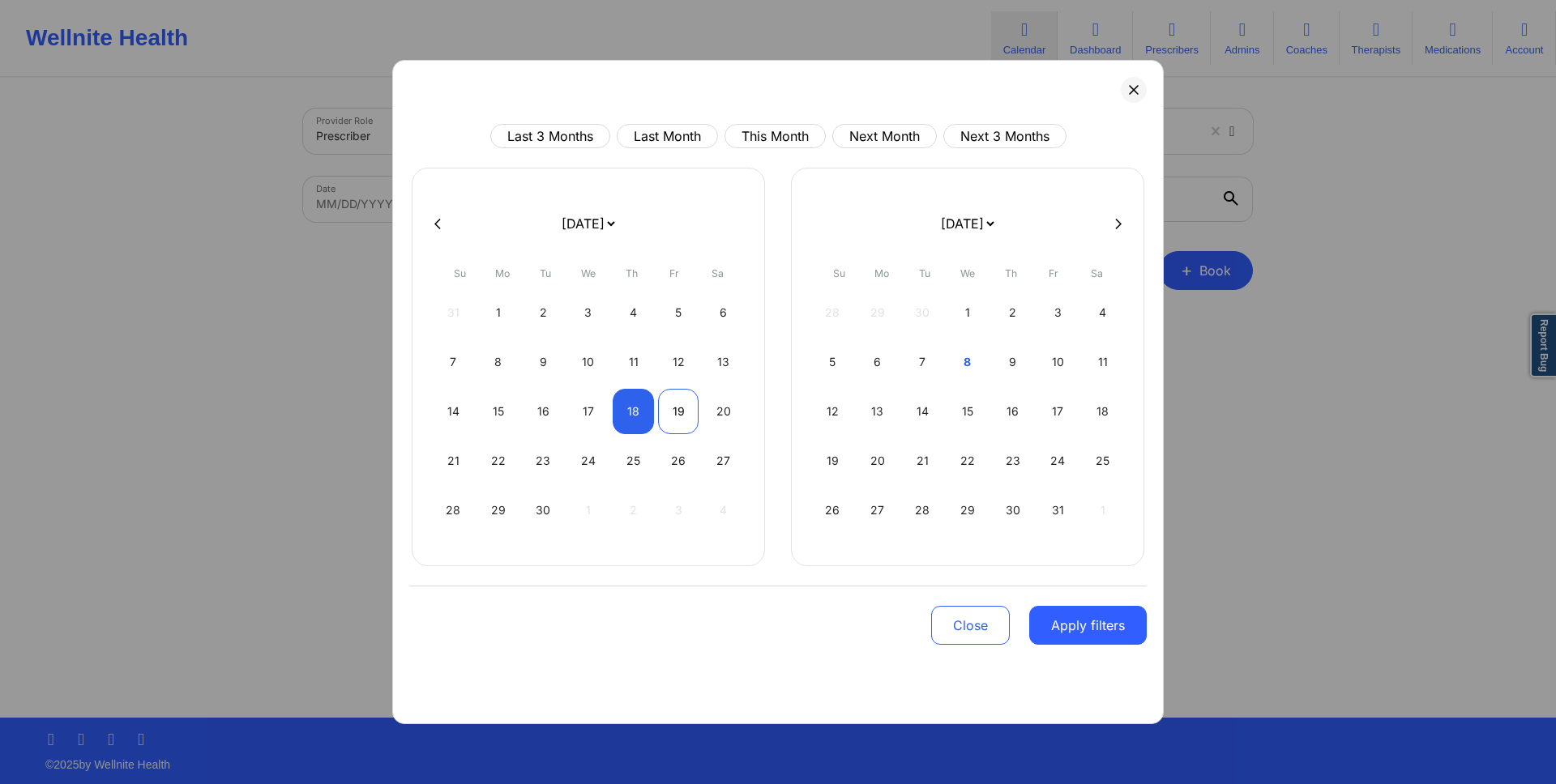
select select "2025-8"
select select "2025-9"
select select "2025-8"
select select "2025-9"
select select "2025-8"
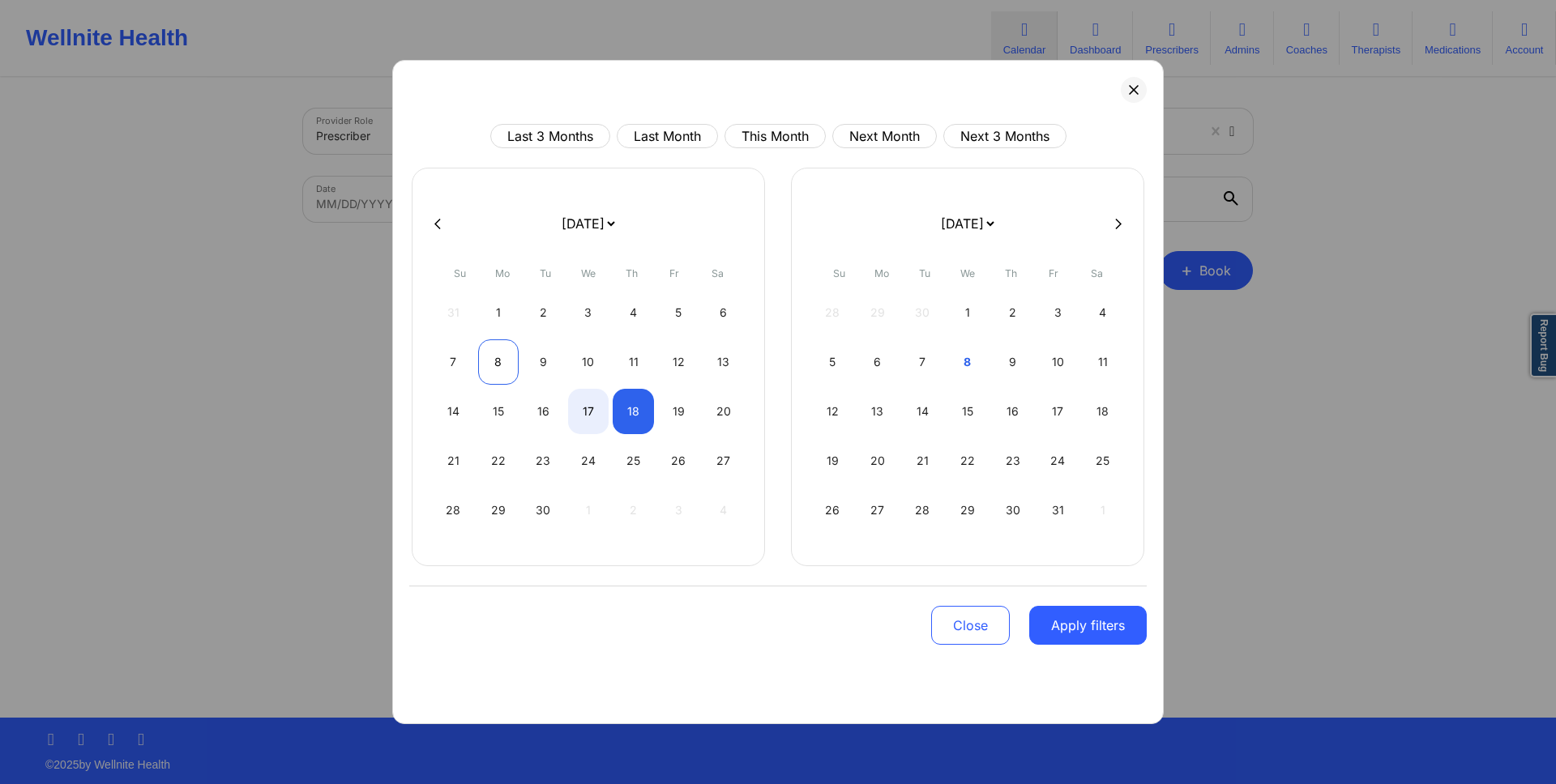
select select "2025-9"
click at [497, 360] on div "8" at bounding box center [499, 362] width 42 height 45
select select "2025-8"
select select "2025-9"
select select "2025-8"
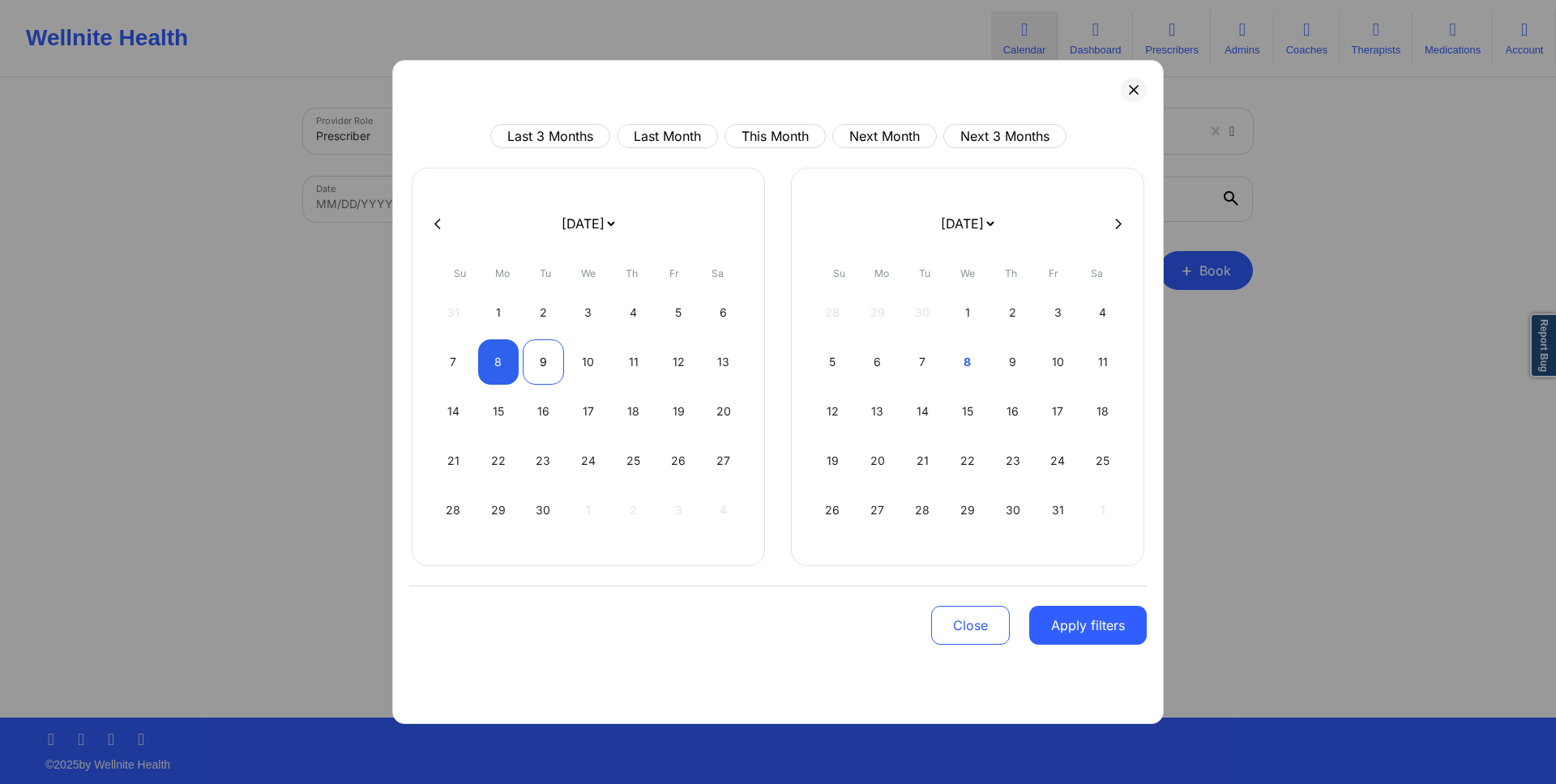
select select "2025-9"
select select "2025-8"
select select "2025-9"
click at [639, 412] on div "18" at bounding box center [633, 411] width 42 height 45
select select "2025-8"
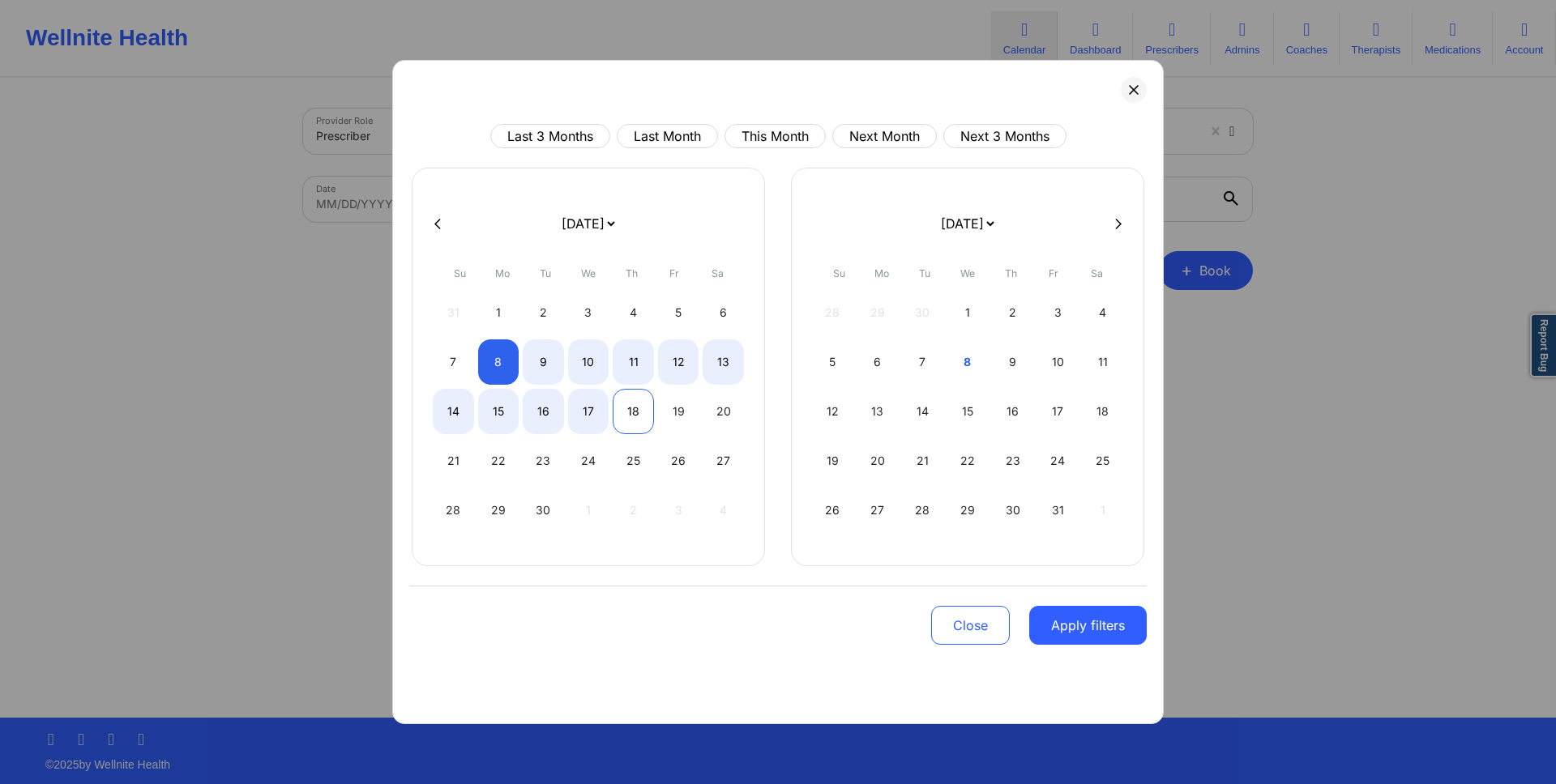
select select "2025-9"
click at [1085, 619] on button "Apply filters" at bounding box center [1088, 625] width 118 height 39
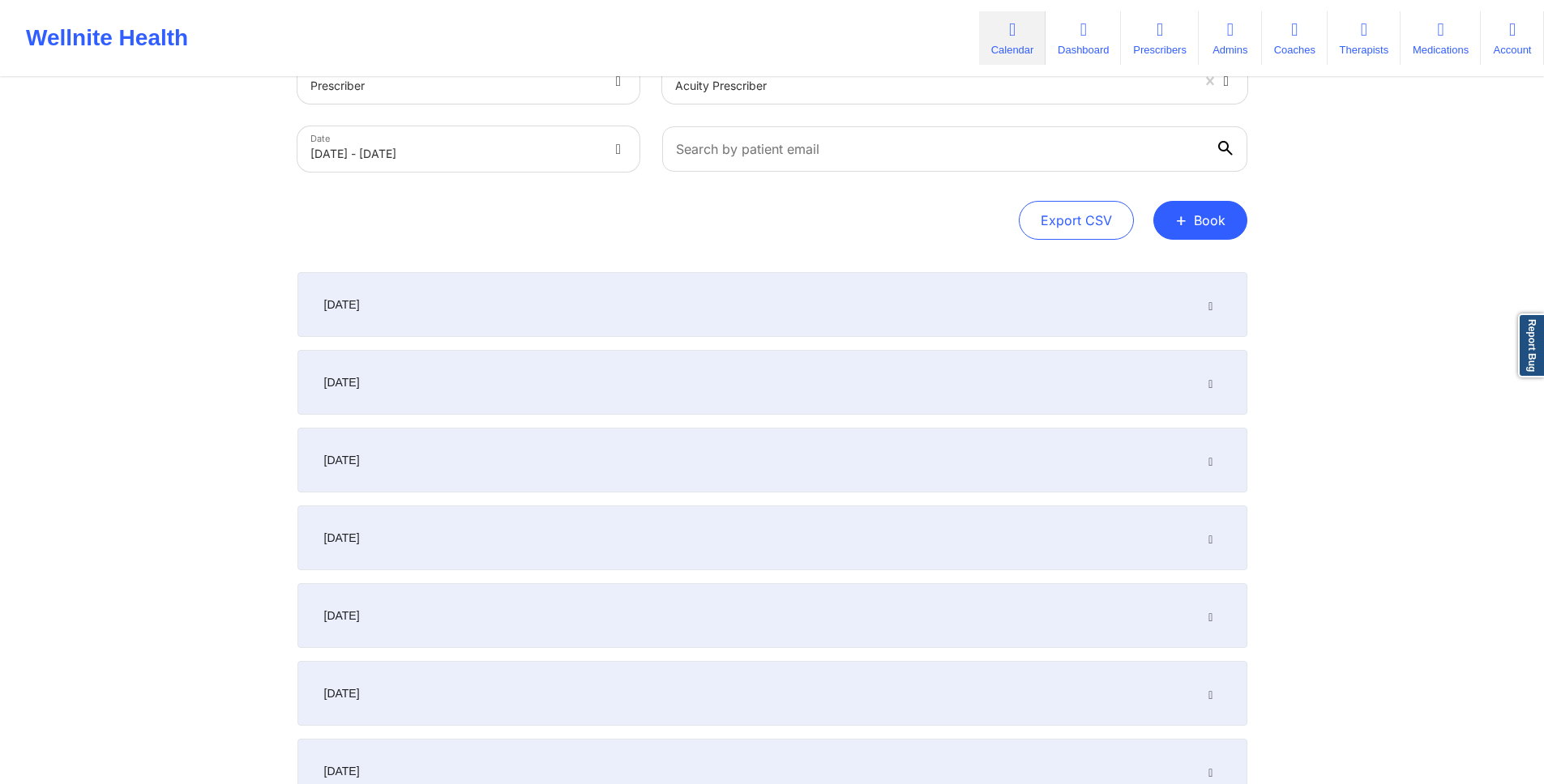
scroll to position [0, 0]
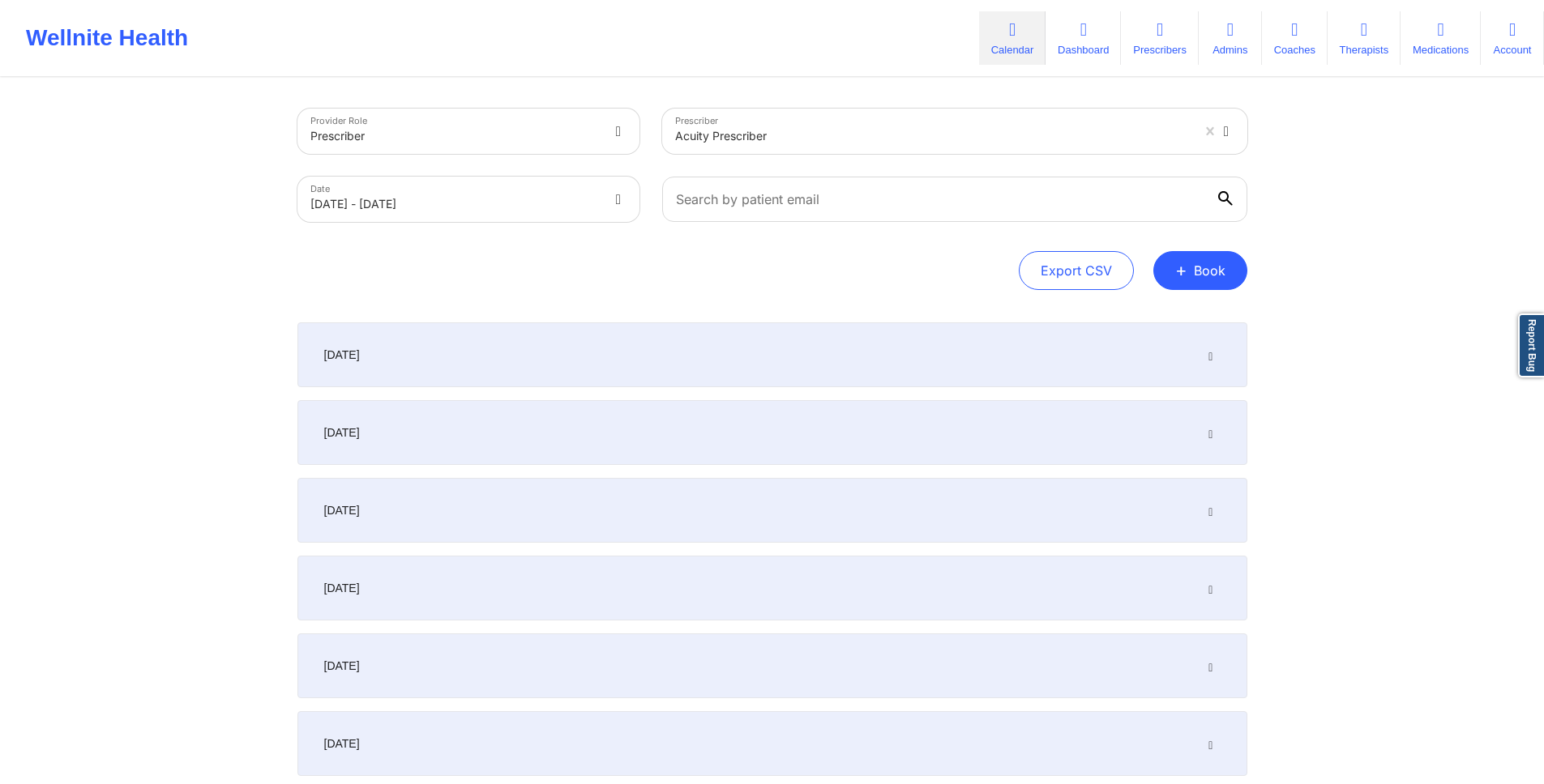
select select "2025-8"
select select "2025-9"
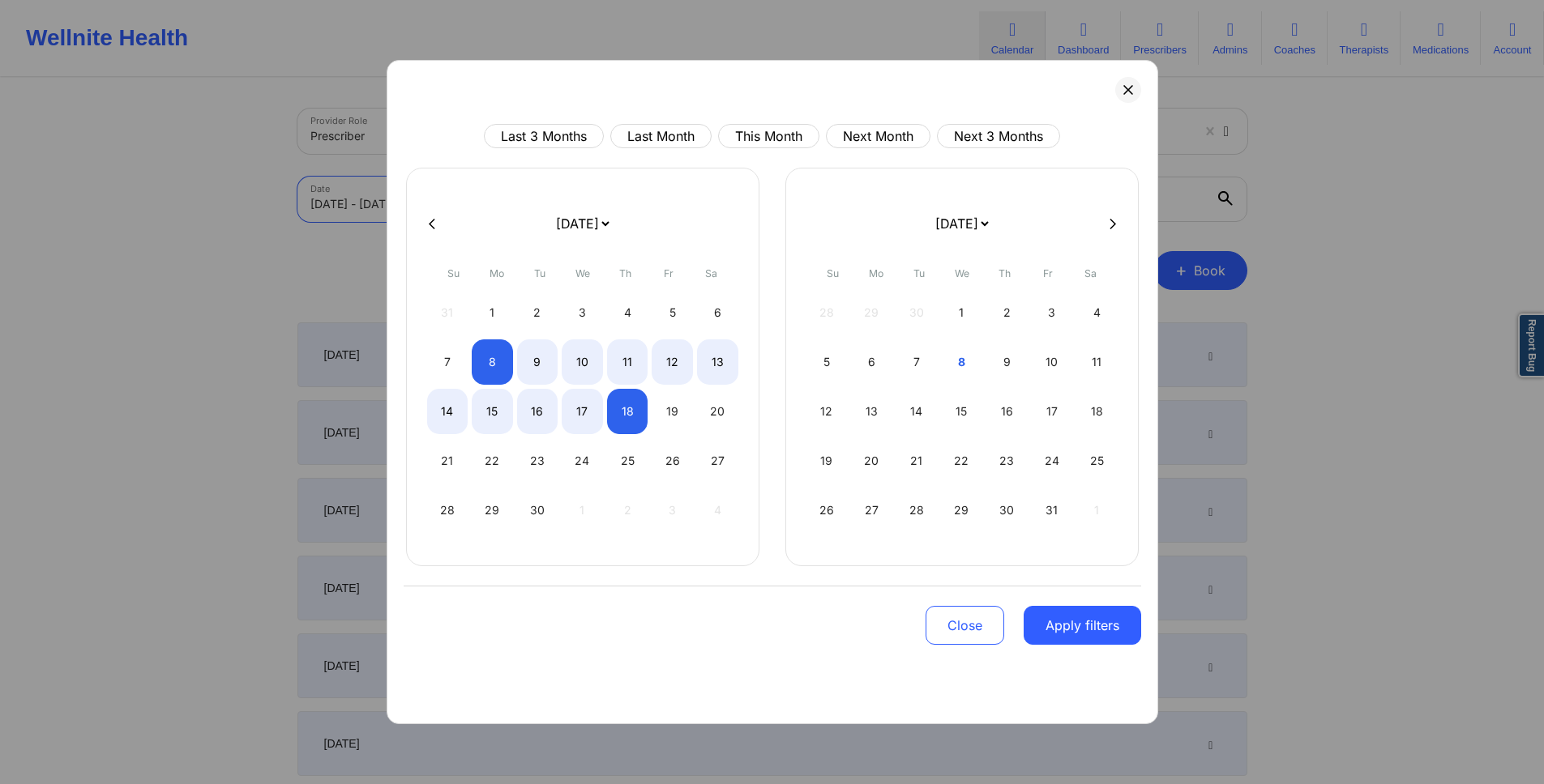
click at [587, 202] on body "Wellnite Health Calendar Dashboard Prescribers Admins Coaches Therapists Medica…" at bounding box center [772, 392] width 1544 height 784
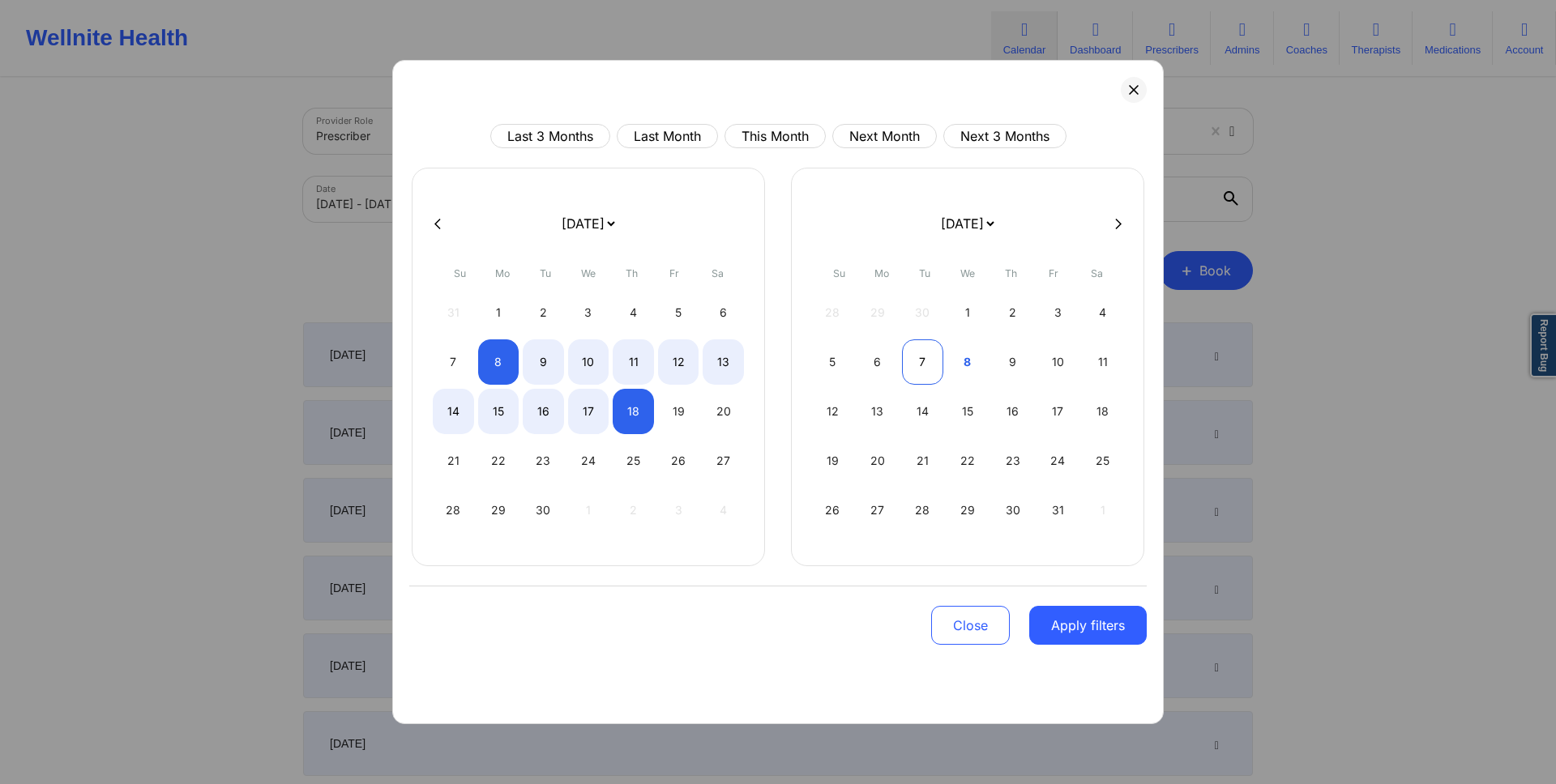
click at [917, 361] on div "7" at bounding box center [923, 362] width 42 height 45
select select "2025-9"
select select "2025-10"
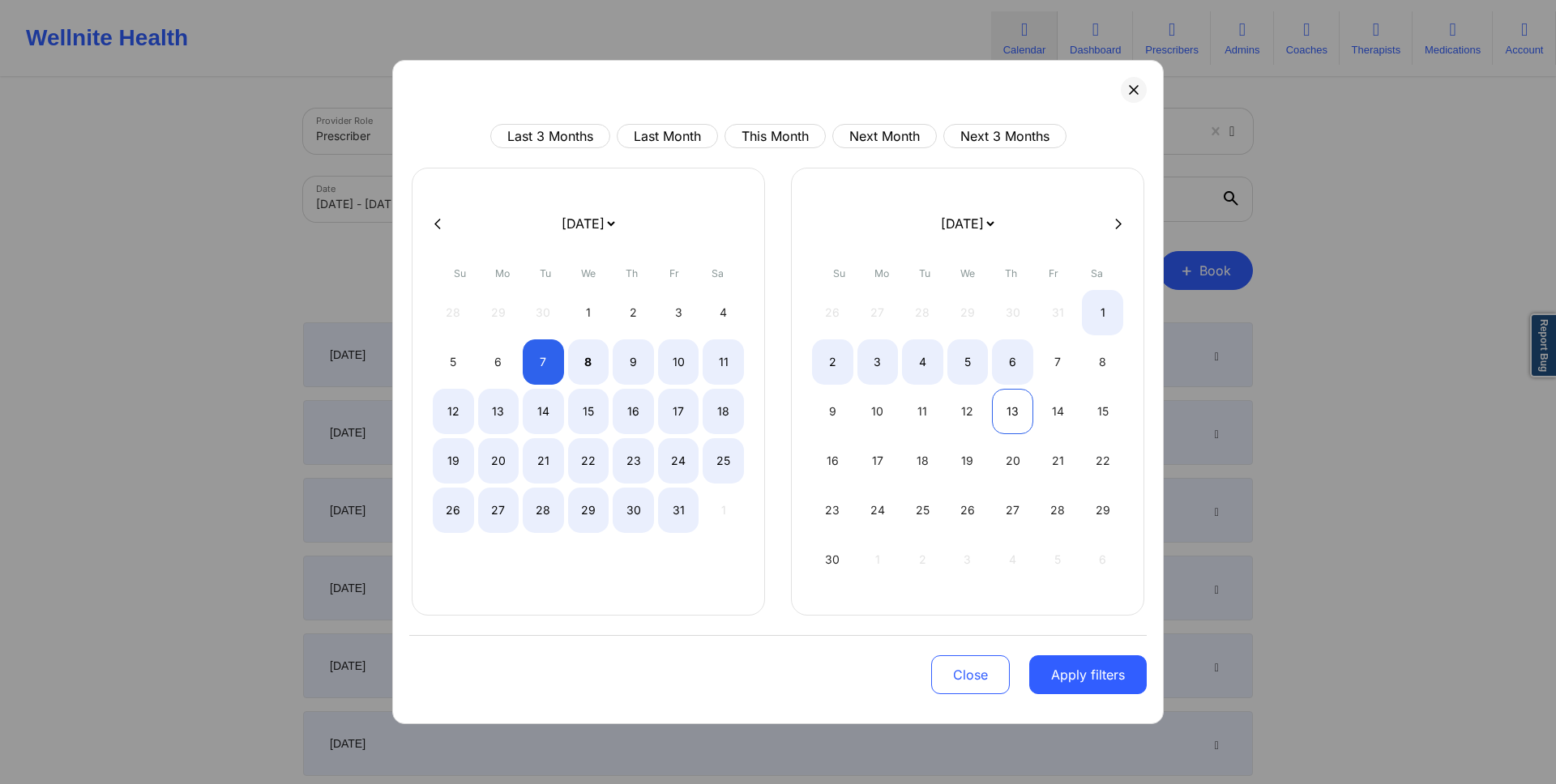
select select "2025-9"
select select "2025-10"
click at [1021, 400] on div "13" at bounding box center [1013, 411] width 42 height 45
select select "2025-9"
select select "2025-10"
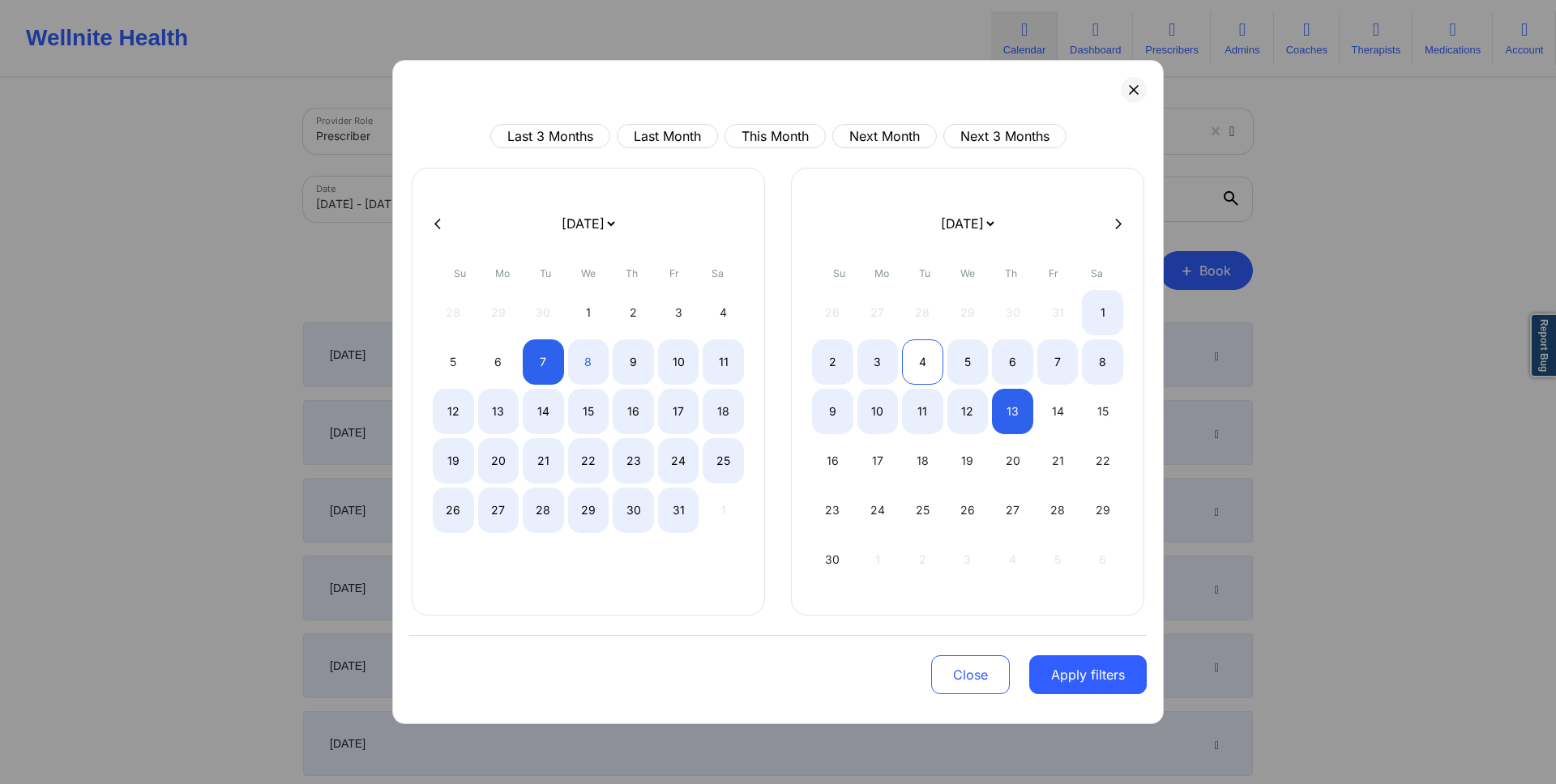
click at [915, 366] on div "4" at bounding box center [923, 362] width 42 height 45
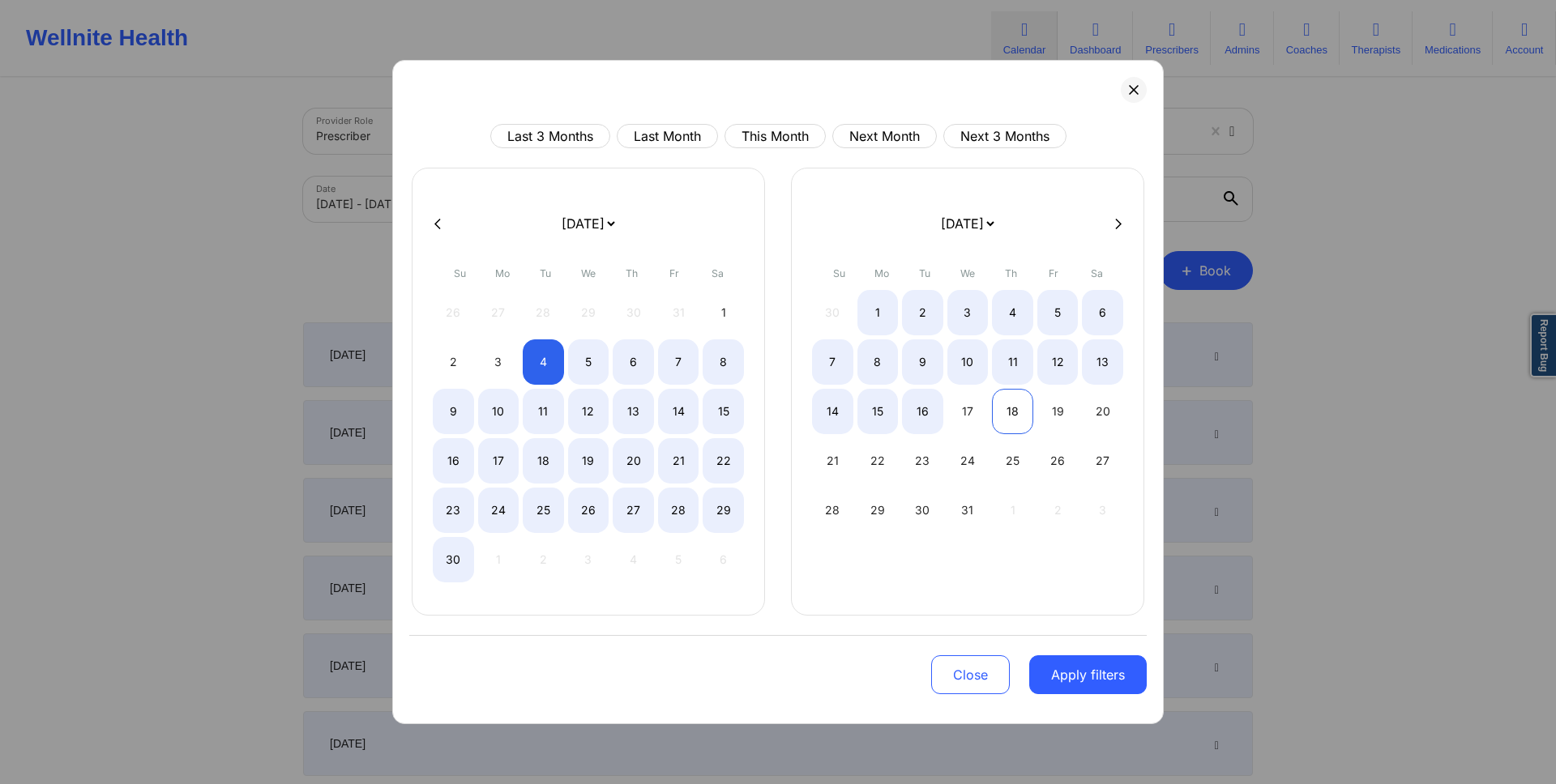
select select "2025-10"
select select "2025-11"
click at [1005, 412] on div "18" at bounding box center [1013, 411] width 42 height 45
select select "2025-10"
select select "2025-11"
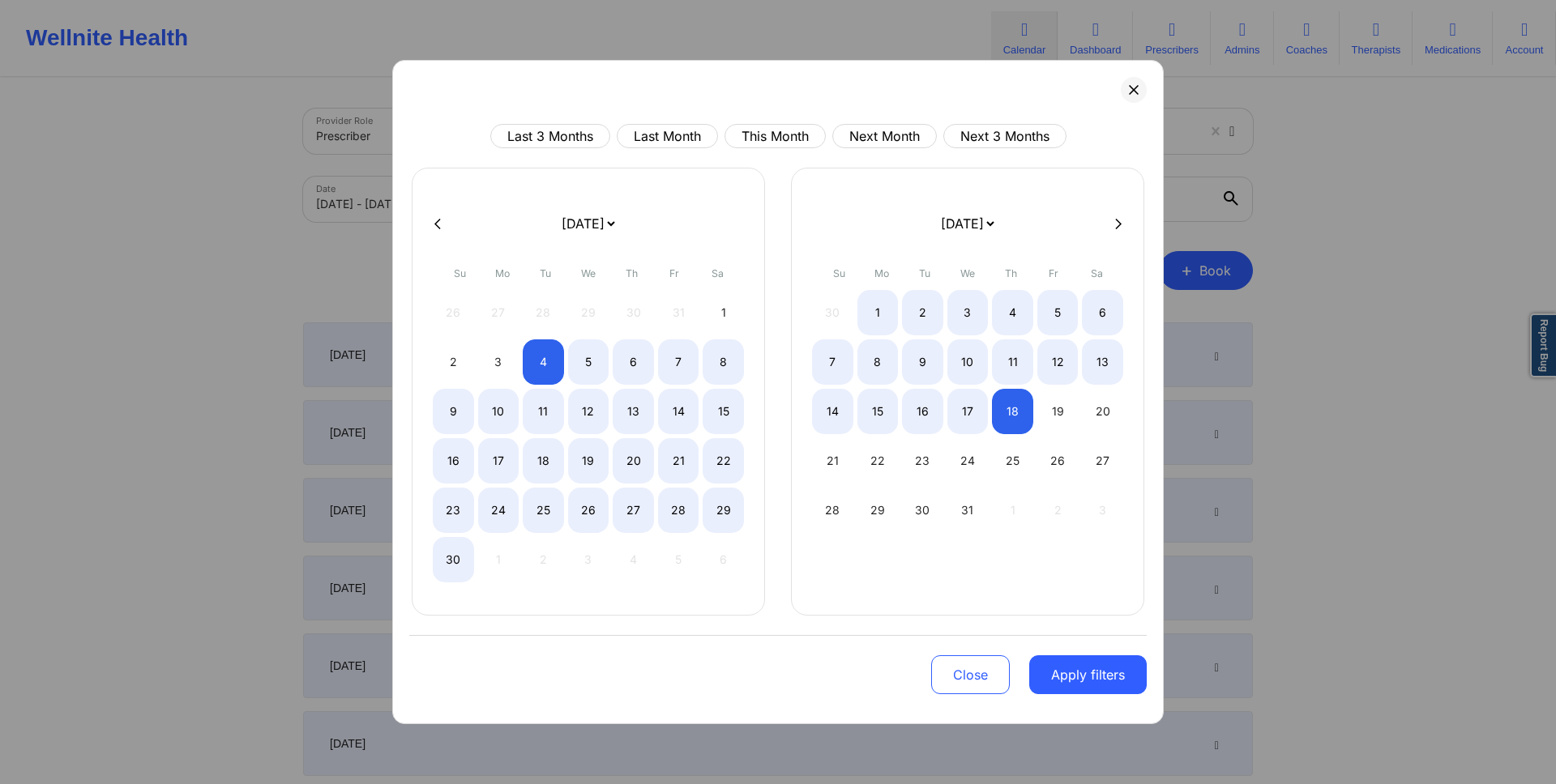
drag, startPoint x: 976, startPoint y: 674, endPoint x: 964, endPoint y: 661, distance: 17.7
click at [977, 674] on button "Close" at bounding box center [970, 674] width 79 height 39
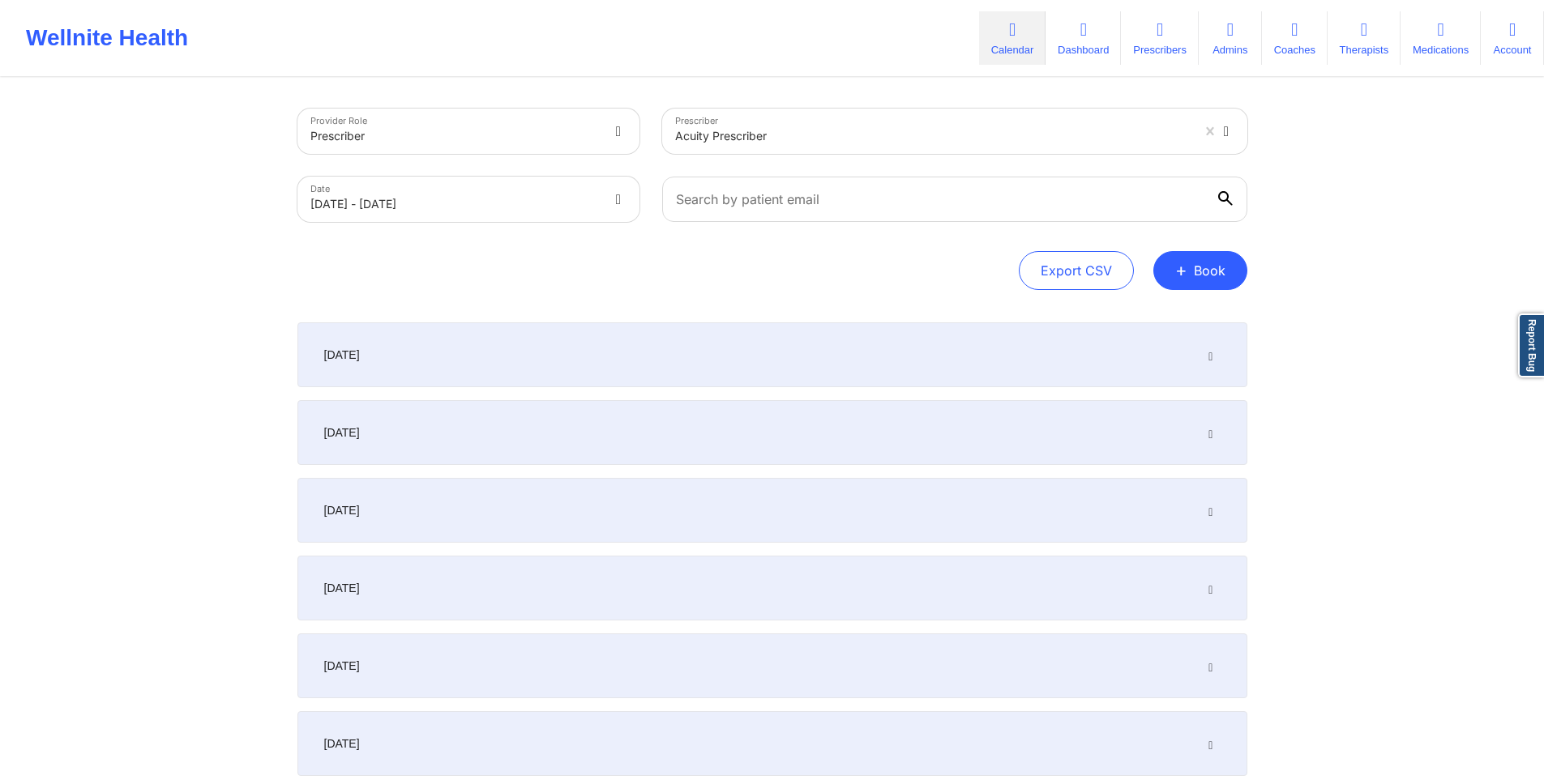
click at [589, 193] on body "Wellnite Health Calendar Dashboard Prescribers Admins Coaches Therapists Medica…" at bounding box center [772, 392] width 1544 height 784
select select "2025-8"
select select "2025-9"
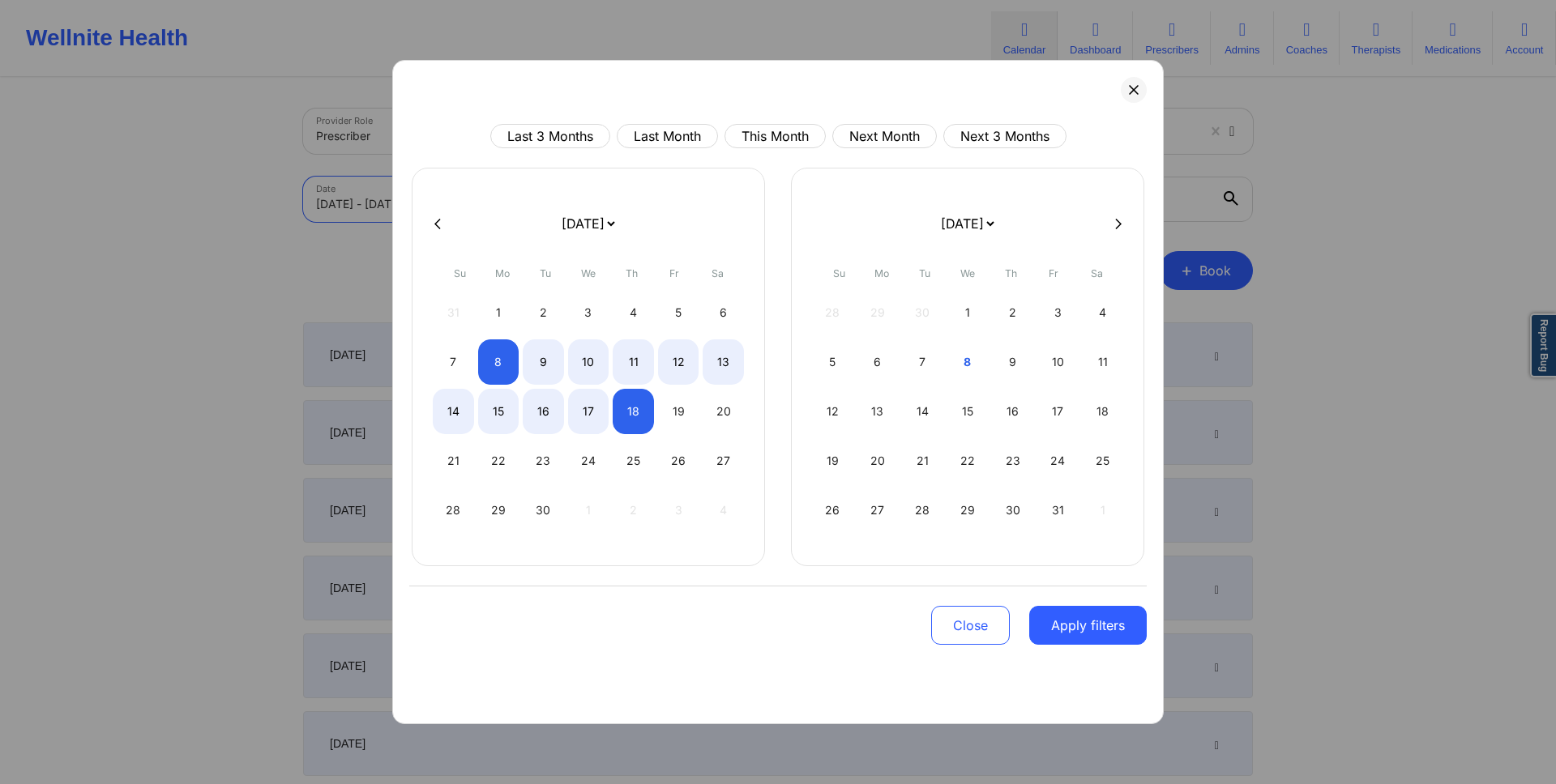
drag, startPoint x: 495, startPoint y: 359, endPoint x: 520, endPoint y: 373, distance: 28.7
click at [496, 359] on div "8" at bounding box center [499, 362] width 42 height 45
select select "2025-8"
select select "2025-9"
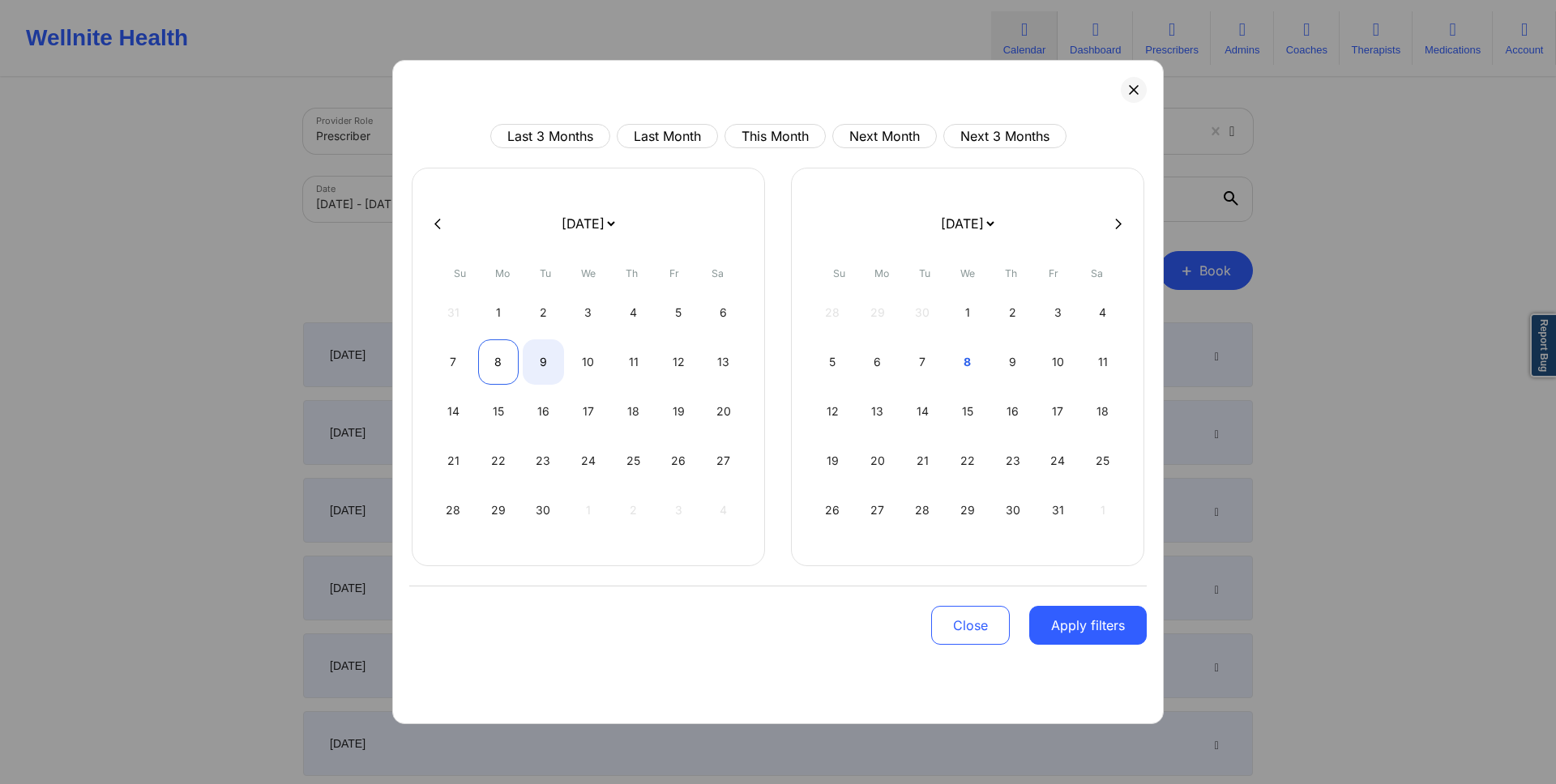
select select "2025-8"
select select "2025-9"
click at [490, 350] on div "8" at bounding box center [499, 362] width 42 height 45
select select "2025-8"
select select "2025-9"
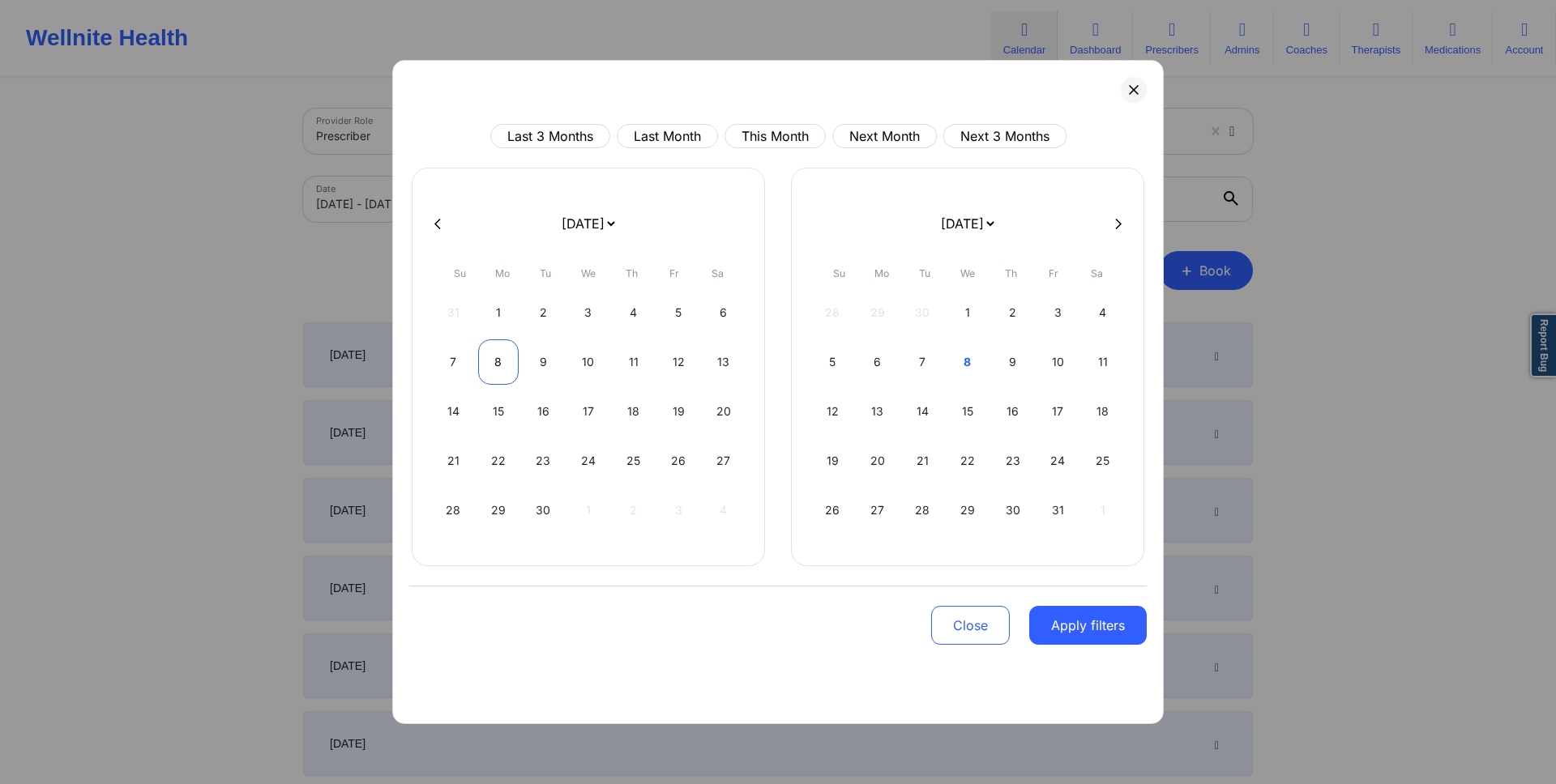
click at [477, 363] on div "7 8 9 10 11 12 13" at bounding box center [589, 362] width 312 height 45
click at [492, 364] on div "8" at bounding box center [499, 362] width 42 height 45
select select "2025-8"
select select "2025-9"
select select "2025-8"
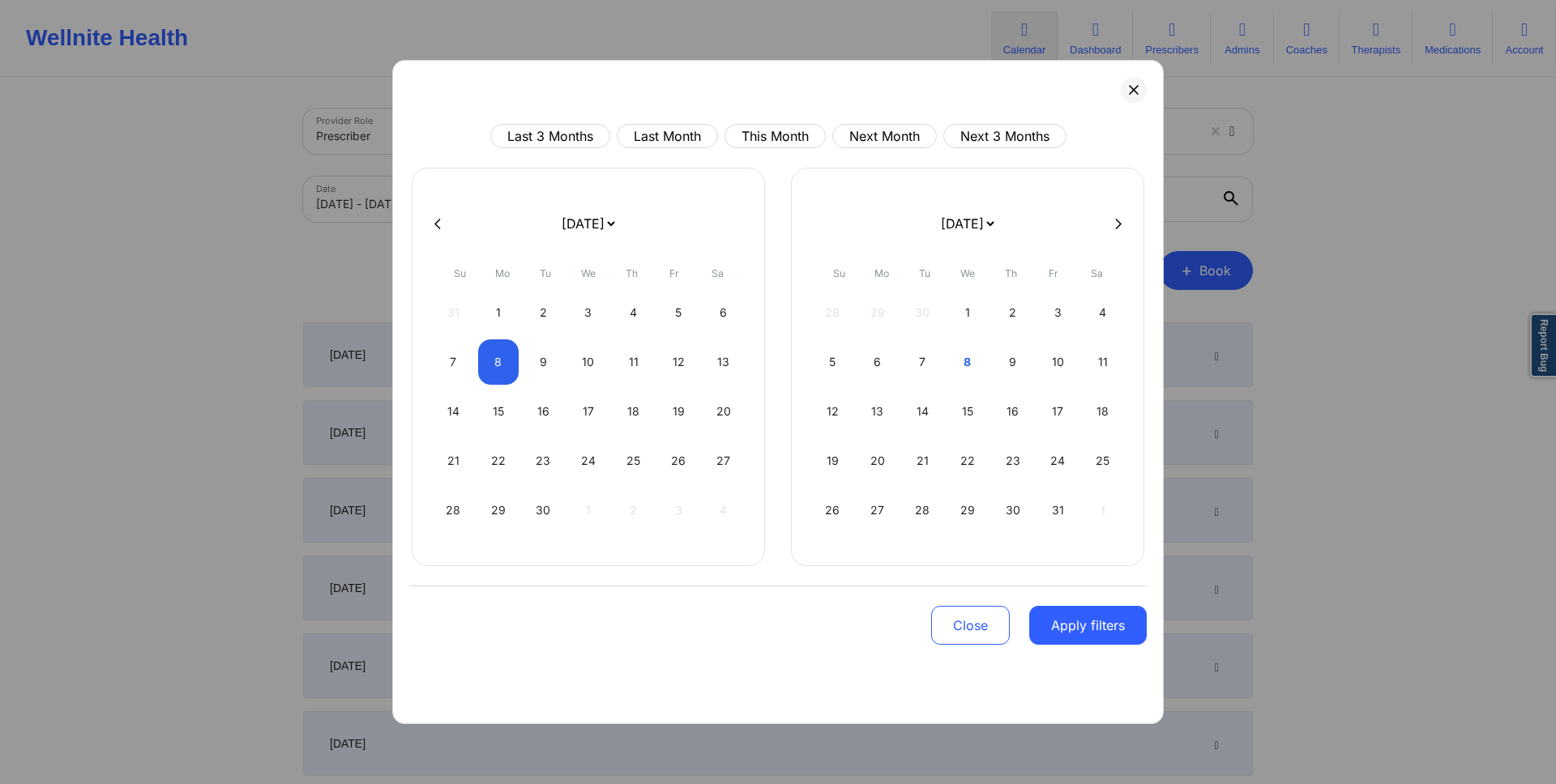
select select "2025-9"
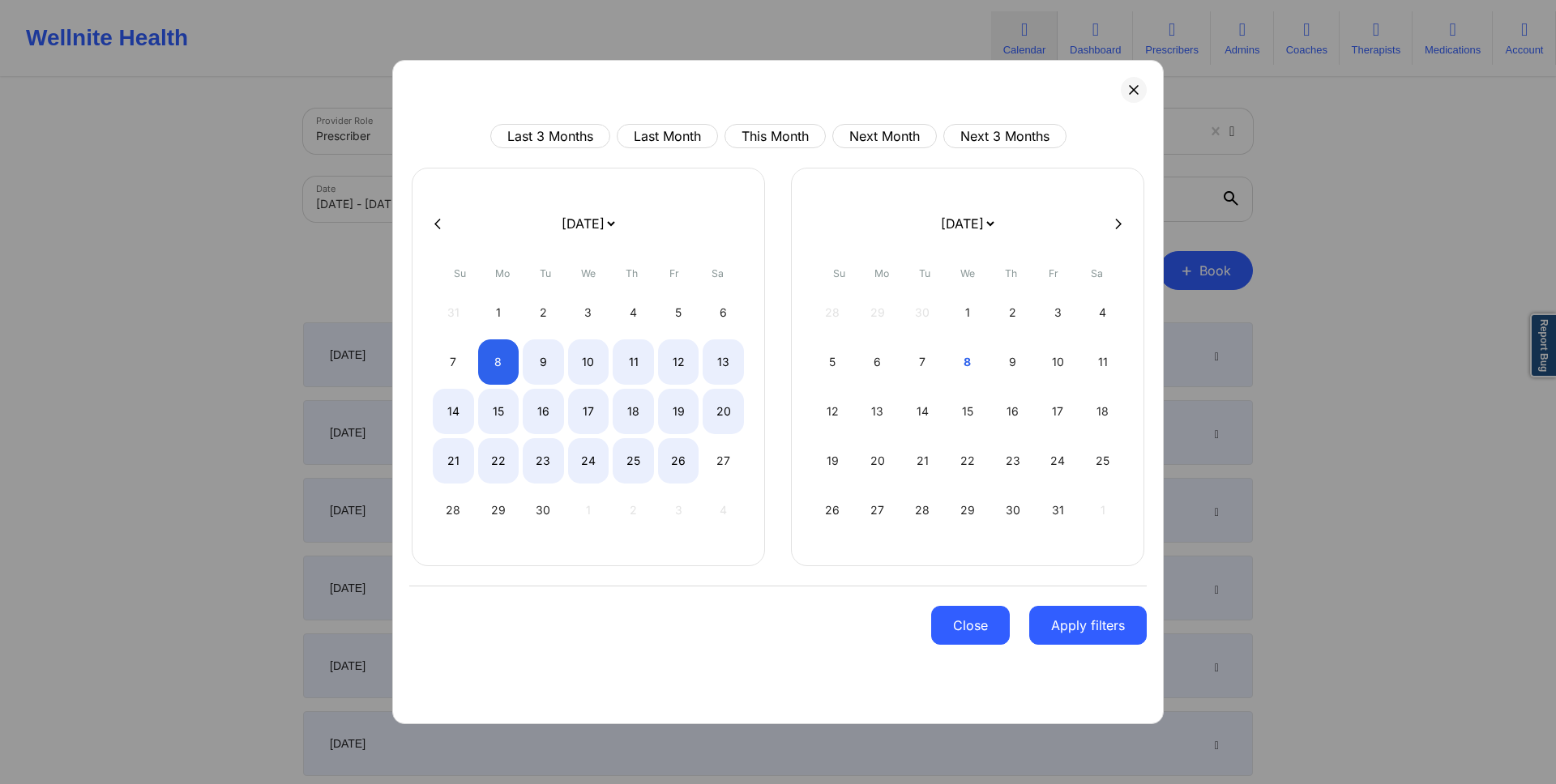
click at [981, 617] on button "Close" at bounding box center [970, 625] width 79 height 39
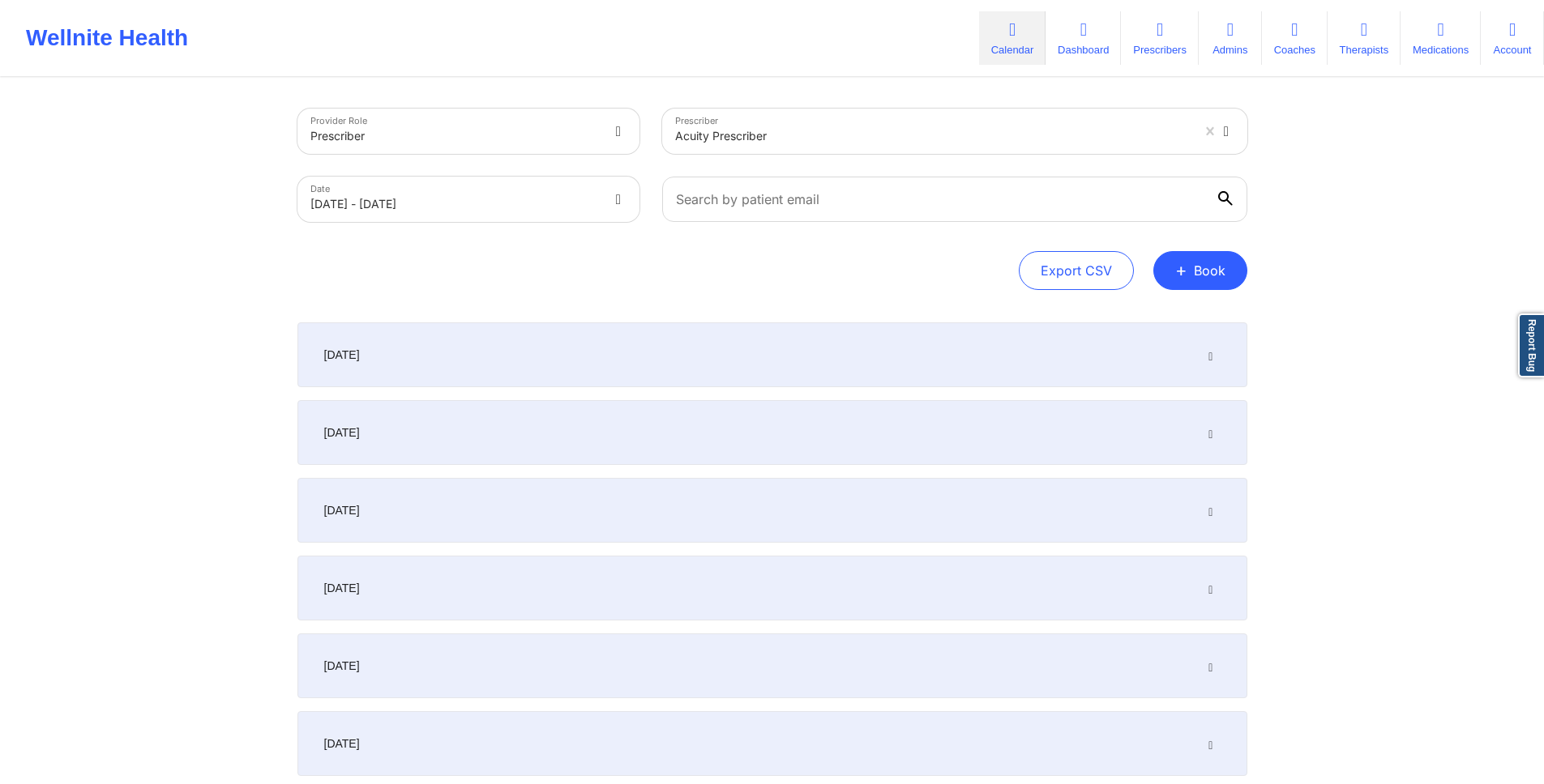
click at [468, 207] on body "Wellnite Health Calendar Dashboard Prescribers Admins Coaches Therapists Medica…" at bounding box center [772, 392] width 1544 height 784
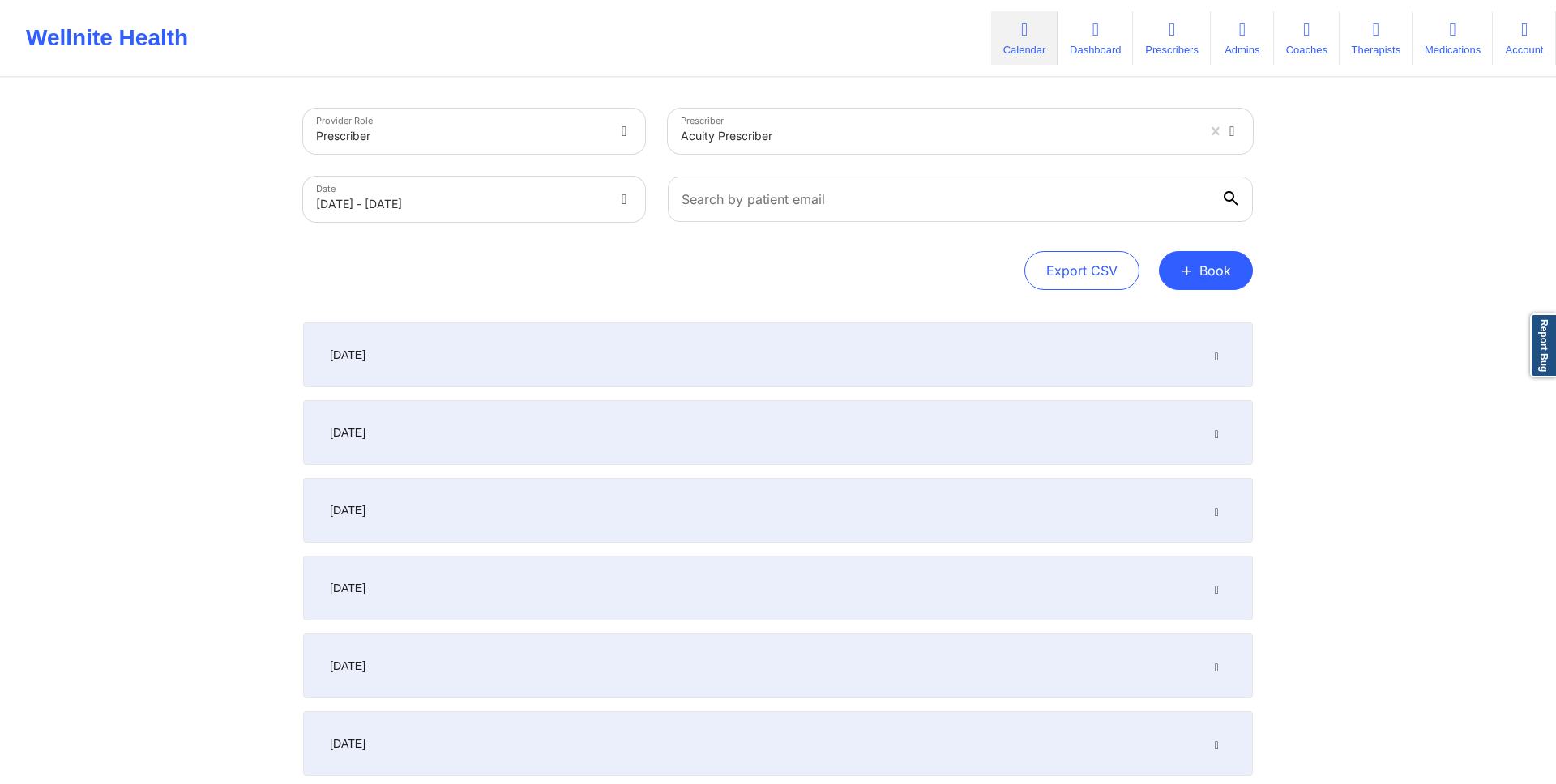
select select "2025-8"
select select "2025-9"
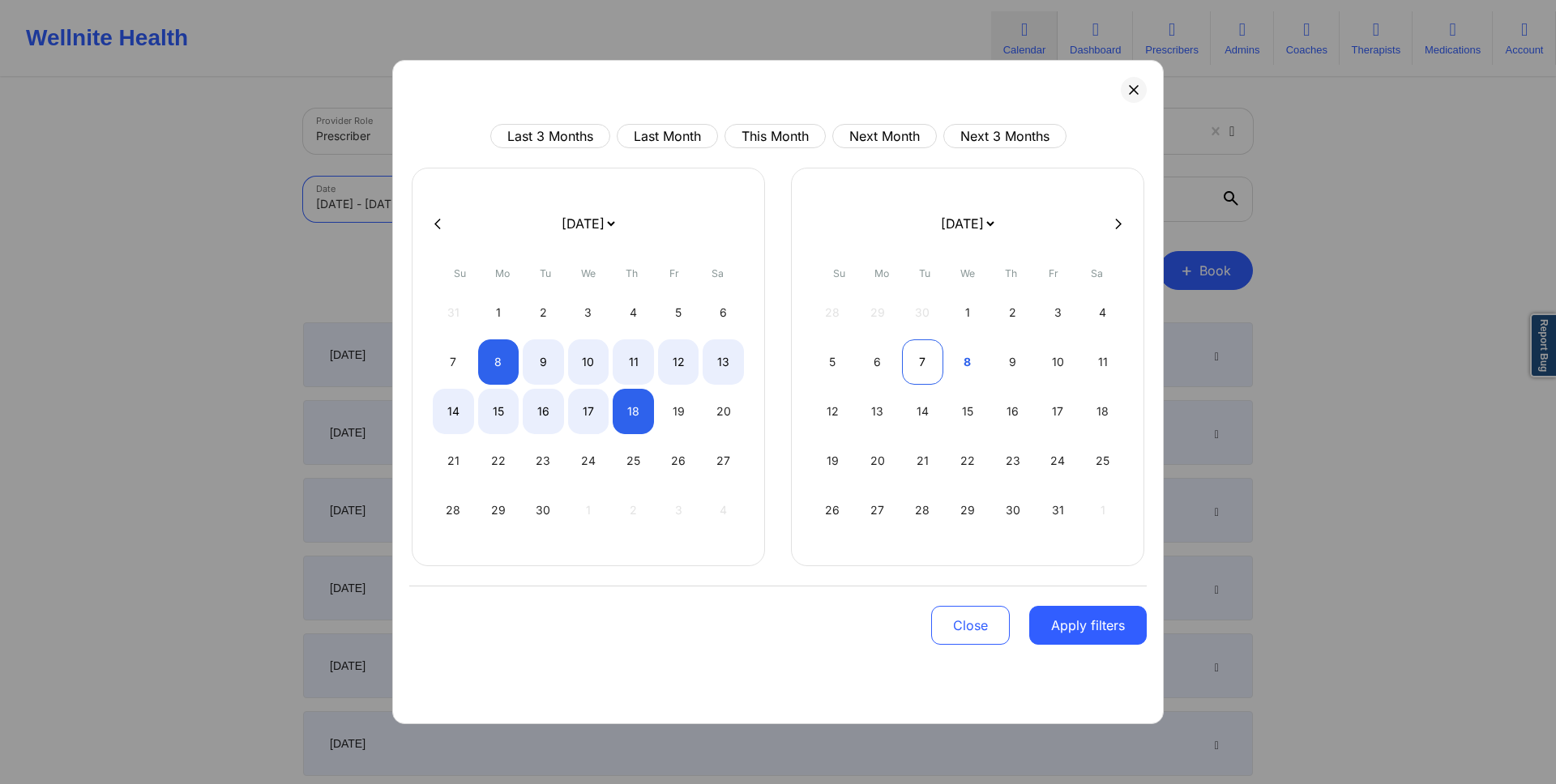
click at [920, 368] on div "7" at bounding box center [923, 362] width 42 height 45
select select "2025-9"
select select "2025-10"
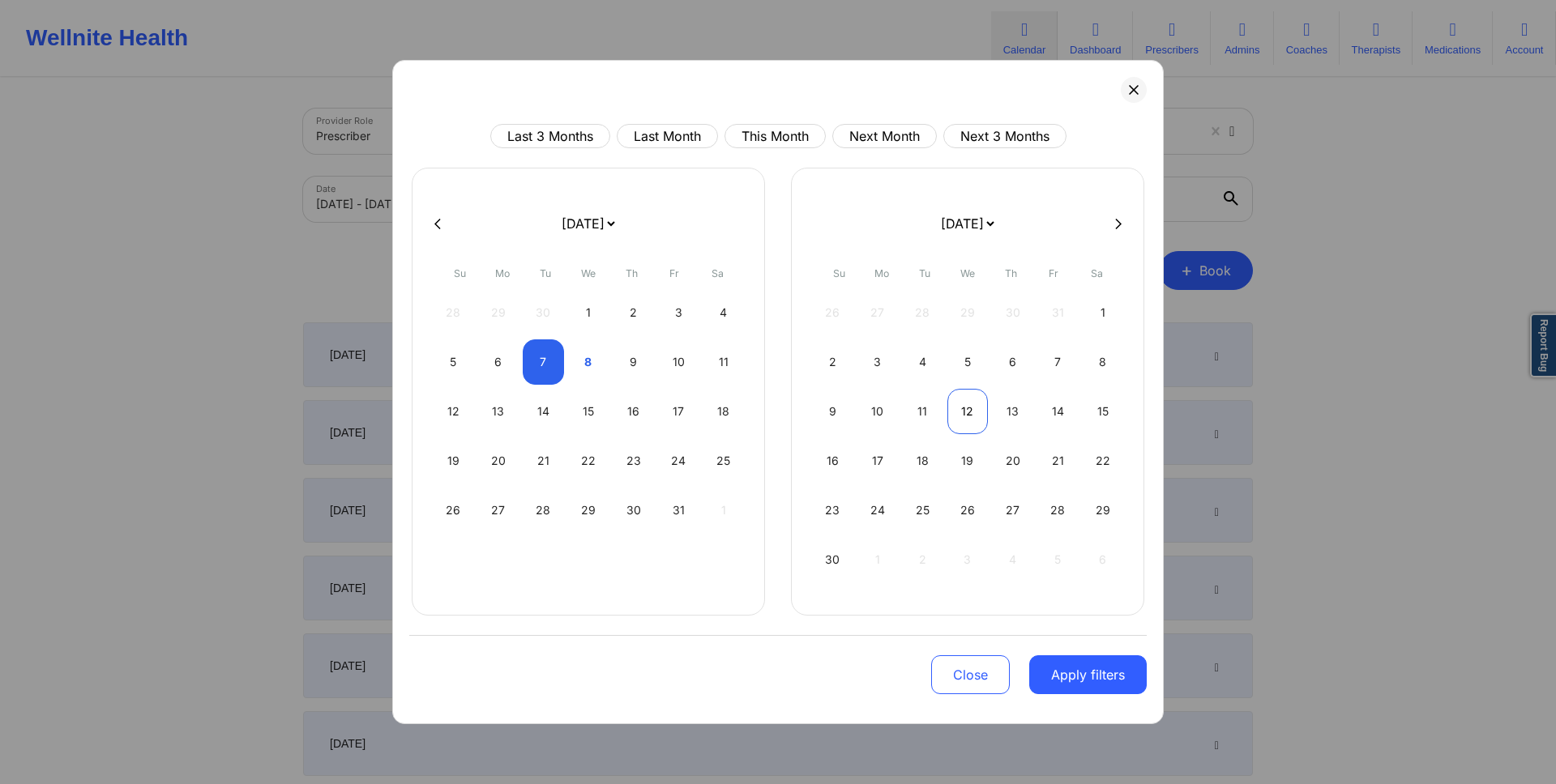
select select "2025-9"
select select "2025-10"
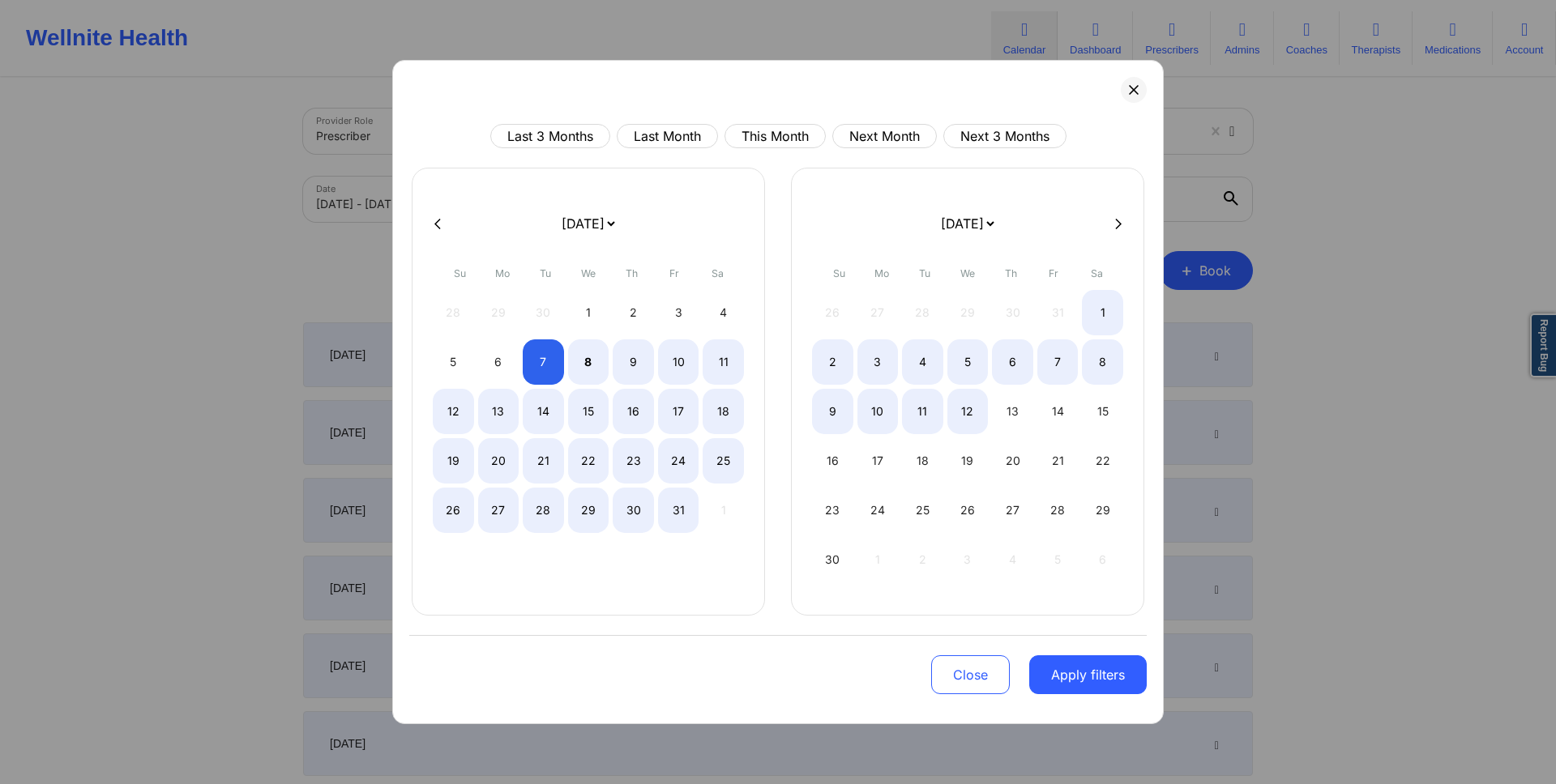
select select "2025-9"
select select "2025-10"
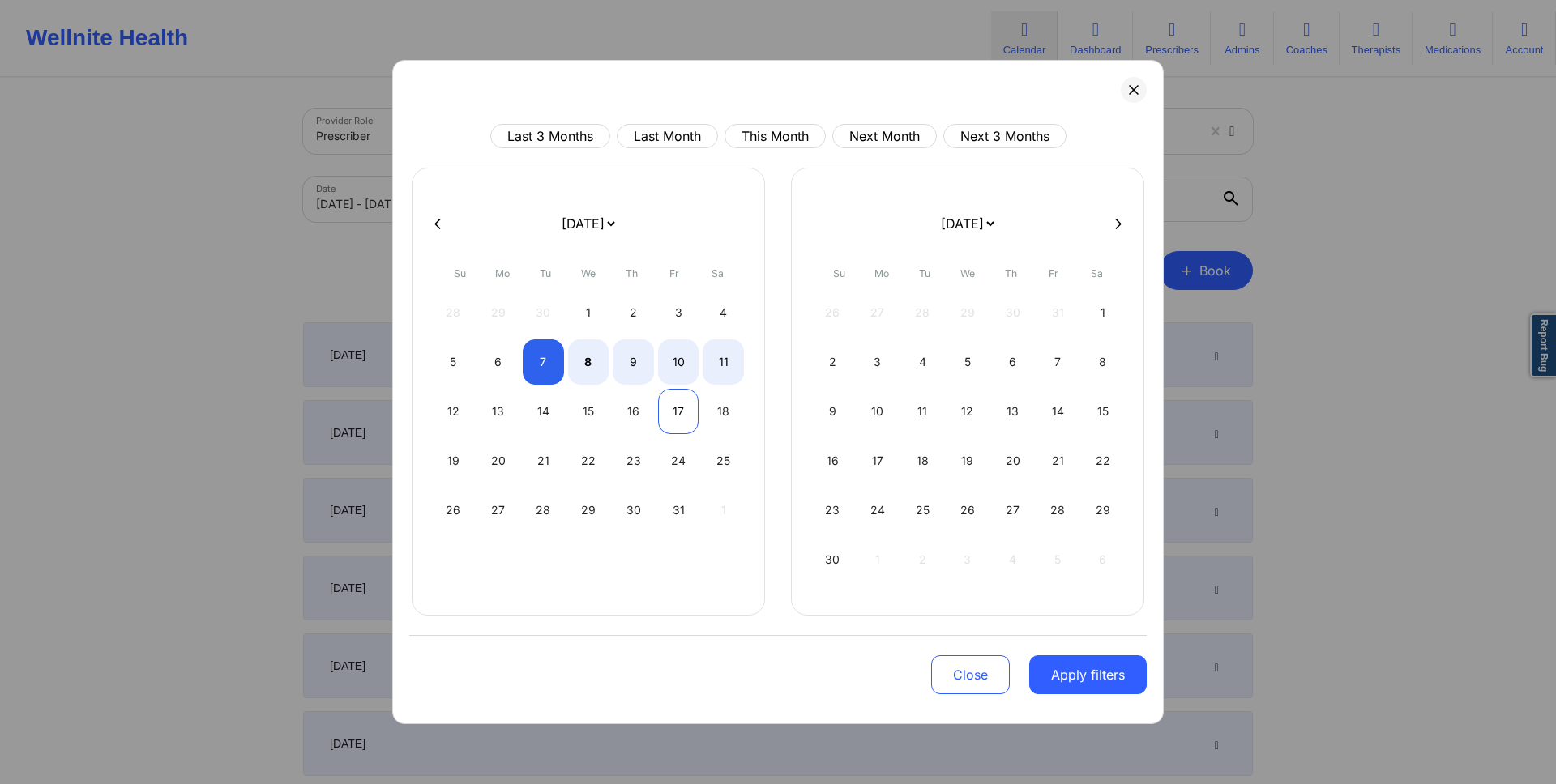
select select "2025-9"
select select "2025-10"
select select "2025-9"
select select "2025-10"
select select "2025-9"
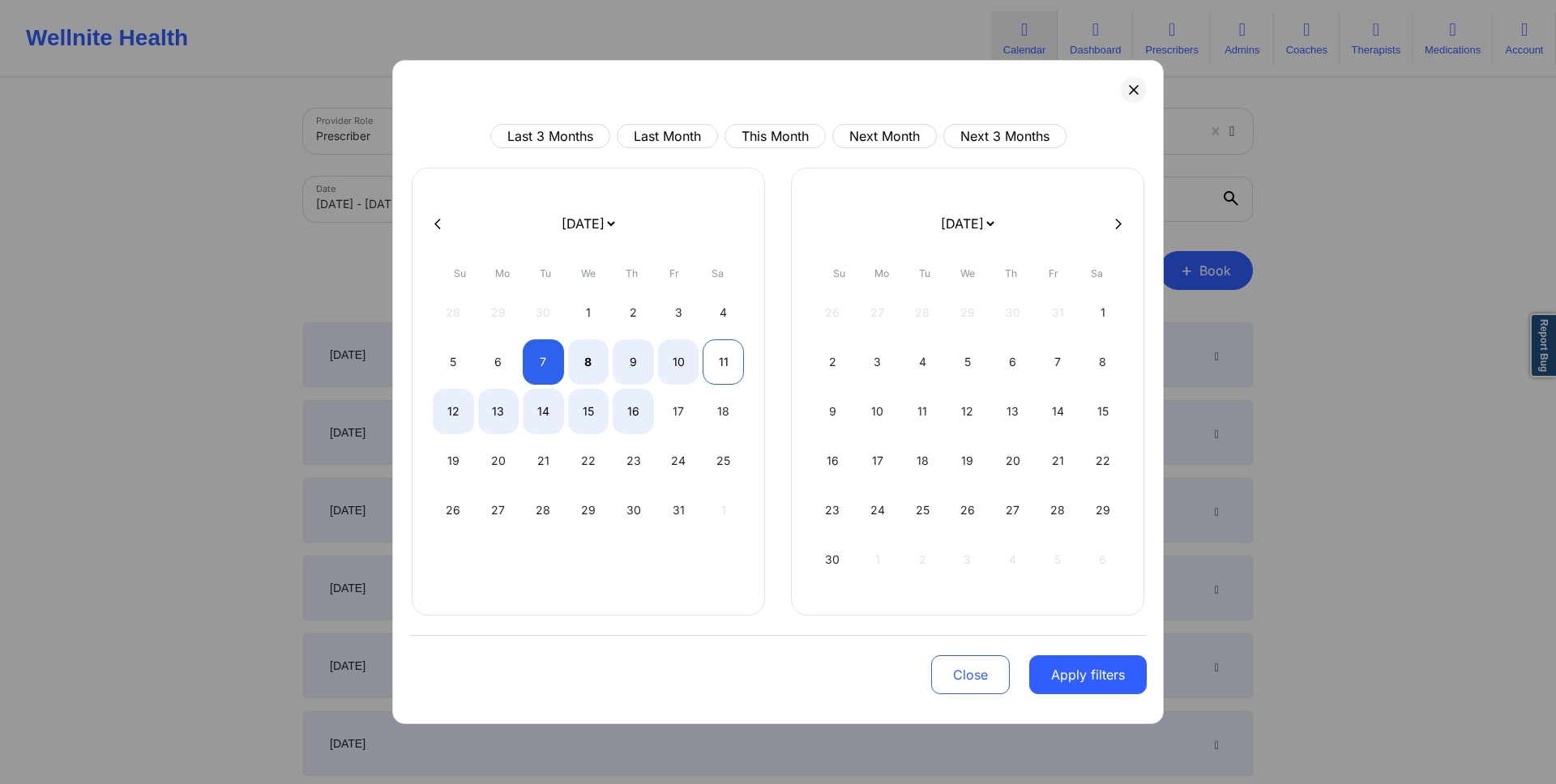
select select "2025-10"
select select "2025-9"
select select "2025-10"
click at [687, 364] on div "10" at bounding box center [679, 362] width 42 height 45
select select "2025-9"
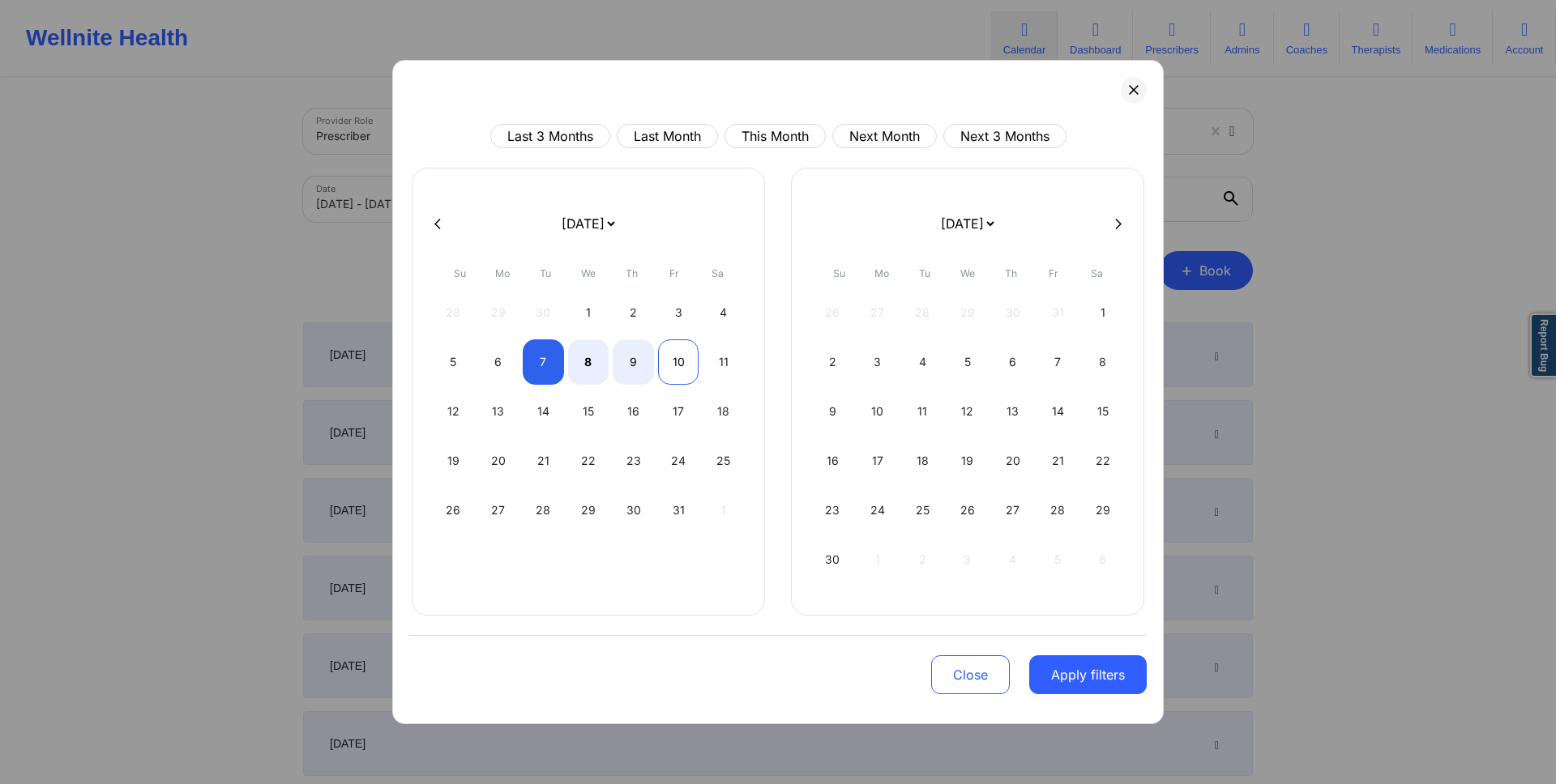
select select "2025-10"
click at [1062, 679] on button "Apply filters" at bounding box center [1088, 674] width 118 height 39
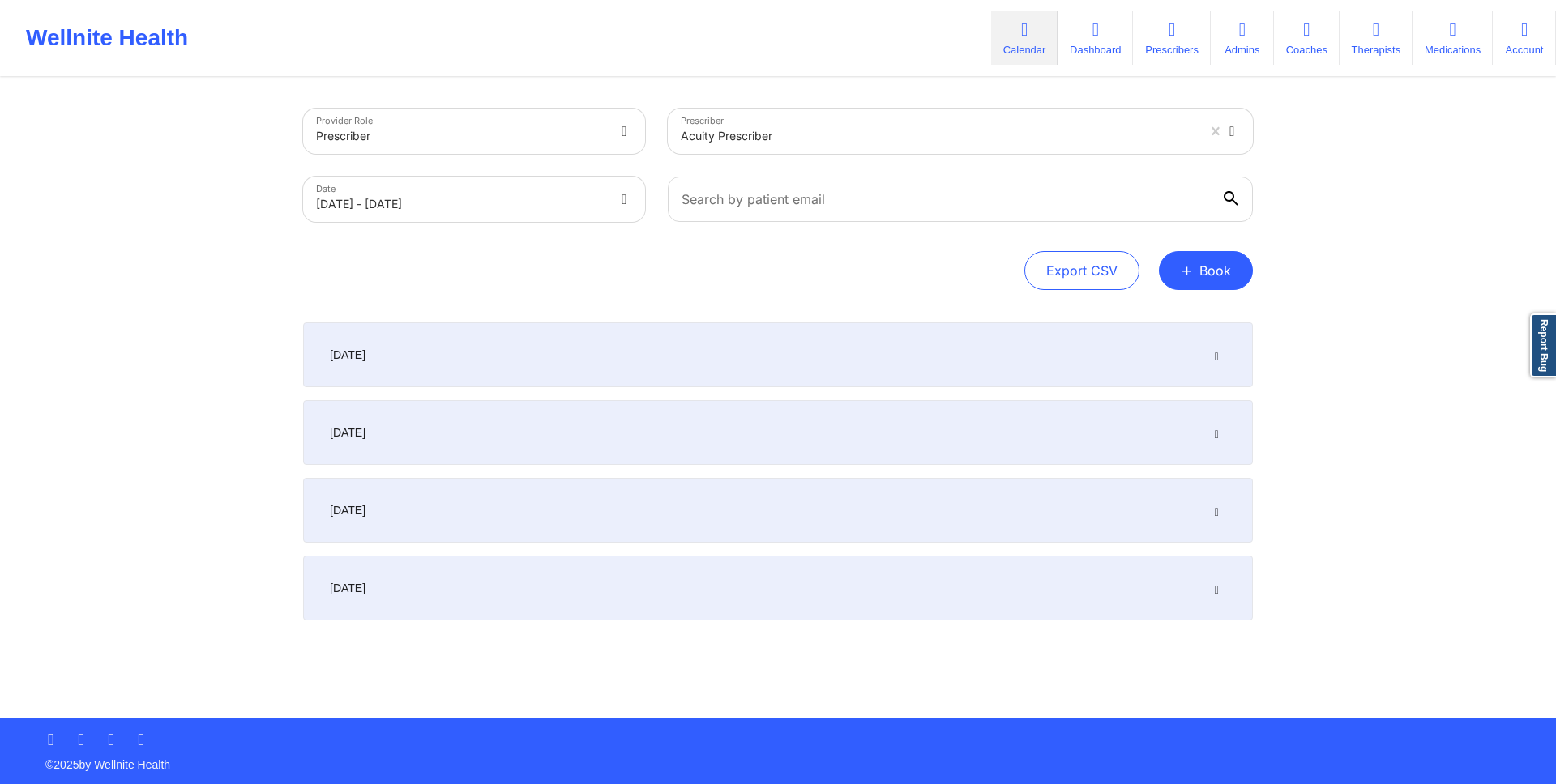
click at [1213, 505] on icon at bounding box center [1216, 510] width 14 height 12
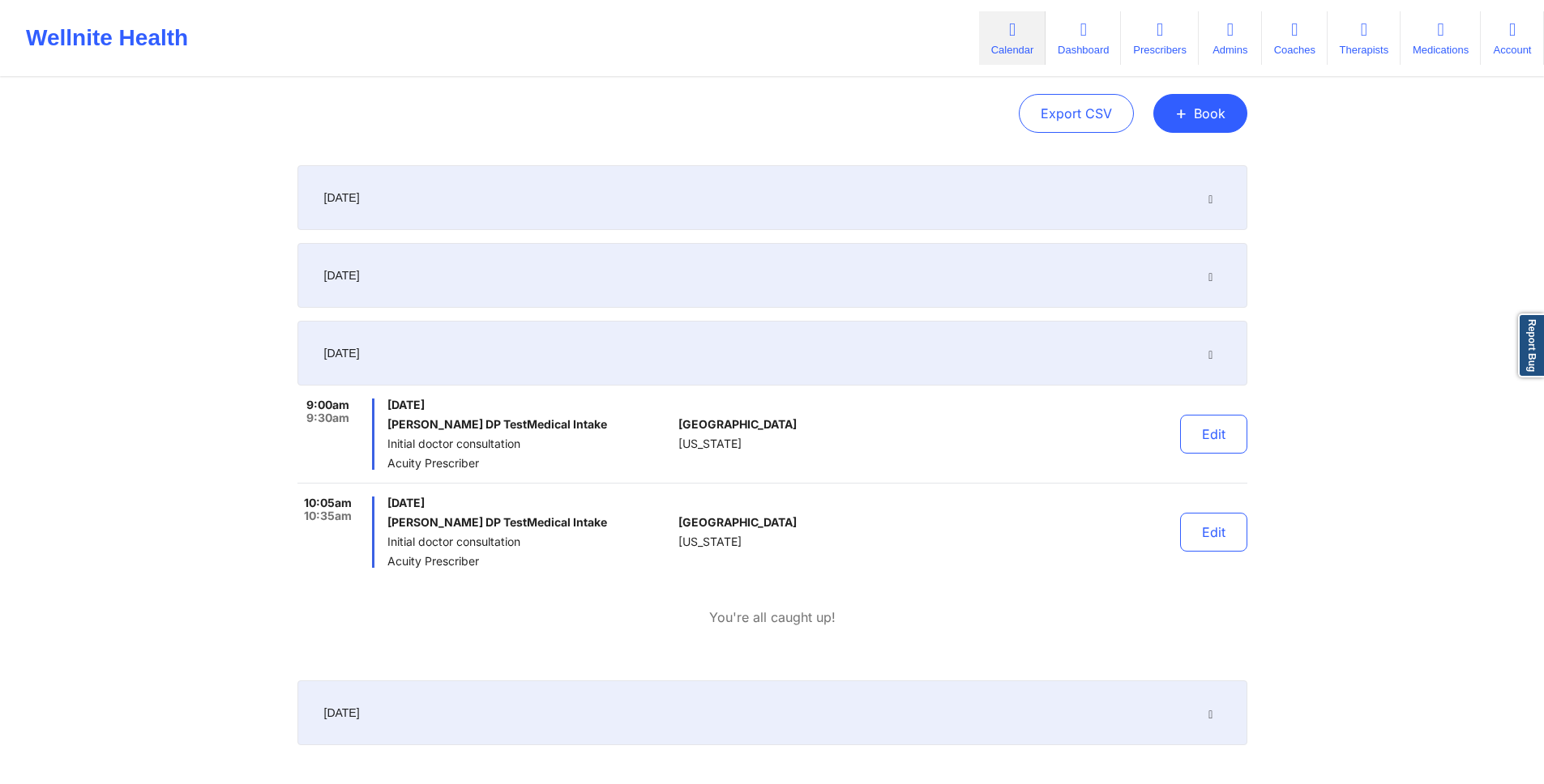
scroll to position [164, 0]
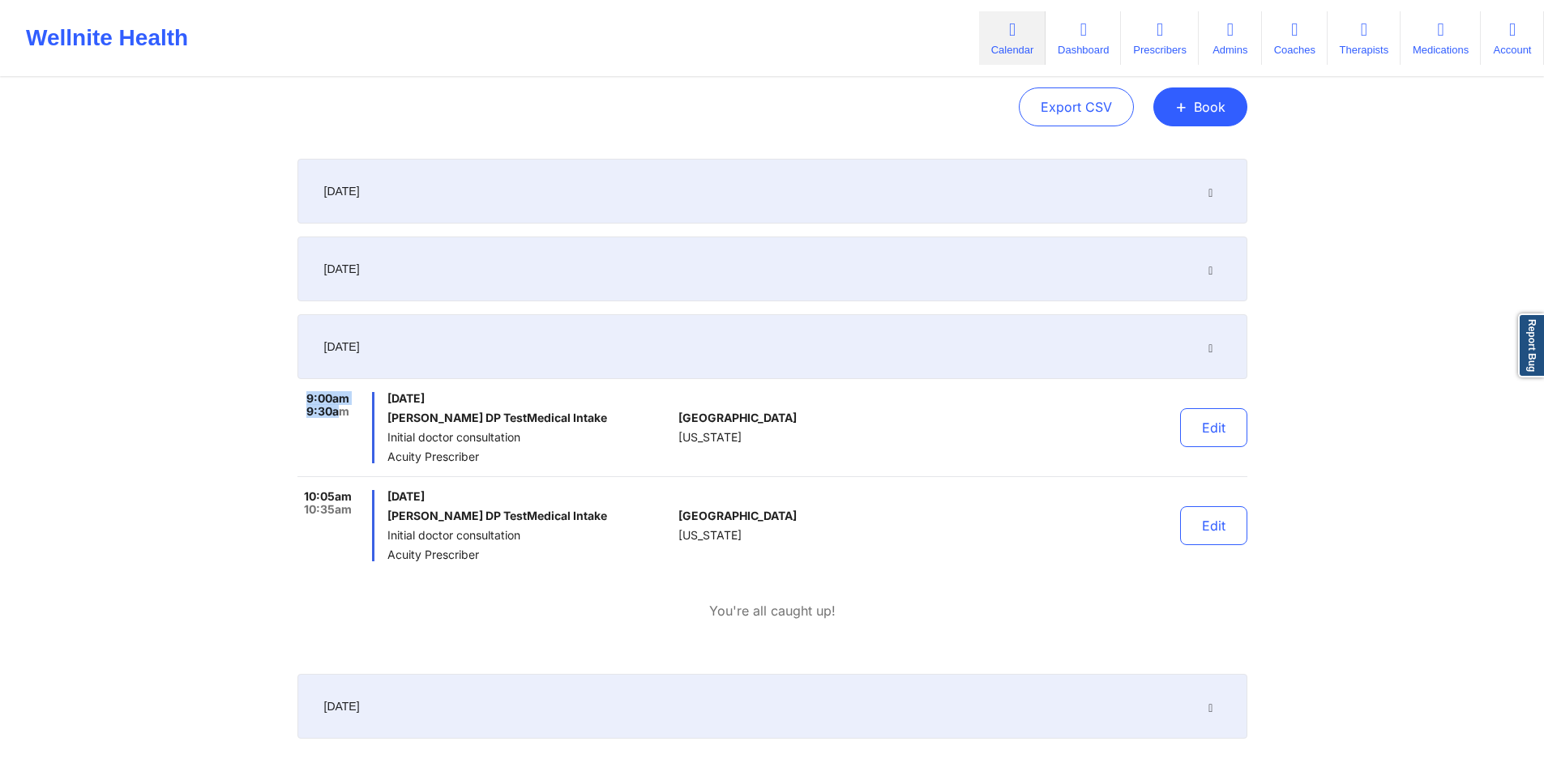
drag, startPoint x: 308, startPoint y: 397, endPoint x: 340, endPoint y: 404, distance: 32.8
click at [340, 404] on div "9:00am 9:30am" at bounding box center [336, 427] width 78 height 72
click at [341, 413] on span "9:30am" at bounding box center [327, 411] width 43 height 13
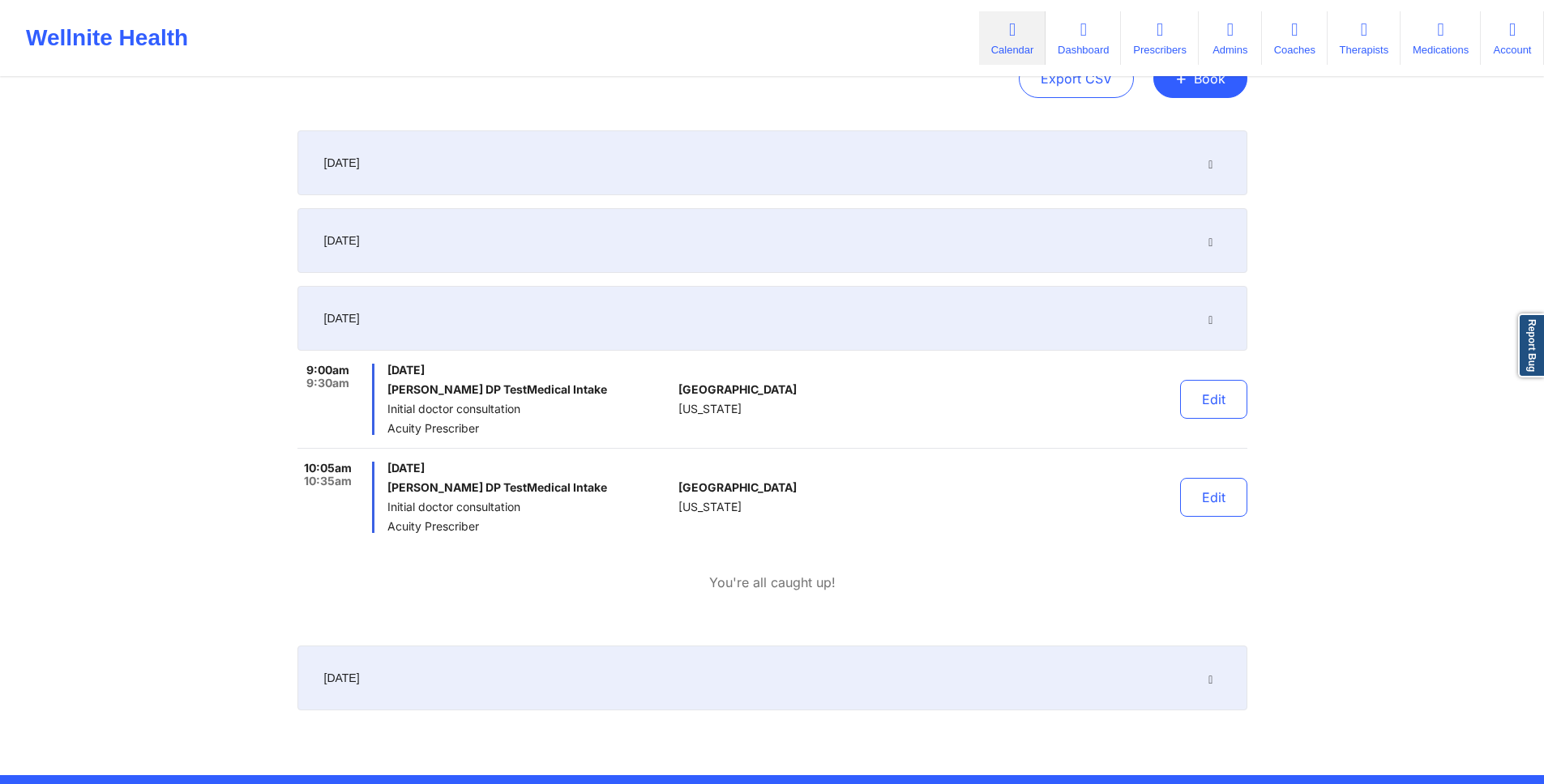
click at [1193, 680] on div "October 10, 2025" at bounding box center [772, 678] width 950 height 65
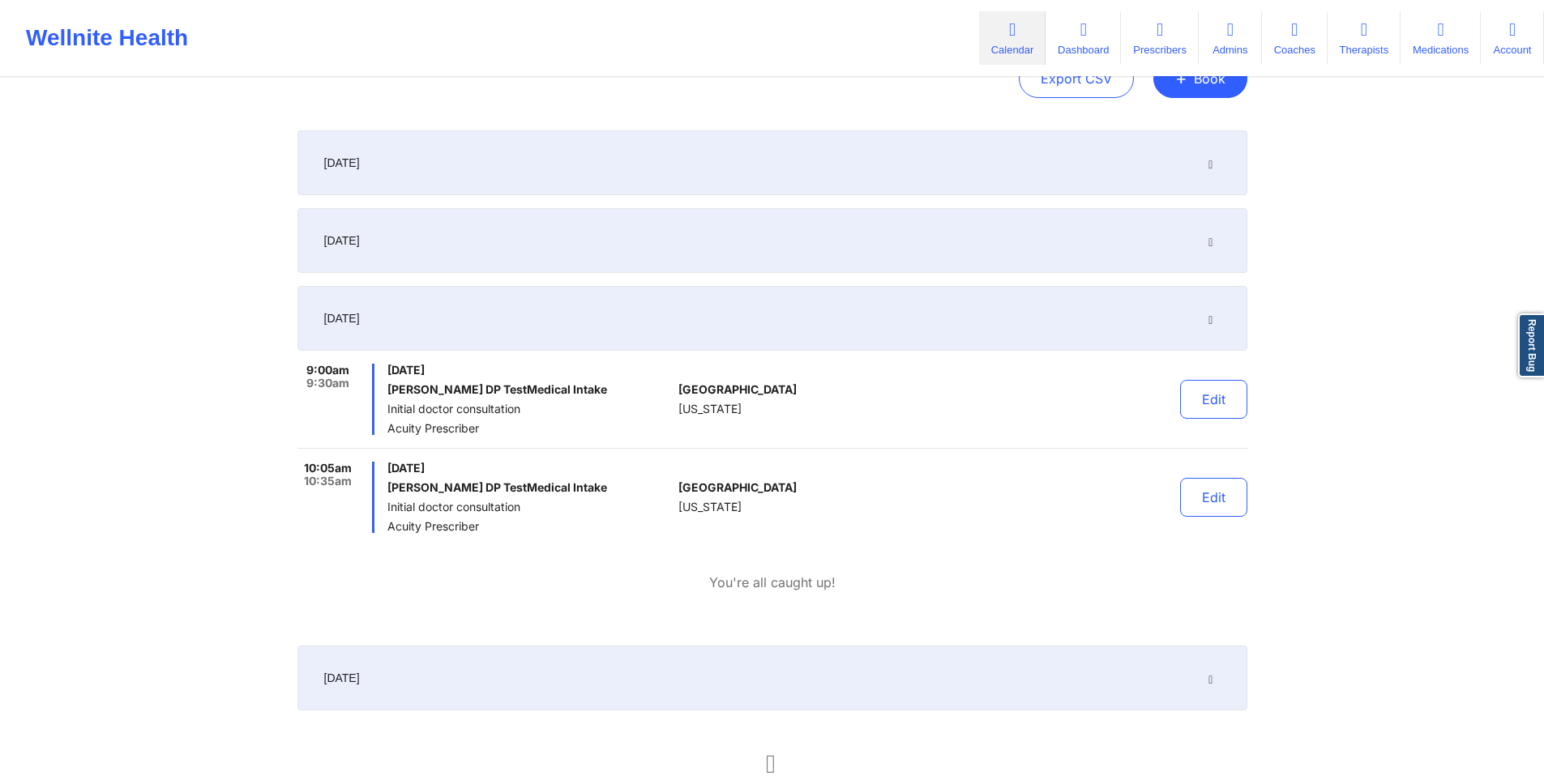
scroll to position [225, 0]
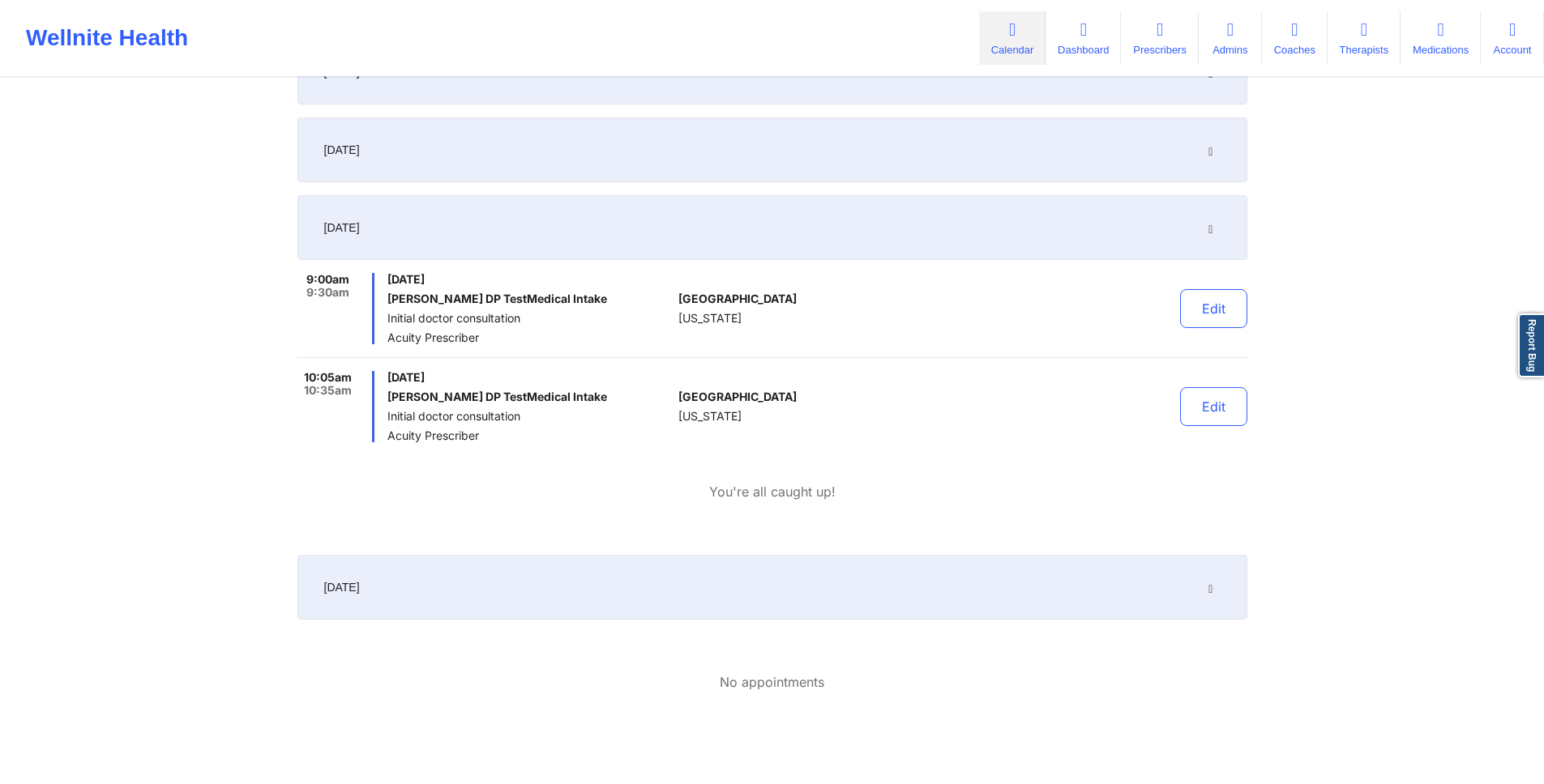
click at [1166, 581] on div "October 10, 2025" at bounding box center [772, 588] width 950 height 65
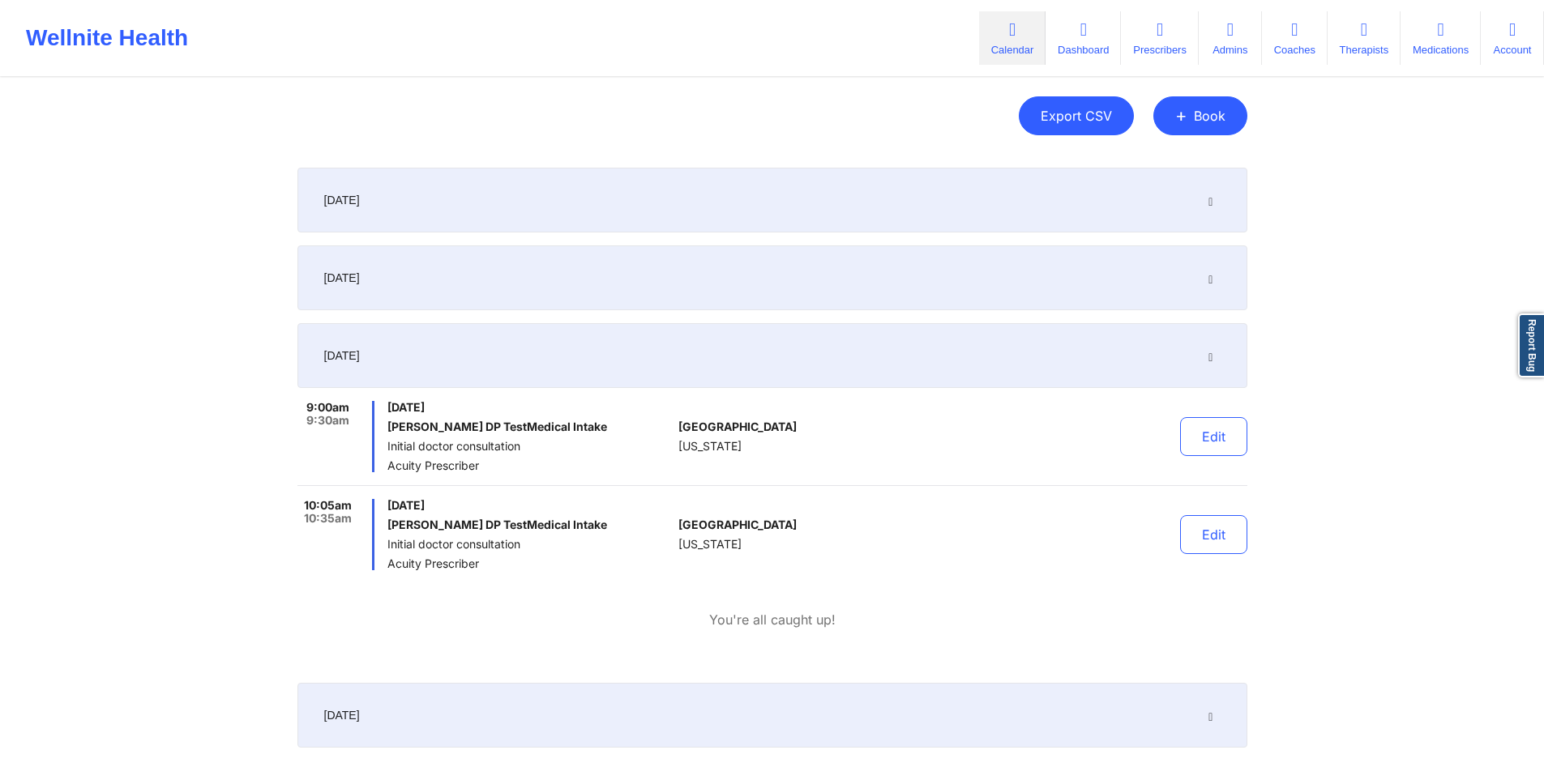
scroll to position [0, 0]
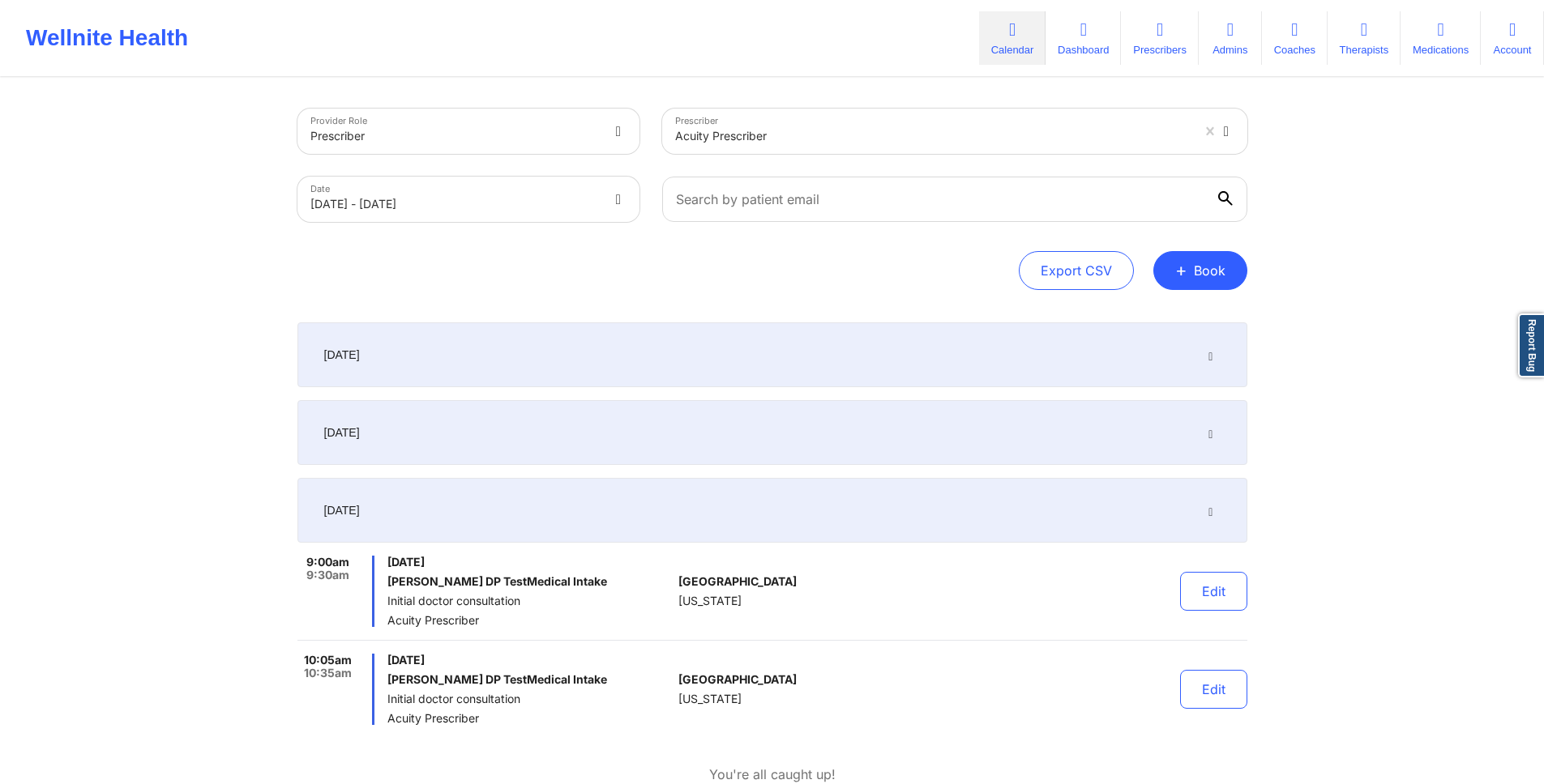
click at [964, 158] on div "Prescriber Acuity Prescriber" at bounding box center [954, 130] width 608 height 68
click at [960, 142] on div at bounding box center [932, 136] width 515 height 19
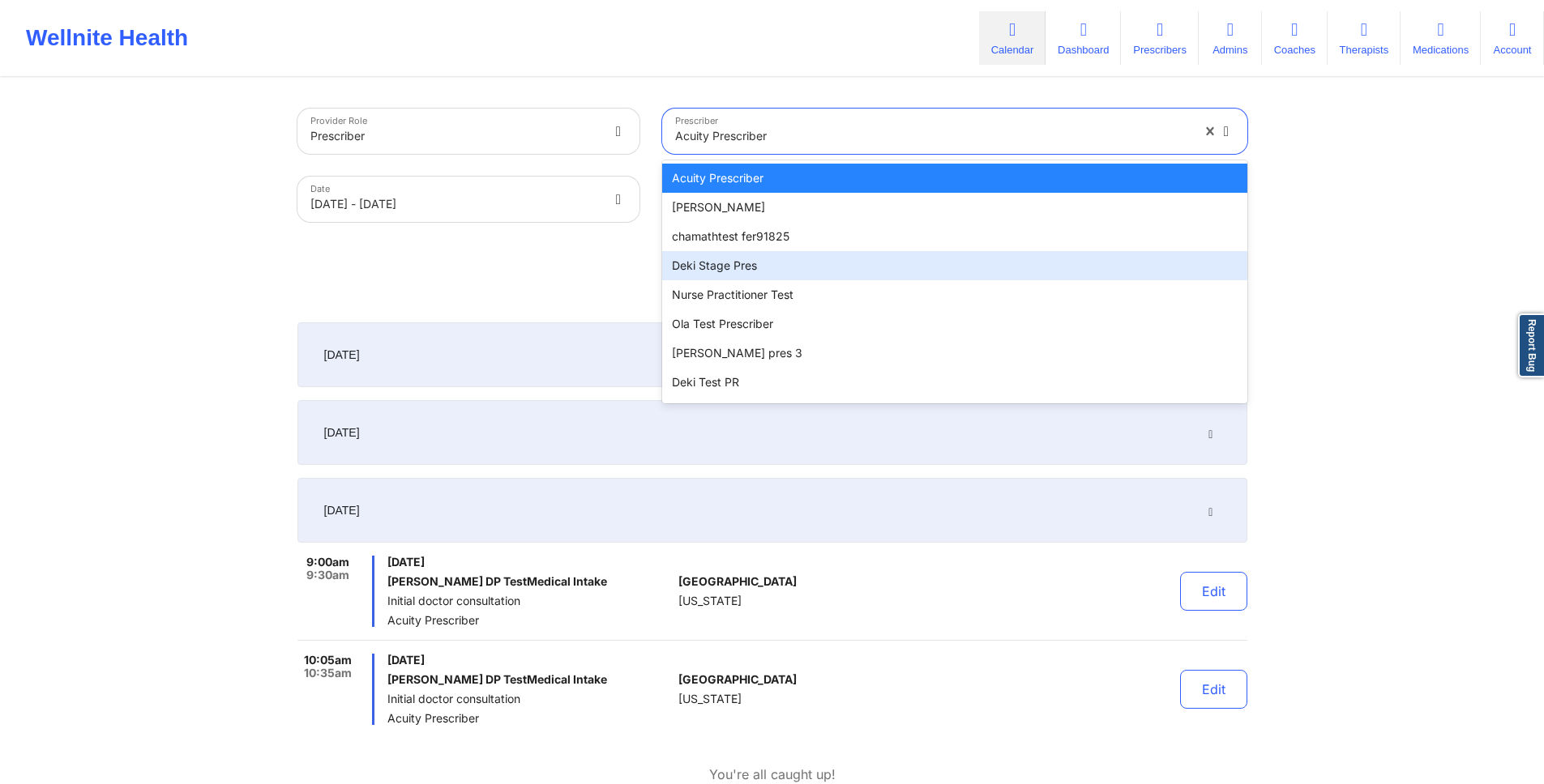
click at [880, 272] on div "Deki Stage Pres" at bounding box center [954, 265] width 585 height 29
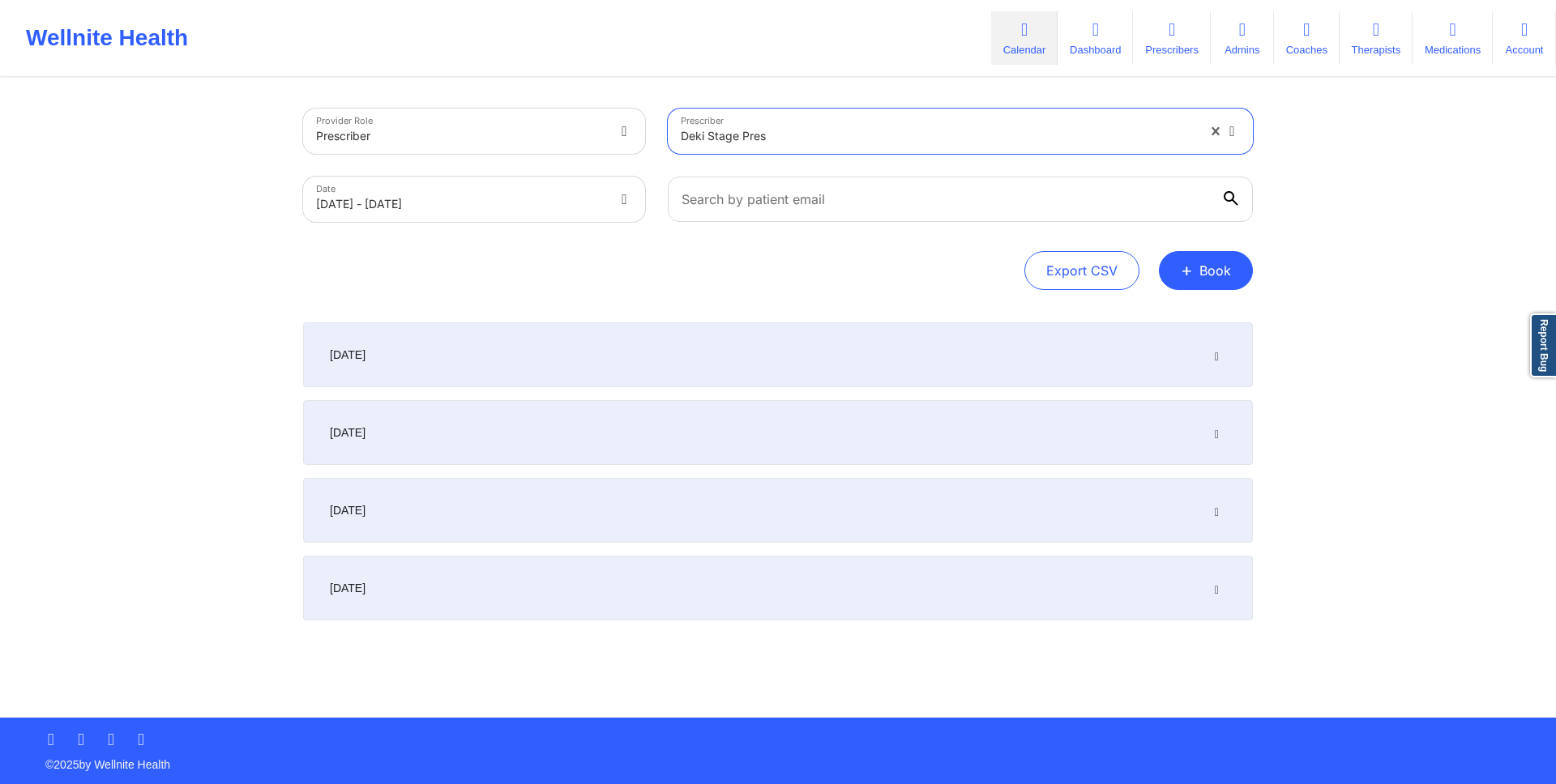
click at [1208, 589] on div "October 10, 2025" at bounding box center [778, 588] width 950 height 65
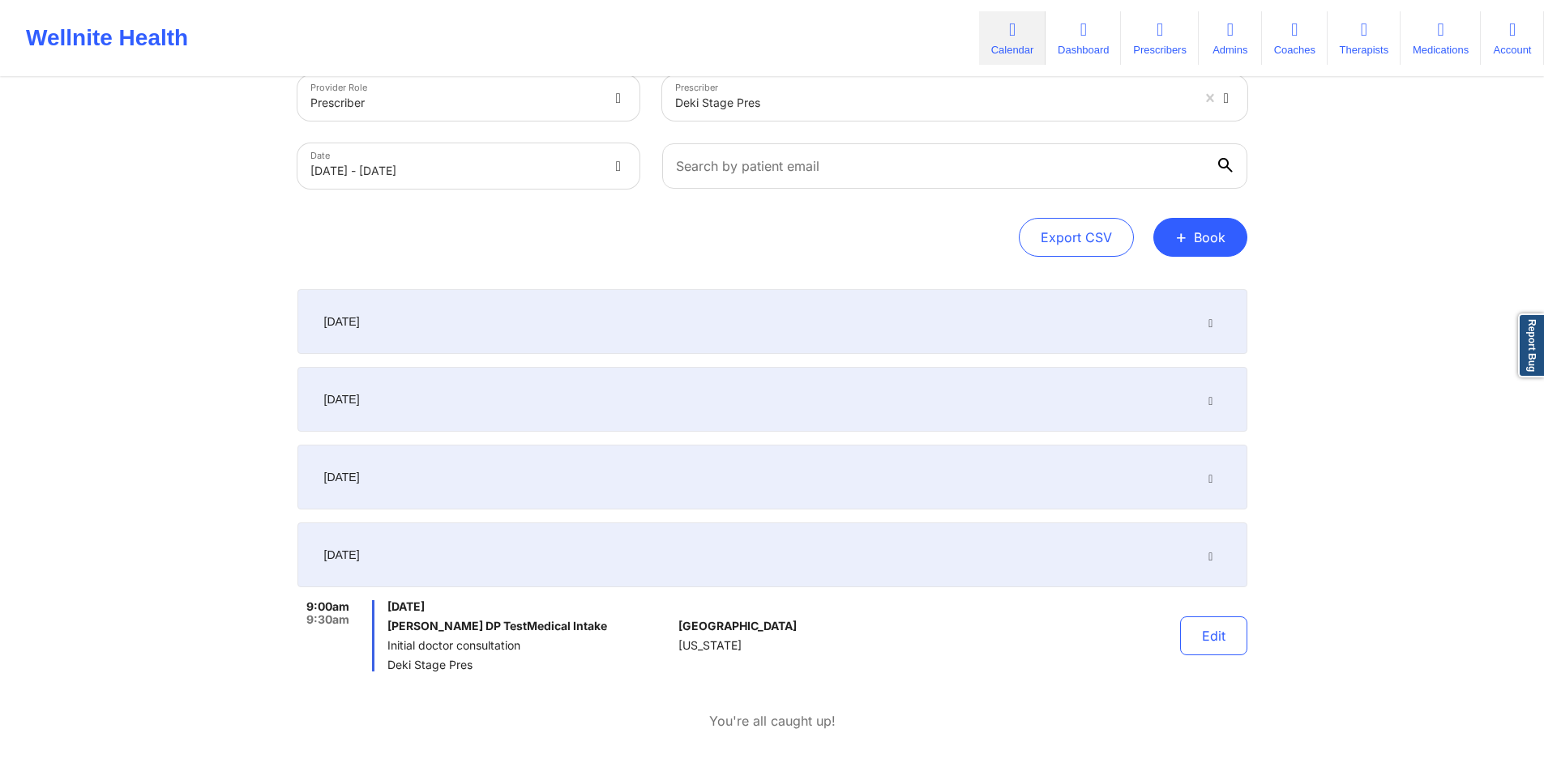
scroll to position [34, 0]
click at [436, 672] on div "9:00am 9:30am Friday, October 10, 2025 Micheal DP TestMedical Intake Initial do…" at bounding box center [772, 664] width 950 height 130
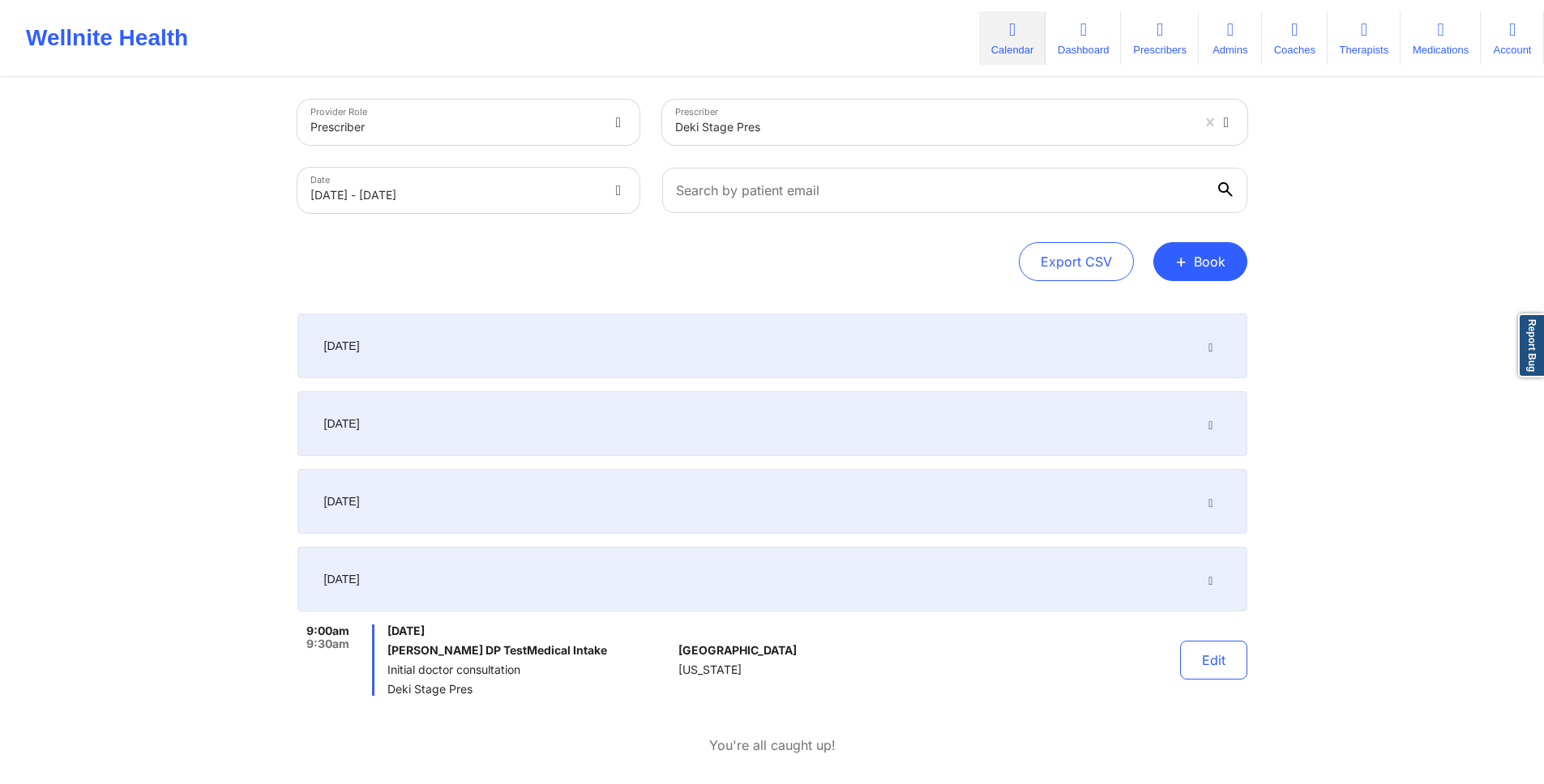
scroll to position [0, 0]
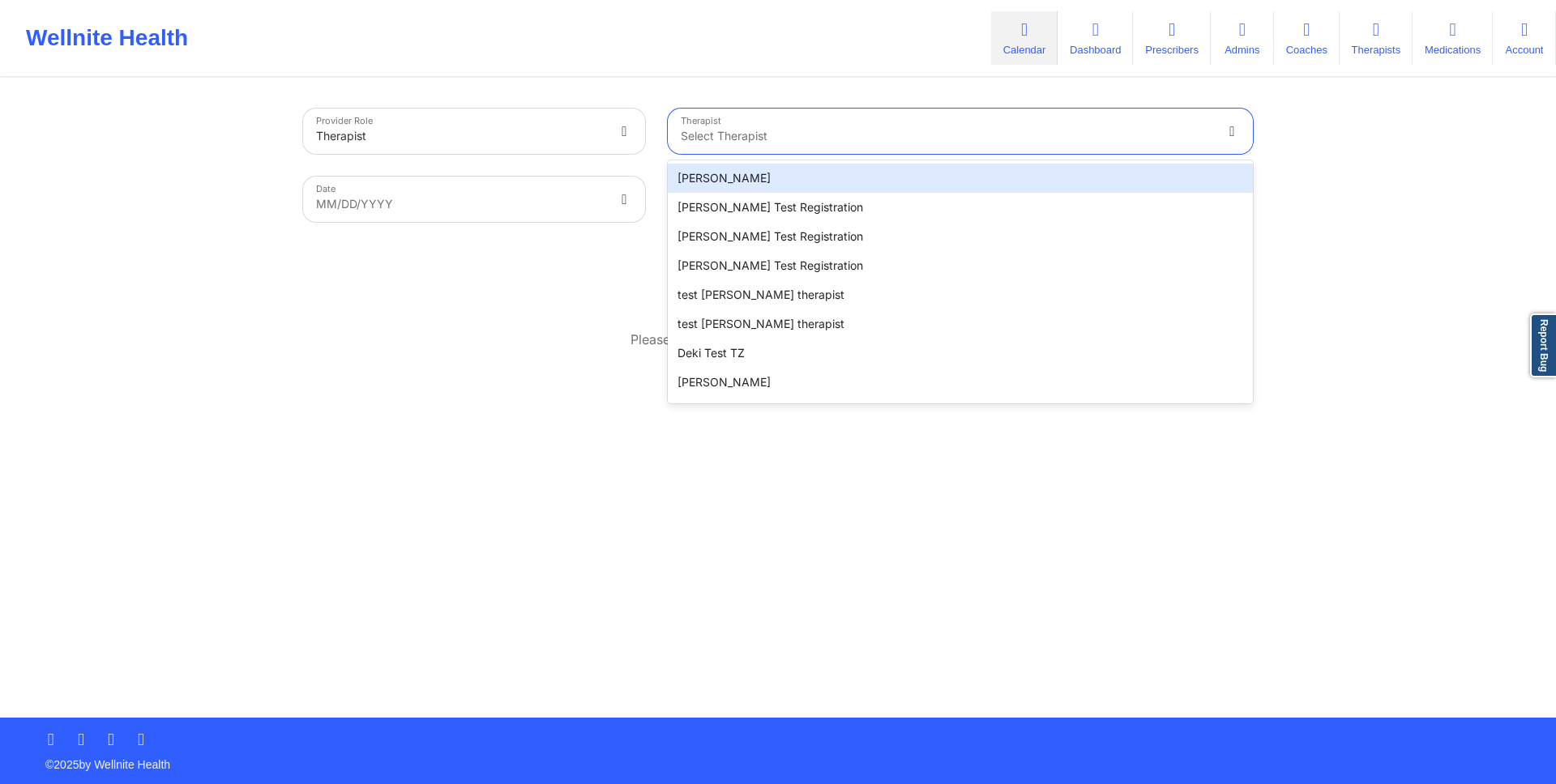
click at [731, 120] on div "Select Therapist" at bounding box center [940, 131] width 546 height 45
click at [731, 174] on div "[PERSON_NAME]" at bounding box center [960, 178] width 585 height 29
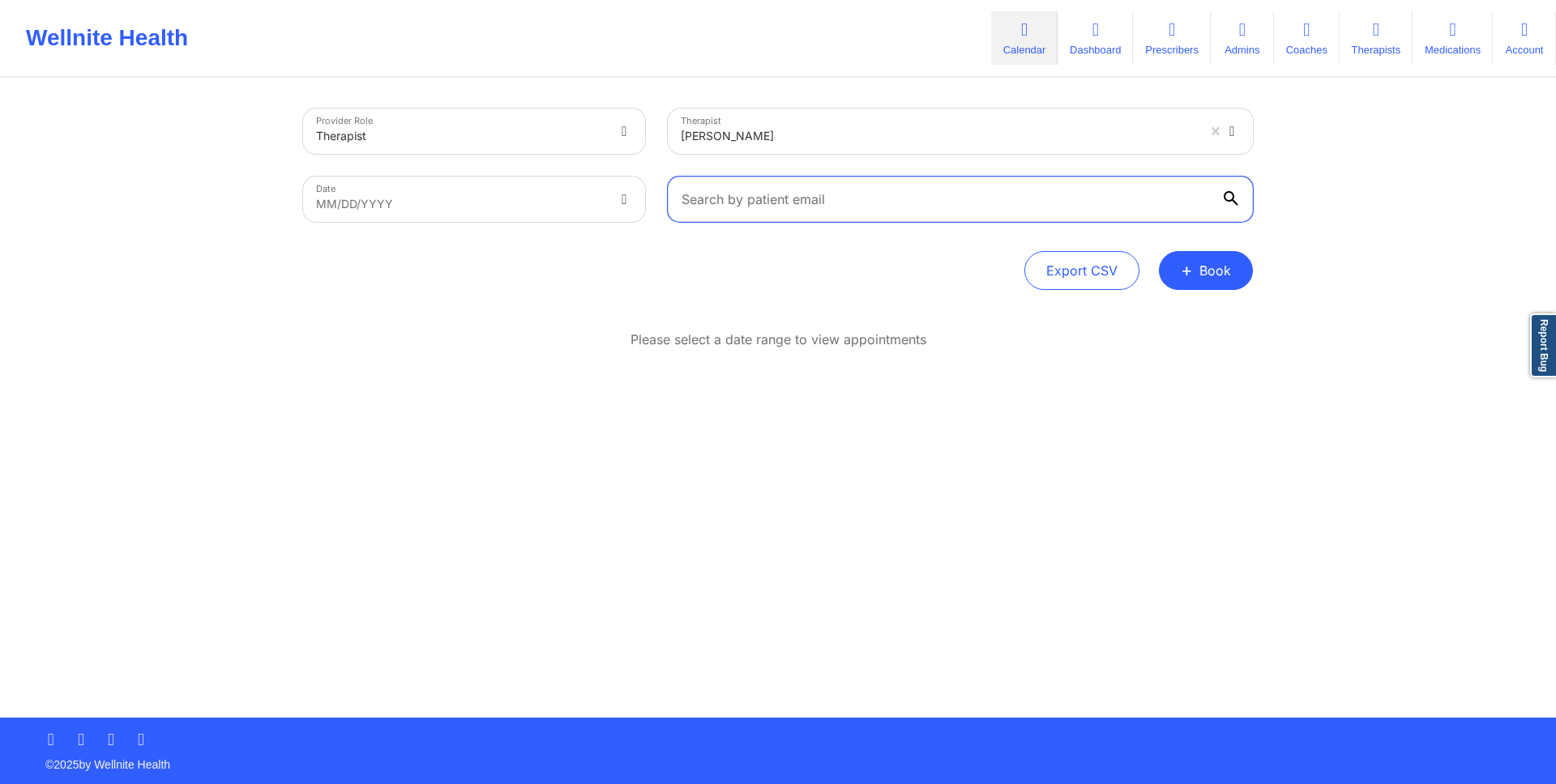
click at [824, 195] on input "text" at bounding box center [960, 199] width 585 height 45
click at [866, 270] on div "Export CSV + Book" at bounding box center [778, 270] width 950 height 39
click at [1195, 266] on button "+ Book" at bounding box center [1206, 270] width 94 height 39
click at [1213, 324] on button "Therapy Session" at bounding box center [1178, 322] width 124 height 27
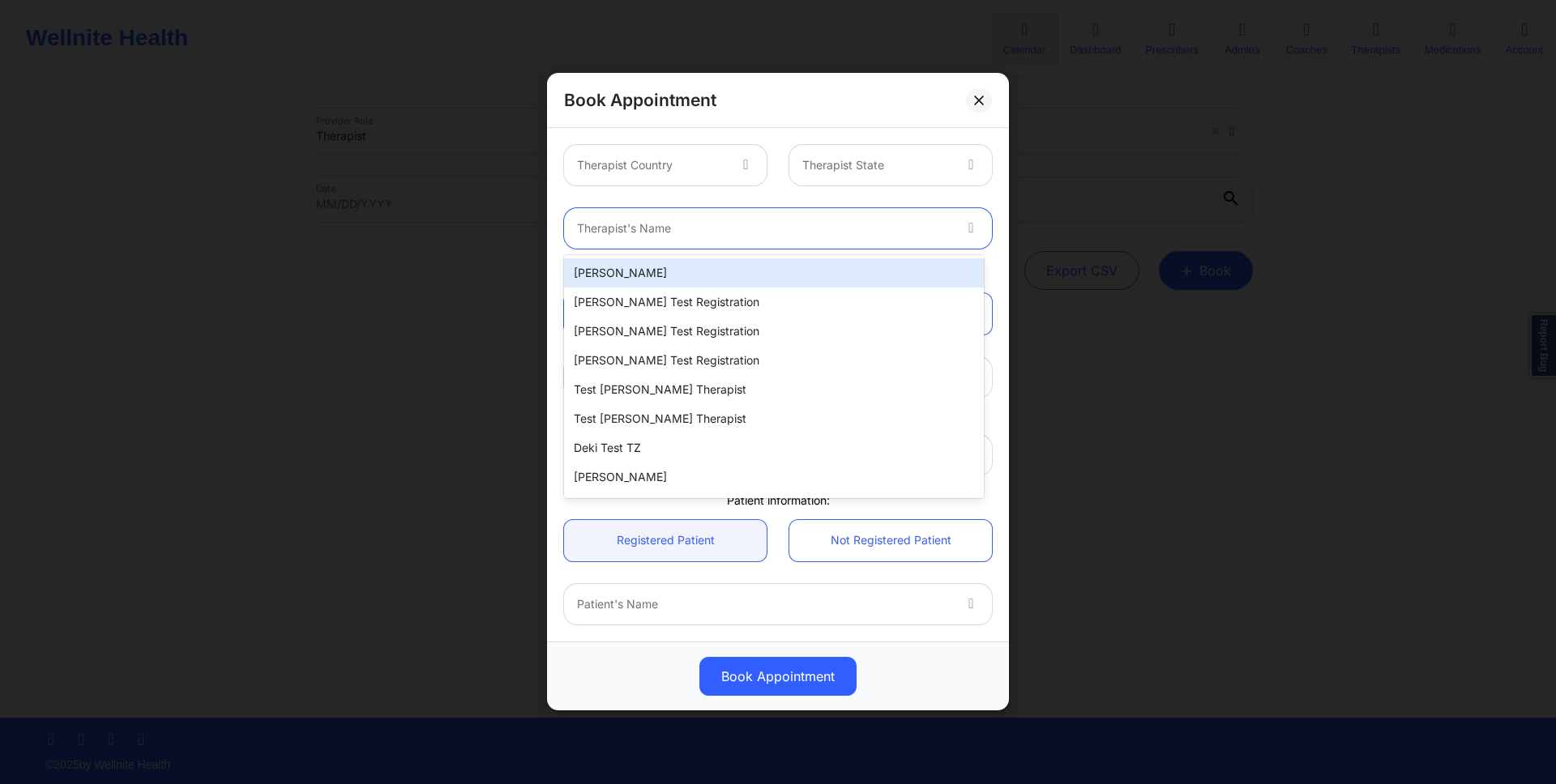
click at [857, 221] on div at bounding box center [764, 228] width 374 height 19
click at [872, 186] on div "Therapist Country Therapist State" at bounding box center [777, 166] width 450 height 63
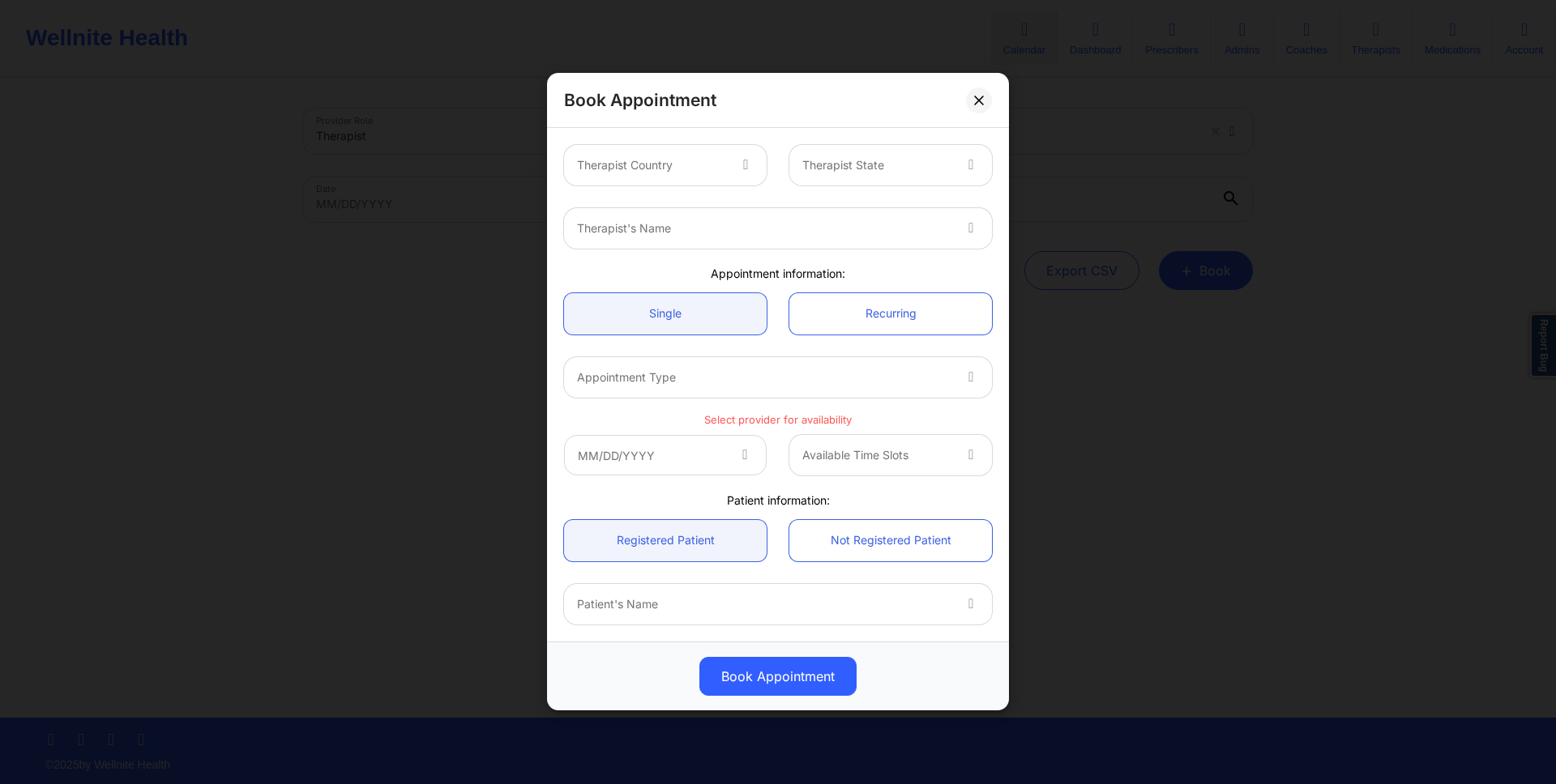
click at [868, 166] on div at bounding box center [877, 166] width 149 height 19
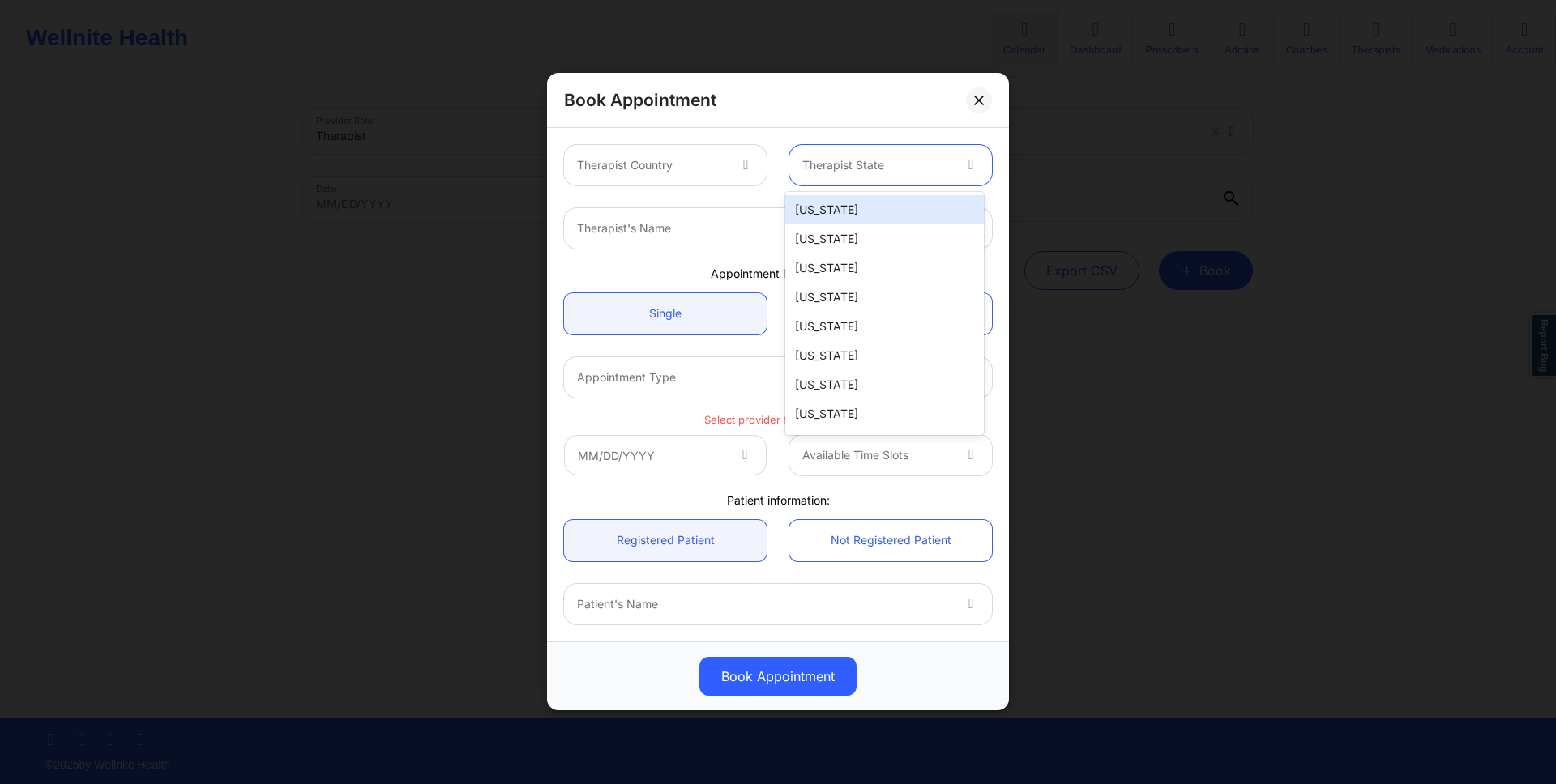
click at [868, 212] on div "Alabama" at bounding box center [884, 210] width 198 height 29
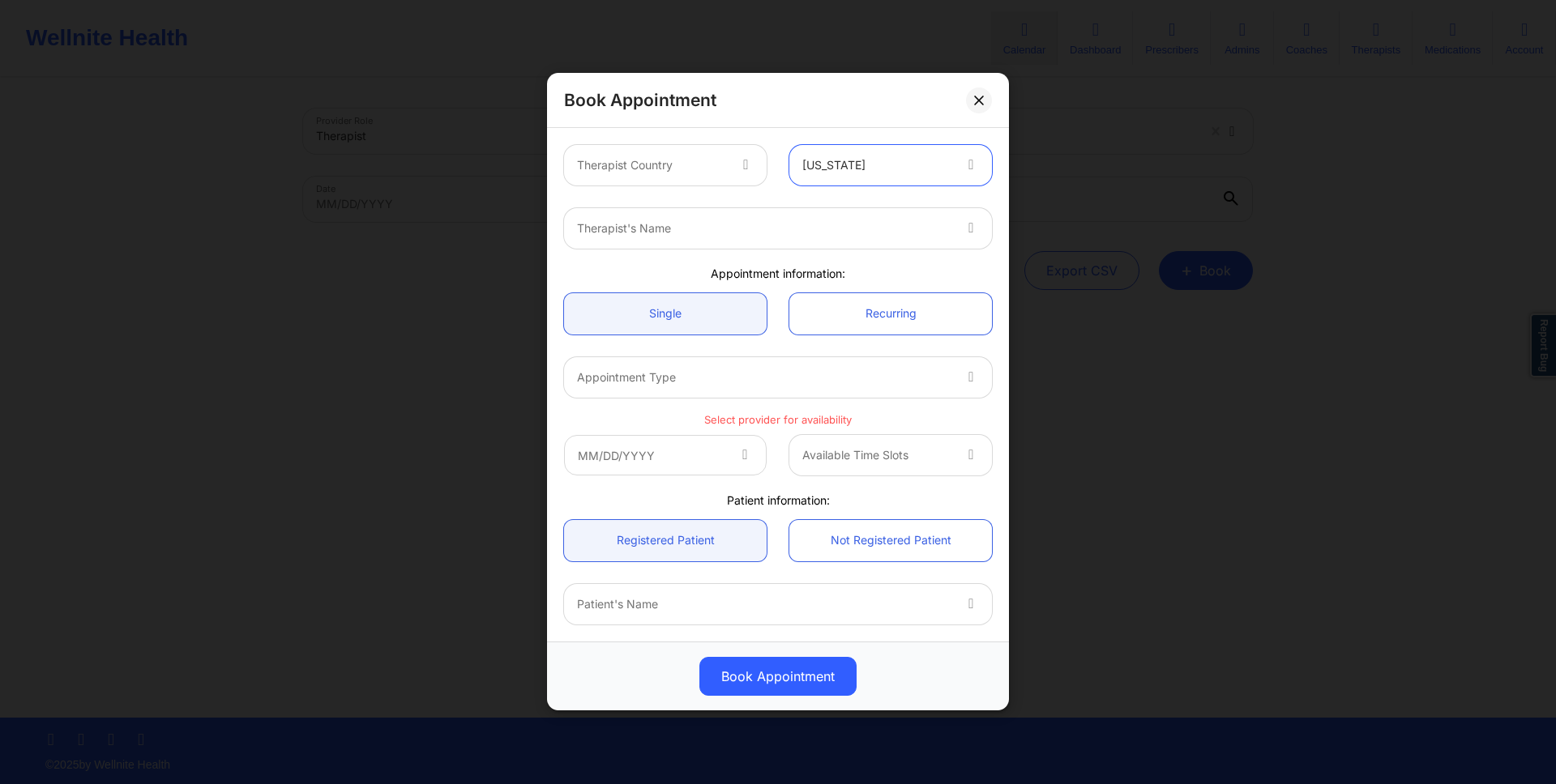
click at [685, 145] on div "Therapist Country" at bounding box center [646, 165] width 164 height 41
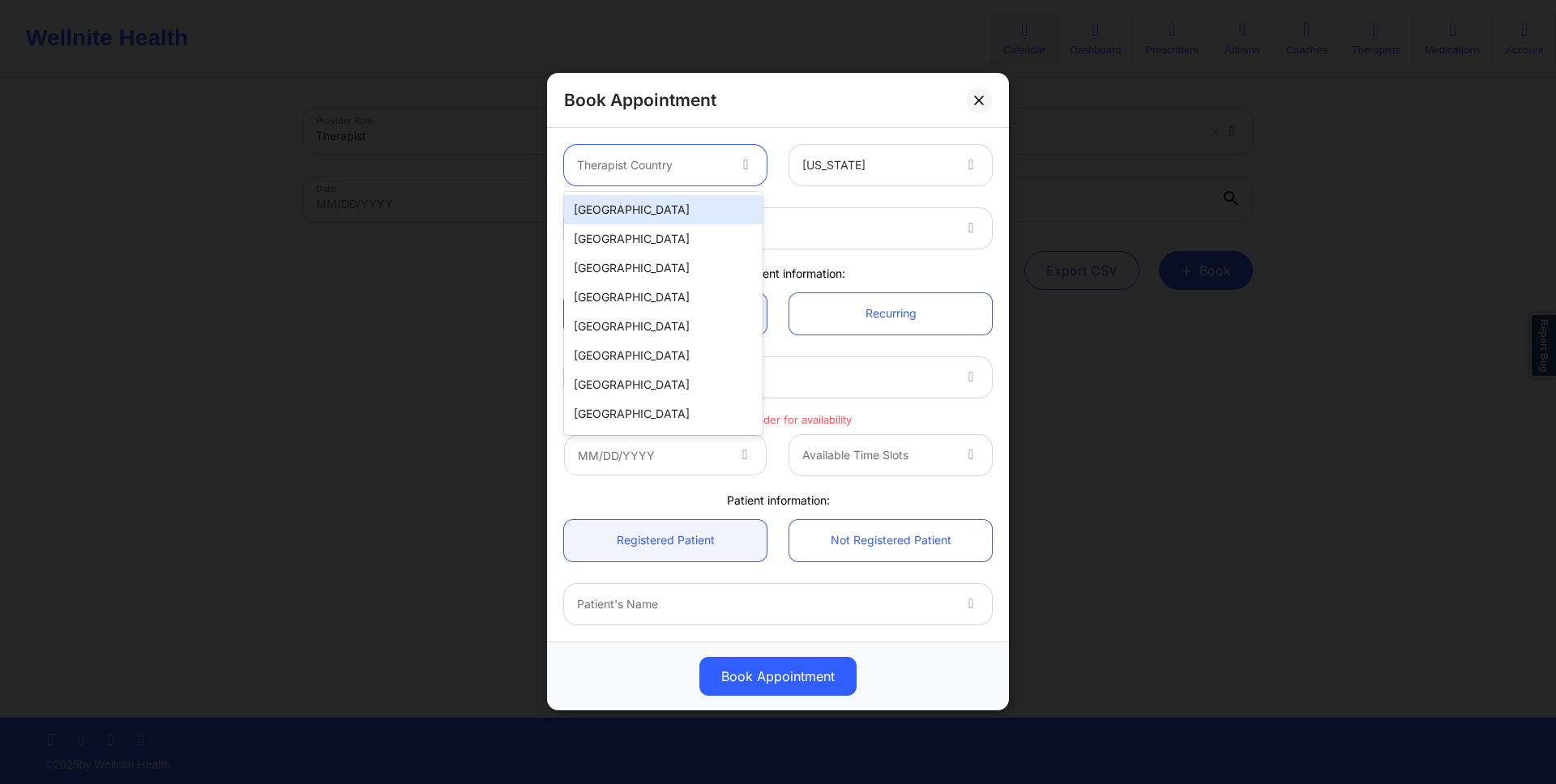
click at [675, 209] on div "[GEOGRAPHIC_DATA]" at bounding box center [663, 210] width 198 height 29
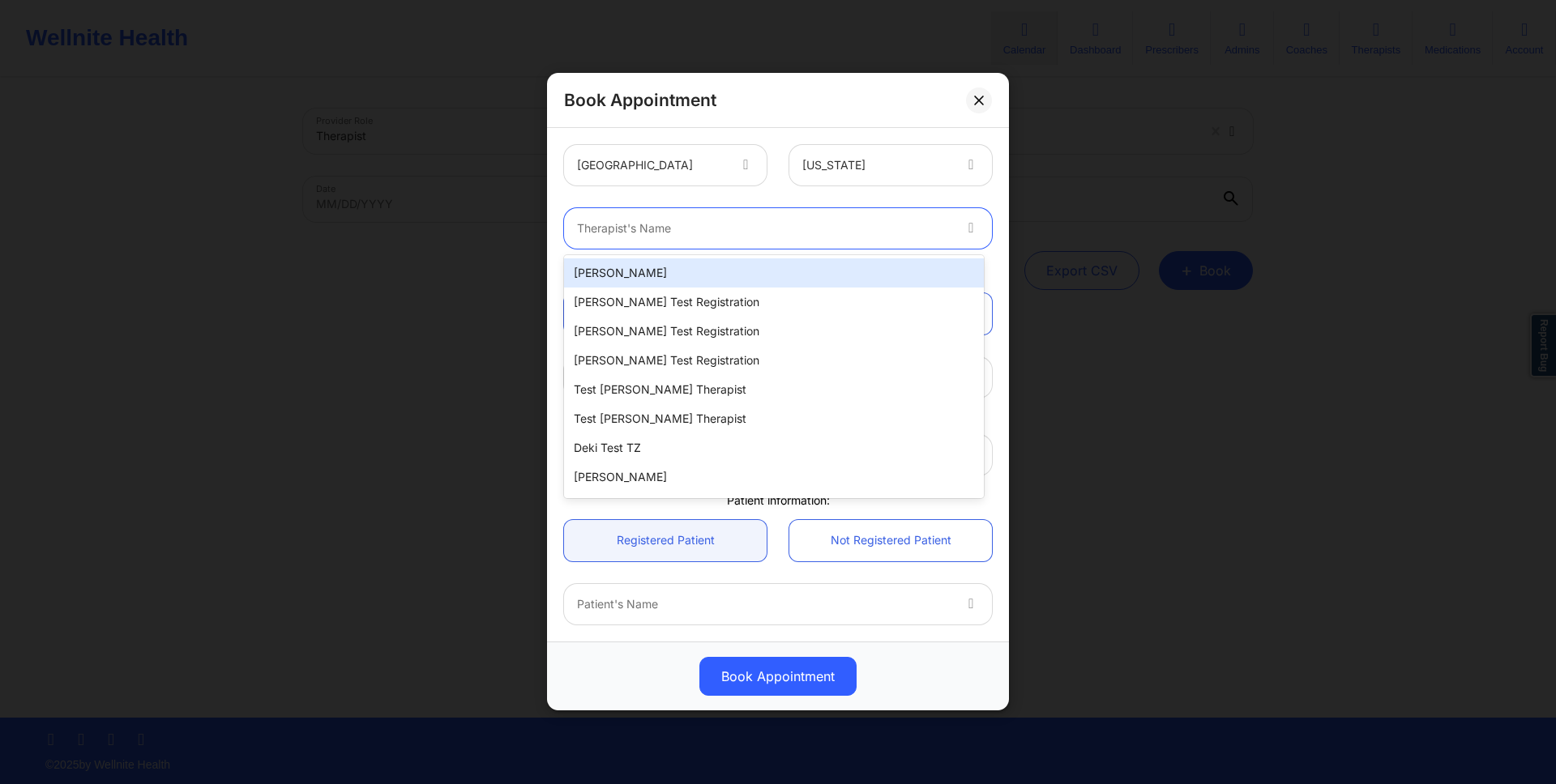
click at [763, 217] on div "Therapist's Name" at bounding box center [758, 228] width 389 height 41
click at [774, 268] on div "[PERSON_NAME]" at bounding box center [773, 272] width 419 height 29
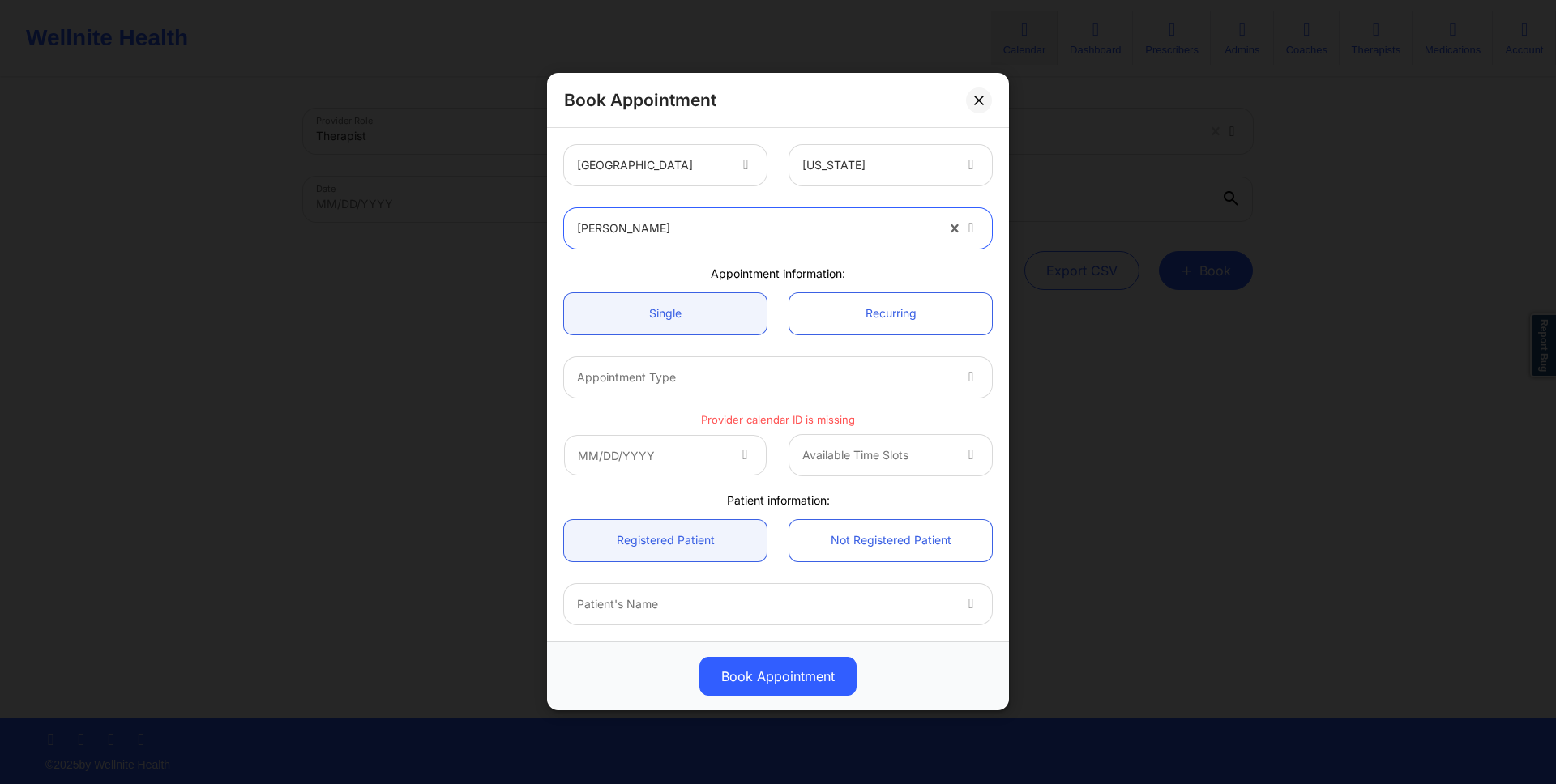
click at [778, 364] on div "Appointment Type" at bounding box center [758, 378] width 389 height 41
click at [875, 376] on div at bounding box center [764, 377] width 374 height 19
click at [986, 100] on button at bounding box center [979, 100] width 26 height 26
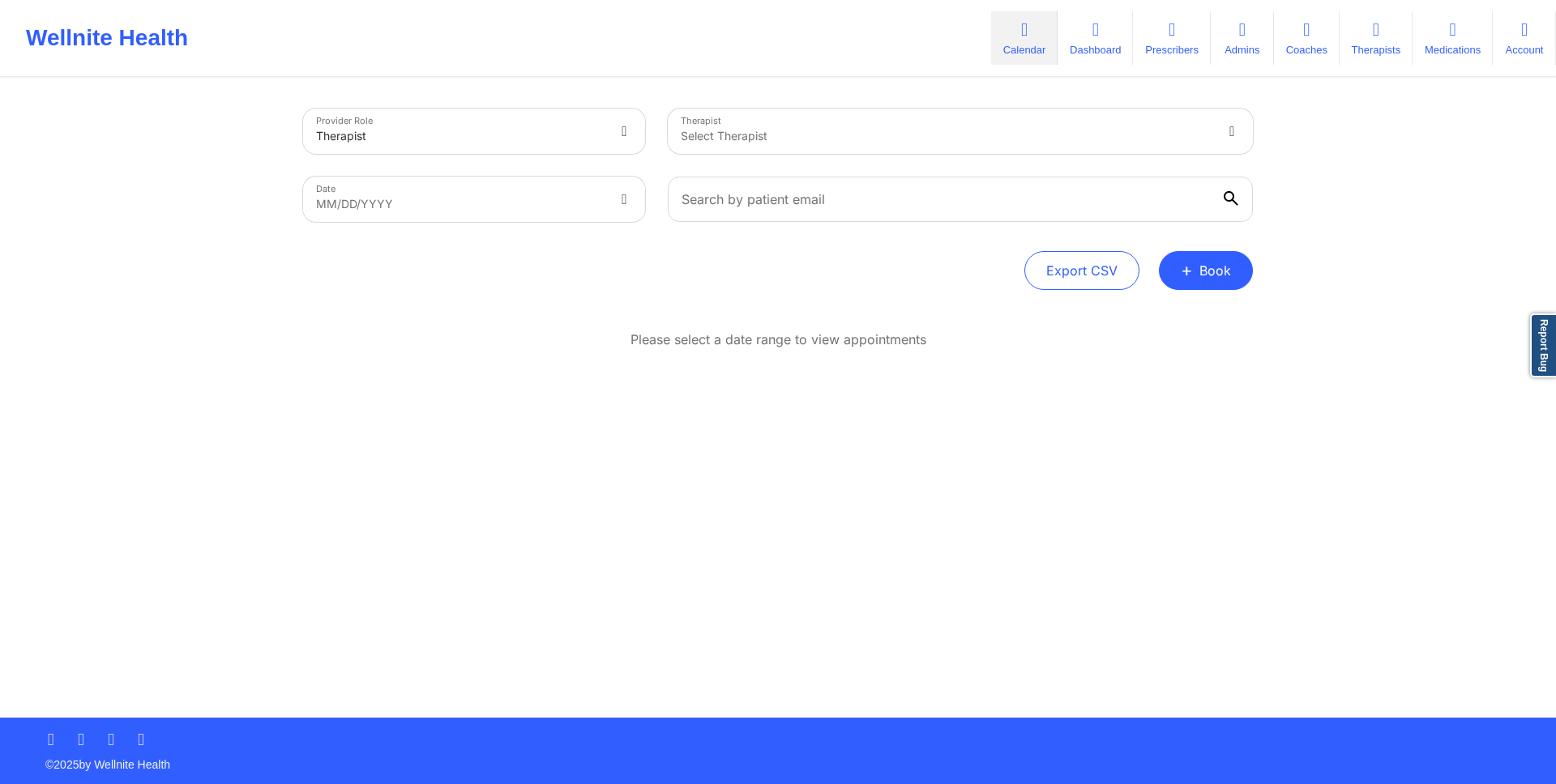
click at [984, 152] on div "Select Therapist" at bounding box center [940, 131] width 546 height 45
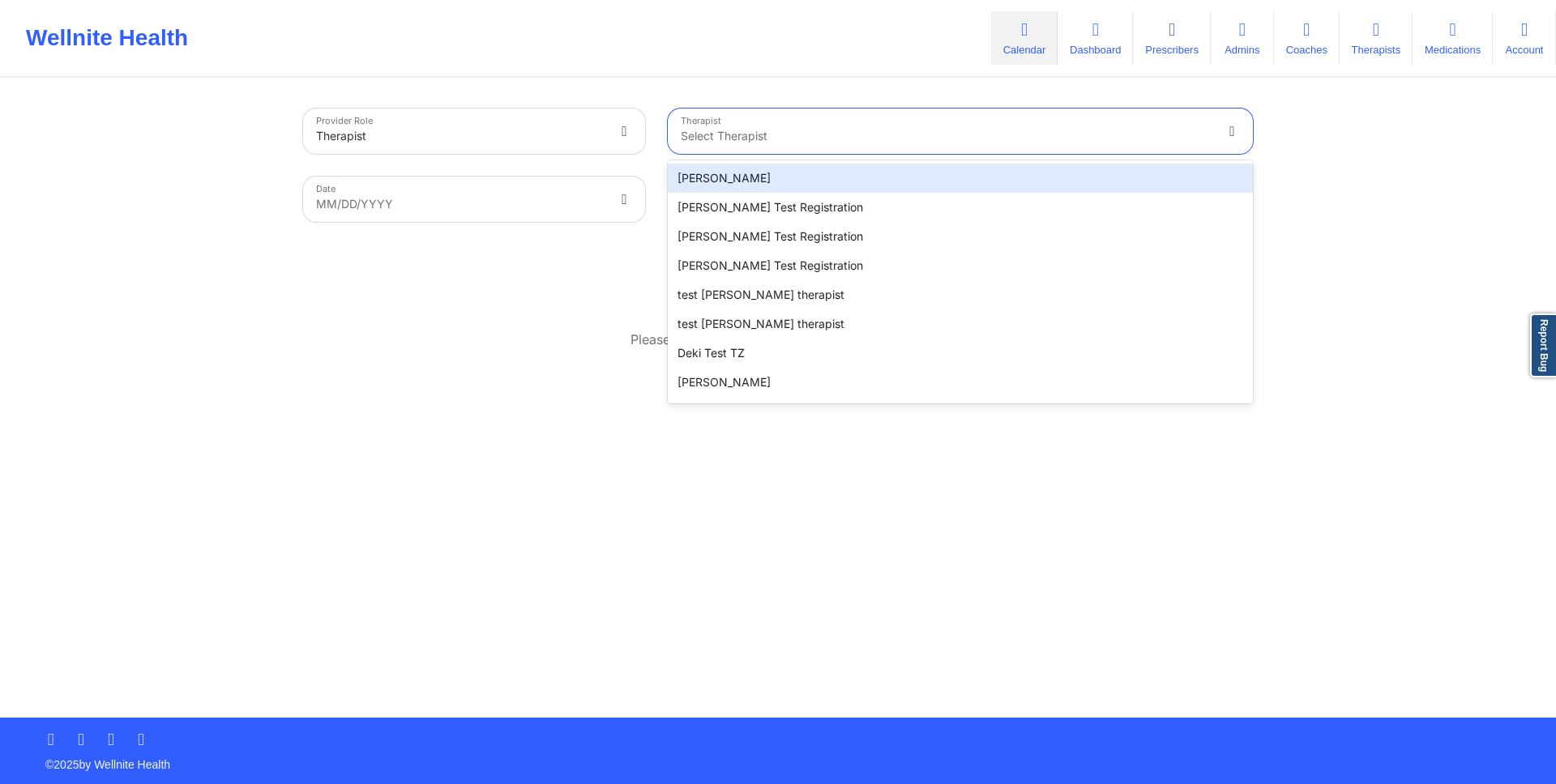
click at [962, 176] on div "[PERSON_NAME]" at bounding box center [960, 178] width 585 height 29
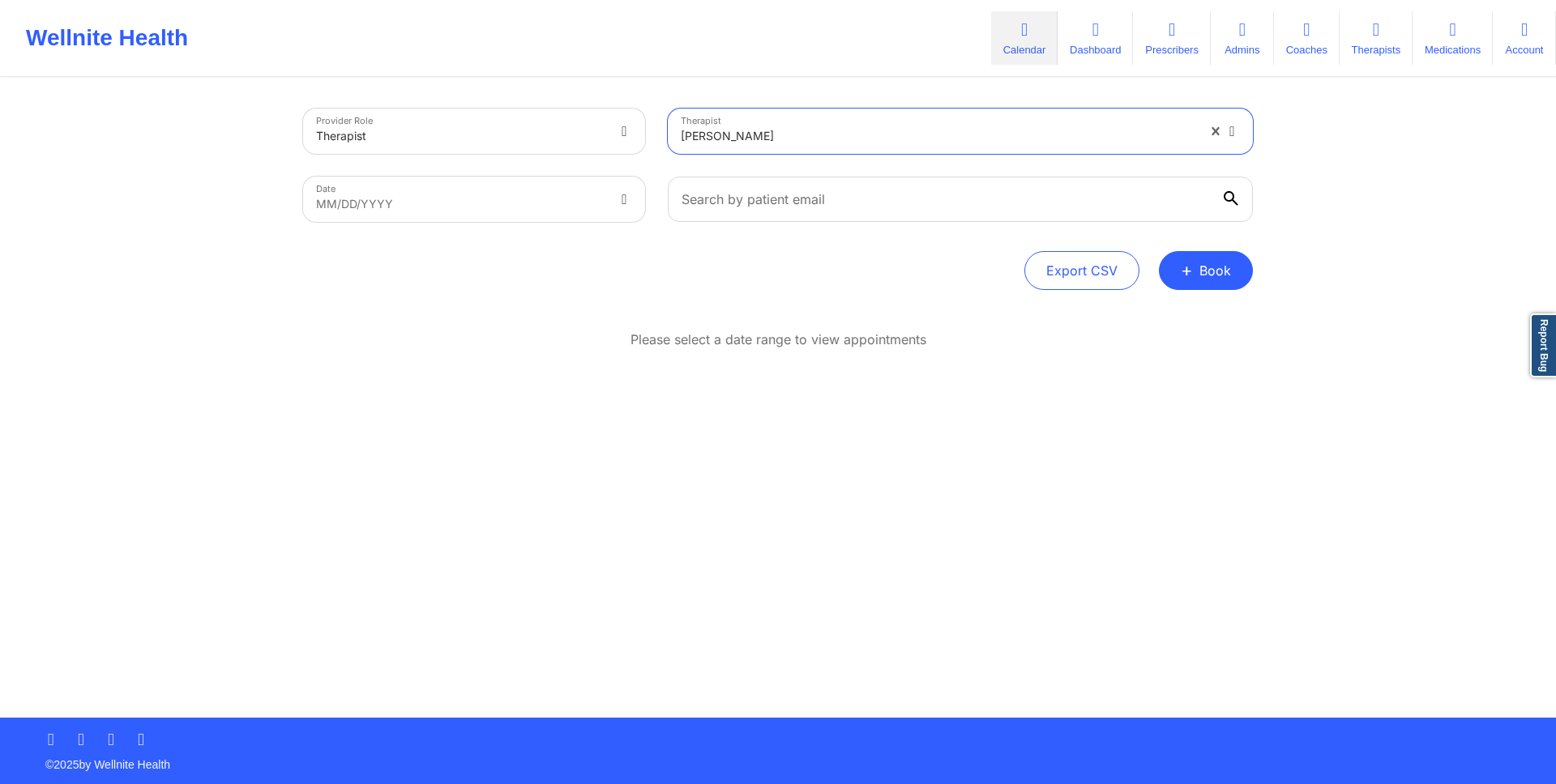
click at [915, 294] on div "Provider Role Therapist Therapist option [PERSON_NAME], selected. [PERSON_NAME]…" at bounding box center [778, 398] width 973 height 638
click at [598, 200] on body "Wellnite Health Calendar Dashboard Prescribers Admins Coaches Therapists Medica…" at bounding box center [778, 392] width 1556 height 784
select select "2025-8"
select select "2025-9"
click at [1198, 272] on button "+ Book" at bounding box center [1206, 270] width 94 height 39
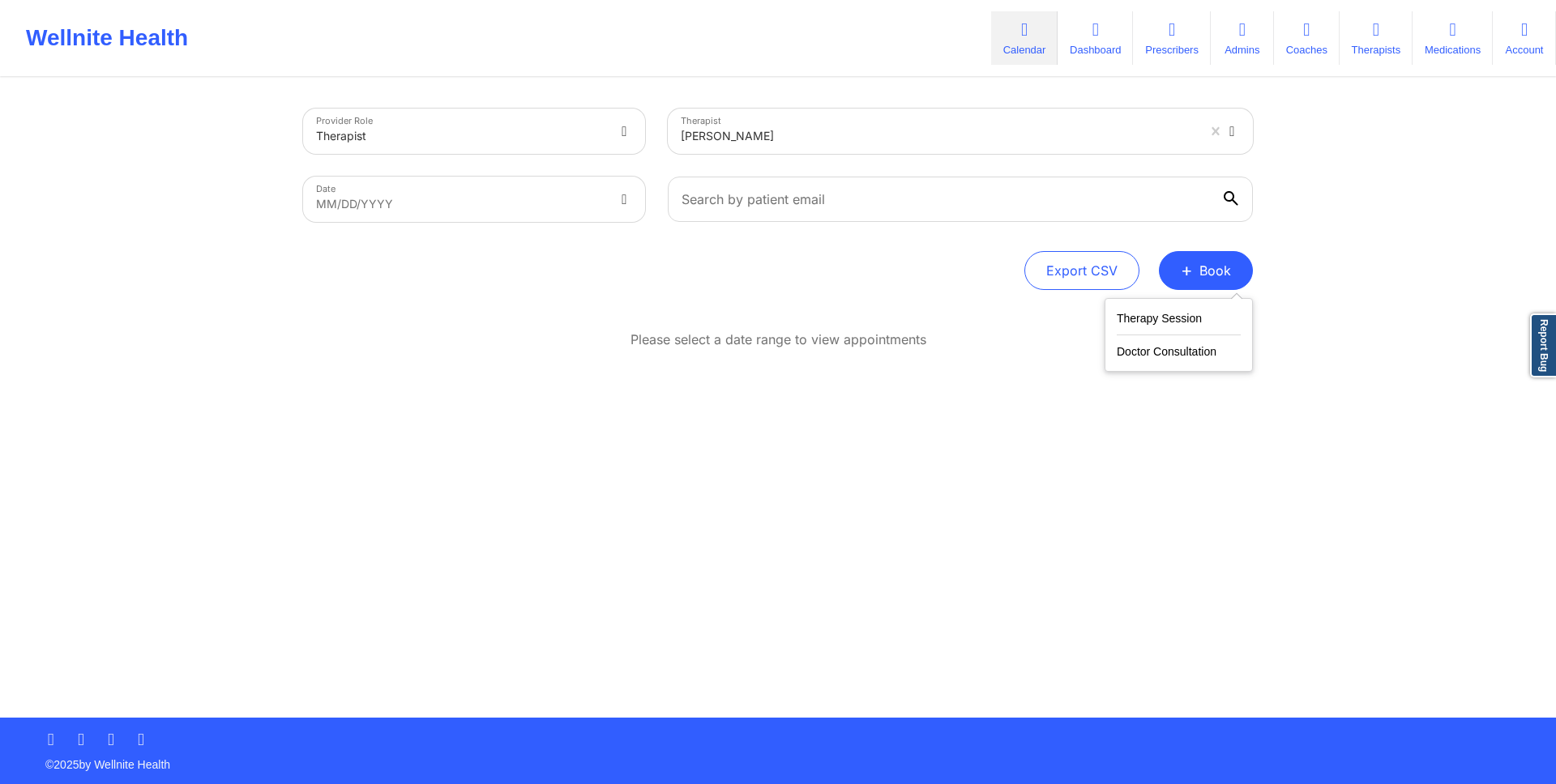
click at [1027, 364] on div "Please select a date range to view appointments" at bounding box center [778, 392] width 950 height 124
click at [1184, 274] on span "+" at bounding box center [1186, 270] width 12 height 9
click at [1172, 335] on button "Doctor Consultation" at bounding box center [1178, 348] width 124 height 26
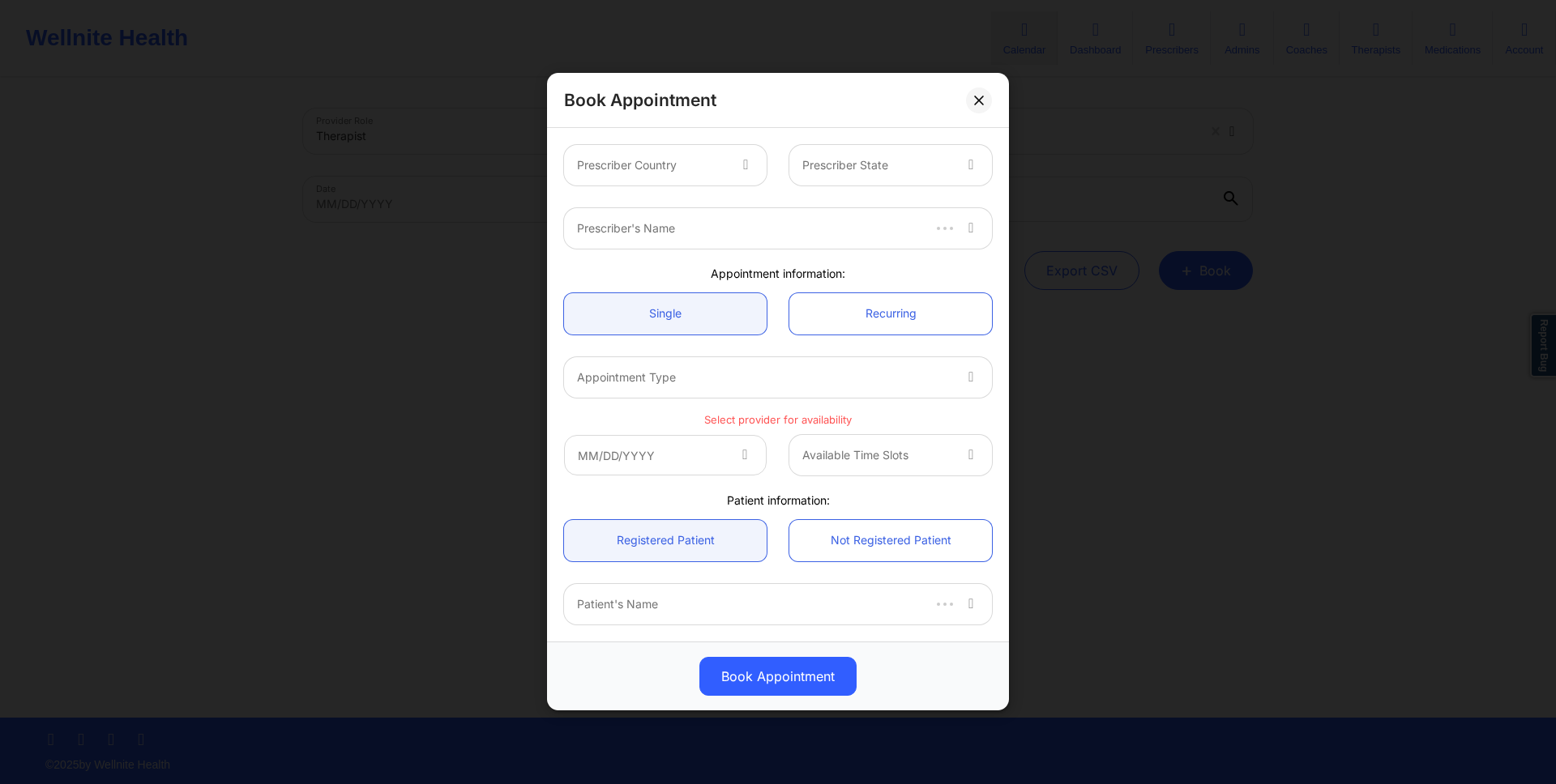
click at [613, 168] on div at bounding box center [651, 166] width 149 height 19
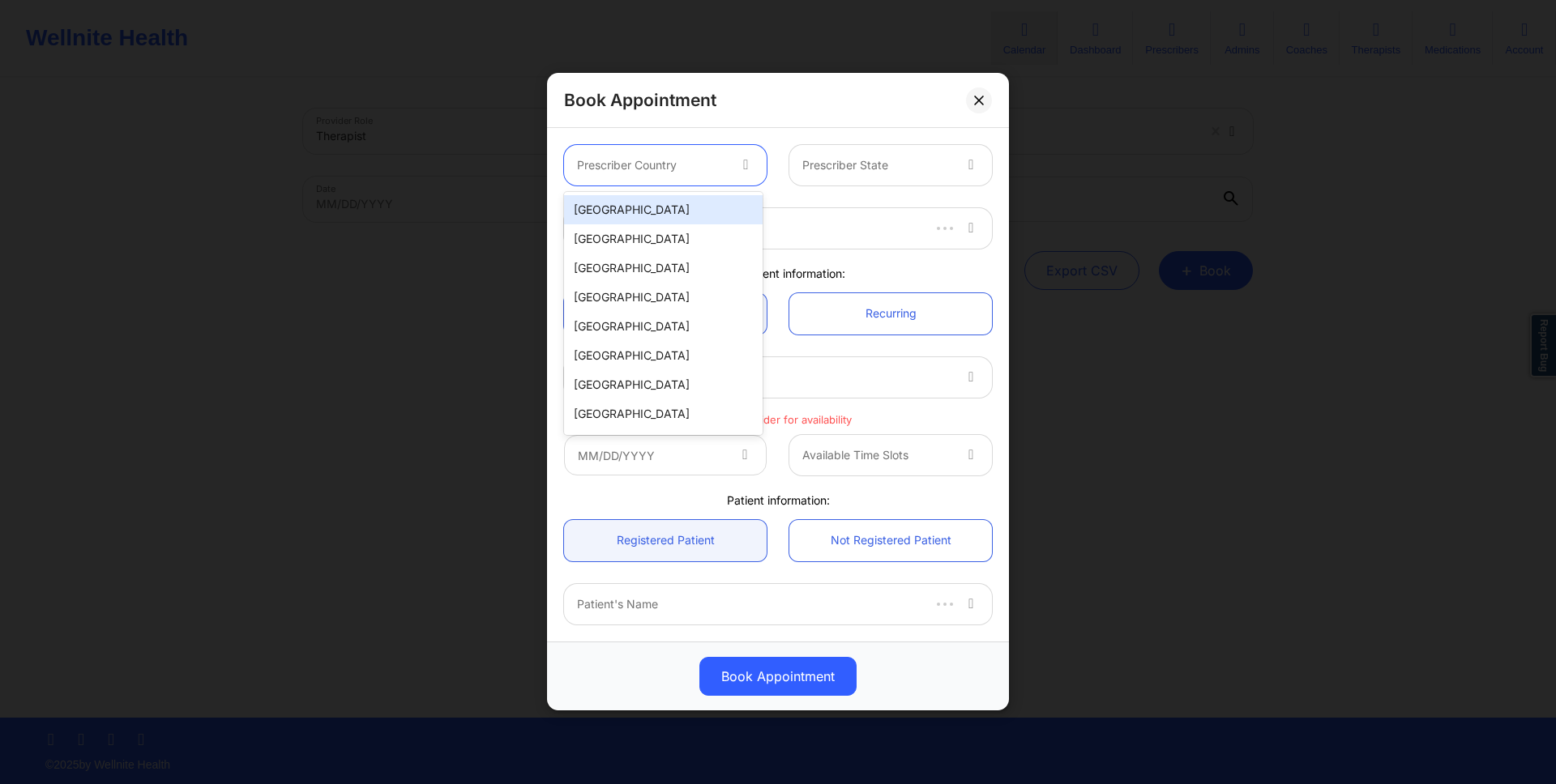
click at [620, 205] on div "[GEOGRAPHIC_DATA]" at bounding box center [663, 210] width 198 height 29
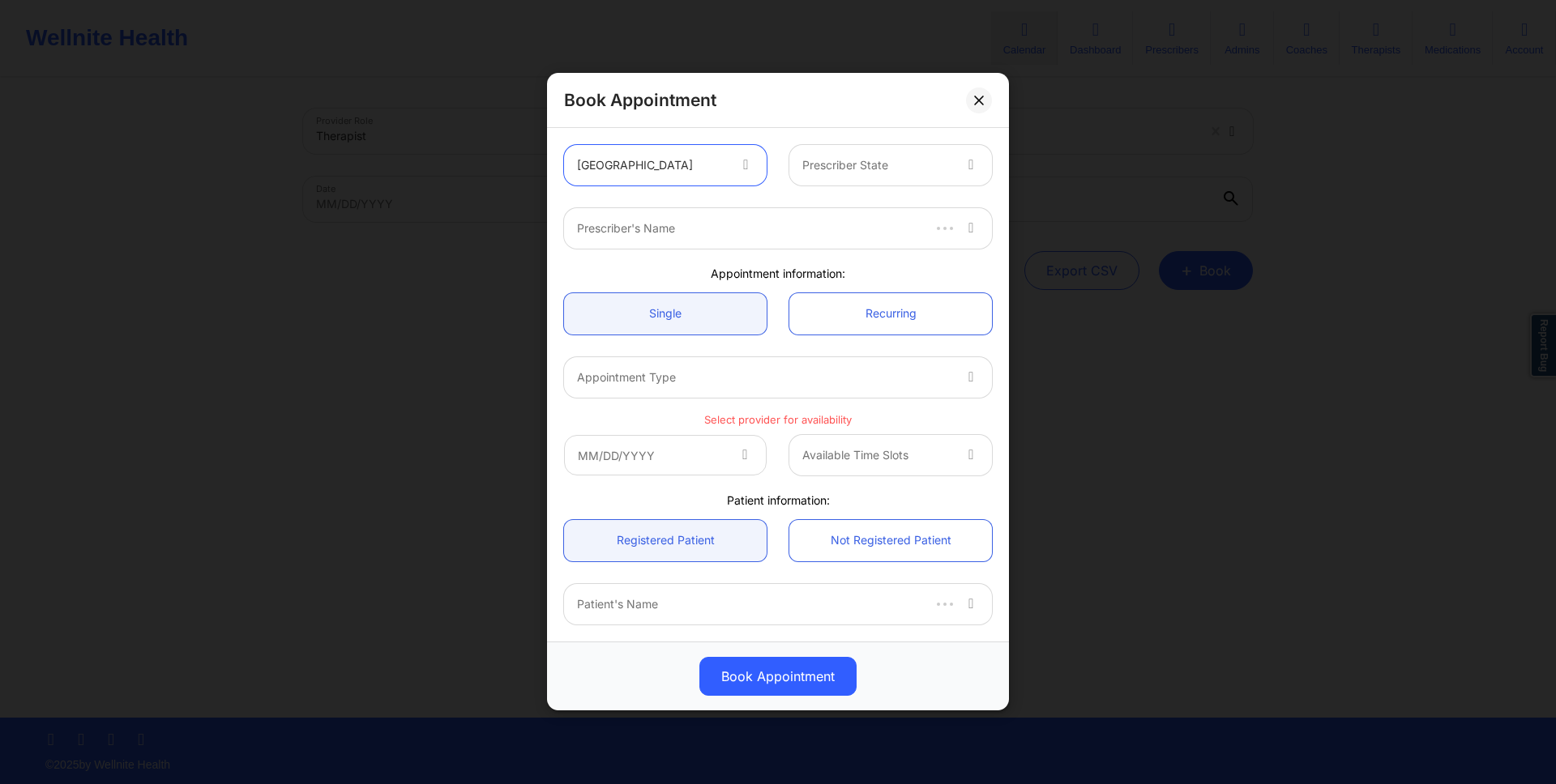
click at [808, 168] on div at bounding box center [877, 166] width 149 height 19
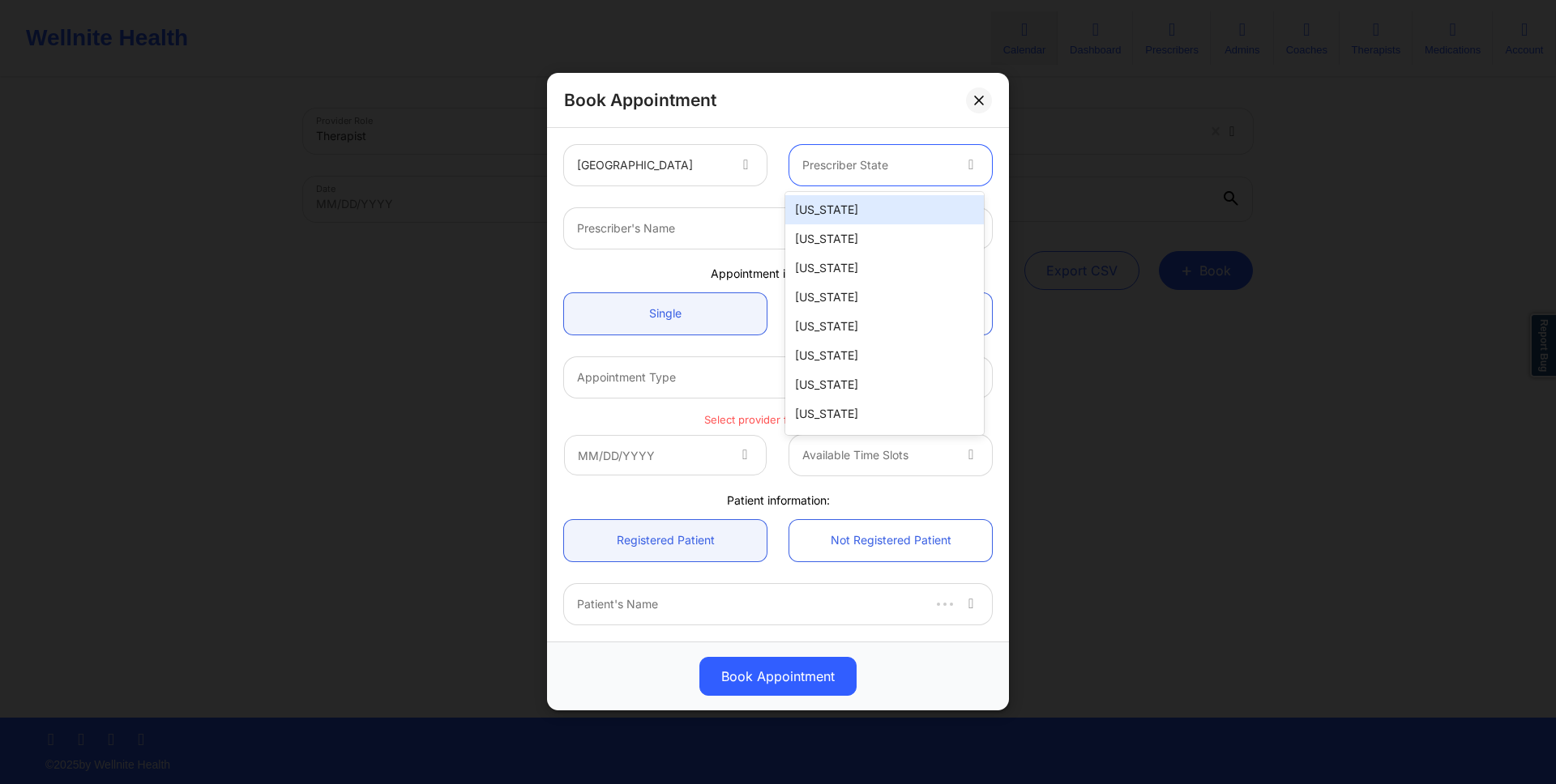
click at [812, 201] on div "Alabama" at bounding box center [884, 210] width 198 height 29
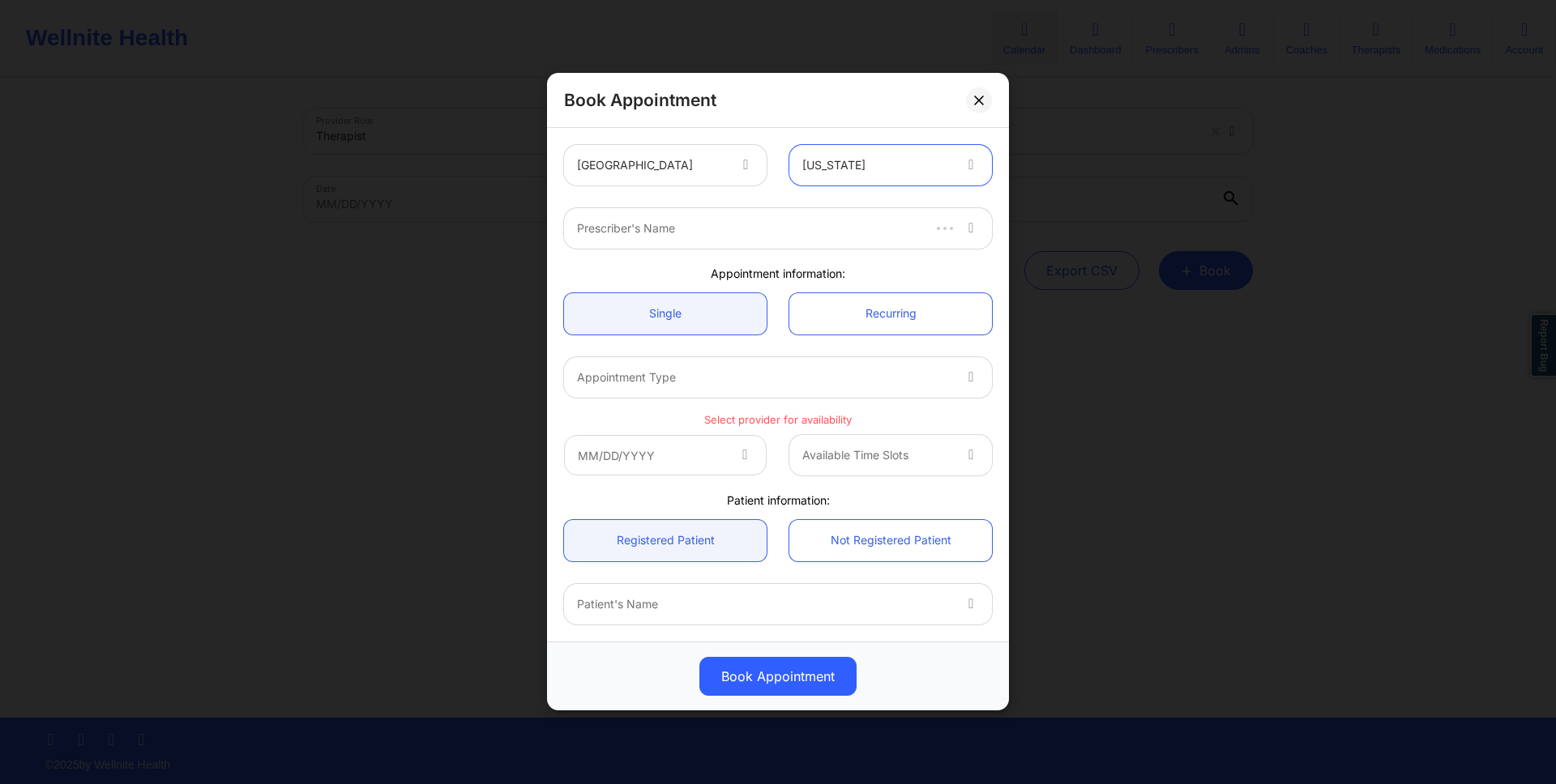
click at [792, 230] on div at bounding box center [748, 228] width 342 height 19
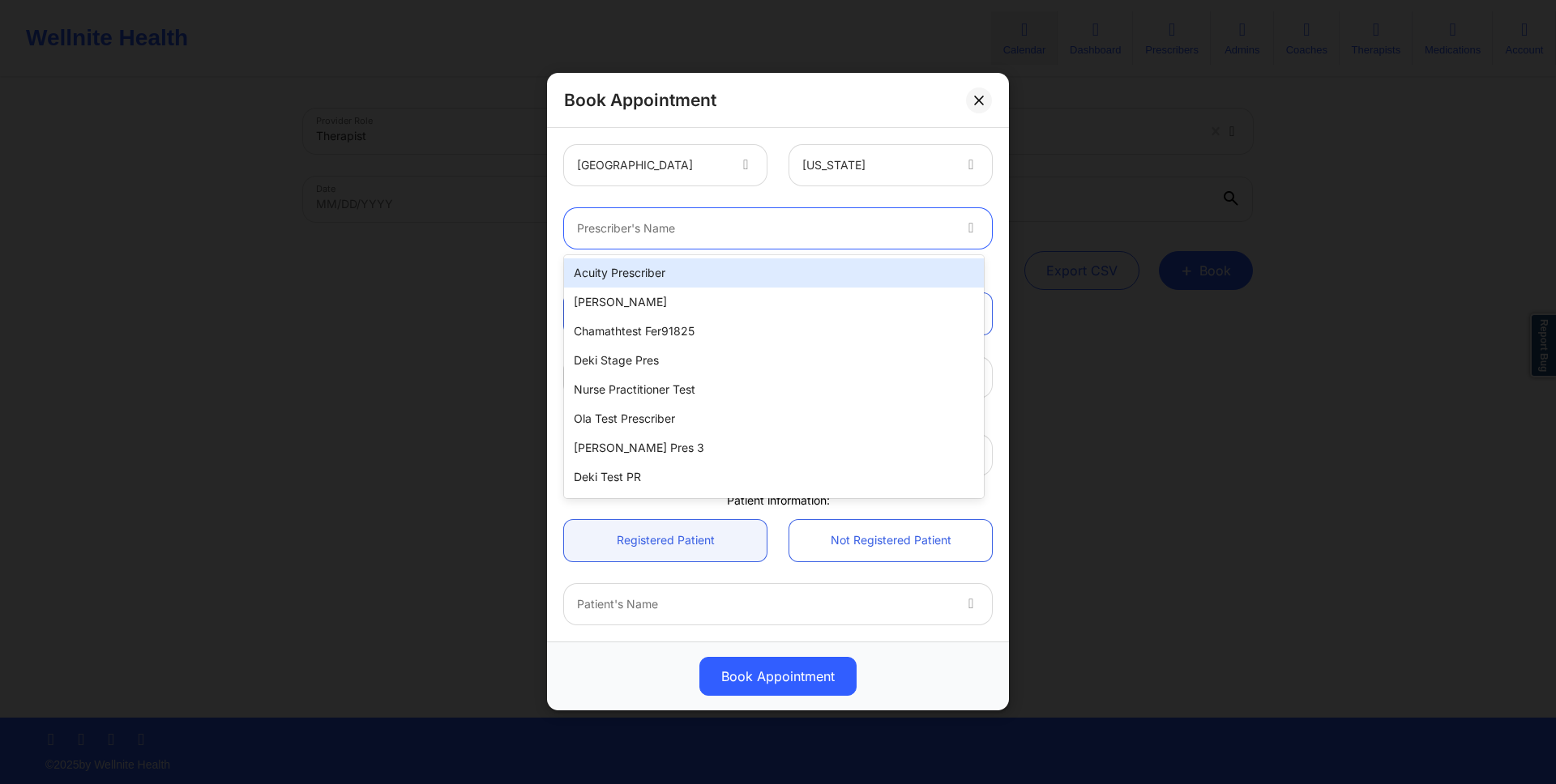
click at [777, 273] on div "Acuity Prescriber" at bounding box center [773, 272] width 419 height 29
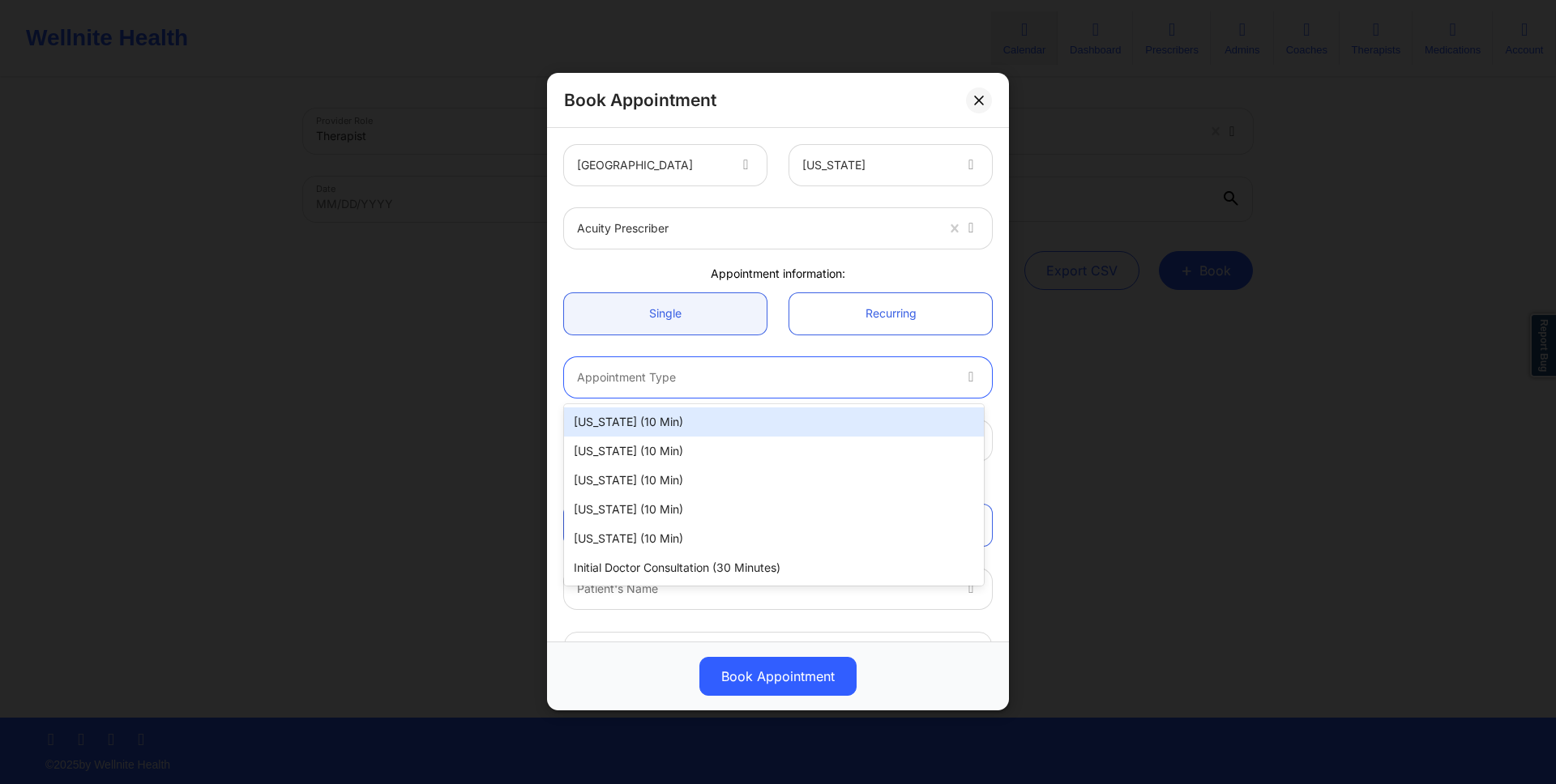
click at [776, 359] on div "Appointment Type" at bounding box center [758, 378] width 389 height 41
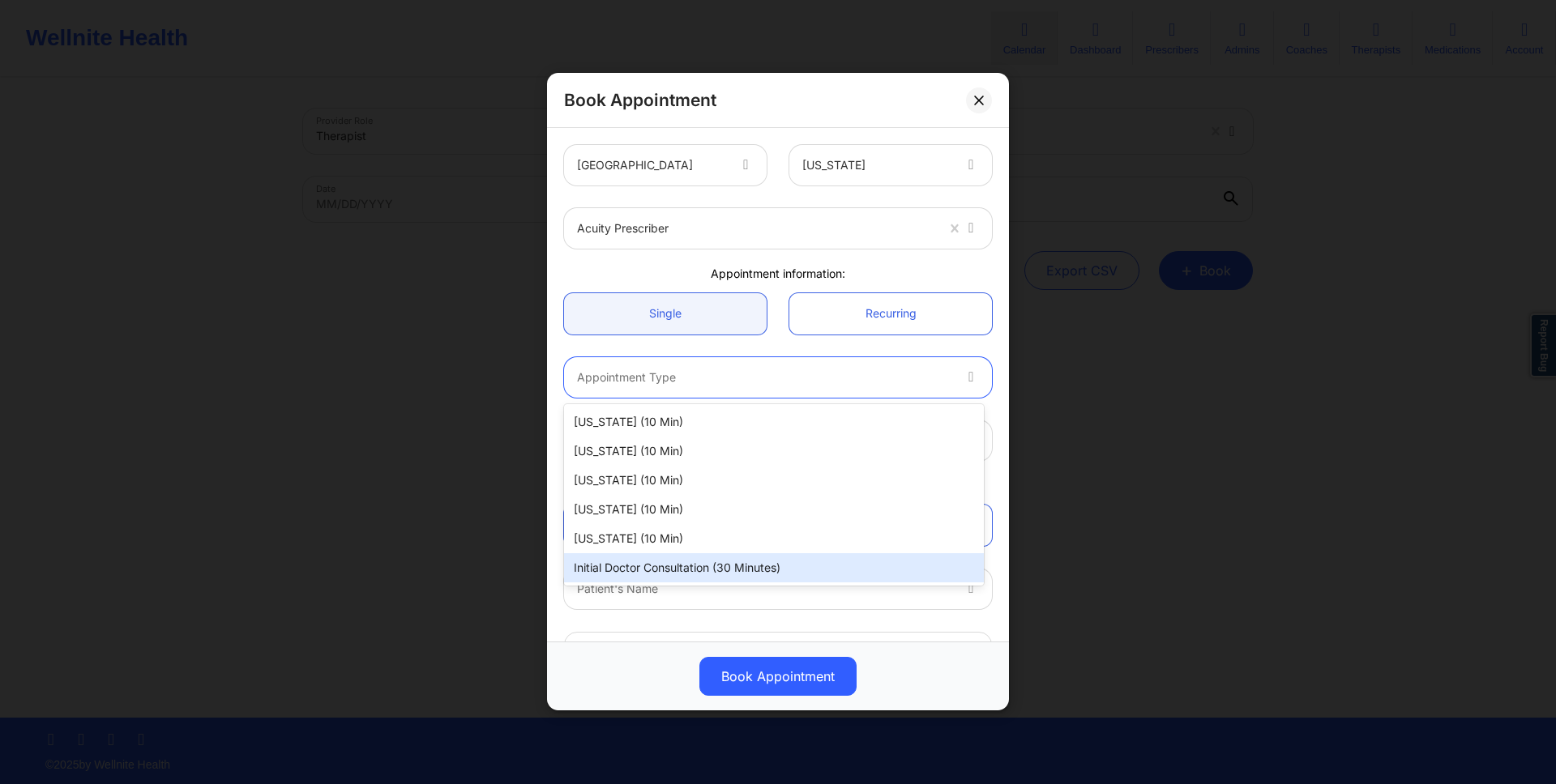
click at [769, 566] on div "Initial doctor consultation (30 minutes)" at bounding box center [773, 568] width 419 height 29
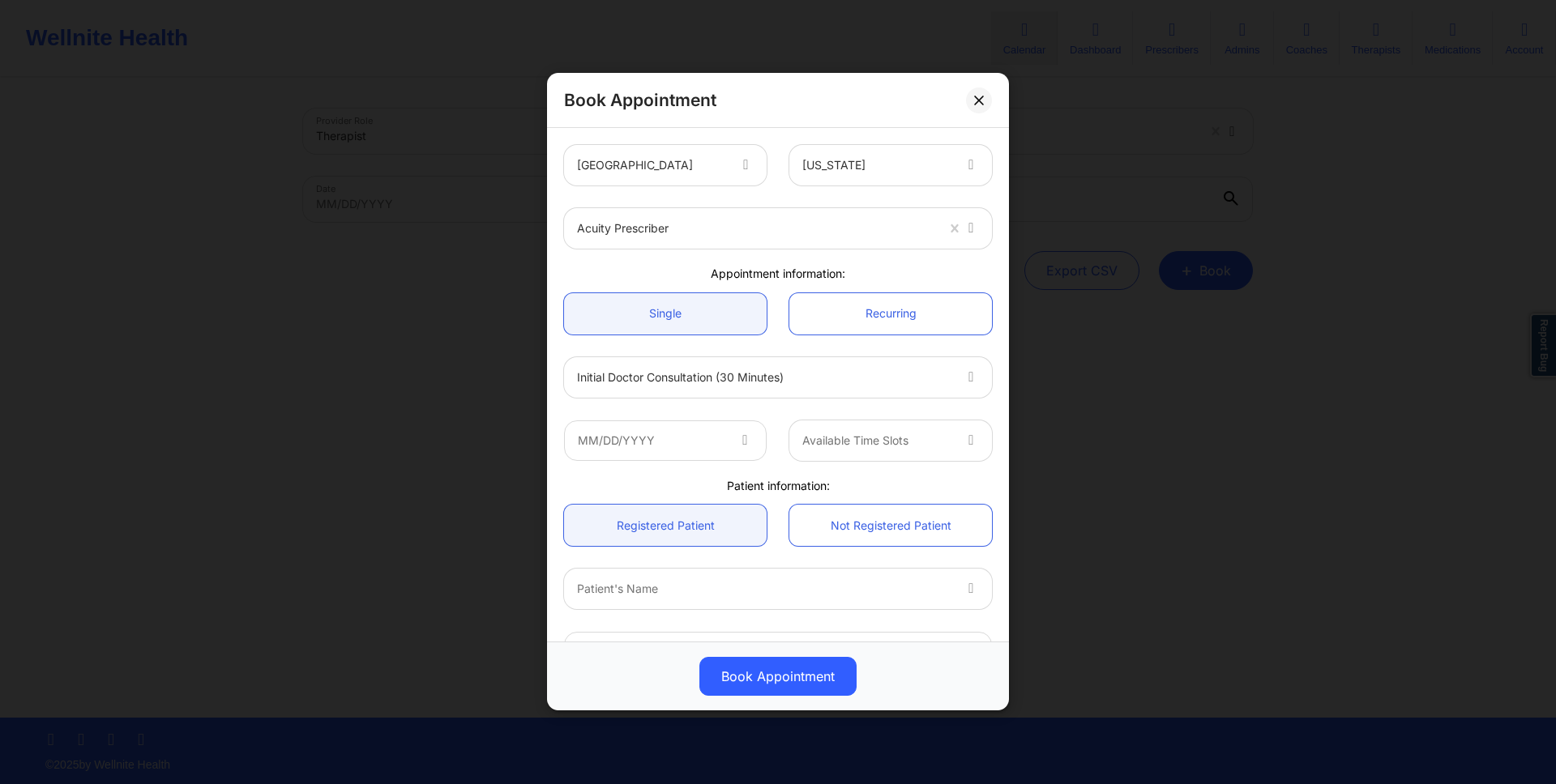
click at [767, 471] on div "Available Time Slots" at bounding box center [777, 441] width 450 height 63
click at [743, 443] on icon at bounding box center [744, 437] width 16 height 14
click at [728, 441] on input "text" at bounding box center [666, 440] width 203 height 41
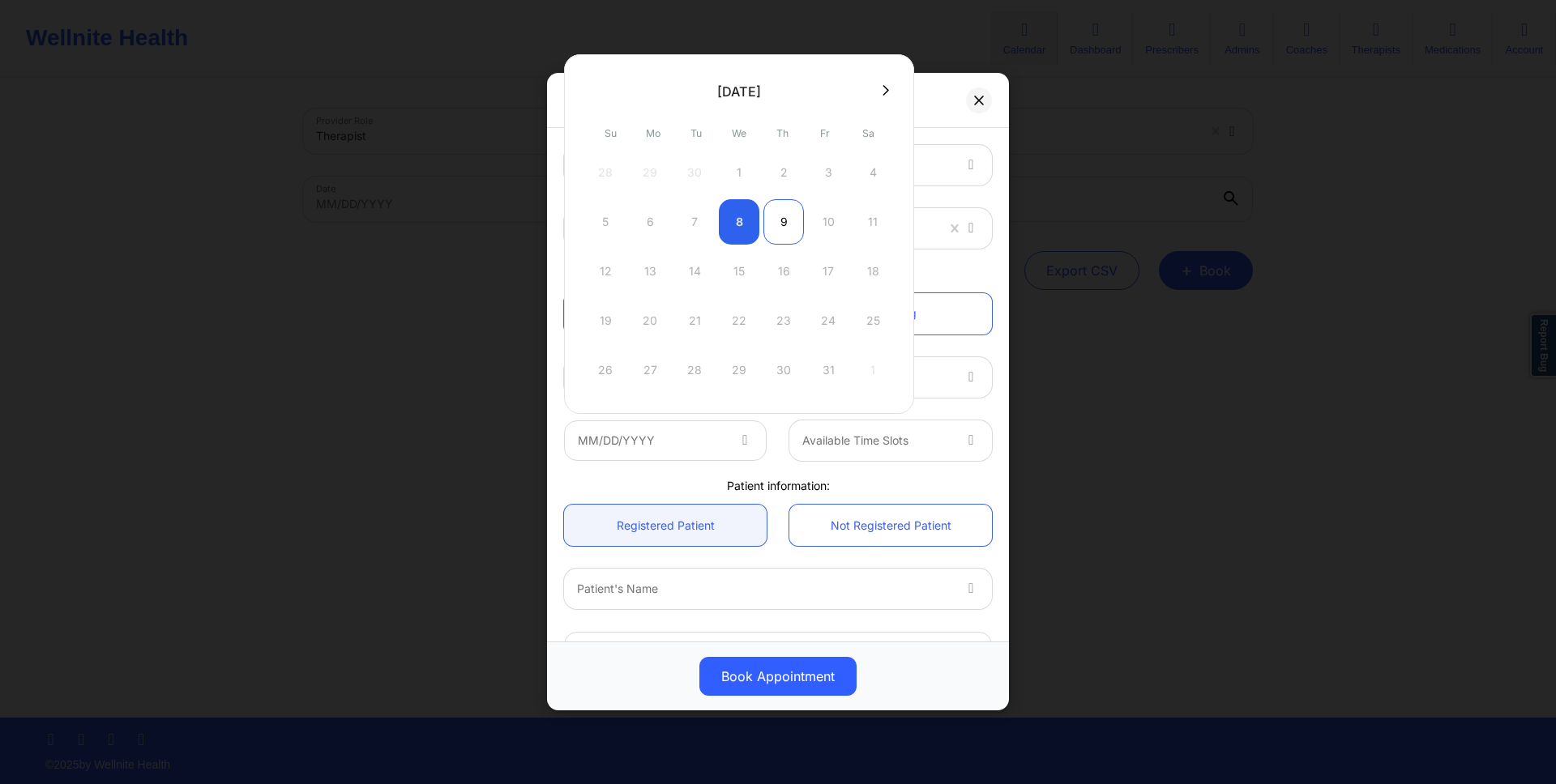
click at [776, 220] on div "9" at bounding box center [783, 222] width 41 height 45
type input "10/09/2025"
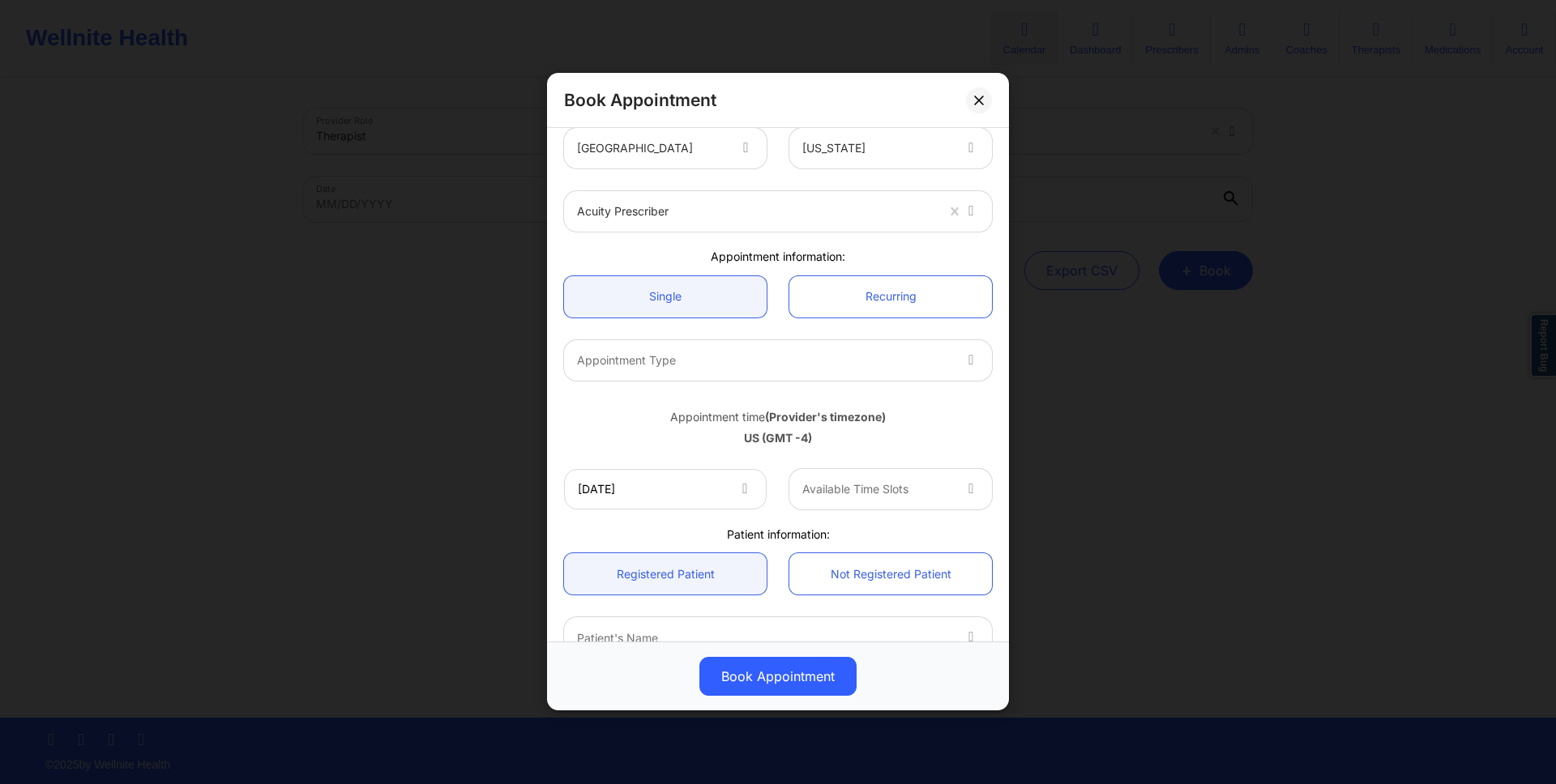
scroll to position [20, 0]
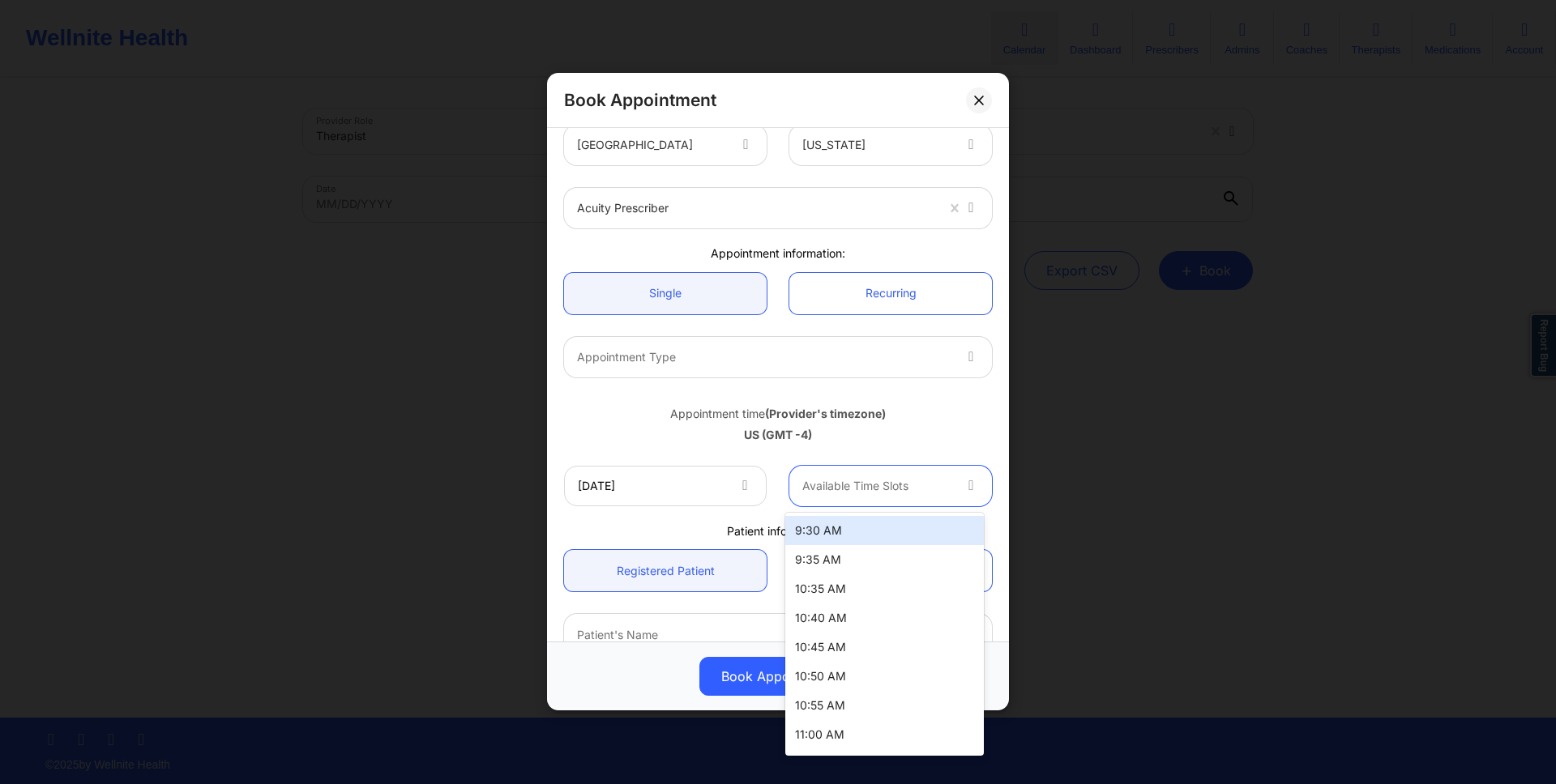
click at [878, 491] on div at bounding box center [877, 485] width 149 height 19
click at [875, 524] on div "9:30 AM" at bounding box center [884, 531] width 198 height 29
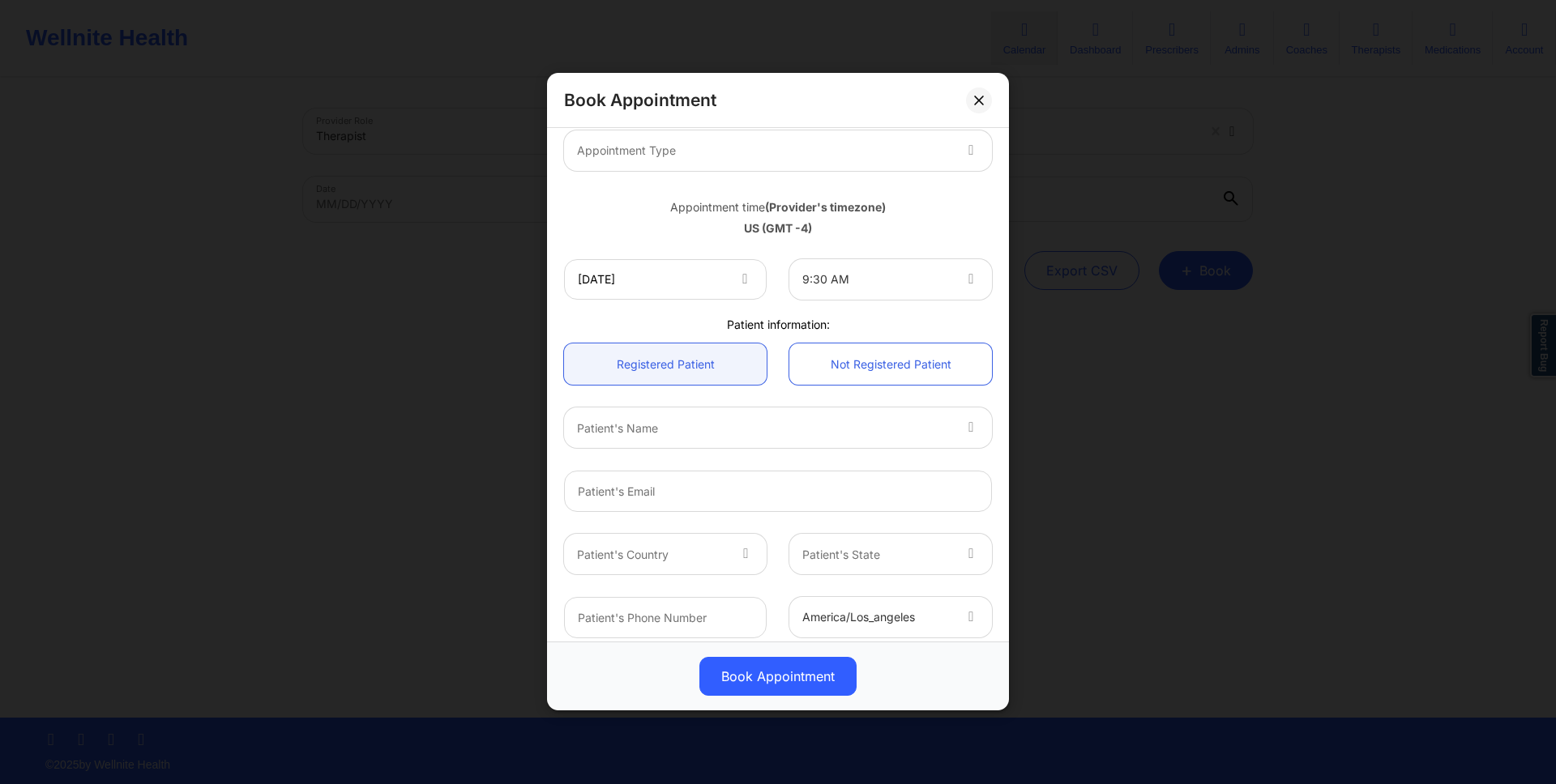
scroll to position [227, 0]
click at [816, 433] on div at bounding box center [764, 427] width 374 height 19
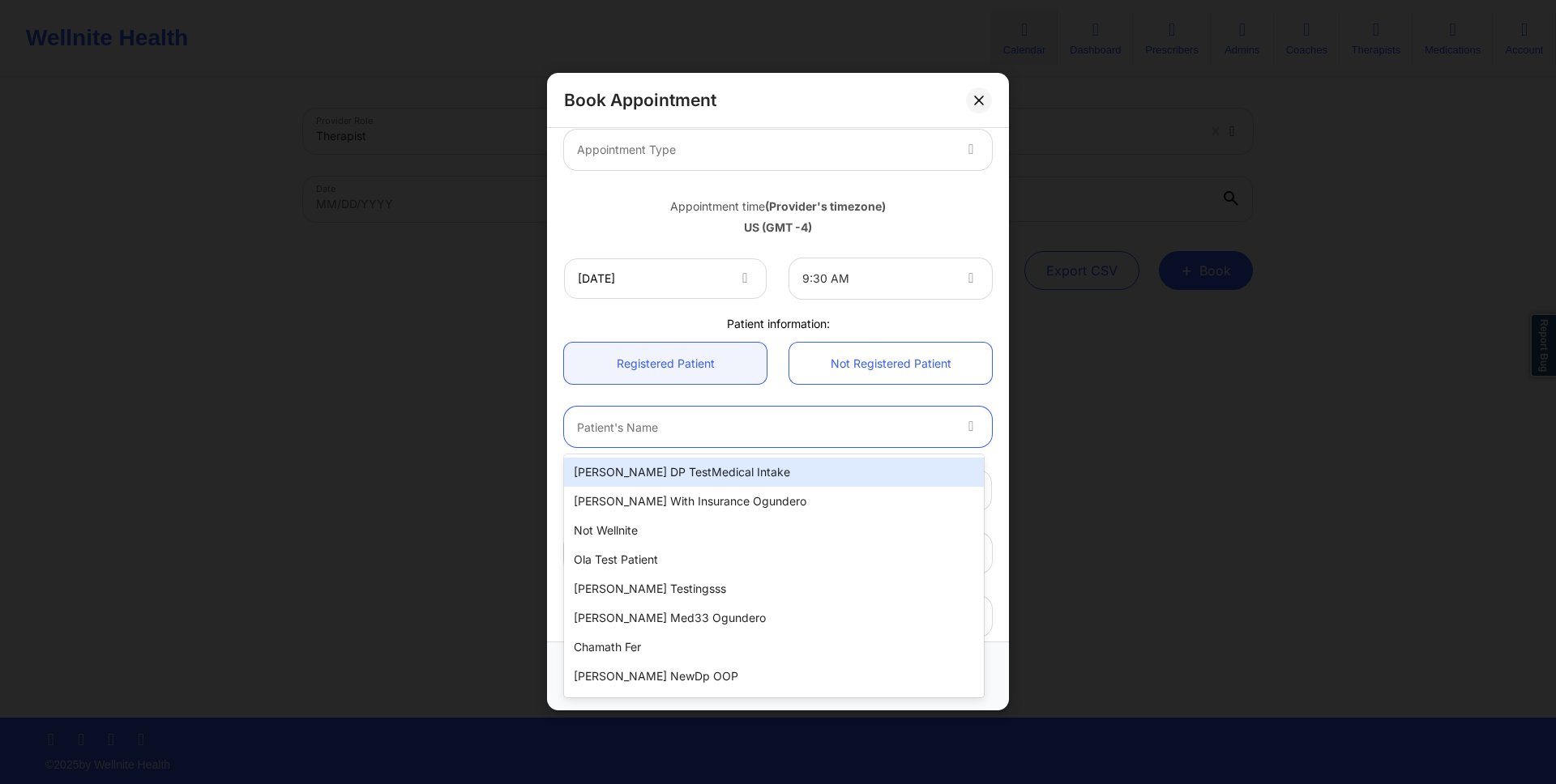
click at [808, 467] on div "Micheal DP TestMedical Intake" at bounding box center [773, 473] width 419 height 29
type input "micheal_withdp@gmail.com"
type input "+16282502474"
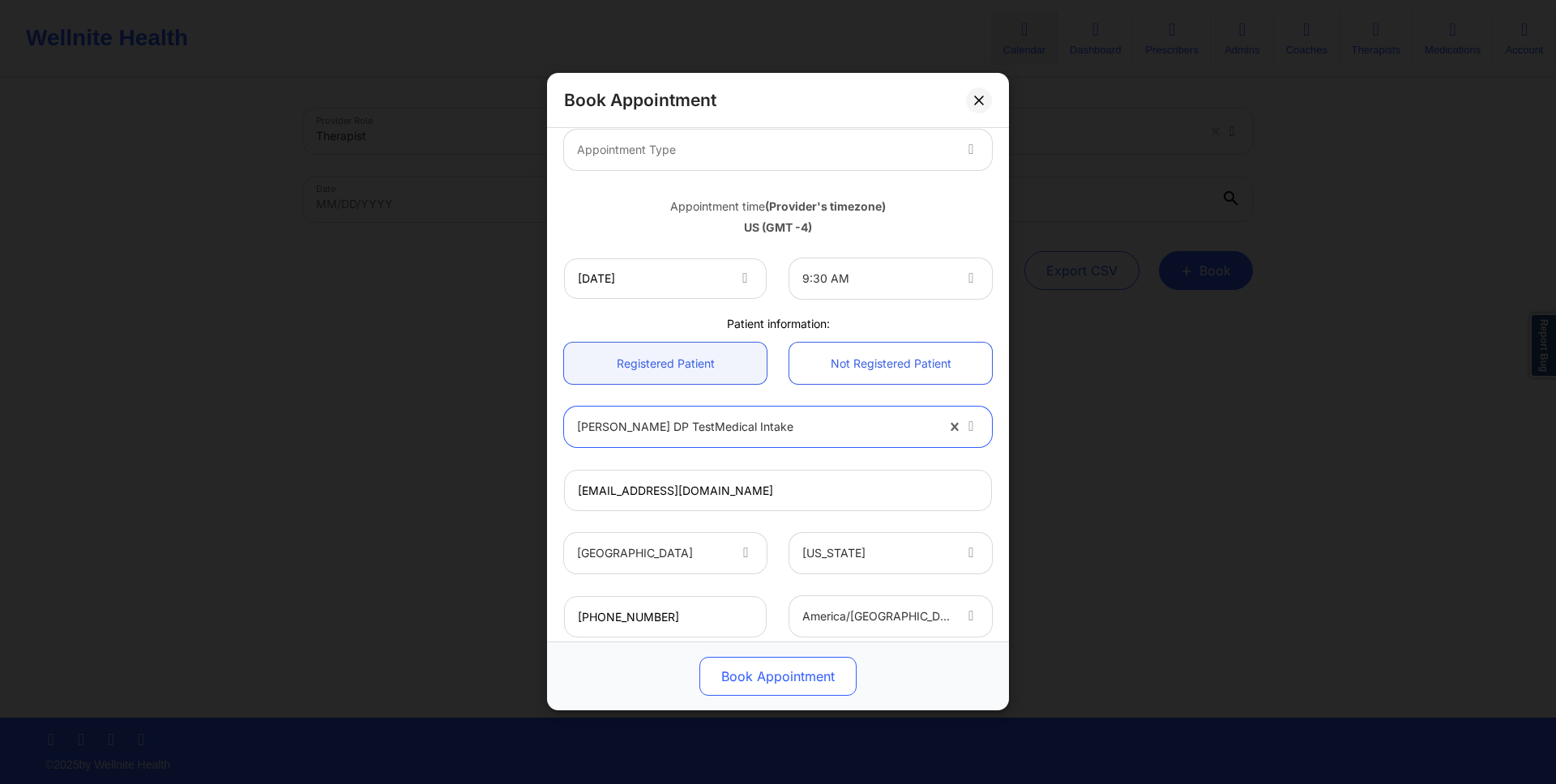
click at [822, 674] on button "Book Appointment" at bounding box center [778, 677] width 158 height 39
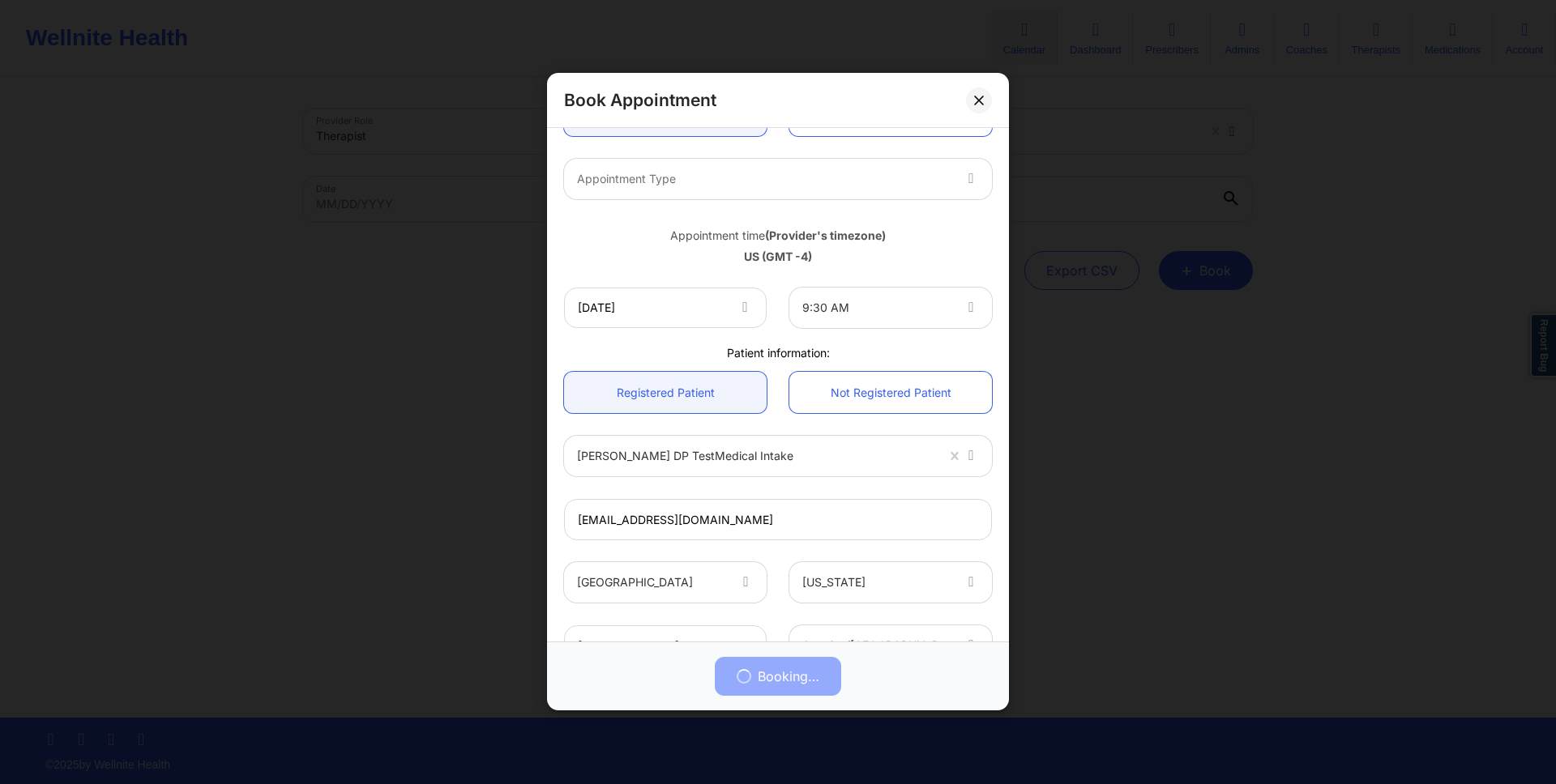
scroll to position [327, 0]
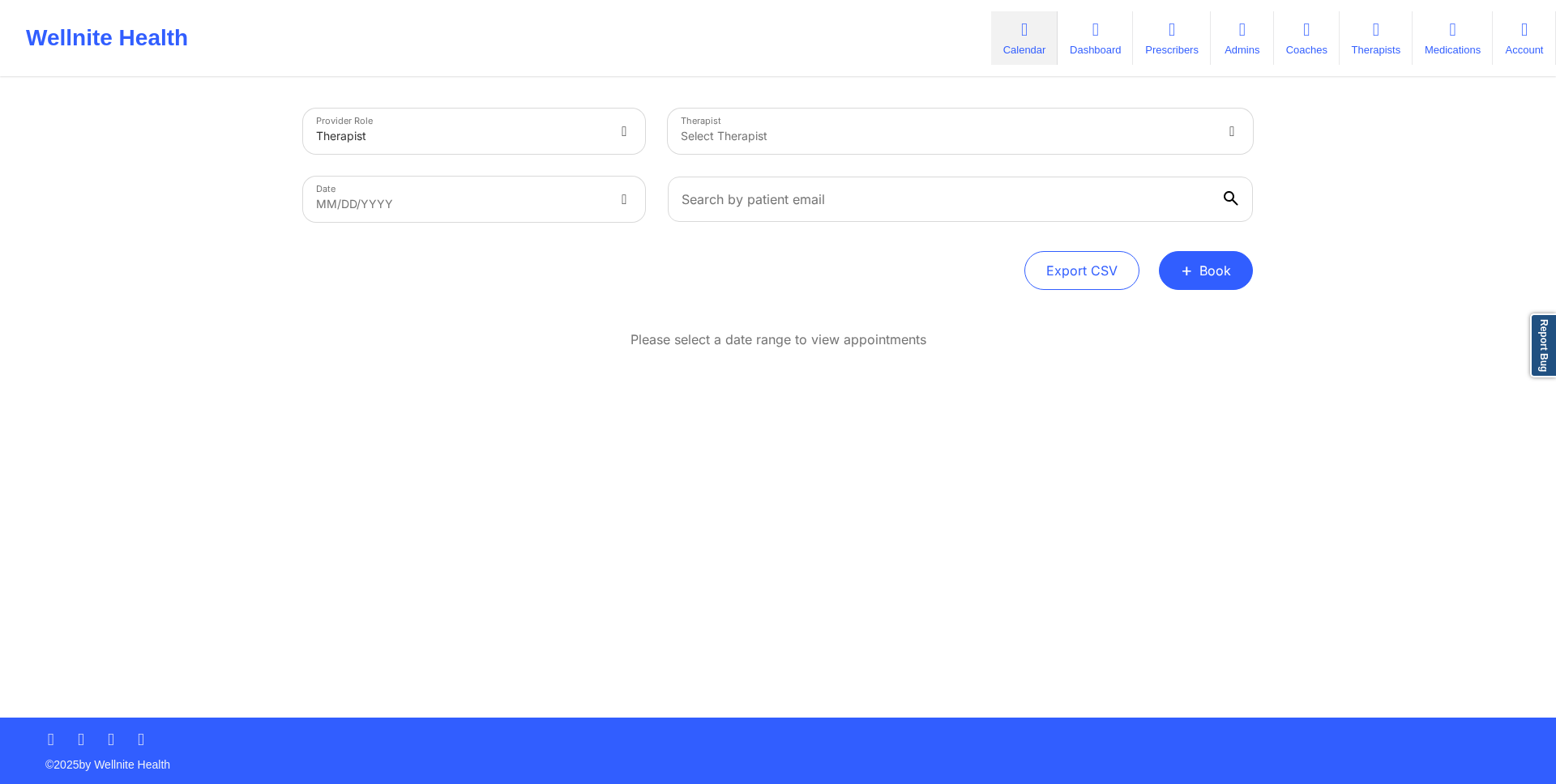
click at [703, 139] on div at bounding box center [946, 136] width 532 height 19
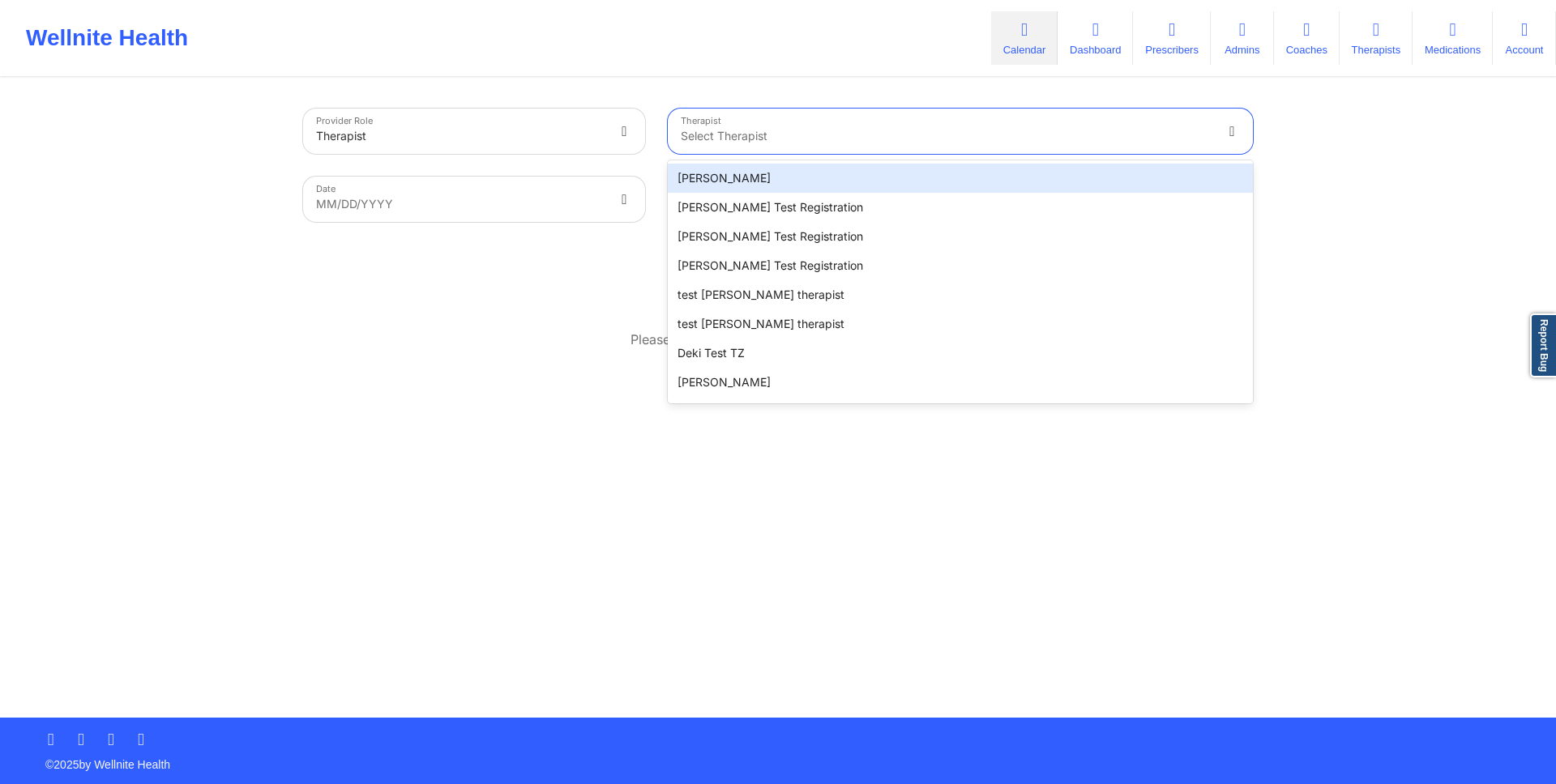
click at [692, 177] on div "[PERSON_NAME]" at bounding box center [960, 178] width 585 height 29
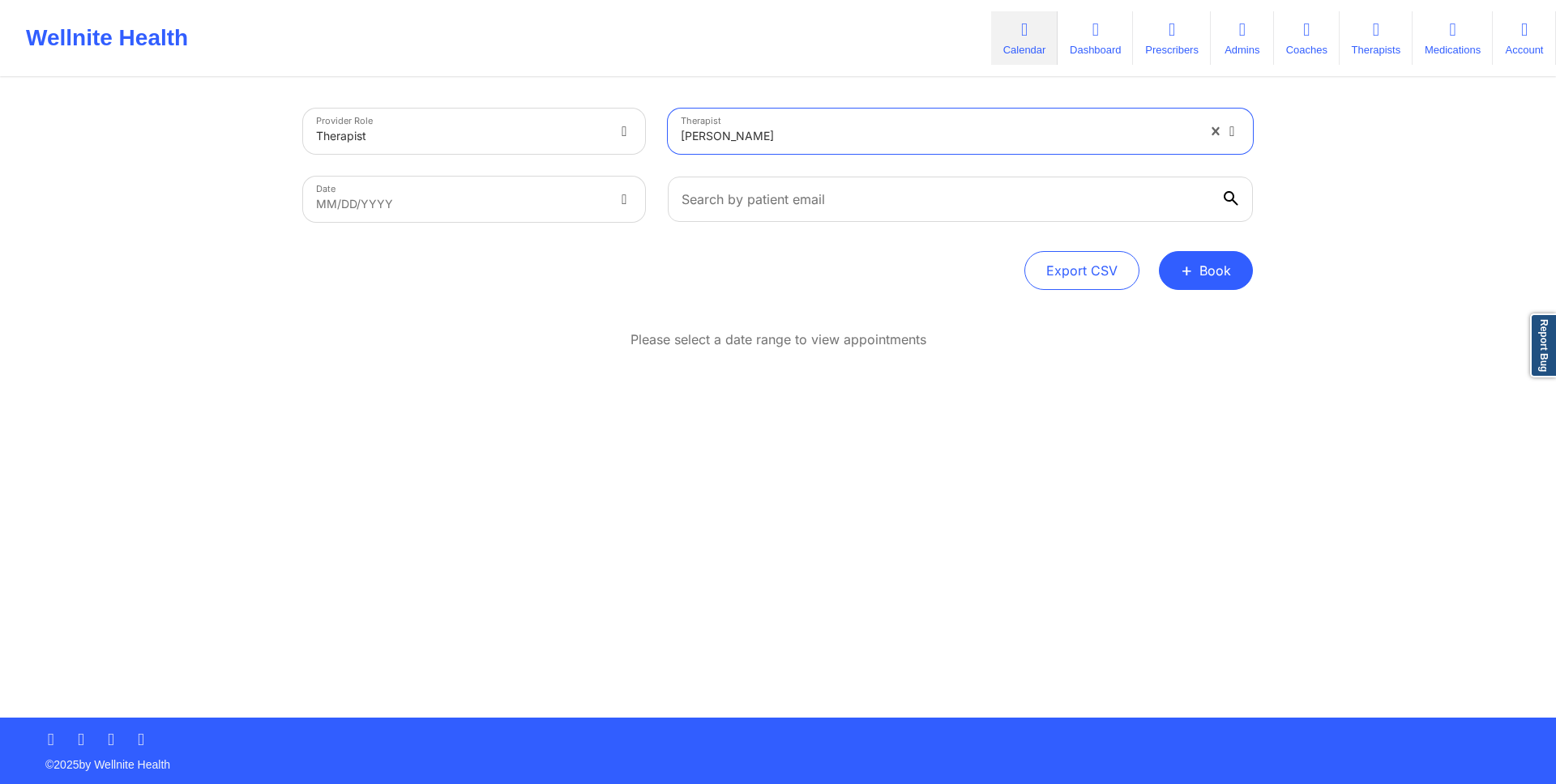
select select "2025-8"
select select "2025-9"
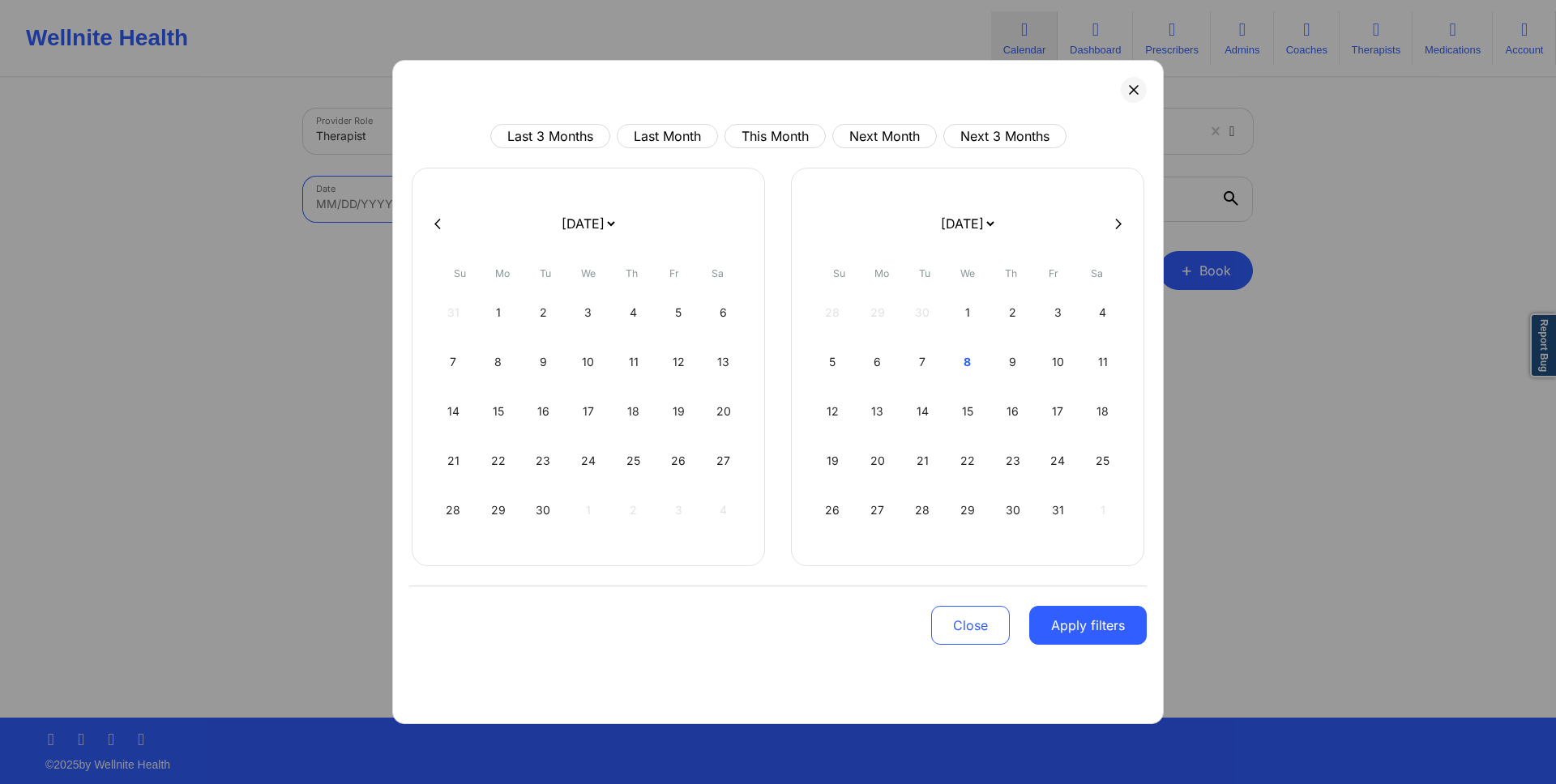
click at [597, 215] on body "Wellnite Health Calendar Dashboard Prescribers Admins Coaches Therapists Medica…" at bounding box center [778, 392] width 1556 height 784
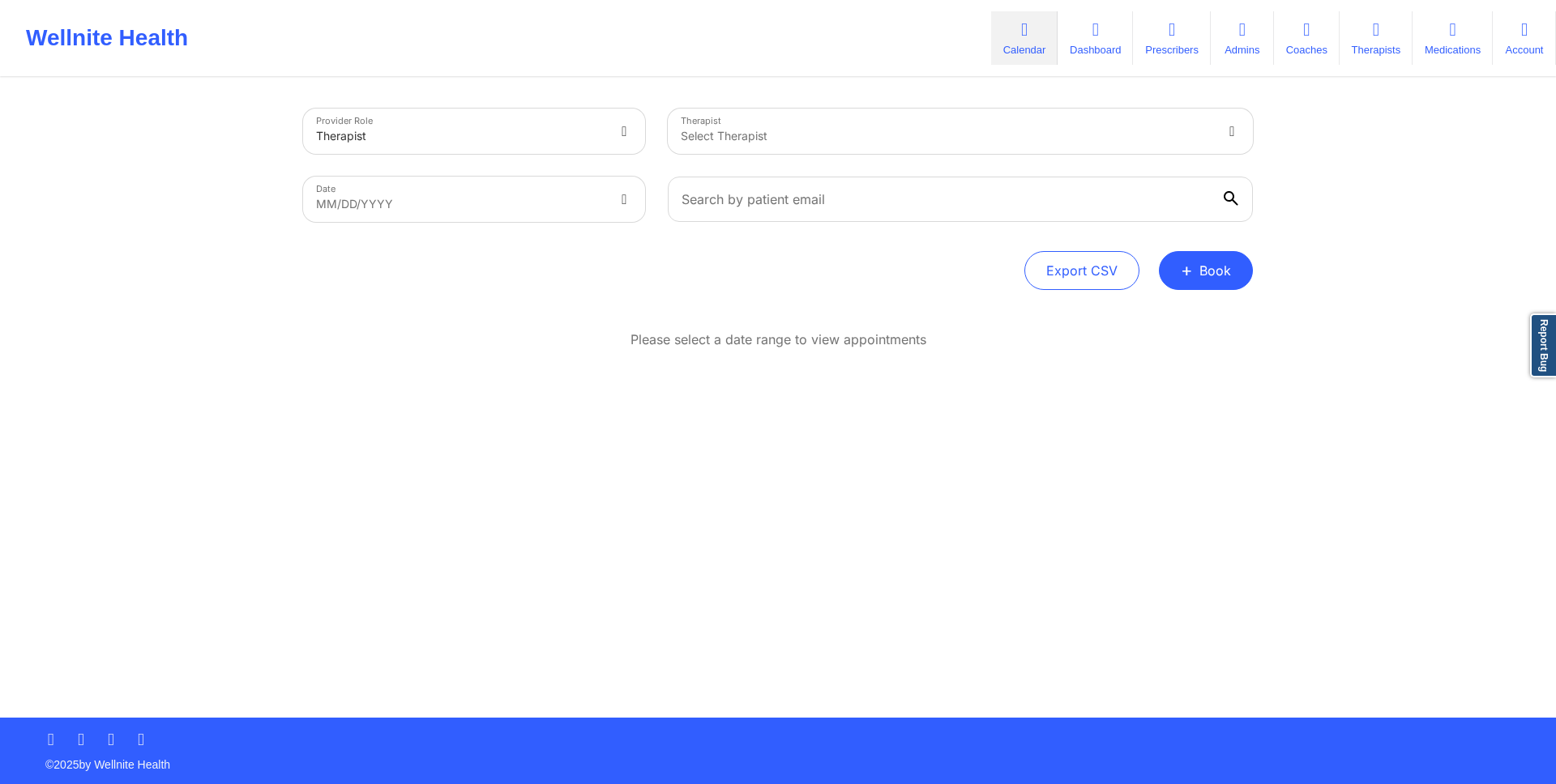
click at [792, 115] on div "Select Therapist" at bounding box center [940, 131] width 546 height 45
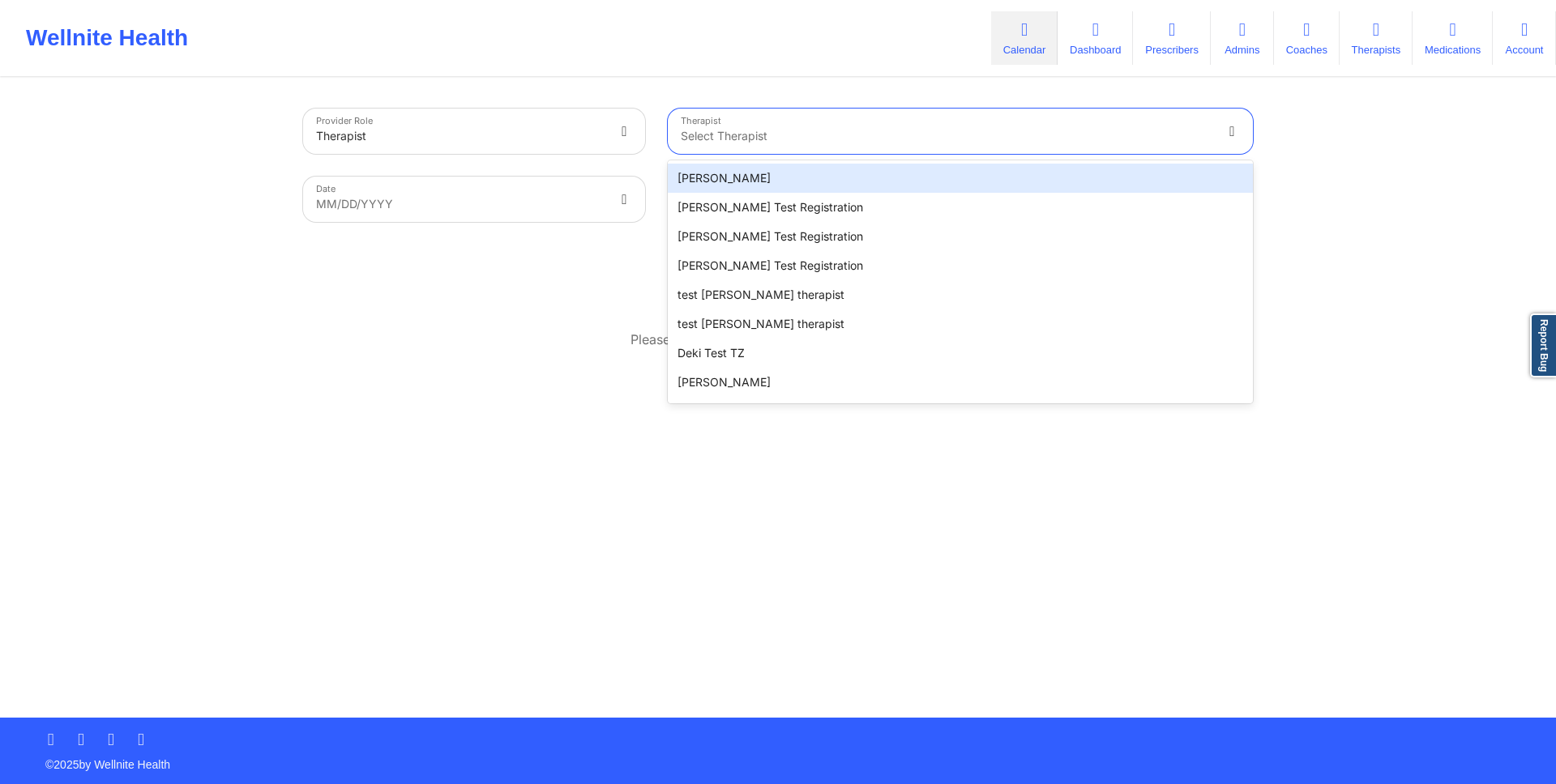
click at [775, 177] on div "[PERSON_NAME]" at bounding box center [960, 178] width 585 height 29
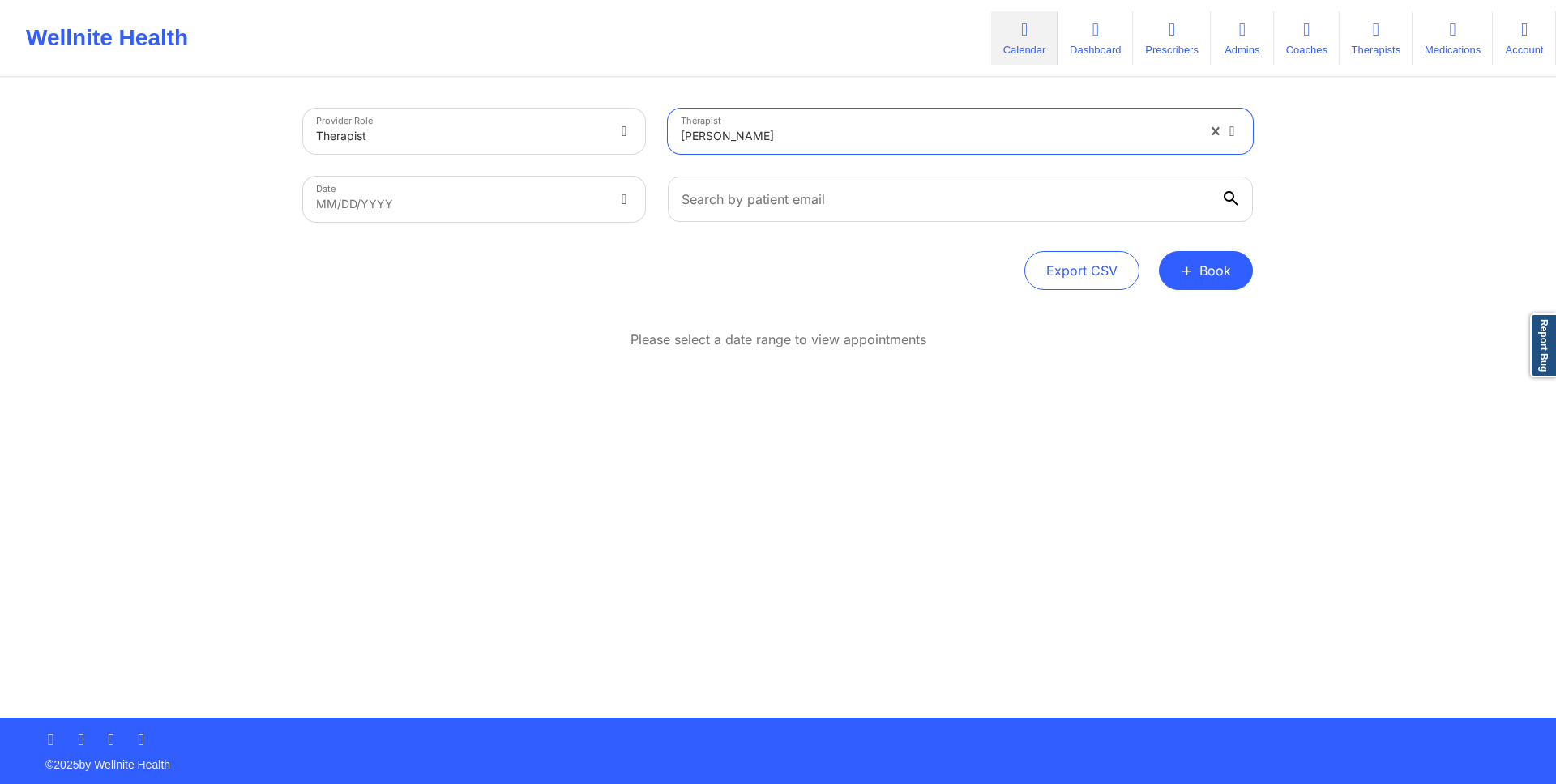
select select "2025-8"
select select "2025-9"
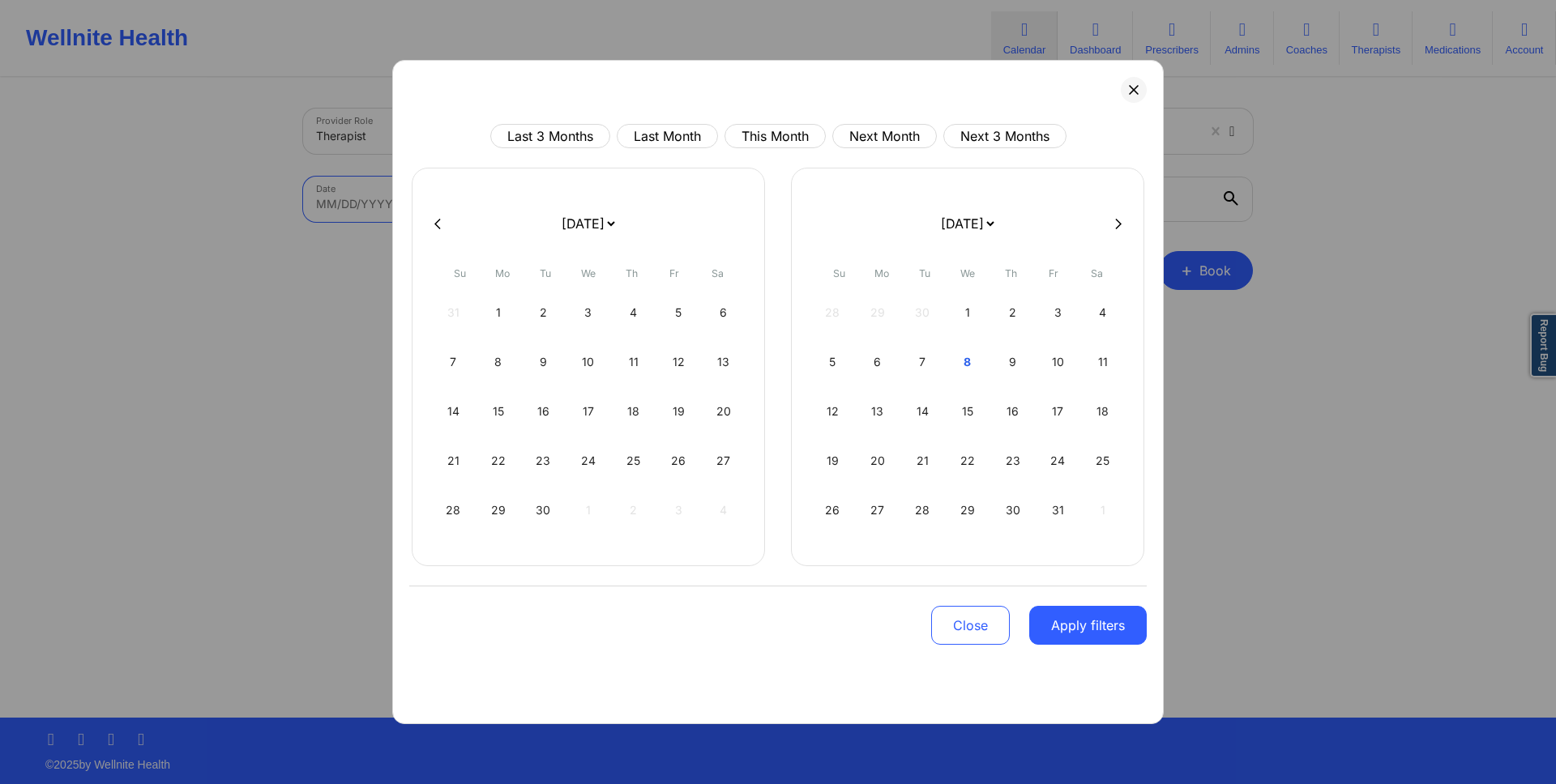
click at [590, 206] on body "Wellnite Health Calendar Dashboard Prescribers Admins Coaches Therapists Medica…" at bounding box center [778, 392] width 1556 height 784
click at [929, 357] on div "7" at bounding box center [923, 362] width 42 height 45
select select "2025-9"
select select "2025-10"
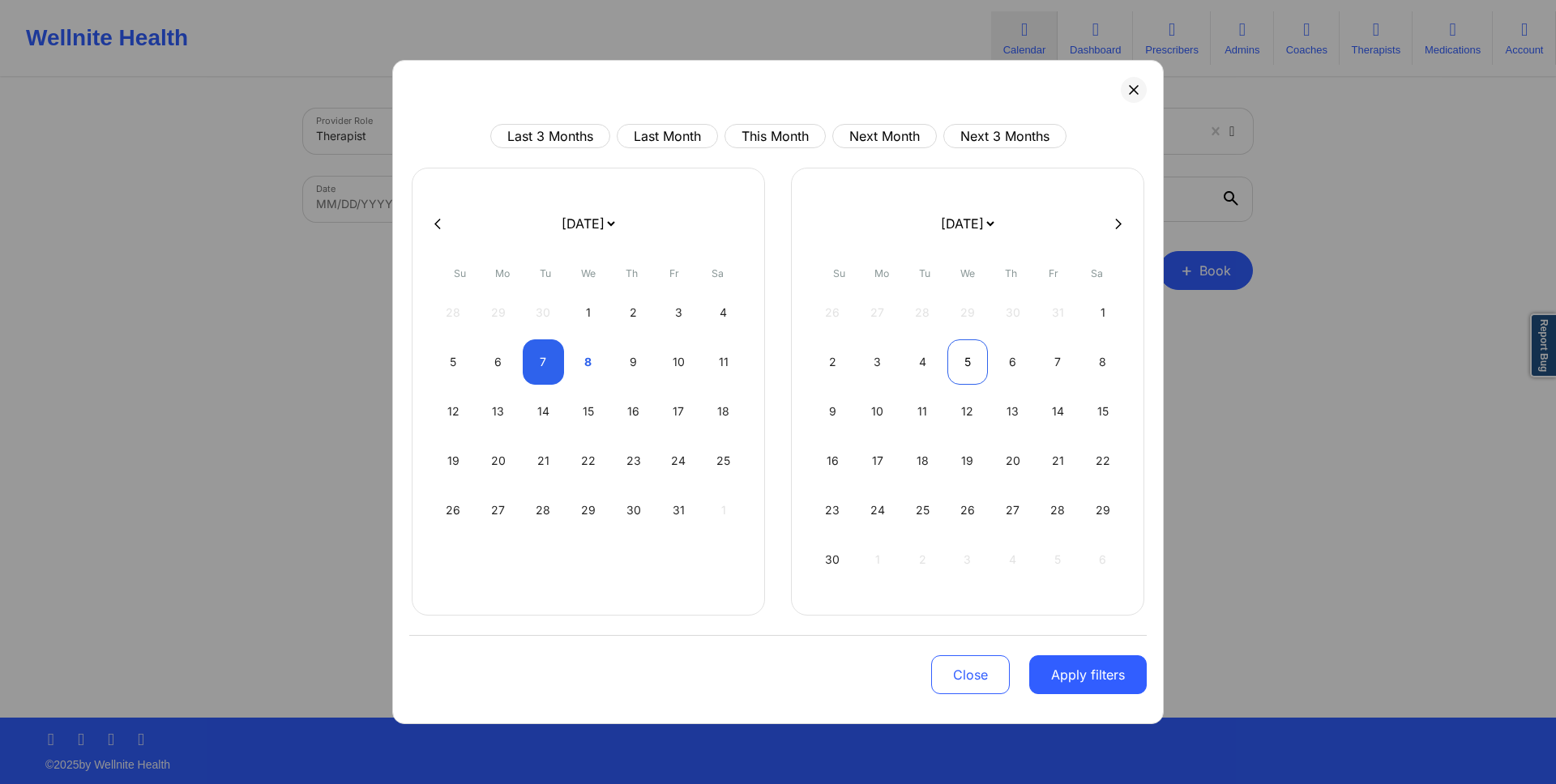
select select "2025-9"
select select "2025-10"
select select "2025-9"
select select "2025-10"
select select "2025-9"
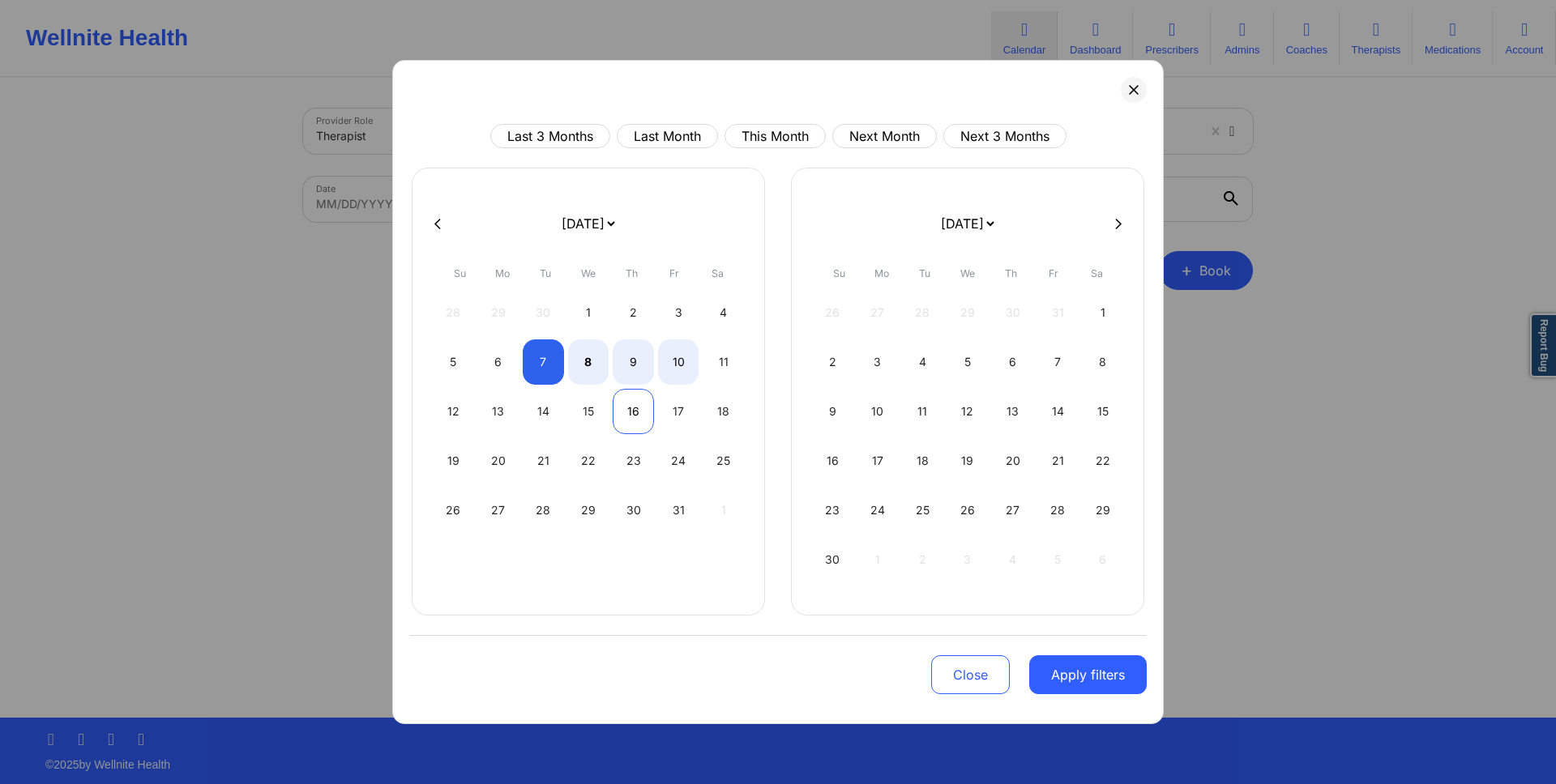
select select "2025-10"
select select "2025-9"
select select "2025-10"
click at [635, 367] on div "9" at bounding box center [633, 362] width 42 height 45
select select "2025-9"
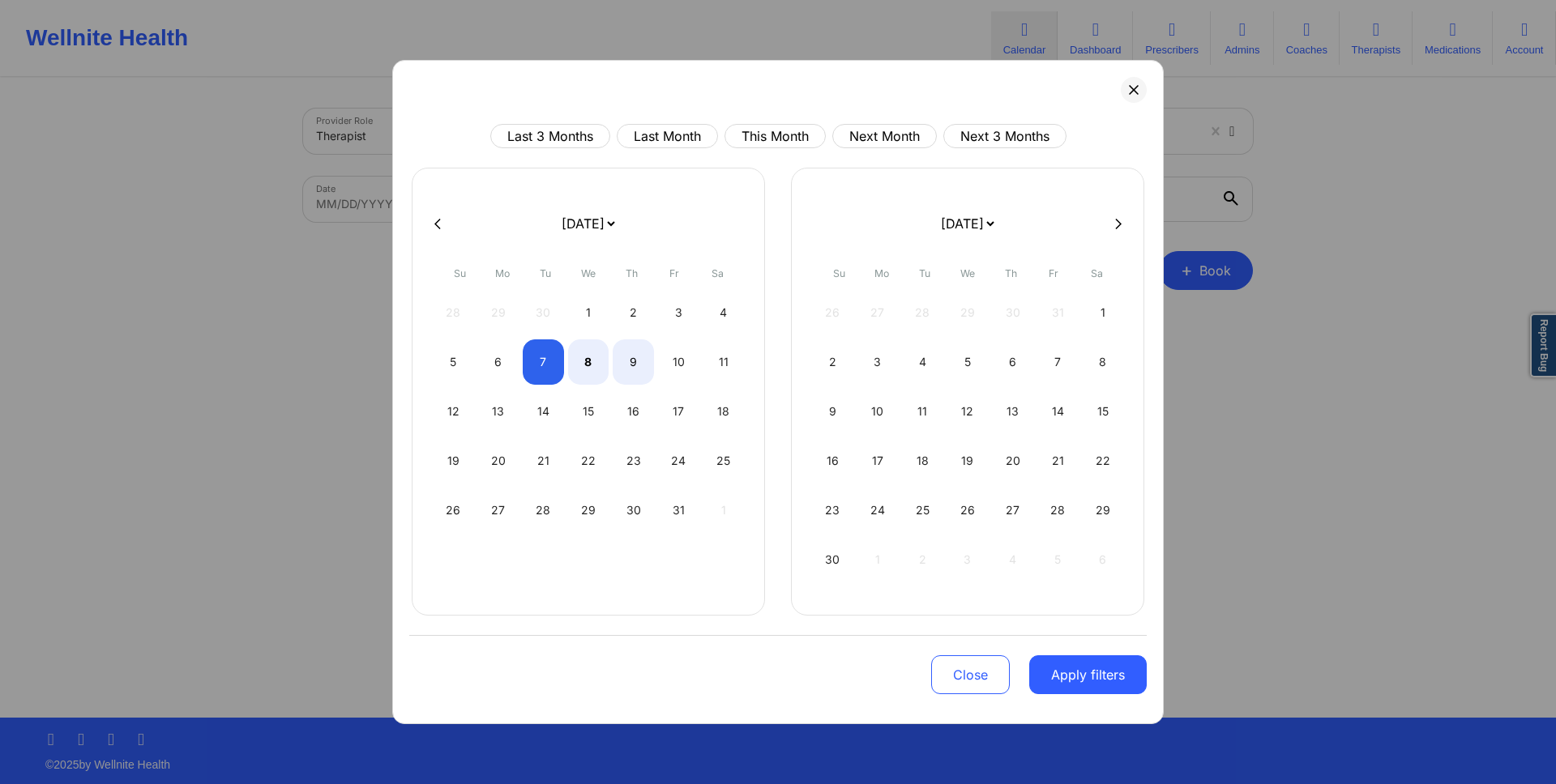
select select "2025-10"
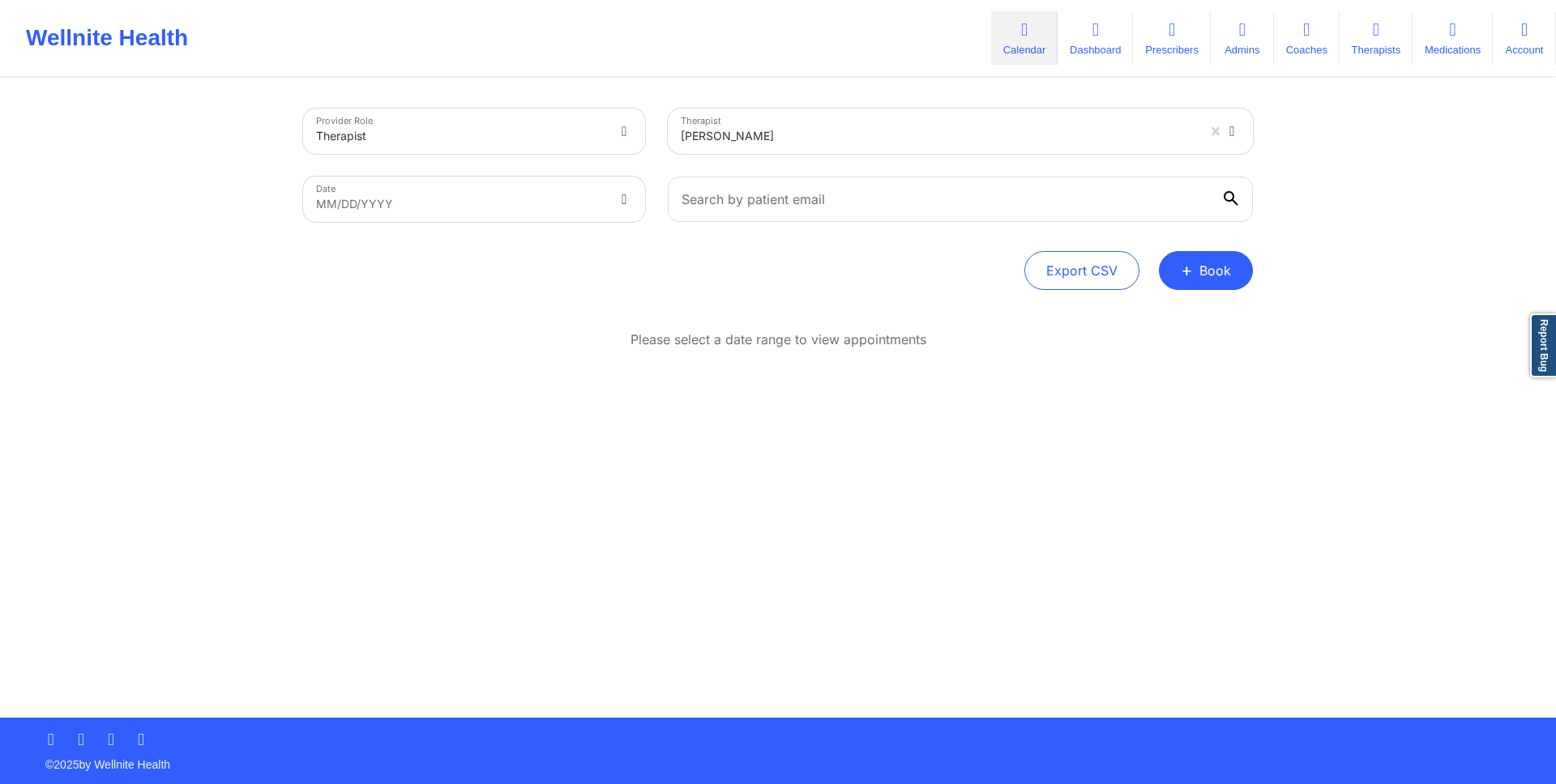
click at [1208, 295] on div "Provider Role Therapist Therapist Micheal Ogundero Date MM/DD/YYYY Export CSV +…" at bounding box center [778, 398] width 973 height 638
click at [1206, 289] on button "+ Book" at bounding box center [1206, 270] width 94 height 39
click at [1206, 288] on button "+ Book" at bounding box center [1206, 270] width 94 height 39
click at [1164, 342] on button "Doctor Consultation" at bounding box center [1178, 348] width 124 height 26
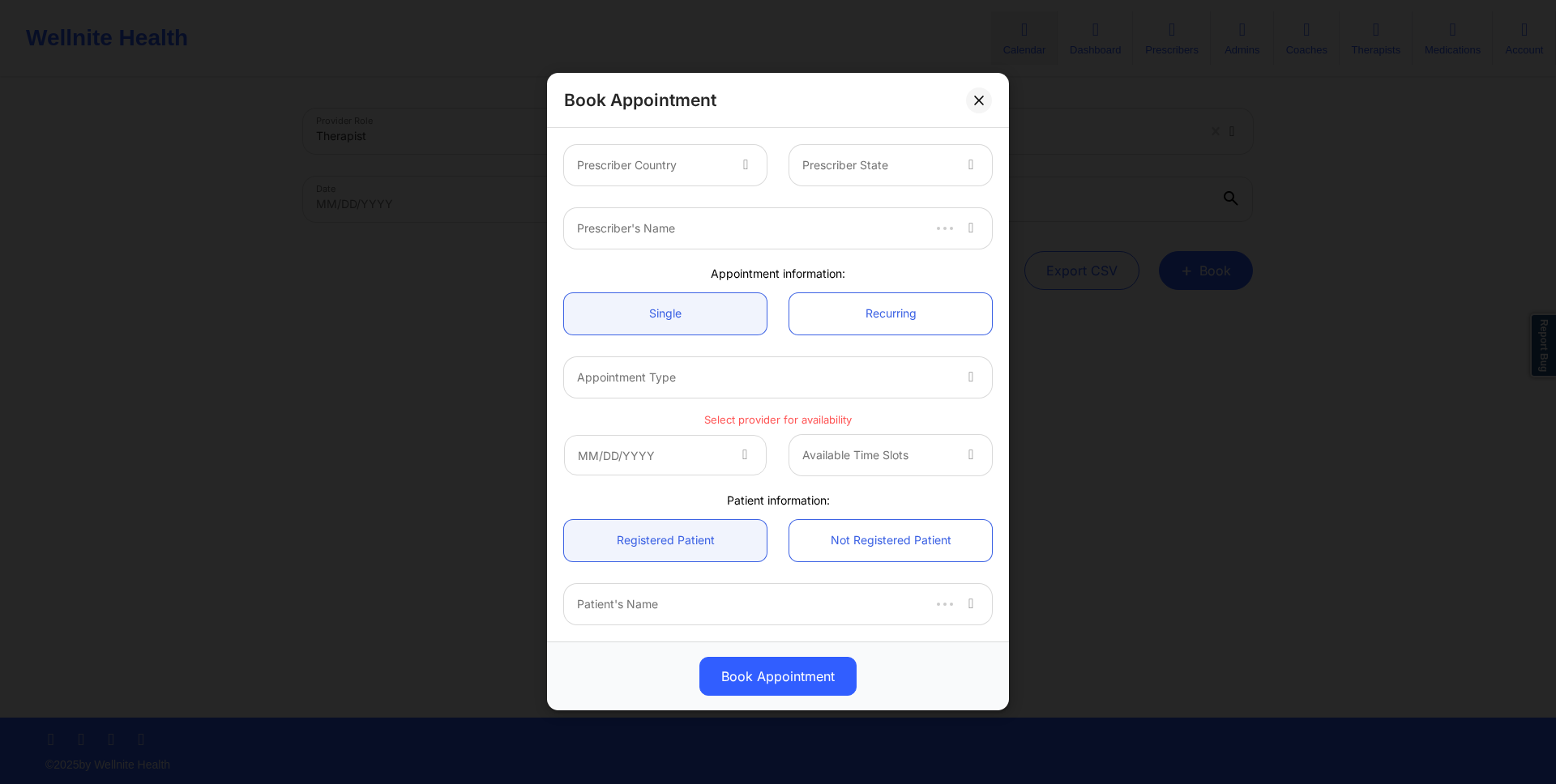
click at [655, 162] on div at bounding box center [651, 166] width 149 height 19
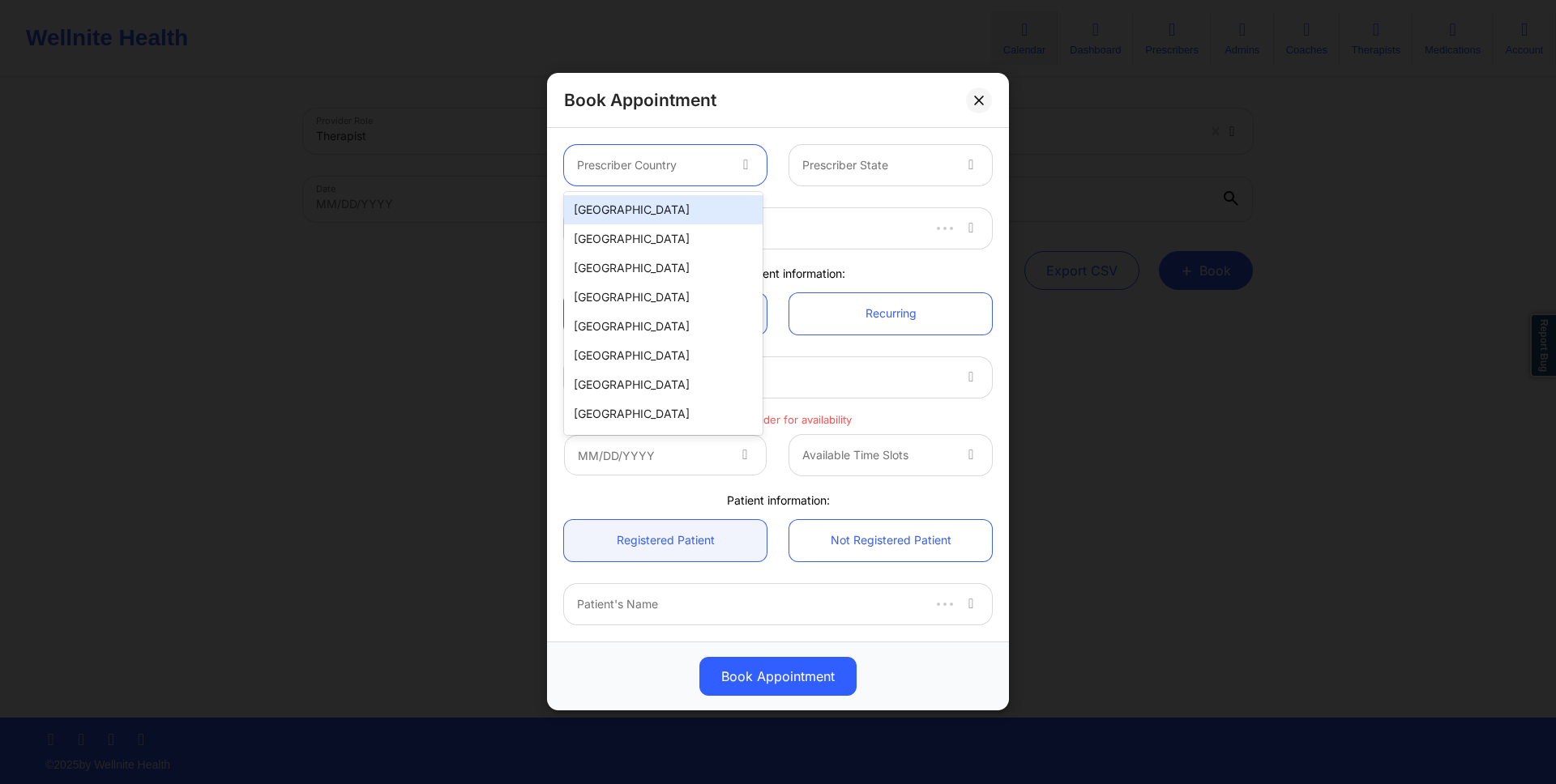
click at [651, 207] on div "[GEOGRAPHIC_DATA]" at bounding box center [663, 210] width 198 height 29
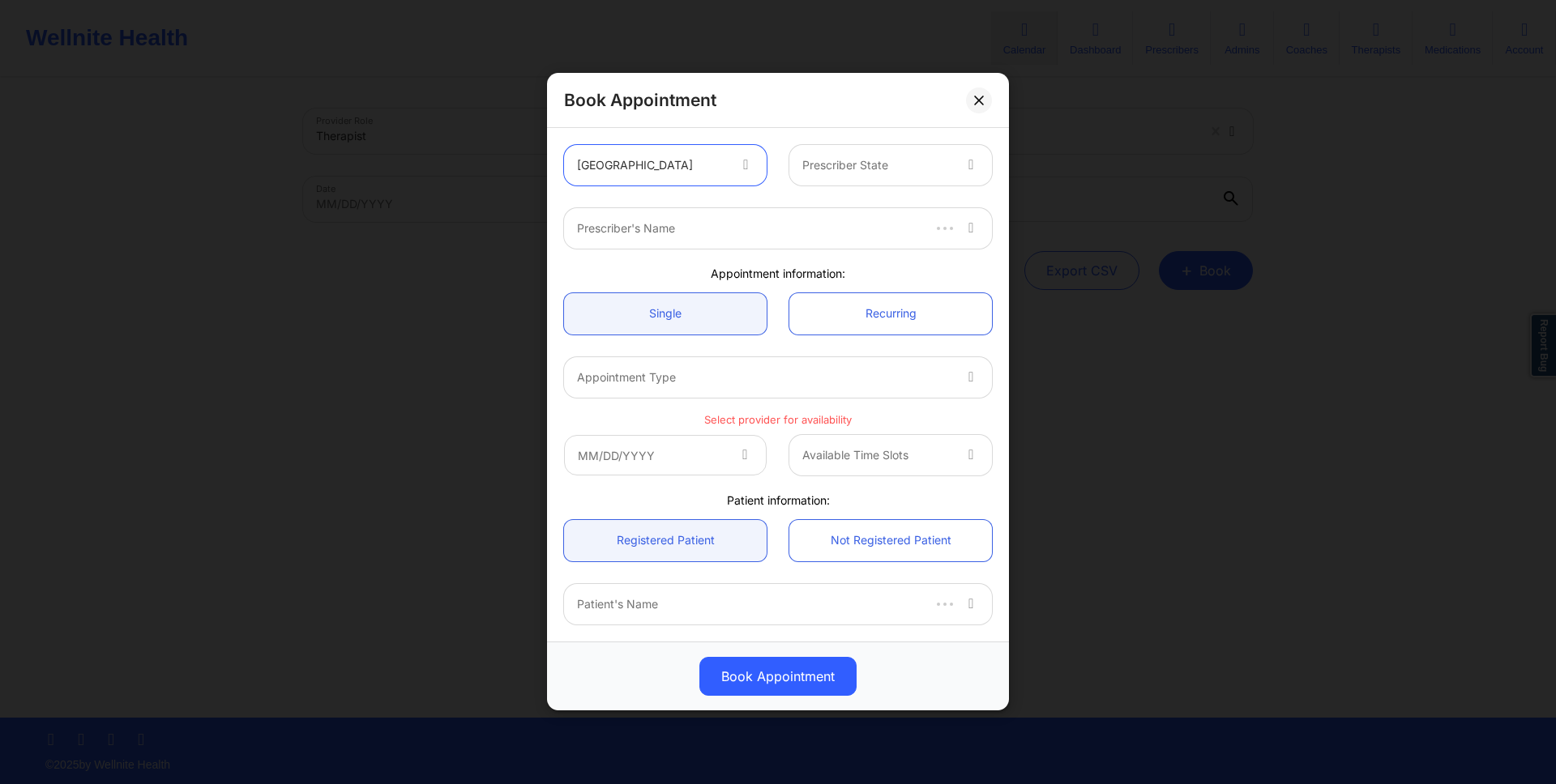
click at [832, 168] on div at bounding box center [877, 166] width 149 height 19
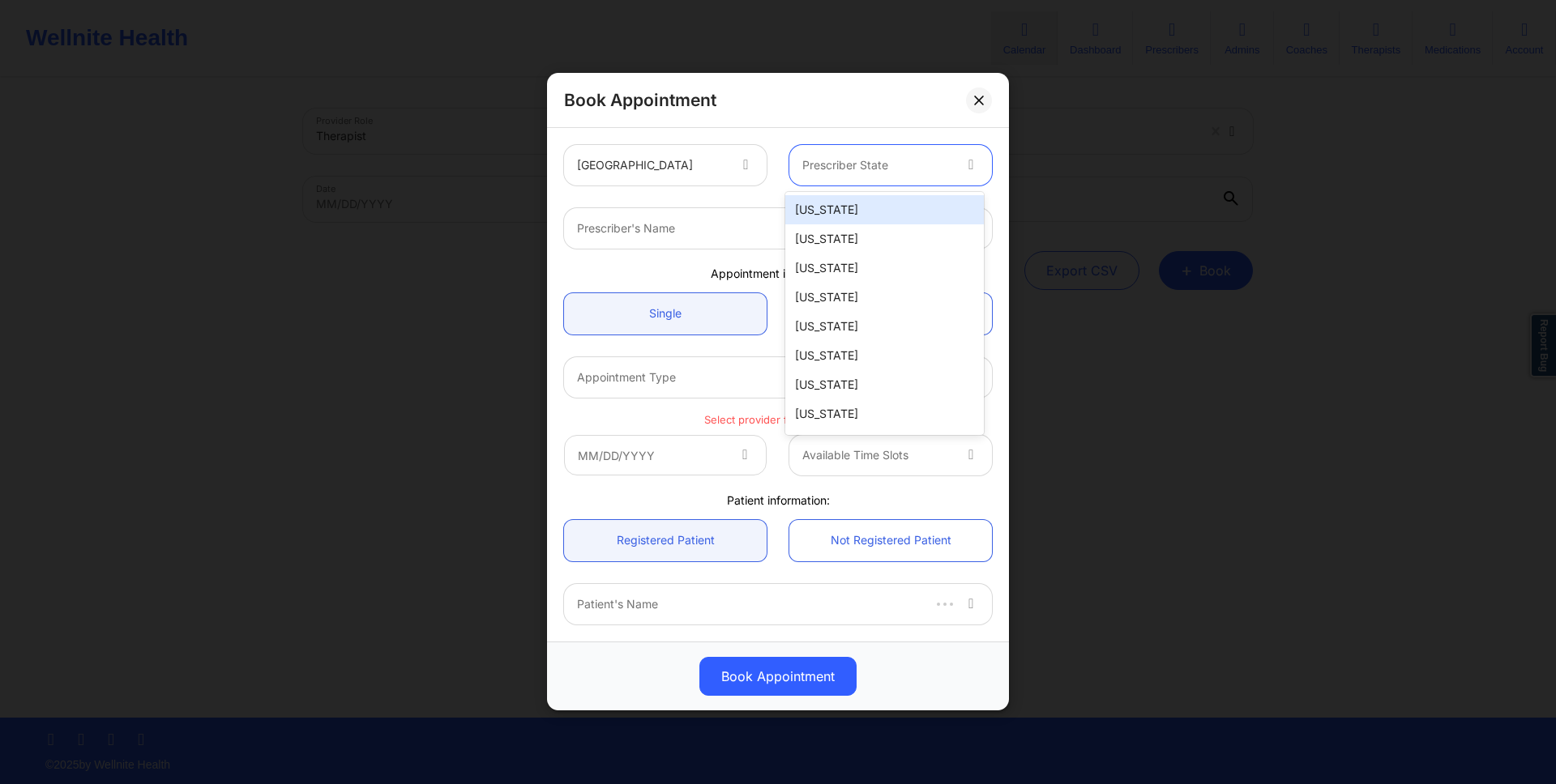
click at [822, 204] on div "[US_STATE]" at bounding box center [884, 210] width 198 height 29
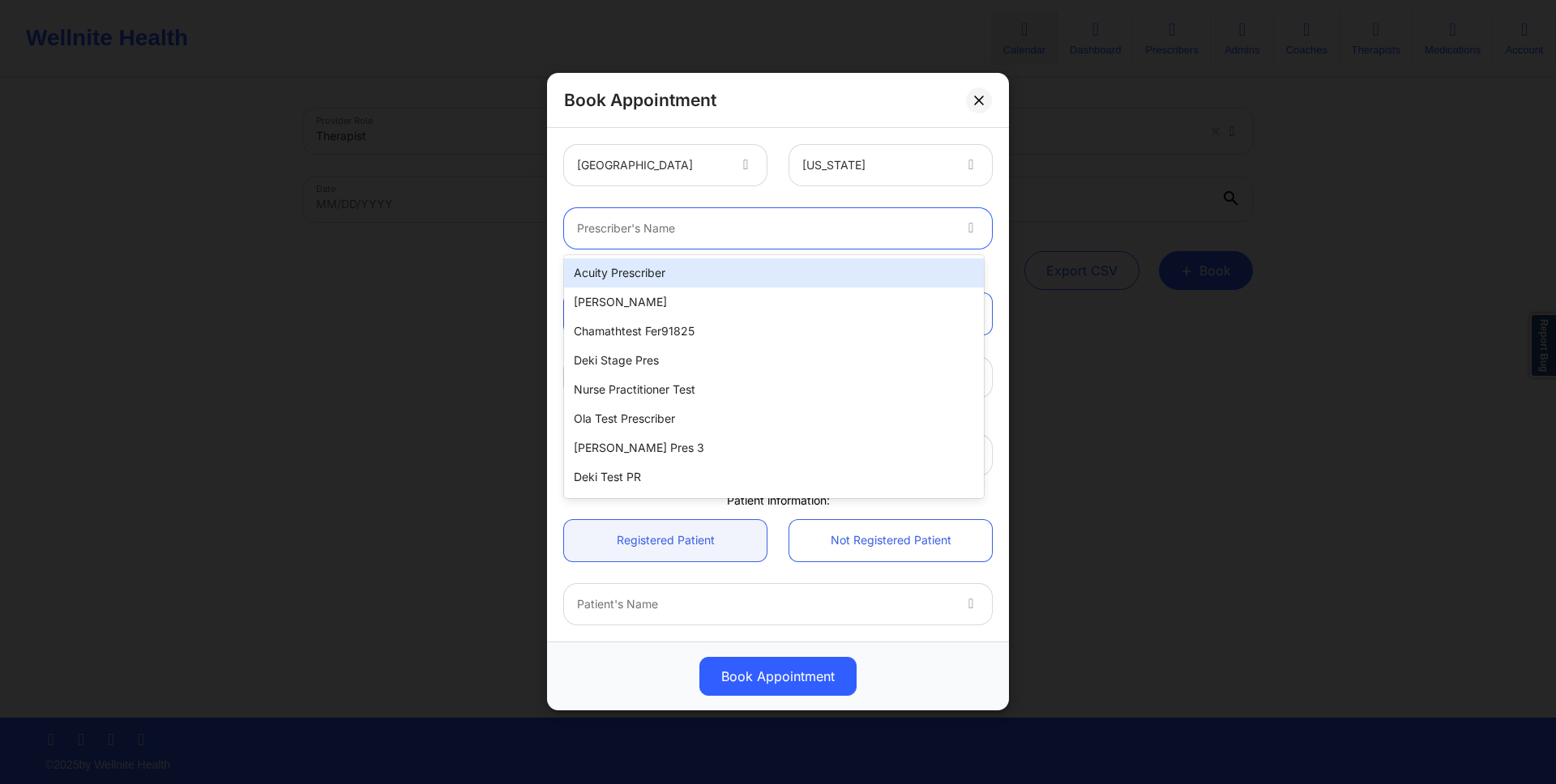
click at [906, 227] on div at bounding box center [764, 228] width 374 height 19
click at [869, 268] on div "Acuity Prescriber" at bounding box center [773, 272] width 419 height 29
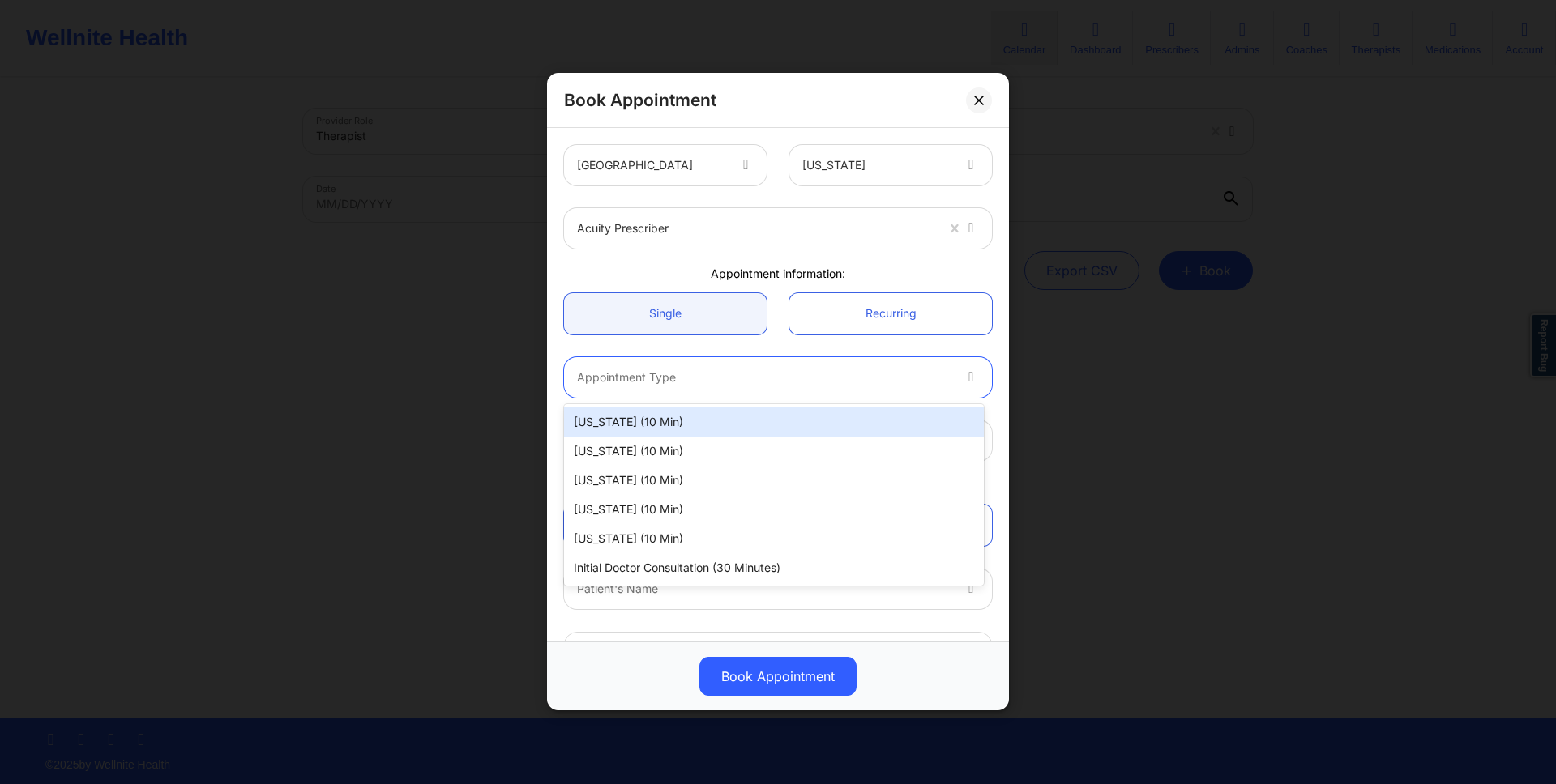
click at [760, 369] on div at bounding box center [764, 377] width 374 height 19
click at [730, 415] on div "Arizona (10 min)" at bounding box center [773, 422] width 419 height 29
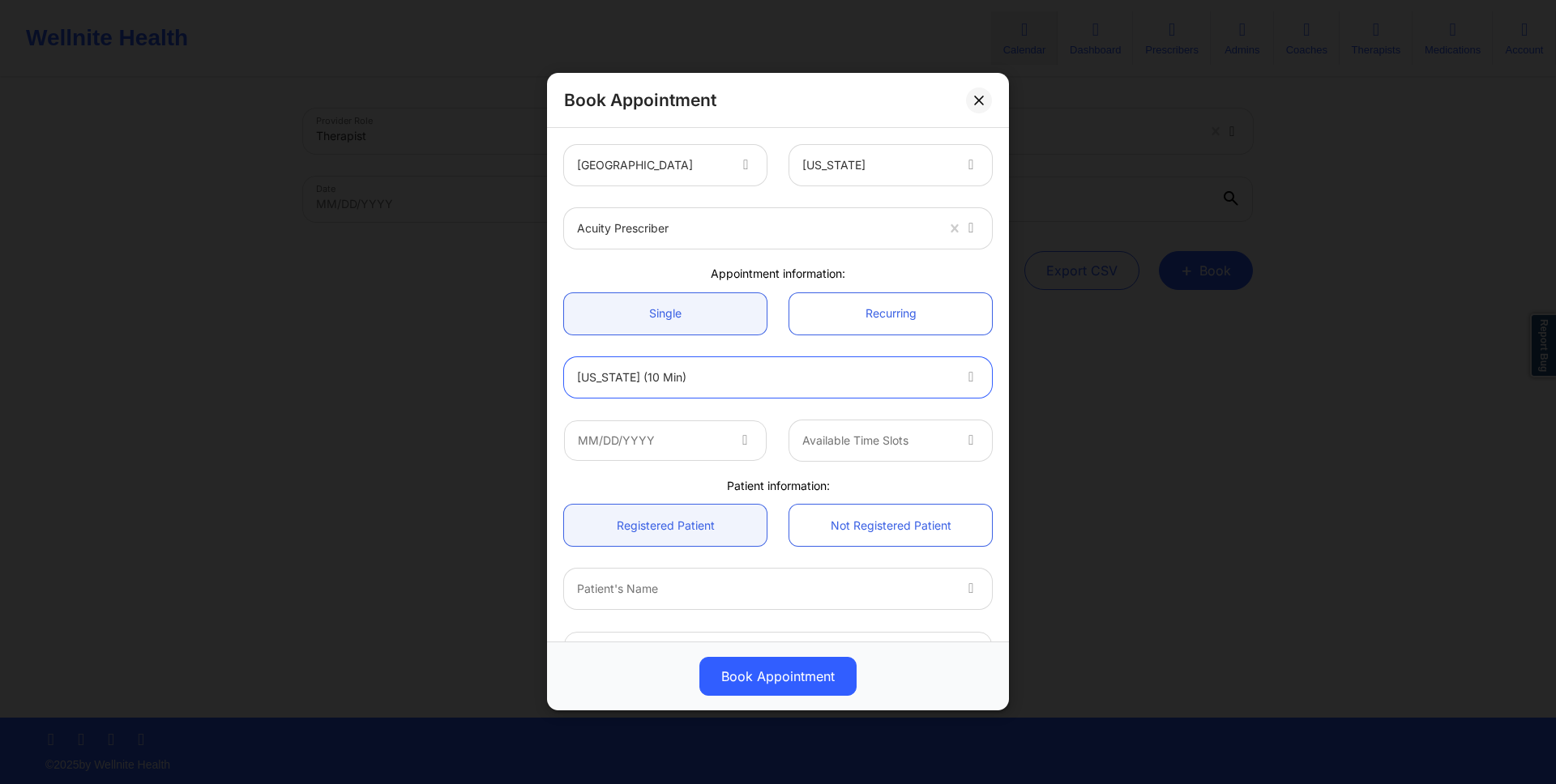
click at [736, 439] on icon at bounding box center [744, 437] width 16 height 14
click at [698, 441] on input "text" at bounding box center [666, 440] width 203 height 41
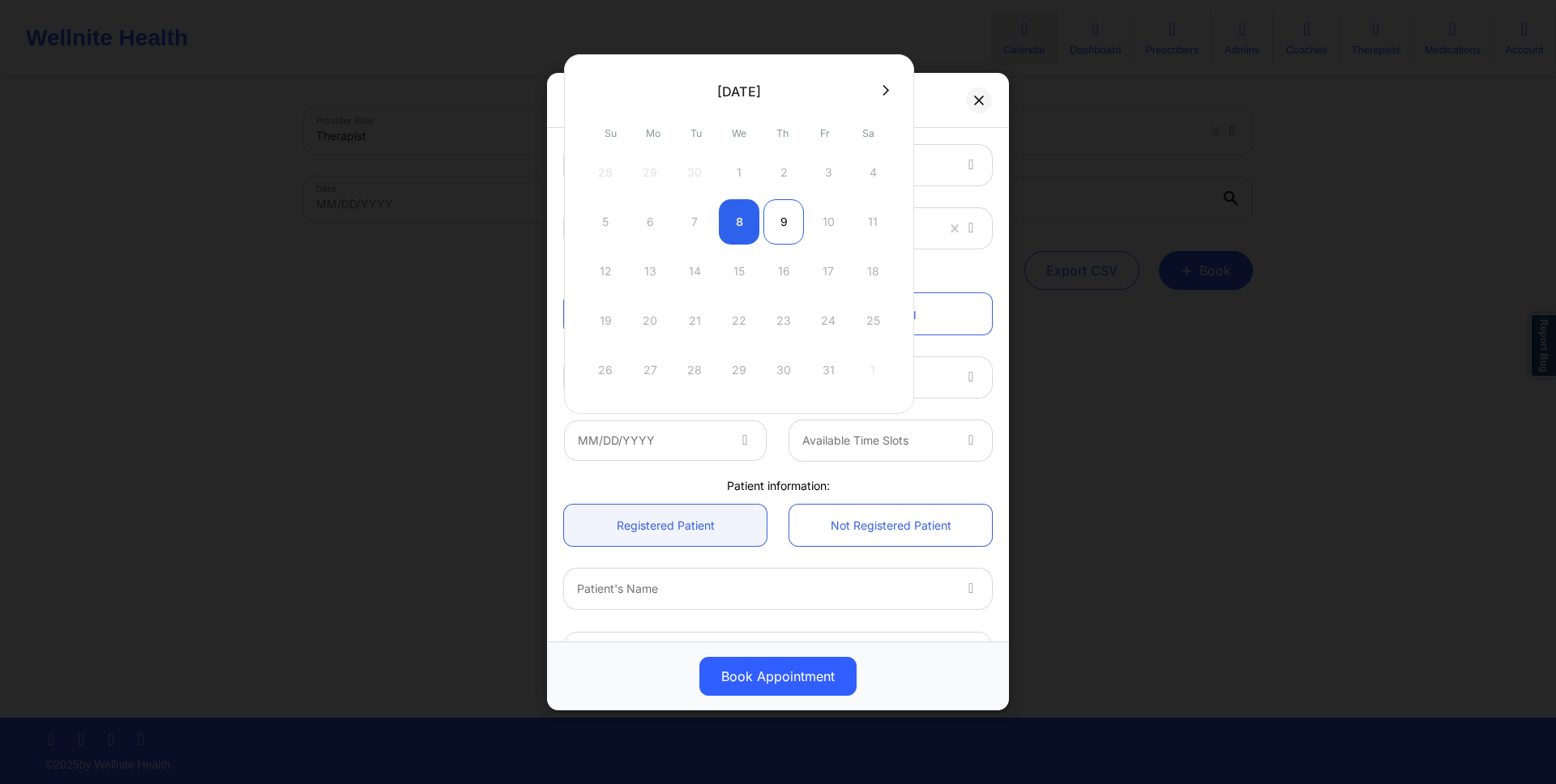
click at [791, 227] on div "9" at bounding box center [783, 222] width 41 height 45
type input "10/09/2025"
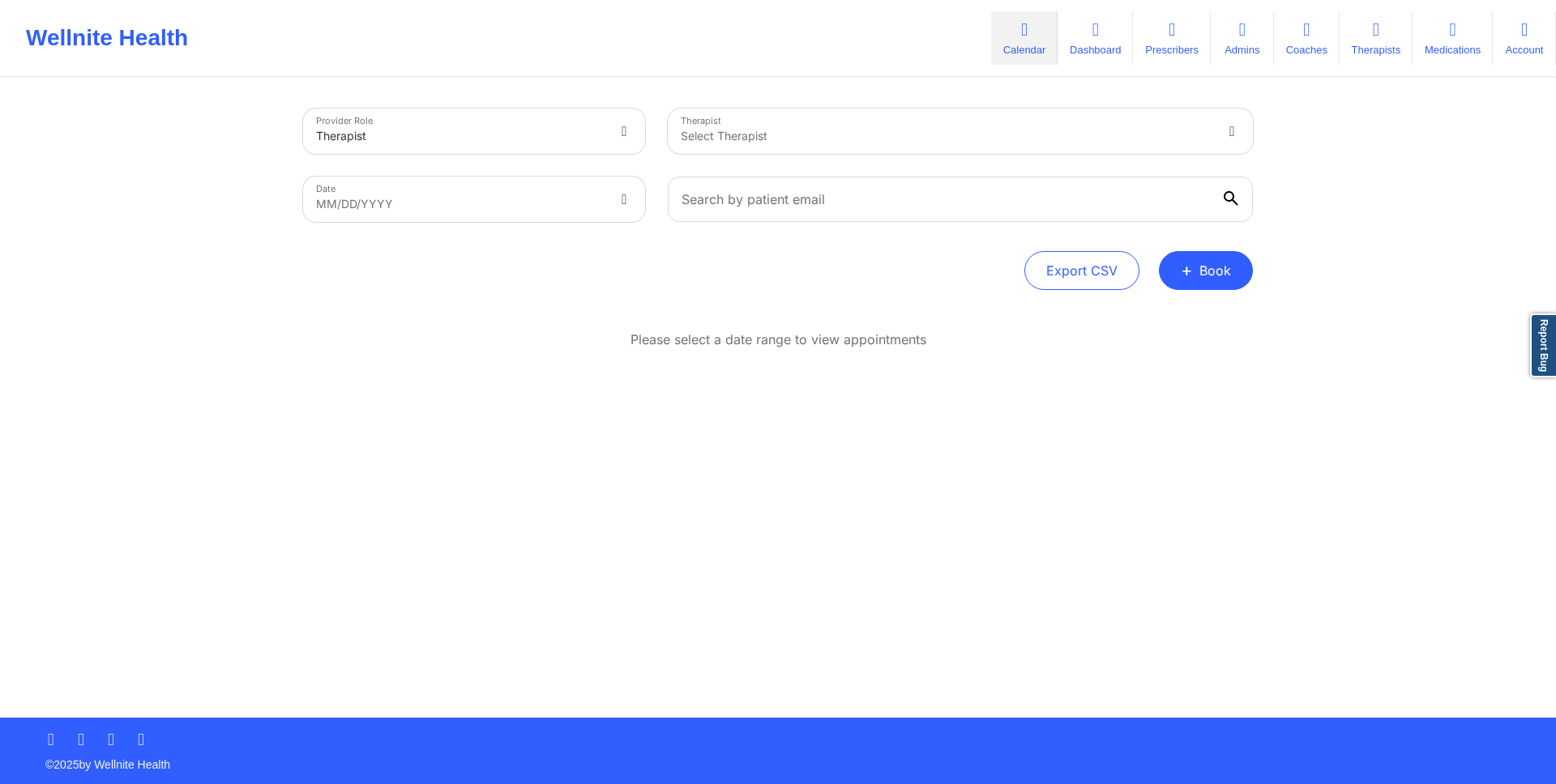
click at [764, 143] on div at bounding box center [946, 136] width 532 height 19
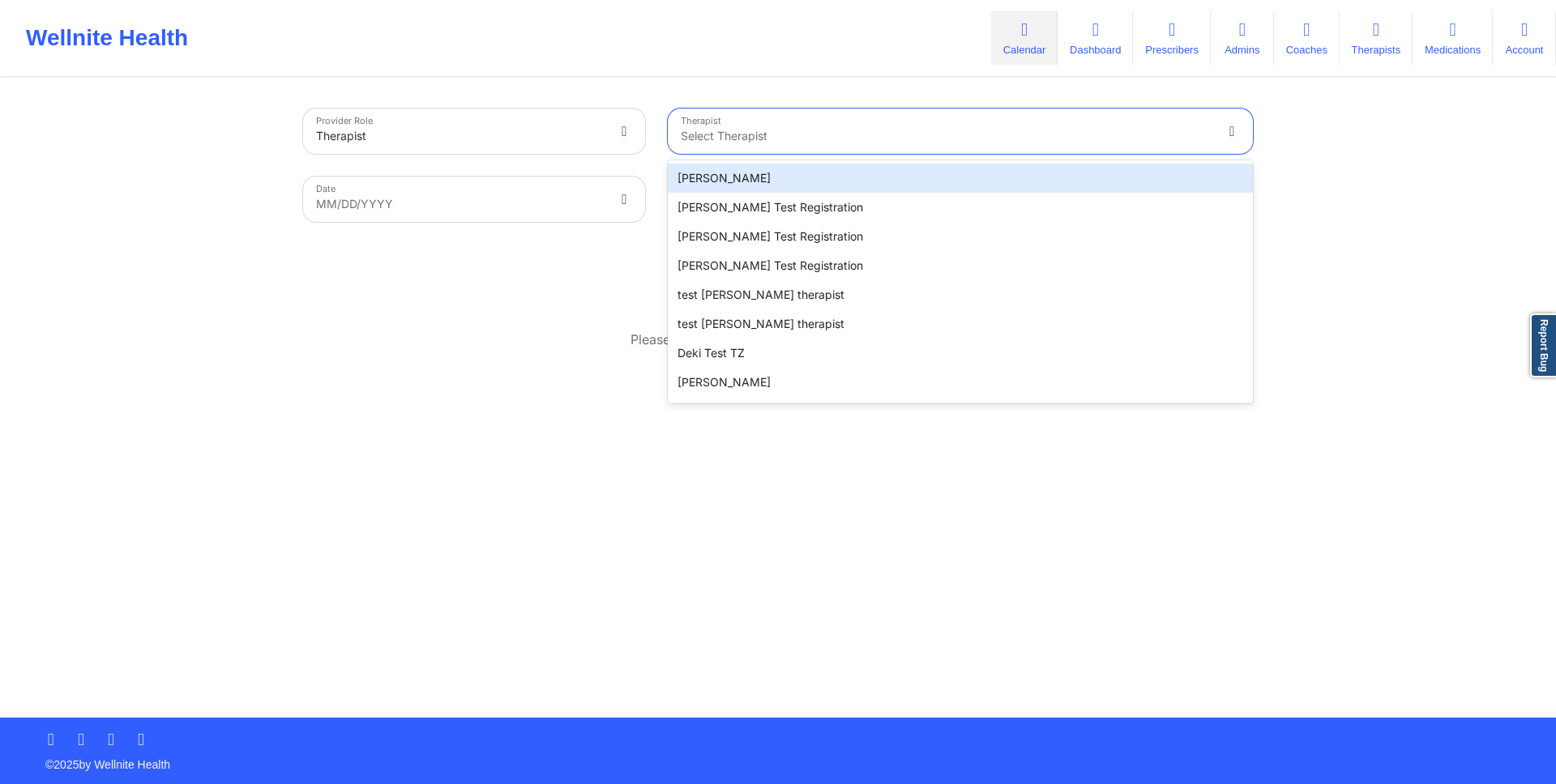
click at [762, 167] on div "[PERSON_NAME]" at bounding box center [960, 178] width 585 height 29
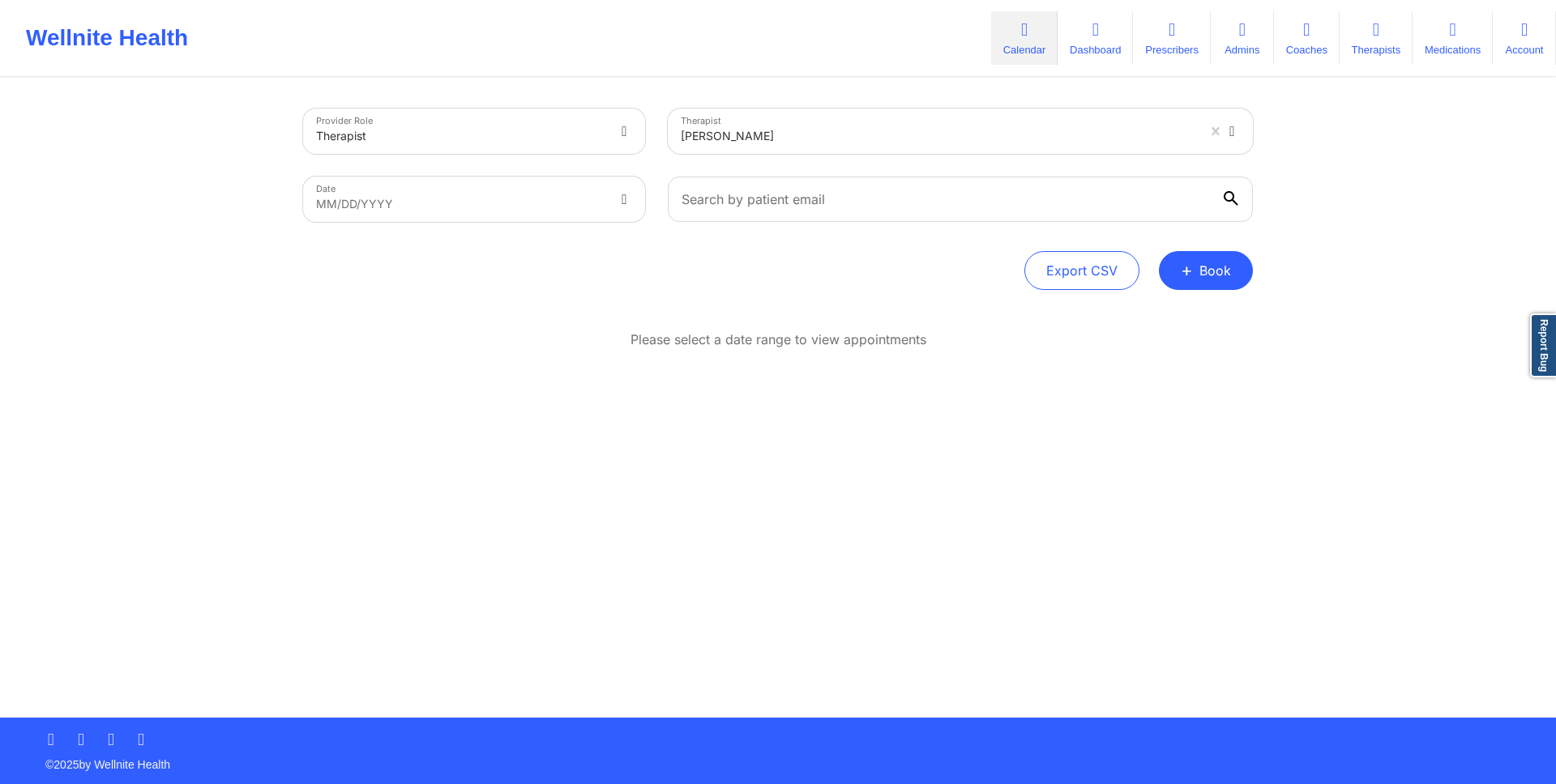
click at [658, 210] on div at bounding box center [960, 199] width 608 height 68
select select "2025-8"
select select "2025-9"
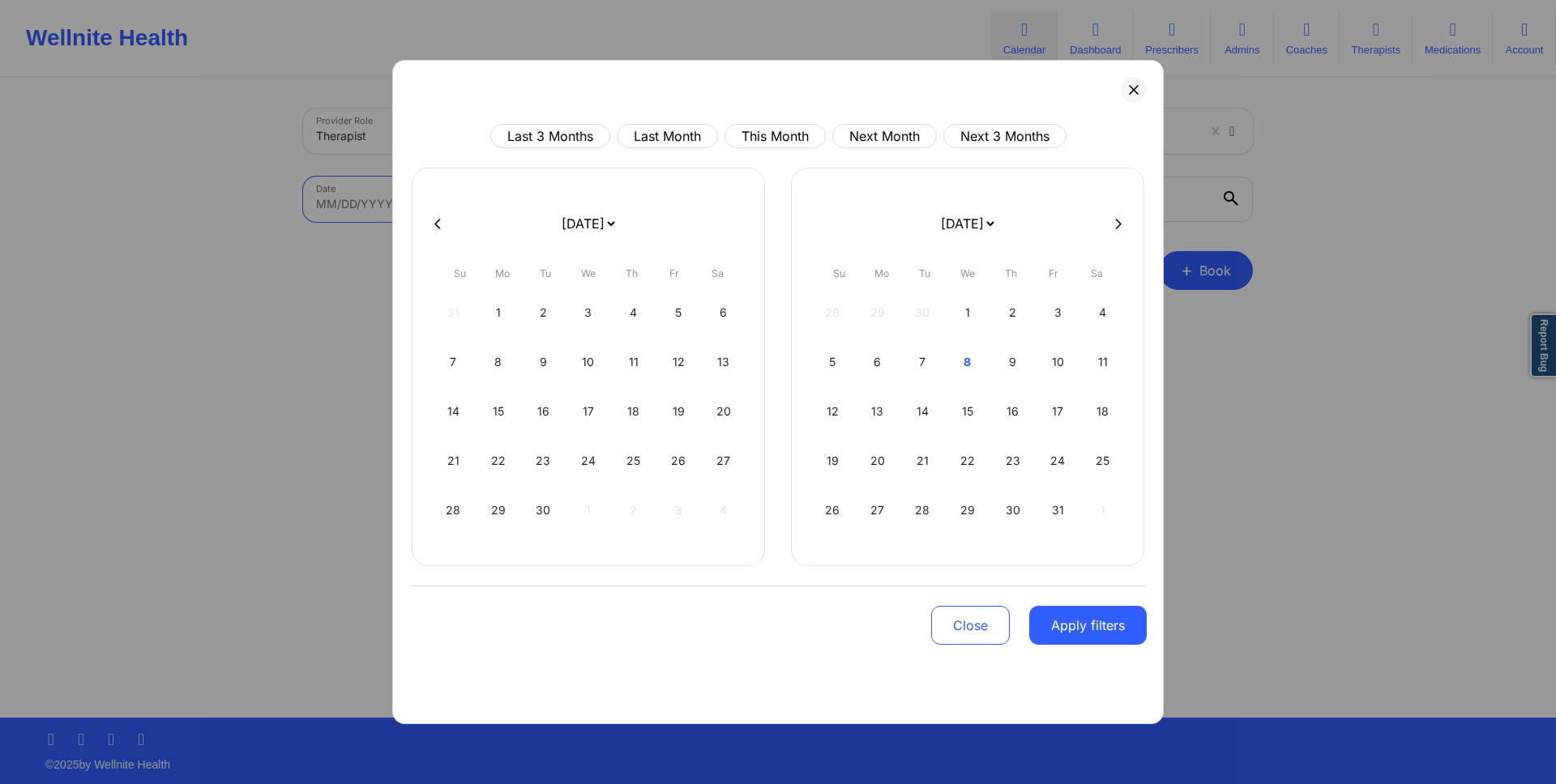
click at [613, 207] on body "Wellnite Health Calendar Dashboard Prescribers Admins Coaches Therapists Medica…" at bounding box center [778, 392] width 1556 height 784
click at [940, 367] on div "7" at bounding box center [923, 362] width 42 height 45
select select "2025-9"
select select "2025-10"
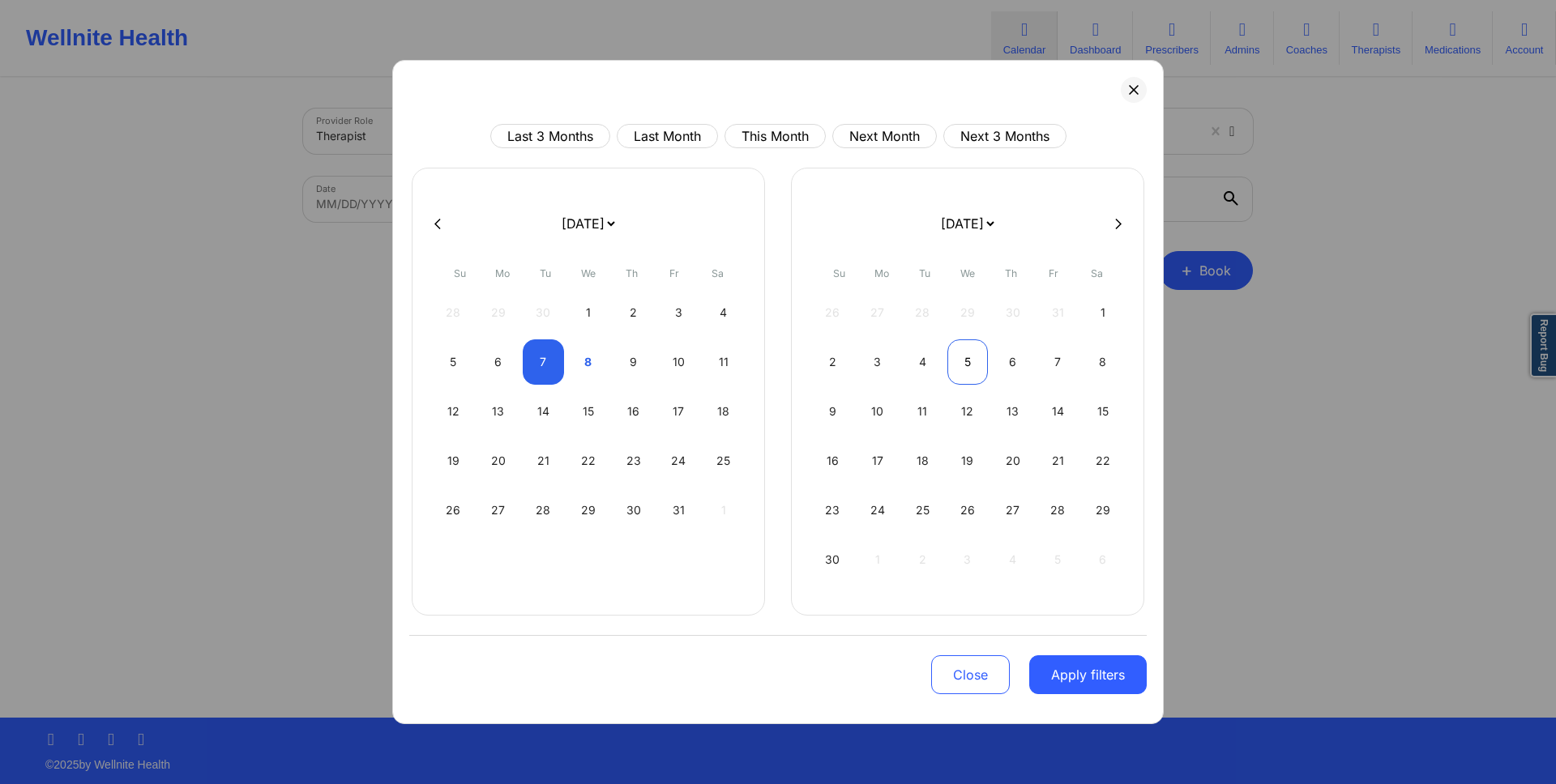
select select "2025-9"
select select "2025-10"
select select "2025-9"
select select "2025-10"
click at [639, 352] on div "9" at bounding box center [633, 362] width 42 height 45
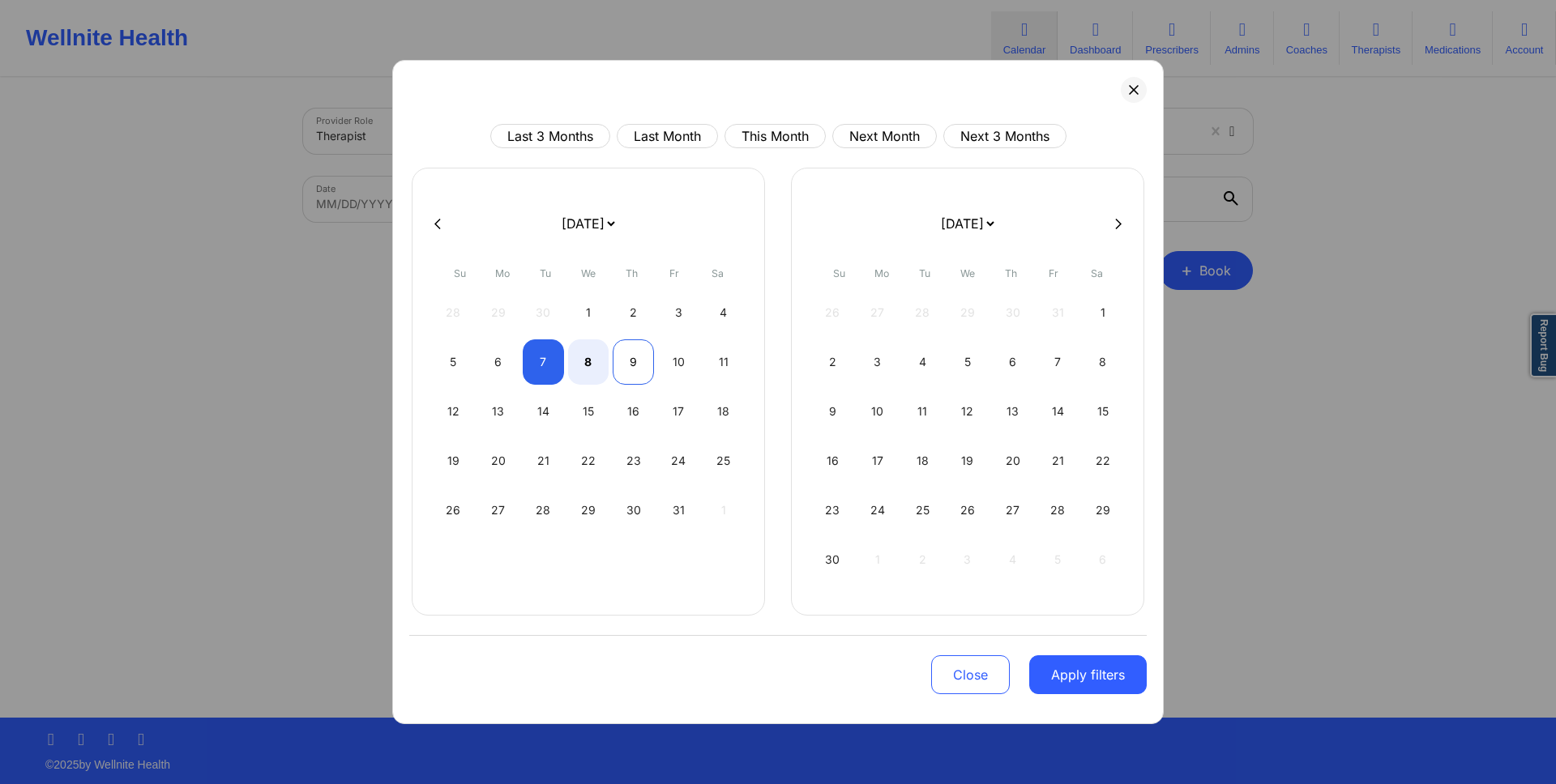
select select "2025-9"
select select "2025-10"
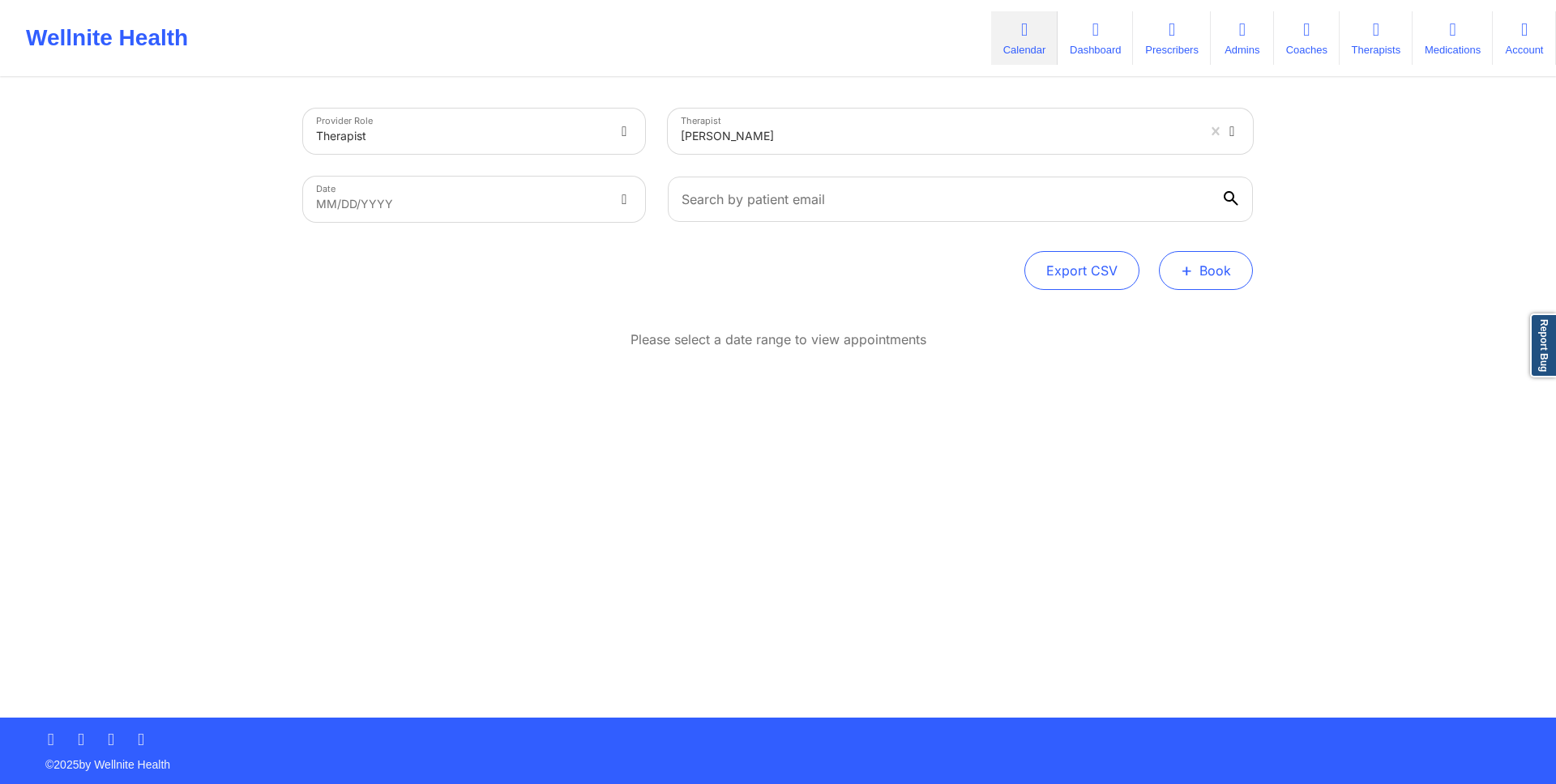
click at [1201, 255] on button "+ Book" at bounding box center [1206, 270] width 94 height 39
click at [1190, 351] on button "Doctor Consultation" at bounding box center [1178, 348] width 124 height 26
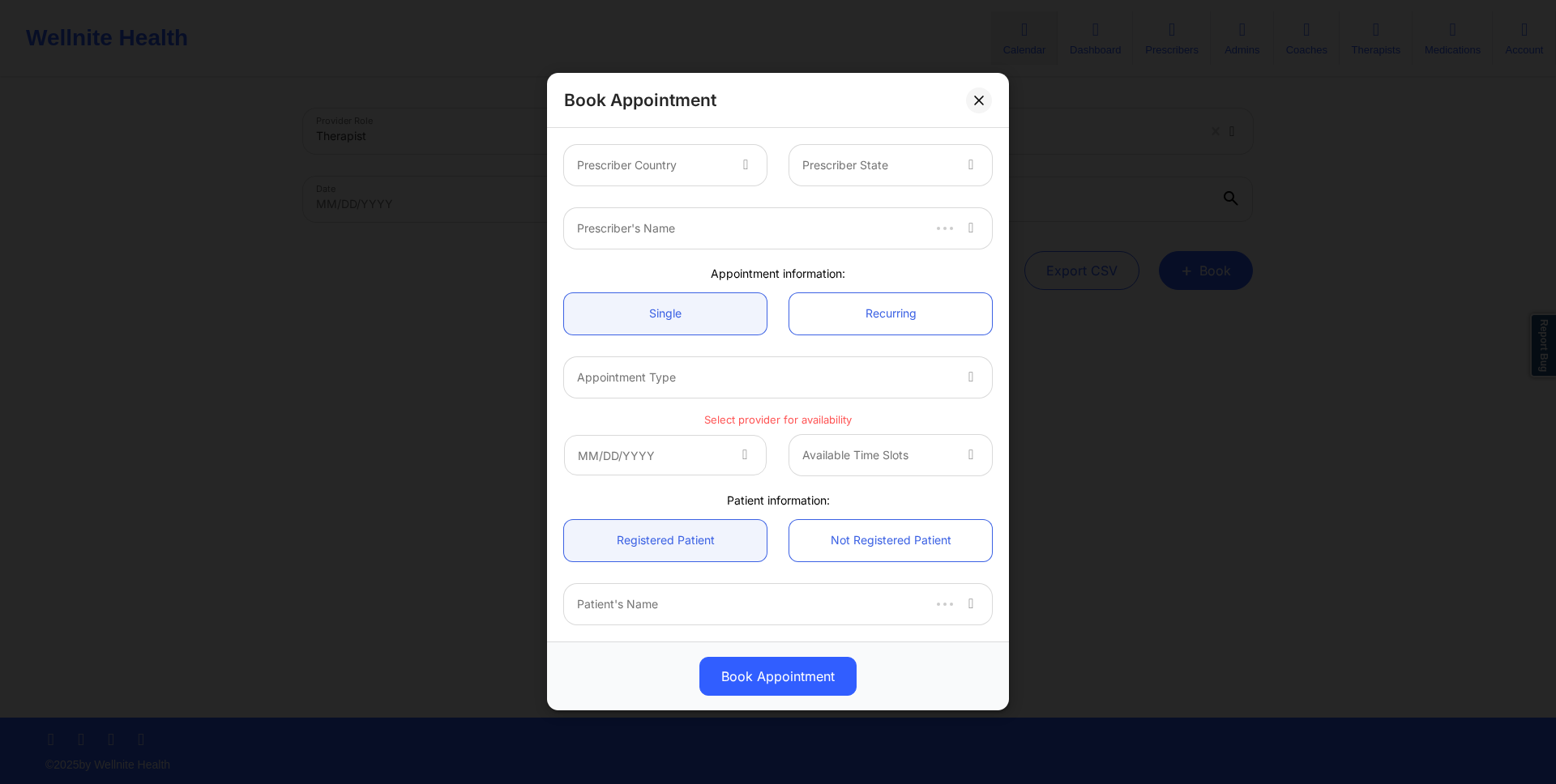
click at [730, 148] on div at bounding box center [747, 165] width 39 height 41
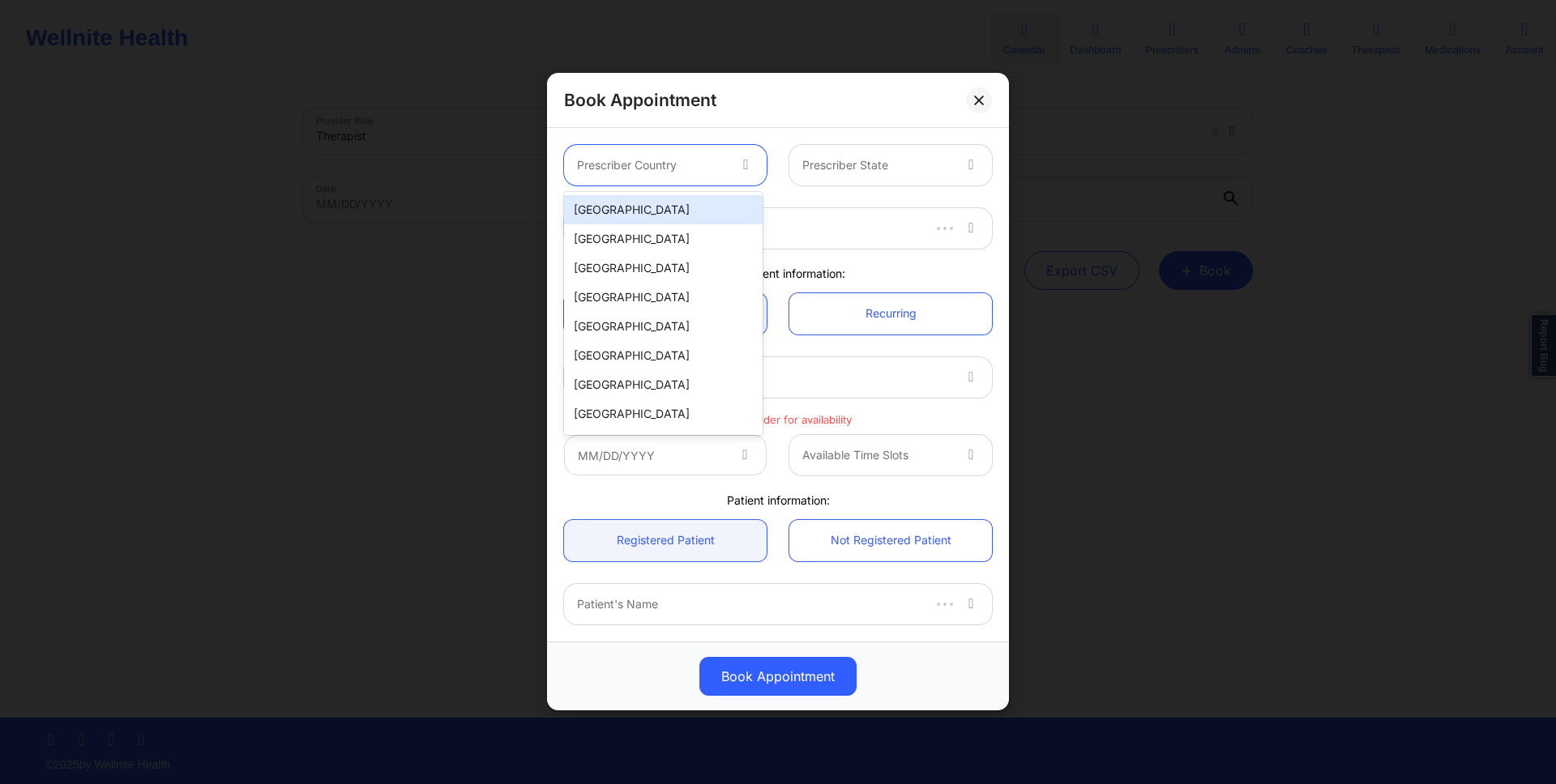
click at [703, 210] on div "[GEOGRAPHIC_DATA]" at bounding box center [663, 210] width 198 height 29
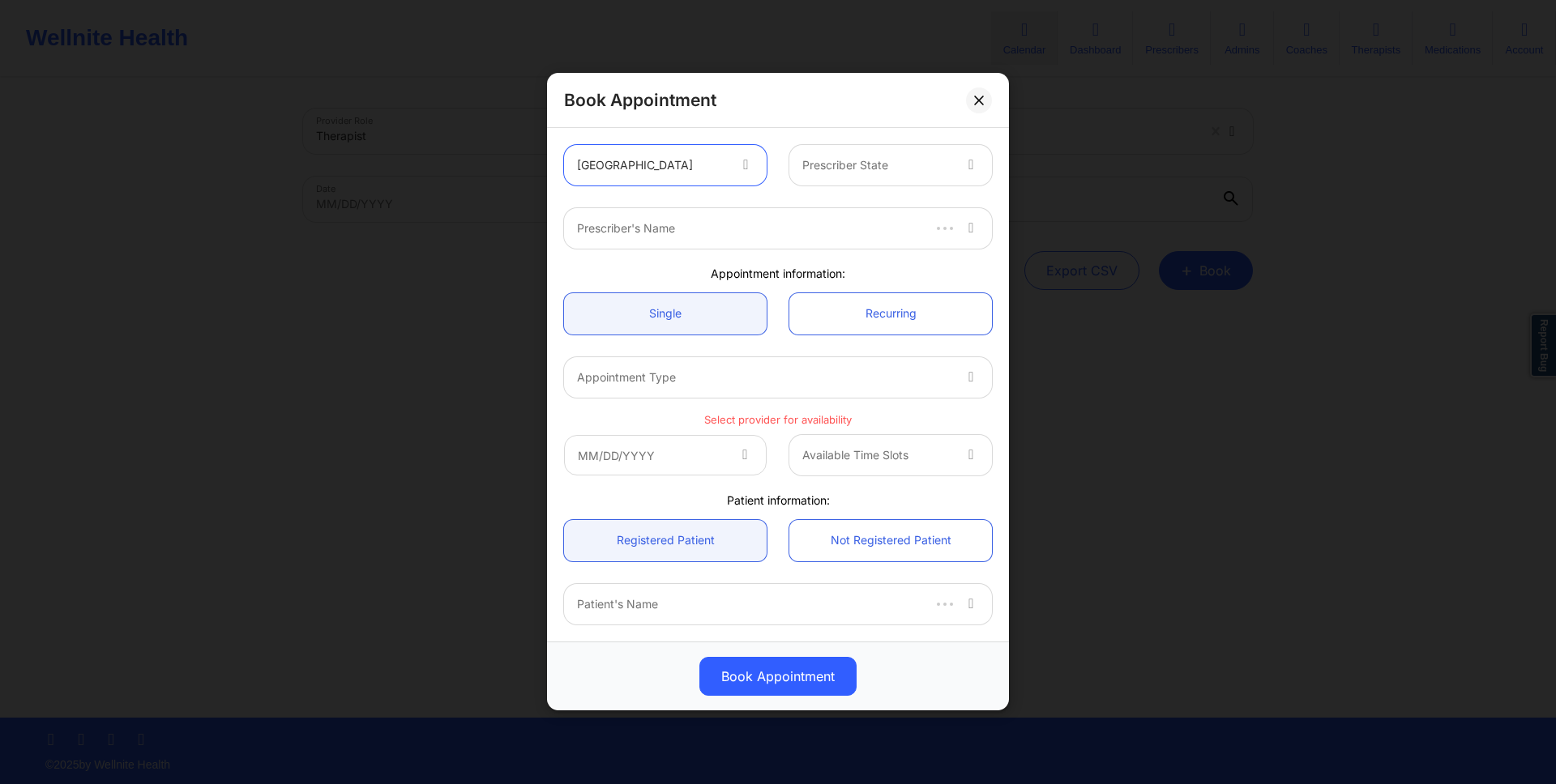
click at [890, 174] on div at bounding box center [877, 166] width 149 height 19
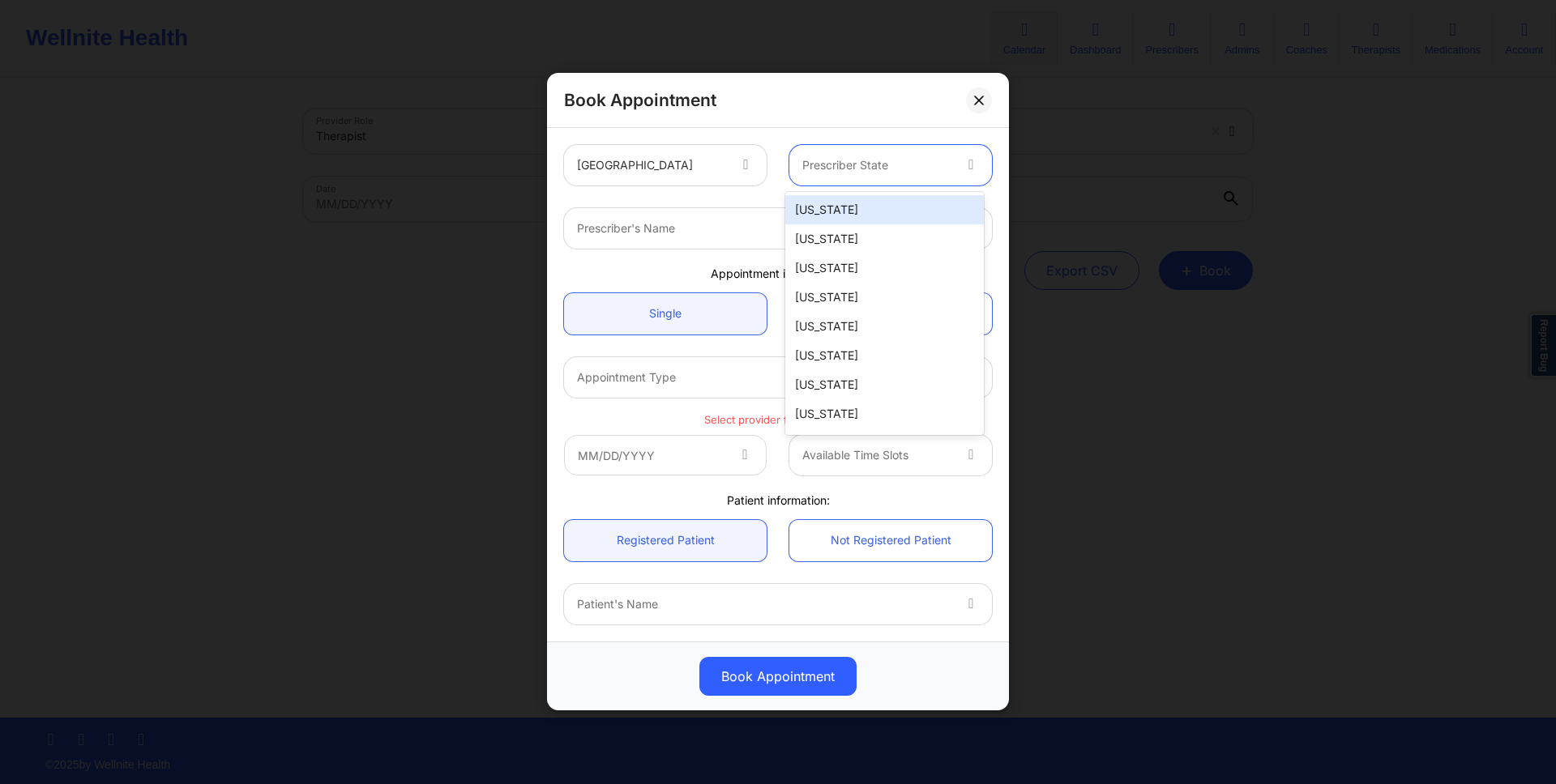
click at [879, 196] on div "[US_STATE]" at bounding box center [884, 210] width 198 height 29
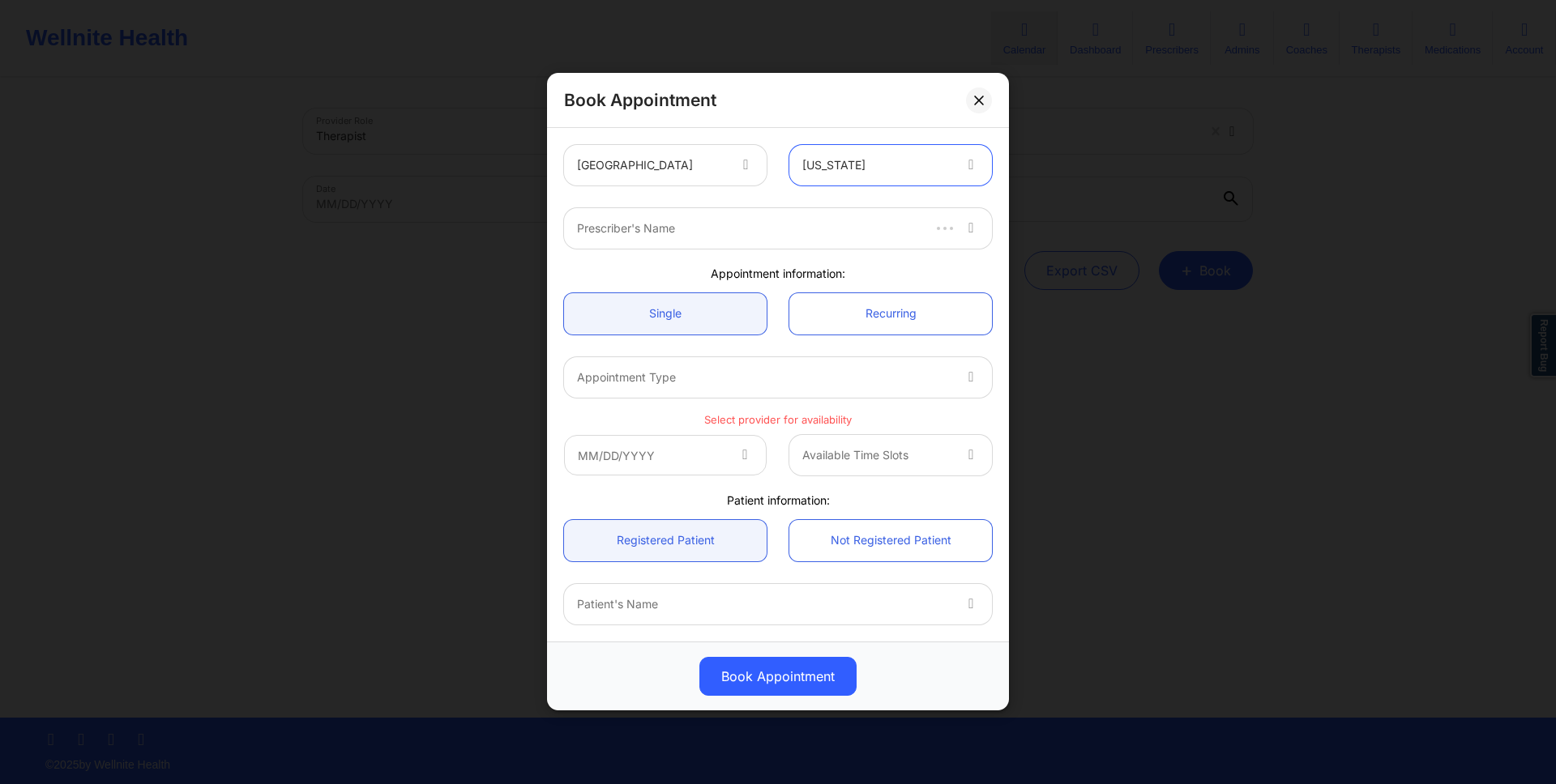
click at [831, 221] on div at bounding box center [748, 228] width 342 height 19
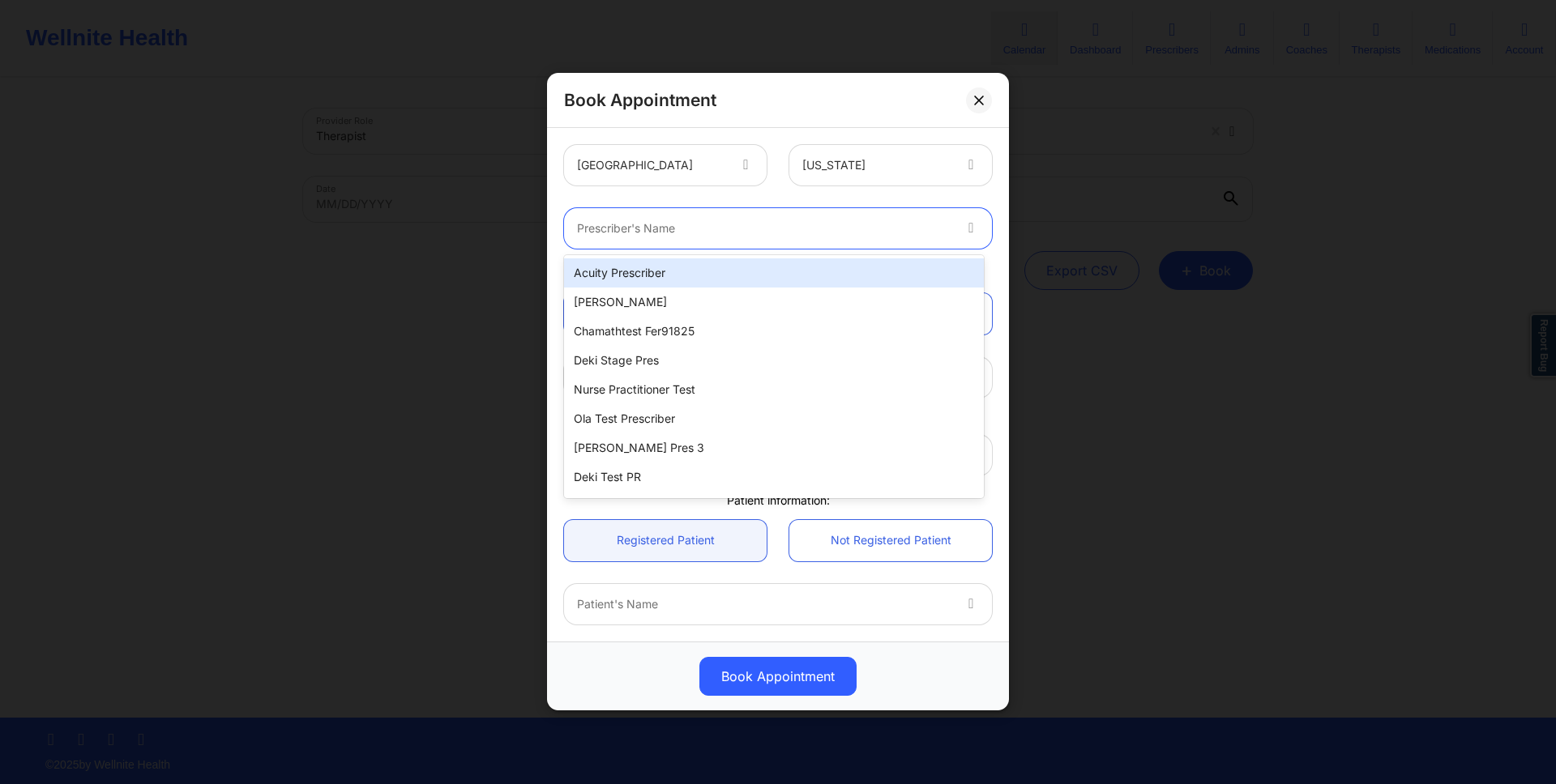
click at [801, 265] on div "Acuity Prescriber" at bounding box center [773, 272] width 419 height 29
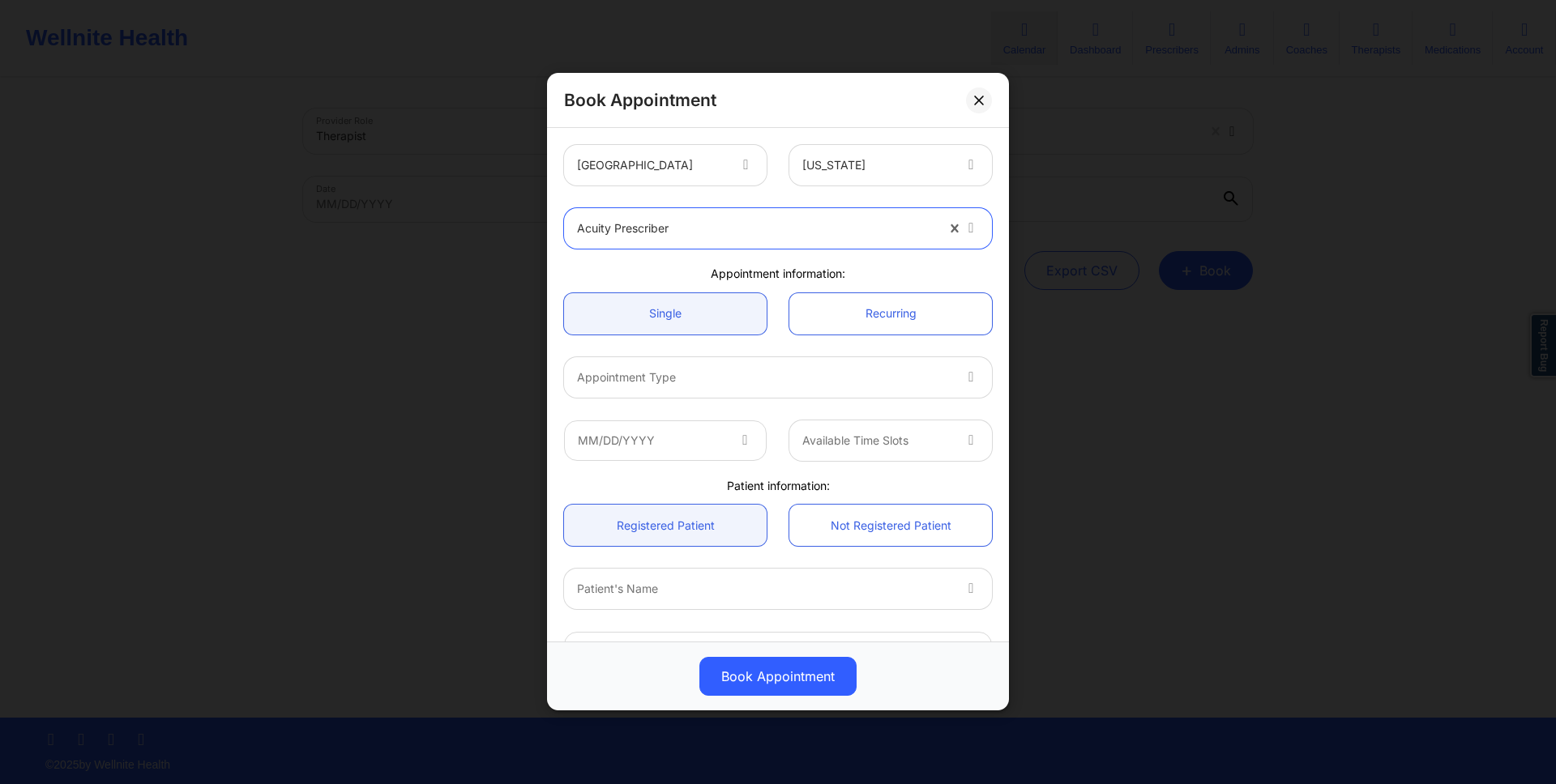
click at [754, 366] on div "Appointment Type" at bounding box center [758, 378] width 389 height 41
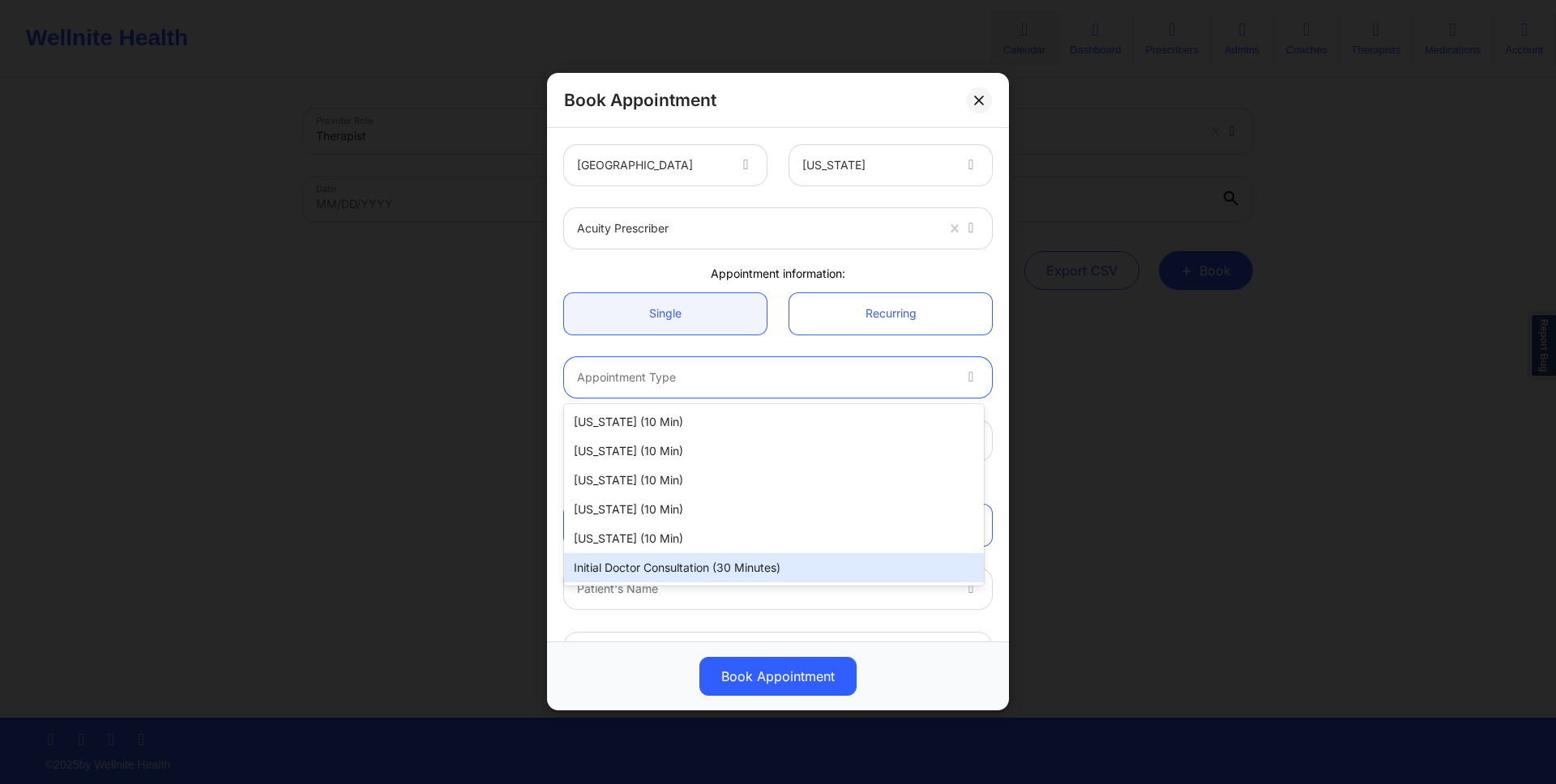
click at [672, 566] on div "Initial doctor consultation (30 minutes)" at bounding box center [773, 568] width 419 height 29
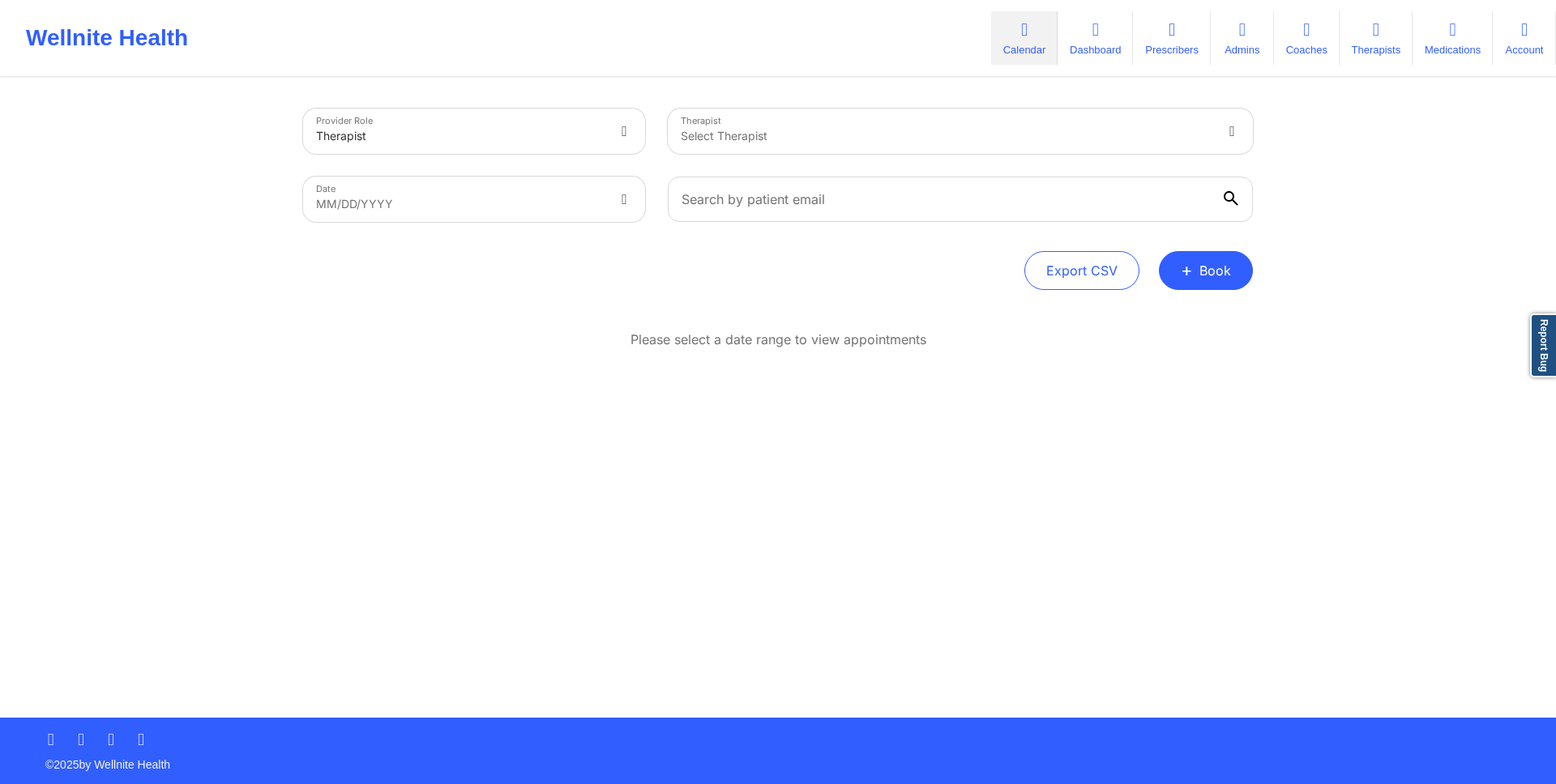
click at [755, 145] on div at bounding box center [946, 136] width 532 height 19
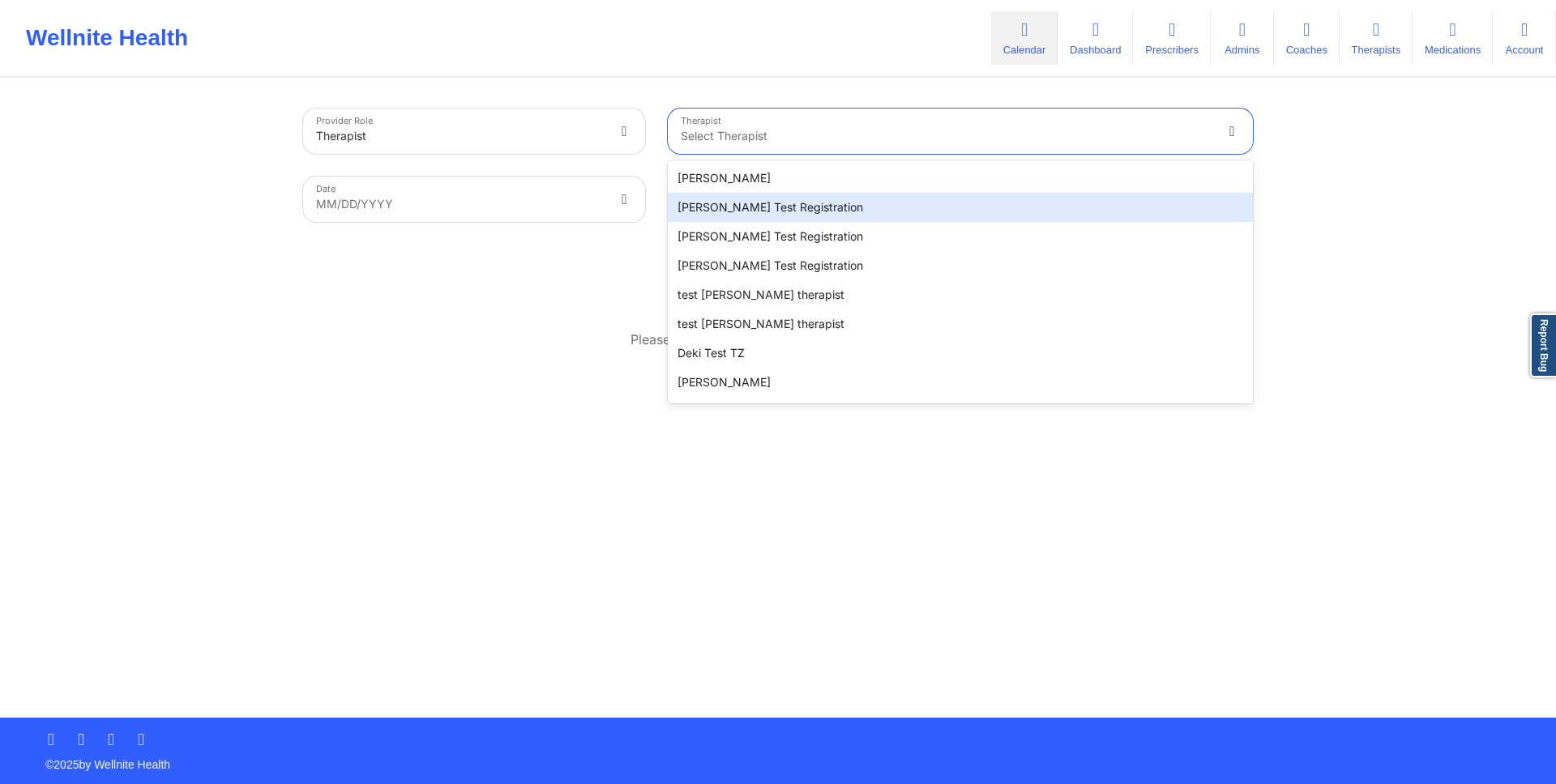
click at [526, 238] on div "Provider Role Therapist Therapist [PERSON_NAME] Test Registration, 2 of 20. 20 …" at bounding box center [778, 199] width 950 height 181
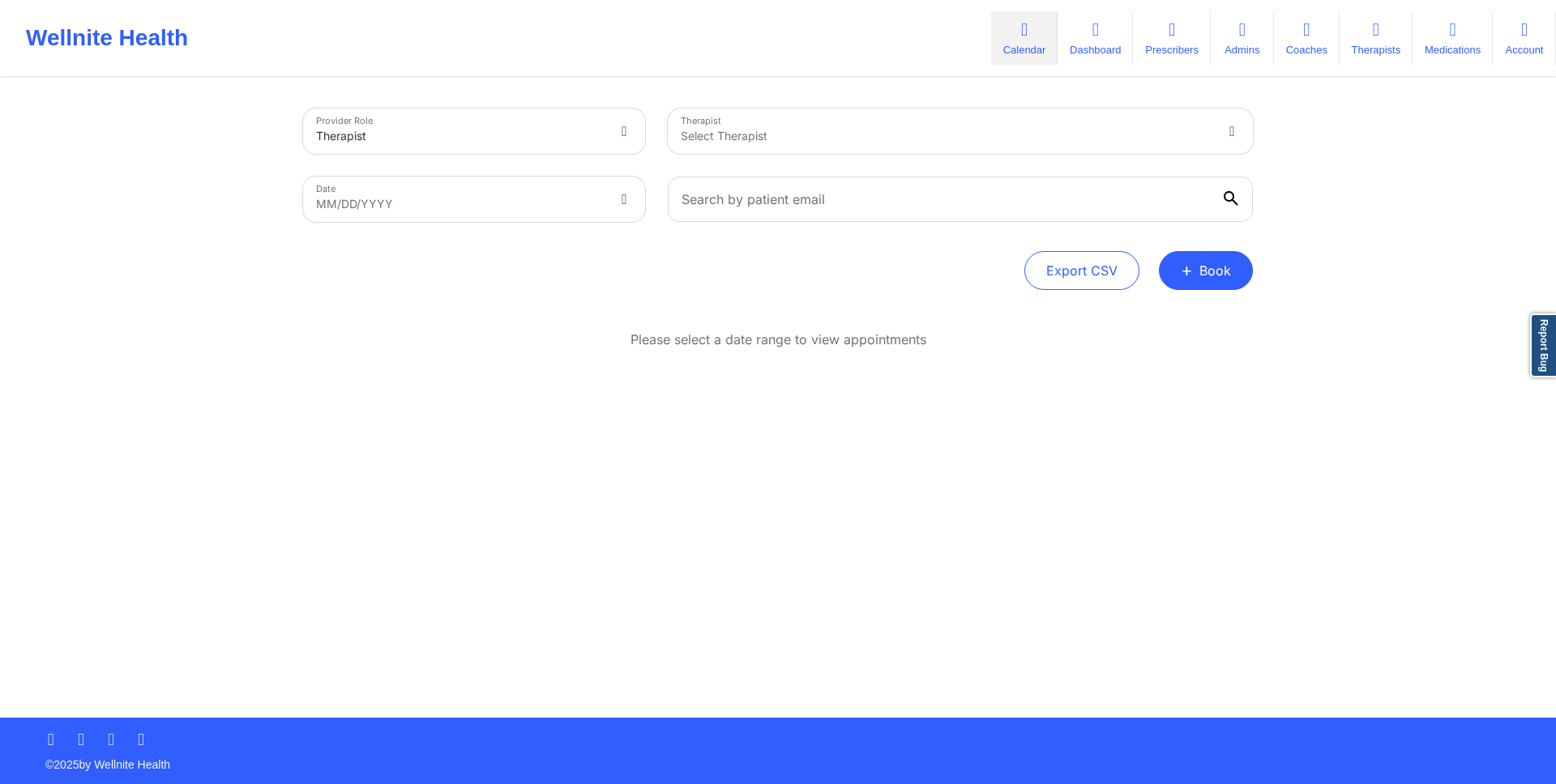
click at [729, 150] on div "Select Therapist" at bounding box center [940, 131] width 546 height 45
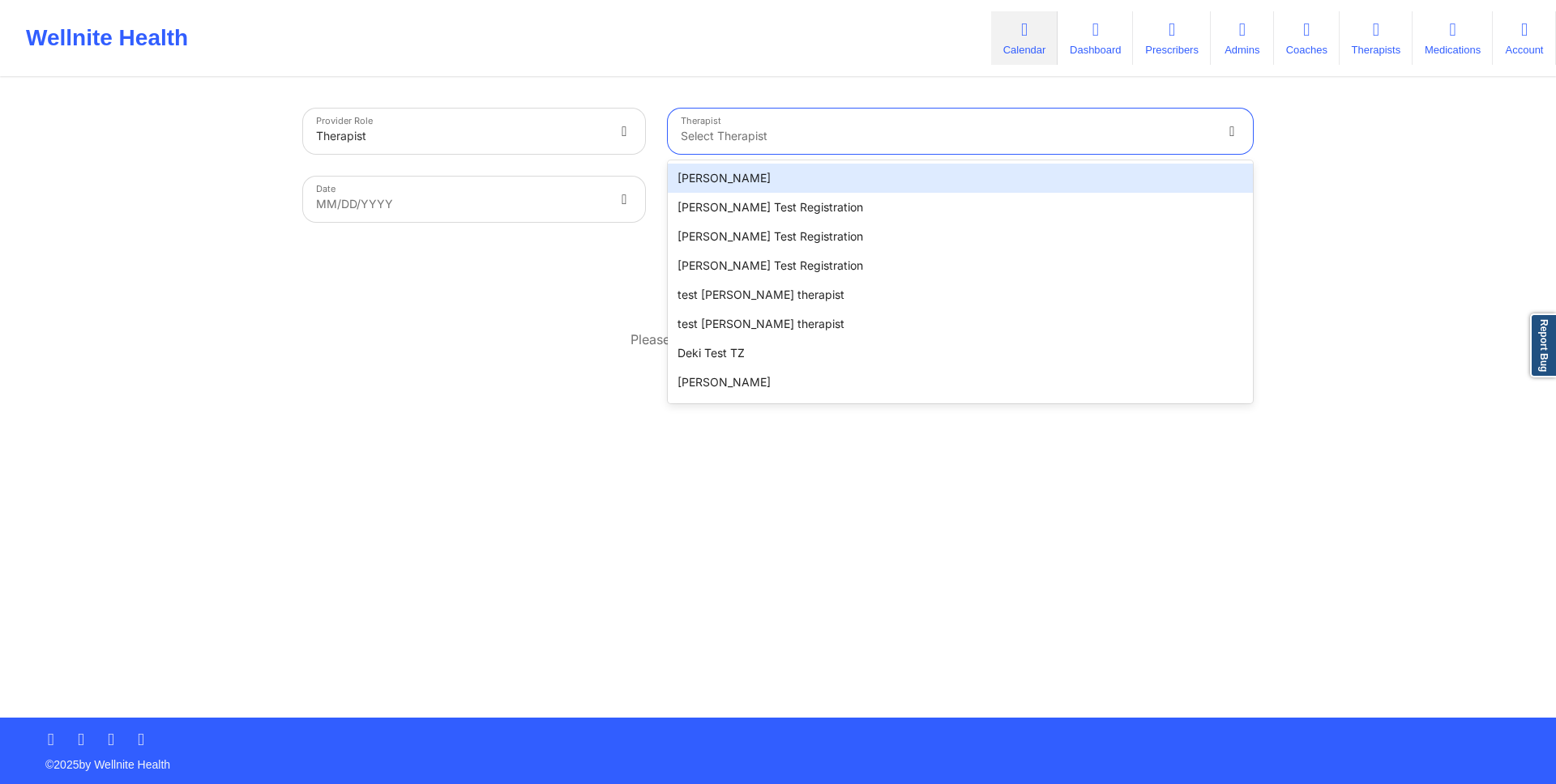
click at [713, 173] on div "[PERSON_NAME]" at bounding box center [960, 178] width 585 height 29
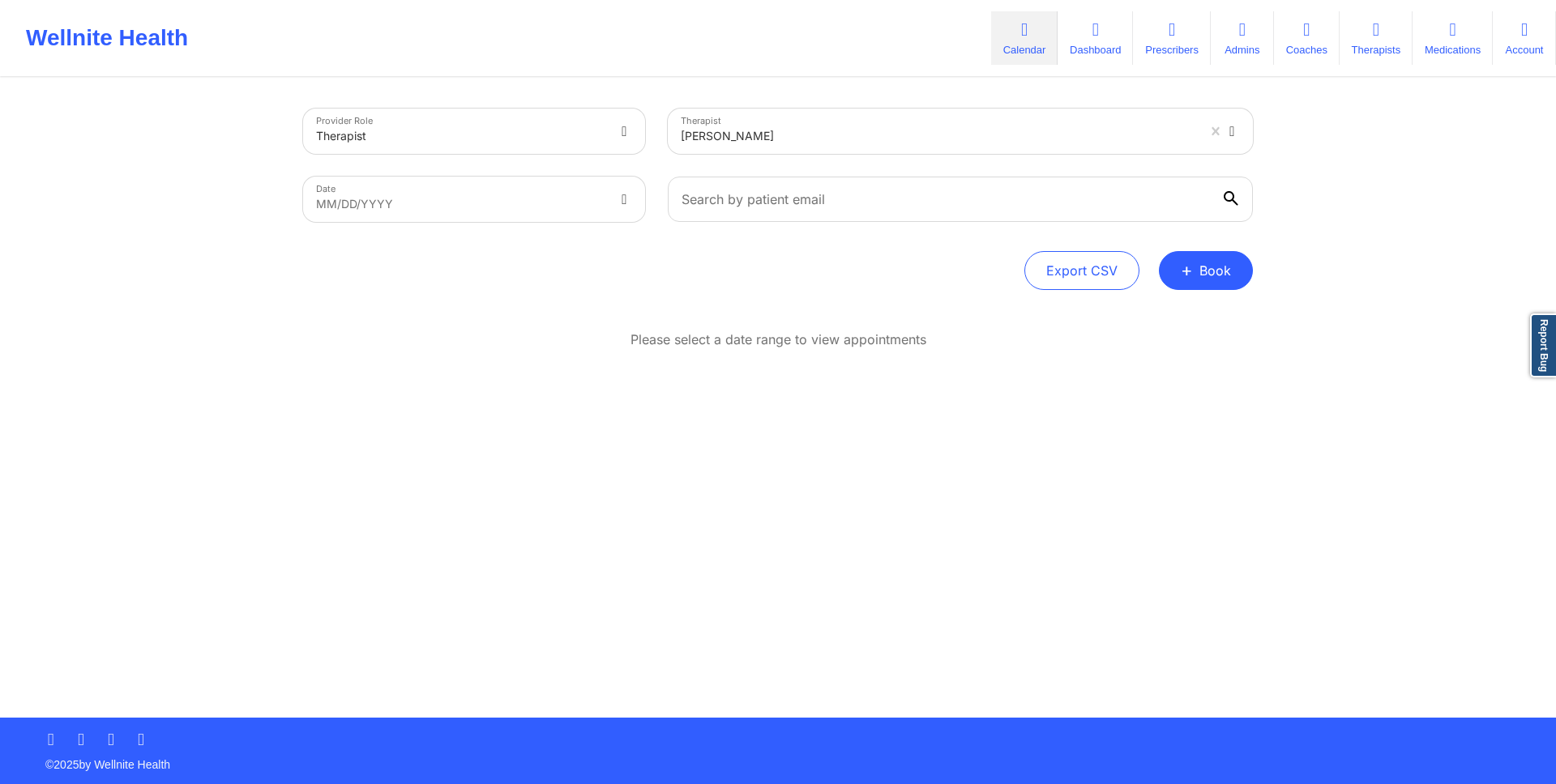
click at [612, 258] on div "Export CSV + Book" at bounding box center [778, 270] width 950 height 39
click at [599, 180] on body "Wellnite Health Calendar Dashboard Prescribers Admins Coaches Therapists Medica…" at bounding box center [778, 392] width 1556 height 784
select select "2025-8"
select select "2025-9"
click at [763, 204] on input "text" at bounding box center [960, 199] width 585 height 45
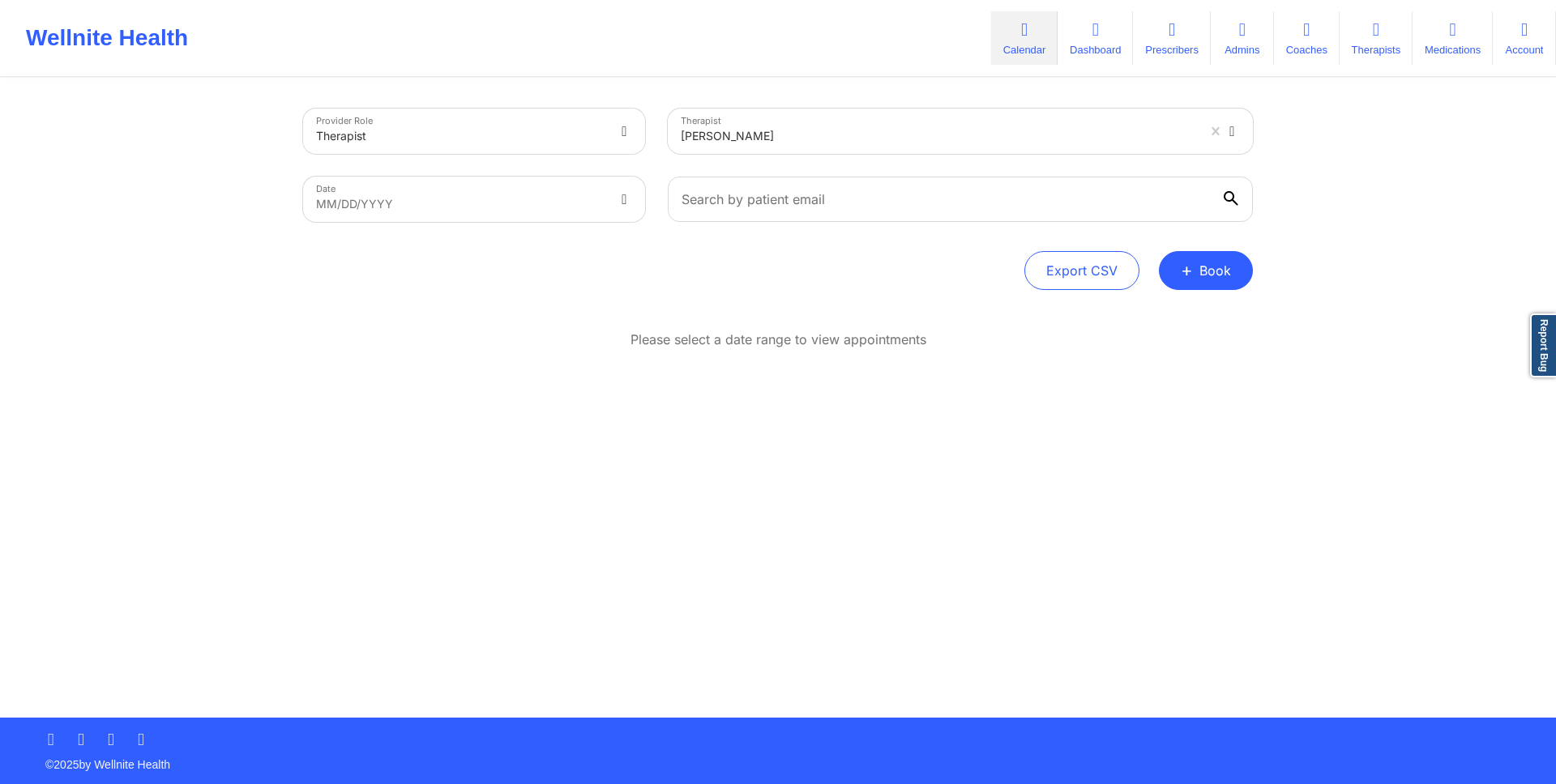
drag, startPoint x: 766, startPoint y: 253, endPoint x: 797, endPoint y: 247, distance: 31.6
click at [767, 253] on div "Export CSV + Book" at bounding box center [778, 270] width 950 height 39
click at [1202, 268] on button "+ Book" at bounding box center [1206, 270] width 94 height 39
click at [1168, 351] on button "Doctor Consultation" at bounding box center [1178, 348] width 124 height 26
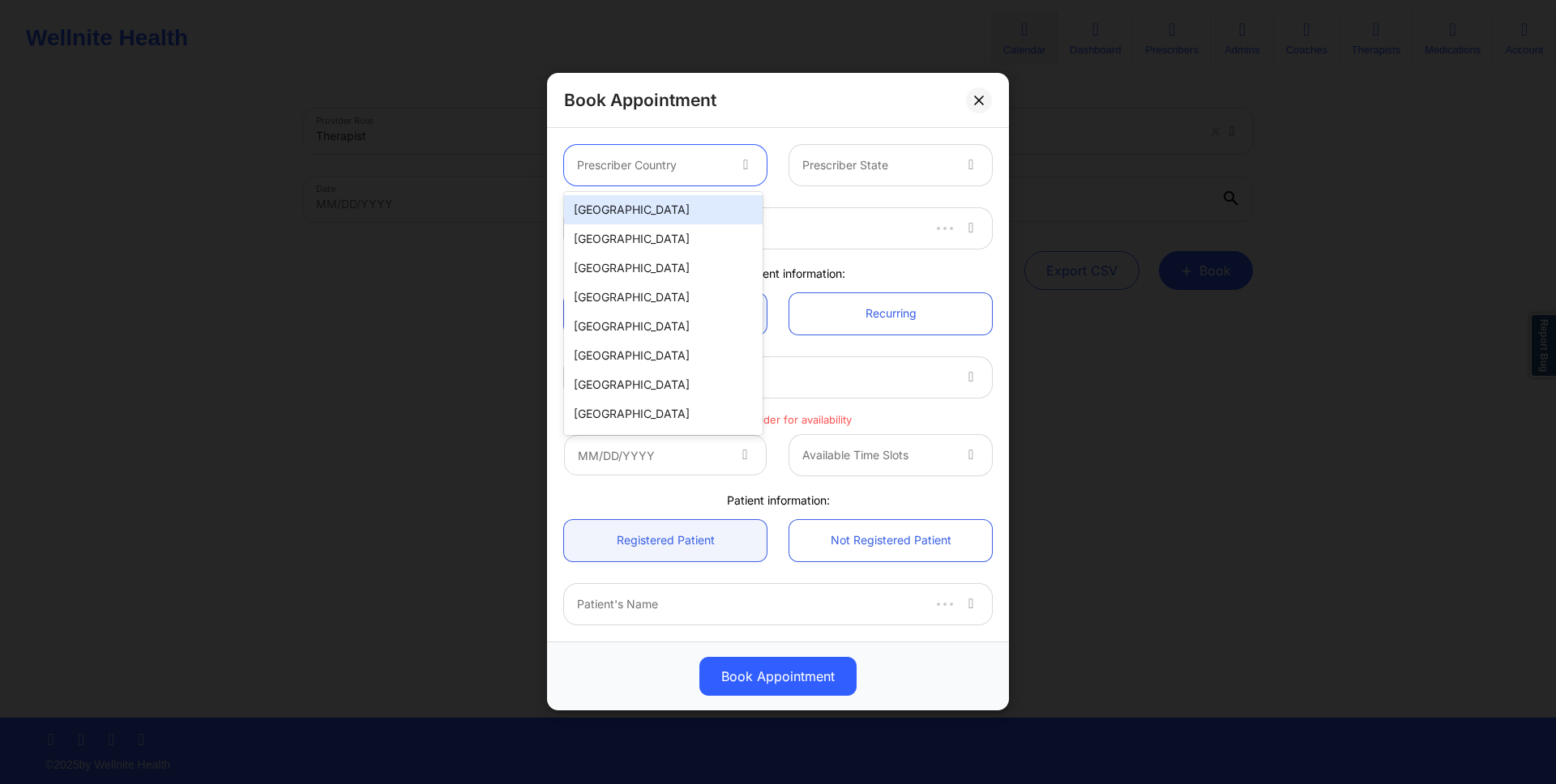
click at [694, 172] on div at bounding box center [651, 166] width 149 height 19
click at [687, 213] on div "[GEOGRAPHIC_DATA]" at bounding box center [663, 210] width 198 height 29
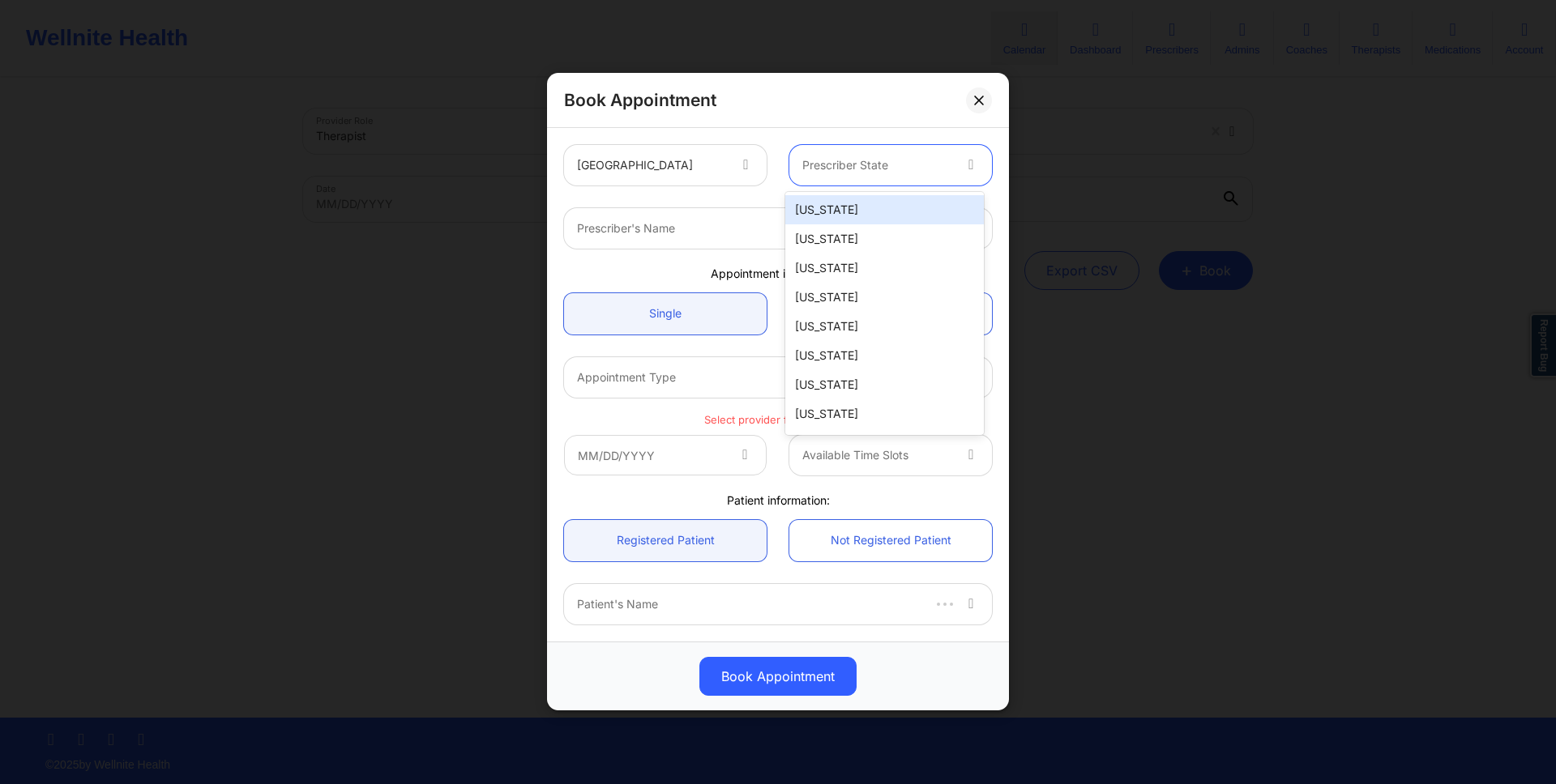
click at [851, 169] on div at bounding box center [877, 166] width 149 height 19
click at [843, 206] on div "Alabama" at bounding box center [884, 210] width 198 height 29
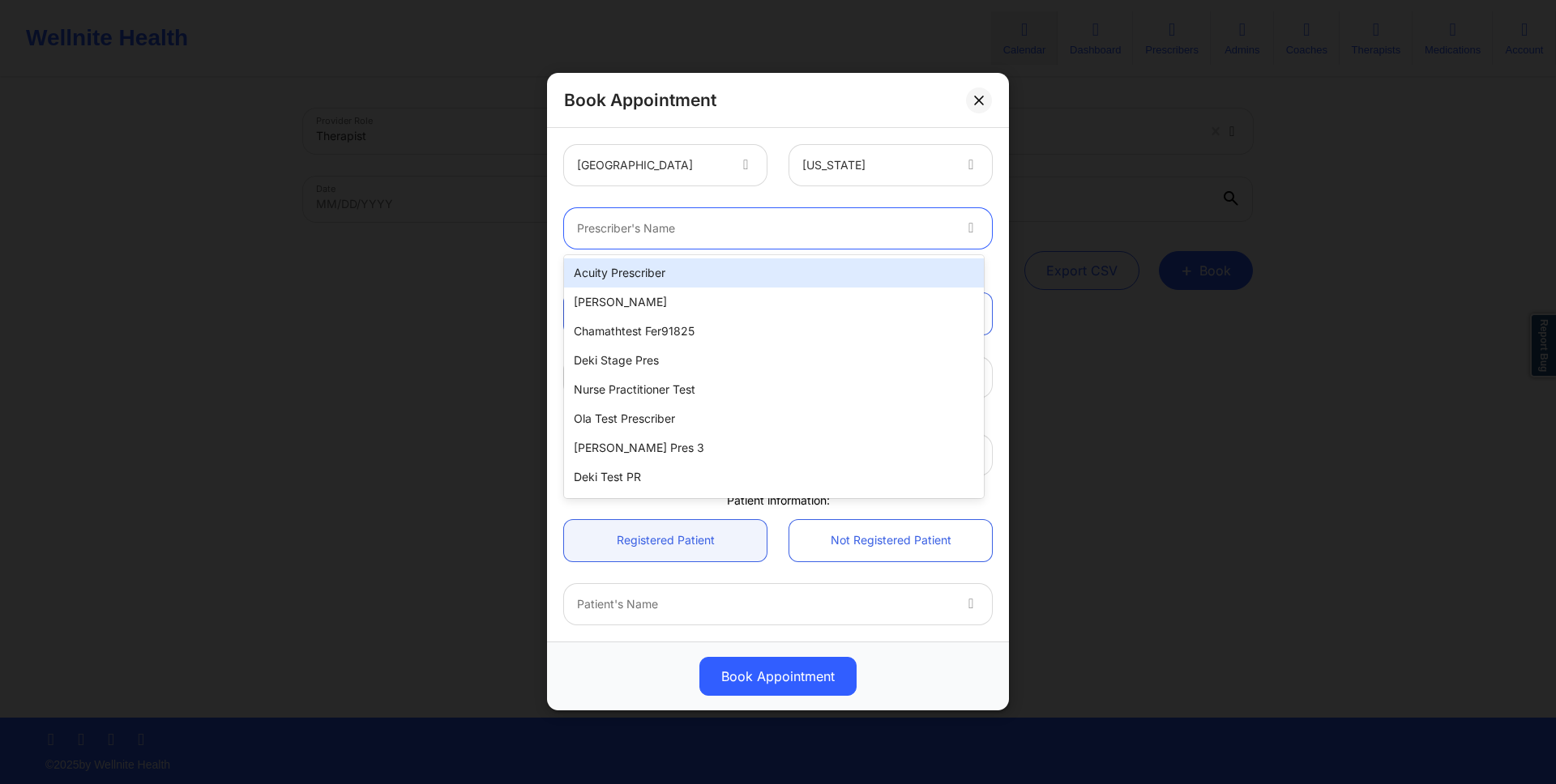
click at [828, 224] on div at bounding box center [764, 228] width 374 height 19
click at [812, 263] on div "Acuity Prescriber" at bounding box center [773, 272] width 419 height 29
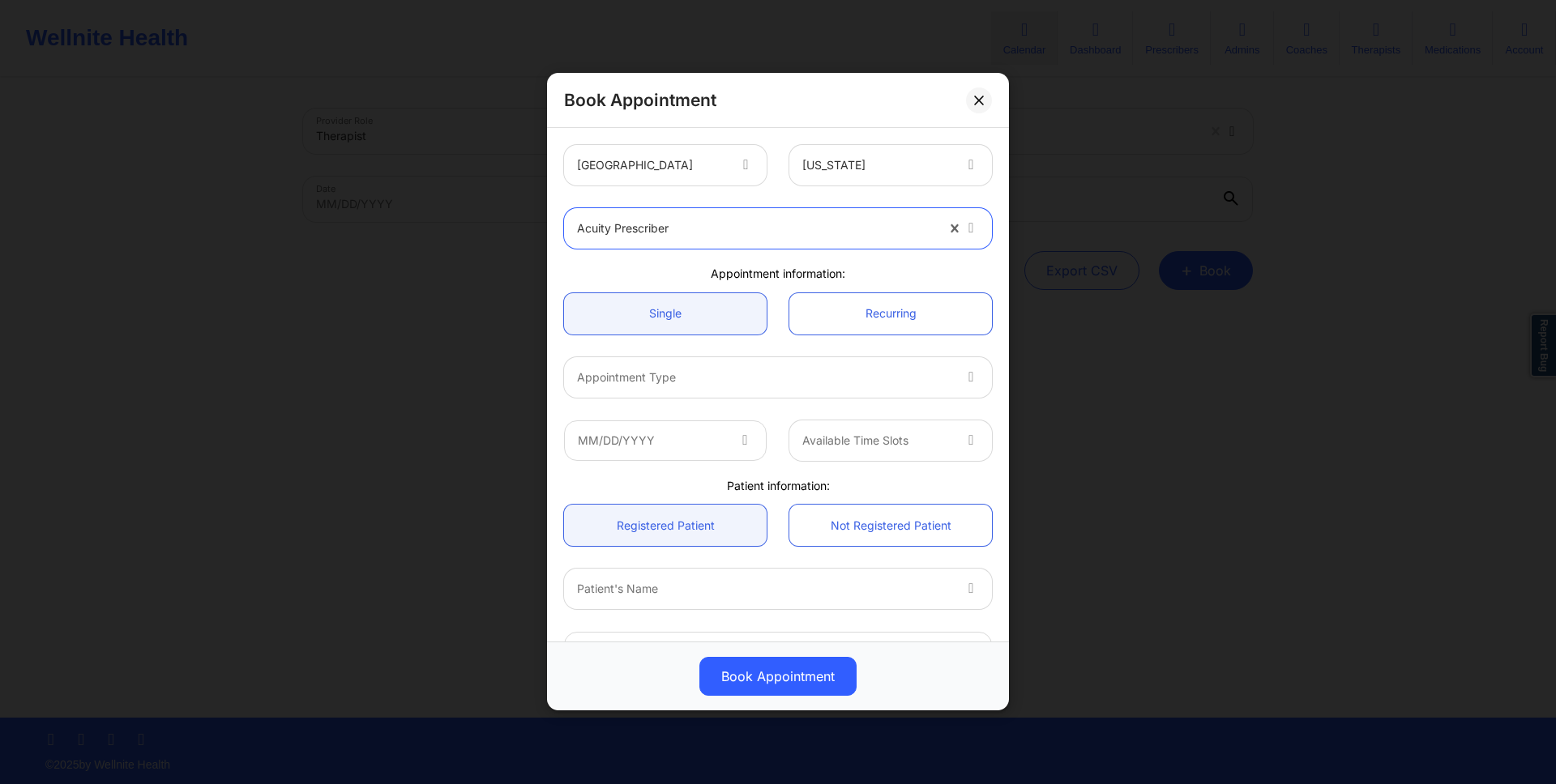
click at [761, 378] on div at bounding box center [764, 377] width 374 height 19
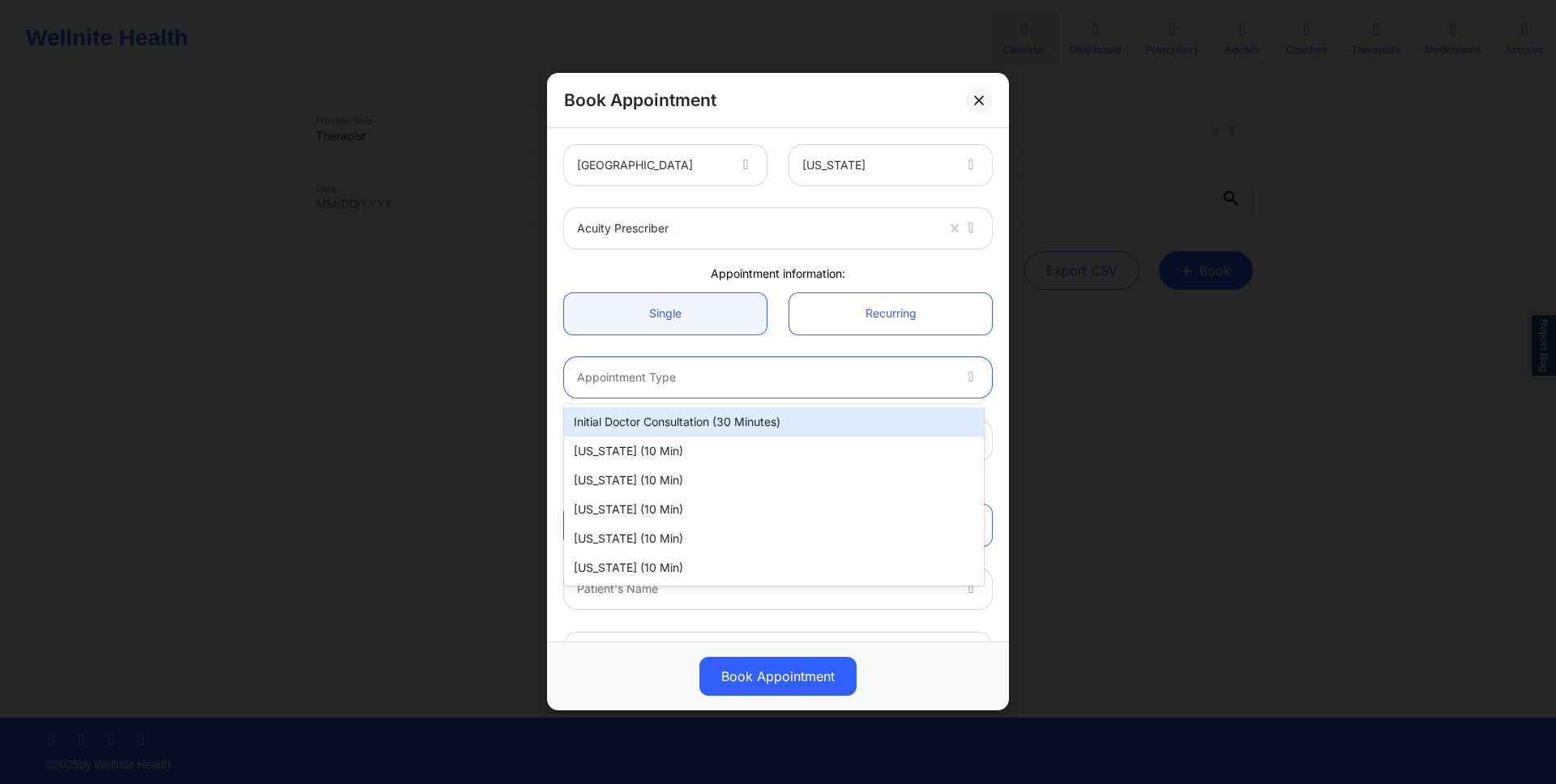
click at [734, 417] on div "Initial doctor consultation (30 minutes)" at bounding box center [773, 422] width 419 height 29
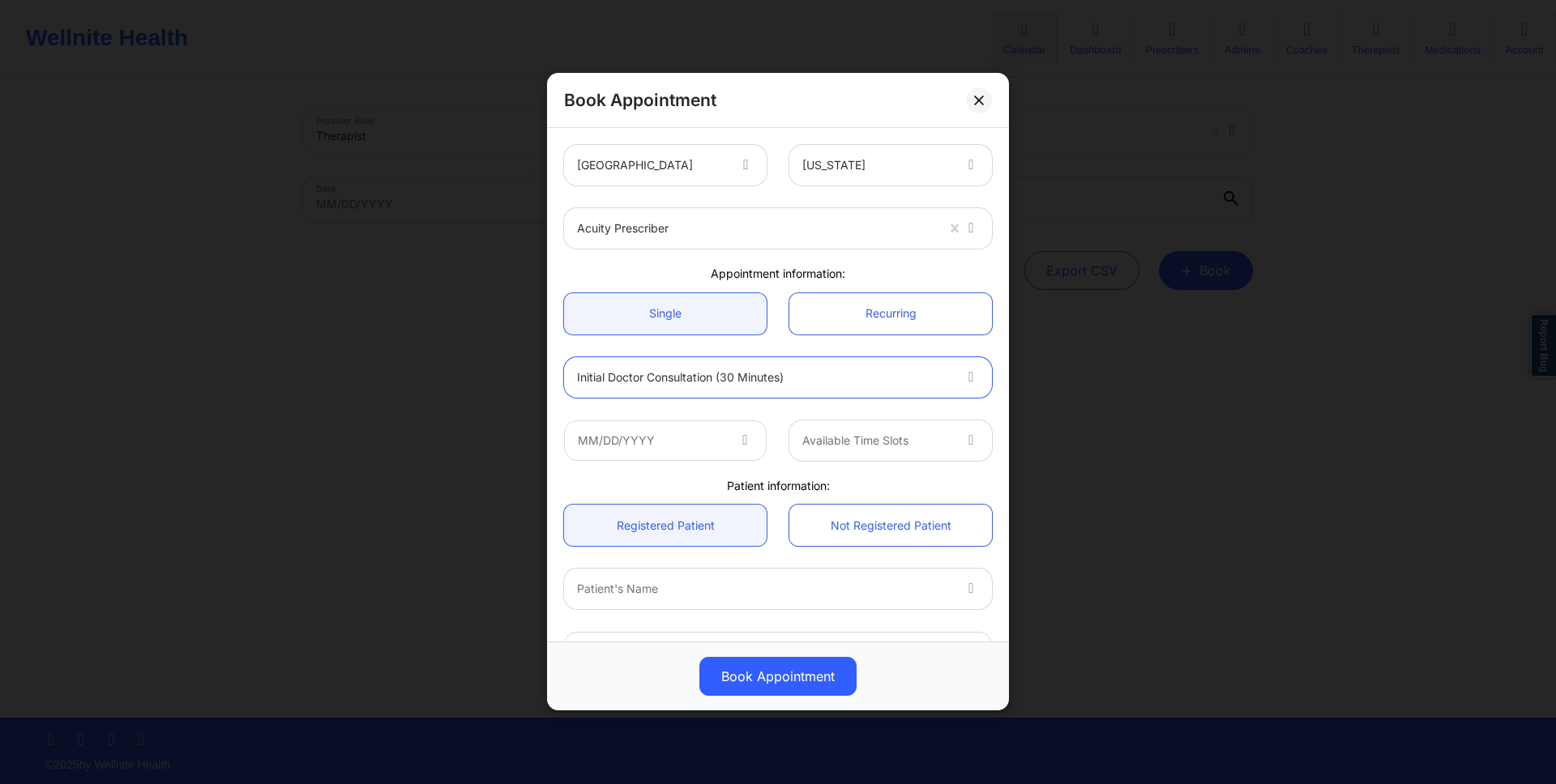
click at [736, 431] on icon at bounding box center [744, 437] width 16 height 14
click at [736, 435] on icon at bounding box center [744, 437] width 16 height 14
click at [728, 439] on input "text" at bounding box center [666, 440] width 203 height 41
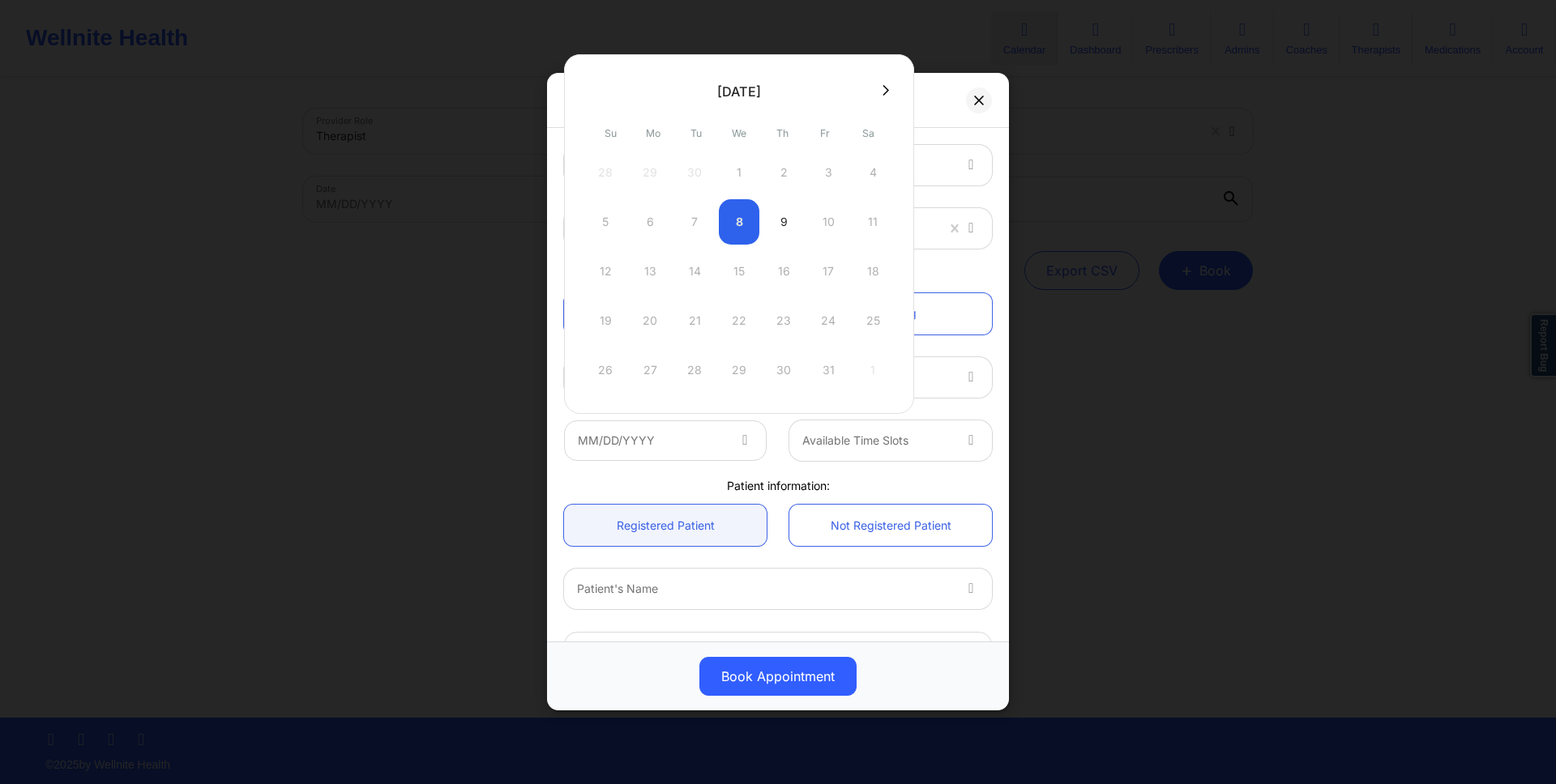
click at [785, 219] on div "9" at bounding box center [783, 222] width 41 height 45
type input "10/09/2025"
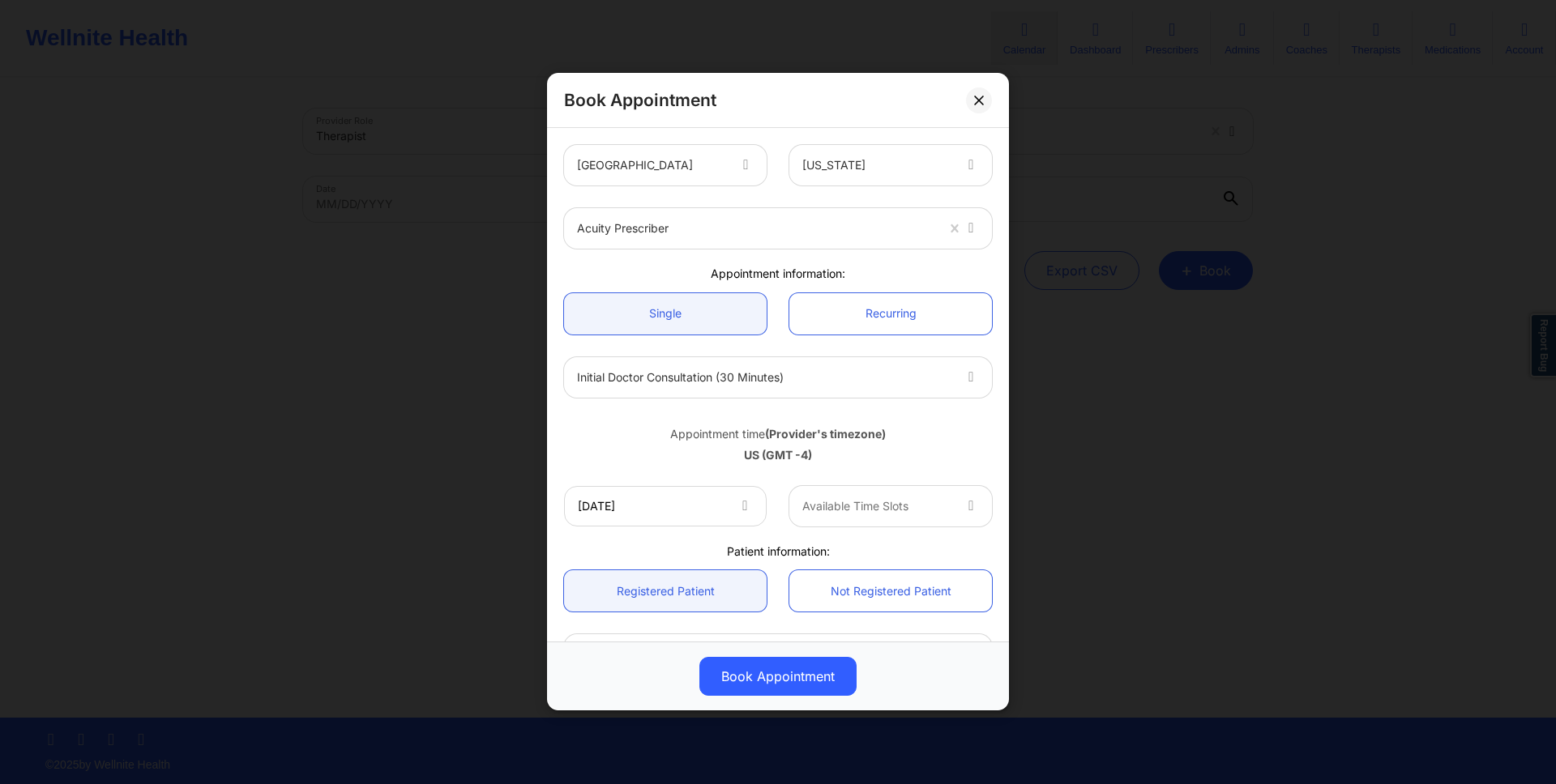
click at [836, 498] on div at bounding box center [877, 505] width 149 height 19
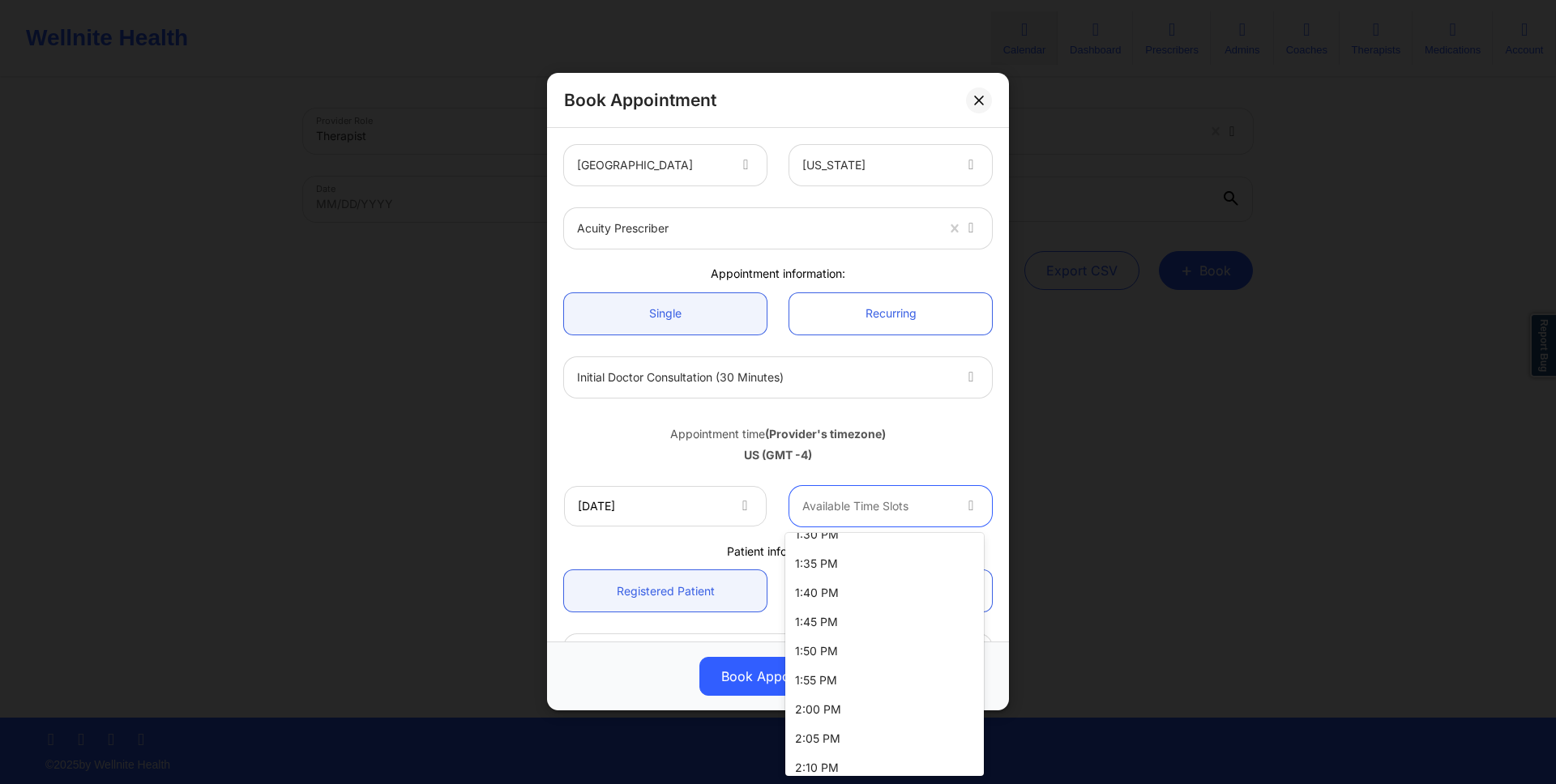
scroll to position [1139, 0]
click at [836, 643] on div "2:05 PM" at bounding box center [884, 636] width 198 height 29
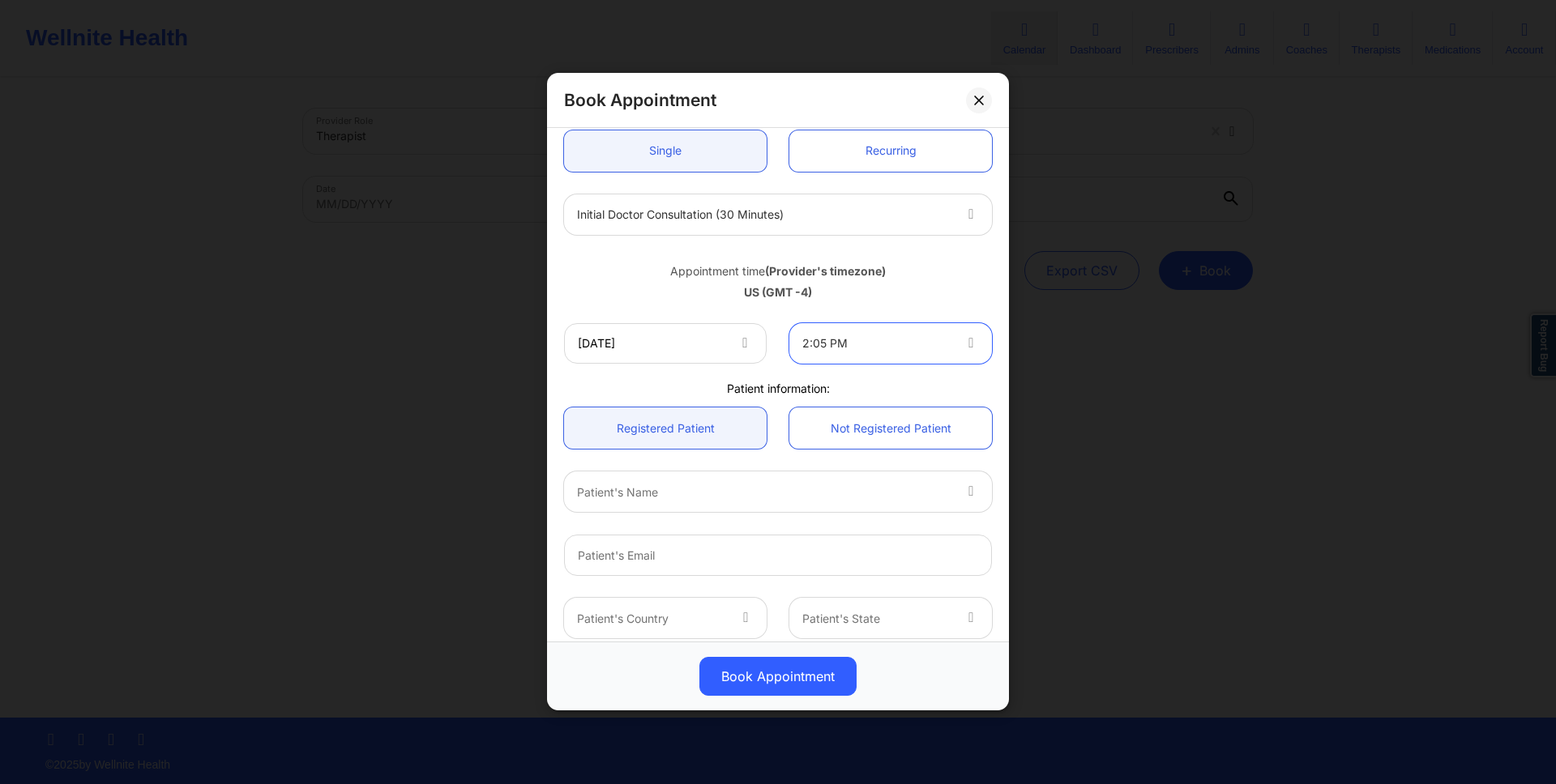
scroll to position [327, 0]
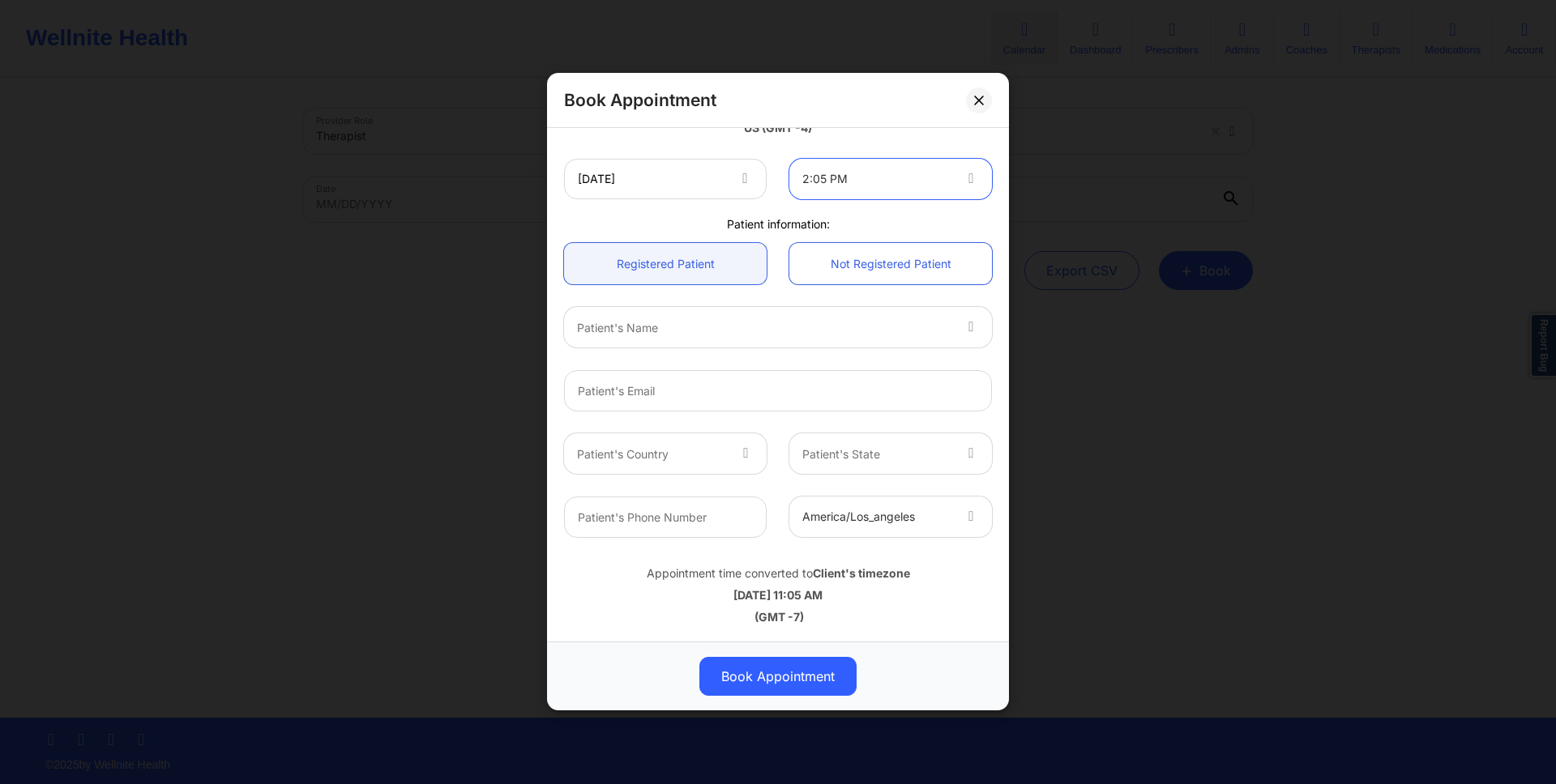
click at [765, 322] on div at bounding box center [764, 328] width 374 height 19
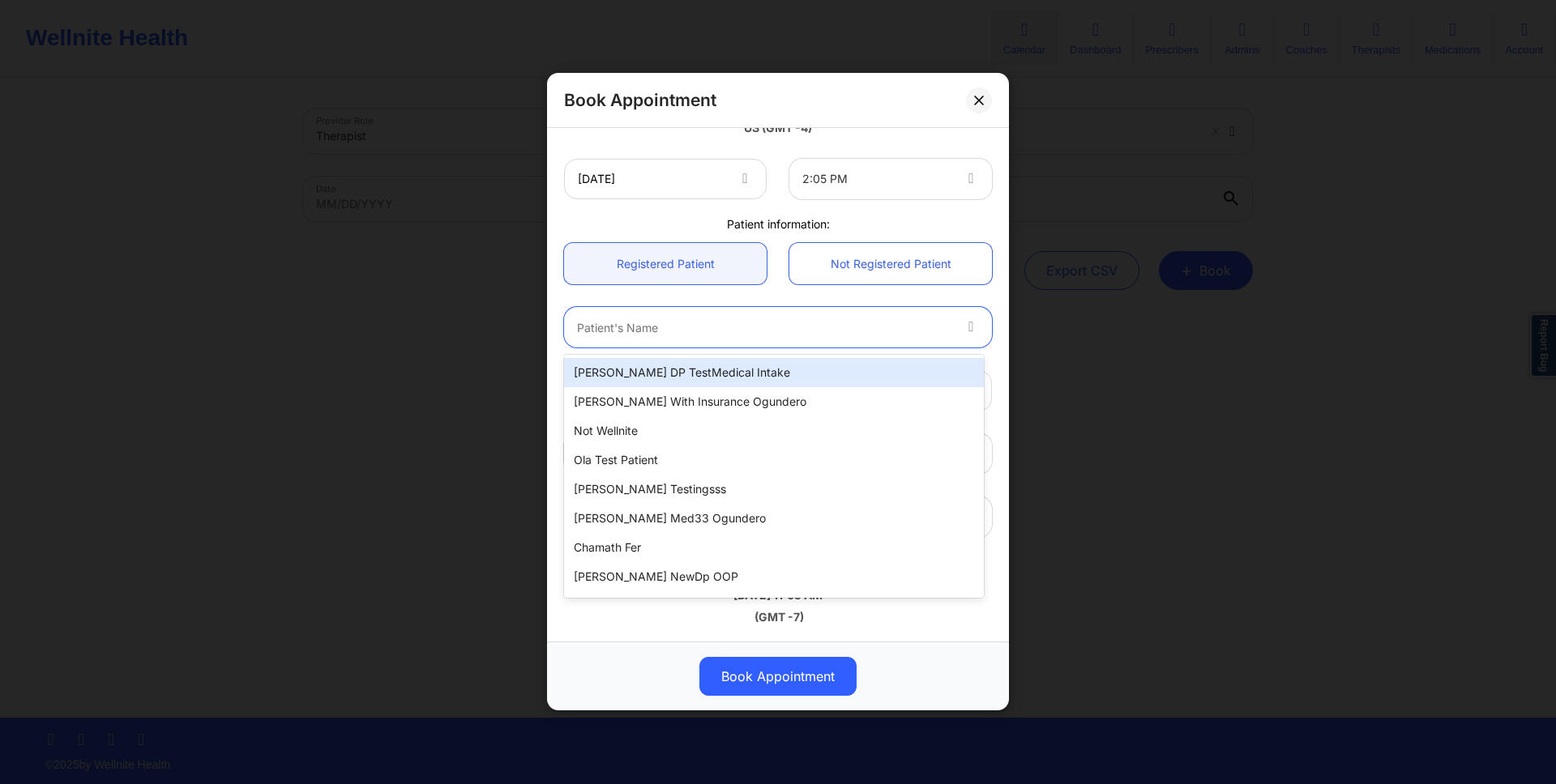
click at [751, 370] on div "Micheal DP TestMedical Intake" at bounding box center [773, 372] width 419 height 29
type input "micheal_withdp@gmail.com"
type input "+16282502474"
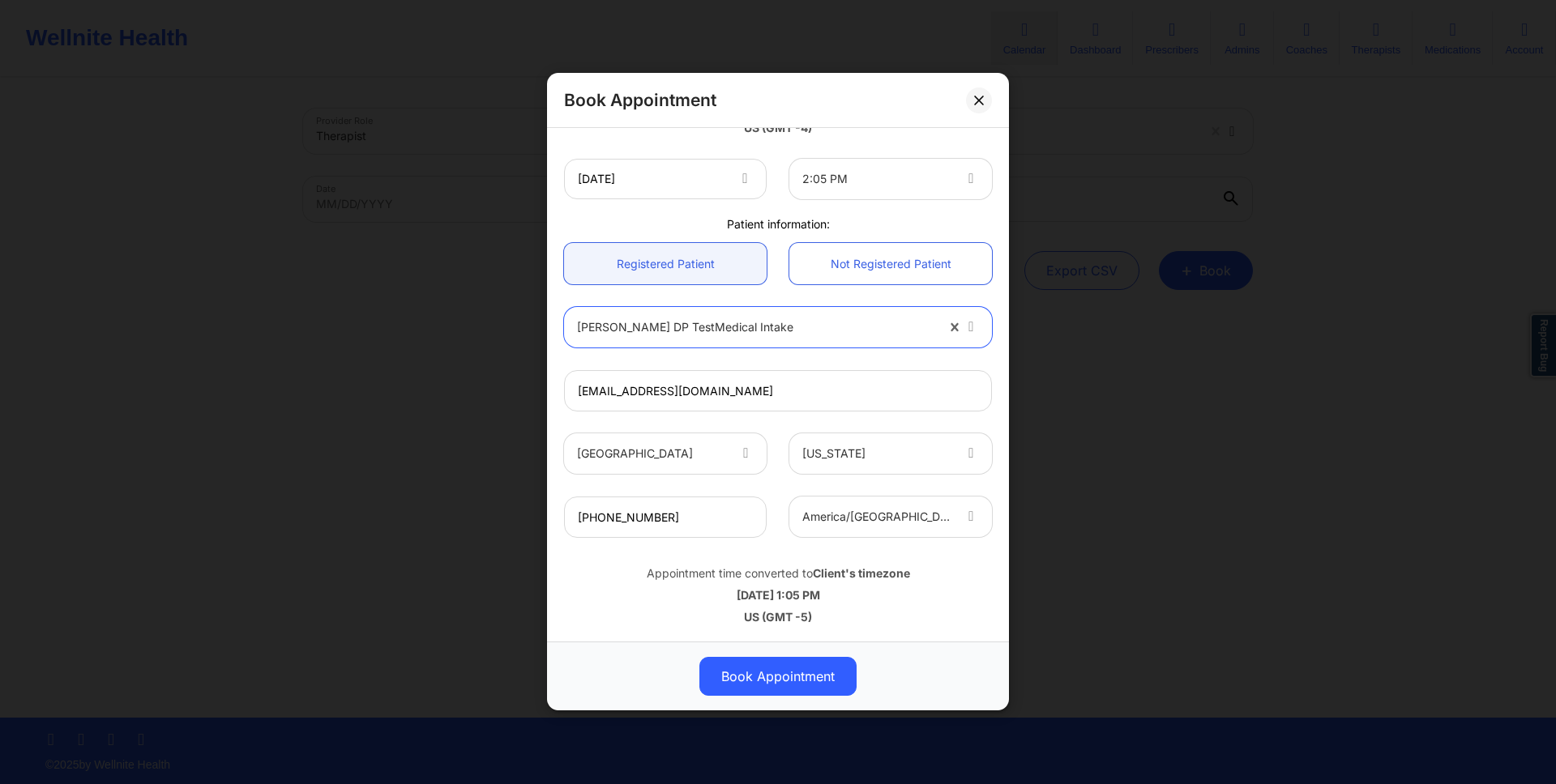
click at [790, 366] on div "micheal_withdp@gmail.com" at bounding box center [777, 391] width 450 height 63
click at [804, 668] on button "Book Appointment" at bounding box center [778, 677] width 158 height 39
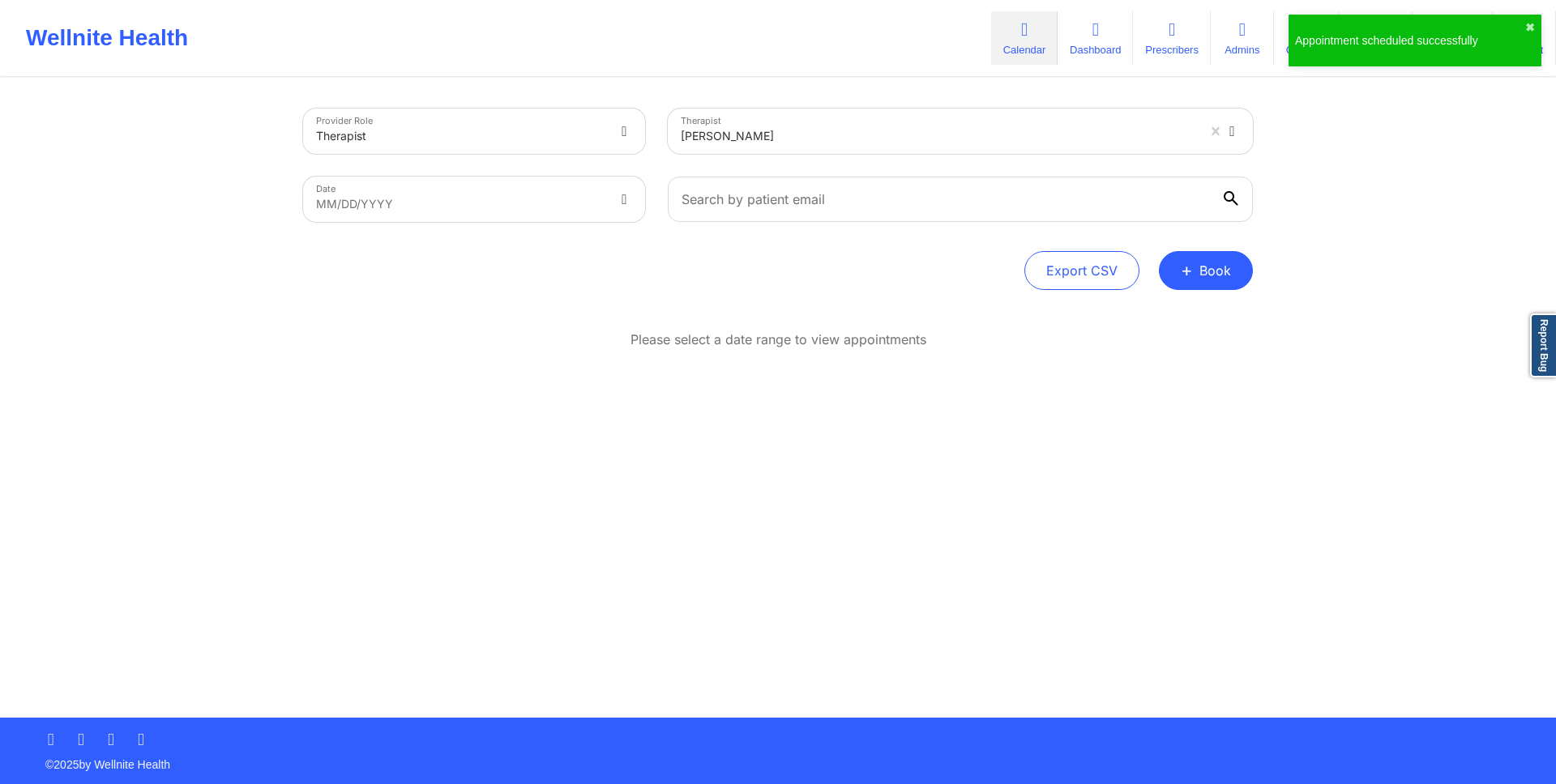
click at [1203, 448] on div "Please select a date range to view appointments" at bounding box center [778, 392] width 950 height 124
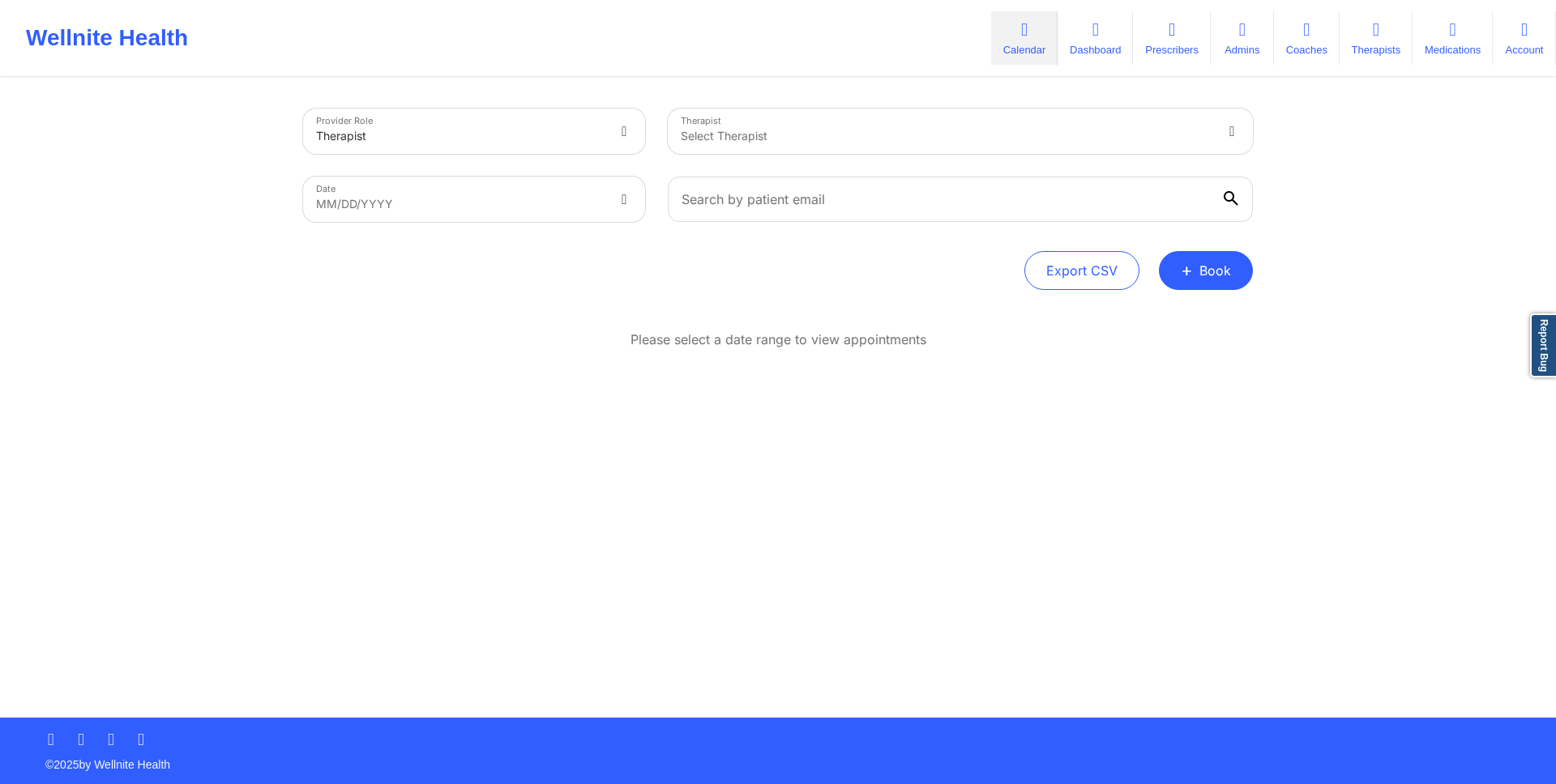
click at [686, 575] on div "Provider Role Therapist Therapist Select Therapist Date MM/DD/YYYY Export CSV +…" at bounding box center [778, 398] width 973 height 638
